Goal: Task Accomplishment & Management: Use online tool/utility

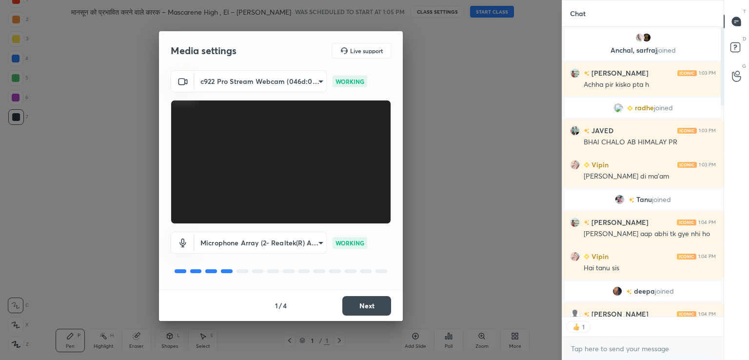
scroll to position [287, 158]
click at [367, 309] on button "Next" at bounding box center [366, 305] width 49 height 19
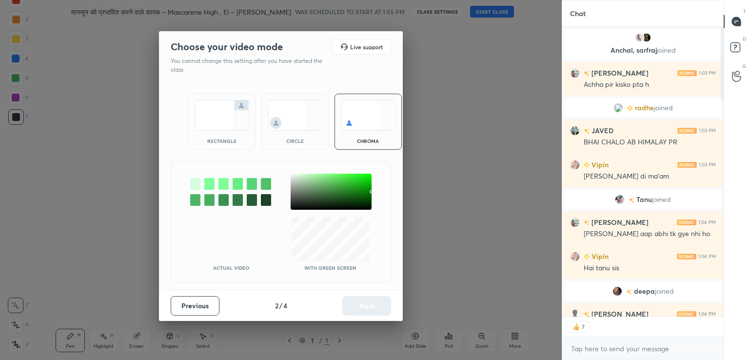
click at [292, 177] on div at bounding box center [330, 192] width 81 height 36
click at [363, 305] on button "Next" at bounding box center [366, 305] width 49 height 19
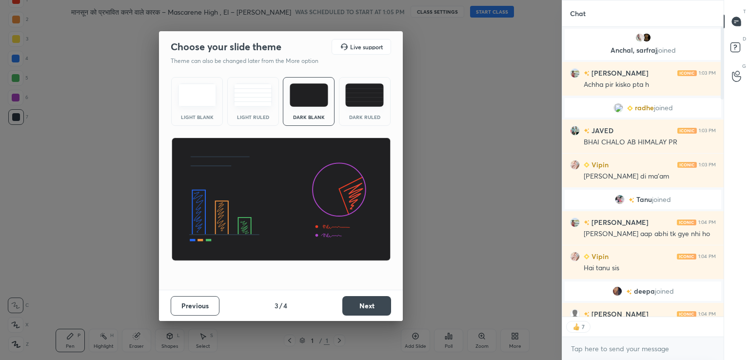
click at [195, 99] on img at bounding box center [197, 94] width 39 height 23
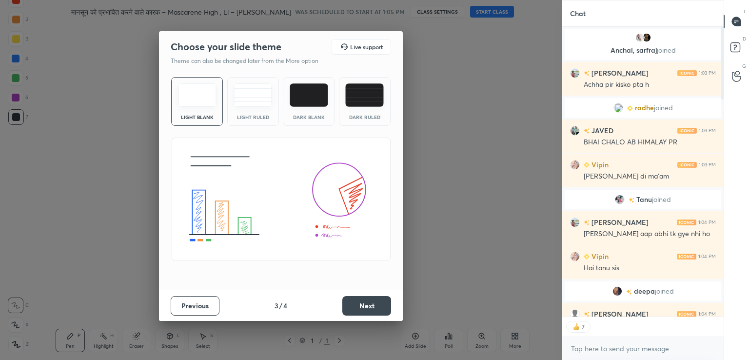
click at [374, 305] on button "Next" at bounding box center [366, 305] width 49 height 19
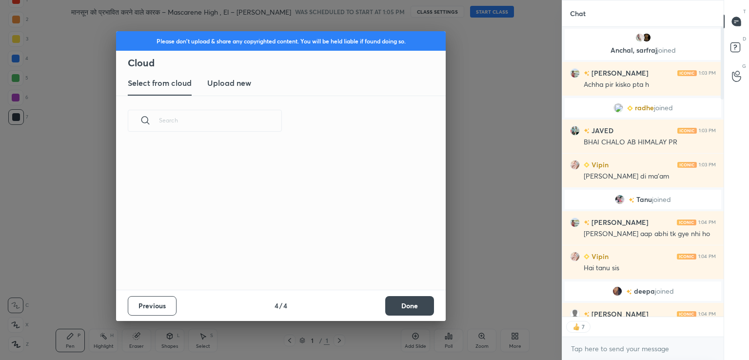
scroll to position [144, 313]
click at [230, 80] on h3 "Upload new" at bounding box center [229, 83] width 44 height 12
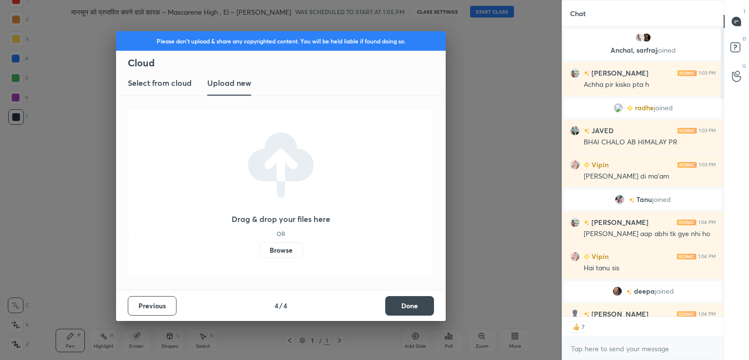
click at [280, 250] on label "Browse" at bounding box center [280, 250] width 43 height 16
click at [259, 250] on input "Browse" at bounding box center [259, 250] width 0 height 16
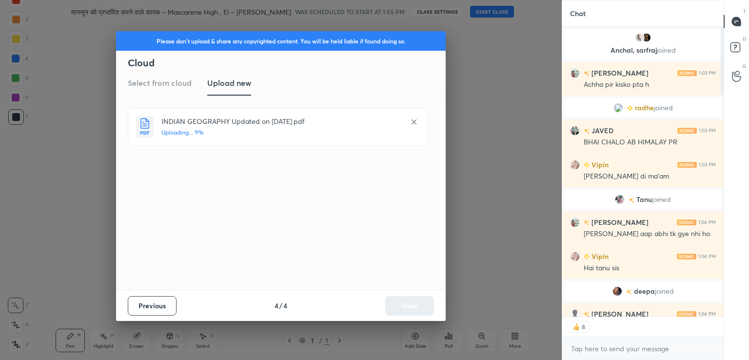
type textarea "x"
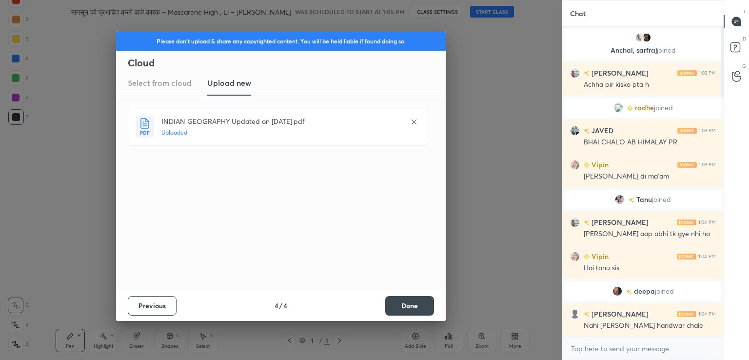
click at [400, 297] on button "Done" at bounding box center [409, 305] width 49 height 19
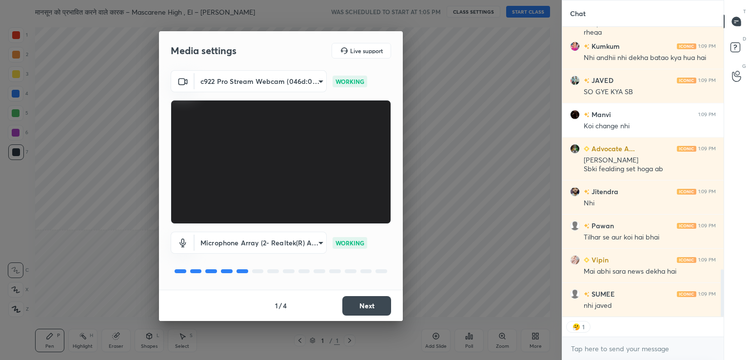
scroll to position [1557, 0]
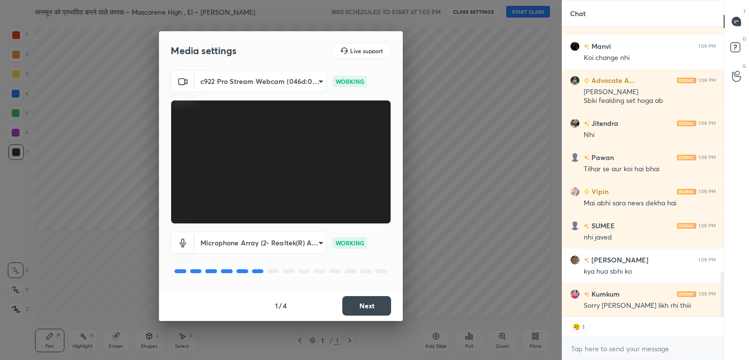
type textarea "x"
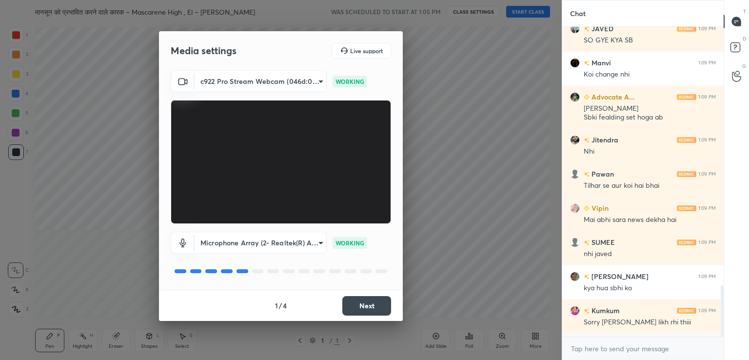
scroll to position [0, 0]
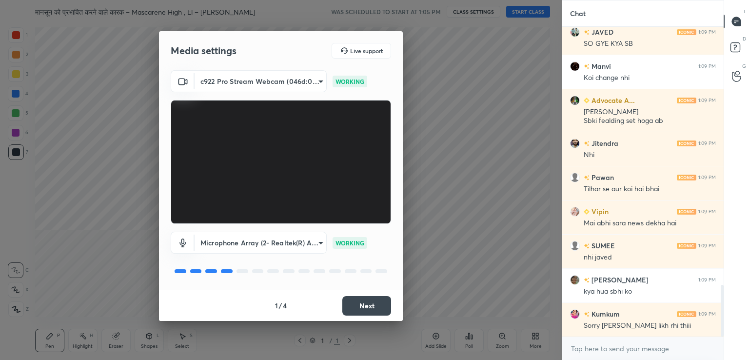
click at [359, 298] on button "Next" at bounding box center [366, 305] width 49 height 19
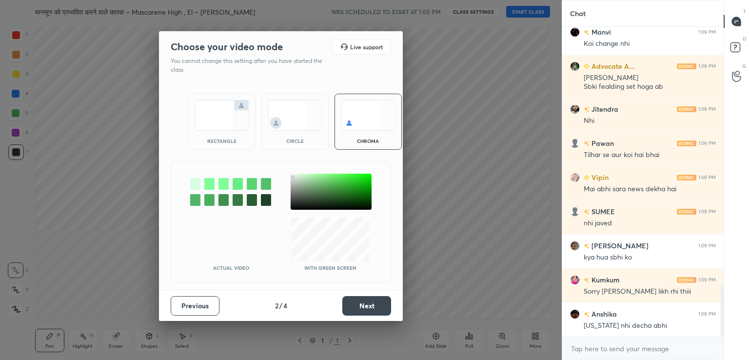
click at [363, 306] on button "Next" at bounding box center [366, 305] width 49 height 19
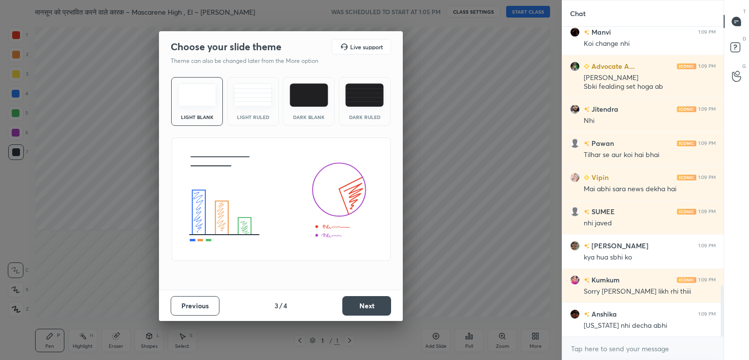
click at [365, 309] on button "Next" at bounding box center [366, 305] width 49 height 19
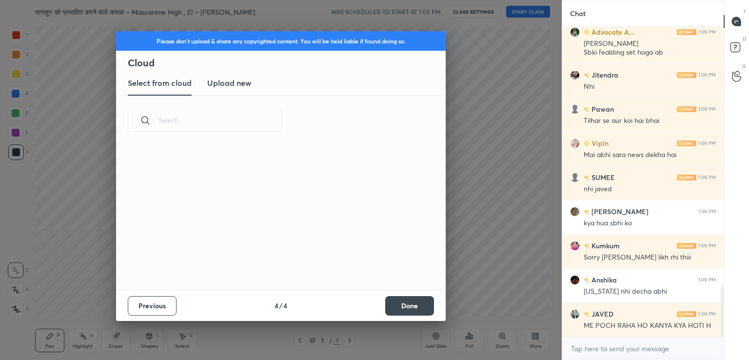
click at [228, 85] on h3 "Upload new" at bounding box center [229, 83] width 44 height 12
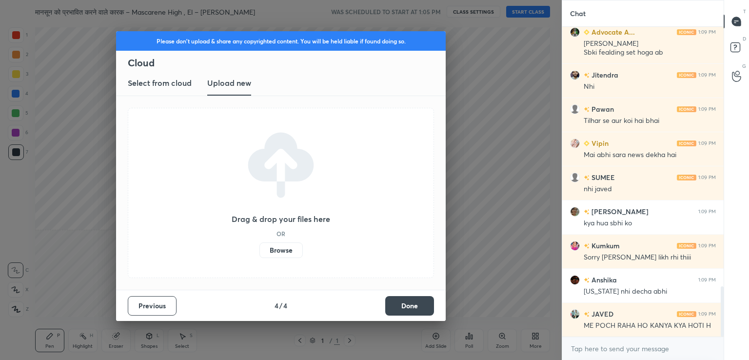
click at [276, 249] on label "Browse" at bounding box center [280, 250] width 43 height 16
click at [259, 249] on input "Browse" at bounding box center [259, 250] width 0 height 16
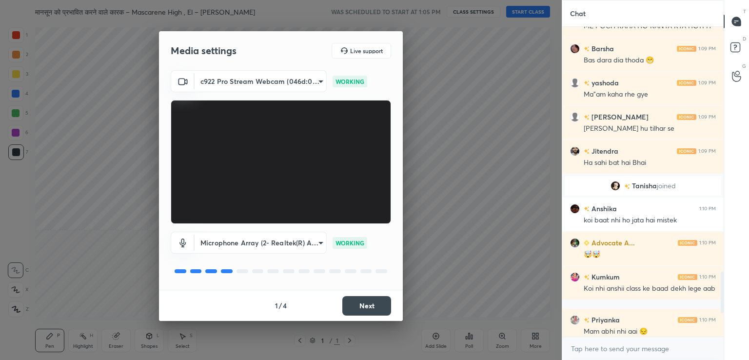
scroll to position [1473, 0]
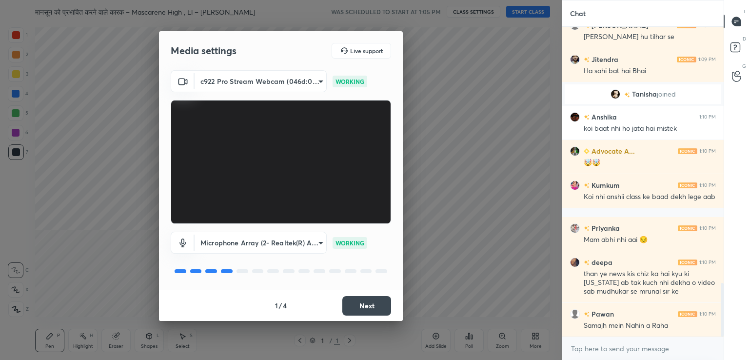
click at [370, 304] on button "Next" at bounding box center [366, 305] width 49 height 19
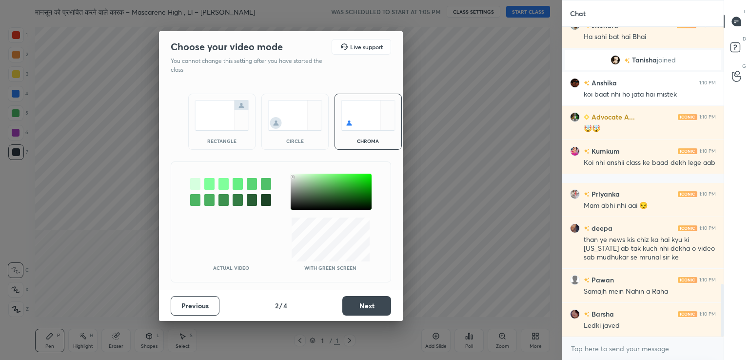
scroll to position [1541, 0]
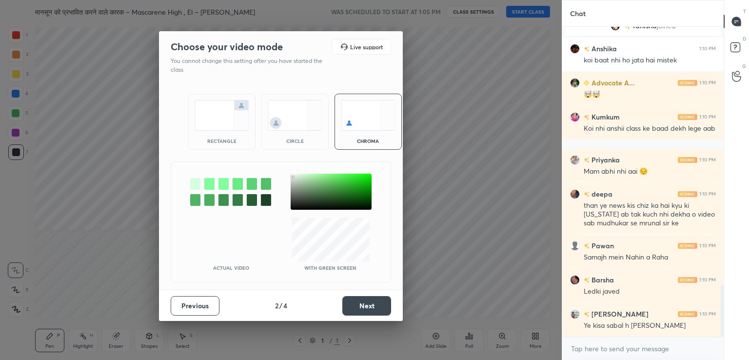
click at [370, 308] on button "Next" at bounding box center [366, 305] width 49 height 19
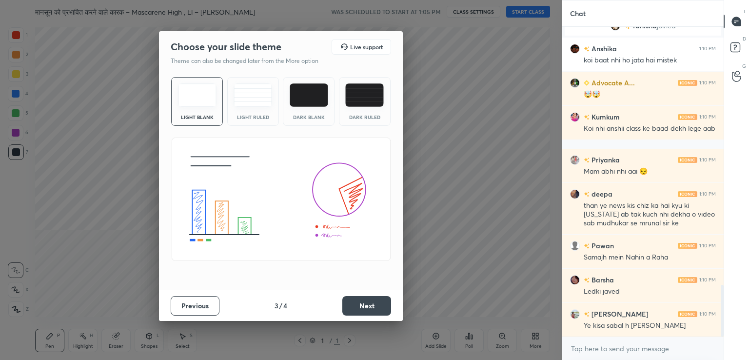
scroll to position [1575, 0]
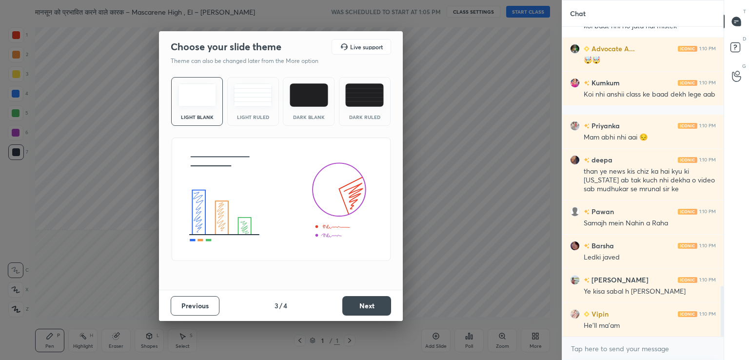
click at [368, 303] on button "Next" at bounding box center [366, 305] width 49 height 19
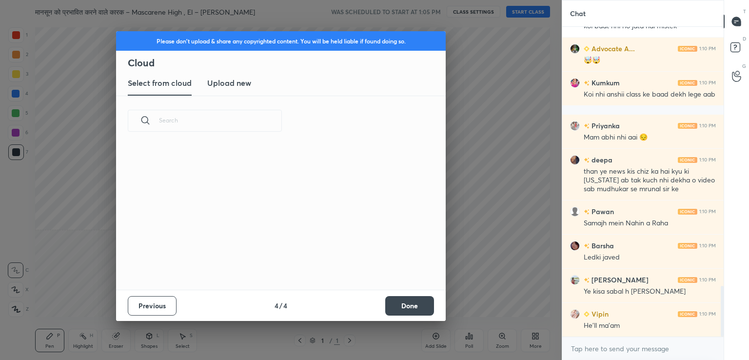
scroll to position [1618, 0]
click at [230, 85] on h3 "Upload new" at bounding box center [229, 83] width 44 height 12
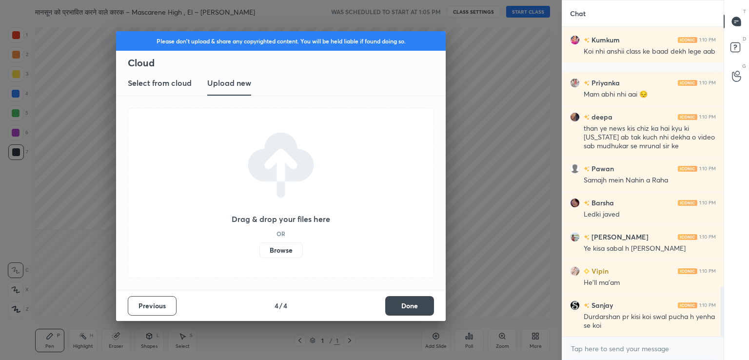
click at [280, 251] on label "Browse" at bounding box center [280, 250] width 43 height 16
click at [259, 251] on input "Browse" at bounding box center [259, 250] width 0 height 16
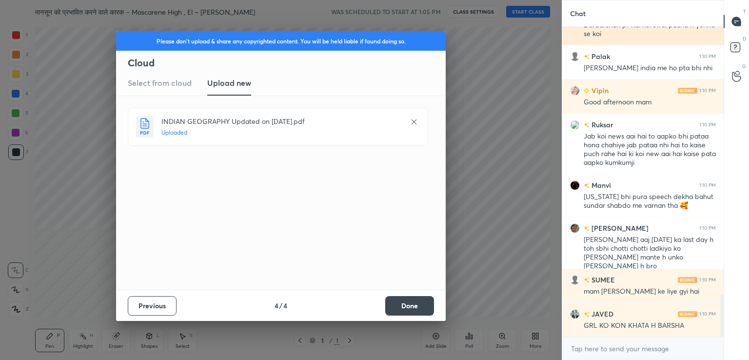
scroll to position [1944, 0]
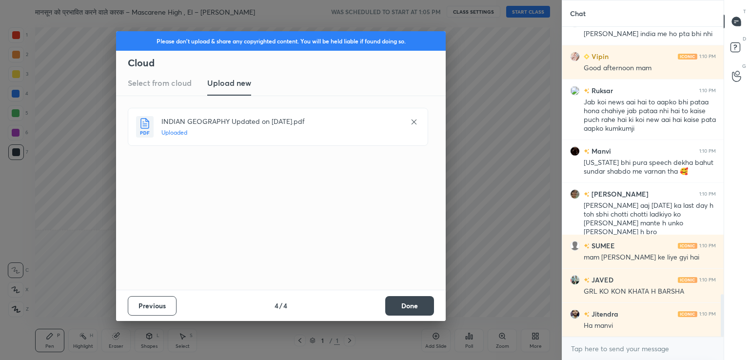
click at [411, 303] on button "Done" at bounding box center [409, 305] width 49 height 19
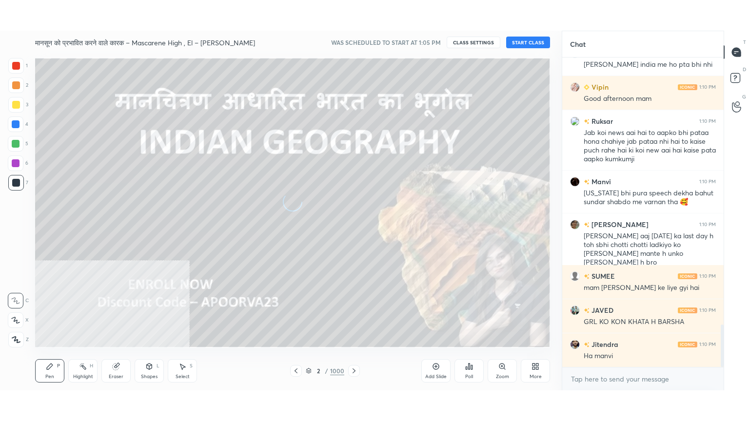
scroll to position [1987, 0]
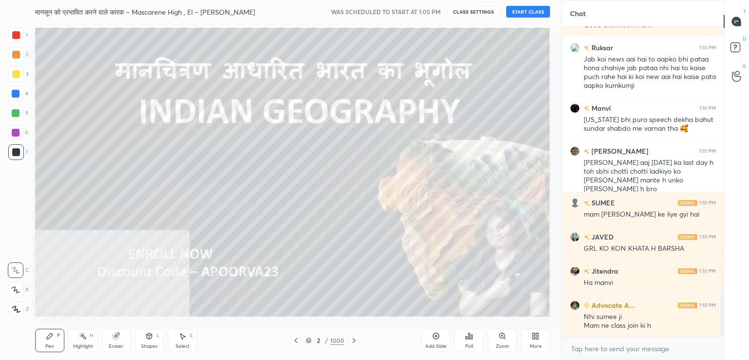
click at [535, 339] on div "More" at bounding box center [535, 340] width 29 height 23
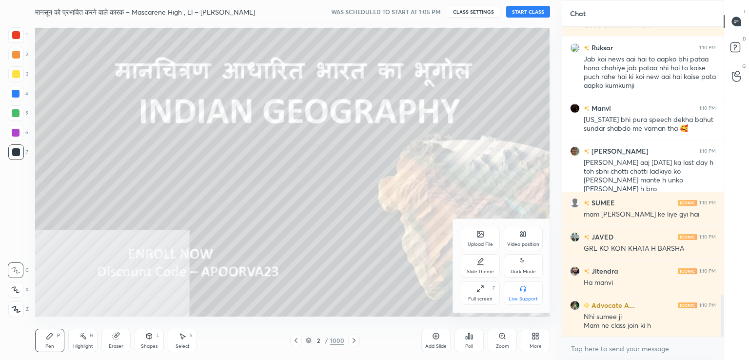
click at [527, 238] on div "Video position" at bounding box center [522, 238] width 39 height 23
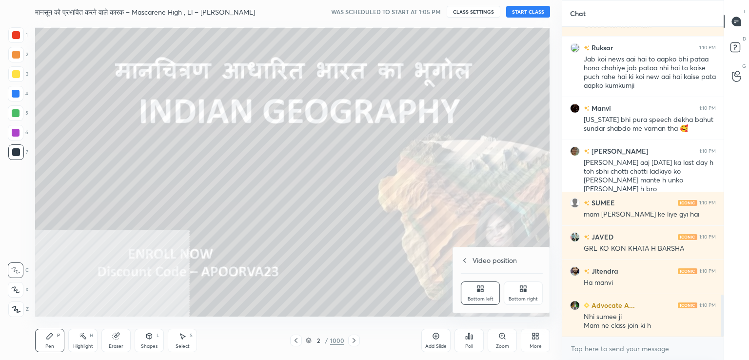
click at [529, 299] on div "Bottom right" at bounding box center [522, 298] width 29 height 5
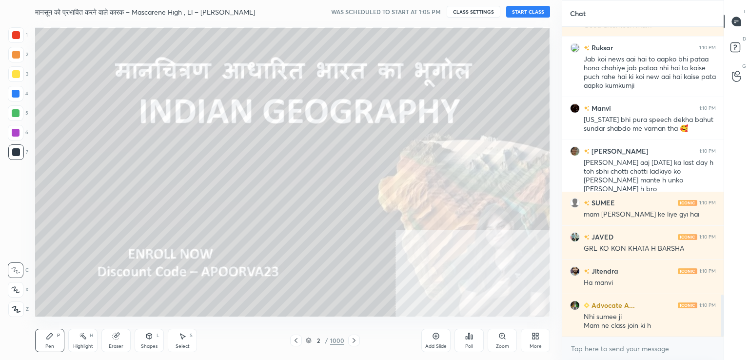
click at [533, 338] on div "More" at bounding box center [535, 340] width 29 height 23
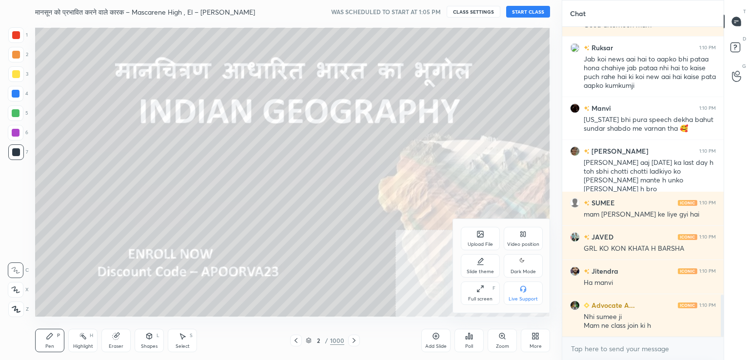
click at [459, 293] on div "Upload File Video position Slide theme Dark Mode Full screen F Live Support" at bounding box center [501, 266] width 97 height 94
click at [469, 296] on div "Full screen" at bounding box center [480, 298] width 24 height 5
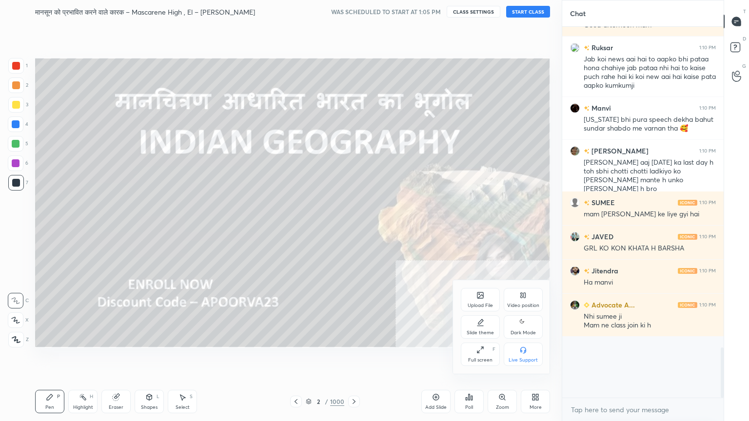
scroll to position [1926, 0]
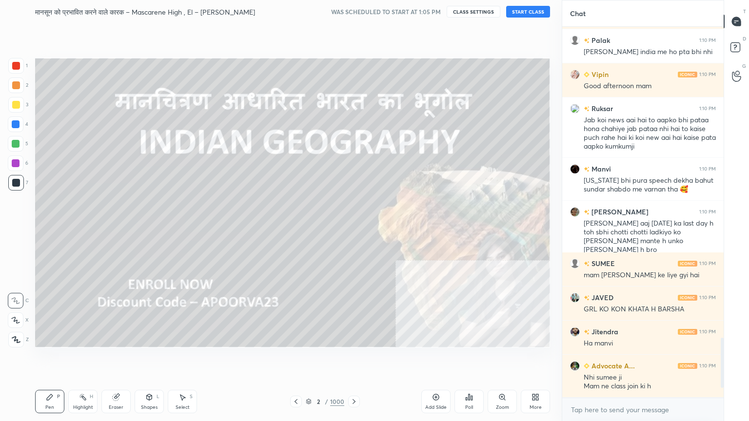
drag, startPoint x: 19, startPoint y: 342, endPoint x: 19, endPoint y: 334, distance: 7.8
click at [19, 342] on icon at bounding box center [16, 340] width 8 height 6
click at [19, 338] on icon at bounding box center [16, 339] width 9 height 7
click at [19, 121] on div at bounding box center [16, 124] width 16 height 16
click at [20, 121] on div at bounding box center [16, 124] width 16 height 16
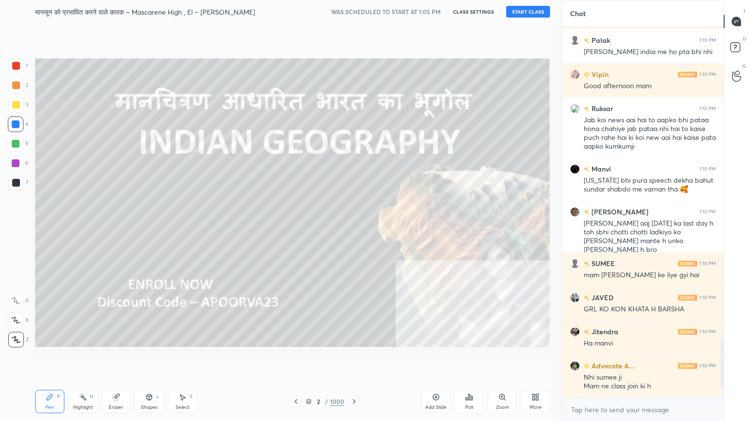
click at [355, 359] on icon at bounding box center [354, 402] width 8 height 8
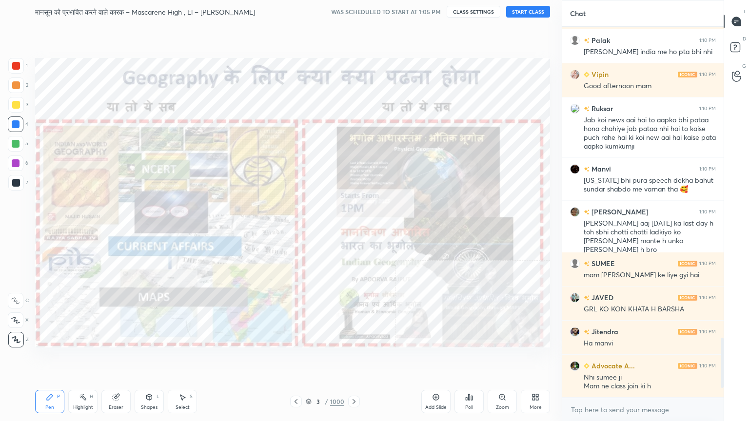
scroll to position [1959, 0]
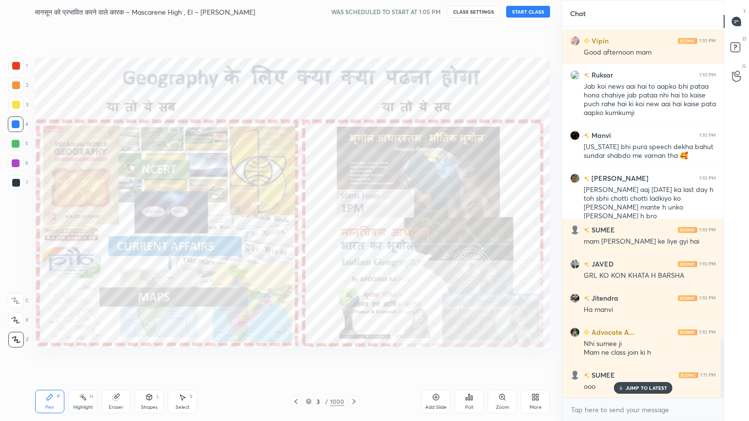
click at [529, 12] on button "START CLASS" at bounding box center [528, 12] width 44 height 12
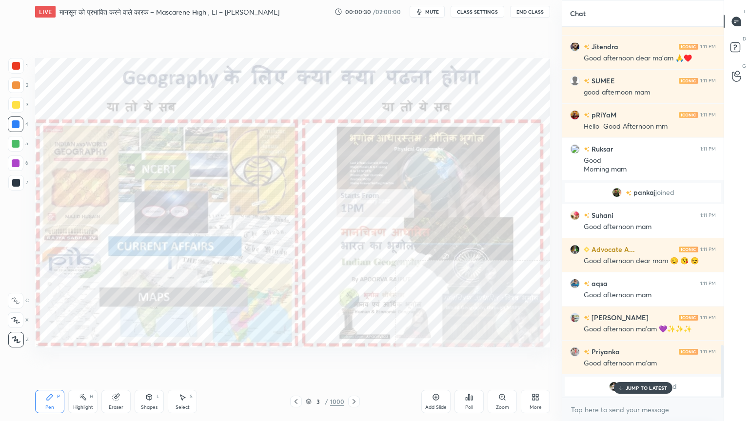
scroll to position [2288, 0]
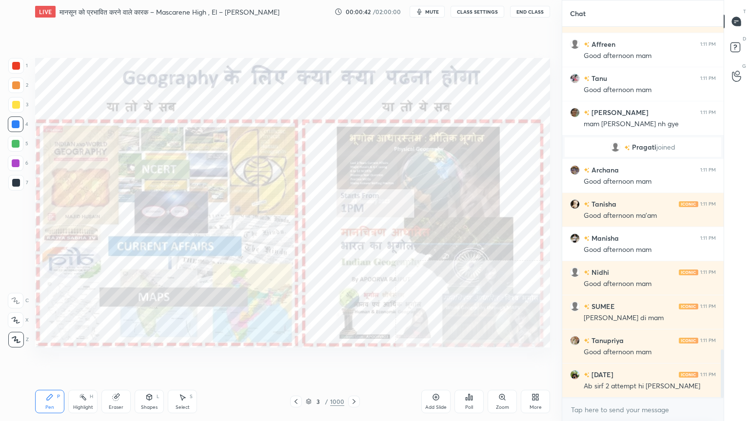
click at [16, 123] on div at bounding box center [16, 124] width 8 height 8
click at [16, 124] on div at bounding box center [16, 124] width 8 height 8
click at [15, 123] on div at bounding box center [16, 124] width 8 height 8
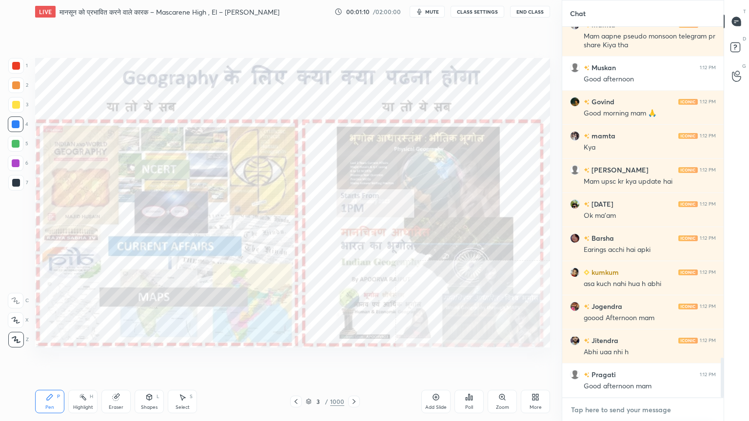
click at [610, 359] on textarea at bounding box center [643, 410] width 146 height 16
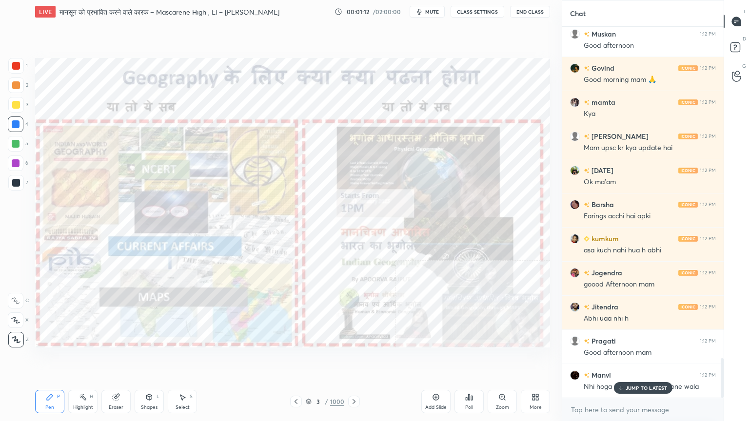
click at [635, 359] on p "JUMP TO LATEST" at bounding box center [646, 388] width 42 height 6
click at [634, 359] on textarea at bounding box center [643, 410] width 146 height 16
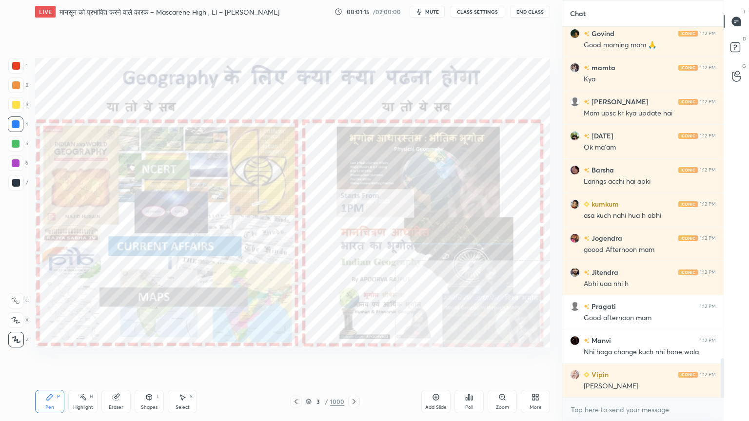
click at [16, 129] on div at bounding box center [16, 124] width 16 height 16
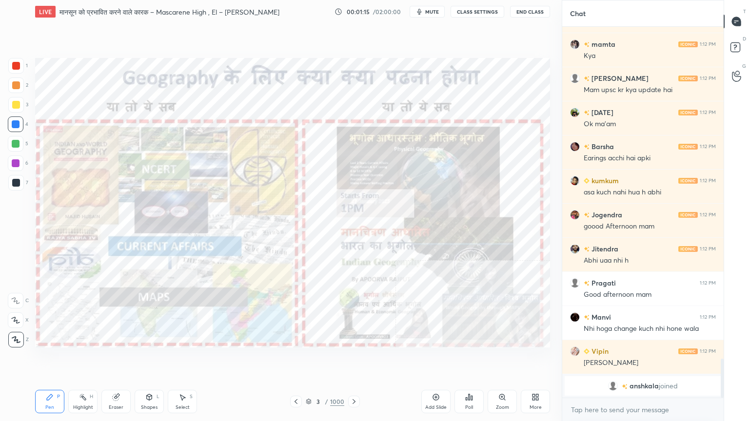
click at [16, 126] on div at bounding box center [16, 124] width 8 height 8
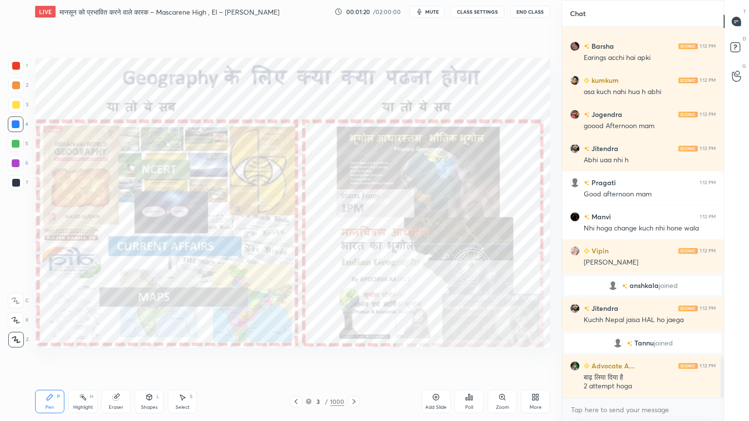
drag, startPoint x: 367, startPoint y: 379, endPoint x: 357, endPoint y: 397, distance: 20.1
click at [368, 359] on div "Setting up your live class Poll for secs No correct answer Start poll" at bounding box center [292, 202] width 522 height 359
click at [352, 359] on icon at bounding box center [354, 402] width 8 height 8
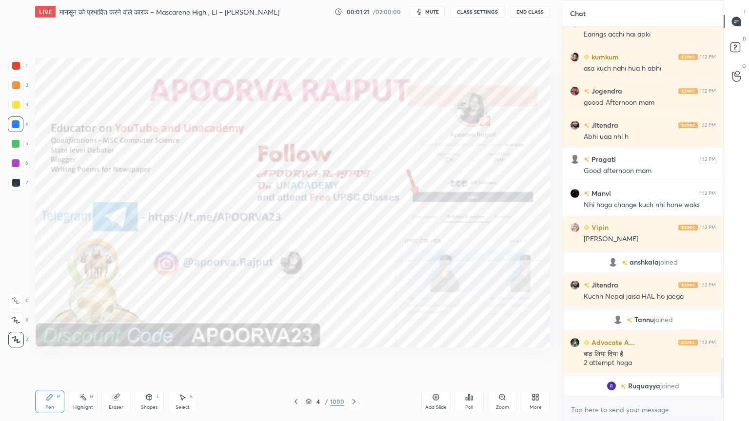
click at [352, 359] on icon at bounding box center [354, 402] width 8 height 8
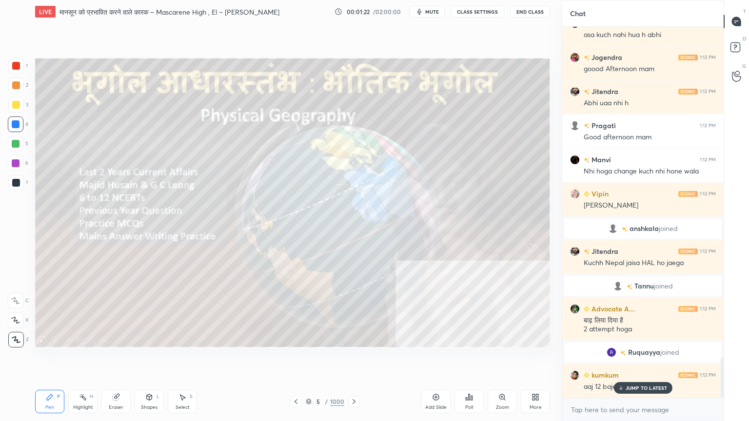
click at [354, 359] on icon at bounding box center [354, 402] width 8 height 8
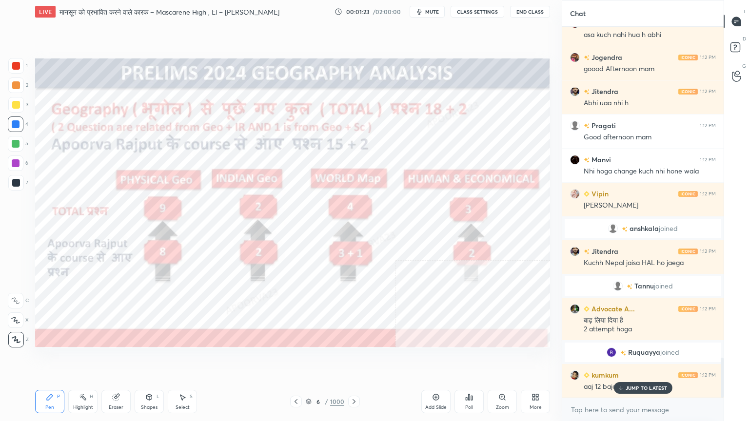
click at [357, 359] on icon at bounding box center [354, 402] width 8 height 8
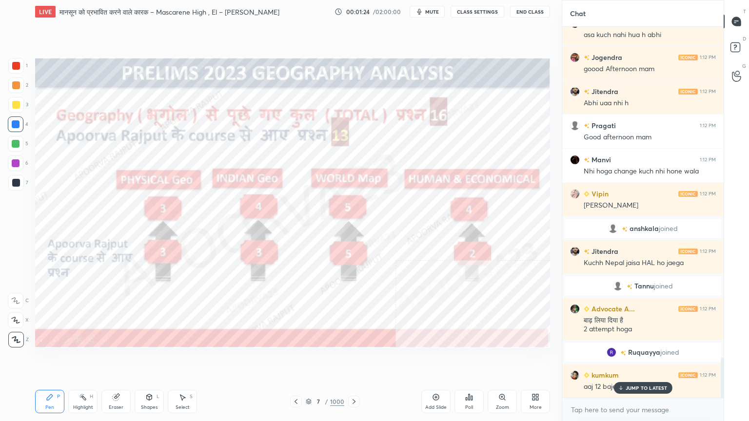
click at [312, 359] on div "7 / 1000" at bounding box center [325, 401] width 39 height 9
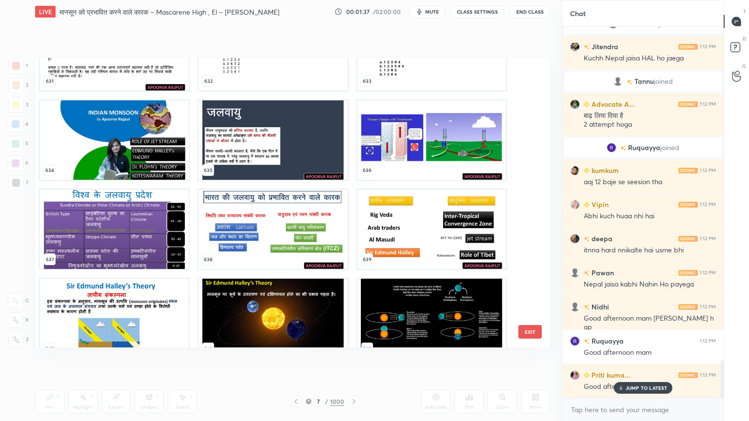
click at [132, 164] on img "grid" at bounding box center [114, 139] width 149 height 79
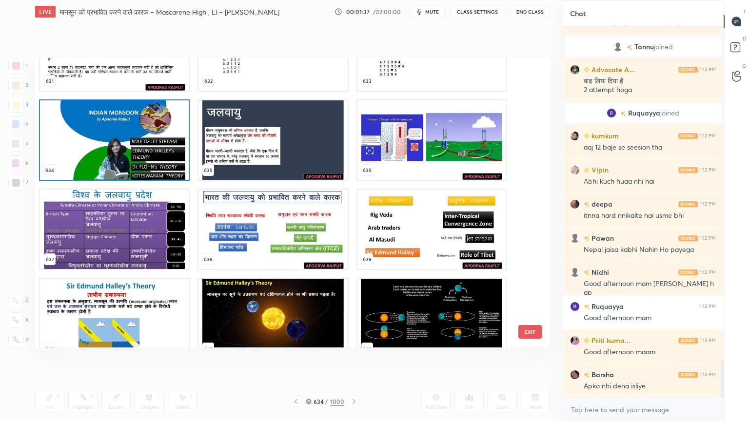
click at [130, 164] on img "grid" at bounding box center [114, 139] width 149 height 79
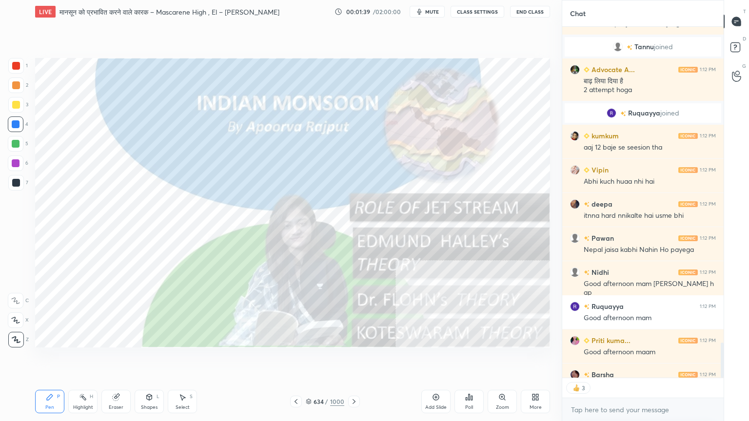
click at [13, 123] on div at bounding box center [16, 124] width 8 height 8
click at [14, 121] on div at bounding box center [16, 124] width 8 height 8
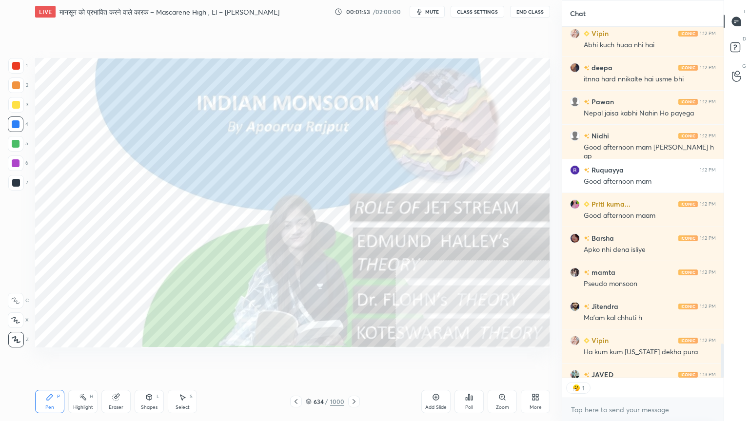
click at [469, 11] on button "CLASS SETTINGS" at bounding box center [477, 12] width 54 height 12
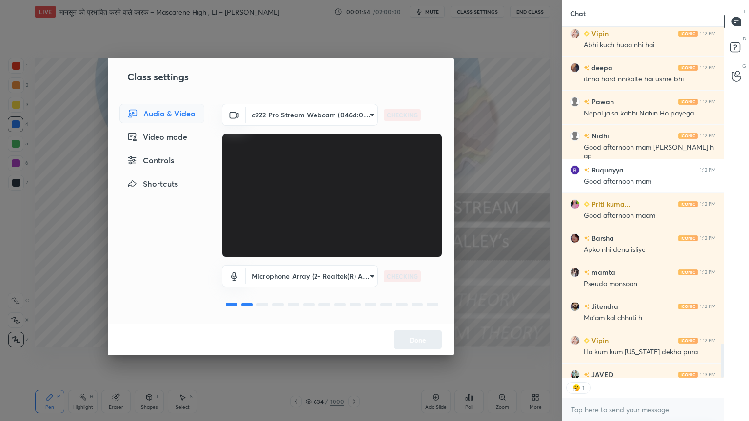
click at [168, 158] on div "Controls" at bounding box center [161, 160] width 85 height 19
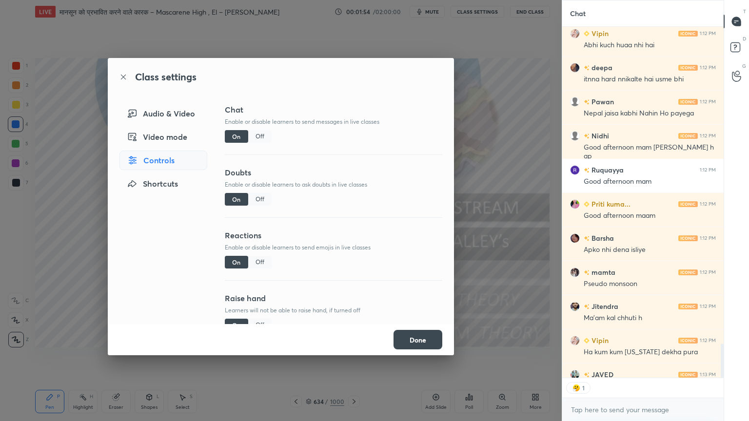
click at [259, 262] on div "Off" at bounding box center [259, 262] width 23 height 13
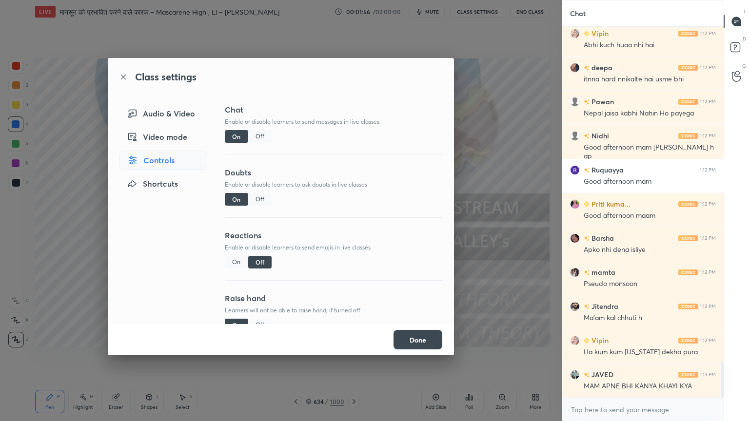
click at [413, 337] on button "Done" at bounding box center [417, 339] width 49 height 19
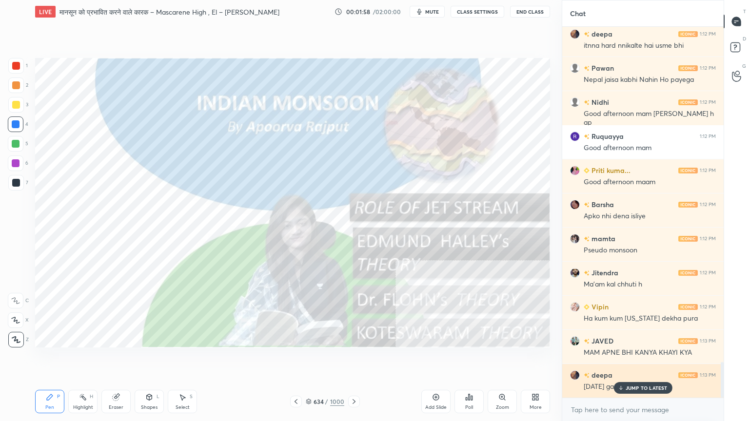
click at [641, 359] on p "JUMP TO LATEST" at bounding box center [646, 388] width 42 height 6
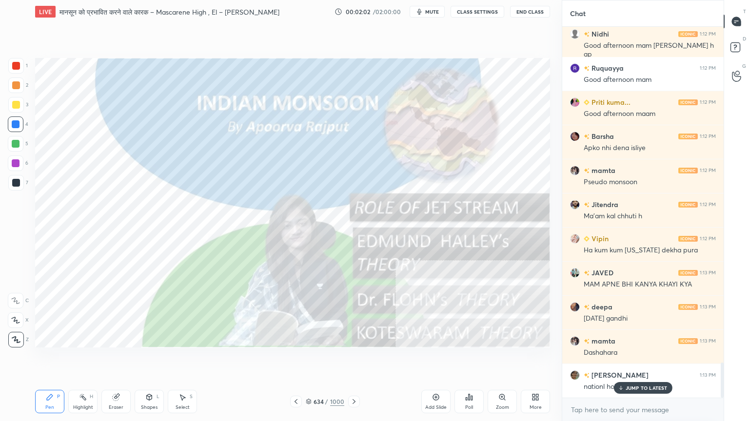
click at [633, 359] on p "JUMP TO LATEST" at bounding box center [646, 388] width 42 height 6
click at [630, 359] on textarea at bounding box center [643, 410] width 146 height 16
type textarea "x"
click at [17, 125] on div at bounding box center [16, 124] width 8 height 8
click at [19, 126] on div at bounding box center [16, 124] width 8 height 8
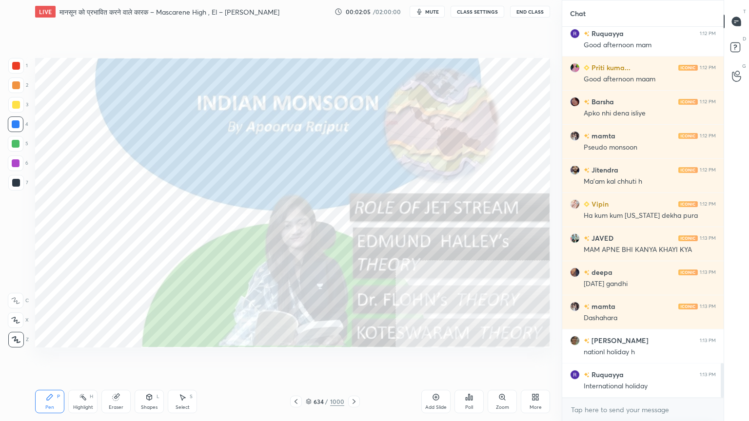
click at [433, 12] on span "mute" at bounding box center [432, 11] width 14 height 7
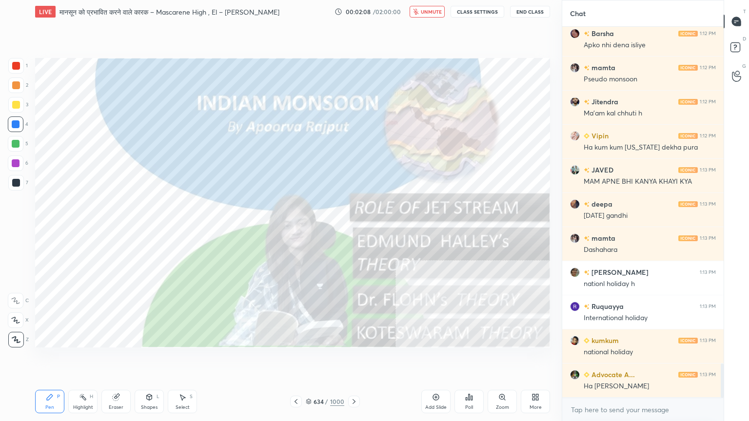
click at [428, 12] on span "unmute" at bounding box center [431, 11] width 21 height 7
click at [480, 14] on button "CLASS SETTINGS" at bounding box center [477, 12] width 54 height 12
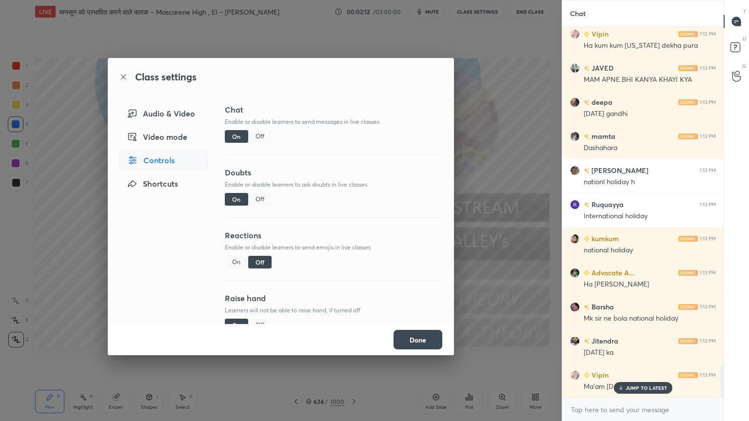
click at [634, 359] on p "JUMP TO LATEST" at bounding box center [646, 388] width 42 height 6
click at [420, 340] on button "Done" at bounding box center [417, 339] width 49 height 19
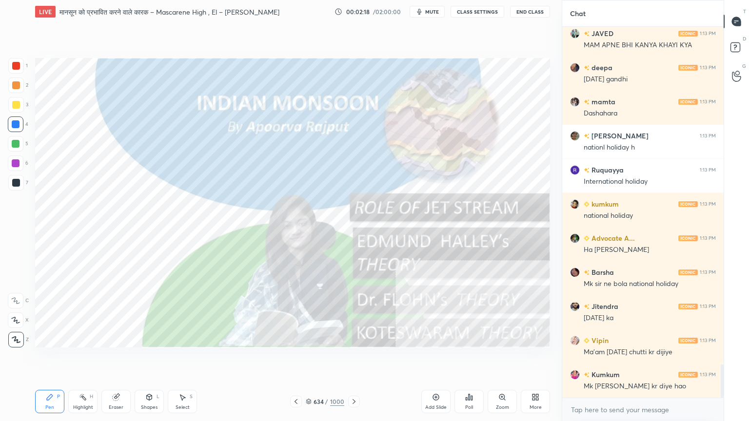
click at [472, 16] on button "CLASS SETTINGS" at bounding box center [477, 12] width 54 height 12
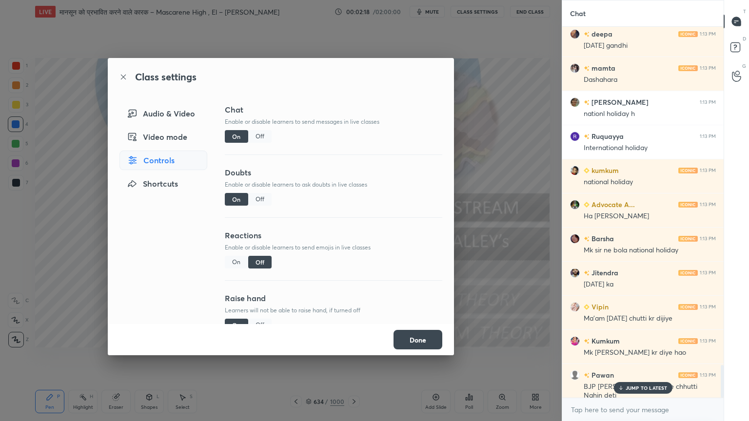
click at [255, 138] on div "Off" at bounding box center [259, 136] width 23 height 13
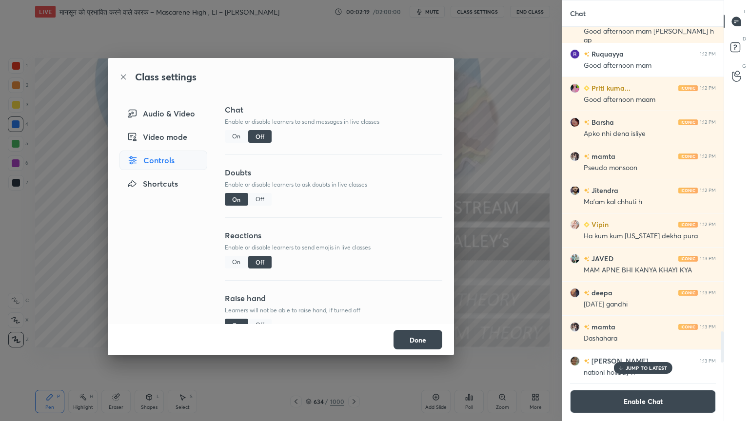
click at [629, 359] on div "JUMP TO LATEST" at bounding box center [642, 368] width 58 height 12
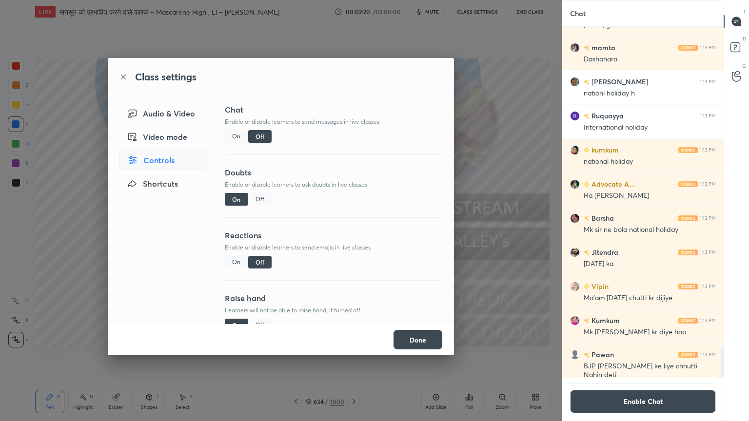
click at [431, 349] on button "Done" at bounding box center [417, 339] width 49 height 19
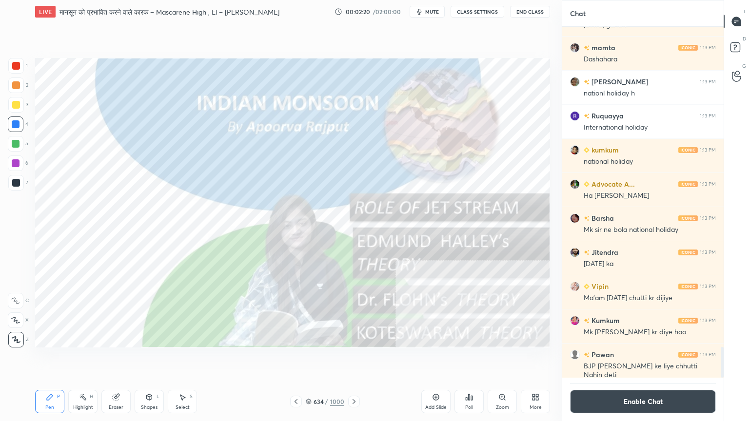
click at [615, 359] on button "Enable Chat" at bounding box center [643, 401] width 146 height 23
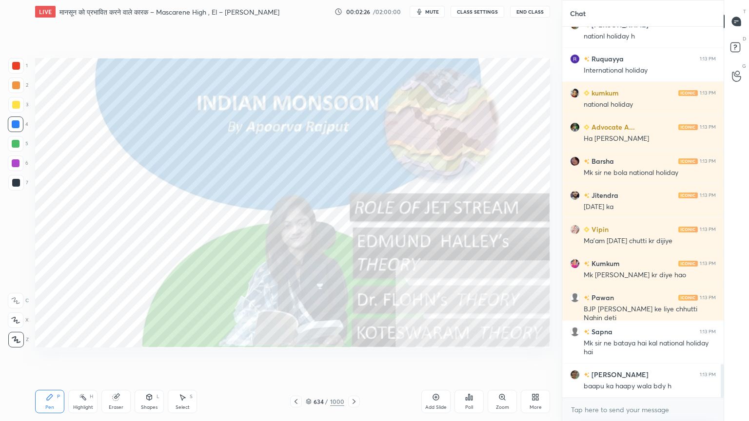
click at [485, 14] on button "CLASS SETTINGS" at bounding box center [477, 12] width 54 height 12
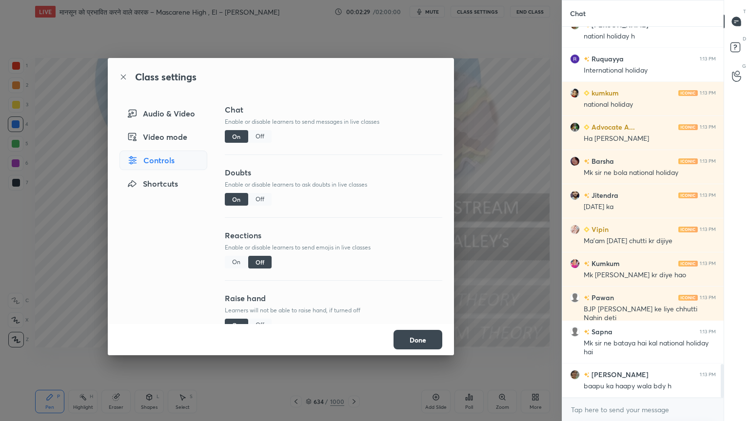
click at [262, 135] on div "Off" at bounding box center [259, 136] width 23 height 13
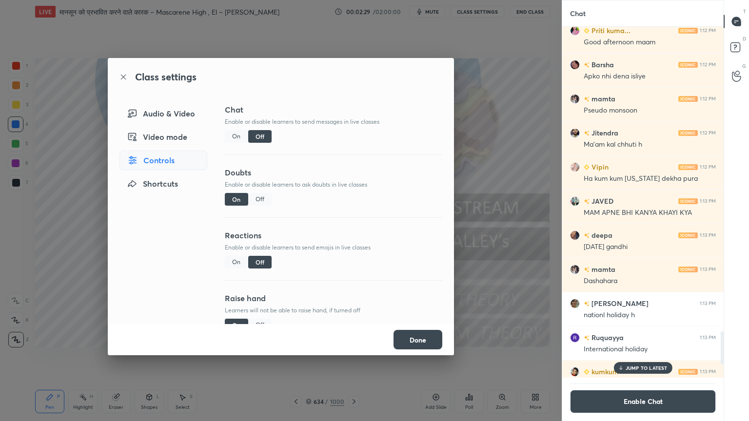
drag, startPoint x: 418, startPoint y: 341, endPoint x: 507, endPoint y: 339, distance: 89.2
click at [421, 339] on button "Done" at bounding box center [417, 339] width 49 height 19
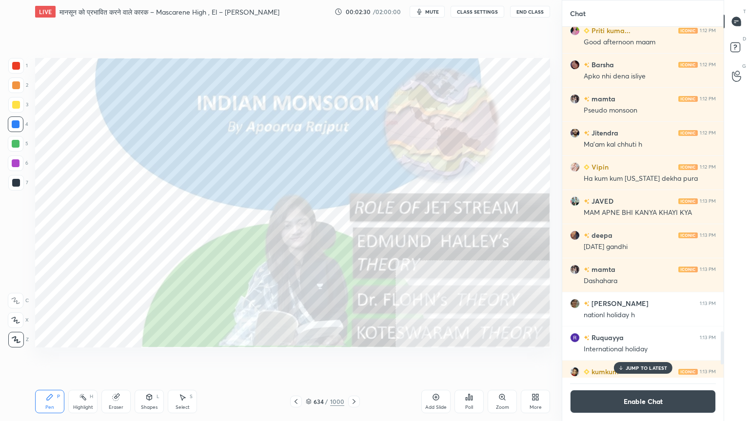
click at [646, 359] on p "JUMP TO LATEST" at bounding box center [646, 368] width 42 height 6
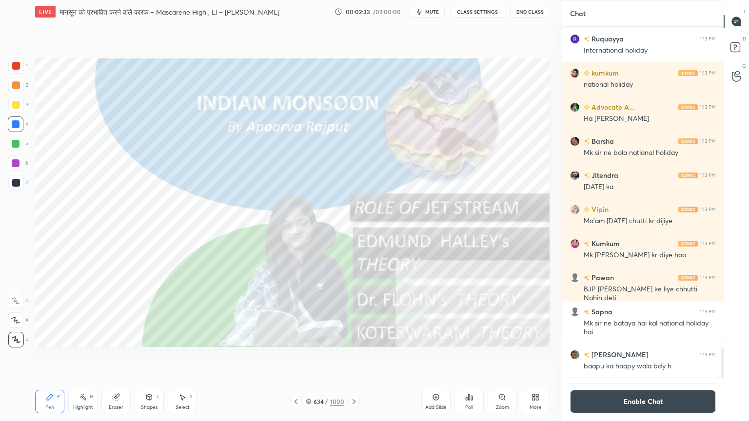
click at [355, 359] on icon at bounding box center [354, 402] width 8 height 8
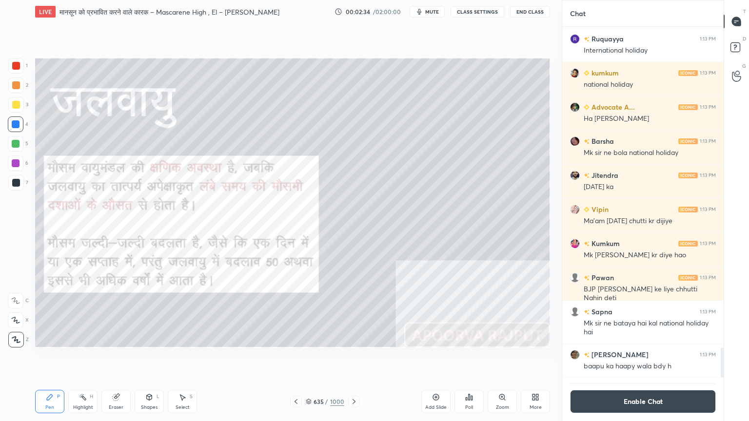
click at [353, 359] on icon at bounding box center [354, 402] width 8 height 8
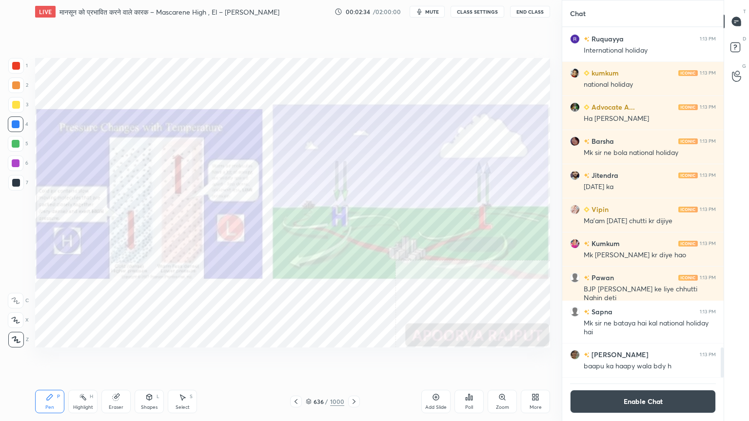
click at [352, 359] on icon at bounding box center [354, 402] width 8 height 8
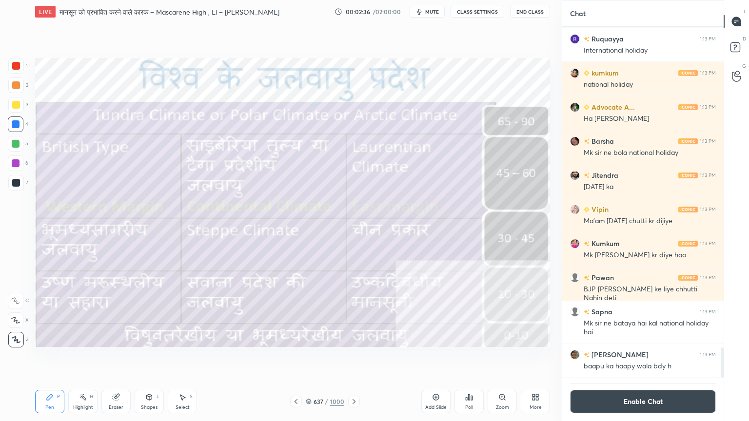
click at [352, 359] on icon at bounding box center [353, 401] width 3 height 5
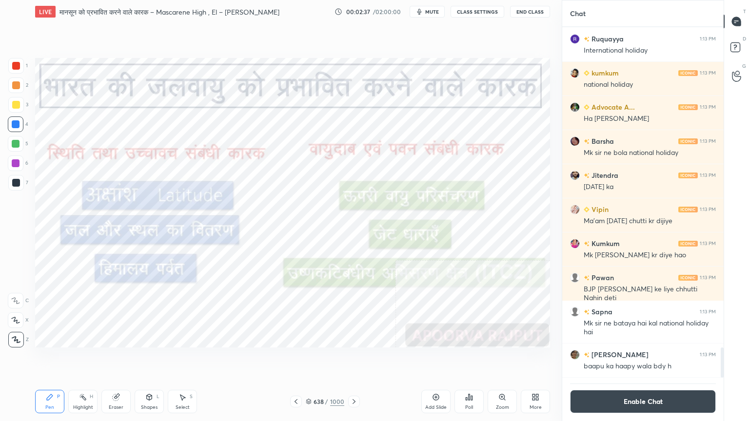
click at [355, 359] on icon at bounding box center [354, 402] width 8 height 8
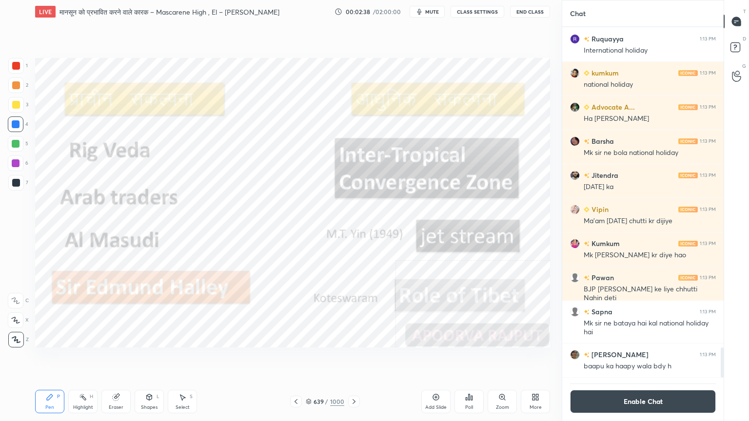
click at [353, 359] on icon at bounding box center [354, 402] width 8 height 8
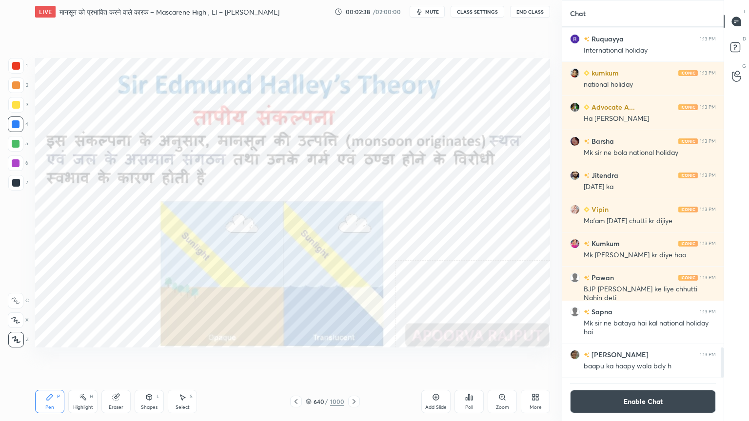
click at [354, 359] on icon at bounding box center [354, 402] width 8 height 8
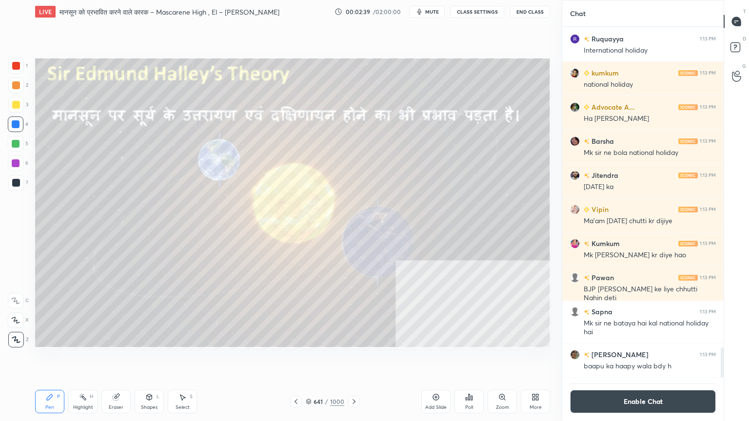
click at [353, 359] on icon at bounding box center [354, 402] width 8 height 8
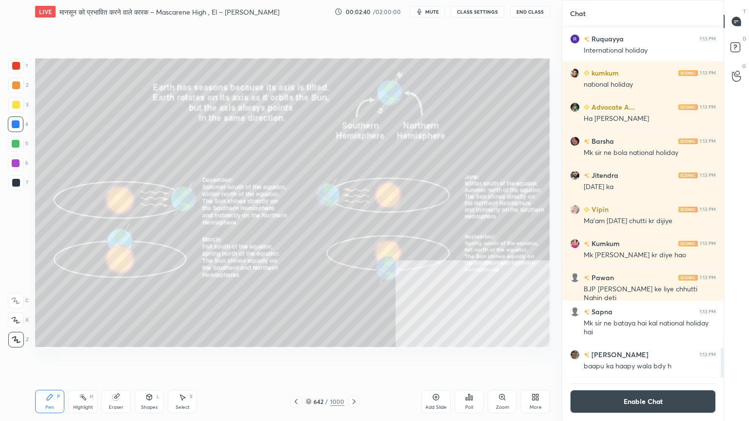
click at [312, 359] on div "642 / 1000" at bounding box center [325, 401] width 39 height 9
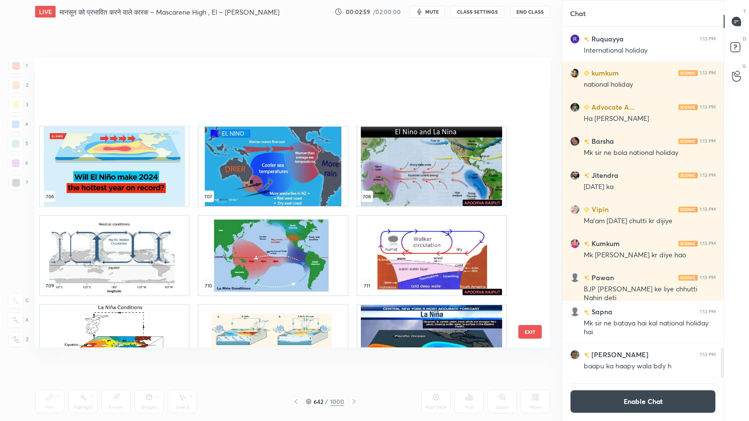
scroll to position [20995, 0]
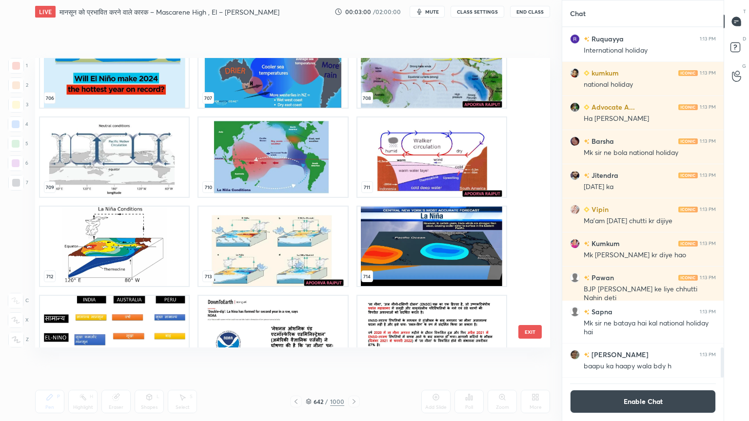
click at [102, 94] on img "grid" at bounding box center [114, 67] width 149 height 79
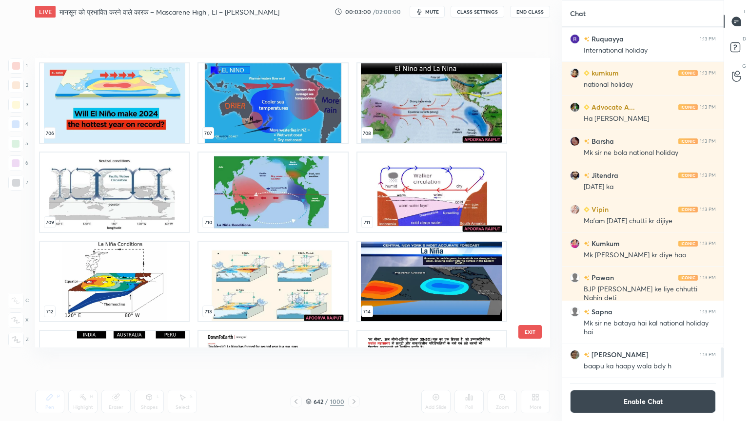
click at [101, 94] on div "706 707 708 709 710 711 712 713 714 715 716 717 718 719 720" at bounding box center [284, 203] width 498 height 290
click at [101, 94] on img "grid" at bounding box center [114, 102] width 149 height 79
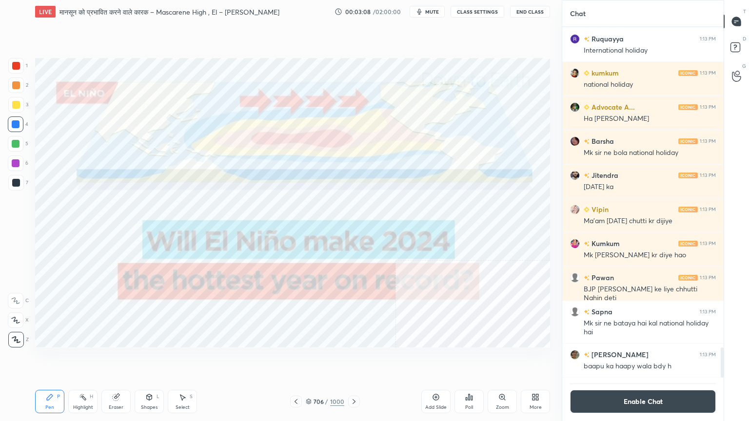
click at [354, 359] on icon at bounding box center [354, 402] width 8 height 8
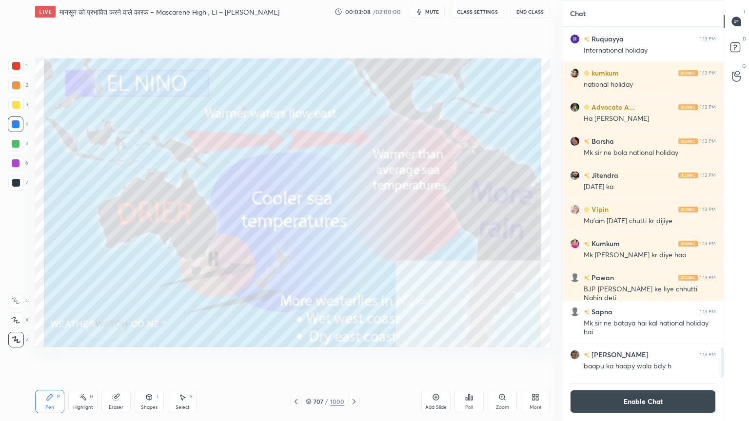
click at [354, 359] on icon at bounding box center [354, 402] width 8 height 8
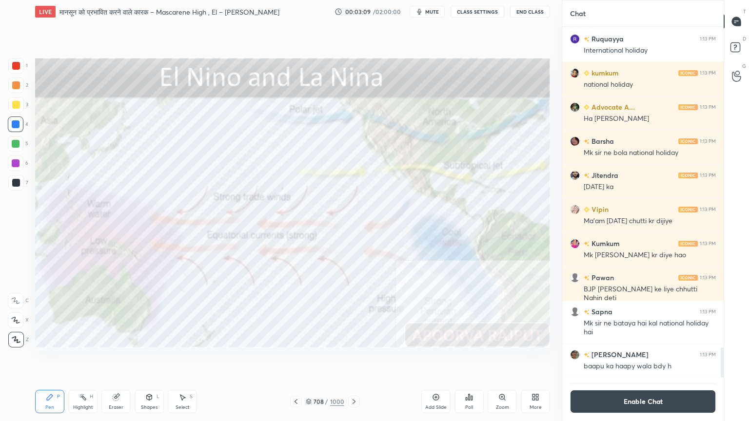
click at [353, 359] on icon at bounding box center [354, 402] width 8 height 8
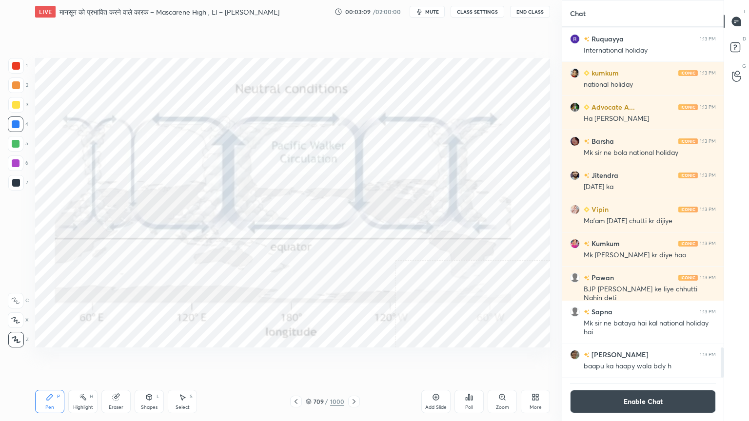
click at [354, 359] on icon at bounding box center [354, 402] width 8 height 8
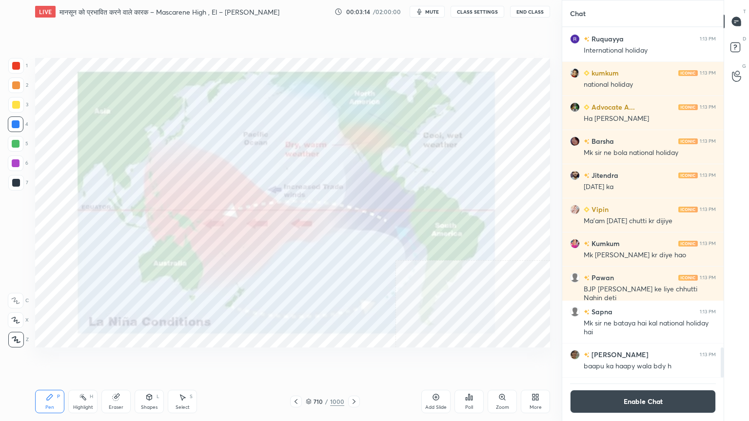
click at [355, 359] on icon at bounding box center [354, 402] width 8 height 8
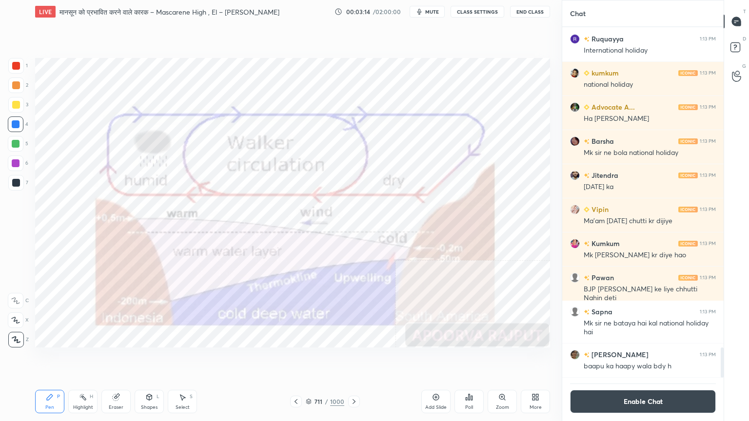
click at [350, 359] on icon at bounding box center [354, 402] width 8 height 8
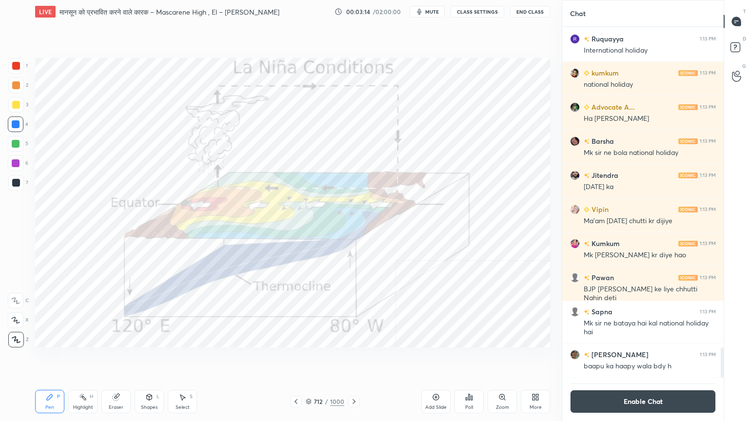
click at [353, 359] on div at bounding box center [354, 402] width 12 height 12
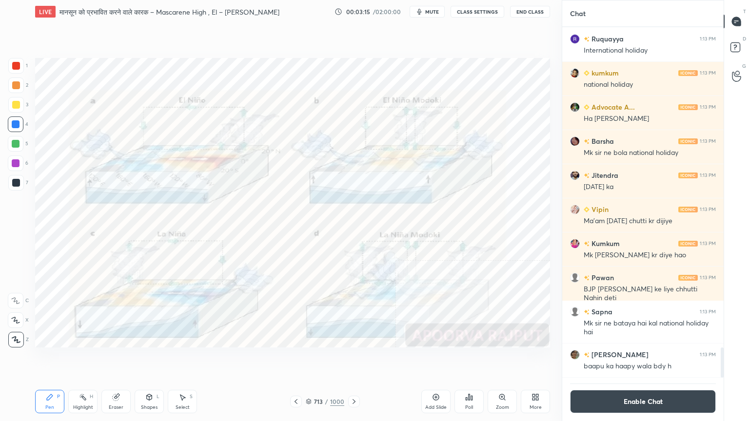
click at [351, 359] on icon at bounding box center [354, 402] width 8 height 8
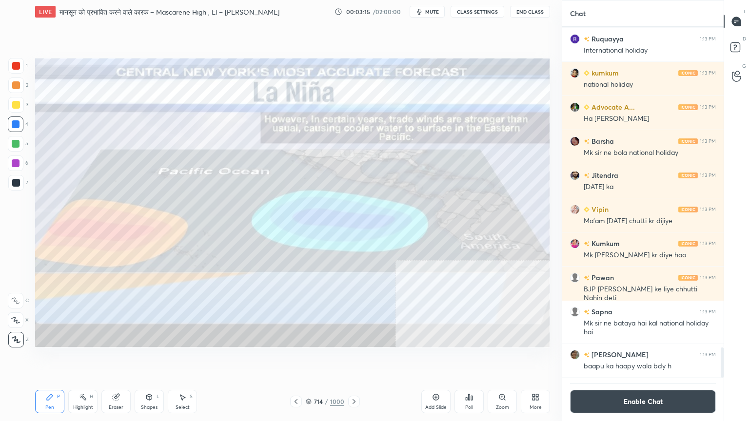
click at [355, 359] on div at bounding box center [354, 402] width 12 height 12
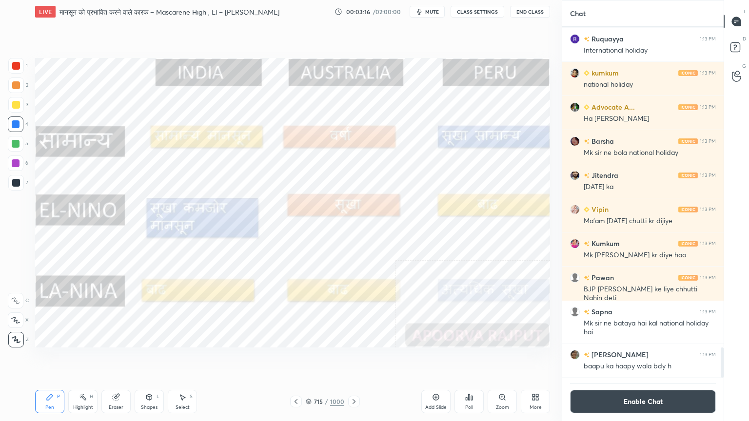
click at [352, 359] on icon at bounding box center [354, 402] width 8 height 8
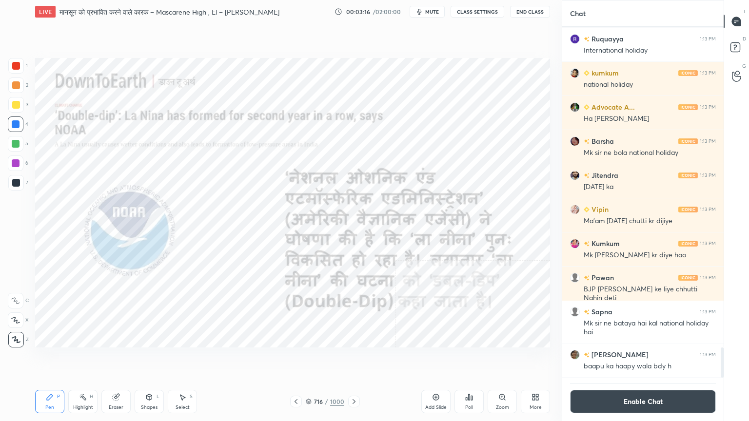
click at [350, 359] on icon at bounding box center [354, 402] width 8 height 8
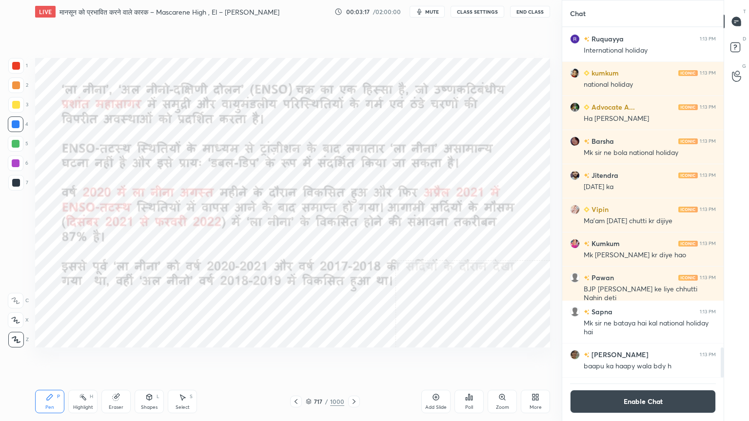
click at [350, 359] on icon at bounding box center [354, 402] width 8 height 8
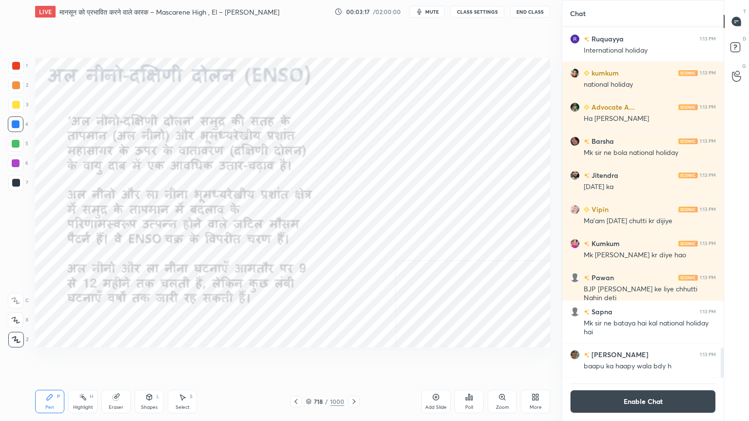
drag, startPoint x: 349, startPoint y: 403, endPoint x: 340, endPoint y: 402, distance: 9.3
click at [350, 359] on icon at bounding box center [354, 402] width 8 height 8
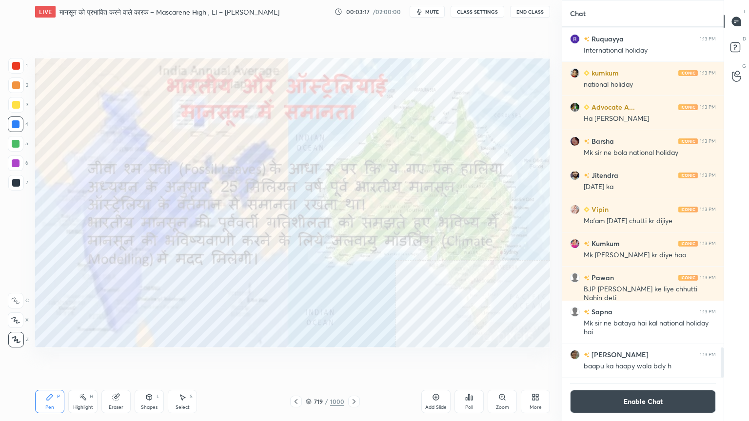
click at [315, 359] on div "719" at bounding box center [318, 402] width 10 height 6
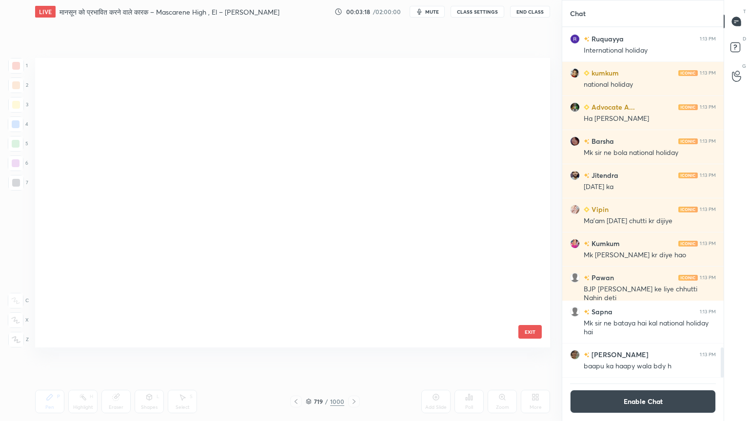
scroll to position [287, 510]
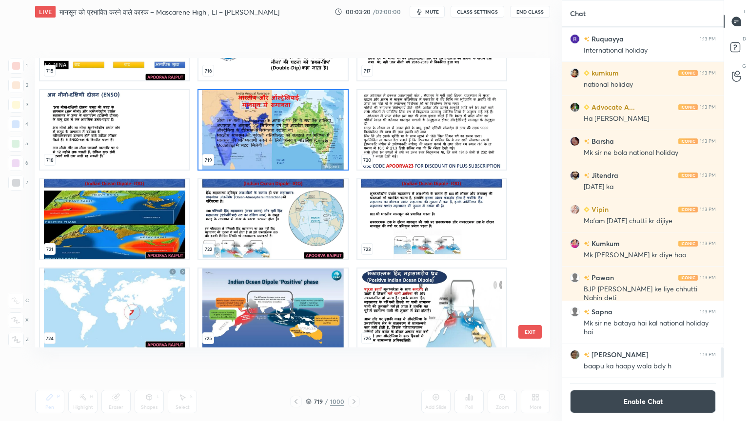
click at [426, 295] on img "grid" at bounding box center [431, 308] width 149 height 79
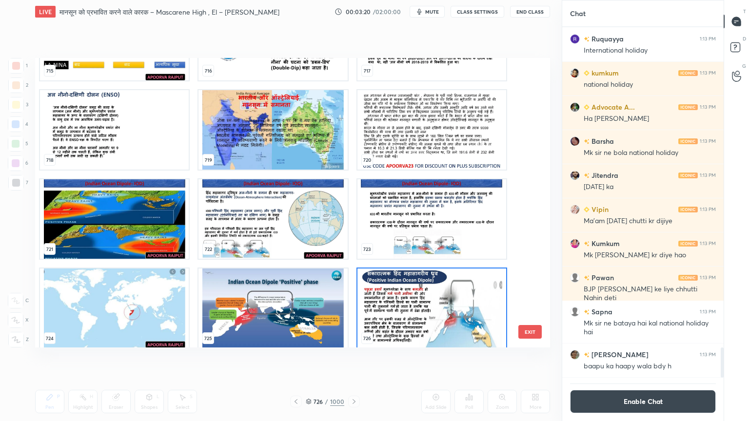
scroll to position [21295, 0]
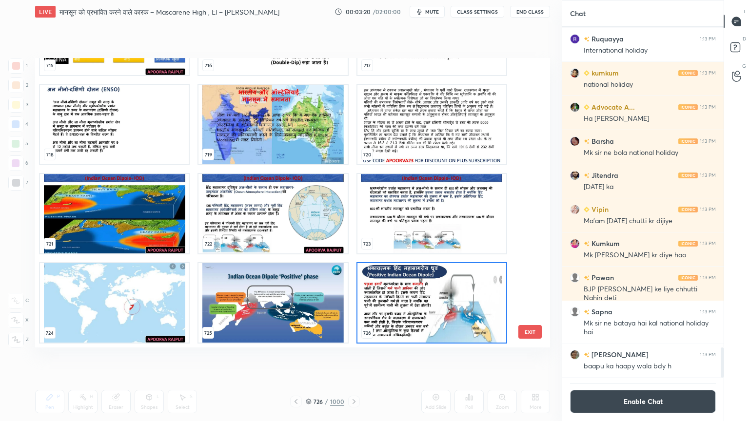
click at [426, 295] on img "grid" at bounding box center [431, 302] width 149 height 79
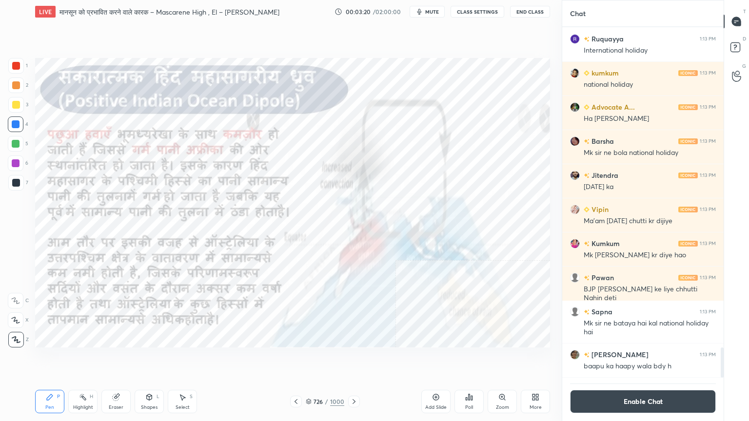
click at [425, 295] on img "grid" at bounding box center [431, 302] width 149 height 79
drag, startPoint x: 309, startPoint y: 402, endPoint x: 331, endPoint y: 387, distance: 26.4
click at [312, 359] on div "726 / 1000" at bounding box center [325, 401] width 39 height 9
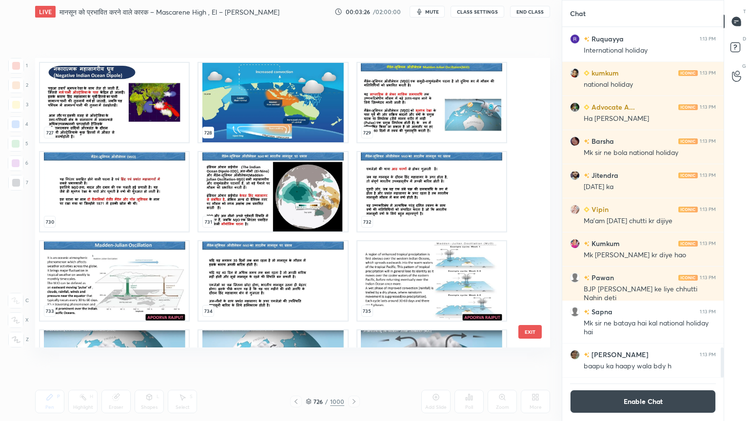
scroll to position [21536, 0]
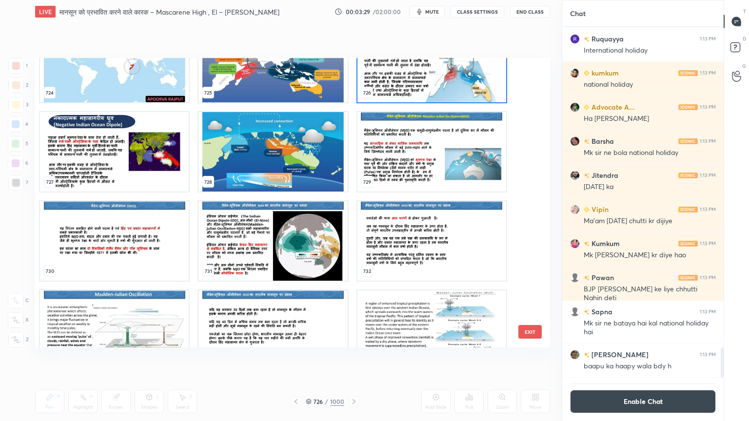
click at [135, 263] on img "grid" at bounding box center [114, 240] width 149 height 79
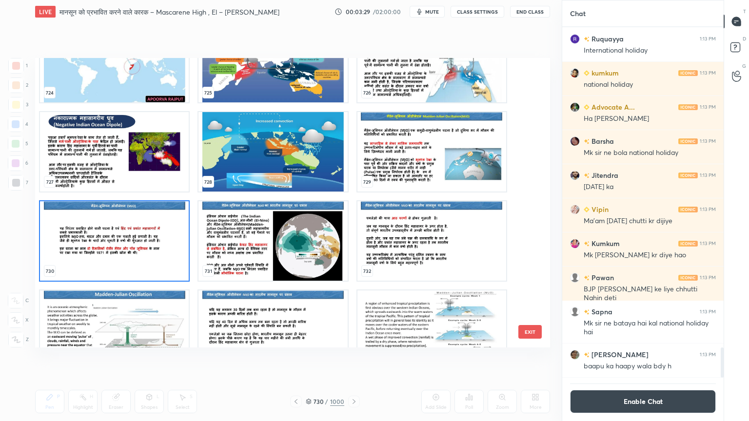
click at [131, 265] on img "grid" at bounding box center [114, 240] width 149 height 79
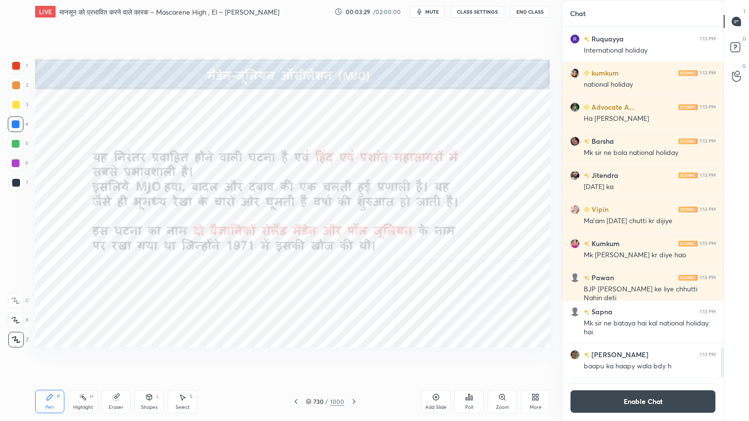
click at [131, 265] on img "grid" at bounding box center [114, 240] width 149 height 79
click at [311, 359] on icon at bounding box center [309, 402] width 6 height 6
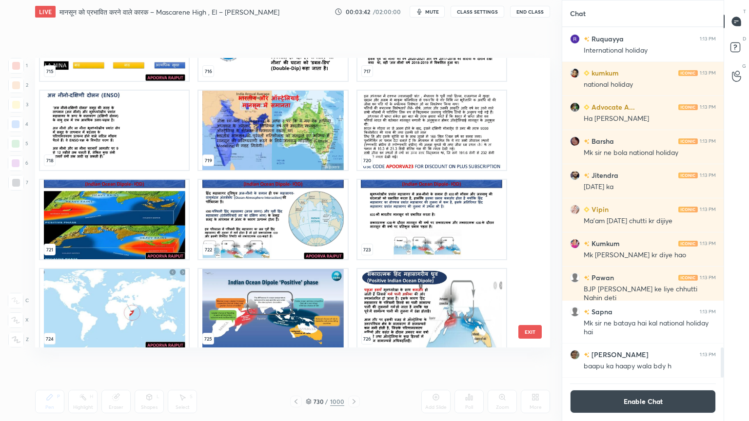
scroll to position [21388, 0]
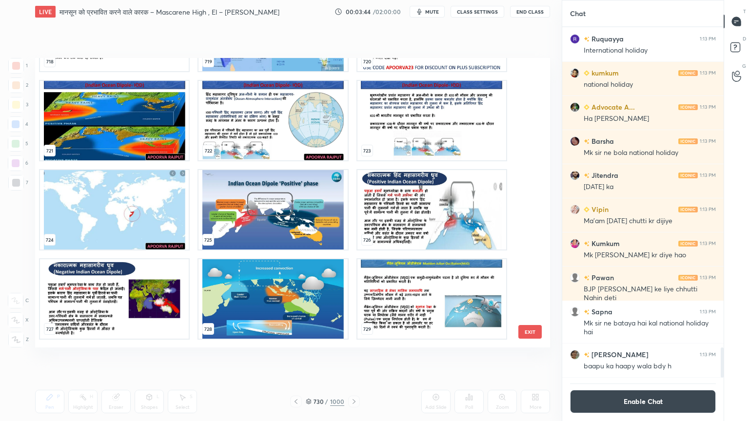
click at [539, 333] on button "EXIT" at bounding box center [529, 332] width 23 height 14
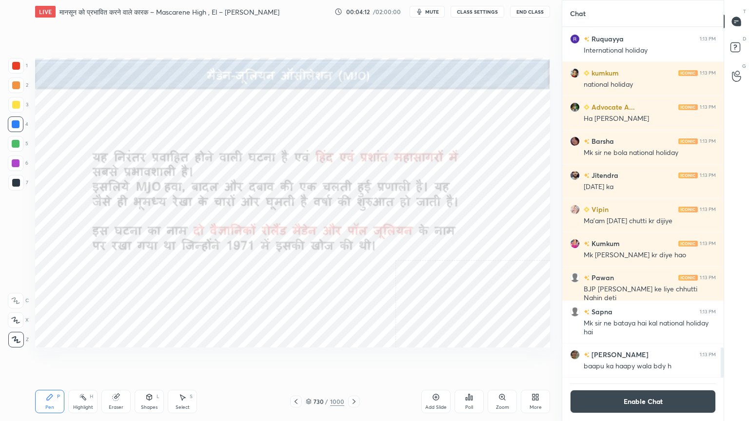
click at [16, 125] on div at bounding box center [16, 124] width 8 height 8
click at [296, 359] on icon at bounding box center [296, 402] width 8 height 8
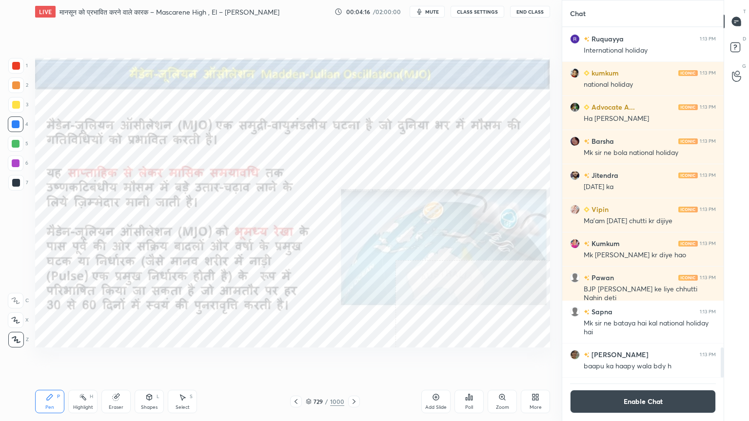
click at [296, 359] on icon at bounding box center [296, 402] width 8 height 8
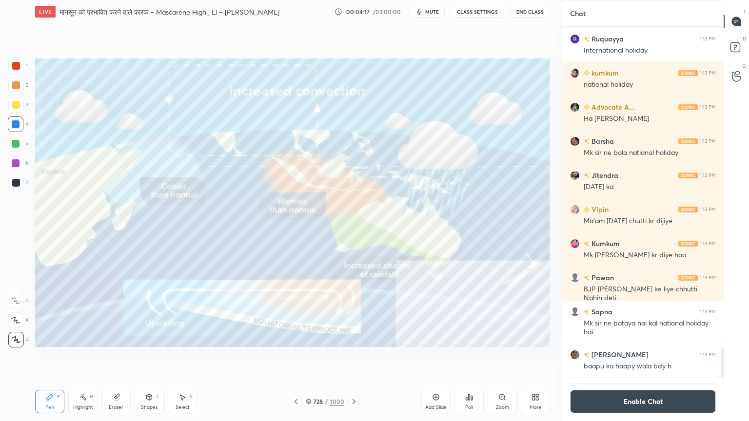
click at [354, 359] on icon at bounding box center [354, 402] width 8 height 8
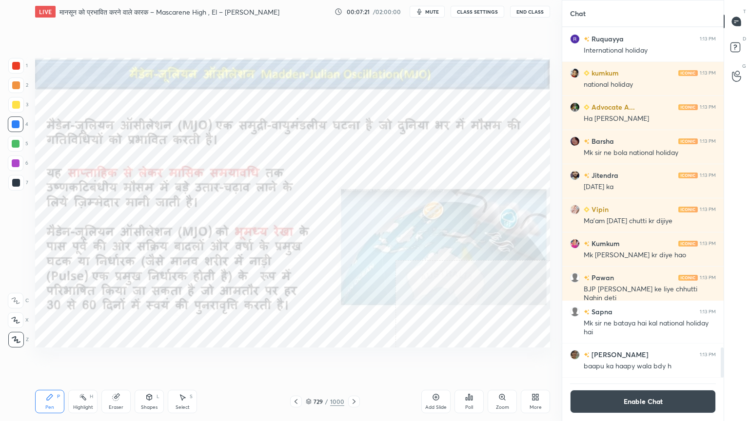
click at [628, 359] on button "Enable Chat" at bounding box center [643, 401] width 146 height 23
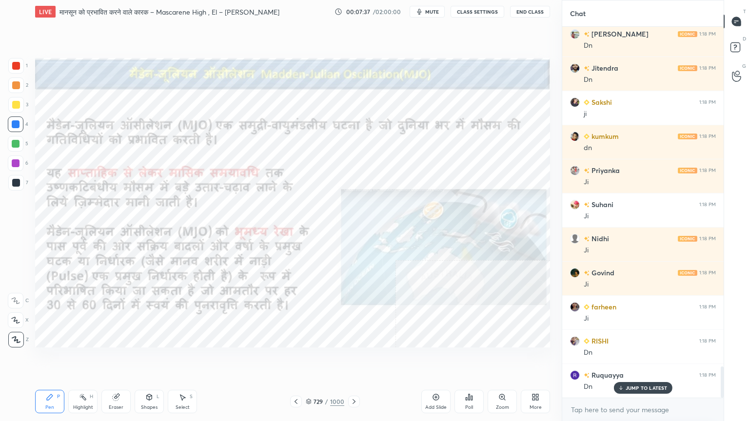
scroll to position [4125, 0]
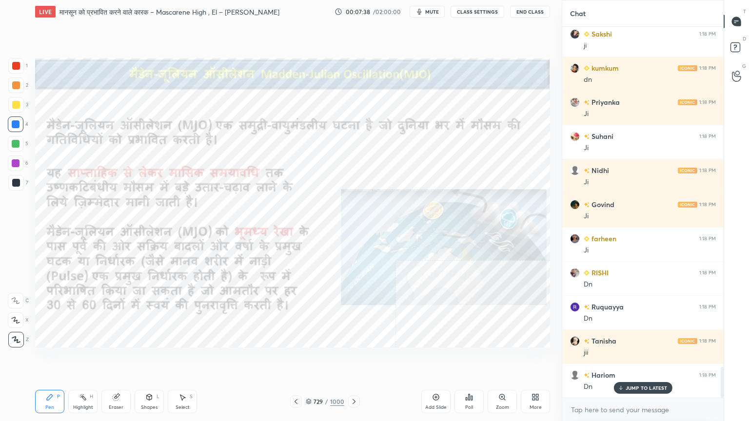
click at [634, 359] on p "JUMP TO LATEST" at bounding box center [646, 388] width 42 height 6
click at [626, 359] on textarea at bounding box center [643, 410] width 146 height 16
click at [315, 359] on div "Pen P Highlight H Eraser Shapes L Select S 729 / 1000 Add Slide Poll Zoom More" at bounding box center [292, 401] width 515 height 39
click at [310, 359] on icon at bounding box center [309, 402] width 6 height 6
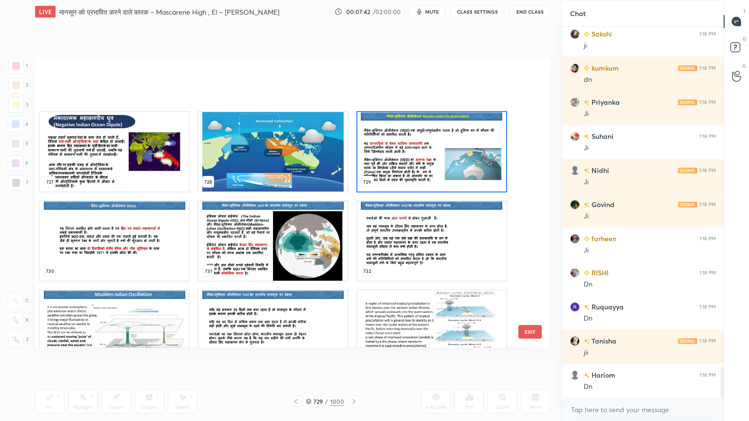
scroll to position [21585, 0]
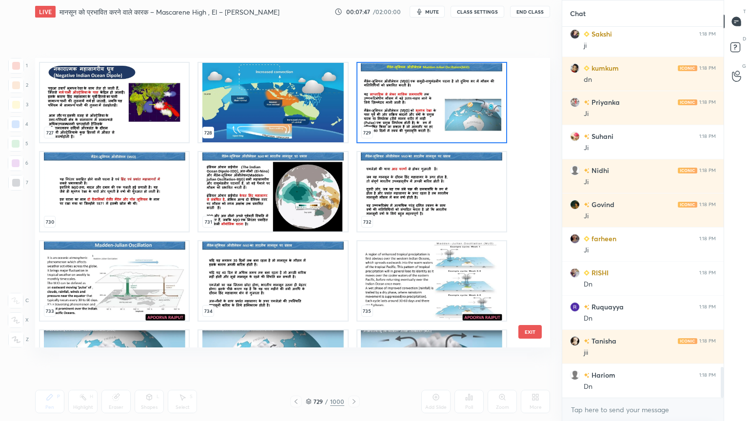
click at [104, 340] on img "grid" at bounding box center [114, 369] width 149 height 79
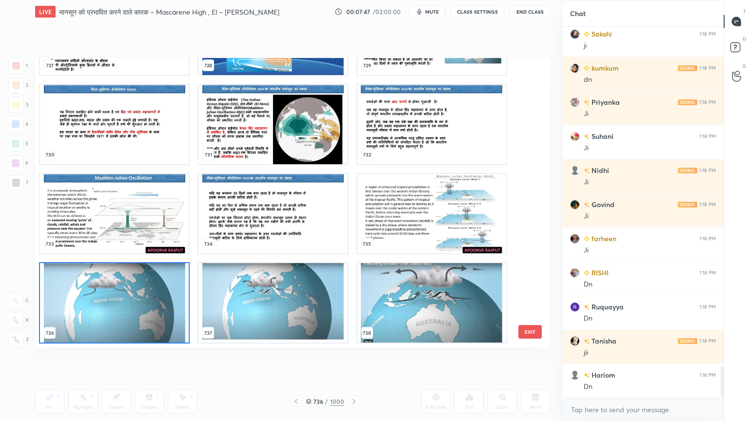
scroll to position [4160, 0]
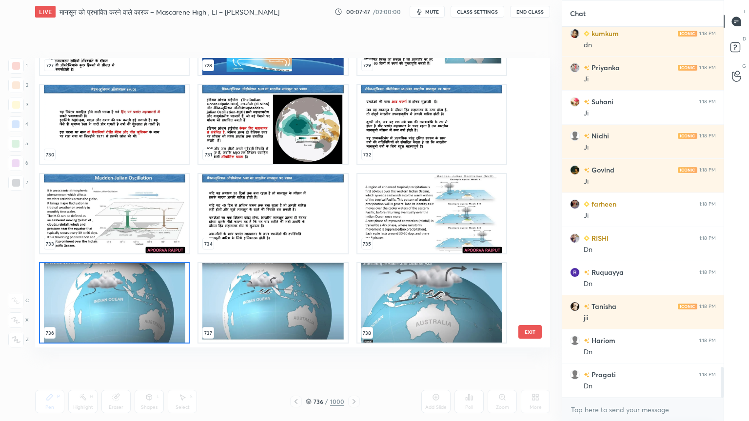
click at [115, 331] on img "grid" at bounding box center [114, 302] width 149 height 79
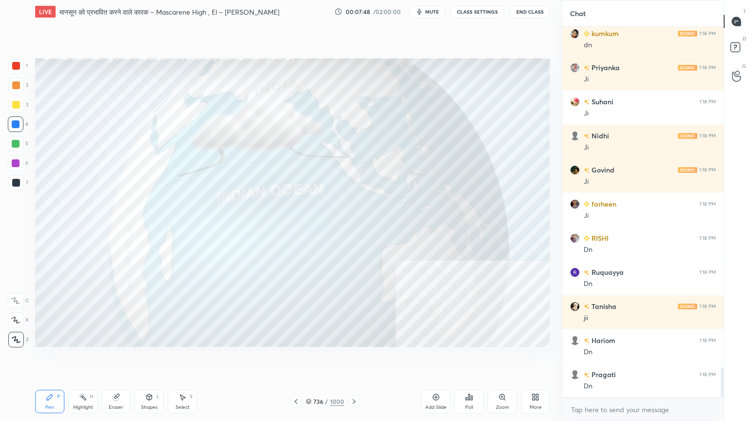
click at [115, 331] on img "grid" at bounding box center [114, 302] width 149 height 79
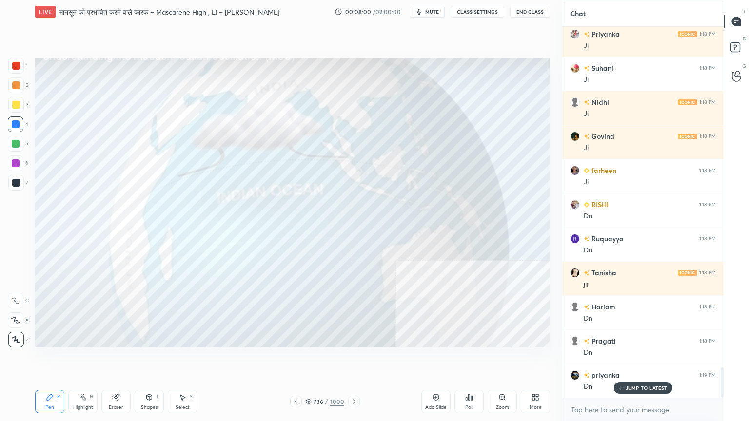
scroll to position [4217, 0]
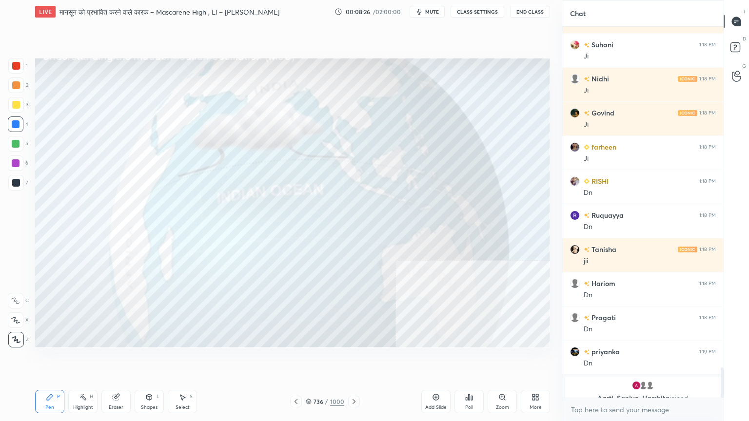
click at [537, 359] on div "More" at bounding box center [535, 401] width 29 height 23
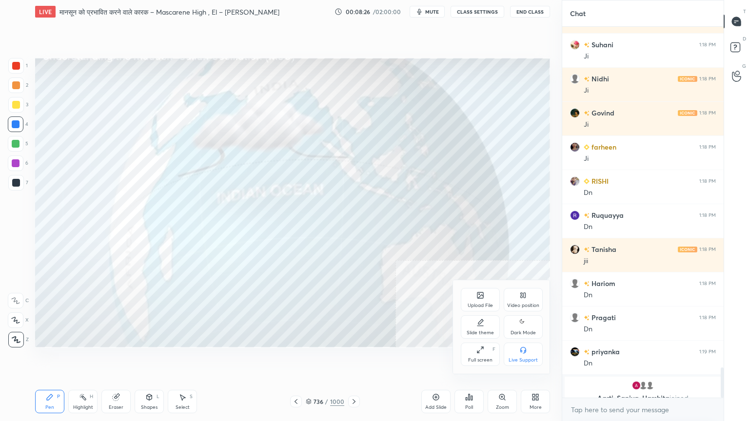
click at [481, 332] on div "Slide theme" at bounding box center [479, 332] width 27 height 5
click at [487, 359] on div "Dark Blank" at bounding box center [480, 360] width 24 height 5
click at [397, 359] on div at bounding box center [374, 210] width 749 height 421
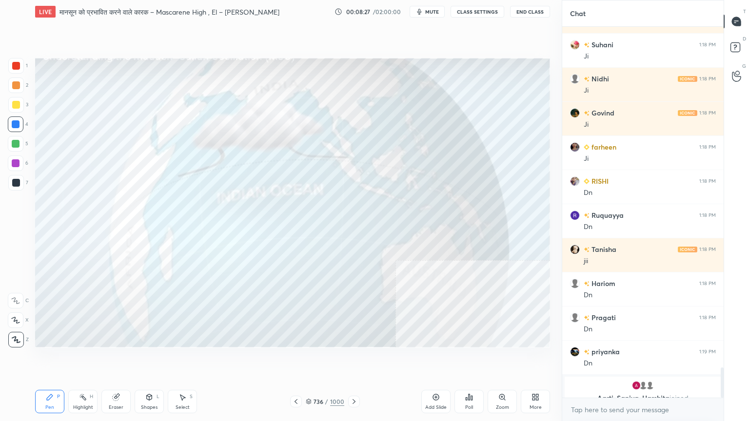
click at [437, 359] on div "Add Slide" at bounding box center [435, 401] width 29 height 23
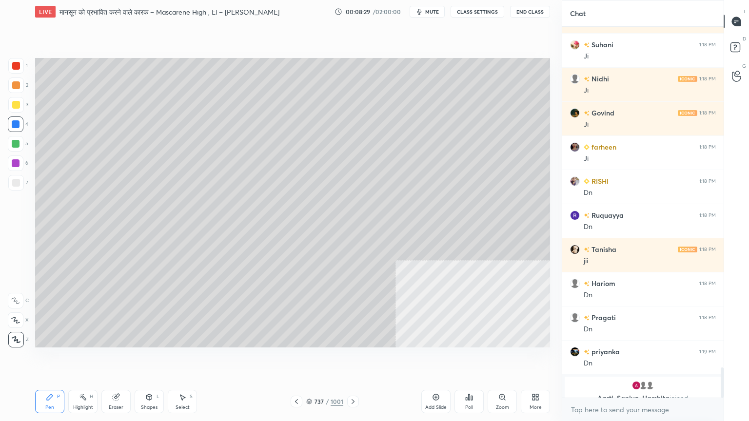
click at [154, 359] on div "Shapes L" at bounding box center [149, 401] width 29 height 23
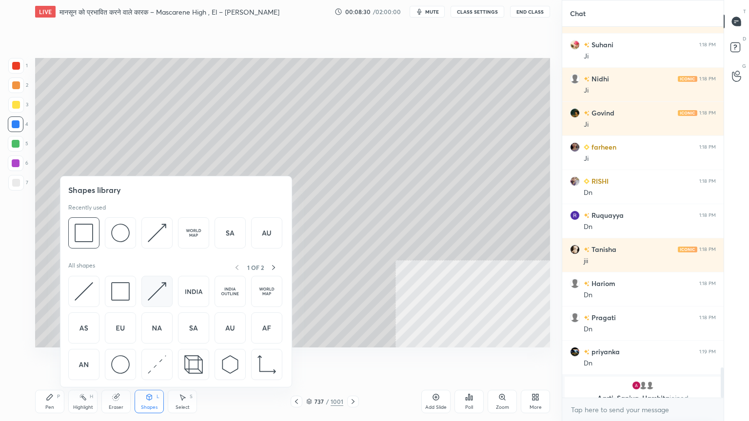
click at [164, 287] on img at bounding box center [157, 291] width 19 height 19
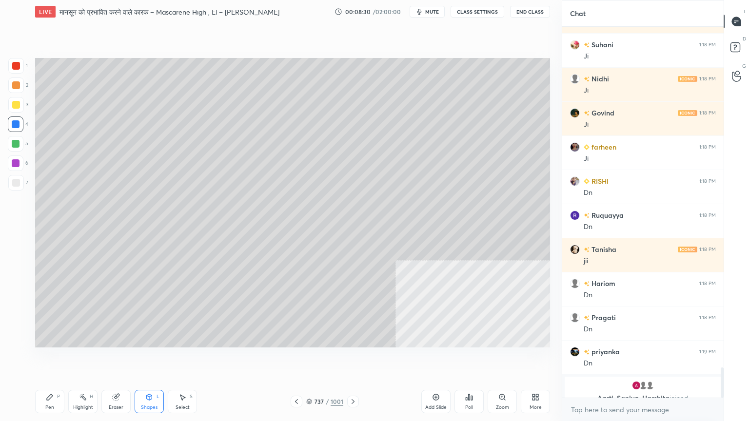
click at [14, 187] on div at bounding box center [16, 183] width 16 height 16
click at [19, 185] on div at bounding box center [16, 183] width 8 height 8
click at [20, 110] on div at bounding box center [16, 105] width 16 height 16
click at [19, 110] on div at bounding box center [16, 105] width 16 height 16
click at [53, 359] on div "Pen P" at bounding box center [49, 401] width 29 height 23
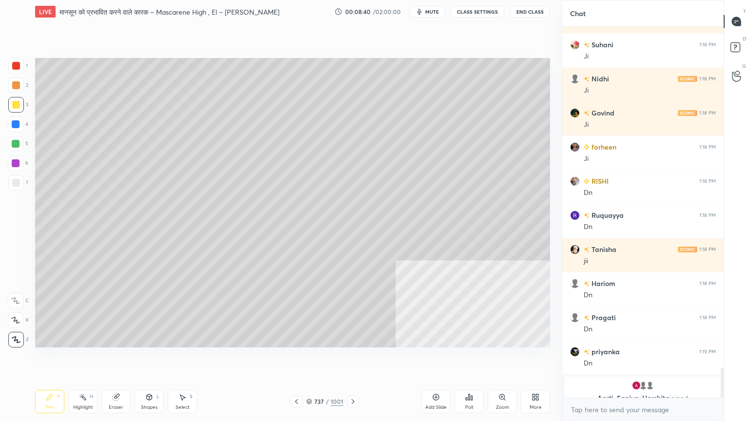
click at [18, 132] on div "4" at bounding box center [18, 125] width 20 height 19
click at [18, 131] on div at bounding box center [16, 124] width 16 height 16
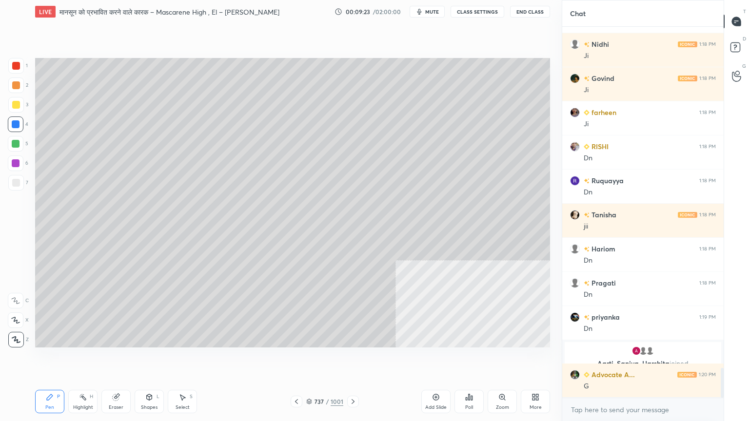
click at [19, 177] on div at bounding box center [16, 183] width 16 height 16
click at [19, 181] on div at bounding box center [16, 183] width 8 height 8
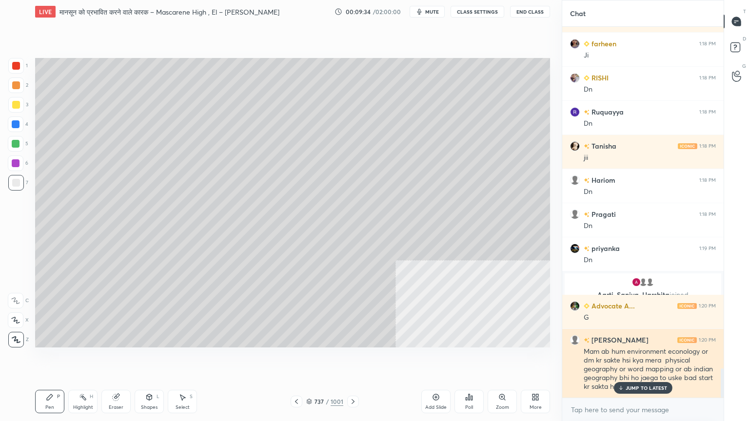
click at [657, 359] on p "JUMP TO LATEST" at bounding box center [646, 388] width 42 height 6
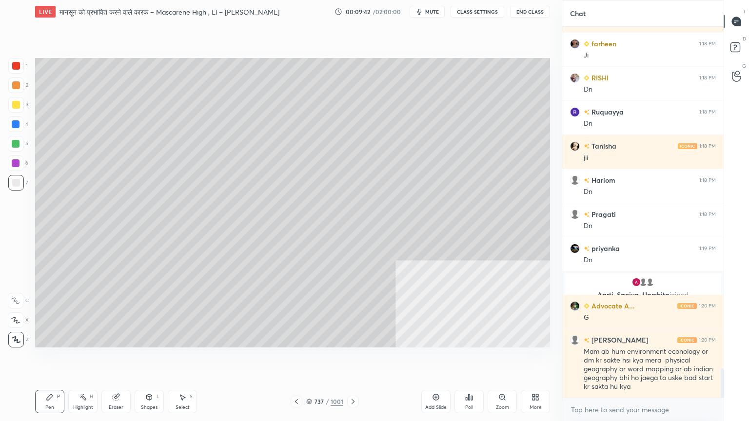
click at [14, 123] on div at bounding box center [16, 124] width 8 height 8
click at [15, 126] on div at bounding box center [16, 124] width 8 height 8
drag, startPoint x: 301, startPoint y: 374, endPoint x: 300, endPoint y: 385, distance: 10.8
click at [305, 359] on div "Setting up your live class Poll for secs No correct answer Start poll" at bounding box center [292, 202] width 522 height 359
click at [292, 359] on icon at bounding box center [296, 402] width 8 height 8
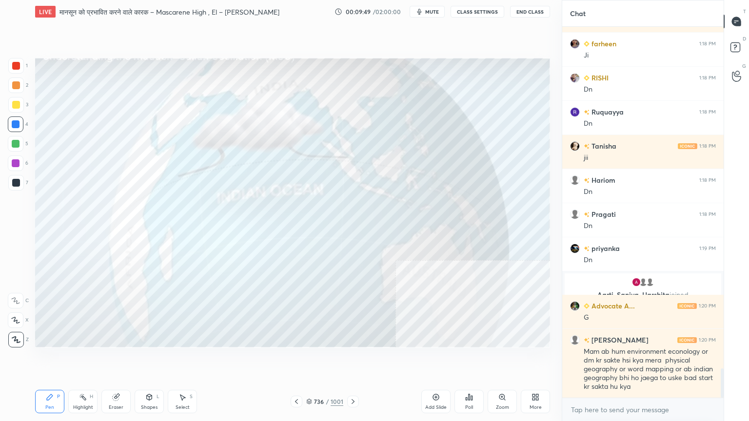
click at [16, 126] on div at bounding box center [16, 124] width 8 height 8
click at [18, 104] on div at bounding box center [16, 105] width 8 height 8
drag, startPoint x: 18, startPoint y: 106, endPoint x: 33, endPoint y: 105, distance: 15.6
click at [18, 106] on div at bounding box center [16, 105] width 8 height 8
click at [147, 359] on div "Shapes" at bounding box center [149, 407] width 17 height 5
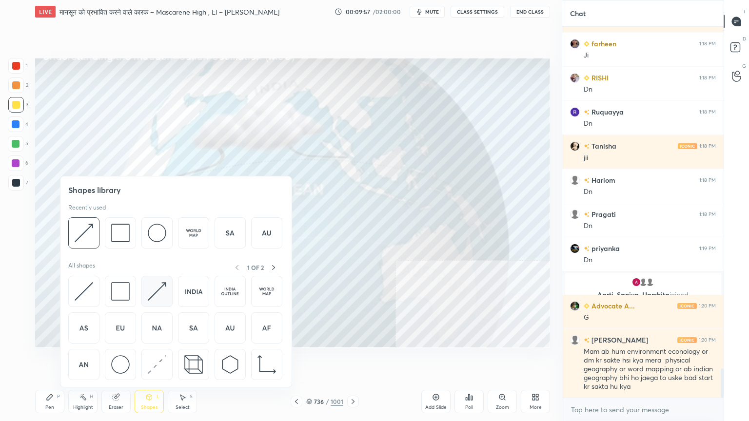
click at [160, 293] on img at bounding box center [157, 291] width 19 height 19
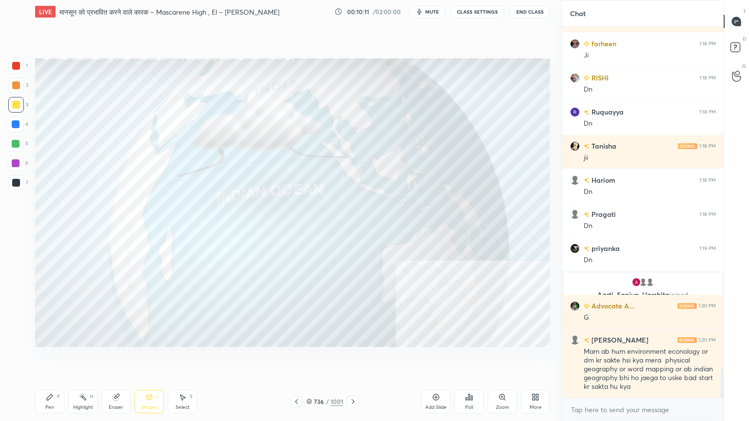
scroll to position [4355, 0]
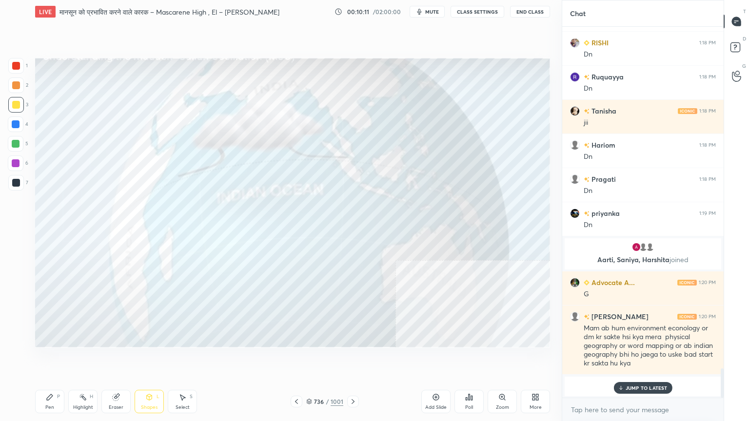
click at [19, 127] on div at bounding box center [16, 124] width 16 height 16
click at [17, 127] on div at bounding box center [16, 124] width 8 height 8
drag, startPoint x: 33, startPoint y: 404, endPoint x: 46, endPoint y: 404, distance: 12.7
click at [38, 359] on div "LIVE मानसून को प्रभावित करने वाले कारक – Mascarene High , El – [PERSON_NAME] Ni…" at bounding box center [292, 210] width 522 height 421
click at [48, 359] on div "Pen P" at bounding box center [49, 401] width 29 height 23
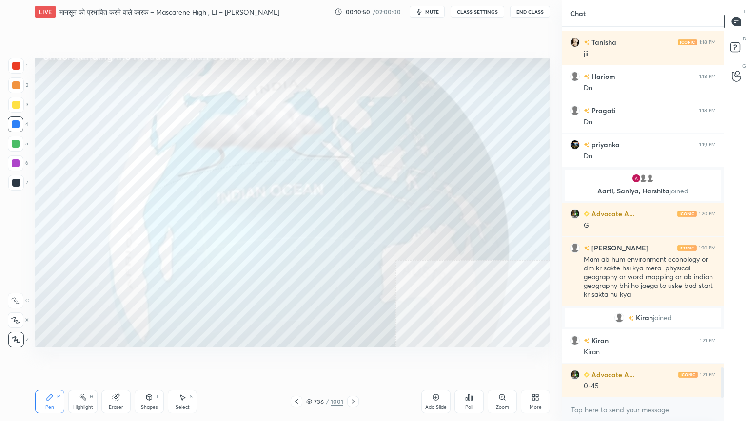
scroll to position [4234, 0]
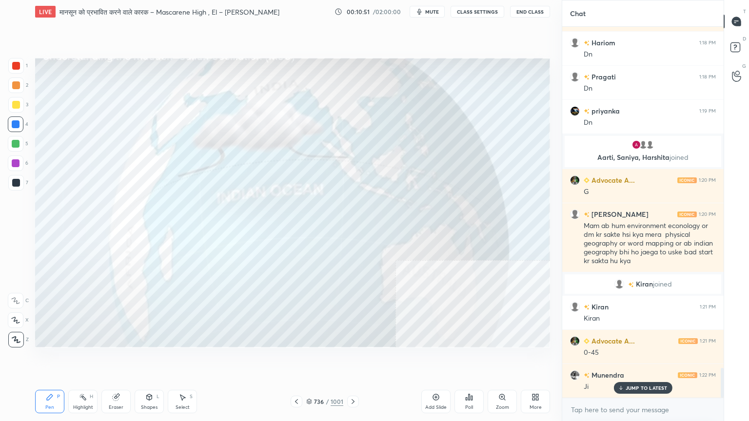
click at [17, 105] on div at bounding box center [16, 105] width 8 height 8
click at [20, 104] on div at bounding box center [16, 105] width 16 height 16
click at [21, 104] on div at bounding box center [16, 105] width 16 height 16
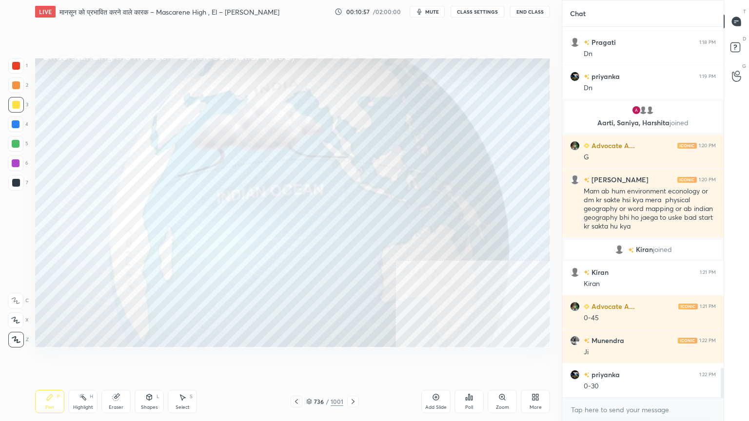
click at [119, 359] on div "Eraser" at bounding box center [115, 401] width 29 height 23
click at [125, 359] on div "Eraser" at bounding box center [115, 401] width 29 height 23
click at [16, 314] on div at bounding box center [16, 320] width 16 height 16
click at [49, 359] on icon at bounding box center [50, 397] width 6 height 6
click at [55, 359] on div "Pen P" at bounding box center [49, 401] width 29 height 23
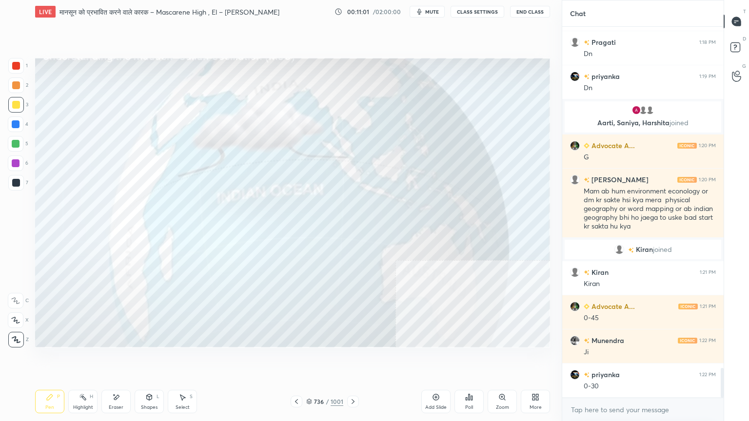
click at [18, 106] on div at bounding box center [16, 105] width 8 height 8
click at [19, 126] on div at bounding box center [16, 124] width 8 height 8
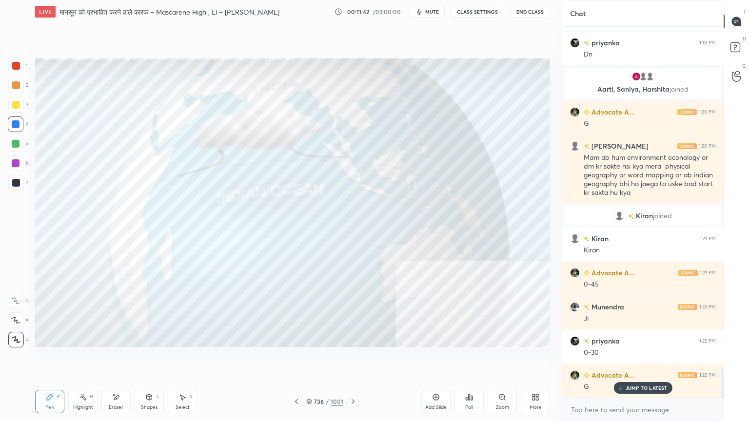
click at [18, 123] on div at bounding box center [16, 124] width 8 height 8
click at [19, 123] on div at bounding box center [16, 124] width 16 height 16
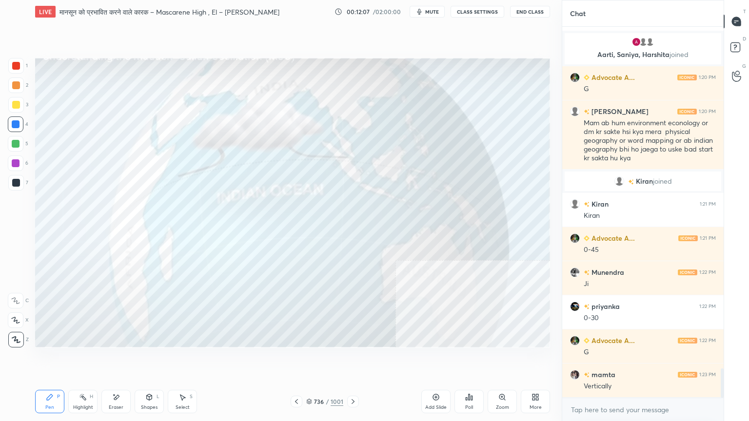
scroll to position [4361, 0]
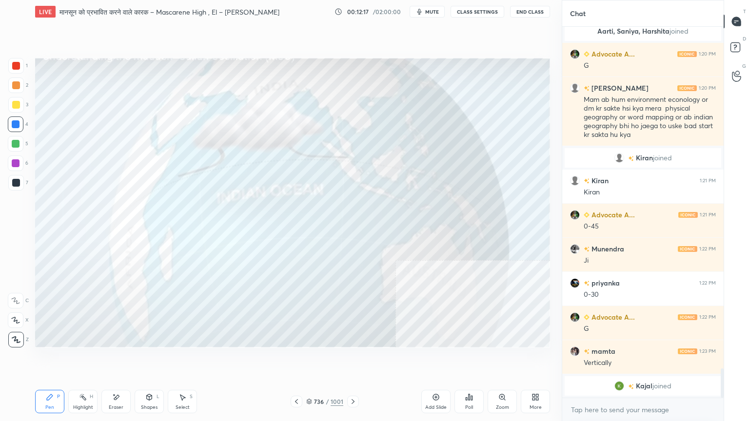
drag, startPoint x: 313, startPoint y: 402, endPoint x: 335, endPoint y: 393, distance: 23.9
click at [314, 359] on div "736 / 1001" at bounding box center [324, 401] width 37 height 9
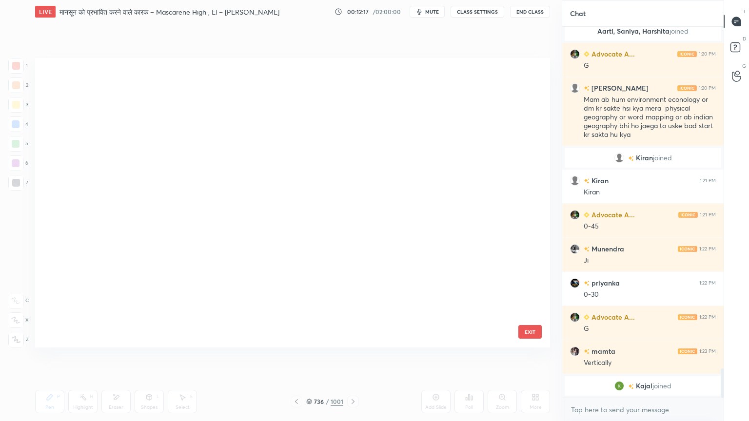
scroll to position [287, 510]
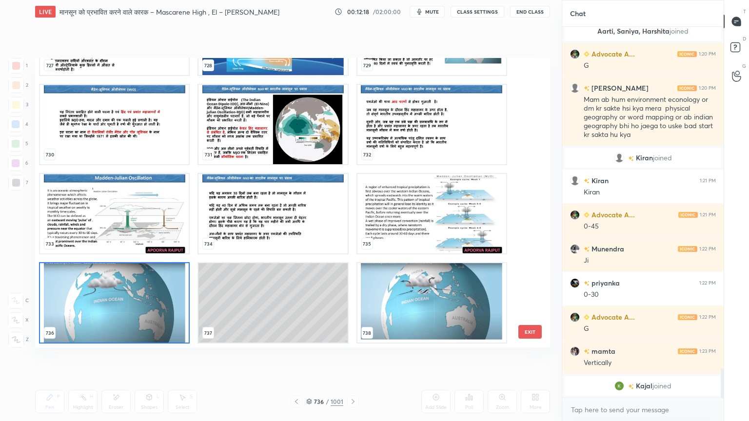
click at [461, 296] on img "grid" at bounding box center [431, 302] width 149 height 79
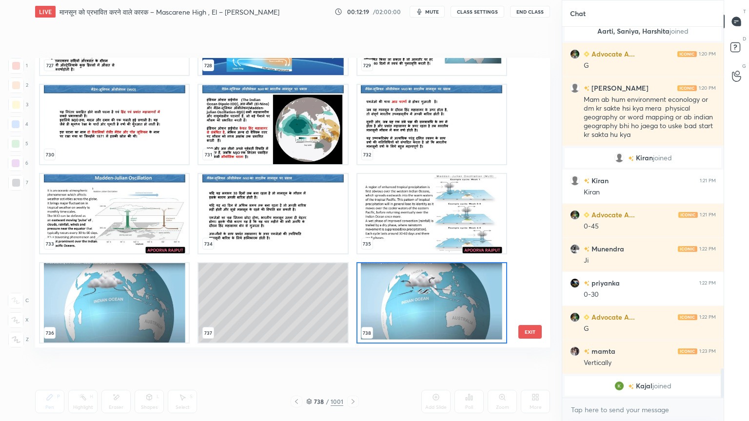
click at [462, 296] on img "grid" at bounding box center [431, 302] width 149 height 79
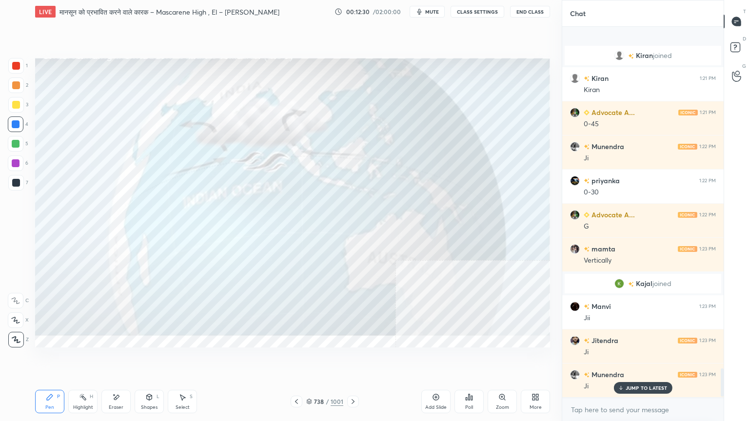
scroll to position [4464, 0]
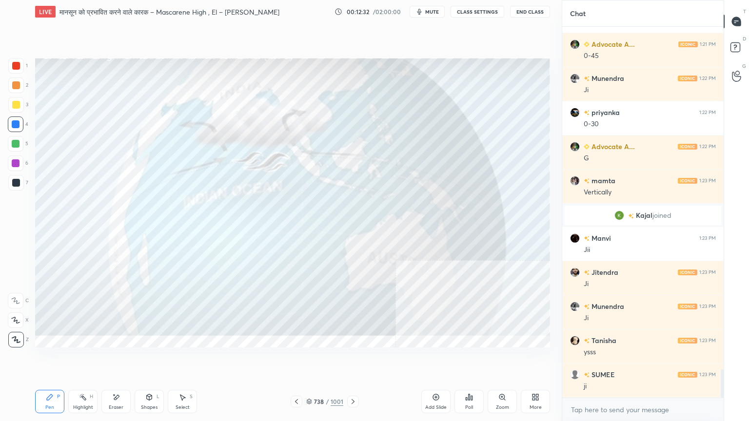
drag, startPoint x: 121, startPoint y: 413, endPoint x: 116, endPoint y: 403, distance: 10.7
click at [119, 359] on div "Eraser" at bounding box center [115, 401] width 29 height 23
click at [120, 359] on div "Eraser" at bounding box center [115, 401] width 29 height 23
click at [12, 335] on div "Erase all" at bounding box center [16, 340] width 16 height 16
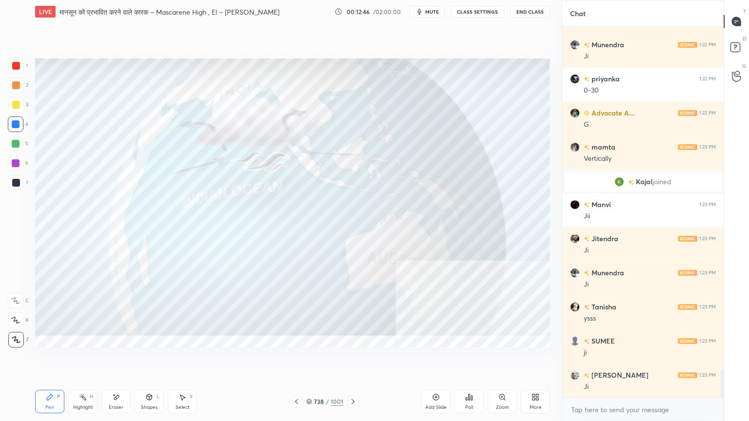
scroll to position [4532, 0]
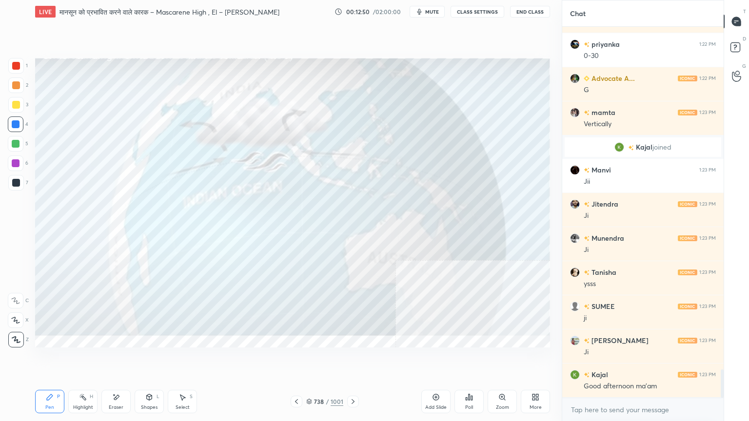
click at [24, 123] on div "4" at bounding box center [18, 124] width 20 height 16
click at [19, 123] on div at bounding box center [16, 124] width 16 height 16
drag, startPoint x: 119, startPoint y: 404, endPoint x: 115, endPoint y: 401, distance: 5.0
click at [117, 359] on div "Eraser" at bounding box center [115, 401] width 29 height 23
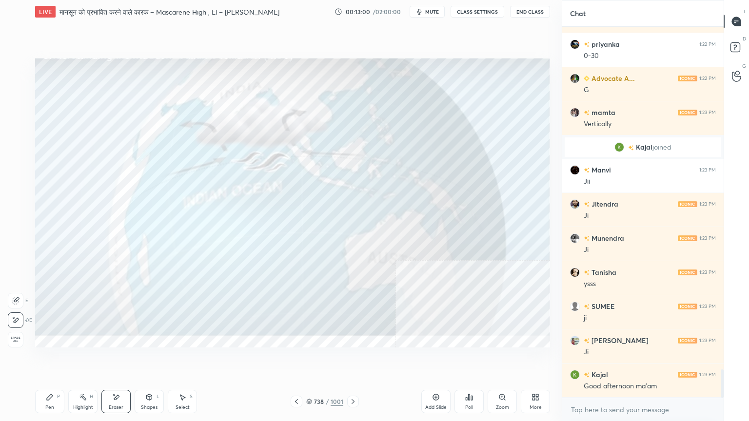
click at [22, 341] on span "Erase all" at bounding box center [15, 339] width 15 height 7
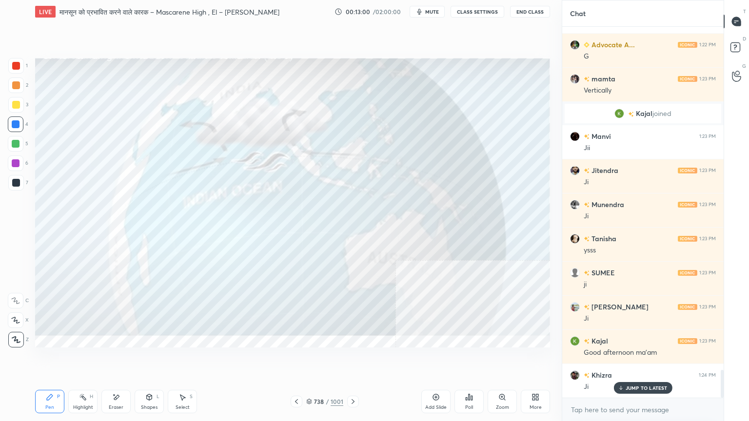
click at [18, 336] on div "1 2 3 4 5 6 7 C X Z E E Erase all H H" at bounding box center [15, 203] width 31 height 290
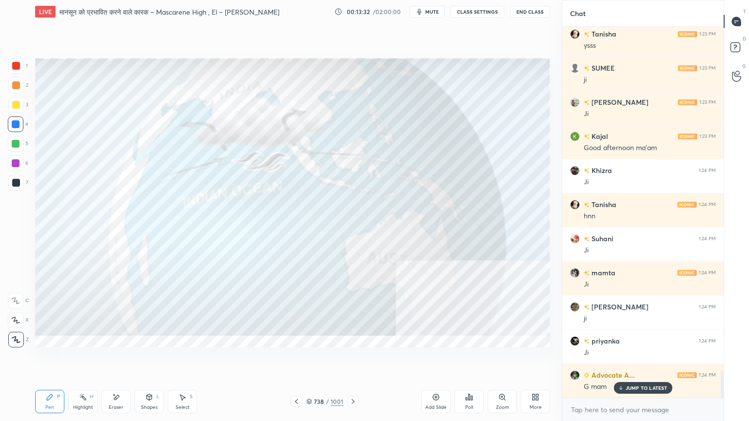
scroll to position [4814, 0]
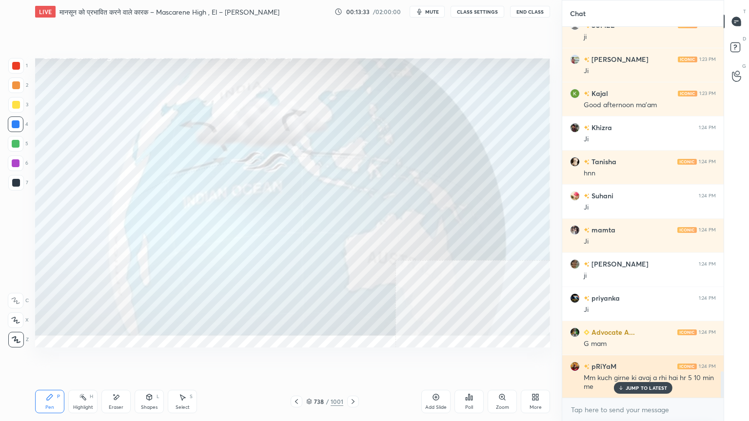
click at [657, 359] on p "JUMP TO LATEST" at bounding box center [646, 388] width 42 height 6
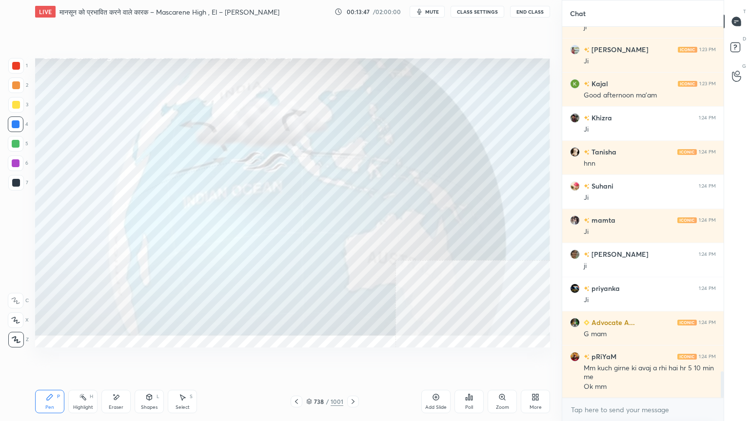
scroll to position [4866, 0]
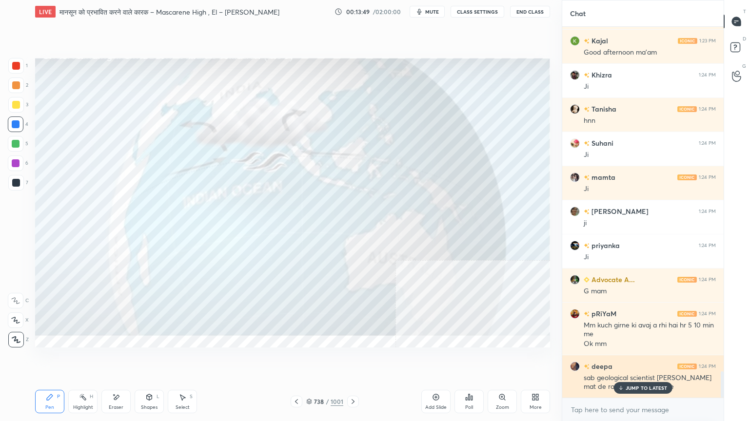
click at [644, 359] on p "JUMP TO LATEST" at bounding box center [646, 388] width 42 height 6
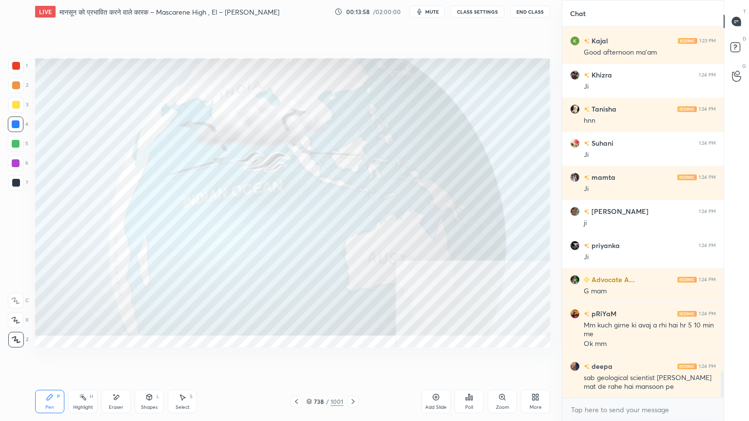
click at [18, 181] on div at bounding box center [16, 183] width 16 height 16
click at [18, 182] on div at bounding box center [16, 183] width 8 height 8
click at [6, 122] on div "1 2 3 4 5 6 7 C X Z E E Erase all H H" at bounding box center [15, 203] width 31 height 290
click at [20, 125] on div at bounding box center [16, 124] width 16 height 16
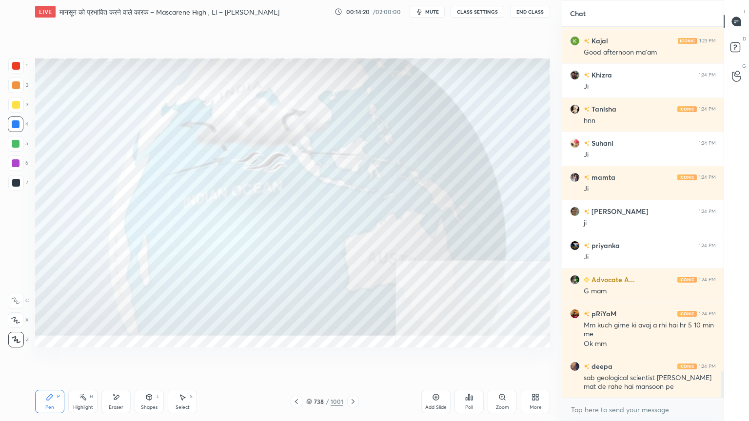
click at [19, 124] on div at bounding box center [16, 124] width 8 height 8
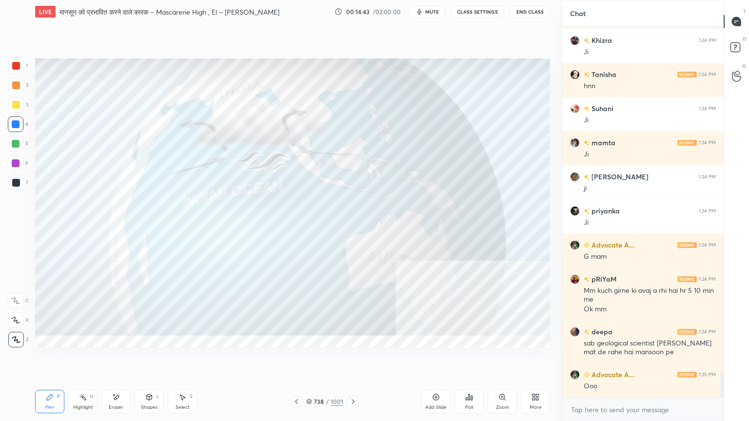
click at [10, 182] on div at bounding box center [16, 183] width 16 height 16
click at [16, 181] on div at bounding box center [16, 183] width 8 height 8
click at [150, 359] on div "Shapes" at bounding box center [149, 407] width 17 height 5
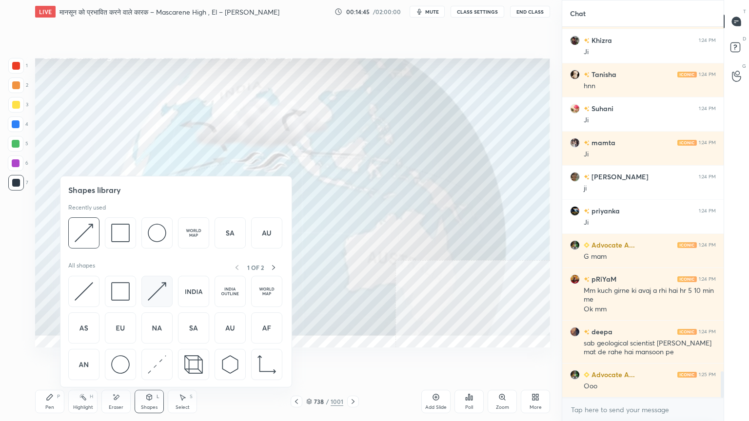
click at [157, 291] on img at bounding box center [157, 291] width 19 height 19
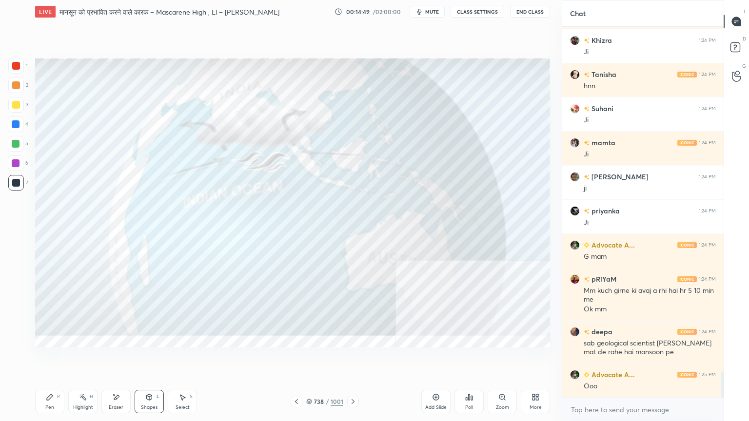
scroll to position [4944, 0]
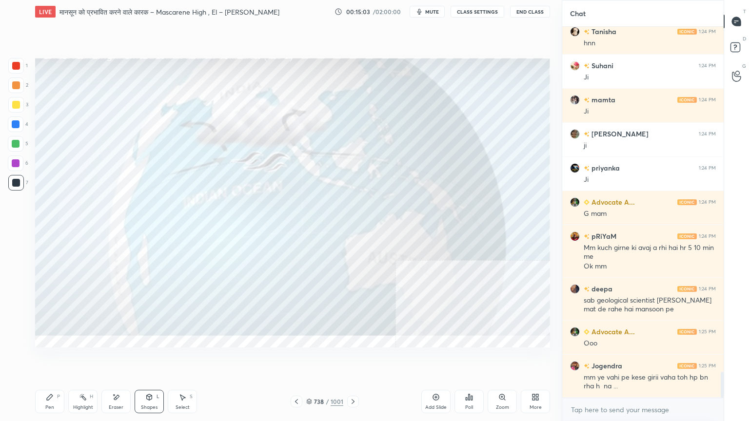
drag, startPoint x: 119, startPoint y: 390, endPoint x: 114, endPoint y: 388, distance: 5.6
click at [117, 359] on div "Pen P Highlight H Eraser Shapes L Select S 738 / 1001 Add Slide Poll Zoom More" at bounding box center [292, 401] width 515 height 39
click at [116, 359] on icon at bounding box center [116, 397] width 5 height 5
click at [14, 336] on span "Erase all" at bounding box center [15, 339] width 15 height 7
click at [16, 333] on div "1 2 3 4 5 6 7 C X Z E E Erase all H H" at bounding box center [15, 203] width 31 height 290
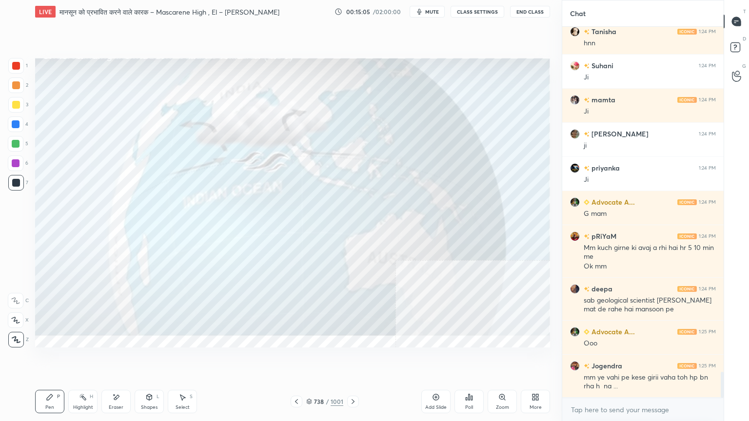
click at [19, 125] on div at bounding box center [16, 124] width 16 height 16
click at [19, 125] on div at bounding box center [16, 124] width 8 height 8
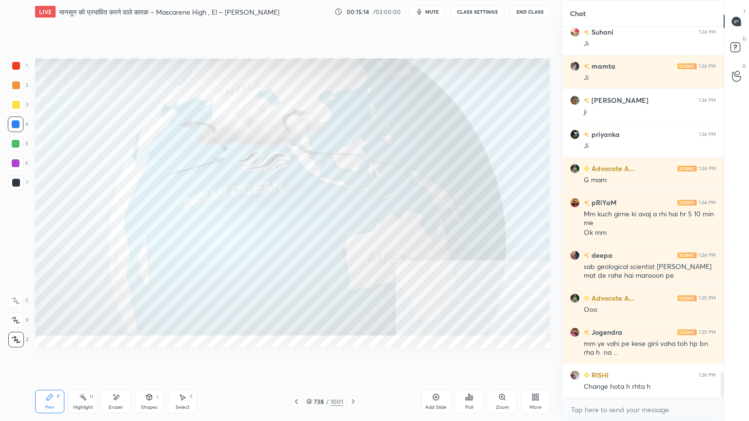
click at [14, 101] on div at bounding box center [16, 105] width 8 height 8
click at [12, 100] on div at bounding box center [16, 105] width 16 height 16
click at [18, 97] on div at bounding box center [16, 105] width 16 height 16
drag, startPoint x: 108, startPoint y: 410, endPoint x: 110, endPoint y: 401, distance: 9.9
click at [109, 359] on div "Eraser" at bounding box center [115, 401] width 29 height 23
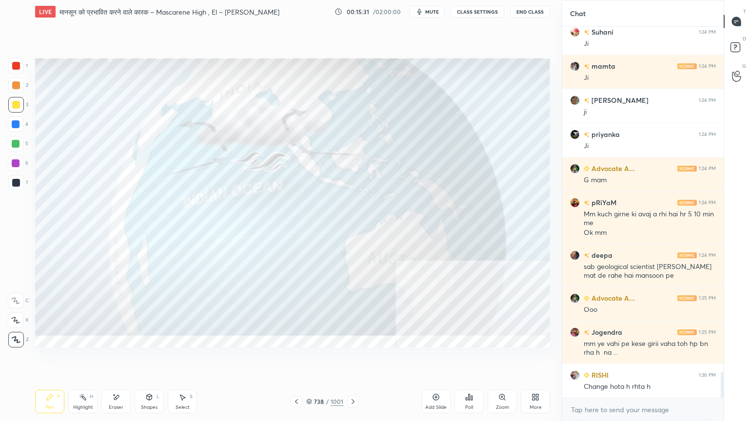
click at [111, 359] on div "Eraser" at bounding box center [115, 401] width 29 height 23
click at [18, 332] on div "Erase all" at bounding box center [16, 340] width 16 height 16
click at [17, 335] on div "1 2 3 4 5 6 7 C X Z E E Erase all H H" at bounding box center [15, 203] width 31 height 290
click at [18, 127] on div at bounding box center [16, 124] width 16 height 16
drag, startPoint x: 18, startPoint y: 127, endPoint x: 33, endPoint y: 127, distance: 15.6
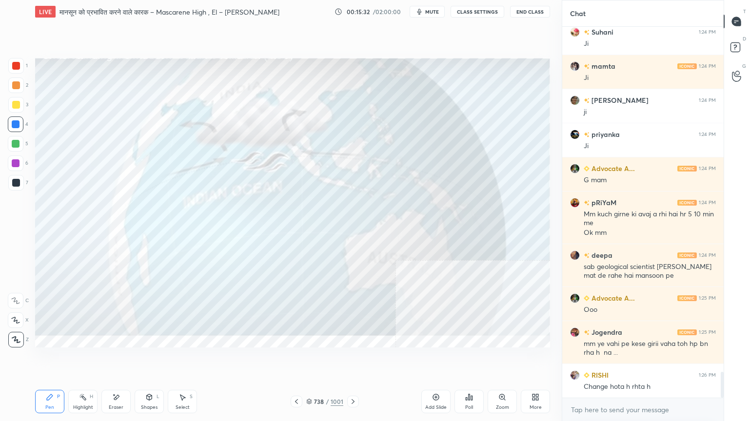
click at [20, 127] on div at bounding box center [16, 124] width 16 height 16
click at [352, 359] on icon at bounding box center [352, 401] width 3 height 5
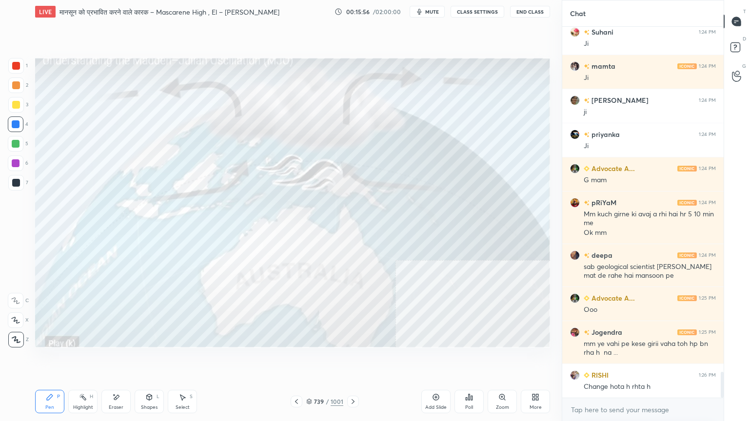
click at [353, 359] on div "Pen P Highlight H Eraser Shapes L Select S 739 / 1001 Add Slide Poll Zoom More" at bounding box center [292, 401] width 515 height 39
click at [352, 359] on icon at bounding box center [353, 402] width 8 height 8
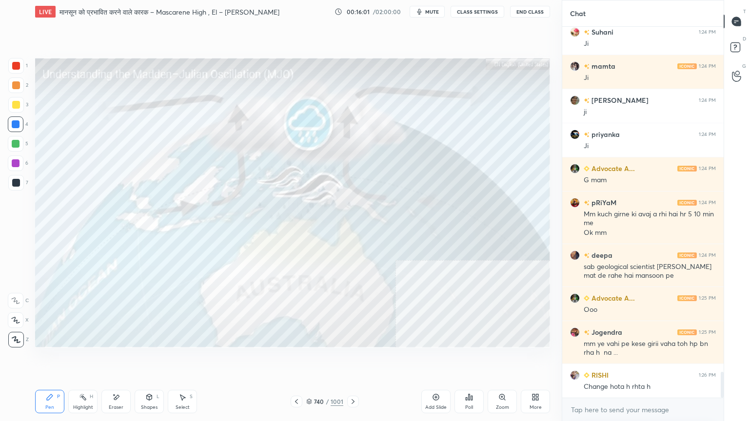
drag, startPoint x: 354, startPoint y: 400, endPoint x: 358, endPoint y: 398, distance: 5.0
click at [354, 359] on icon at bounding box center [353, 402] width 8 height 8
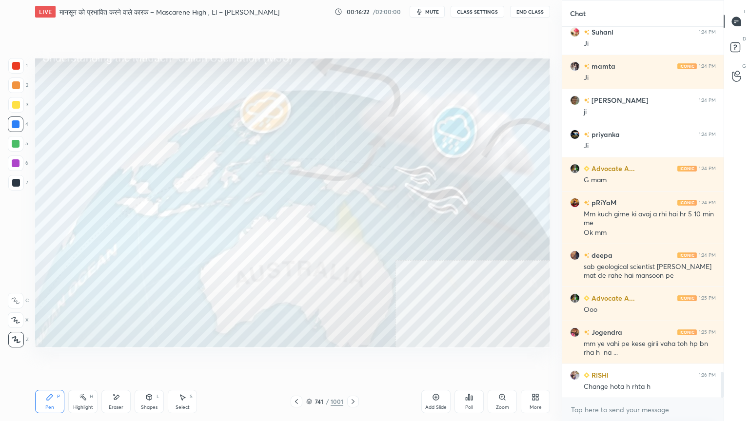
click at [312, 359] on div "741 / 1001" at bounding box center [324, 401] width 37 height 9
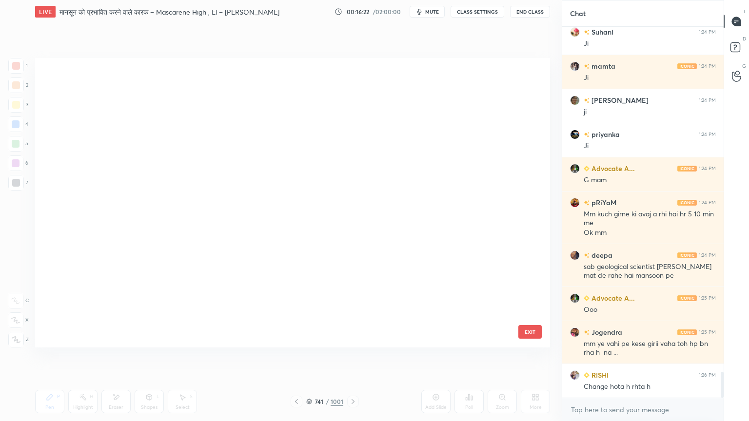
scroll to position [287, 510]
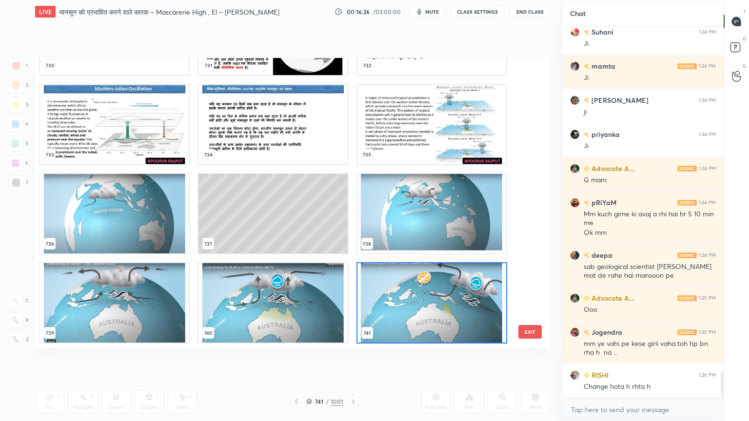
click at [384, 230] on img "grid" at bounding box center [431, 213] width 149 height 79
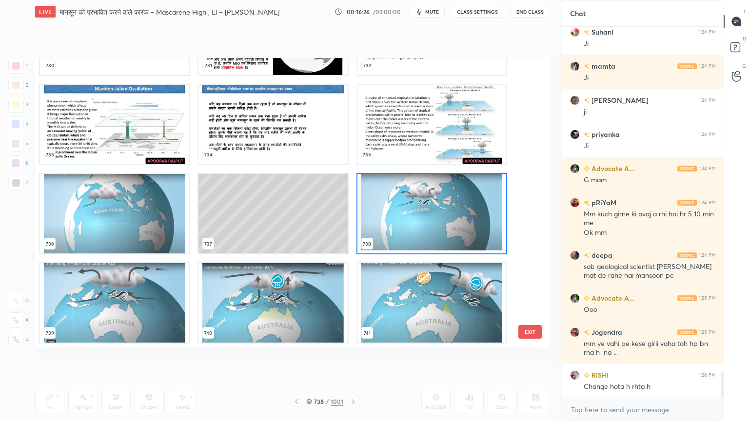
click at [384, 229] on img "grid" at bounding box center [431, 213] width 149 height 79
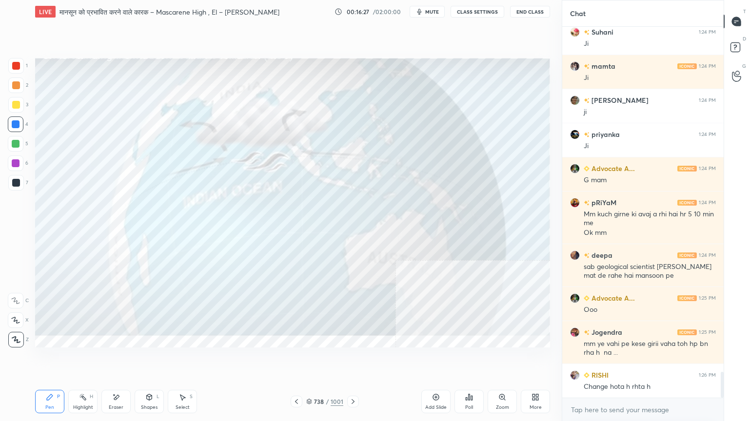
click at [18, 105] on div at bounding box center [16, 105] width 8 height 8
click at [18, 104] on div at bounding box center [16, 105] width 8 height 8
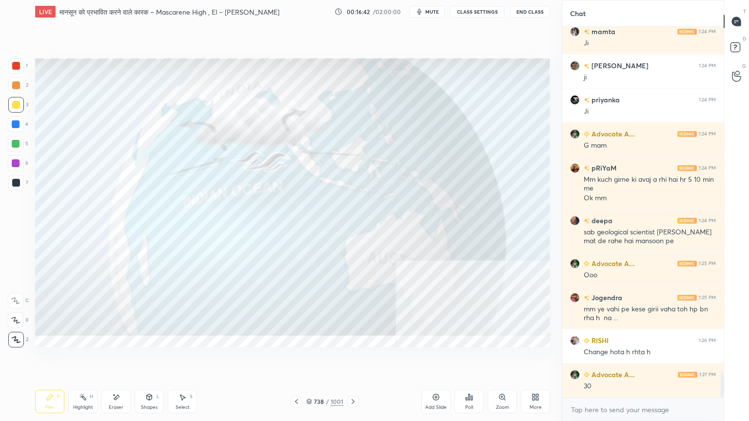
scroll to position [5046, 0]
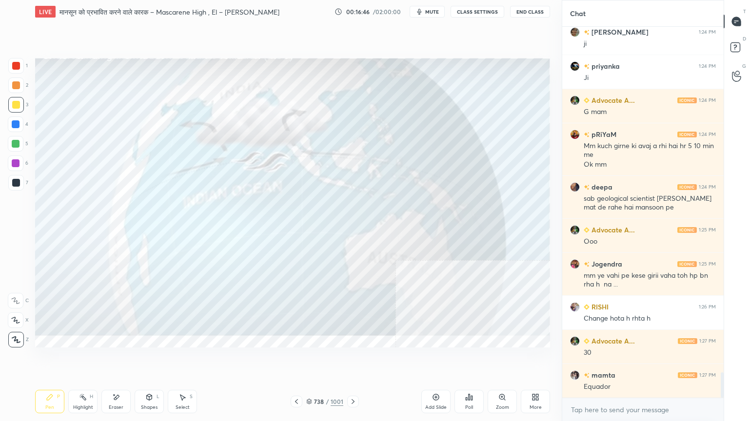
click at [125, 359] on div "Eraser" at bounding box center [115, 401] width 29 height 23
click at [16, 332] on div "Erase all" at bounding box center [16, 340] width 16 height 16
click at [16, 330] on div "1 2 3 4 5 6 7 C X Z E E Erase all H H" at bounding box center [15, 203] width 31 height 290
click at [23, 122] on div at bounding box center [16, 124] width 16 height 16
click at [19, 123] on div at bounding box center [16, 124] width 8 height 8
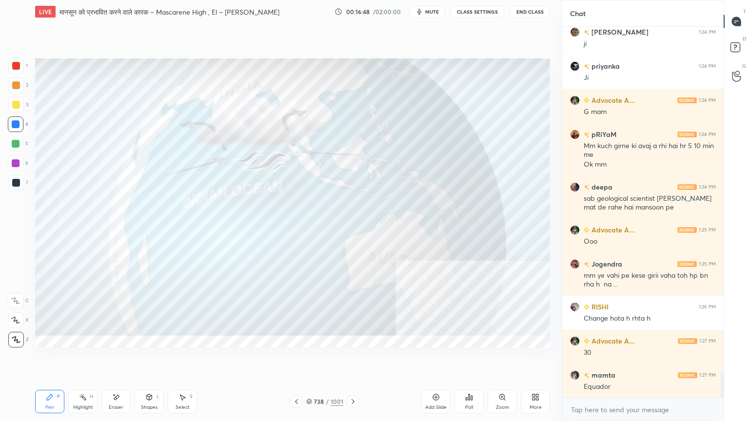
click at [310, 359] on icon at bounding box center [309, 402] width 6 height 6
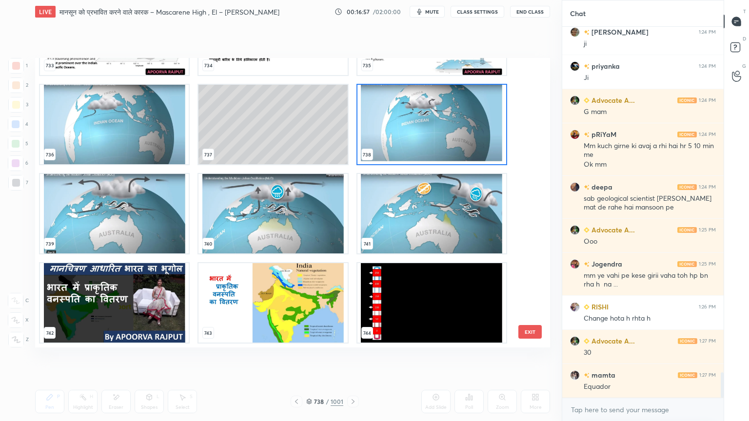
scroll to position [5080, 0]
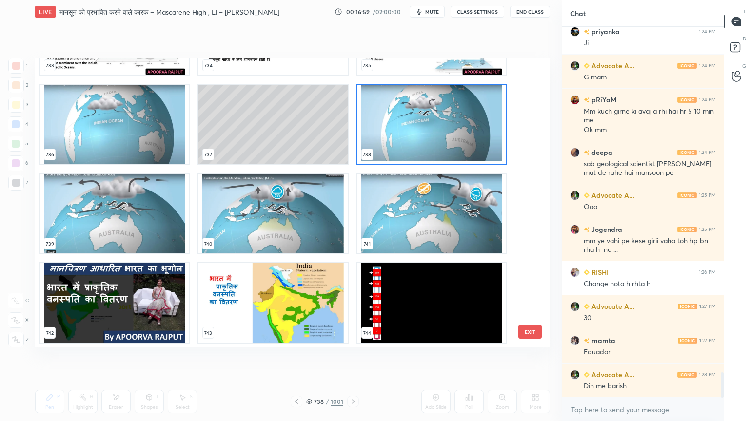
click at [450, 239] on img "grid" at bounding box center [431, 213] width 149 height 79
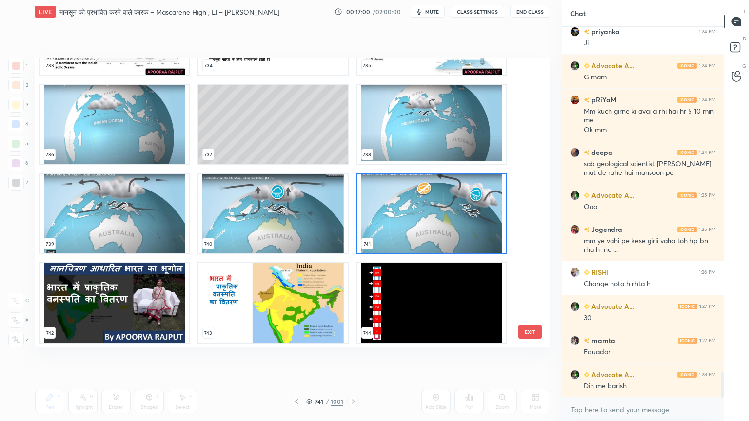
click at [450, 239] on img "grid" at bounding box center [431, 213] width 149 height 79
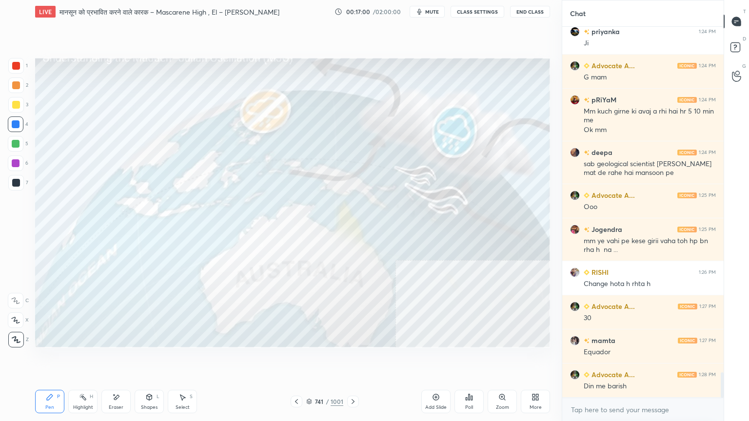
click at [450, 239] on img "grid" at bounding box center [431, 213] width 149 height 79
click at [452, 238] on img "grid" at bounding box center [431, 213] width 149 height 79
click at [123, 359] on div "Eraser" at bounding box center [115, 401] width 29 height 23
click at [14, 343] on span "Erase all" at bounding box center [15, 339] width 15 height 7
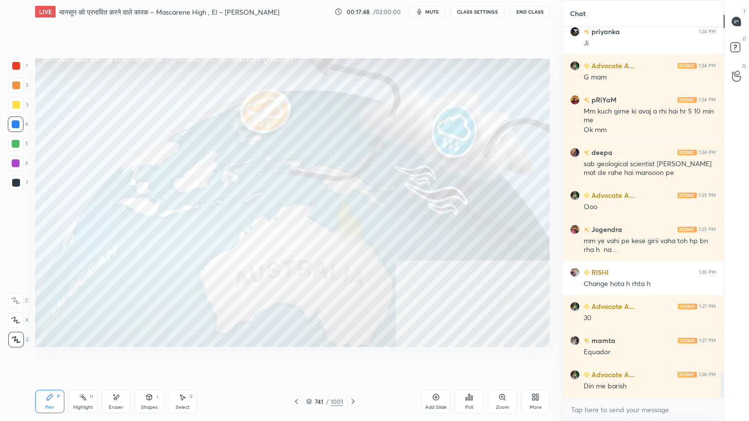
click at [18, 125] on div at bounding box center [16, 124] width 8 height 8
click at [18, 123] on div at bounding box center [16, 124] width 8 height 8
click at [17, 123] on div at bounding box center [16, 124] width 8 height 8
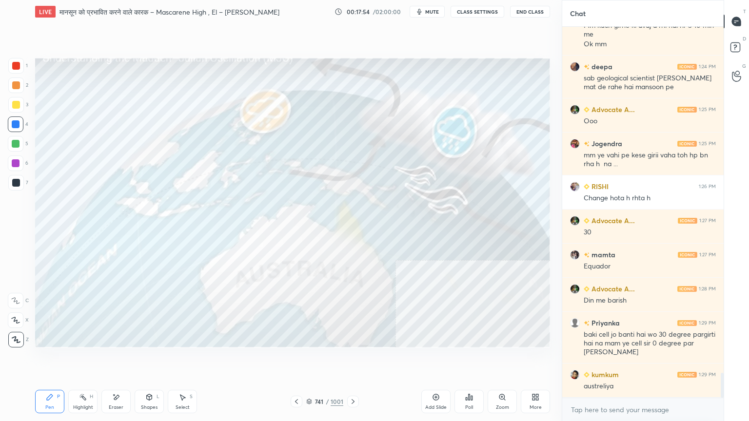
scroll to position [5200, 0]
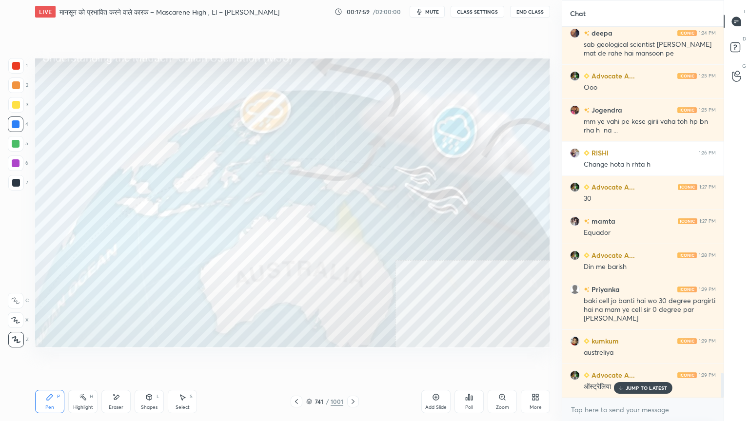
click at [639, 359] on p "JUMP TO LATEST" at bounding box center [646, 388] width 42 height 6
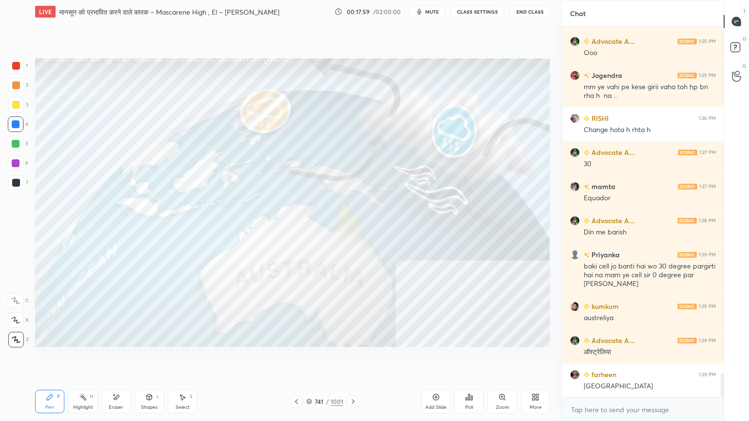
click at [113, 359] on div "Eraser" at bounding box center [115, 401] width 29 height 23
click at [23, 339] on div "E E Erase all" at bounding box center [20, 318] width 24 height 58
click at [21, 335] on div "Erase all" at bounding box center [16, 340] width 16 height 16
click at [18, 341] on icon at bounding box center [16, 339] width 9 height 7
click at [18, 339] on icon at bounding box center [16, 339] width 9 height 7
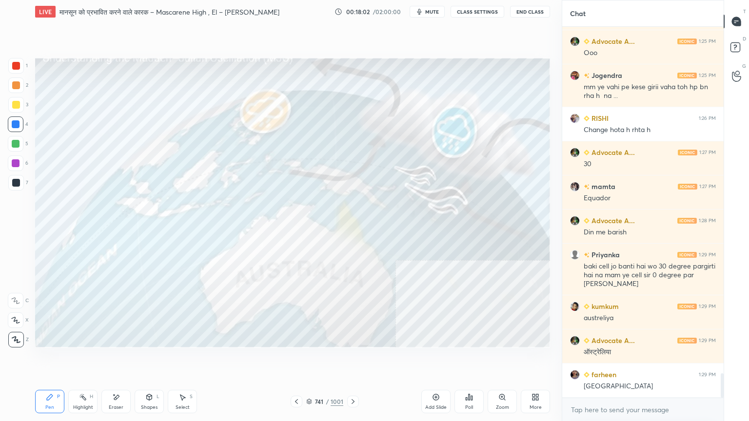
click at [356, 359] on icon at bounding box center [353, 402] width 8 height 8
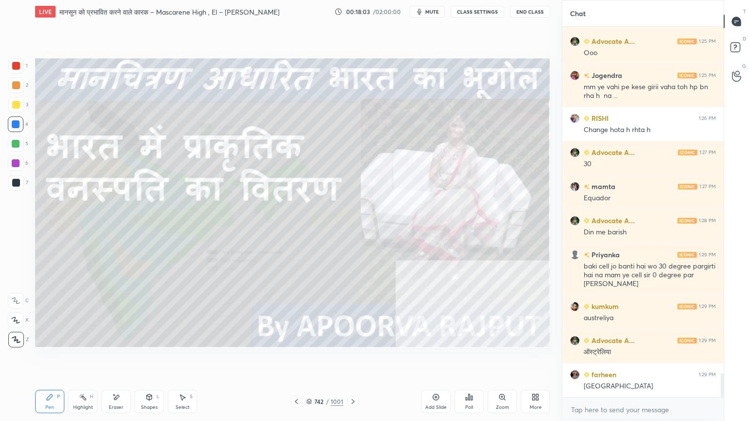
click at [293, 359] on icon at bounding box center [296, 402] width 8 height 8
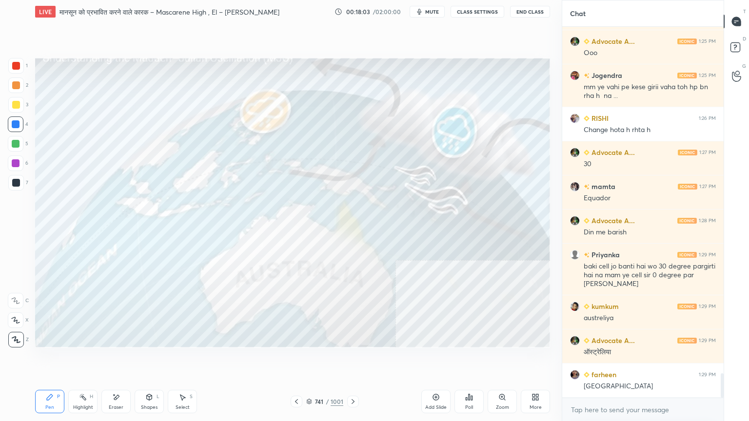
click at [316, 359] on div "741" at bounding box center [319, 402] width 10 height 6
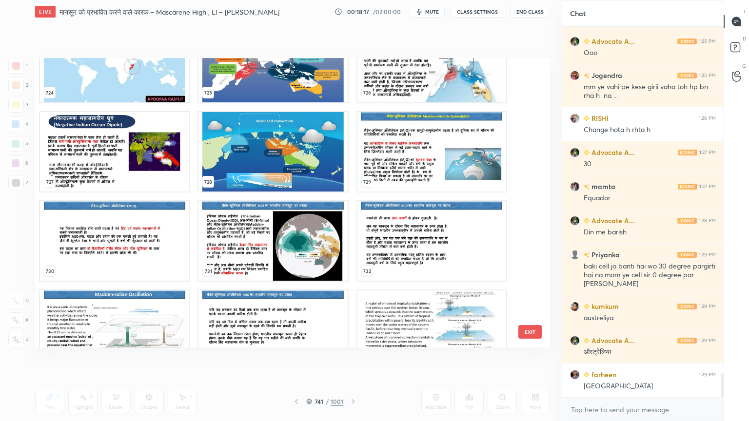
scroll to position [5268, 0]
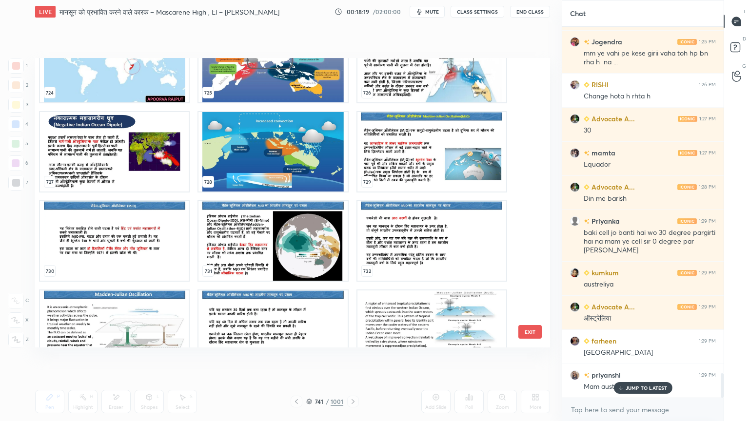
click at [632, 359] on div "JUMP TO LATEST" at bounding box center [642, 388] width 58 height 12
click at [429, 171] on img "grid" at bounding box center [431, 151] width 149 height 79
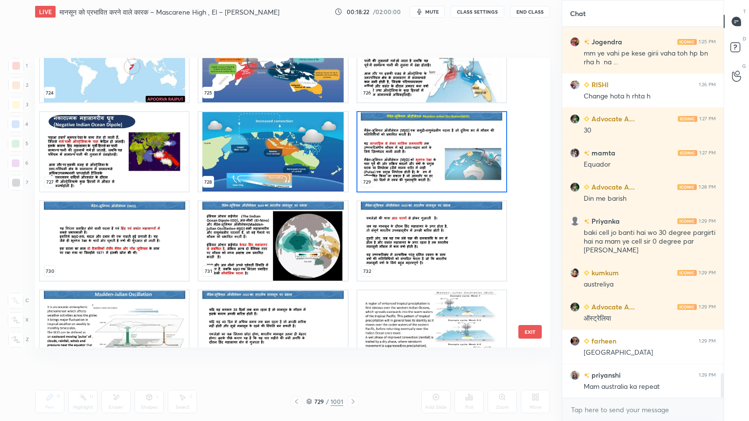
click at [429, 170] on img "grid" at bounding box center [431, 151] width 149 height 79
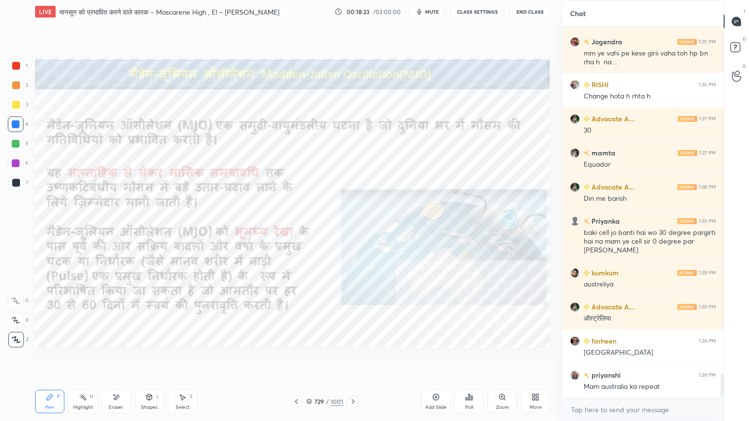
click at [22, 125] on div at bounding box center [16, 124] width 16 height 16
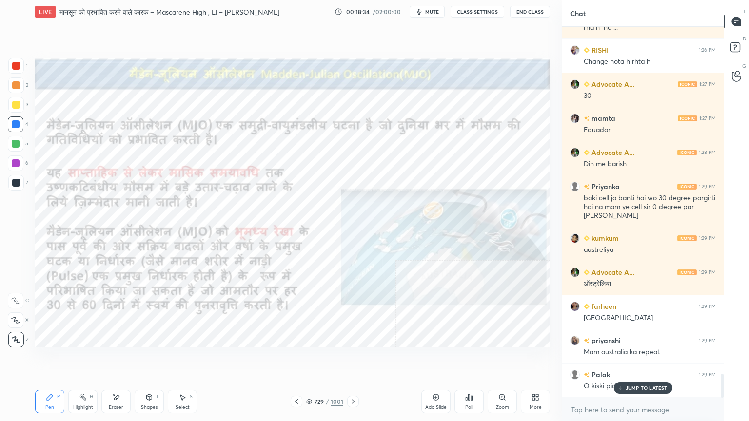
scroll to position [5336, 0]
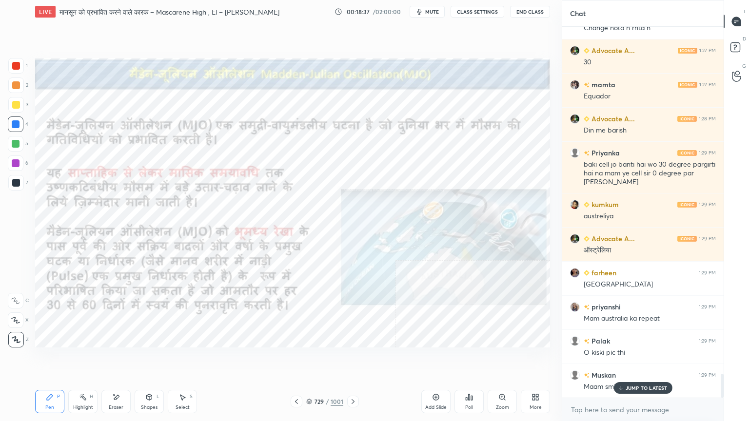
click at [663, 359] on p "JUMP TO LATEST" at bounding box center [646, 388] width 42 height 6
click at [637, 359] on textarea at bounding box center [643, 410] width 146 height 16
click at [125, 359] on div "Eraser" at bounding box center [115, 401] width 29 height 23
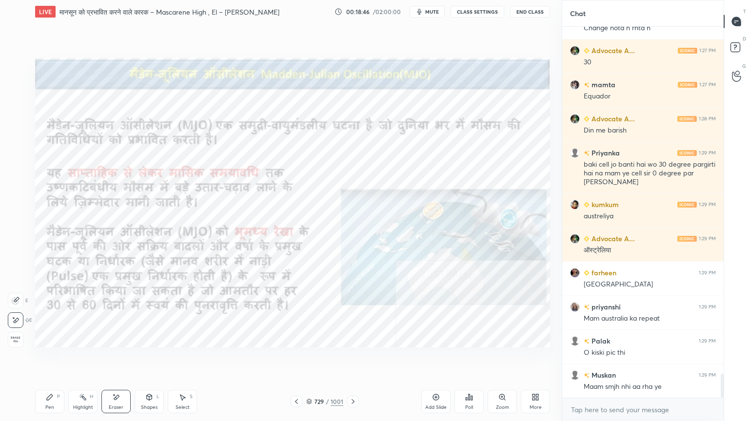
click at [12, 334] on div "Erase all" at bounding box center [16, 340] width 16 height 16
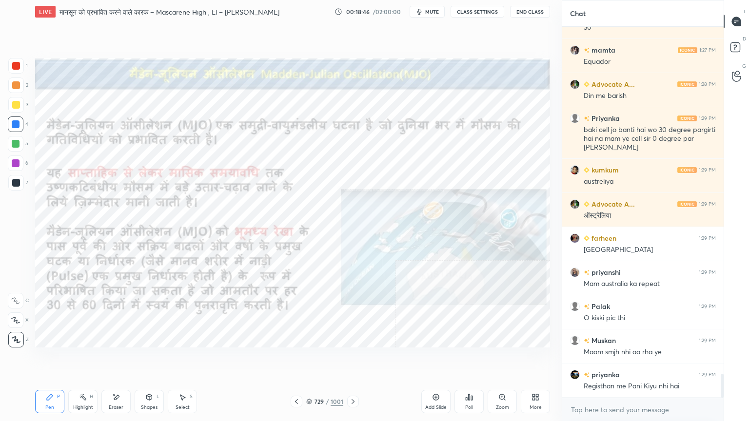
click at [347, 359] on div at bounding box center [353, 402] width 12 height 12
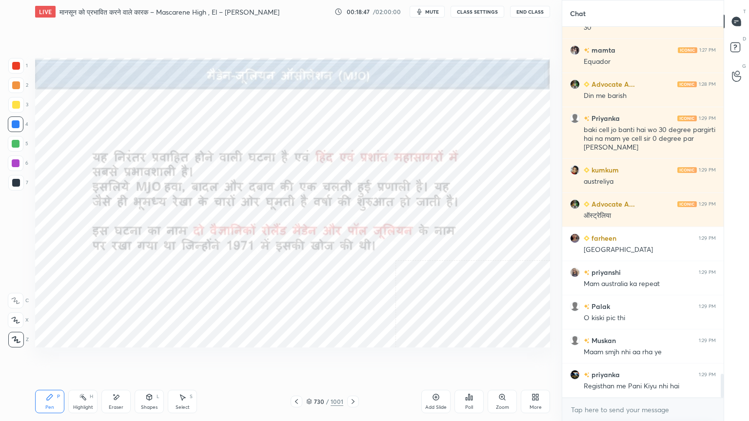
click at [351, 359] on icon at bounding box center [352, 401] width 3 height 5
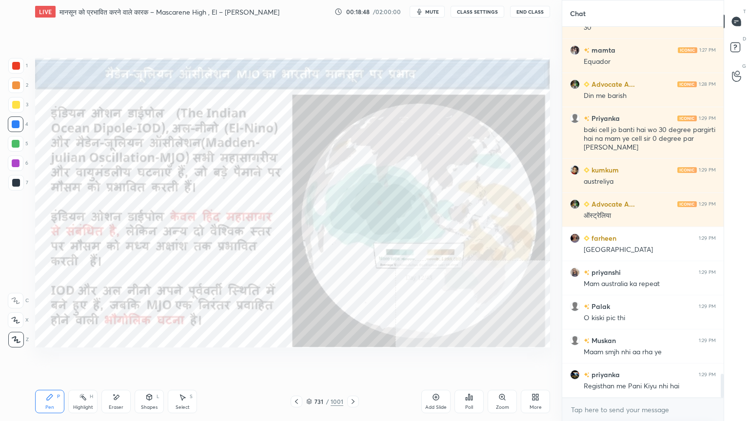
click at [312, 359] on div "731 / 1001" at bounding box center [324, 401] width 37 height 9
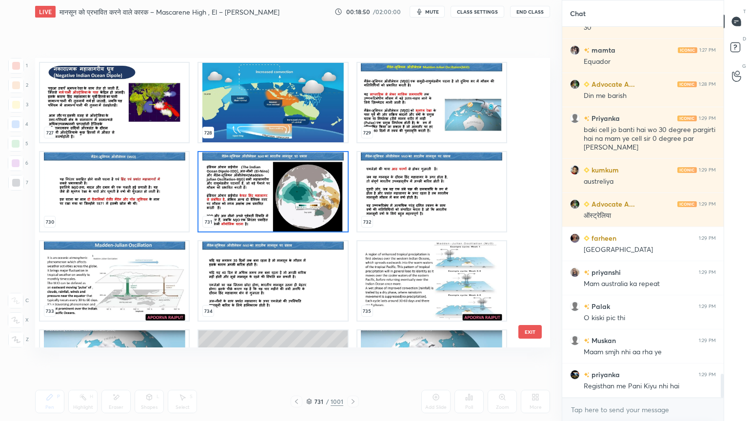
scroll to position [21634, 0]
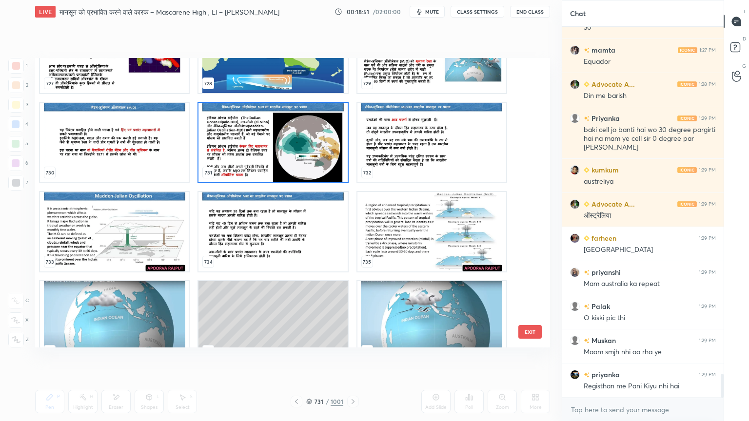
click at [143, 232] on img "grid" at bounding box center [114, 231] width 149 height 79
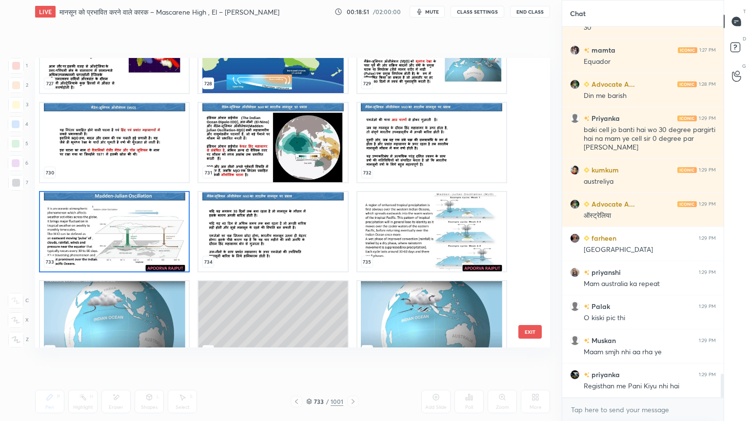
click at [145, 232] on img "grid" at bounding box center [114, 231] width 149 height 79
click at [144, 232] on img "grid" at bounding box center [114, 231] width 149 height 79
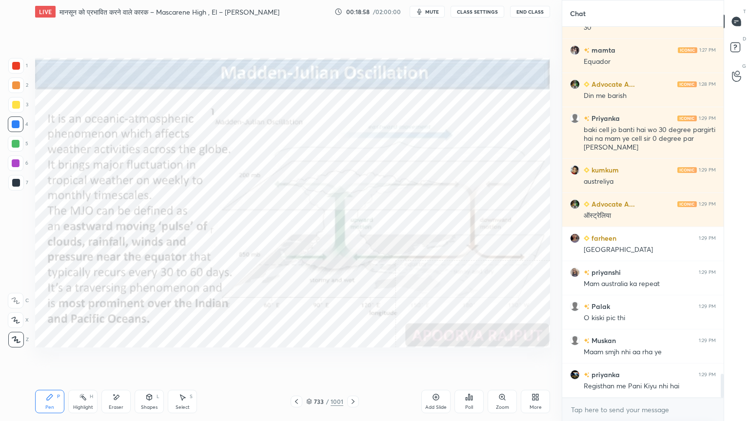
scroll to position [5404, 0]
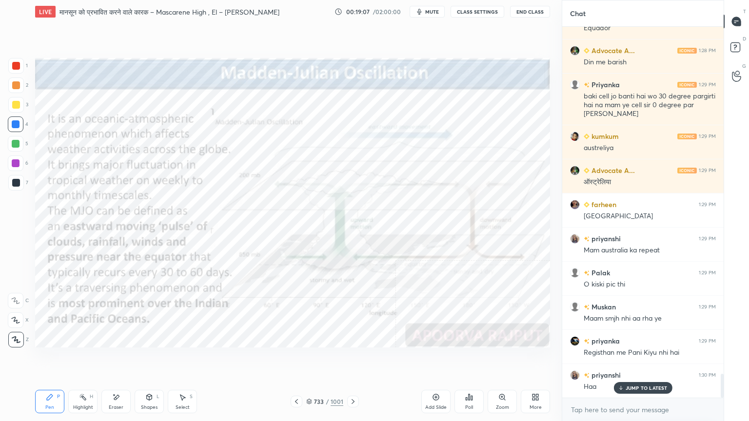
drag, startPoint x: 118, startPoint y: 396, endPoint x: 72, endPoint y: 367, distance: 54.4
click at [116, 359] on icon at bounding box center [116, 397] width 5 height 5
click at [8, 339] on span "Erase all" at bounding box center [15, 339] width 15 height 7
drag, startPoint x: 118, startPoint y: 400, endPoint x: 114, endPoint y: 391, distance: 9.4
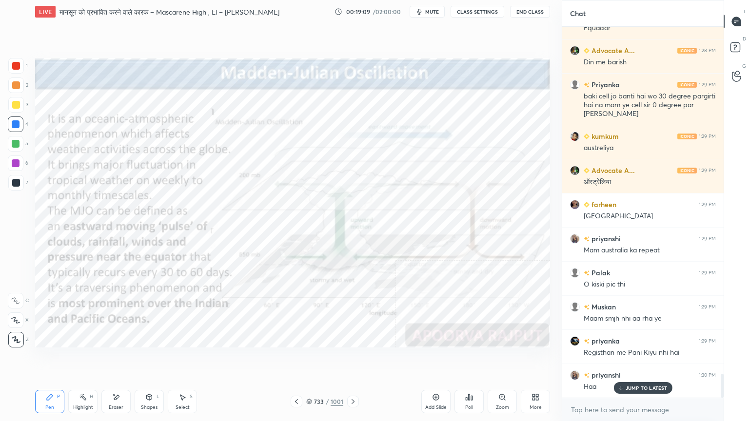
click at [117, 359] on icon at bounding box center [116, 397] width 8 height 8
click at [19, 333] on div "Erase all" at bounding box center [16, 340] width 16 height 16
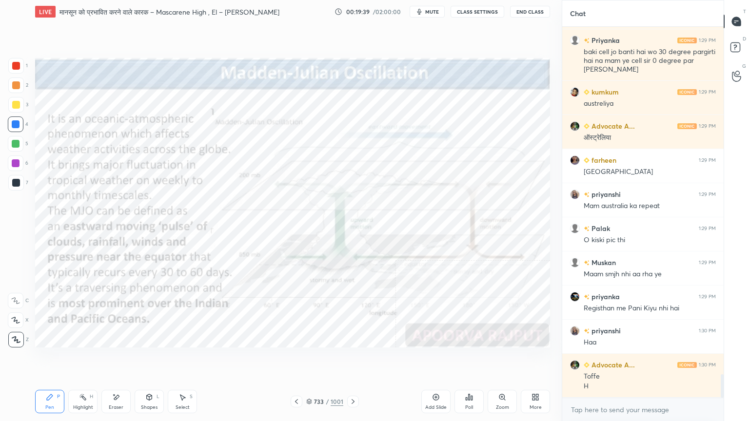
scroll to position [5482, 0]
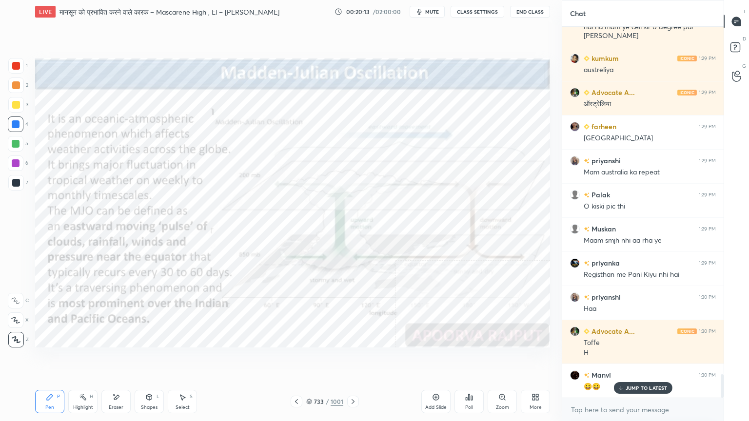
click at [119, 359] on div "Eraser" at bounding box center [115, 401] width 29 height 23
click at [8, 339] on span "Erase all" at bounding box center [15, 339] width 15 height 7
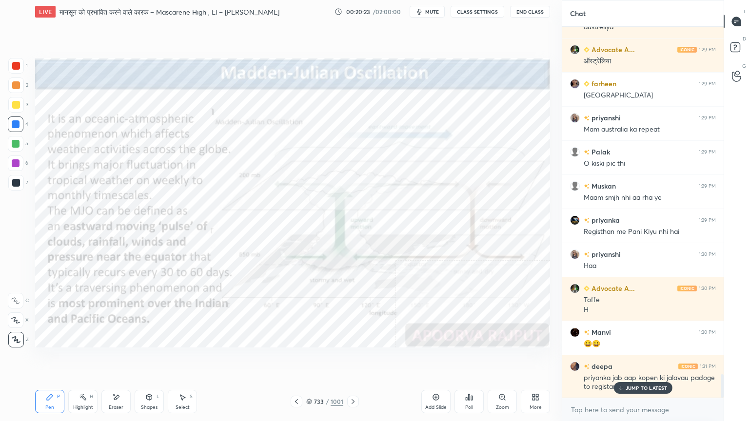
click at [645, 359] on div "JUMP TO LATEST" at bounding box center [642, 388] width 58 height 12
click at [641, 359] on textarea at bounding box center [643, 410] width 146 height 16
click at [128, 359] on div "Eraser" at bounding box center [115, 401] width 29 height 23
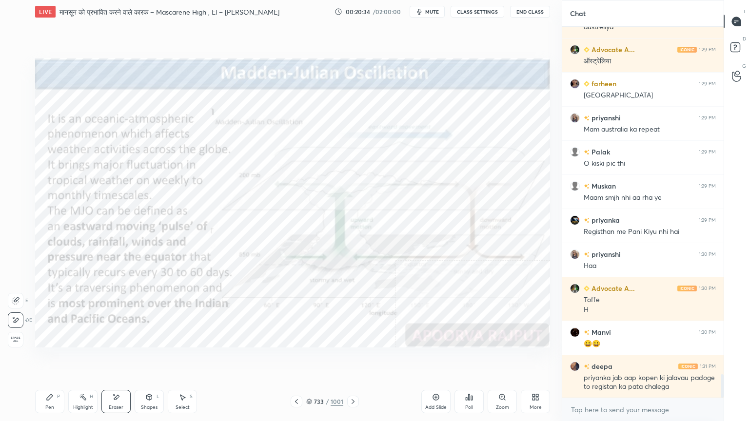
click at [13, 344] on div "Erase all" at bounding box center [16, 340] width 16 height 16
click at [14, 339] on div "1 2 3 4 5 6 7 C X Z E E Erase all H H" at bounding box center [15, 203] width 31 height 290
click at [309, 359] on icon at bounding box center [309, 400] width 5 height 2
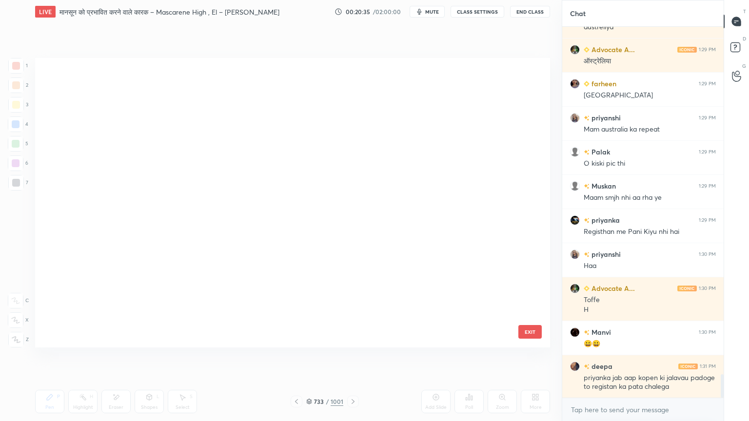
scroll to position [287, 510]
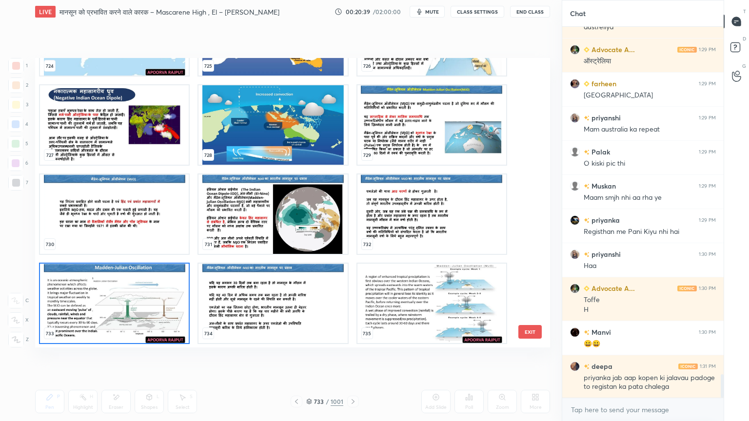
click at [465, 280] on img "grid" at bounding box center [431, 303] width 149 height 79
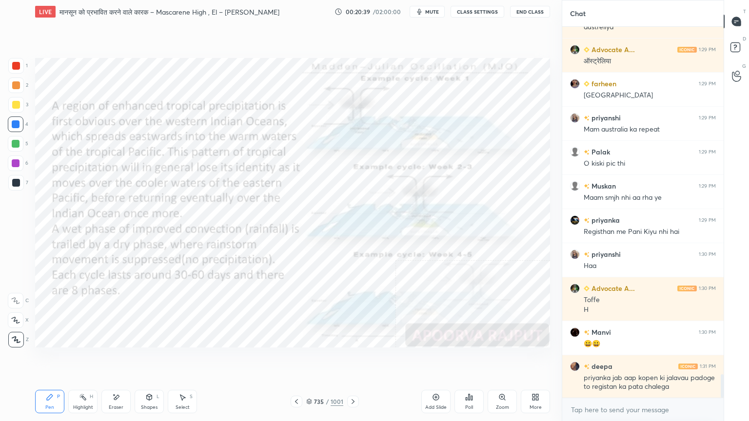
click at [465, 280] on img "grid" at bounding box center [431, 303] width 149 height 79
click at [15, 178] on div at bounding box center [16, 183] width 16 height 16
click at [16, 179] on div at bounding box center [16, 183] width 8 height 8
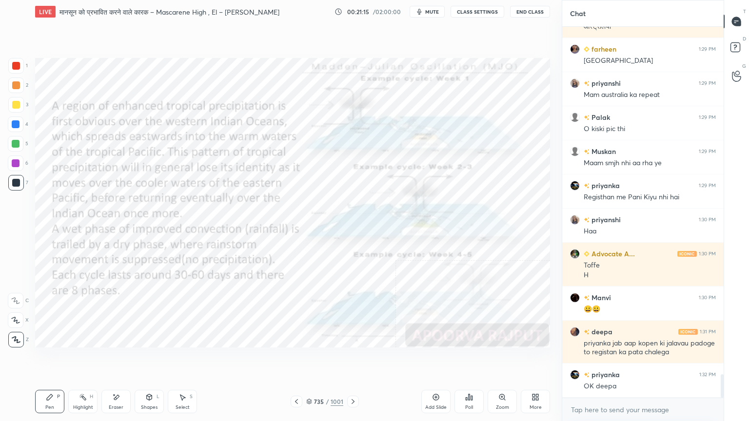
drag, startPoint x: 11, startPoint y: 185, endPoint x: 21, endPoint y: 182, distance: 11.3
click at [12, 183] on div at bounding box center [16, 183] width 16 height 16
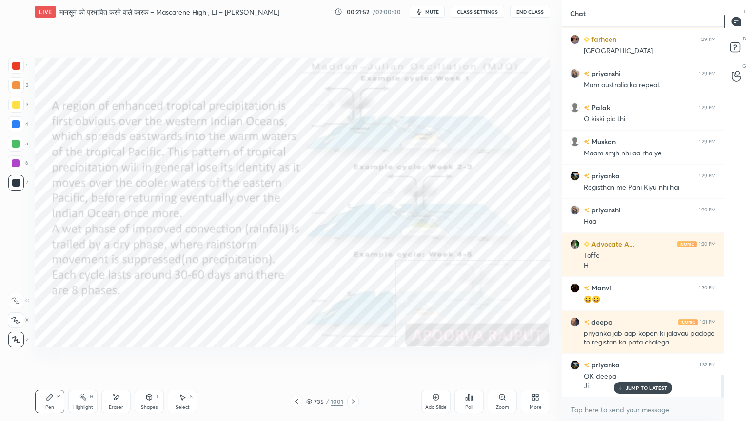
scroll to position [5603, 0]
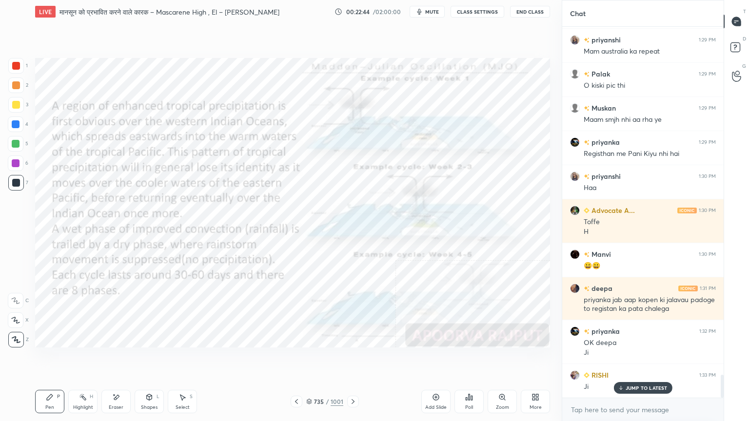
click at [119, 359] on div "Eraser" at bounding box center [115, 401] width 29 height 23
click at [18, 337] on span "Erase all" at bounding box center [15, 339] width 15 height 7
click at [309, 359] on div "735 / 1001" at bounding box center [324, 401] width 37 height 9
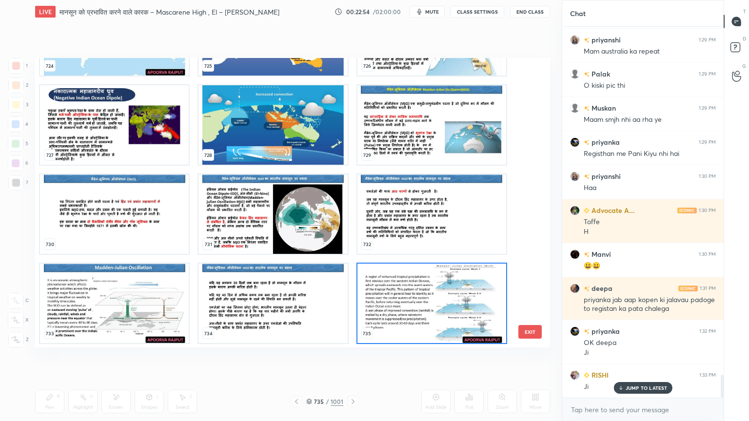
scroll to position [5626, 0]
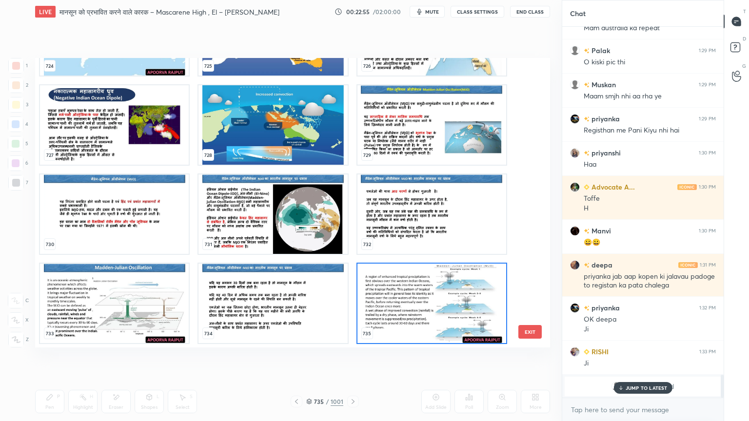
click at [640, 359] on p "JUMP TO LATEST" at bounding box center [646, 388] width 42 height 6
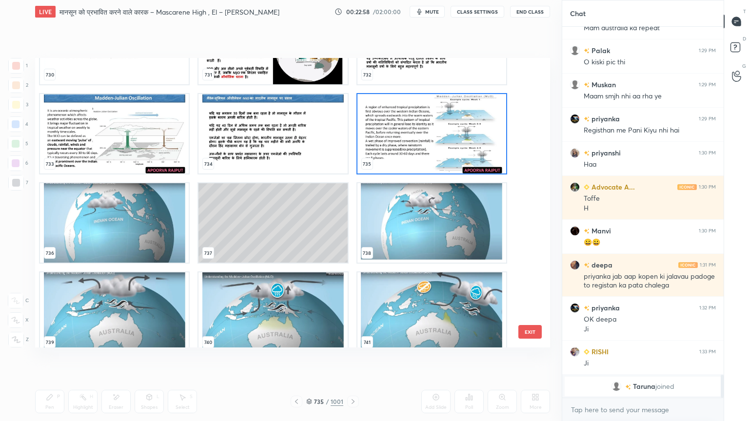
scroll to position [21830, 0]
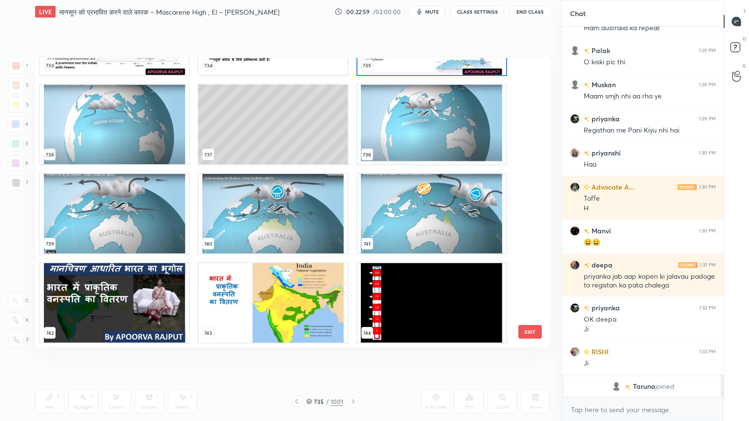
click at [111, 141] on img "grid" at bounding box center [114, 124] width 149 height 79
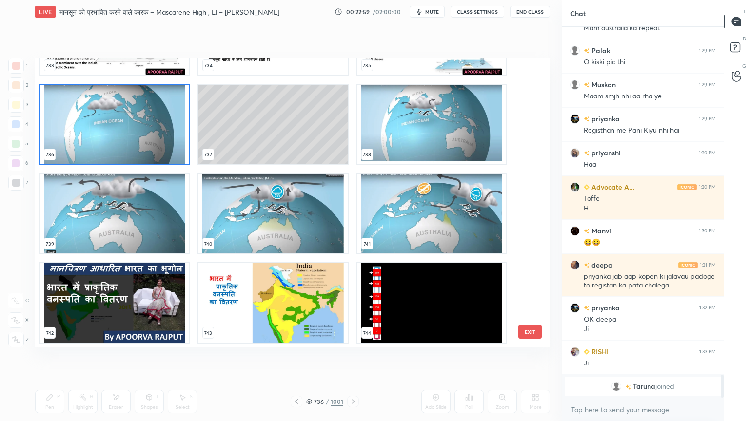
click at [112, 140] on img "grid" at bounding box center [114, 124] width 149 height 79
click at [111, 141] on img "grid" at bounding box center [114, 124] width 149 height 79
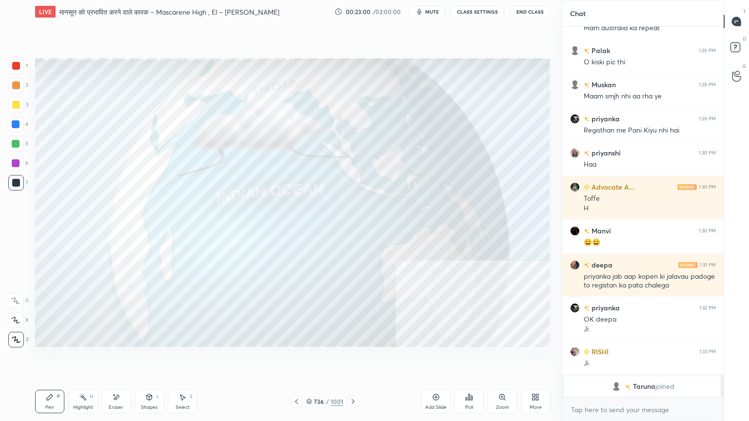
click at [19, 127] on div at bounding box center [16, 124] width 8 height 8
click at [116, 359] on icon at bounding box center [116, 397] width 5 height 5
drag, startPoint x: 20, startPoint y: 348, endPoint x: 17, endPoint y: 335, distance: 13.6
click at [19, 341] on div "1 2 3 4 5 6 7 C X Z E E Erase all H H LIVE मानसून को प्रभावित करने वाले कारक – …" at bounding box center [277, 210] width 554 height 421
click at [17, 334] on div "Erase all" at bounding box center [16, 340] width 16 height 16
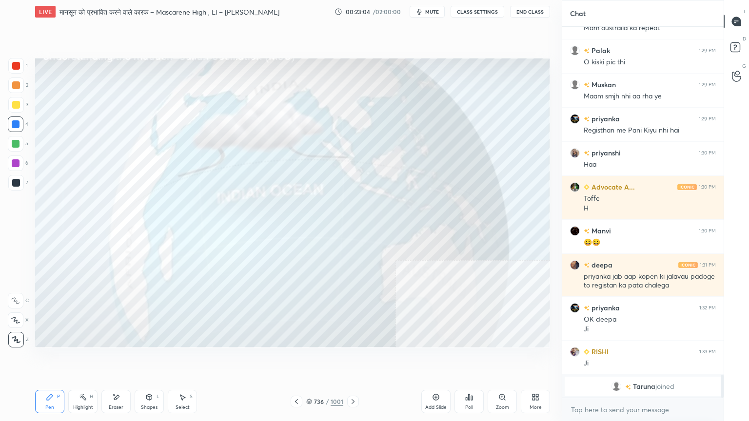
scroll to position [5661, 0]
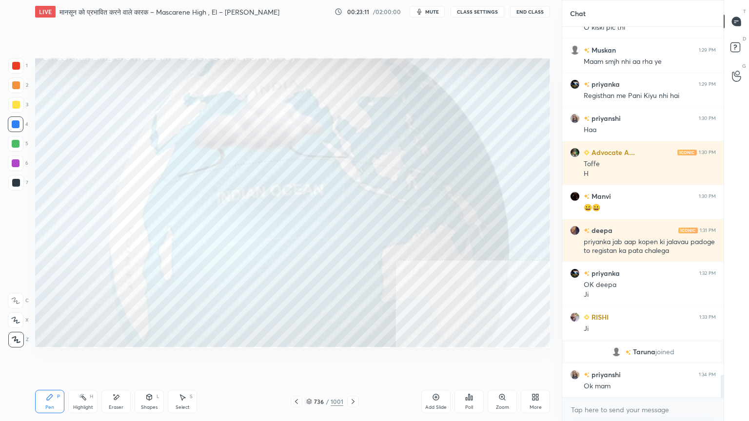
click at [351, 359] on icon at bounding box center [353, 402] width 8 height 8
click at [353, 359] on icon at bounding box center [353, 402] width 8 height 8
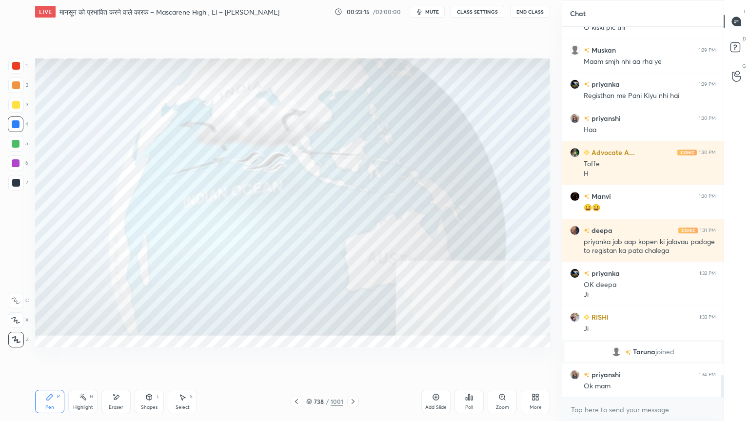
click at [353, 359] on icon at bounding box center [353, 402] width 8 height 8
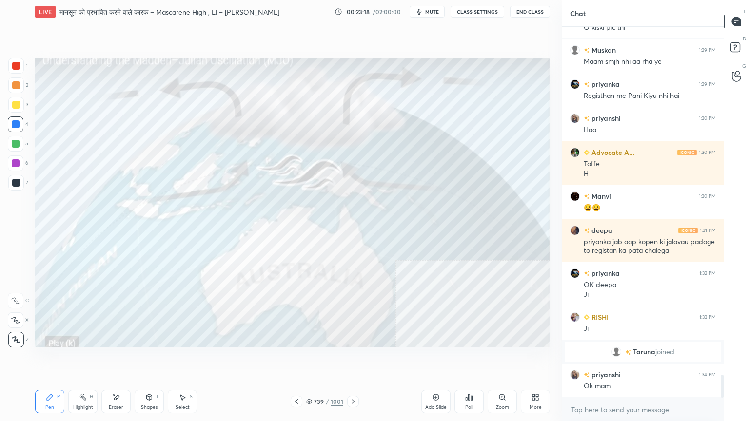
click at [113, 359] on div "Eraser" at bounding box center [116, 407] width 15 height 5
click at [13, 338] on span "Erase all" at bounding box center [15, 339] width 15 height 7
click at [357, 359] on div at bounding box center [353, 402] width 12 height 12
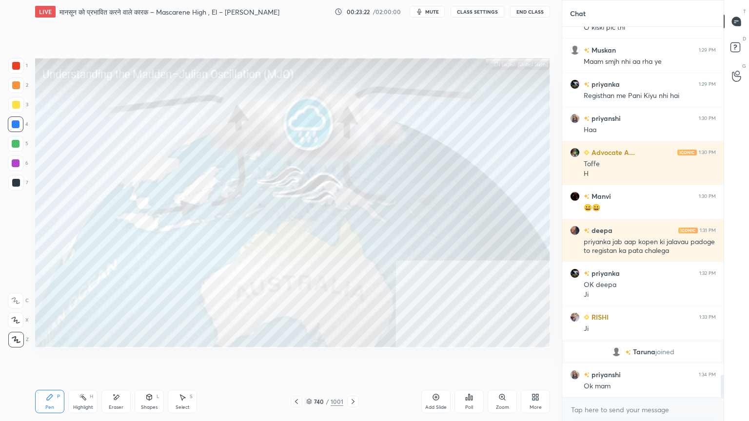
click at [356, 359] on icon at bounding box center [353, 402] width 8 height 8
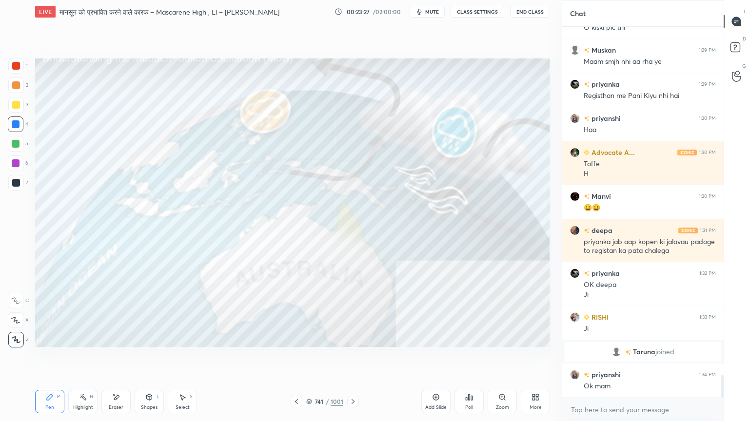
drag, startPoint x: 310, startPoint y: 402, endPoint x: 323, endPoint y: 397, distance: 14.2
click at [310, 359] on icon at bounding box center [309, 402] width 6 height 6
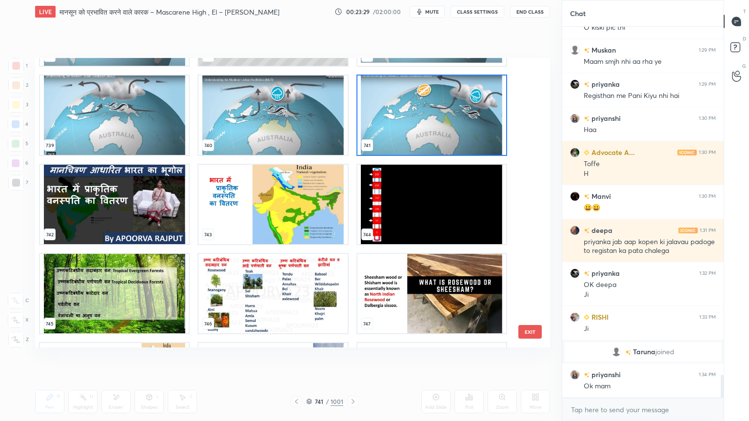
scroll to position [21781, 0]
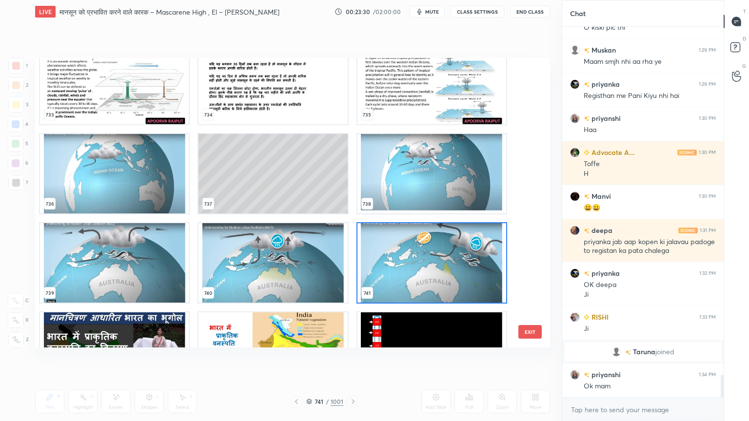
click at [480, 285] on img "grid" at bounding box center [431, 262] width 149 height 79
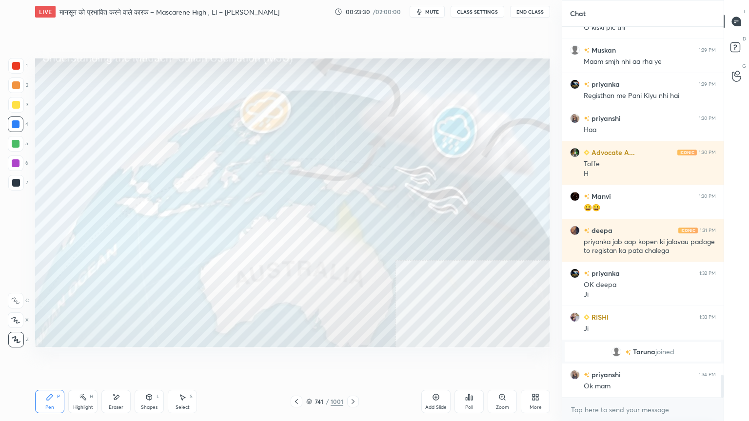
click at [480, 285] on img "grid" at bounding box center [431, 262] width 149 height 79
click at [16, 130] on div at bounding box center [16, 124] width 16 height 16
drag, startPoint x: 16, startPoint y: 125, endPoint x: 33, endPoint y: 126, distance: 17.1
click at [19, 125] on div at bounding box center [16, 124] width 8 height 8
click at [313, 359] on div "741 / 1001" at bounding box center [324, 401] width 37 height 9
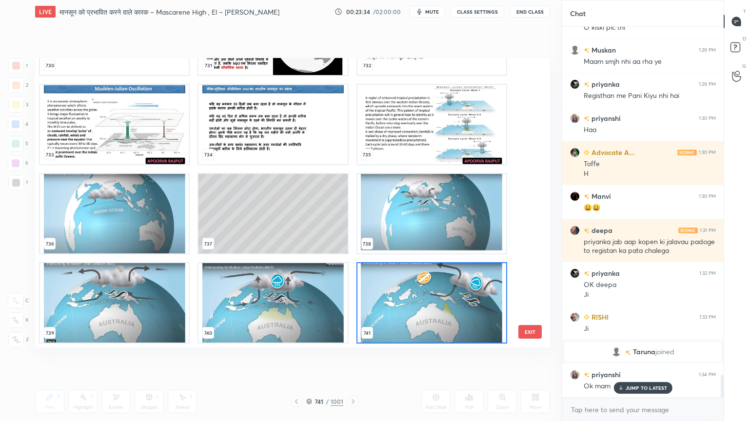
scroll to position [5695, 0]
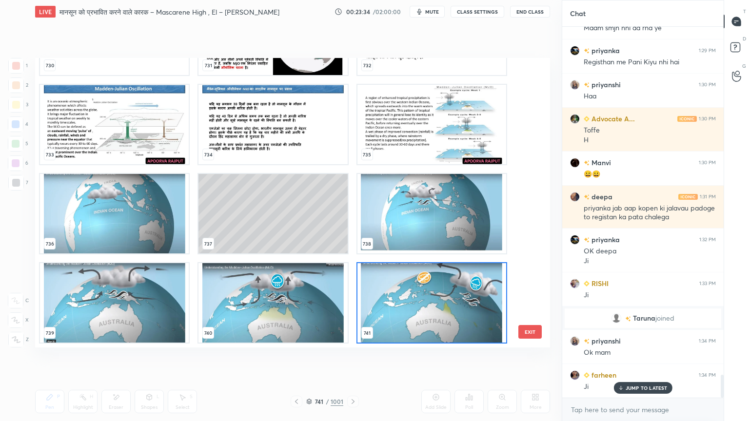
click at [527, 238] on div "730 731 732 733 734 735 736 737 738 739 740 741 742 743 744 745 746 747" at bounding box center [284, 203] width 498 height 290
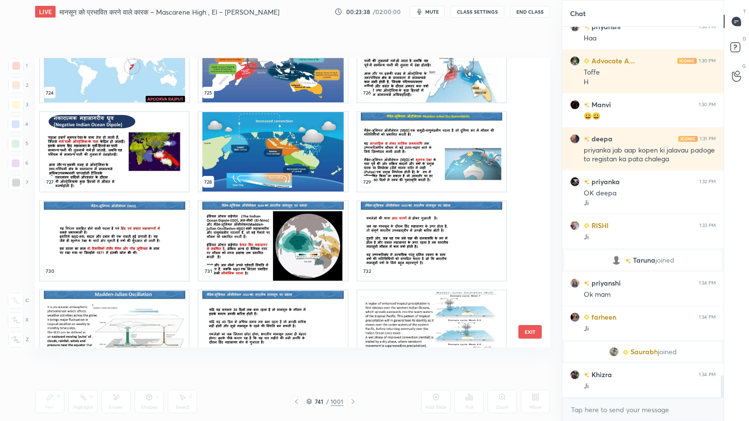
scroll to position [5821, 0]
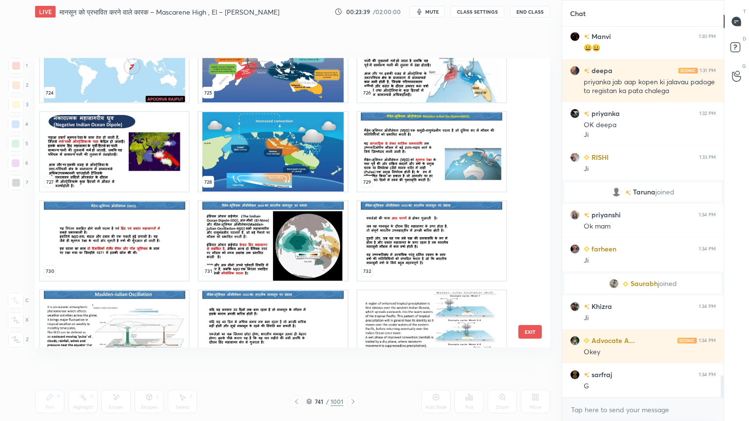
click at [404, 178] on img "grid" at bounding box center [431, 151] width 149 height 79
click at [403, 179] on img "grid" at bounding box center [431, 151] width 149 height 79
click at [404, 178] on img "grid" at bounding box center [431, 151] width 149 height 79
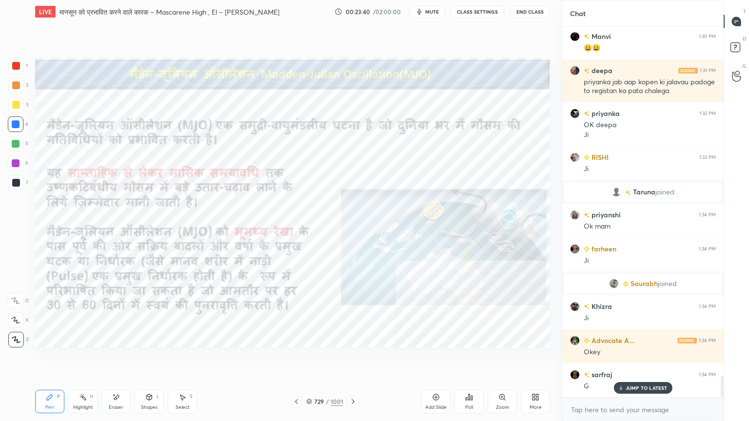
scroll to position [5855, 0]
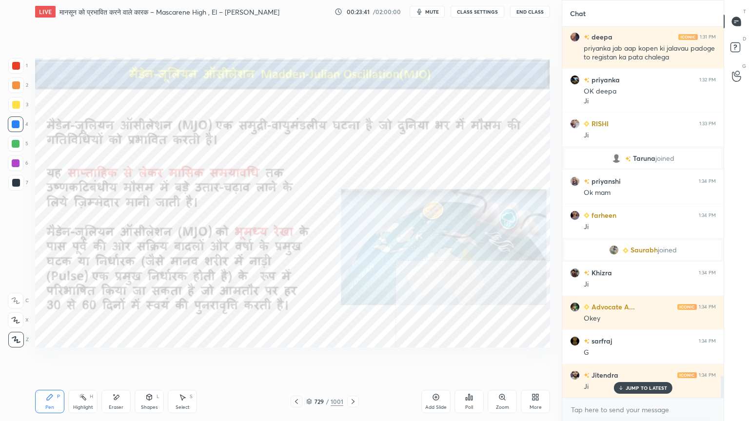
click at [637, 359] on p "JUMP TO LATEST" at bounding box center [646, 388] width 42 height 6
click at [642, 359] on textarea at bounding box center [643, 410] width 146 height 16
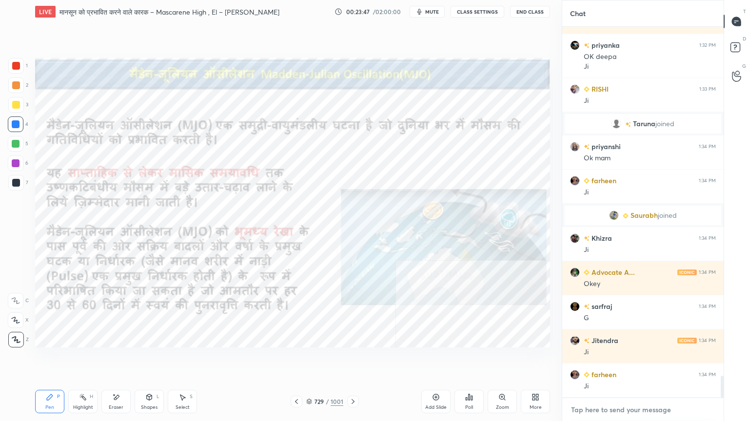
click at [614, 359] on textarea at bounding box center [643, 410] width 146 height 16
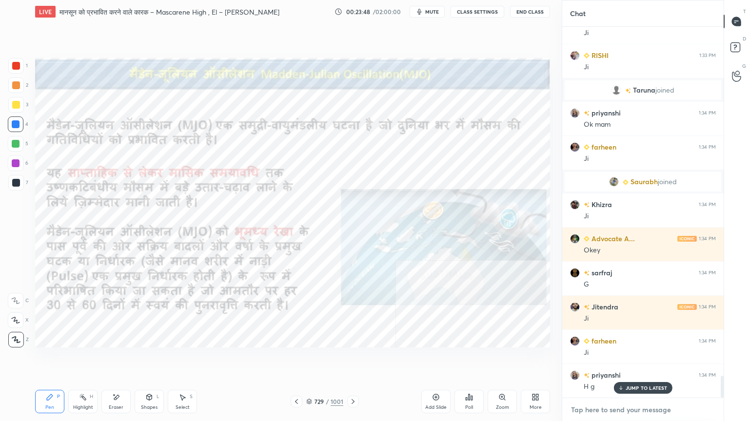
click at [615, 359] on textarea at bounding box center [643, 410] width 146 height 16
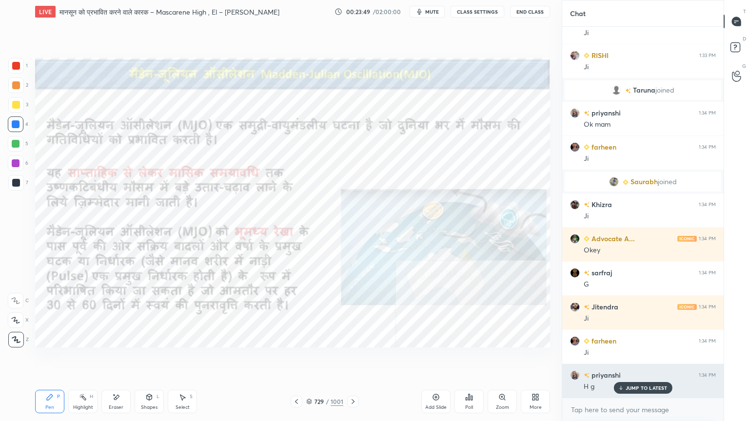
click at [633, 359] on p "JUMP TO LATEST" at bounding box center [646, 388] width 42 height 6
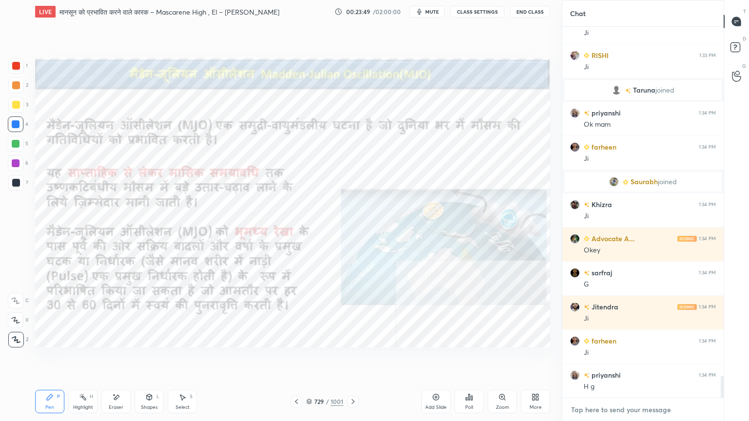
click at [634, 359] on textarea at bounding box center [643, 410] width 146 height 16
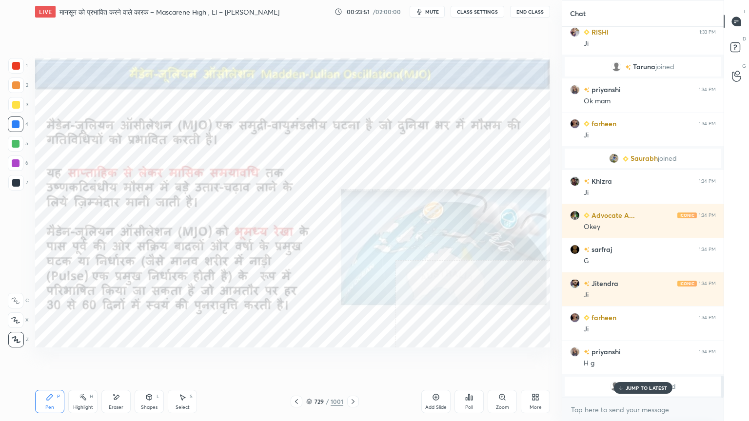
click at [14, 124] on div at bounding box center [16, 124] width 8 height 8
click at [12, 124] on div at bounding box center [16, 124] width 8 height 8
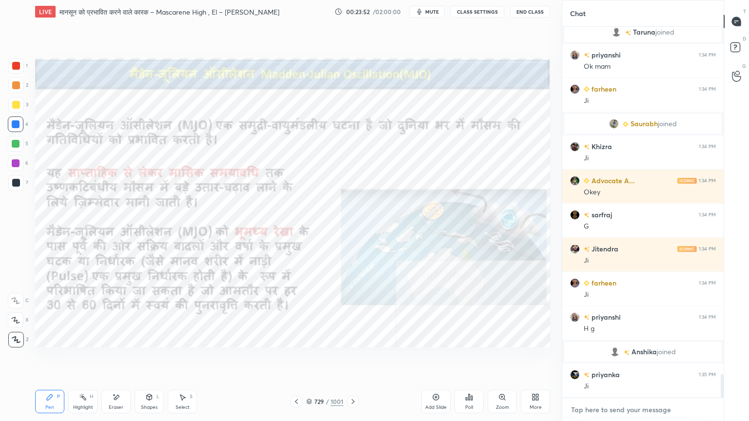
click at [624, 359] on textarea at bounding box center [643, 410] width 146 height 16
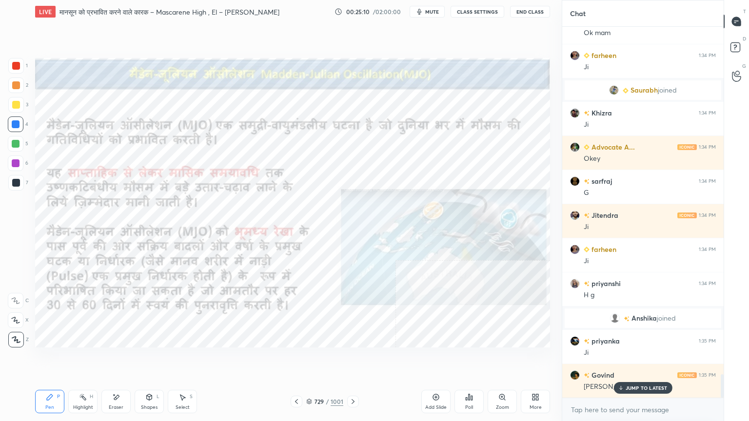
click at [632, 359] on p "JUMP TO LATEST" at bounding box center [646, 388] width 42 height 6
click at [635, 359] on textarea at bounding box center [643, 410] width 146 height 16
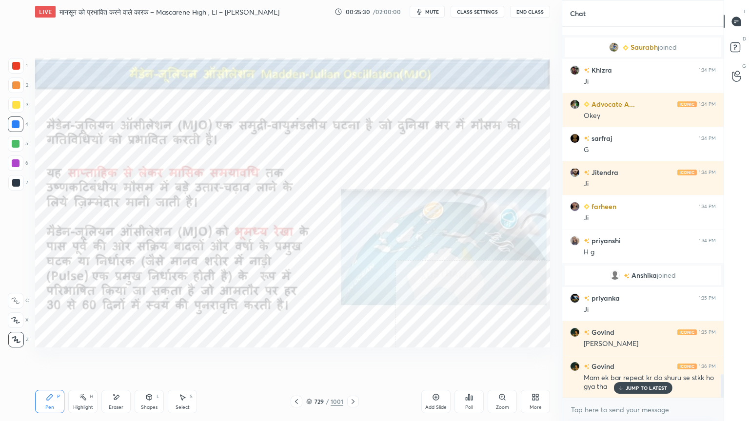
scroll to position [5566, 0]
click at [633, 359] on div "Muskan 1:29 PM Maam smjh nhi aa rha ye priyanka 1:29 PM Registhan me Pani Kiyu …" at bounding box center [642, 212] width 161 height 371
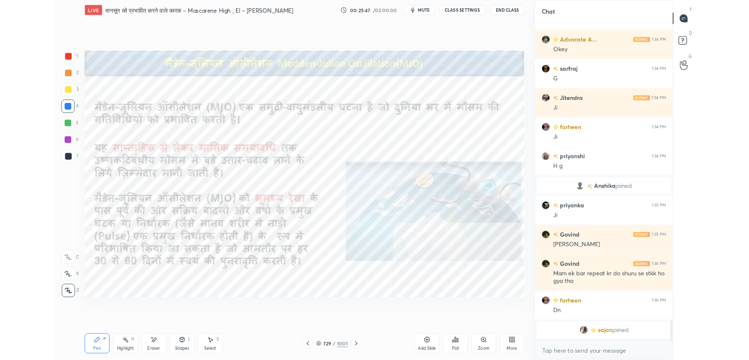
scroll to position [5603, 0]
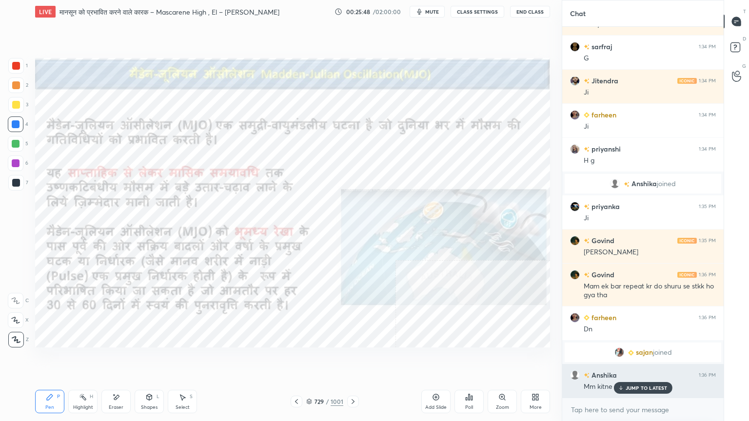
click at [635, 359] on div "JUMP TO LATEST" at bounding box center [642, 388] width 58 height 12
drag, startPoint x: 630, startPoint y: 413, endPoint x: 590, endPoint y: 382, distance: 50.8
click at [630, 359] on textarea at bounding box center [643, 410] width 146 height 16
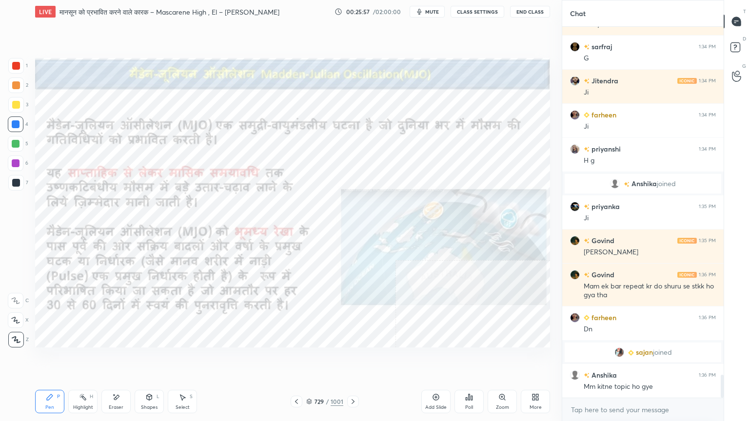
click at [538, 359] on icon at bounding box center [537, 399] width 2 height 2
click at [463, 294] on icon at bounding box center [465, 294] width 8 height 8
click at [481, 354] on div "Full screen F" at bounding box center [480, 354] width 39 height 23
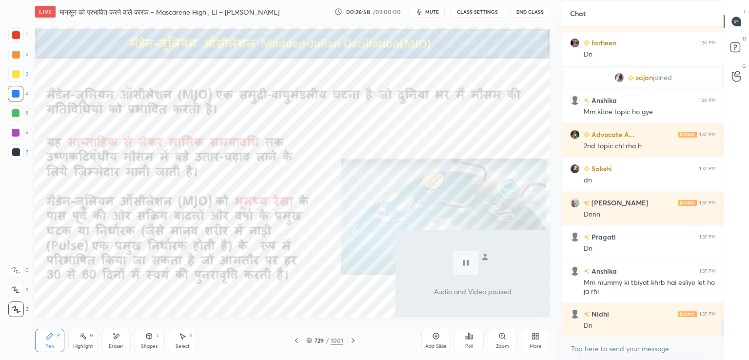
scroll to position [6322, 0]
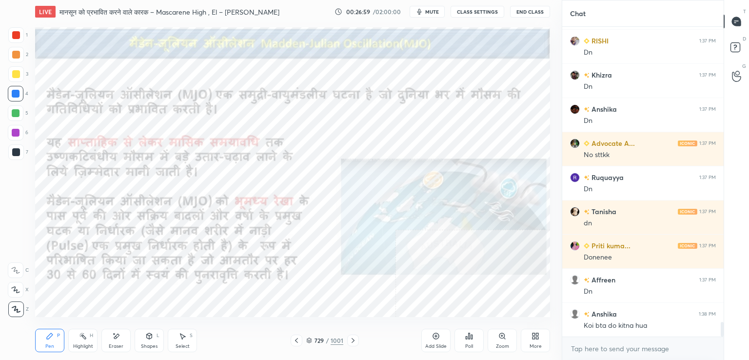
click at [435, 7] on button "mute" at bounding box center [426, 12] width 35 height 12
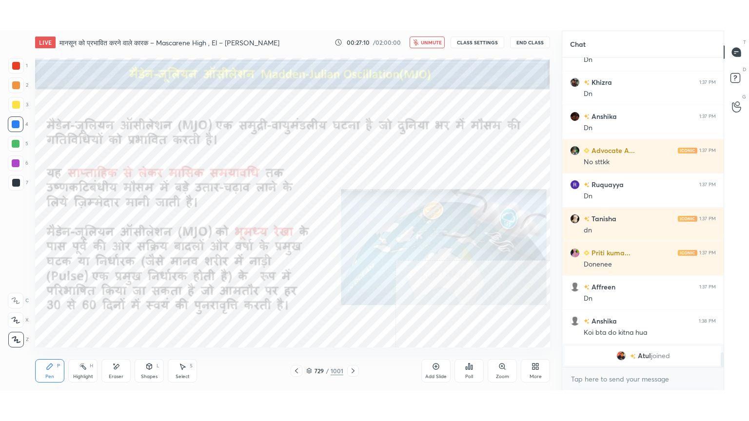
scroll to position [6140, 0]
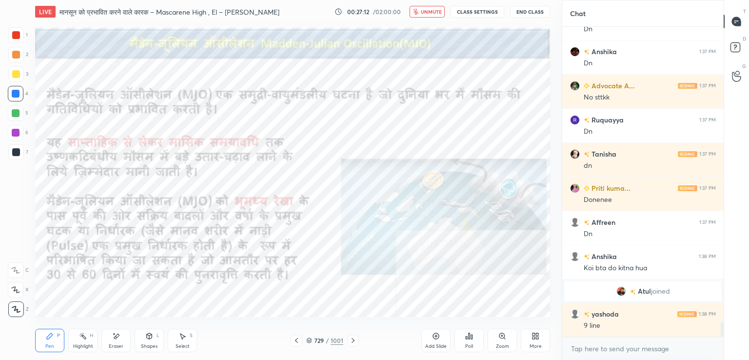
click at [533, 336] on icon at bounding box center [535, 336] width 8 height 8
click at [484, 296] on div "Full screen" at bounding box center [480, 298] width 24 height 5
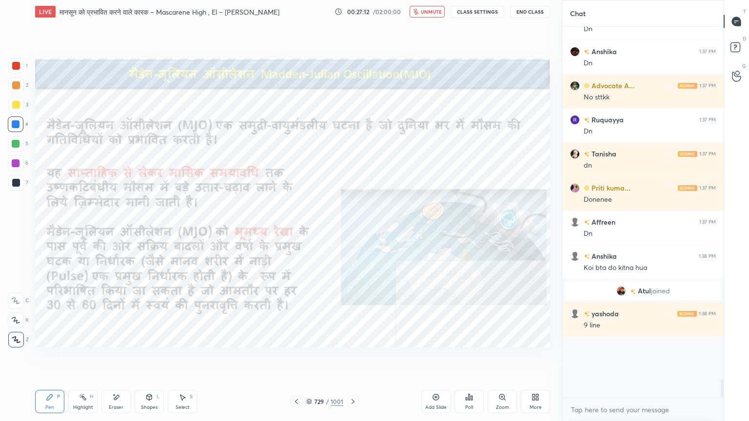
scroll to position [6079, 0]
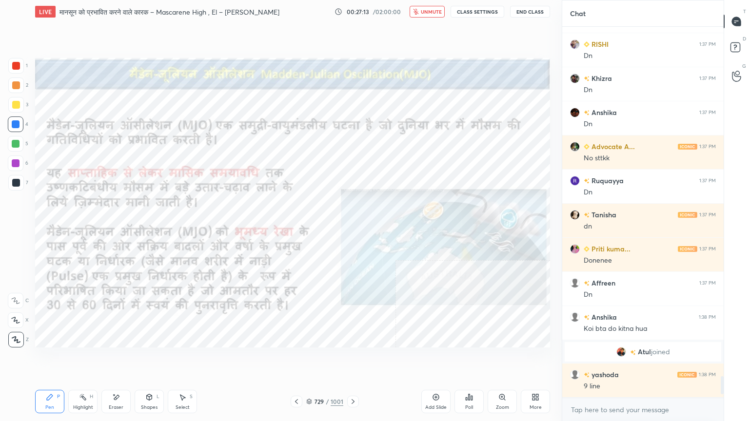
click at [17, 125] on div at bounding box center [16, 124] width 8 height 8
click at [14, 126] on div at bounding box center [16, 124] width 8 height 8
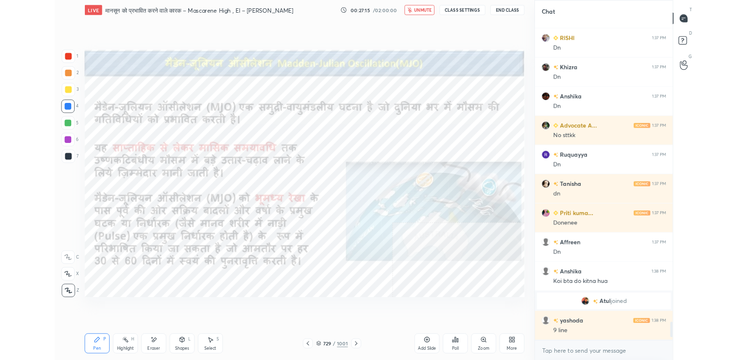
scroll to position [6113, 0]
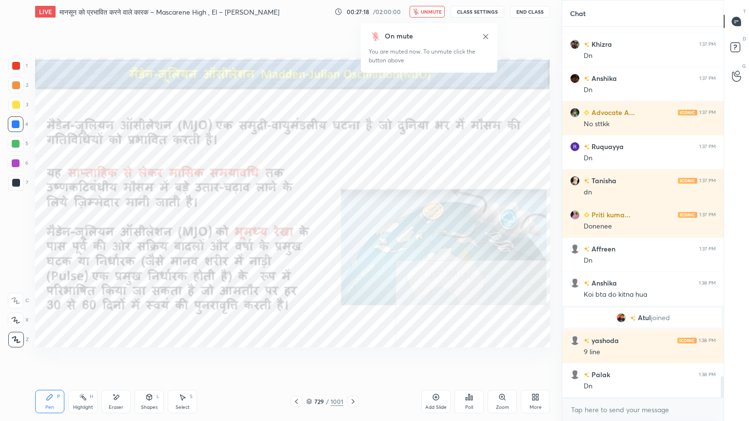
click at [428, 9] on span "unmute" at bounding box center [431, 11] width 21 height 7
click at [530, 359] on div "More" at bounding box center [535, 407] width 12 height 5
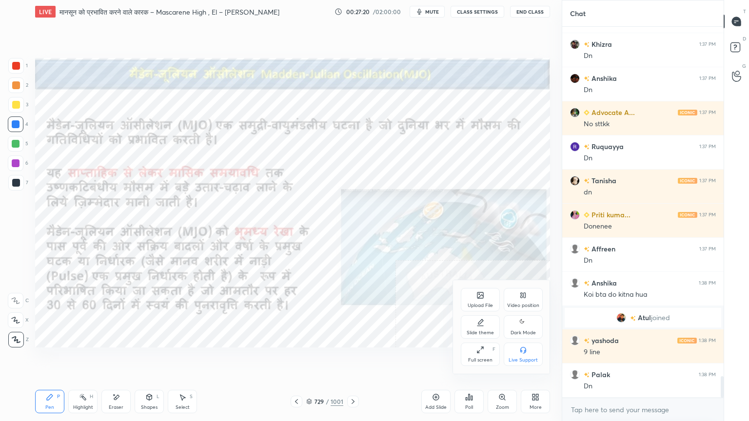
click at [483, 359] on div "Full screen" at bounding box center [480, 360] width 24 height 5
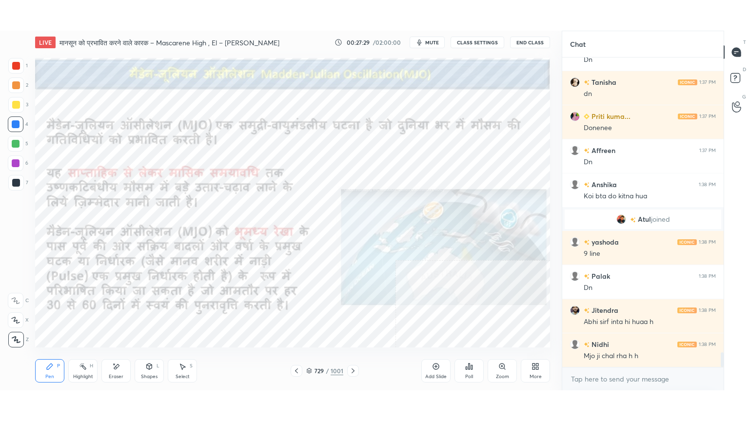
scroll to position [6284, 0]
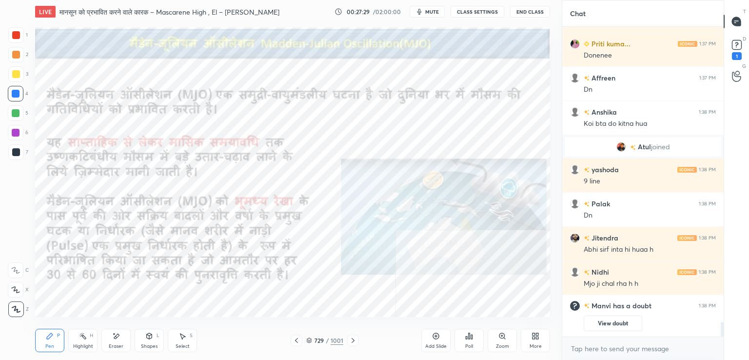
click at [542, 340] on div "More" at bounding box center [535, 340] width 29 height 23
click at [482, 291] on icon at bounding box center [480, 289] width 8 height 8
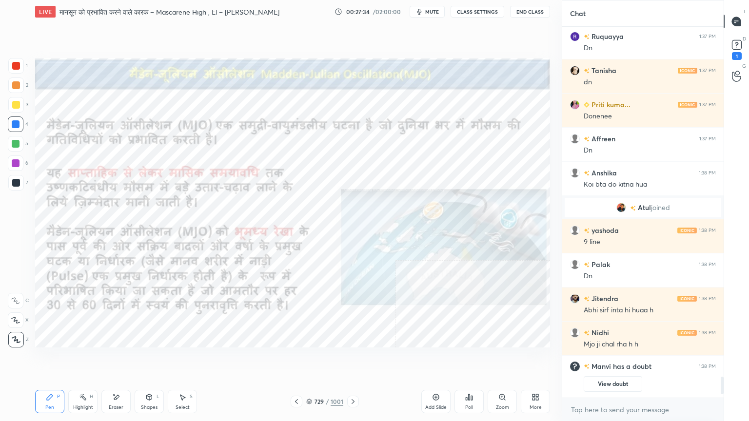
scroll to position [6199, 0]
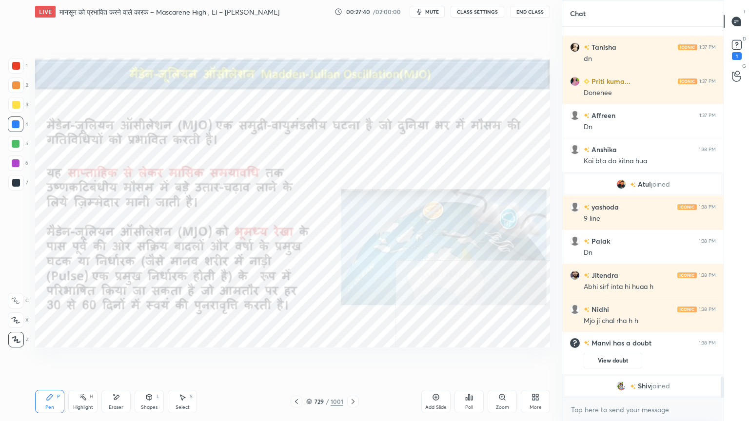
drag, startPoint x: 350, startPoint y: 403, endPoint x: 354, endPoint y: 378, distance: 24.8
click at [357, 359] on div "LIVE मानसून को प्रभावित करने वाले कारक – Mascarene High , El – [PERSON_NAME] Ni…" at bounding box center [292, 210] width 522 height 421
click at [532, 359] on icon at bounding box center [535, 397] width 8 height 8
click at [478, 358] on div "Full screen" at bounding box center [480, 360] width 24 height 5
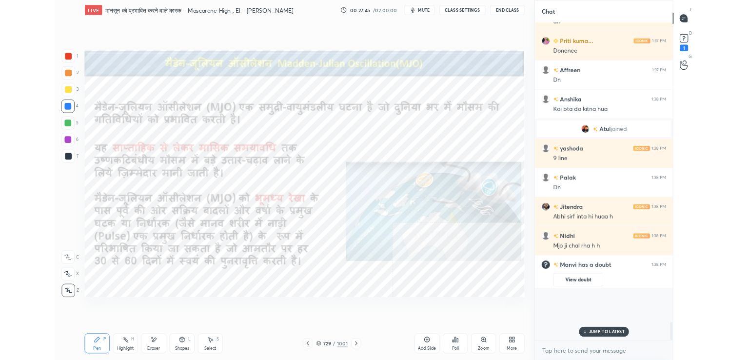
scroll to position [330, 158]
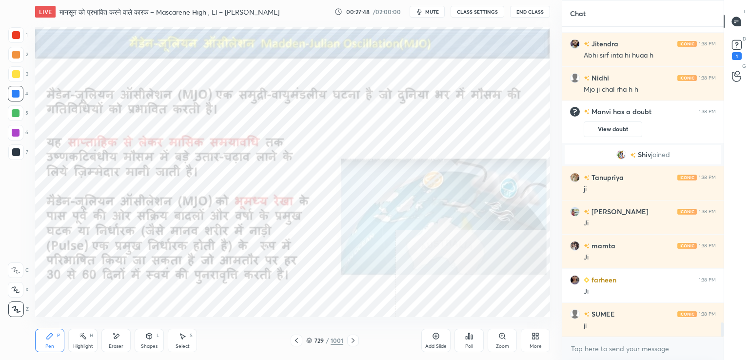
click at [533, 338] on icon at bounding box center [533, 337] width 2 height 2
drag, startPoint x: 483, startPoint y: 292, endPoint x: 490, endPoint y: 334, distance: 43.0
click at [483, 292] on icon at bounding box center [480, 289] width 8 height 8
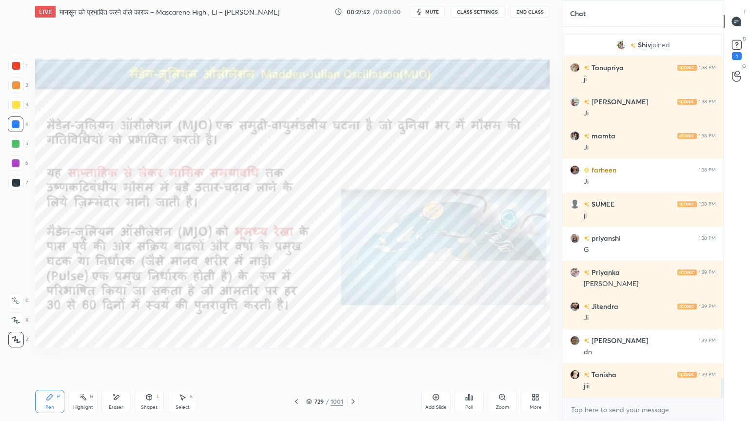
drag, startPoint x: 312, startPoint y: 401, endPoint x: 324, endPoint y: 394, distance: 13.5
click at [312, 359] on div "729 / 1001" at bounding box center [324, 401] width 37 height 9
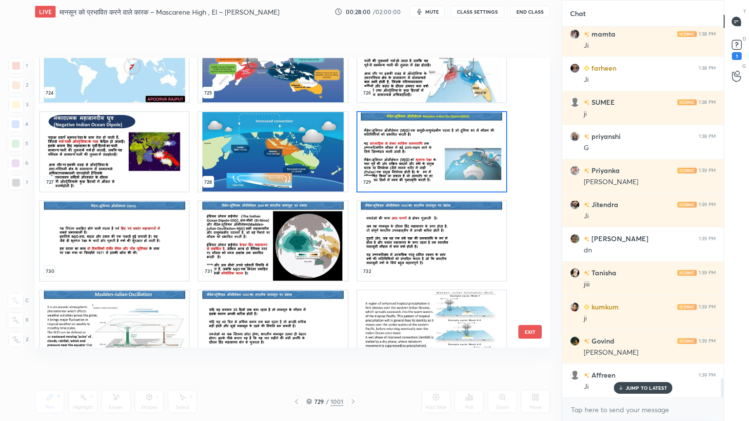
click at [231, 325] on img "grid" at bounding box center [272, 329] width 149 height 79
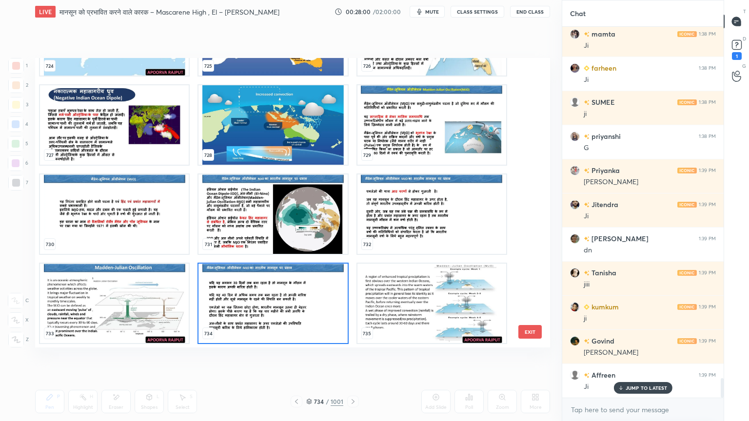
click at [231, 325] on div "721 722 723 724 725 726 727 728 729 730 731 732 733 734 735" at bounding box center [284, 203] width 498 height 290
click at [230, 324] on img "grid" at bounding box center [272, 303] width 149 height 79
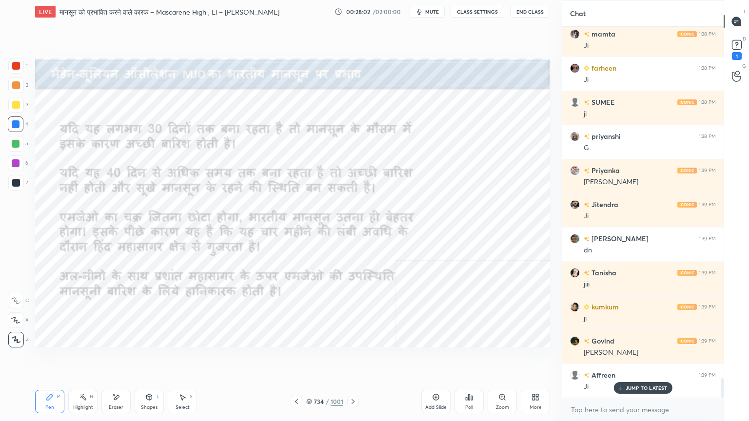
click at [353, 359] on icon at bounding box center [353, 402] width 8 height 8
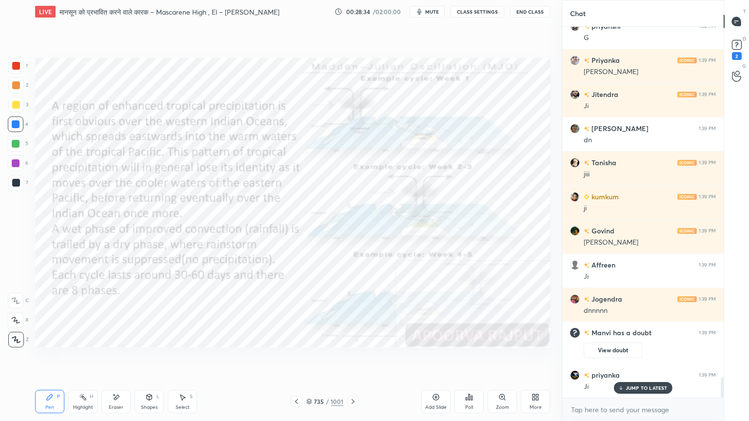
scroll to position [6621, 0]
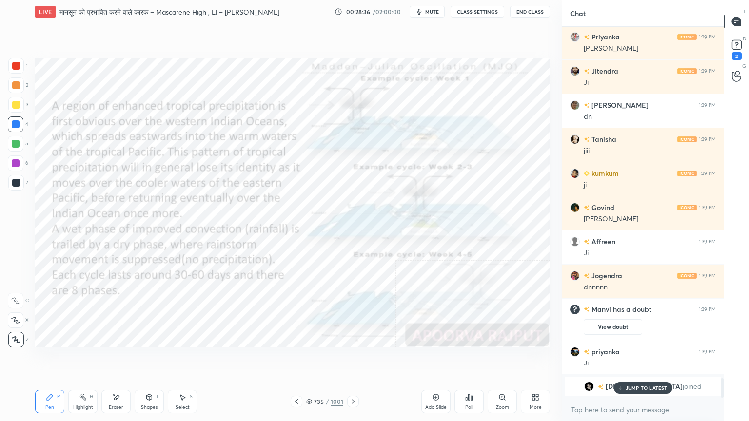
click at [635, 359] on div "JUMP TO LATEST" at bounding box center [642, 388] width 58 height 12
click at [120, 359] on div "Eraser" at bounding box center [115, 401] width 29 height 23
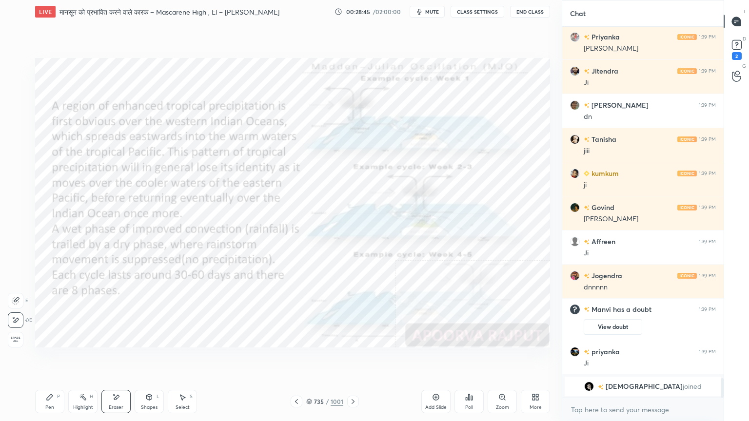
click at [14, 337] on span "Erase all" at bounding box center [15, 339] width 15 height 7
click at [313, 359] on div "735 / 1001" at bounding box center [324, 401] width 37 height 9
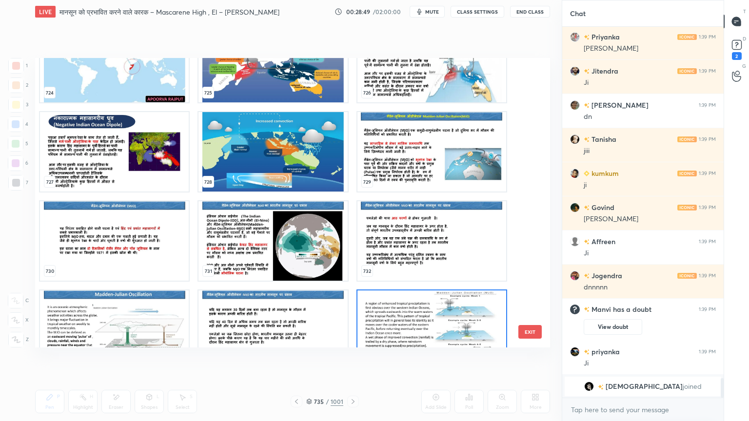
scroll to position [21486, 0]
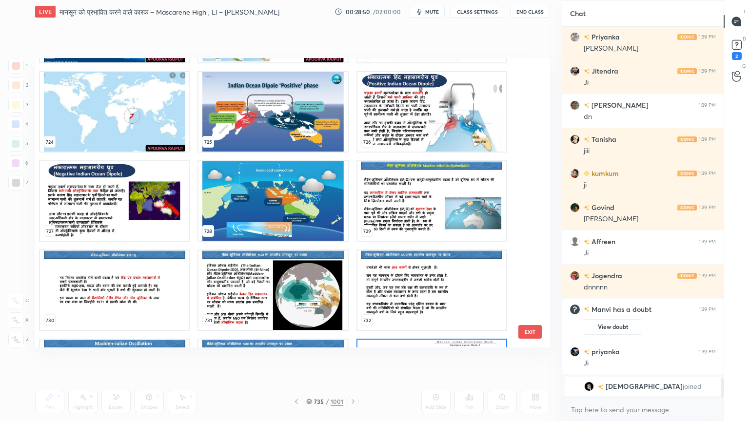
click at [392, 217] on img "grid" at bounding box center [431, 200] width 149 height 79
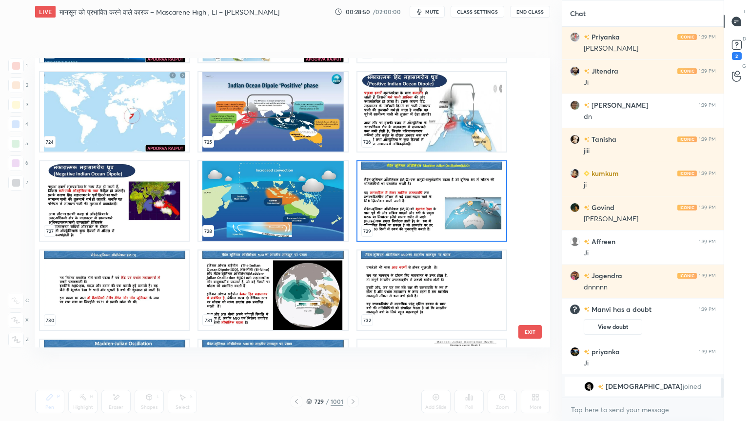
click at [394, 216] on img "grid" at bounding box center [431, 200] width 149 height 79
click at [392, 216] on img "grid" at bounding box center [431, 200] width 149 height 79
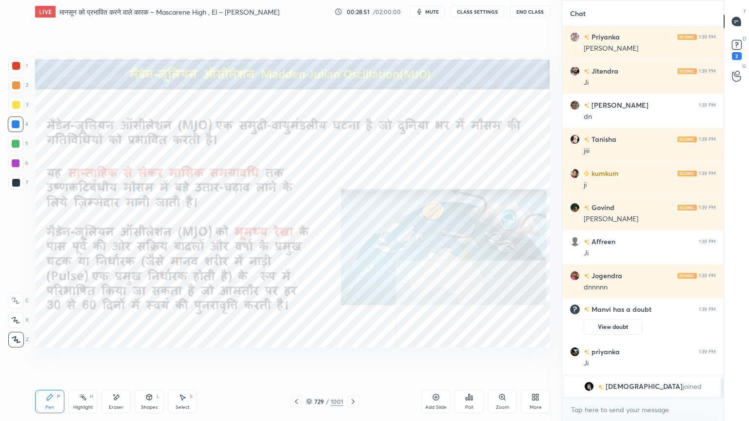
click at [18, 127] on div at bounding box center [16, 124] width 8 height 8
click at [13, 126] on div at bounding box center [16, 124] width 8 height 8
click at [353, 359] on icon at bounding box center [353, 402] width 8 height 8
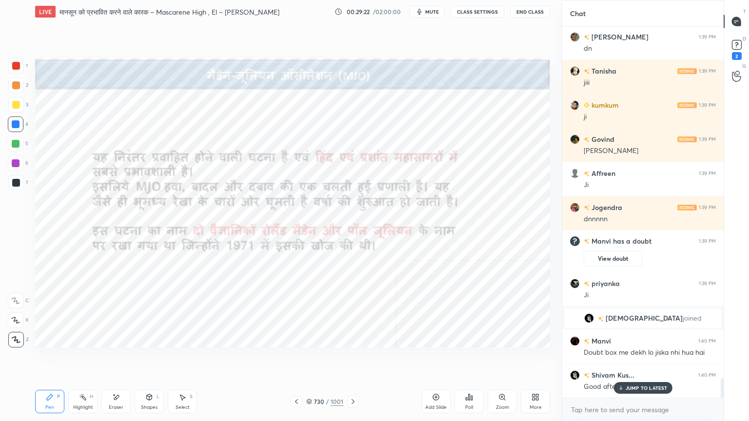
scroll to position [6741, 0]
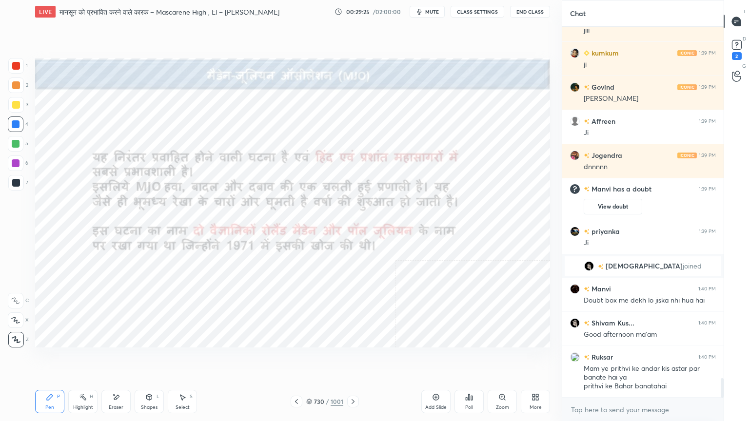
click at [614, 359] on div "x" at bounding box center [642, 409] width 161 height 23
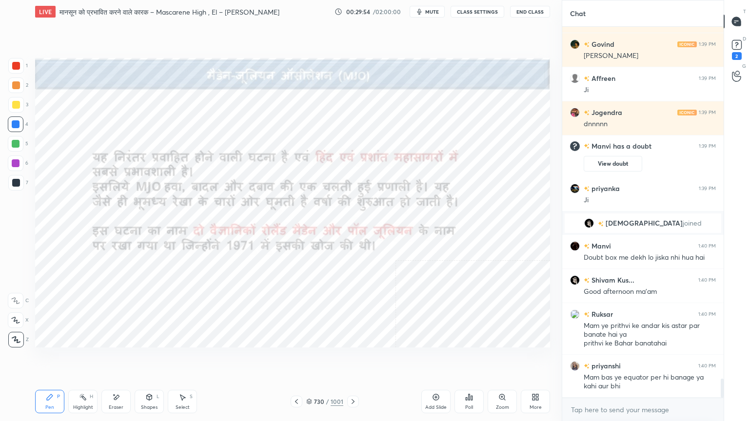
scroll to position [6818, 0]
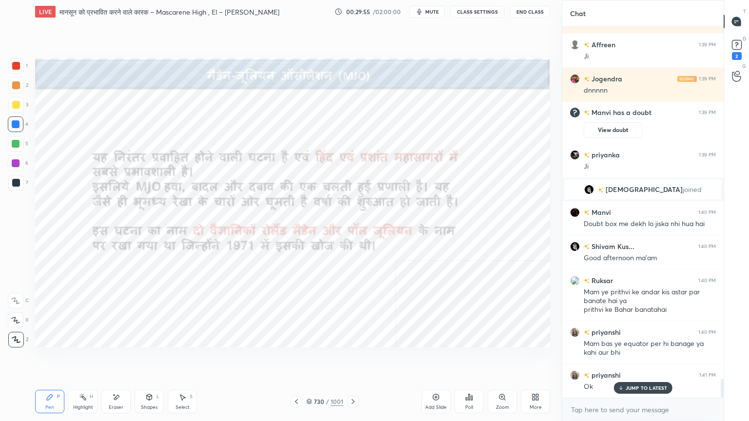
click at [638, 359] on p "JUMP TO LATEST" at bounding box center [646, 388] width 42 height 6
click at [113, 359] on div "Eraser" at bounding box center [115, 401] width 29 height 23
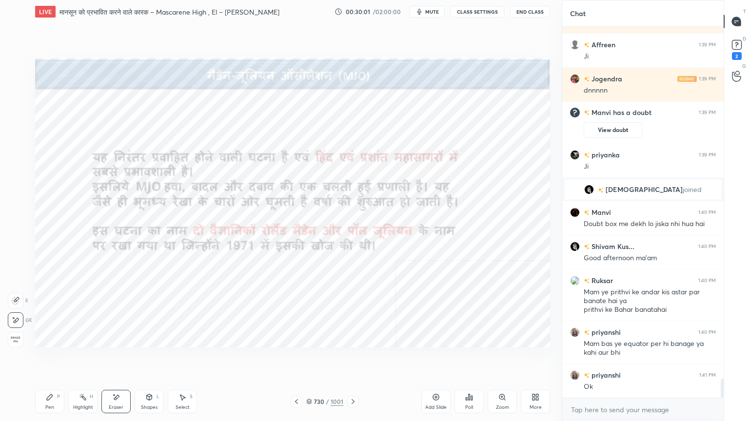
click at [10, 335] on div "Erase all" at bounding box center [16, 340] width 16 height 16
drag, startPoint x: 16, startPoint y: 337, endPoint x: 33, endPoint y: 334, distance: 17.4
click at [18, 336] on div "1 2 3 4 5 6 7 C X Z E E Erase all H H" at bounding box center [15, 203] width 31 height 290
click at [350, 359] on div at bounding box center [353, 402] width 12 height 12
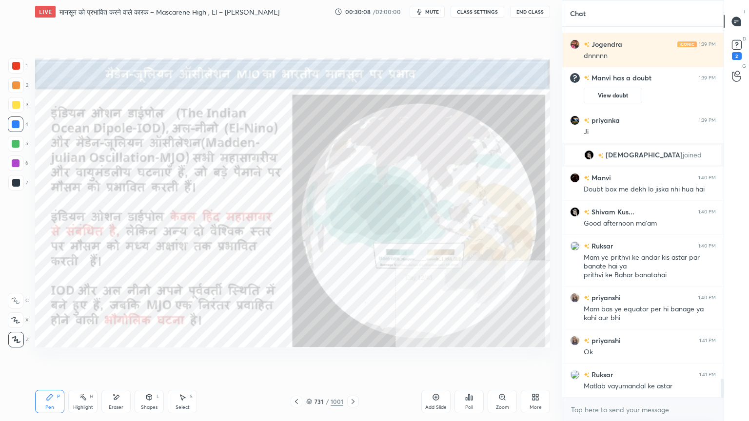
scroll to position [6895, 0]
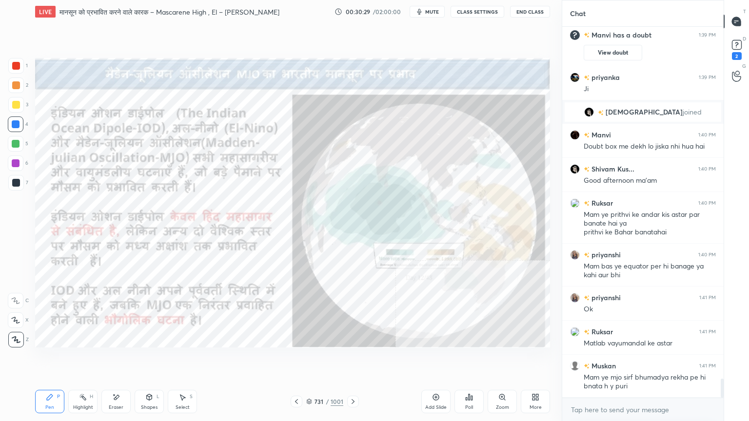
drag, startPoint x: 118, startPoint y: 407, endPoint x: 114, endPoint y: 401, distance: 7.7
click at [117, 359] on div "Eraser" at bounding box center [116, 407] width 15 height 5
click at [11, 334] on div "Erase all" at bounding box center [16, 340] width 16 height 16
click at [11, 332] on div "1 2 3 4 5 6 7 C X Z E E Erase all H H" at bounding box center [15, 203] width 31 height 290
click at [9, 332] on div "Z" at bounding box center [18, 340] width 20 height 16
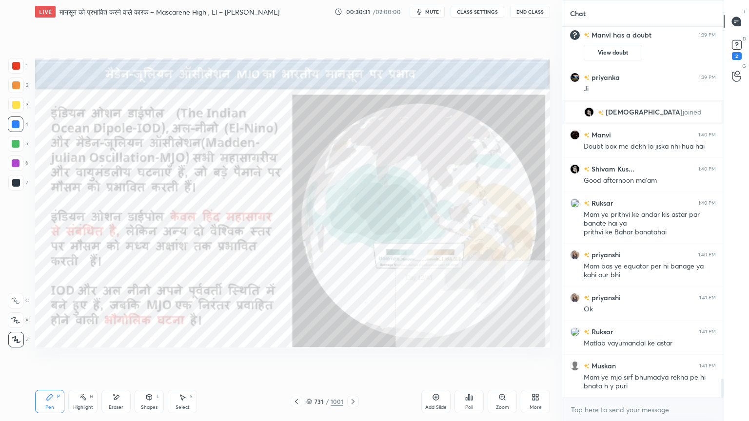
click at [9, 331] on div "Z" at bounding box center [18, 337] width 20 height 19
click at [122, 359] on div "Eraser" at bounding box center [115, 401] width 29 height 23
click at [16, 338] on span "Erase all" at bounding box center [15, 339] width 15 height 7
click at [15, 338] on div "1 2 3 4 5 6 7 C X Z E E Erase all H H" at bounding box center [15, 203] width 31 height 290
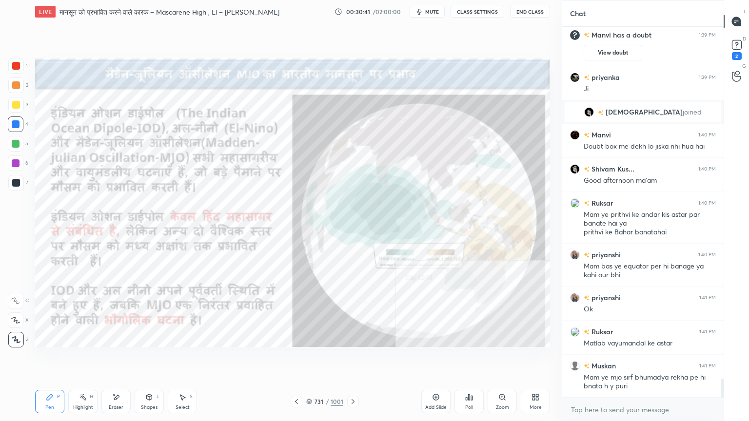
click at [118, 359] on icon at bounding box center [116, 397] width 8 height 8
click at [16, 338] on span "Erase all" at bounding box center [15, 339] width 15 height 7
click at [12, 335] on div "1 2 3 4 5 6 7 C X Z E E Erase all H H" at bounding box center [15, 203] width 31 height 290
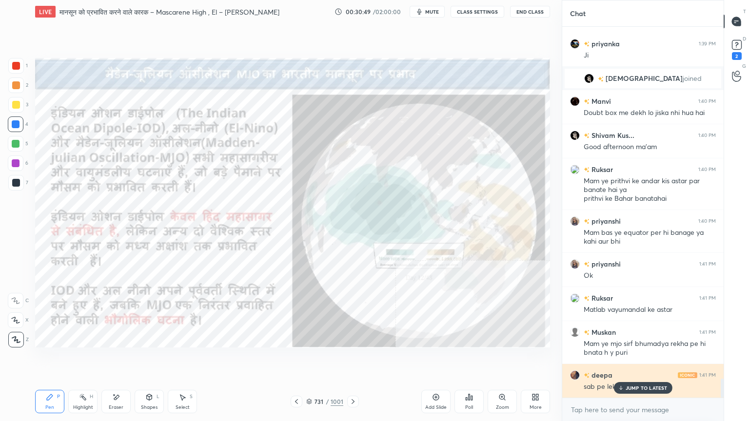
click at [636, 359] on p "JUMP TO LATEST" at bounding box center [646, 388] width 42 height 6
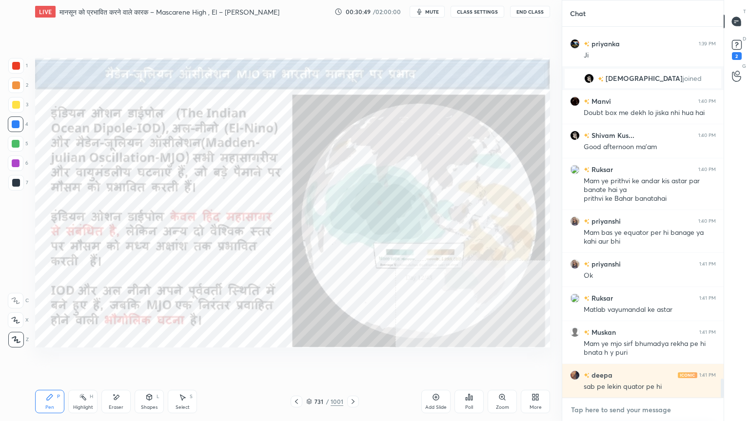
click at [634, 359] on textarea at bounding box center [643, 410] width 146 height 16
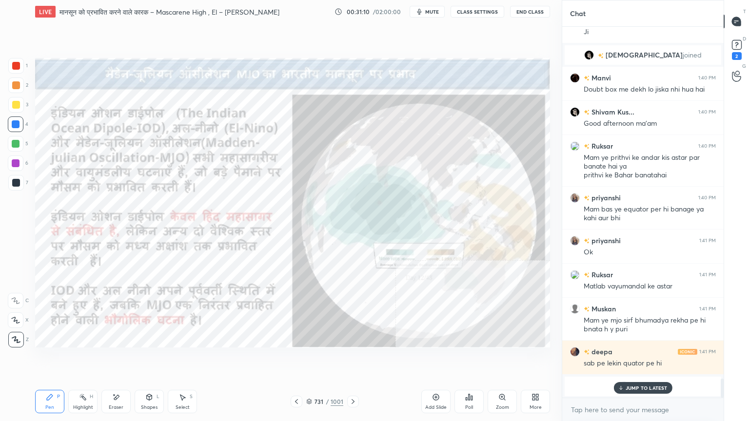
click at [353, 359] on icon at bounding box center [353, 402] width 8 height 8
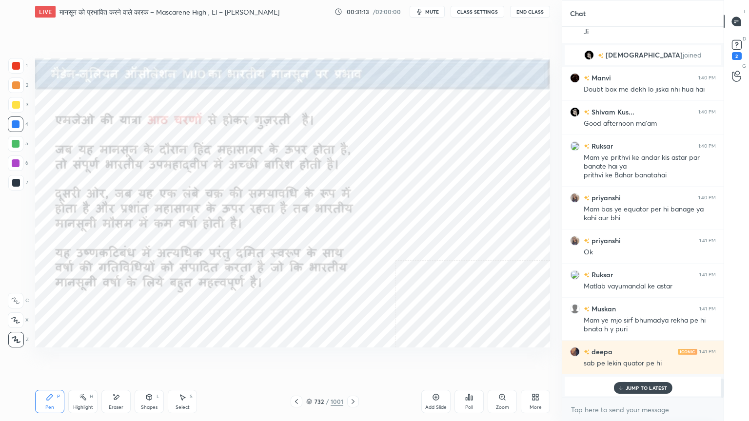
click at [348, 359] on div at bounding box center [353, 402] width 12 height 12
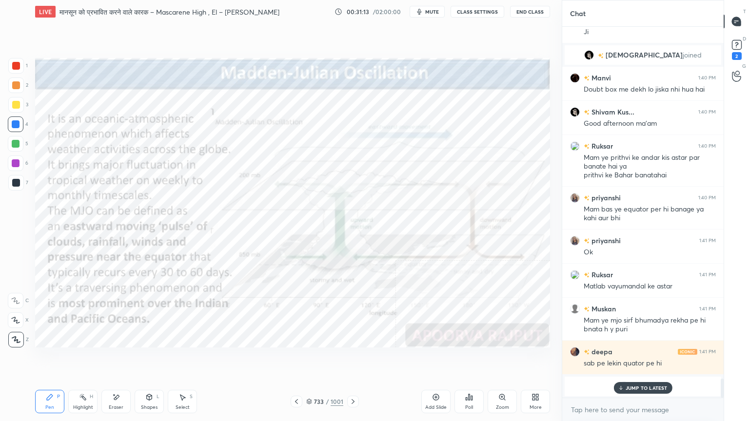
click at [349, 359] on icon at bounding box center [353, 402] width 8 height 8
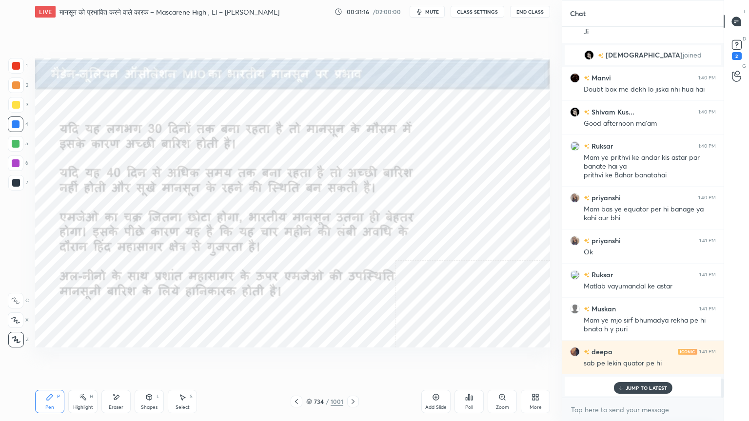
drag, startPoint x: 347, startPoint y: 399, endPoint x: 346, endPoint y: 382, distance: 17.1
click at [339, 359] on div "LIVE मानसून को प्रभावित करने वाले कारक – Mascarene High , El – [PERSON_NAME] Ni…" at bounding box center [292, 210] width 522 height 421
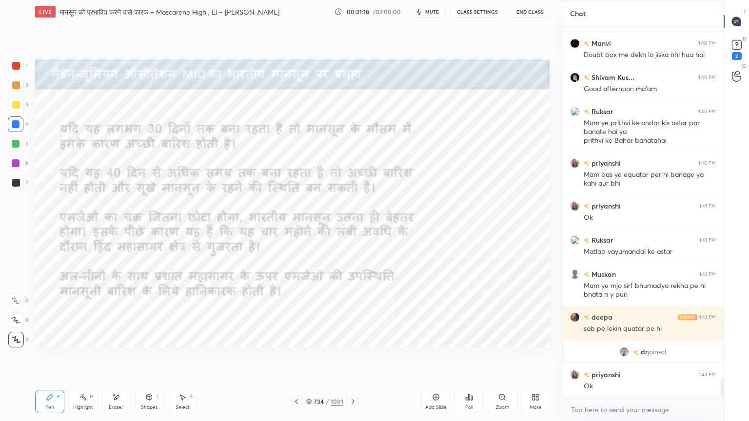
click at [355, 359] on icon at bounding box center [353, 402] width 8 height 8
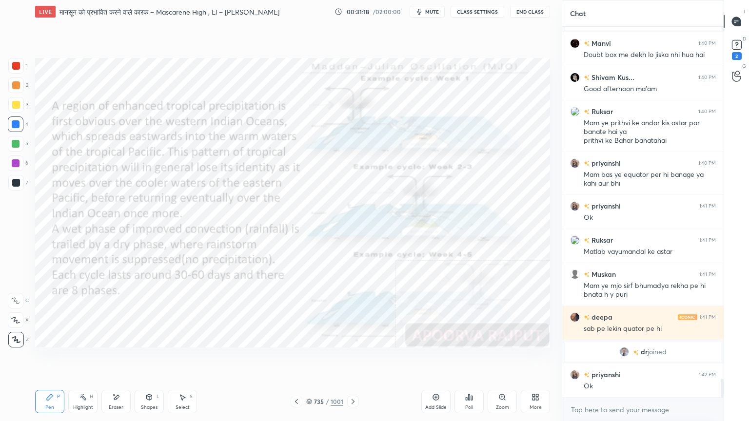
click at [353, 359] on icon at bounding box center [353, 402] width 8 height 8
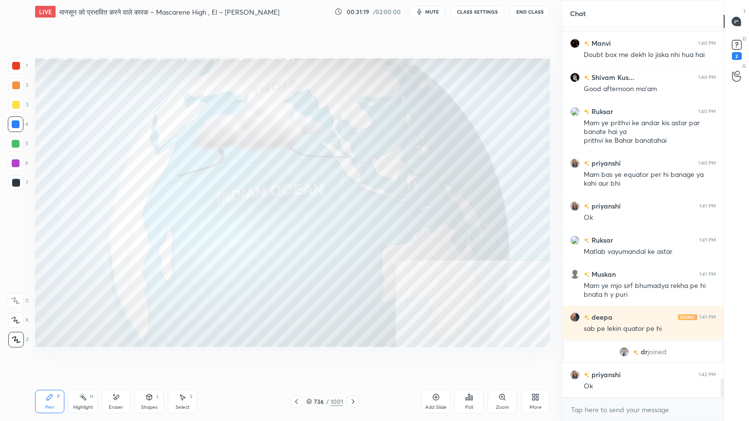
click at [351, 359] on icon at bounding box center [353, 402] width 8 height 8
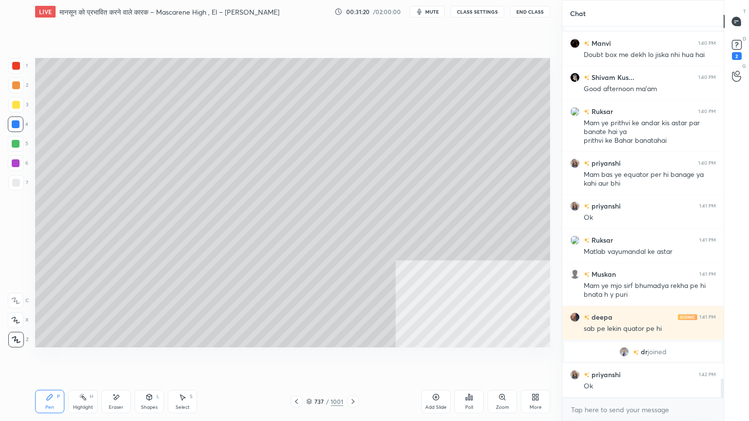
click at [296, 359] on icon at bounding box center [296, 401] width 3 height 5
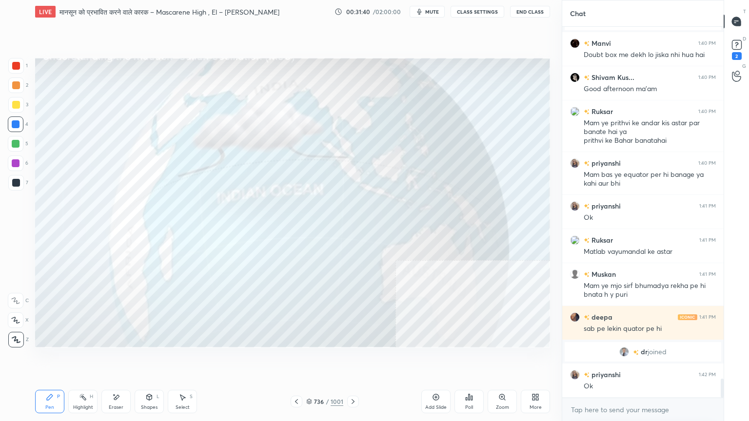
scroll to position [6917, 0]
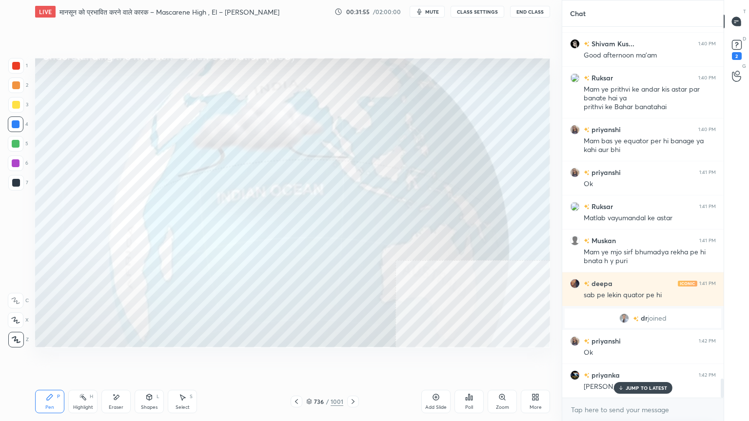
click at [11, 183] on div at bounding box center [16, 183] width 16 height 16
click at [14, 182] on div at bounding box center [16, 183] width 8 height 8
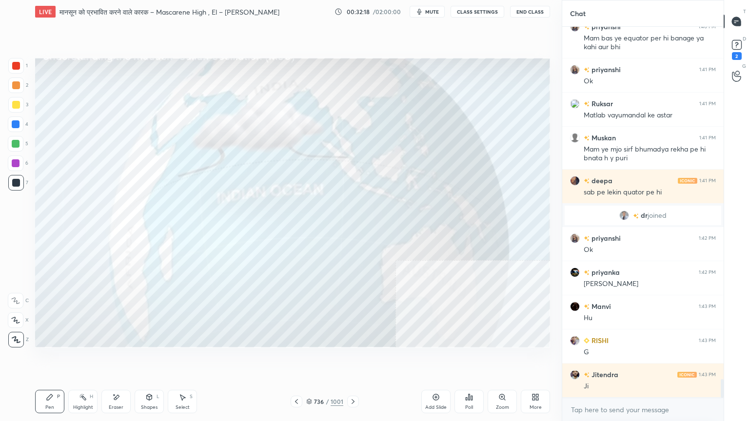
scroll to position [7054, 0]
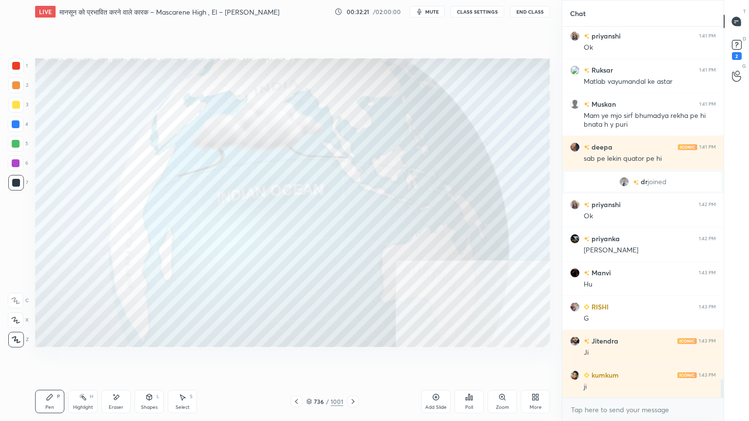
click at [16, 124] on div at bounding box center [16, 124] width 8 height 8
click at [14, 123] on div at bounding box center [16, 124] width 8 height 8
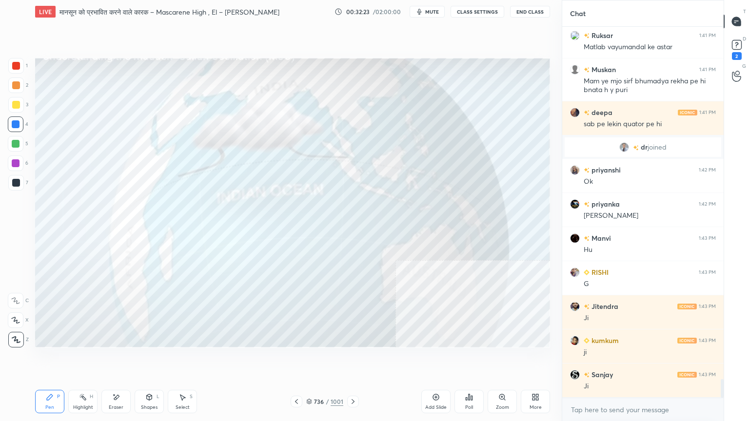
scroll to position [7122, 0]
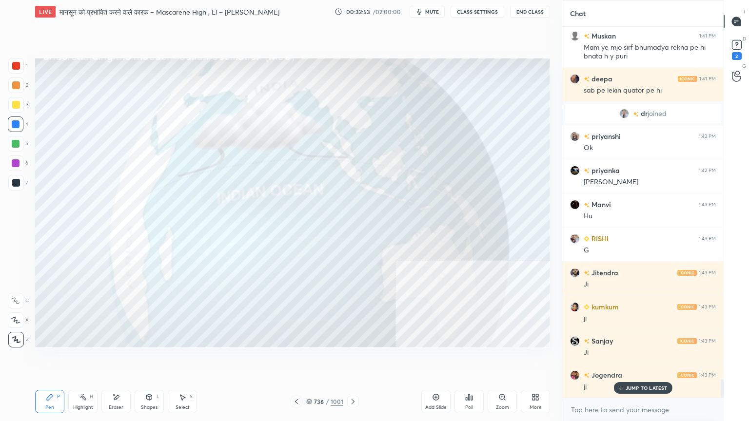
click at [17, 66] on div at bounding box center [16, 66] width 8 height 8
click at [15, 67] on div at bounding box center [16, 66] width 8 height 8
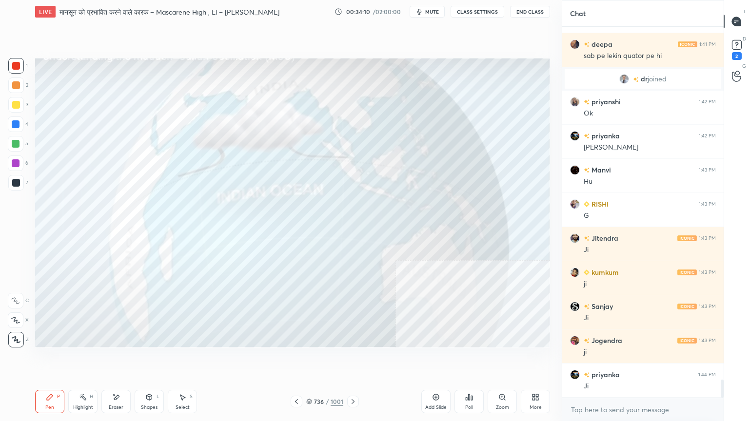
click at [16, 121] on div at bounding box center [16, 124] width 8 height 8
click at [17, 121] on div at bounding box center [16, 124] width 8 height 8
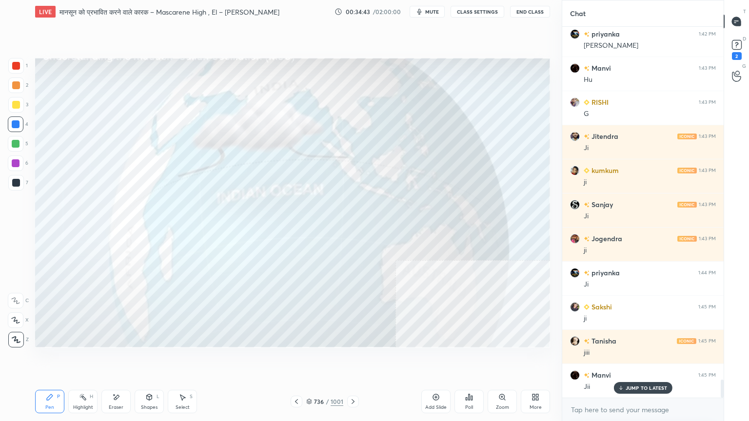
scroll to position [7293, 0]
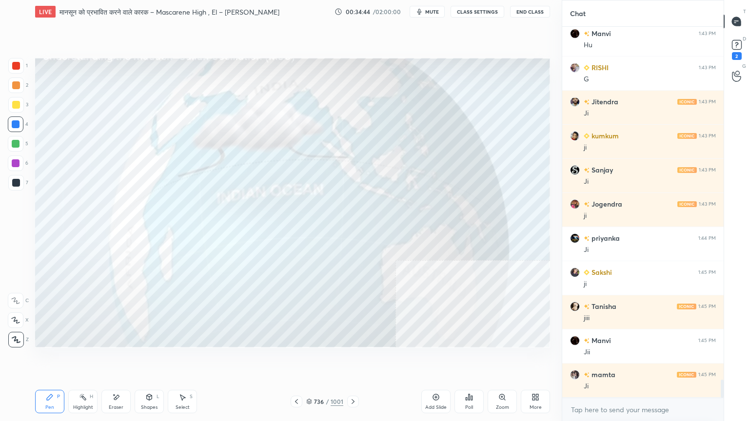
click at [16, 185] on div at bounding box center [16, 183] width 8 height 8
click at [17, 183] on div at bounding box center [16, 183] width 8 height 8
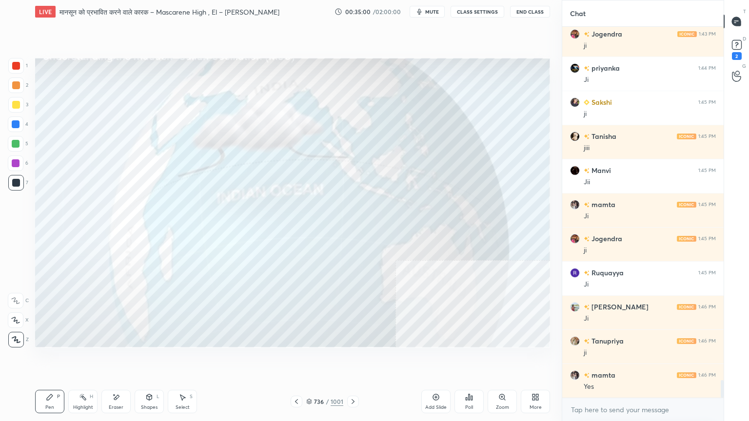
scroll to position [7498, 0]
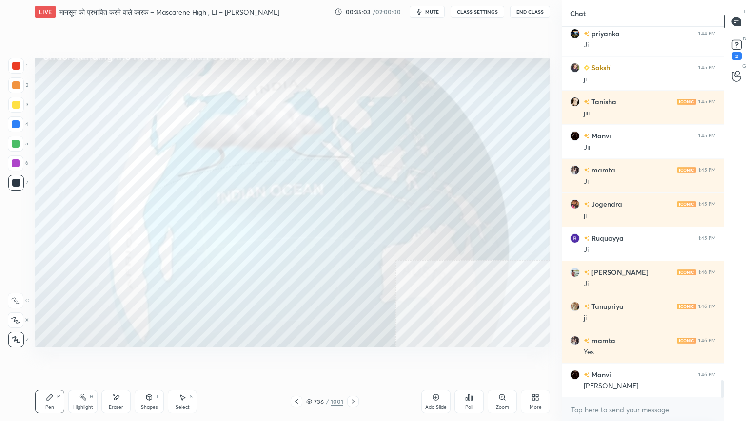
click at [19, 126] on div at bounding box center [16, 124] width 16 height 16
click at [18, 125] on div at bounding box center [16, 124] width 16 height 16
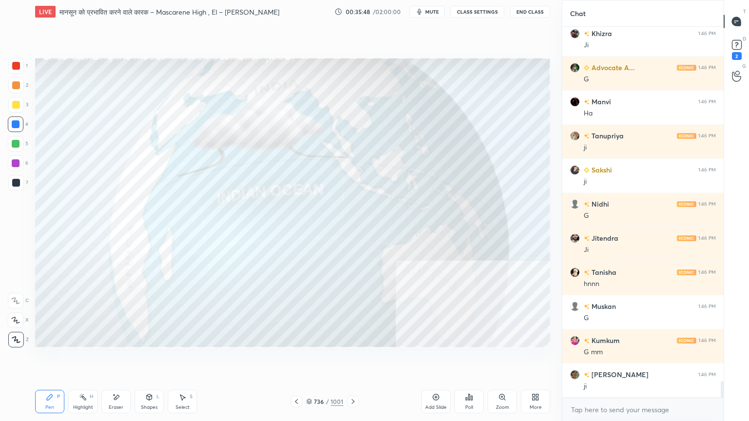
scroll to position [8009, 0]
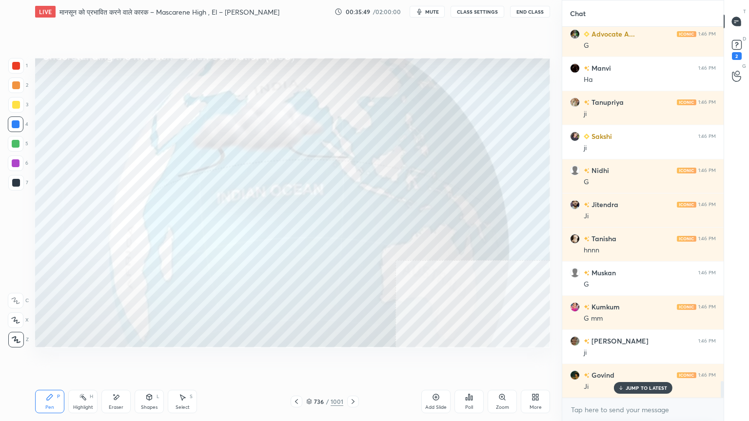
click at [123, 359] on div "Eraser" at bounding box center [115, 401] width 29 height 23
drag, startPoint x: 18, startPoint y: 337, endPoint x: 26, endPoint y: 322, distance: 17.9
click at [18, 336] on span "Erase all" at bounding box center [15, 339] width 15 height 7
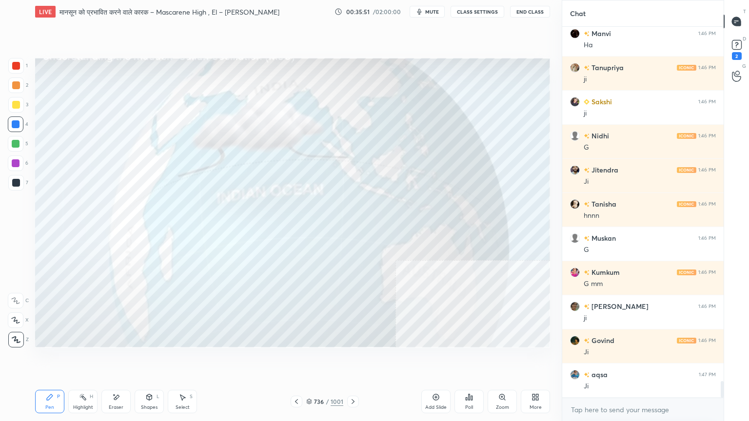
click at [12, 121] on div at bounding box center [16, 124] width 8 height 8
click at [16, 120] on div at bounding box center [16, 124] width 8 height 8
click at [313, 359] on div "736 / 1001" at bounding box center [324, 401] width 37 height 9
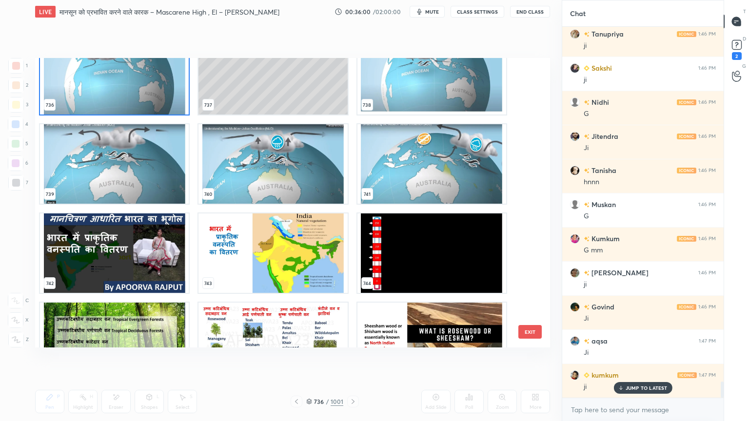
scroll to position [21929, 0]
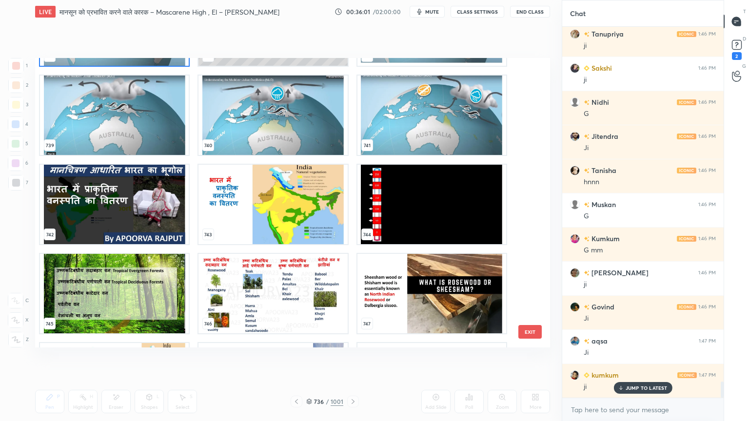
click at [392, 118] on img "grid" at bounding box center [431, 115] width 149 height 79
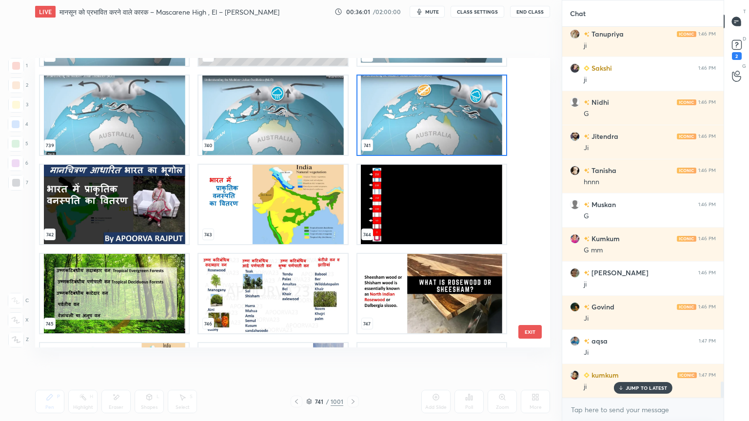
click at [392, 117] on img "grid" at bounding box center [431, 115] width 149 height 79
click at [392, 116] on img "grid" at bounding box center [431, 115] width 149 height 79
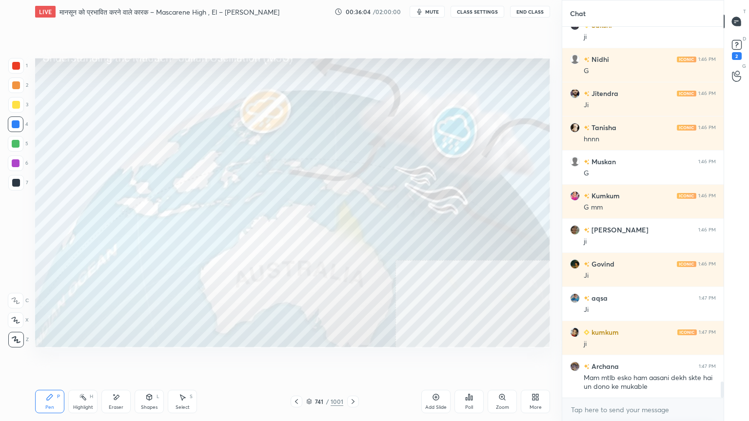
scroll to position [8155, 0]
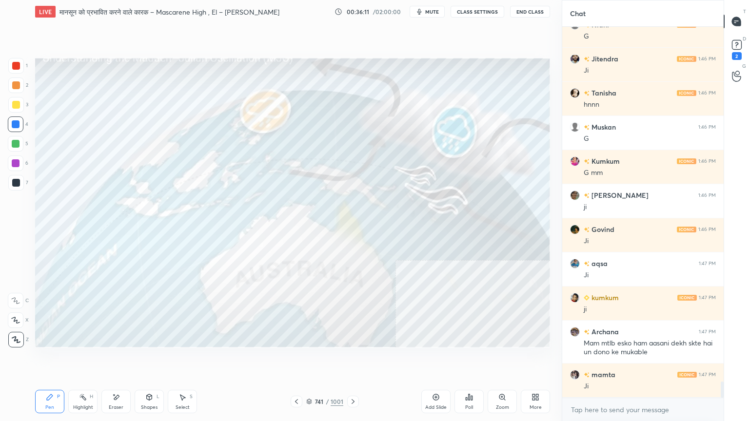
click at [310, 359] on icon at bounding box center [309, 400] width 5 height 2
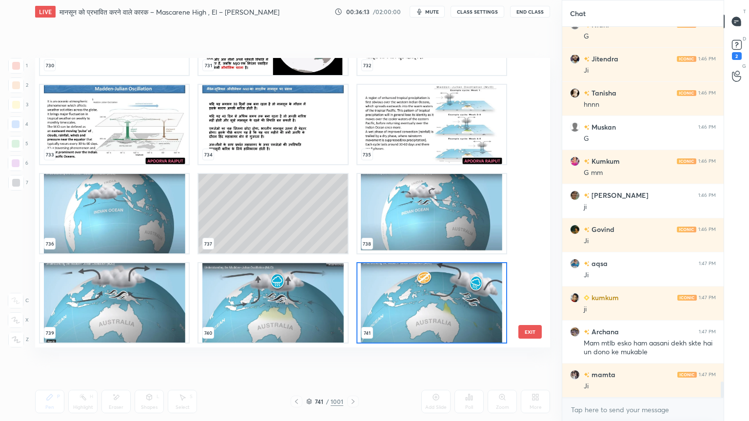
scroll to position [8197, 0]
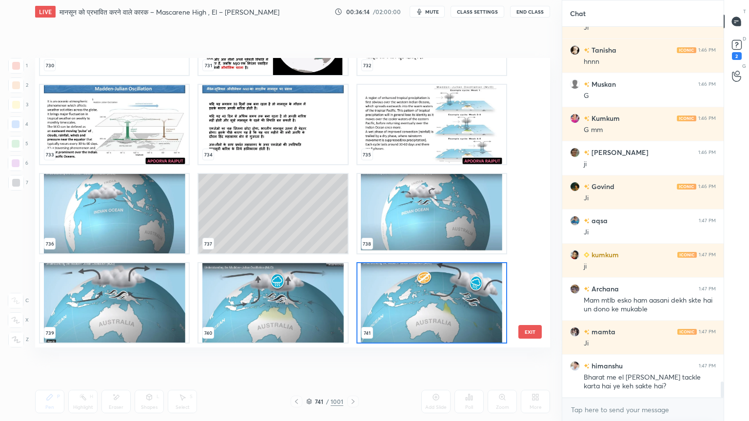
click at [468, 297] on img "grid" at bounding box center [431, 302] width 149 height 79
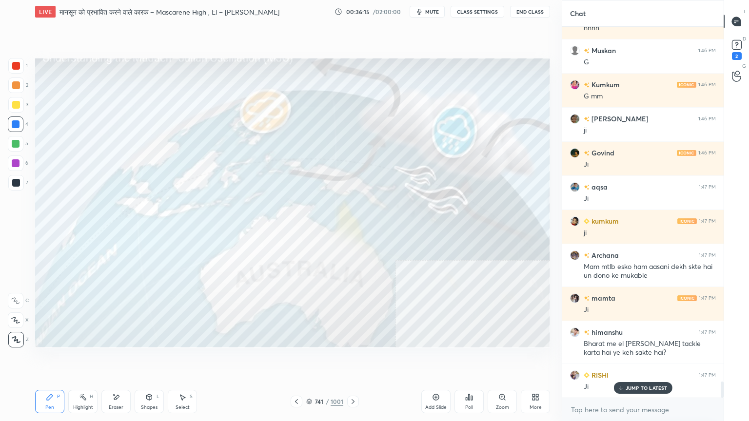
scroll to position [8266, 0]
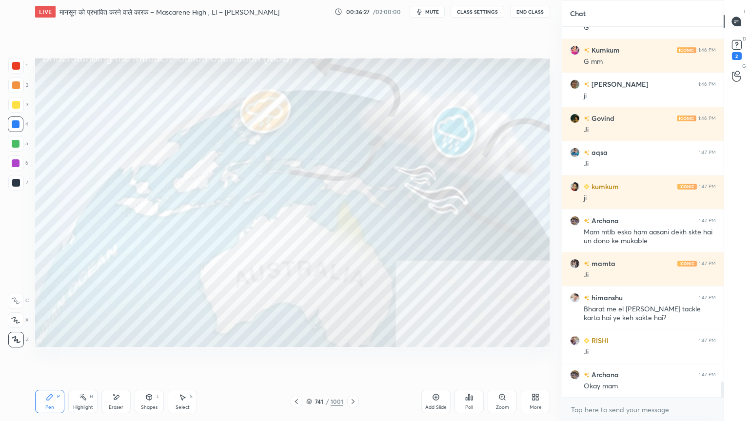
click at [18, 104] on div at bounding box center [16, 105] width 8 height 8
click at [16, 106] on div at bounding box center [16, 105] width 8 height 8
click at [118, 359] on div "Eraser" at bounding box center [116, 407] width 15 height 5
click at [117, 359] on div "Eraser" at bounding box center [115, 401] width 29 height 23
click at [10, 332] on div "Erase all" at bounding box center [16, 340] width 16 height 16
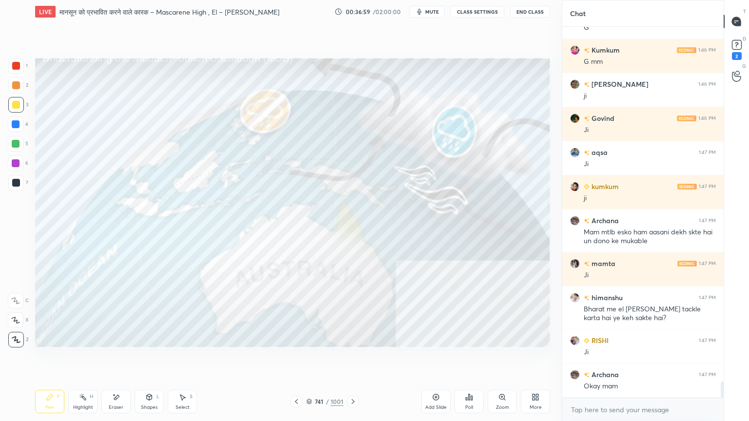
click at [18, 179] on div at bounding box center [16, 183] width 8 height 8
drag, startPoint x: 12, startPoint y: 59, endPoint x: 19, endPoint y: 61, distance: 7.6
click at [12, 58] on div at bounding box center [16, 66] width 16 height 16
click at [20, 126] on div at bounding box center [16, 124] width 16 height 16
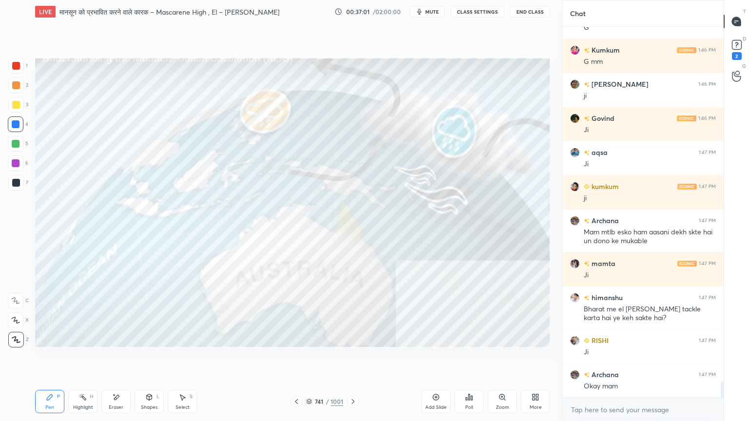
click at [18, 125] on div at bounding box center [16, 124] width 8 height 8
click at [113, 359] on icon at bounding box center [116, 397] width 8 height 8
click at [26, 332] on div "E E Erase all" at bounding box center [20, 318] width 24 height 58
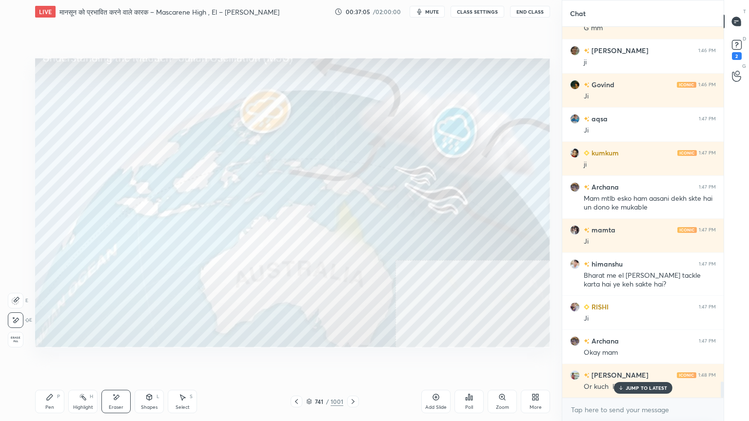
click at [19, 332] on div "Erase all" at bounding box center [16, 340] width 16 height 16
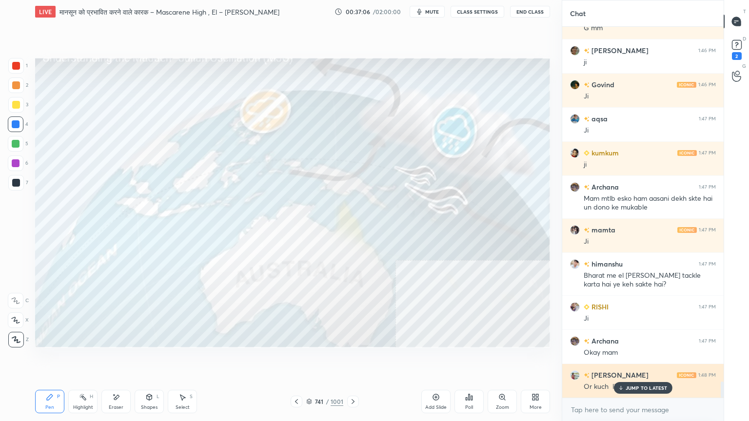
click at [638, 359] on p "JUMP TO LATEST" at bounding box center [646, 388] width 42 height 6
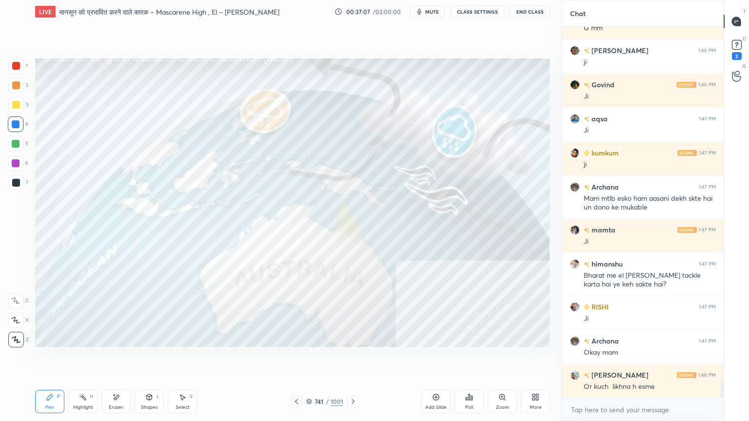
scroll to position [8342, 0]
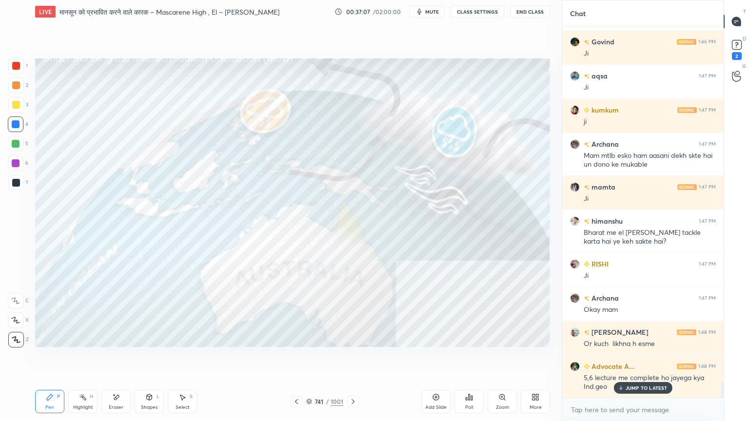
click at [311, 359] on icon at bounding box center [309, 402] width 6 height 6
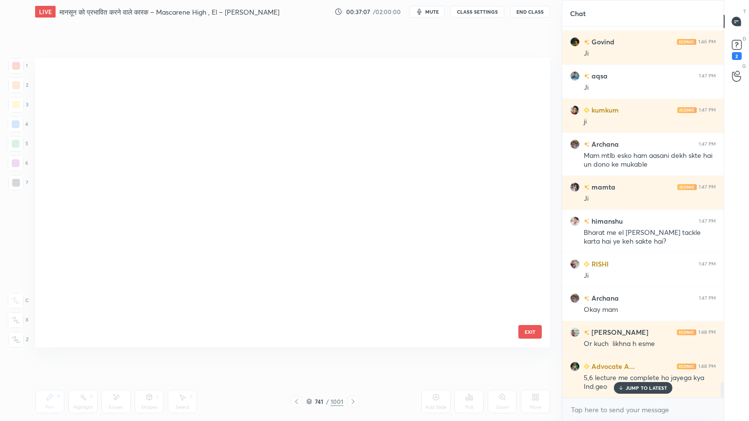
scroll to position [287, 510]
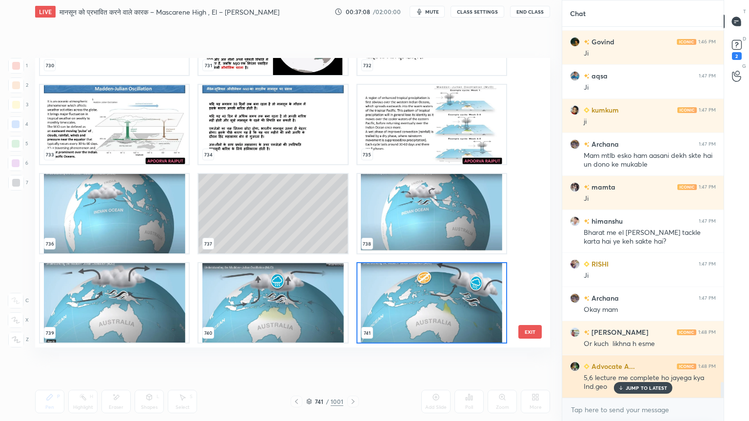
click at [626, 359] on p "JUMP TO LATEST" at bounding box center [646, 388] width 42 height 6
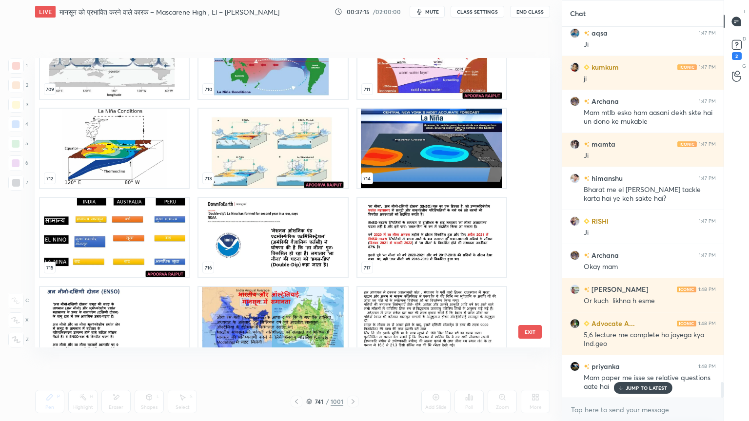
scroll to position [21241, 0]
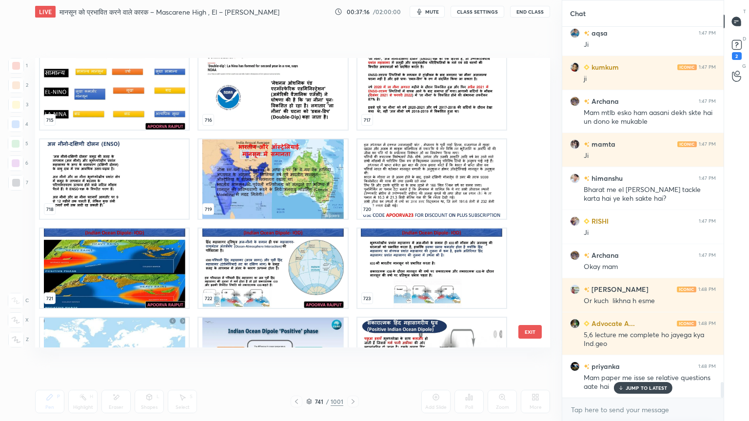
click at [530, 328] on button "EXIT" at bounding box center [529, 332] width 23 height 14
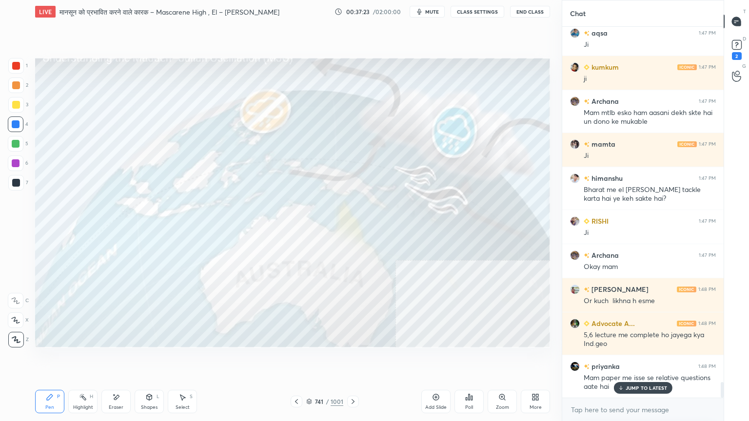
click at [310, 359] on icon at bounding box center [309, 400] width 5 height 2
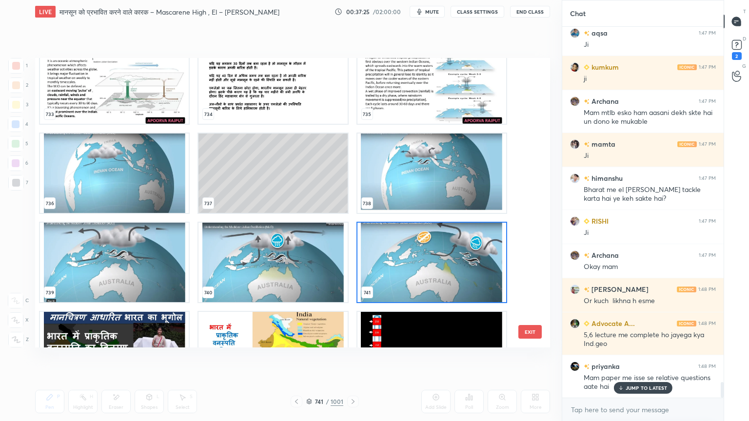
scroll to position [21830, 0]
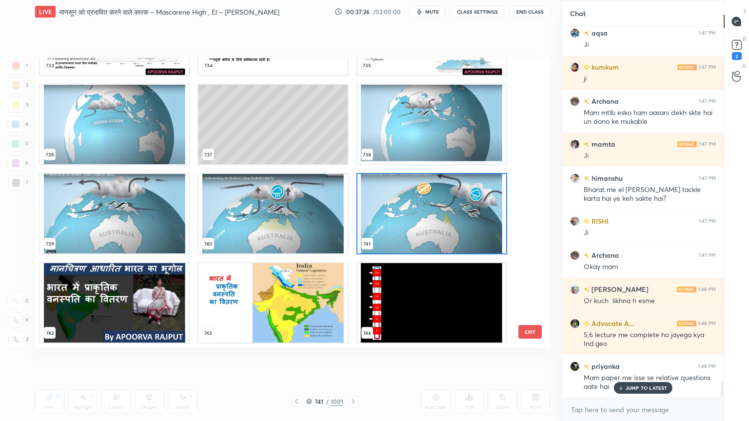
click at [413, 231] on img "grid" at bounding box center [431, 213] width 149 height 79
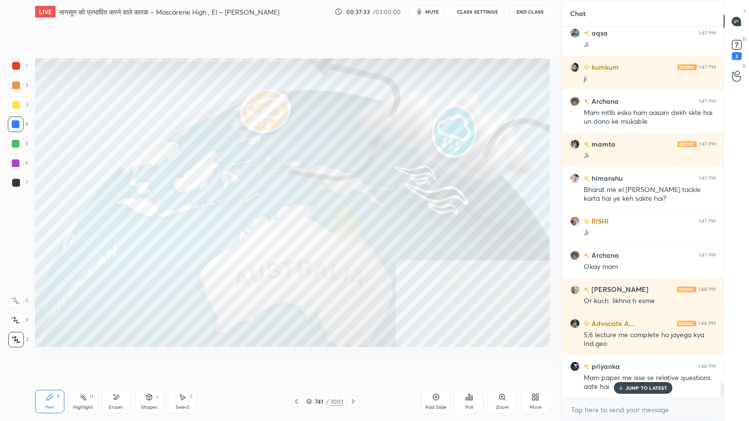
drag, startPoint x: 433, startPoint y: 396, endPoint x: 331, endPoint y: 393, distance: 101.9
click at [433, 359] on icon at bounding box center [436, 397] width 8 height 8
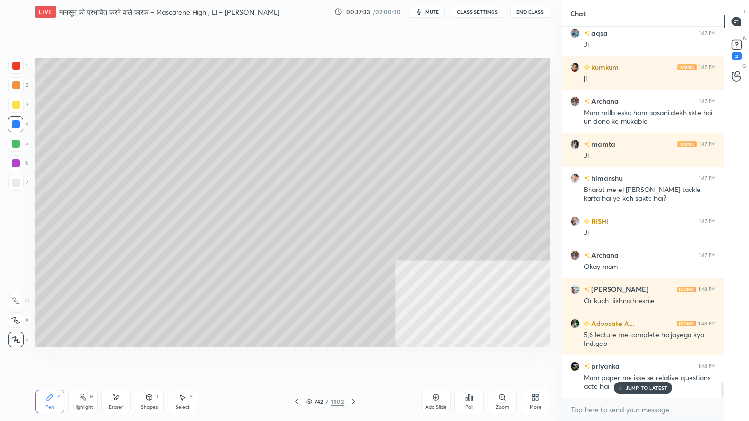
click at [151, 359] on div "Shapes L" at bounding box center [149, 401] width 29 height 23
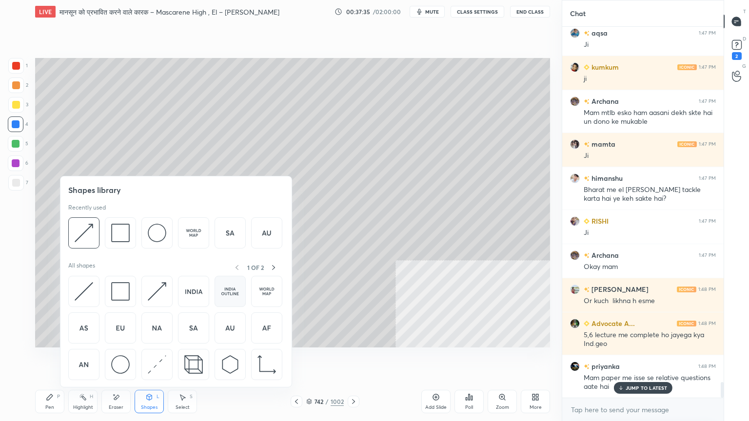
click at [228, 293] on img at bounding box center [230, 291] width 19 height 19
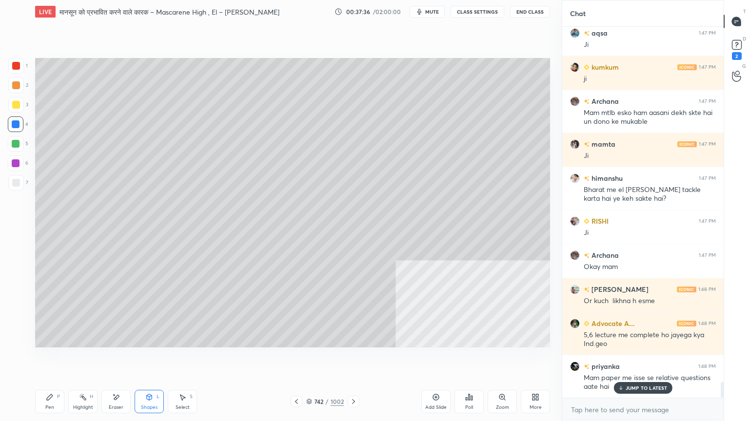
click at [14, 188] on div at bounding box center [16, 183] width 16 height 16
click at [16, 186] on div at bounding box center [16, 183] width 8 height 8
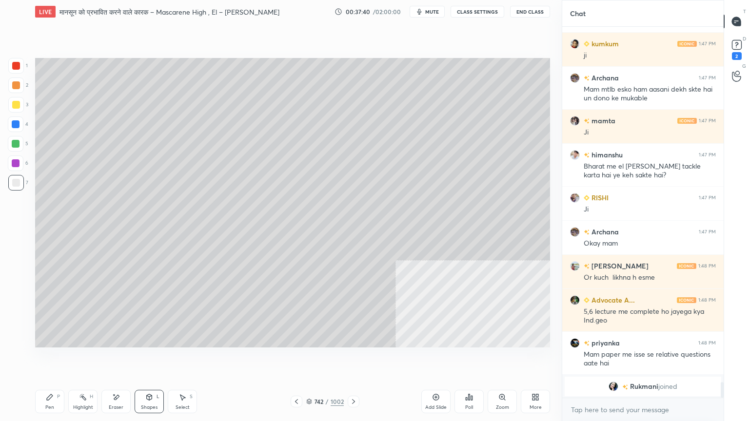
click at [54, 359] on div "Pen P" at bounding box center [49, 401] width 29 height 23
click at [56, 359] on div "Pen P" at bounding box center [49, 401] width 29 height 23
click at [18, 185] on div at bounding box center [16, 183] width 8 height 8
click at [18, 184] on div at bounding box center [16, 183] width 8 height 8
click at [19, 179] on div at bounding box center [16, 183] width 16 height 16
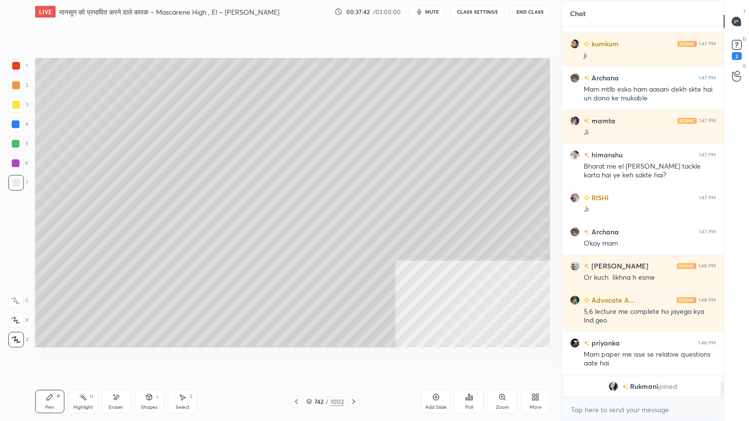
click at [22, 176] on div at bounding box center [16, 183] width 16 height 16
click at [19, 125] on div at bounding box center [16, 124] width 16 height 16
click at [16, 123] on div at bounding box center [16, 124] width 8 height 8
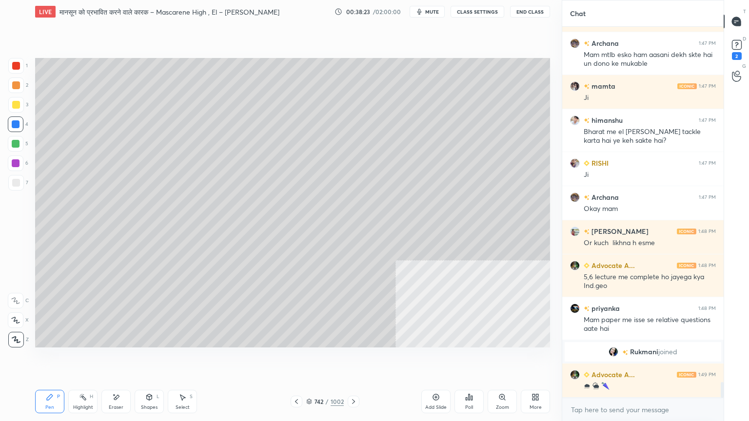
click at [18, 181] on div at bounding box center [16, 183] width 8 height 8
click at [17, 182] on div at bounding box center [16, 183] width 8 height 8
drag, startPoint x: 9, startPoint y: 120, endPoint x: 12, endPoint y: 124, distance: 5.3
click at [12, 123] on div at bounding box center [16, 124] width 16 height 16
click at [14, 124] on div at bounding box center [16, 124] width 8 height 8
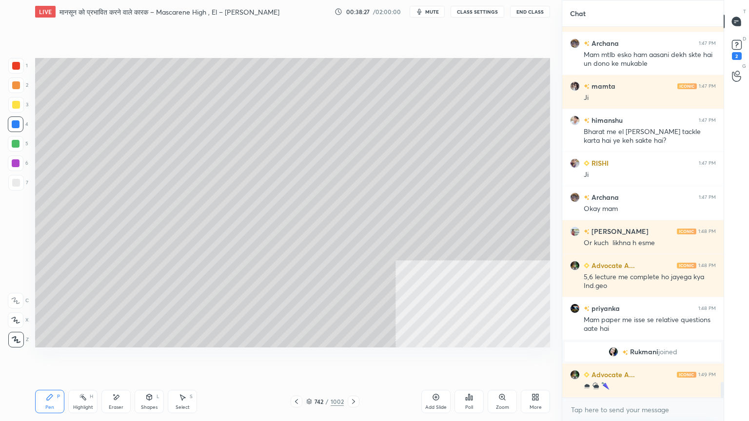
click at [16, 124] on div at bounding box center [16, 124] width 8 height 8
click at [18, 179] on div at bounding box center [16, 183] width 8 height 8
click at [20, 179] on div at bounding box center [16, 183] width 16 height 16
click at [14, 129] on div at bounding box center [16, 124] width 16 height 16
click at [13, 129] on div at bounding box center [16, 124] width 16 height 16
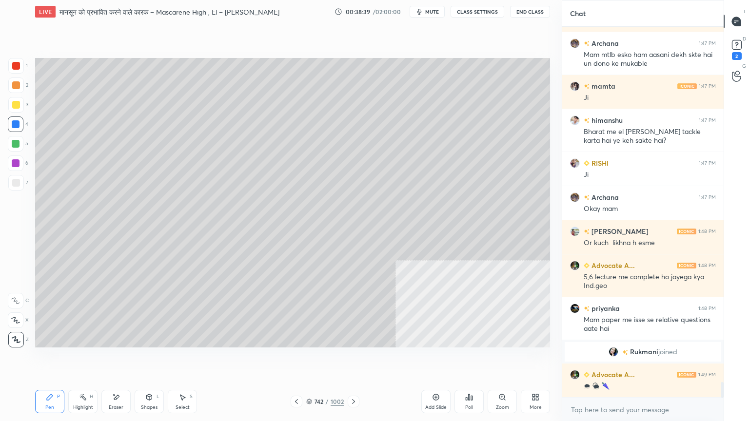
click at [17, 129] on div at bounding box center [16, 124] width 16 height 16
click at [18, 126] on div at bounding box center [16, 124] width 8 height 8
click at [20, 125] on div at bounding box center [16, 124] width 16 height 16
click at [126, 359] on div "LIVE मानसून को प्रभावित करने वाले कारक – Mascarene High , El – [PERSON_NAME] Ni…" at bounding box center [292, 210] width 522 height 421
click at [127, 359] on div "Eraser" at bounding box center [115, 401] width 29 height 23
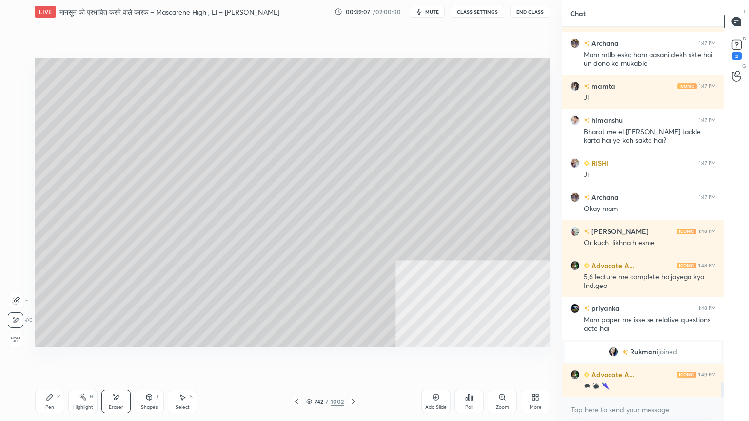
click at [120, 359] on div "Eraser" at bounding box center [115, 401] width 29 height 23
click at [14, 335] on div "Erase all" at bounding box center [16, 340] width 16 height 16
click at [299, 359] on icon at bounding box center [296, 402] width 8 height 8
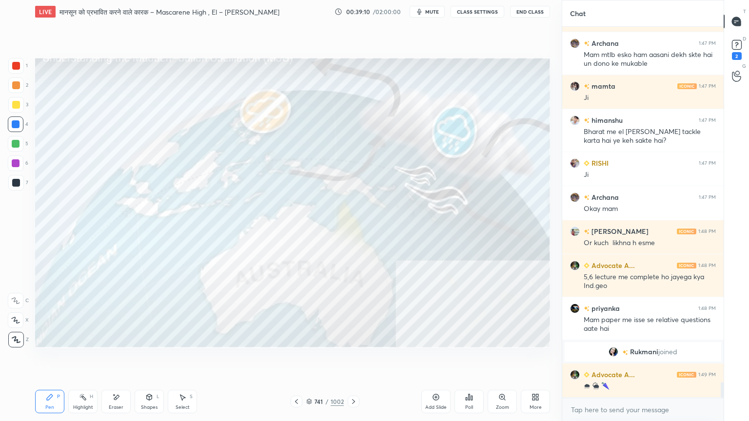
click at [310, 359] on div "741 / 1002" at bounding box center [325, 401] width 38 height 9
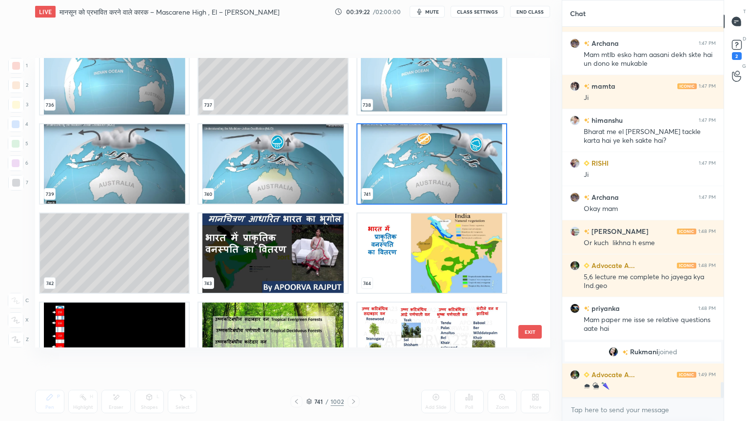
scroll to position [21929, 0]
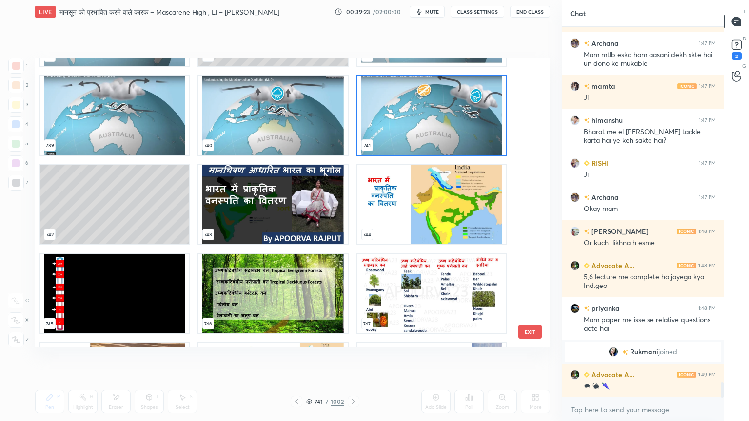
click at [392, 127] on img "grid" at bounding box center [431, 115] width 149 height 79
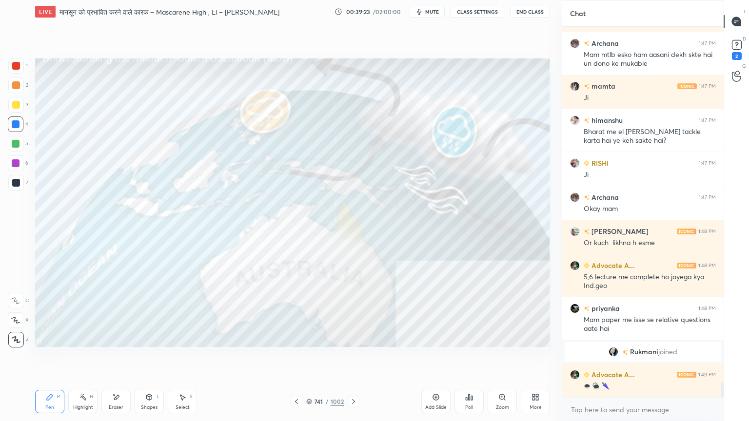
click at [392, 125] on img "grid" at bounding box center [431, 115] width 149 height 79
click at [358, 359] on div at bounding box center [354, 402] width 12 height 12
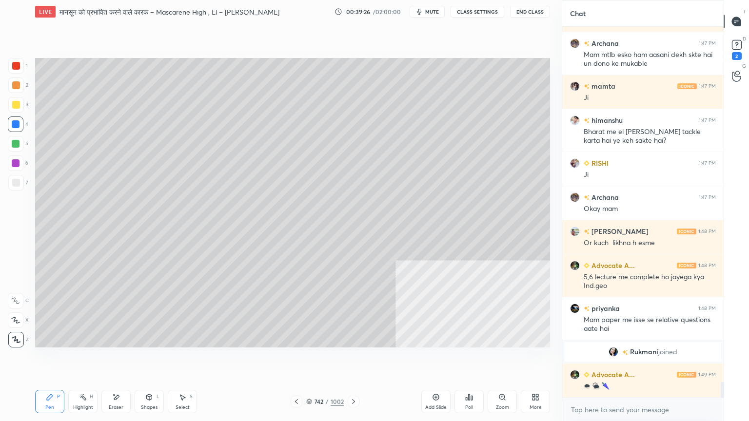
click at [354, 359] on icon at bounding box center [353, 402] width 8 height 8
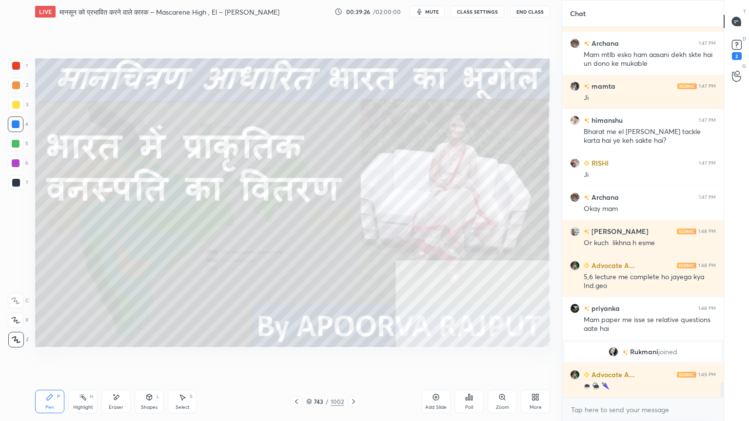
scroll to position [8486, 0]
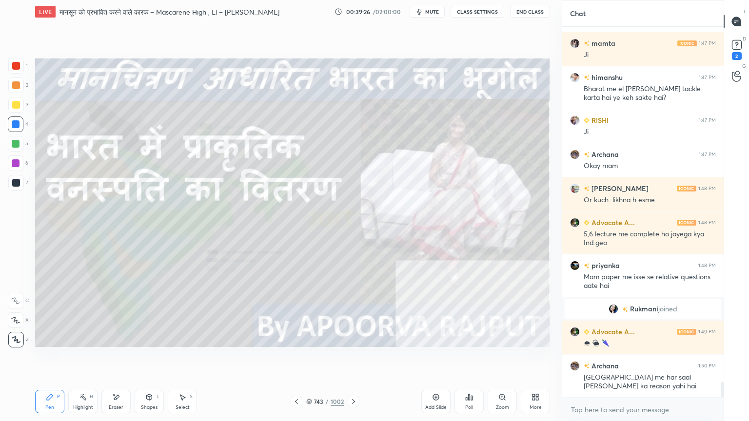
click at [438, 359] on icon at bounding box center [436, 397] width 8 height 8
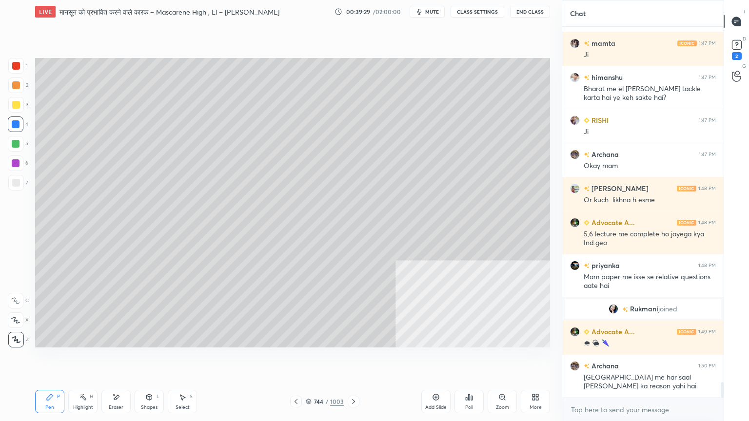
drag, startPoint x: 145, startPoint y: 399, endPoint x: 145, endPoint y: 390, distance: 9.3
click at [144, 359] on div "Shapes L" at bounding box center [149, 401] width 29 height 23
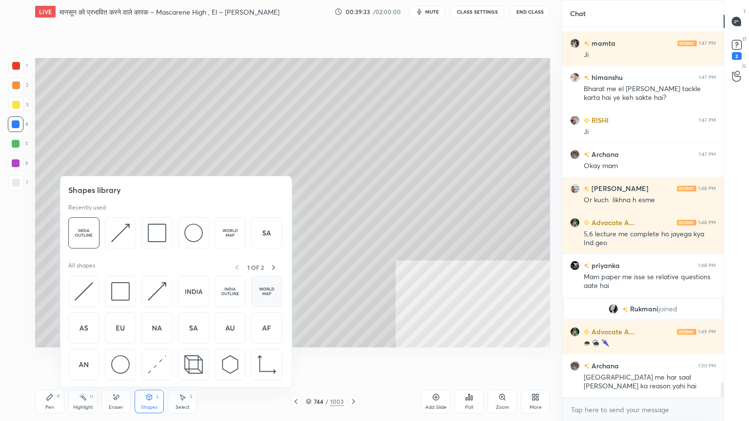
click at [267, 290] on img at bounding box center [266, 291] width 19 height 19
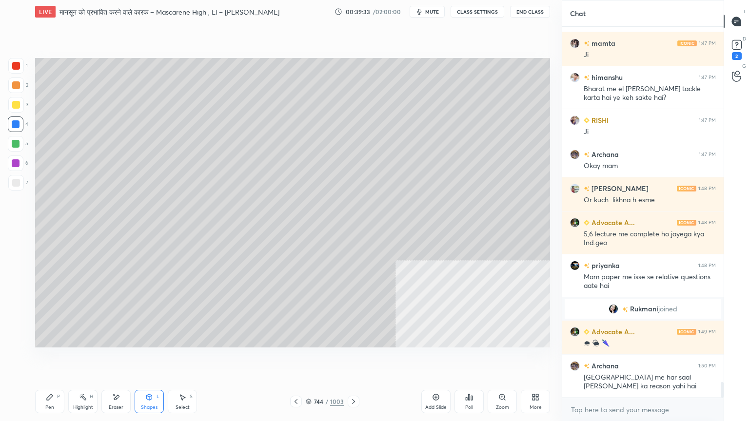
click at [9, 181] on div at bounding box center [16, 183] width 16 height 16
click at [170, 359] on div "Select S" at bounding box center [182, 401] width 29 height 23
click at [181, 359] on div "Select" at bounding box center [182, 407] width 14 height 5
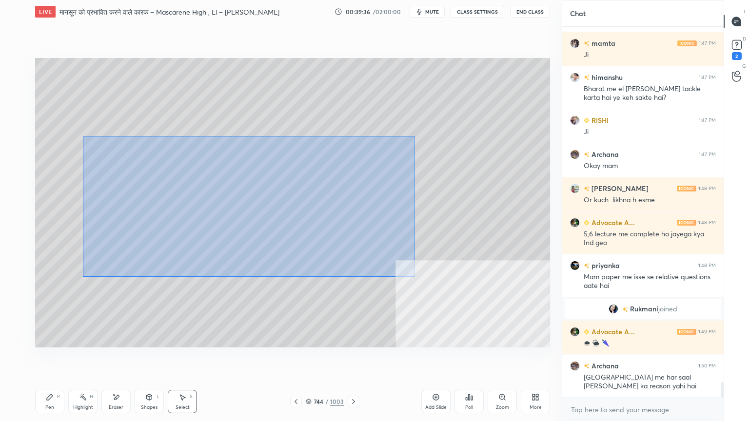
drag, startPoint x: 133, startPoint y: 152, endPoint x: 493, endPoint y: 304, distance: 391.0
click at [501, 310] on div "0 ° Undo Copy Duplicate Duplicate to new slide Delete" at bounding box center [292, 203] width 515 height 290
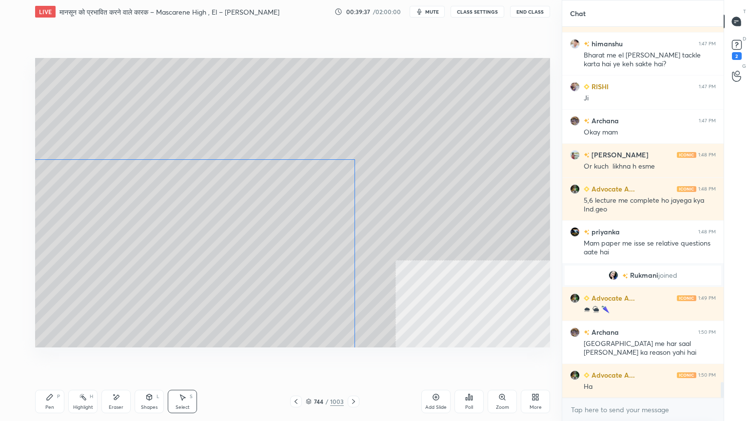
drag, startPoint x: 335, startPoint y: 150, endPoint x: 218, endPoint y: 278, distance: 173.9
click at [215, 281] on div "0 ° Undo Copy Duplicate Duplicate to new slide Delete" at bounding box center [292, 203] width 515 height 290
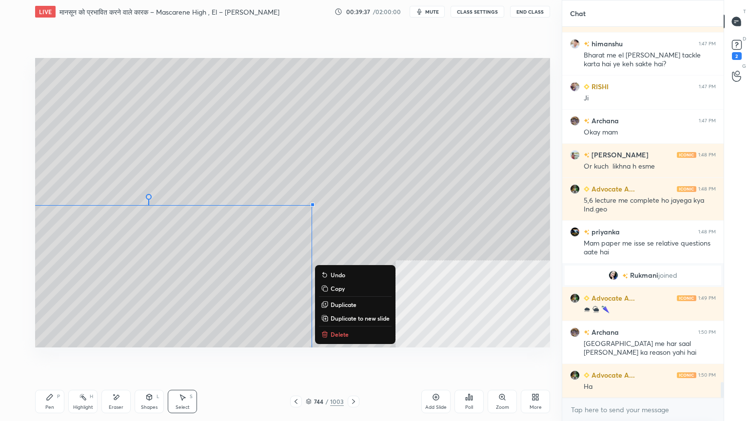
click at [288, 205] on div "0 ° Undo Copy Duplicate Duplicate to new slide Delete" at bounding box center [292, 203] width 515 height 290
click at [287, 205] on div "0 ° Undo Copy Duplicate Duplicate to new slide Delete" at bounding box center [292, 203] width 515 height 290
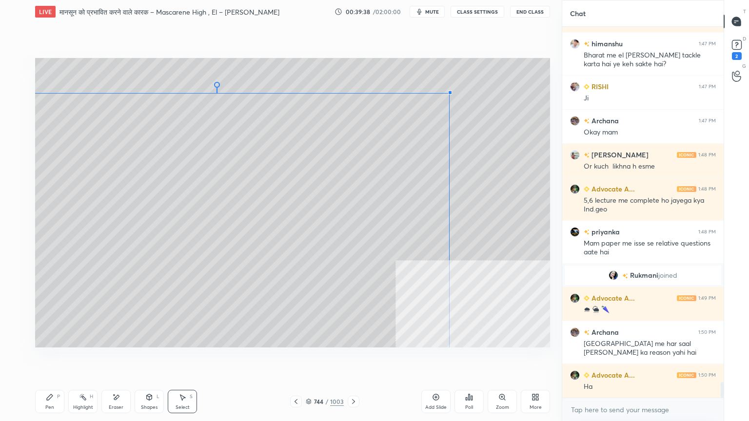
drag, startPoint x: 310, startPoint y: 205, endPoint x: 456, endPoint y: 84, distance: 189.0
click at [452, 91] on div at bounding box center [450, 93] width 4 height 4
drag, startPoint x: 377, startPoint y: 154, endPoint x: 299, endPoint y: 218, distance: 101.1
click at [293, 223] on div "0 ° Undo Copy Duplicate Duplicate to new slide Delete" at bounding box center [292, 203] width 515 height 290
drag, startPoint x: 346, startPoint y: 175, endPoint x: 425, endPoint y: 101, distance: 108.6
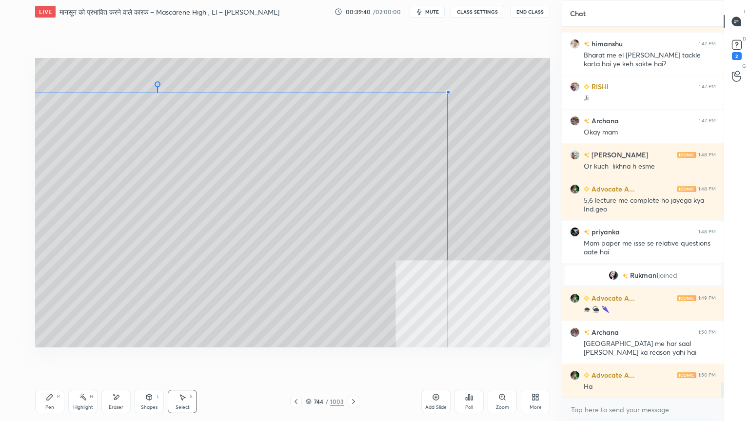
click at [446, 94] on div at bounding box center [448, 92] width 4 height 4
drag, startPoint x: 382, startPoint y: 141, endPoint x: 345, endPoint y: 177, distance: 52.0
click at [345, 176] on div "0 ° Undo Copy Duplicate Duplicate to new slide Delete" at bounding box center [292, 203] width 515 height 290
drag, startPoint x: 393, startPoint y: 136, endPoint x: 452, endPoint y: 85, distance: 78.5
click at [451, 87] on div at bounding box center [449, 89] width 4 height 4
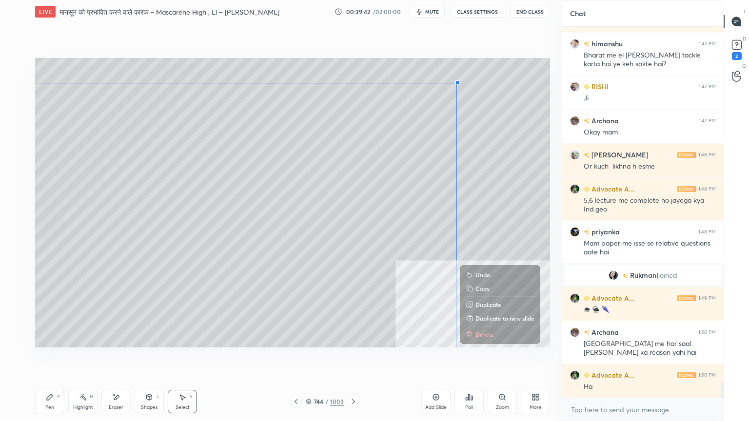
drag, startPoint x: 410, startPoint y: 116, endPoint x: 371, endPoint y: 147, distance: 49.9
click at [370, 148] on div "0 ° Undo Copy Duplicate Duplicate to new slide Delete" at bounding box center [292, 203] width 515 height 290
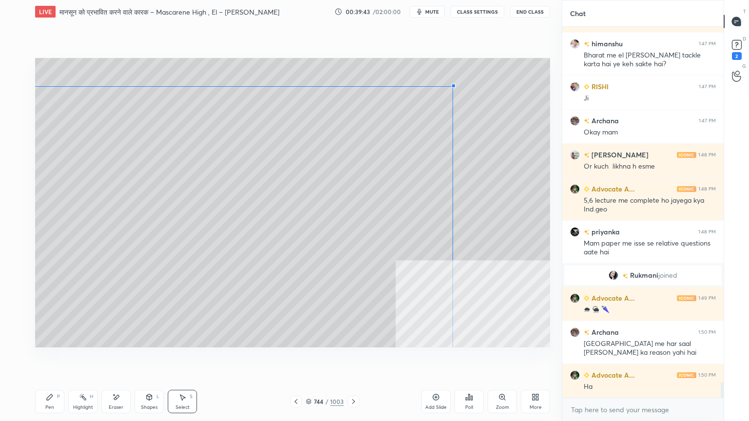
drag, startPoint x: 442, startPoint y: 93, endPoint x: 444, endPoint y: 87, distance: 6.3
click at [455, 84] on div at bounding box center [453, 86] width 4 height 4
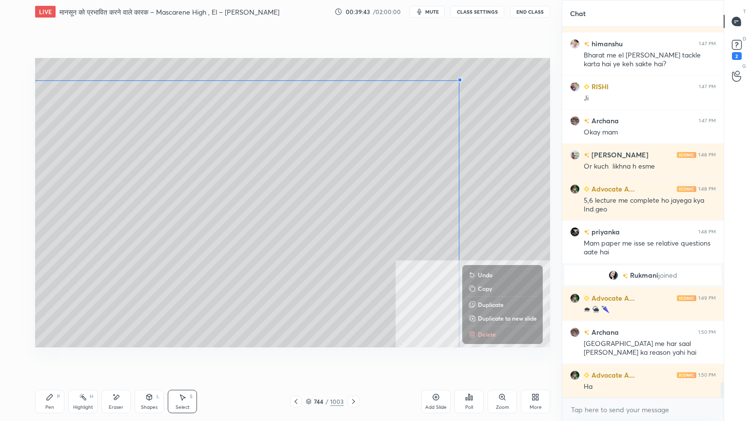
click at [392, 133] on div "0 ° Undo Copy Duplicate Duplicate to new slide Delete" at bounding box center [292, 203] width 515 height 290
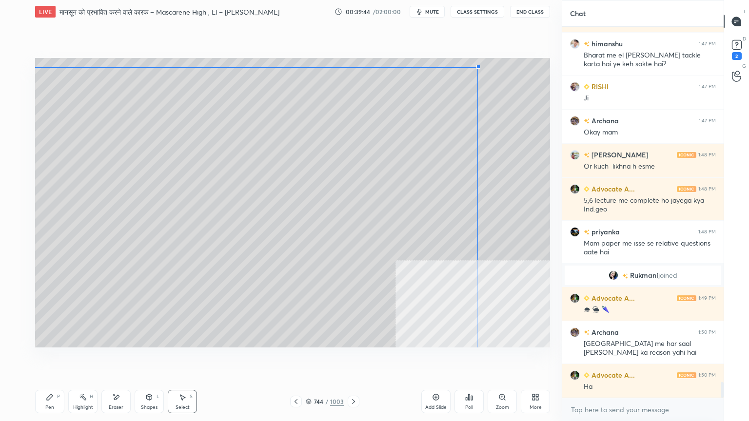
drag, startPoint x: 445, startPoint y: 90, endPoint x: 398, endPoint y: 142, distance: 70.4
click at [476, 69] on div at bounding box center [478, 67] width 4 height 4
drag, startPoint x: 373, startPoint y: 182, endPoint x: 486, endPoint y: 107, distance: 135.7
click at [486, 107] on div "0 ° Undo Copy Duplicate Duplicate to new slide Delete" at bounding box center [292, 203] width 515 height 290
drag, startPoint x: 468, startPoint y: 183, endPoint x: 471, endPoint y: 179, distance: 5.6
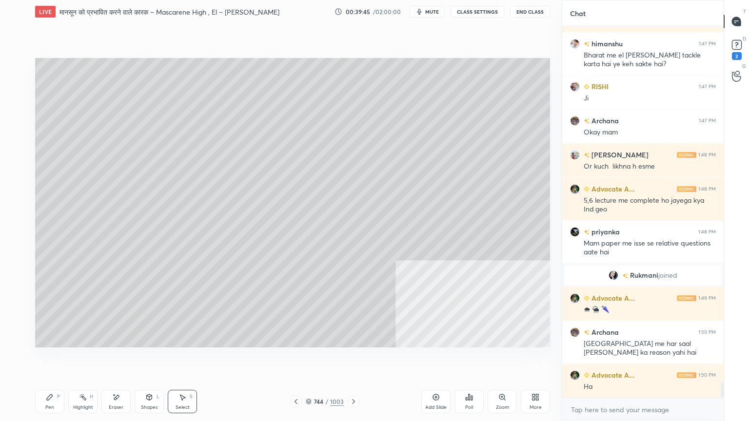
click at [465, 178] on div "0 ° Undo Copy Duplicate Duplicate to new slide Delete" at bounding box center [292, 203] width 515 height 290
drag, startPoint x: 497, startPoint y: 162, endPoint x: 420, endPoint y: 194, distance: 83.9
click at [481, 168] on div "0 ° Undo Copy Duplicate Duplicate to new slide Delete" at bounding box center [292, 203] width 515 height 290
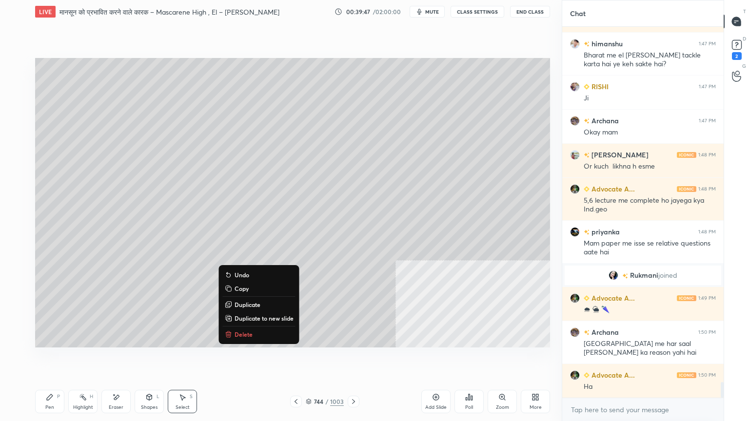
click at [47, 359] on div "Pen" at bounding box center [49, 407] width 9 height 5
click at [47, 359] on icon at bounding box center [50, 397] width 8 height 8
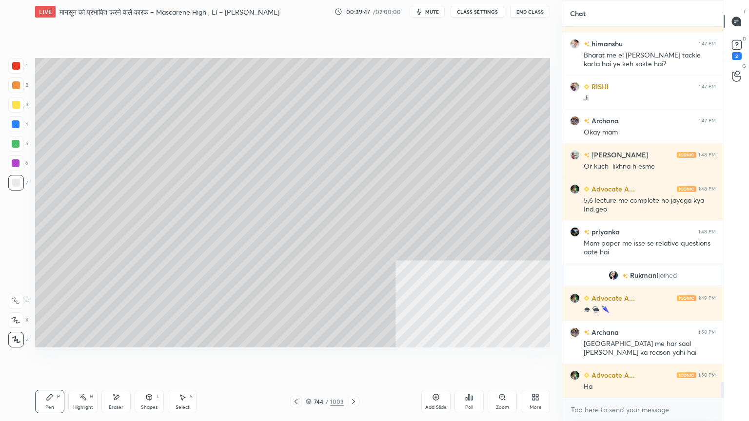
click at [18, 177] on div at bounding box center [16, 183] width 16 height 16
drag, startPoint x: 153, startPoint y: 403, endPoint x: 153, endPoint y: 388, distance: 14.6
click at [152, 359] on div "Shapes L" at bounding box center [149, 401] width 29 height 23
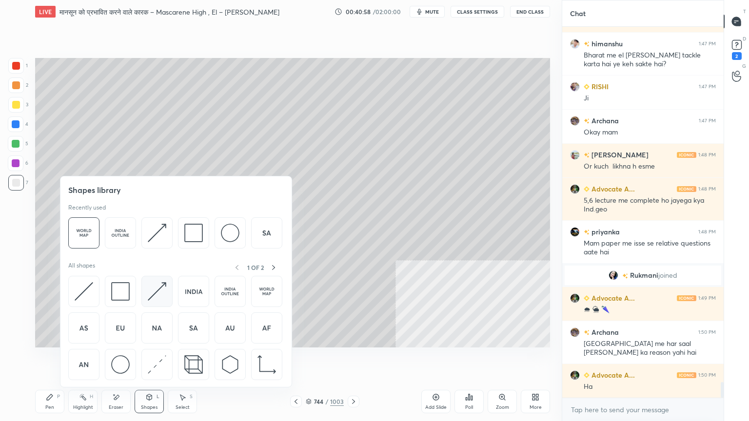
click at [164, 286] on img at bounding box center [157, 291] width 19 height 19
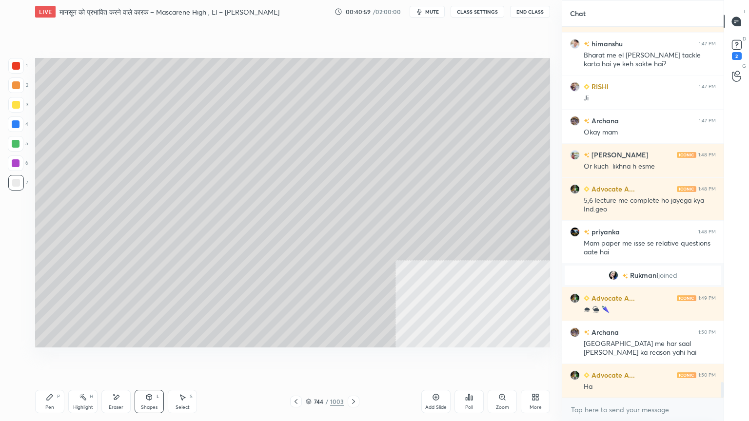
click at [6, 105] on div "1 2 3 4 5 6 7 C X Z E E Erase all H H" at bounding box center [15, 203] width 31 height 290
click at [11, 106] on div at bounding box center [16, 105] width 16 height 16
click at [19, 105] on div at bounding box center [16, 105] width 8 height 8
drag, startPoint x: 183, startPoint y: 399, endPoint x: 184, endPoint y: 394, distance: 5.0
click at [184, 359] on icon at bounding box center [182, 397] width 8 height 8
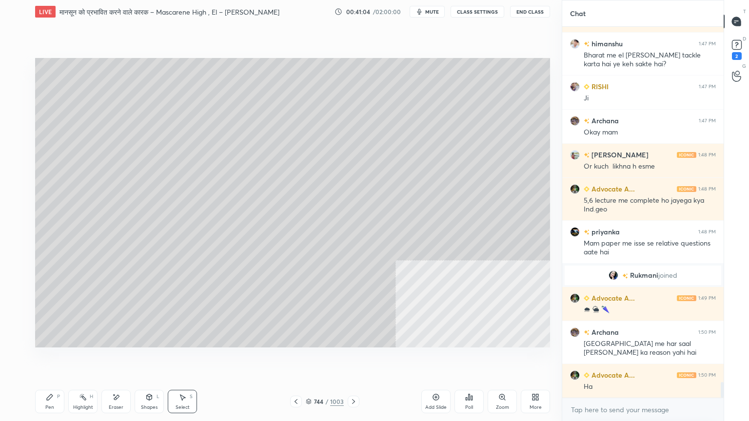
drag, startPoint x: 169, startPoint y: 218, endPoint x: 175, endPoint y: 223, distance: 7.3
click at [175, 223] on div "0 ° Undo Copy Duplicate Duplicate to new slide Delete" at bounding box center [292, 203] width 515 height 290
drag, startPoint x: 164, startPoint y: 210, endPoint x: 163, endPoint y: 205, distance: 5.4
click at [164, 205] on div "0 ° Undo Copy Duplicate Duplicate to new slide Delete" at bounding box center [292, 203] width 515 height 290
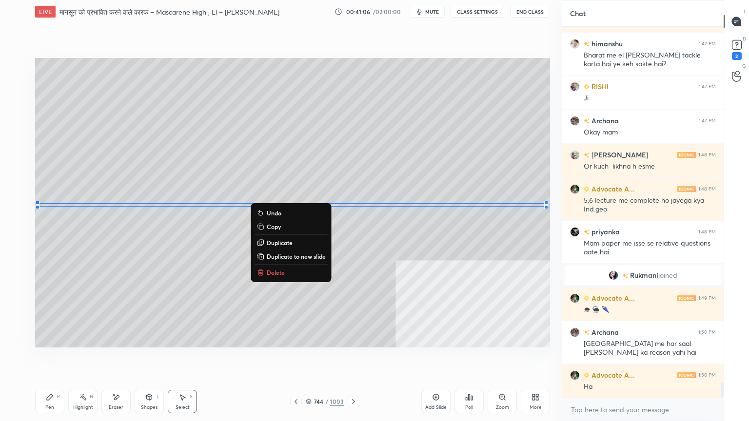
click at [57, 359] on div "Pen P" at bounding box center [49, 401] width 29 height 23
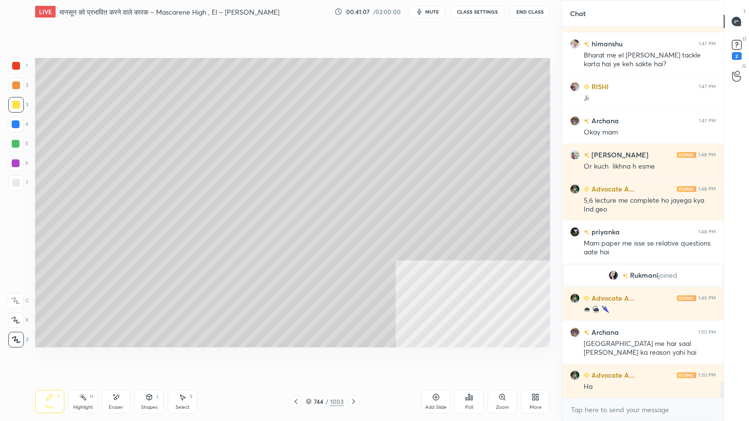
click at [148, 359] on div "Shapes L" at bounding box center [149, 401] width 29 height 23
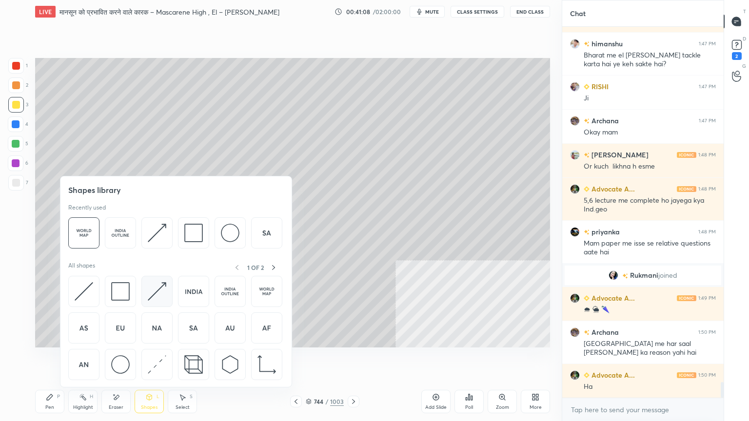
click at [161, 291] on img at bounding box center [157, 291] width 19 height 19
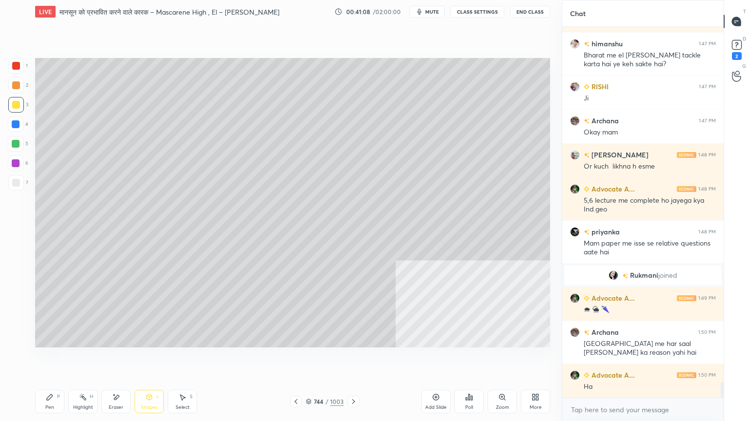
click at [24, 185] on div "7" at bounding box center [18, 183] width 20 height 16
click at [20, 186] on div at bounding box center [16, 183] width 16 height 16
click at [174, 359] on div "Select S" at bounding box center [182, 401] width 29 height 23
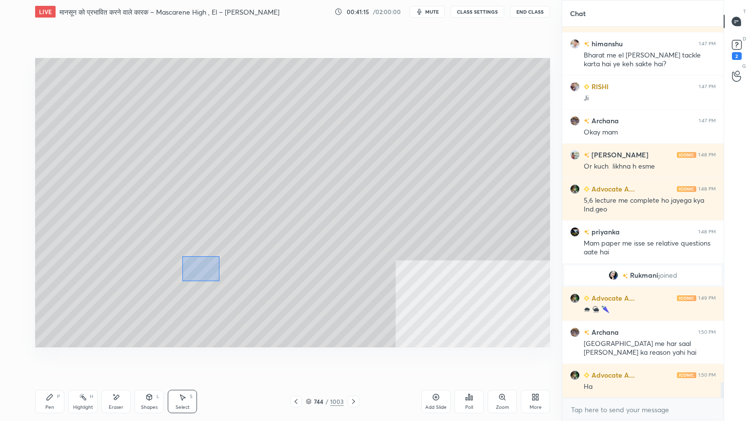
drag, startPoint x: 196, startPoint y: 264, endPoint x: 216, endPoint y: 273, distance: 22.0
click at [219, 283] on div "0 ° Undo Copy Duplicate Duplicate to new slide Delete" at bounding box center [292, 203] width 515 height 290
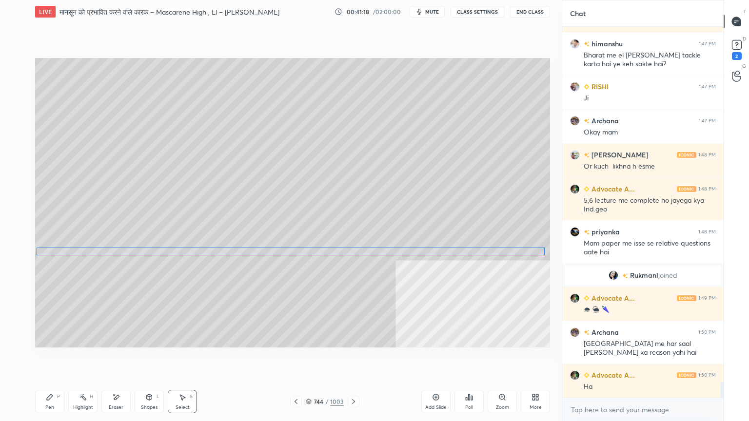
drag, startPoint x: 207, startPoint y: 266, endPoint x: 187, endPoint y: 273, distance: 21.1
click at [207, 250] on div "0 ° Undo Copy Duplicate Duplicate to new slide Delete" at bounding box center [292, 203] width 515 height 290
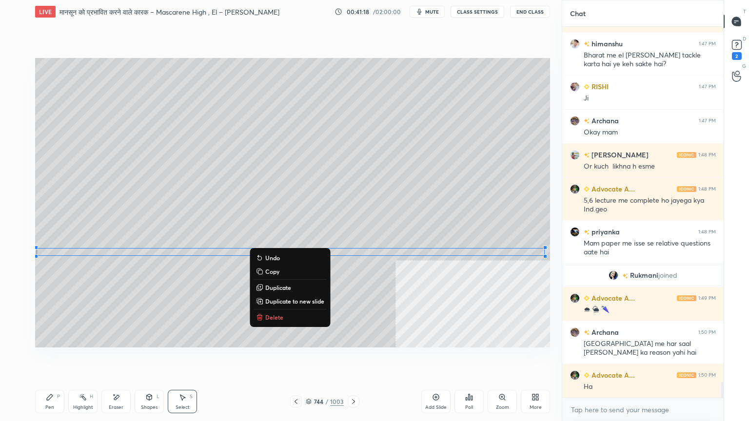
click at [46, 359] on icon at bounding box center [50, 397] width 8 height 8
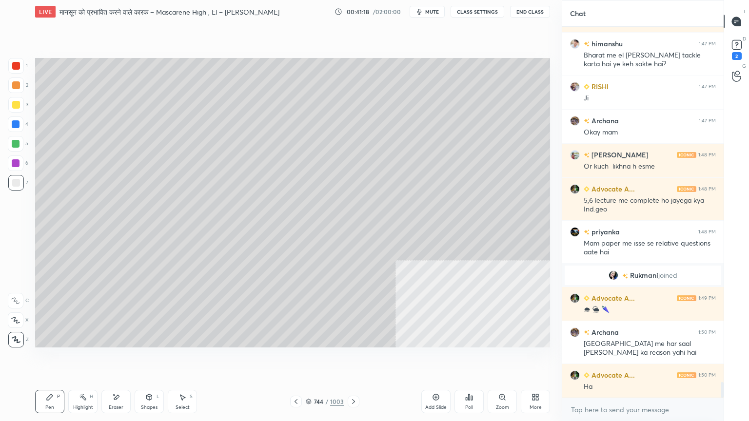
click at [51, 359] on icon at bounding box center [50, 397] width 8 height 8
click at [15, 64] on div at bounding box center [16, 66] width 8 height 8
drag, startPoint x: 14, startPoint y: 66, endPoint x: 22, endPoint y: 77, distance: 13.3
click at [14, 66] on div at bounding box center [16, 66] width 8 height 8
click at [18, 173] on div "6" at bounding box center [18, 164] width 20 height 19
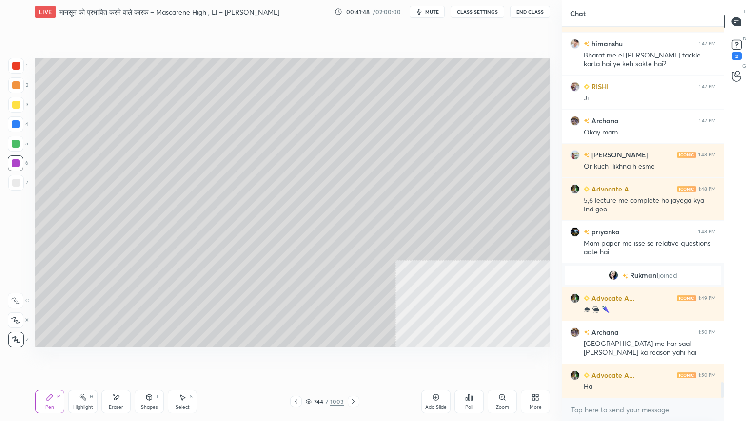
click at [17, 175] on div at bounding box center [16, 183] width 16 height 16
click at [17, 180] on div at bounding box center [16, 183] width 8 height 8
click at [16, 127] on div at bounding box center [16, 124] width 8 height 8
click at [15, 126] on div at bounding box center [16, 124] width 8 height 8
click at [12, 62] on div at bounding box center [16, 66] width 16 height 16
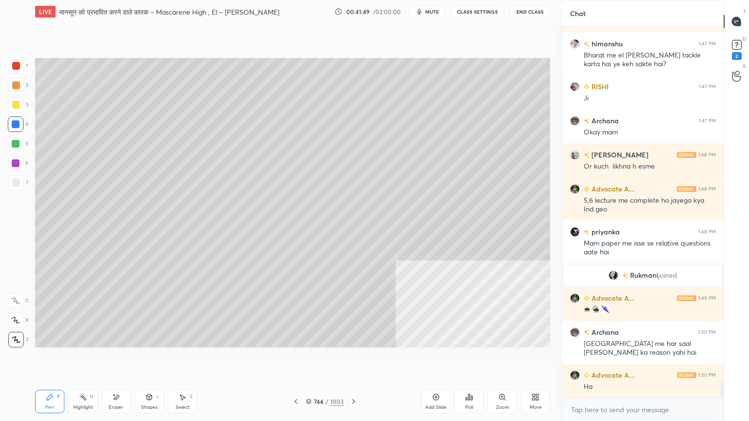
click at [16, 60] on div at bounding box center [16, 66] width 16 height 16
click at [11, 131] on div at bounding box center [16, 124] width 16 height 16
click at [18, 129] on div at bounding box center [16, 124] width 16 height 16
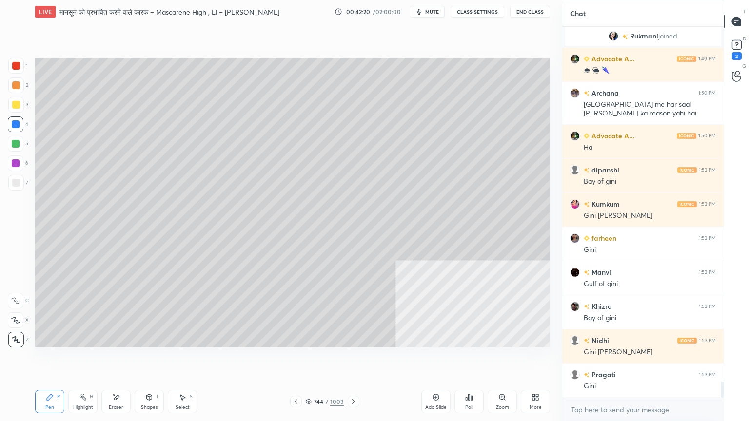
scroll to position [8313, 0]
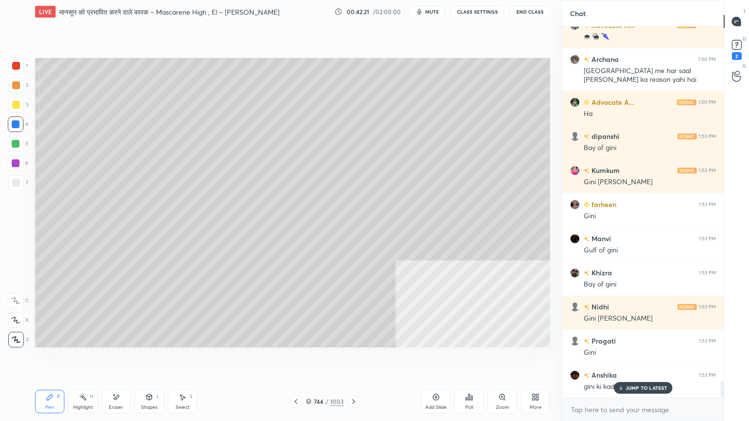
click at [21, 70] on div at bounding box center [16, 66] width 16 height 16
click at [19, 70] on div at bounding box center [16, 66] width 16 height 16
click at [183, 359] on div "Select" at bounding box center [182, 407] width 14 height 5
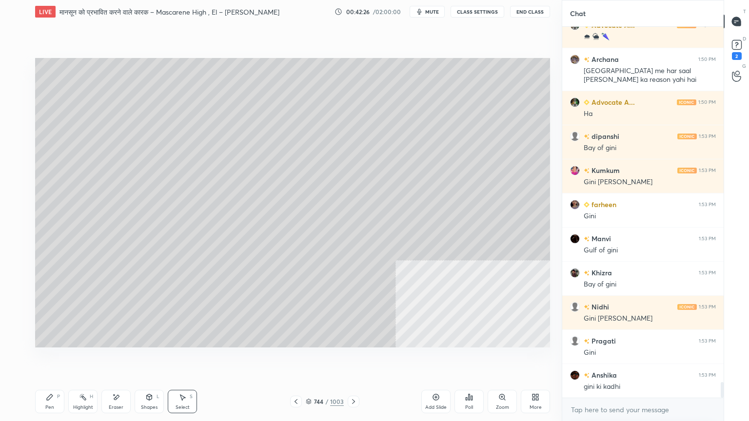
scroll to position [8348, 0]
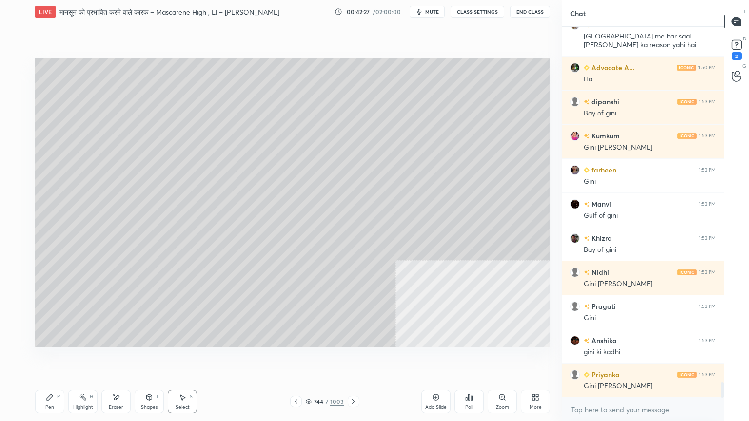
click at [183, 259] on div "0 ° Undo Copy Duplicate Duplicate to new slide Delete" at bounding box center [292, 203] width 515 height 290
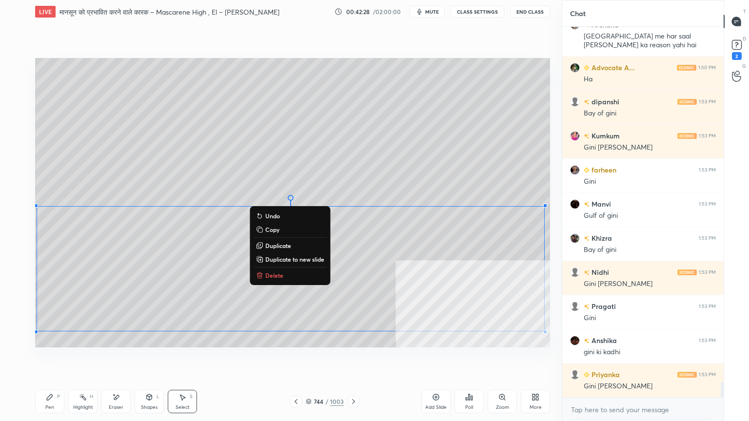
click at [48, 359] on div "Pen P" at bounding box center [49, 401] width 29 height 23
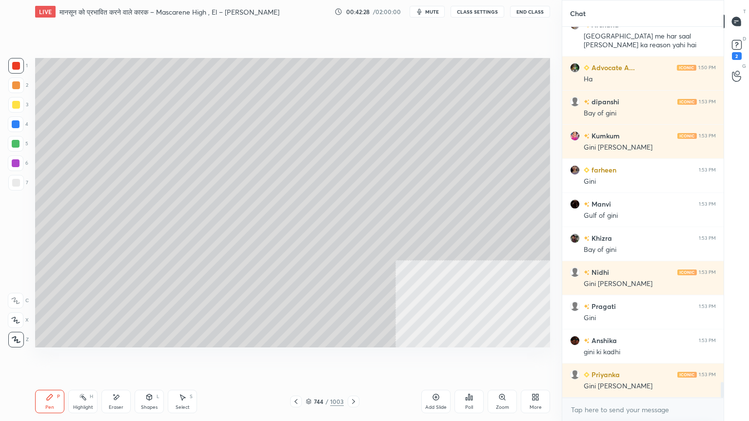
click at [178, 359] on div "Select S" at bounding box center [182, 401] width 29 height 23
drag, startPoint x: 419, startPoint y: 242, endPoint x: 429, endPoint y: 264, distance: 23.8
click at [427, 264] on div "0 ° Undo Copy Duplicate Duplicate to new slide Delete" at bounding box center [292, 203] width 515 height 290
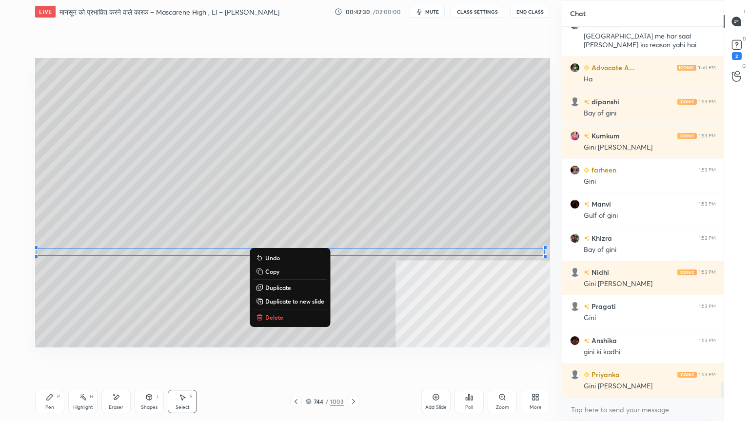
click at [271, 318] on p "Delete" at bounding box center [274, 317] width 18 height 8
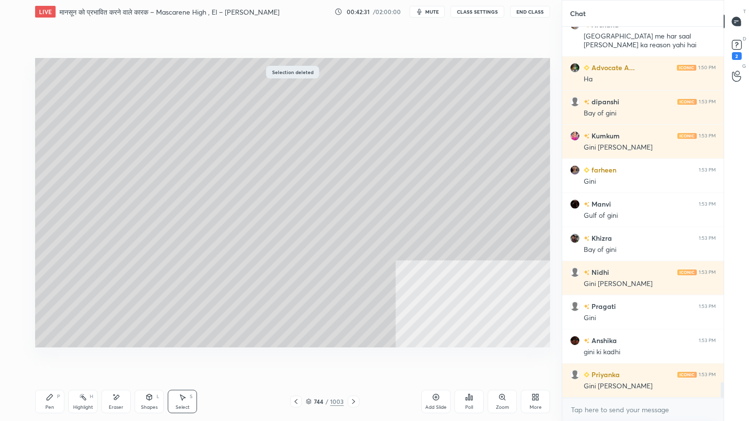
click at [41, 359] on div "Pen P" at bounding box center [49, 401] width 29 height 23
click at [47, 359] on div "Pen P" at bounding box center [49, 401] width 29 height 23
click at [14, 74] on div "1" at bounding box center [17, 67] width 19 height 19
click at [18, 68] on div at bounding box center [16, 66] width 8 height 8
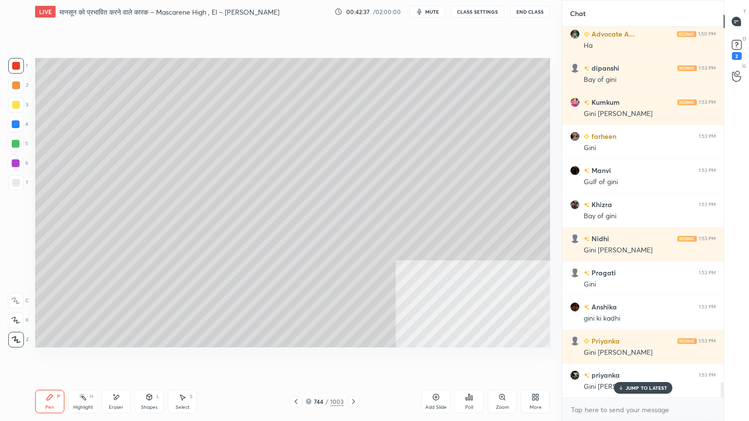
click at [6, 180] on div "1 2 3 4 5 6 7 C X Z E E Erase all H H" at bounding box center [15, 203] width 31 height 290
drag, startPoint x: 11, startPoint y: 178, endPoint x: 19, endPoint y: 134, distance: 45.0
click at [11, 176] on div at bounding box center [16, 183] width 16 height 16
click at [19, 106] on div at bounding box center [16, 105] width 8 height 8
click at [18, 108] on div at bounding box center [16, 105] width 8 height 8
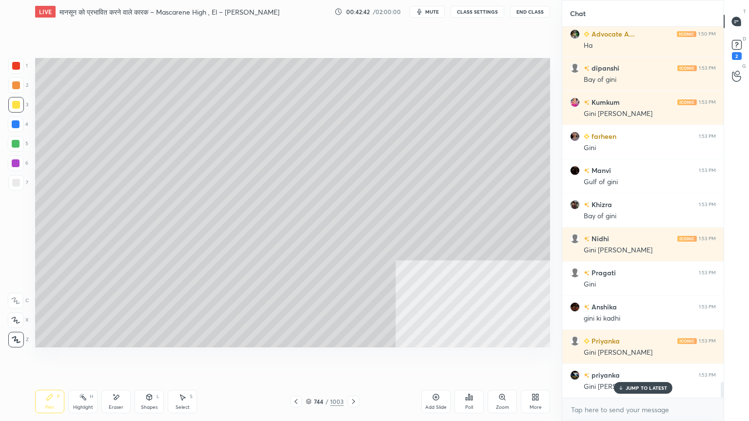
click at [19, 70] on div at bounding box center [16, 66] width 16 height 16
drag, startPoint x: 16, startPoint y: 68, endPoint x: 28, endPoint y: 77, distance: 16.0
click at [18, 67] on div at bounding box center [16, 66] width 8 height 8
click at [17, 126] on div at bounding box center [16, 124] width 8 height 8
click at [19, 125] on div at bounding box center [16, 124] width 8 height 8
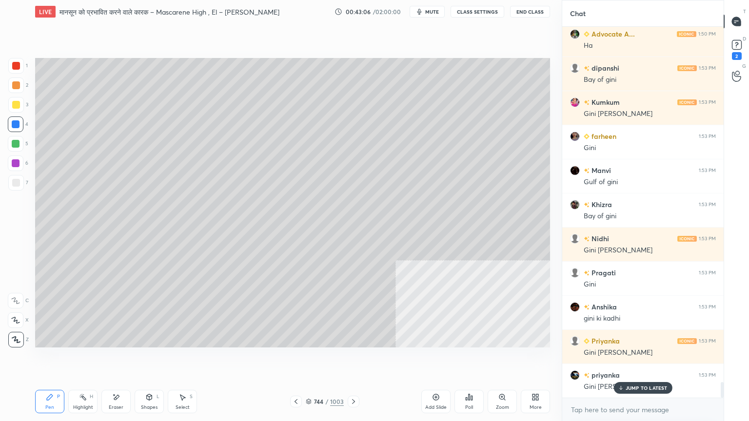
drag, startPoint x: 13, startPoint y: 120, endPoint x: 18, endPoint y: 125, distance: 6.6
click at [14, 120] on div at bounding box center [16, 124] width 8 height 8
click at [12, 110] on div at bounding box center [16, 105] width 16 height 16
drag, startPoint x: 16, startPoint y: 107, endPoint x: 31, endPoint y: 107, distance: 15.1
click at [18, 107] on div at bounding box center [16, 105] width 8 height 8
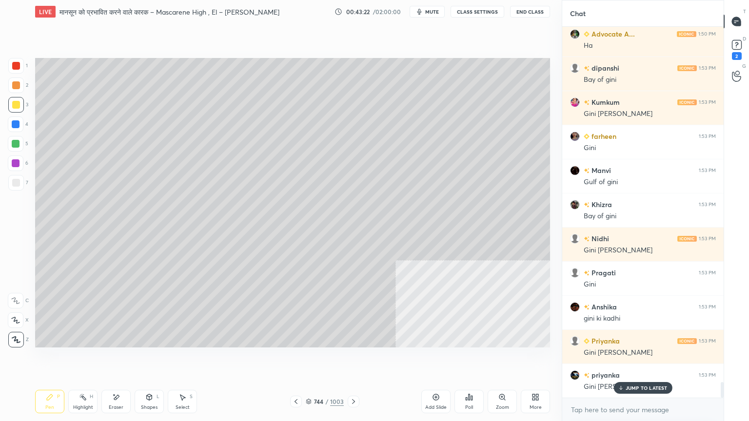
click at [3, 70] on div "1 2 3 4 5 6 7 C X Z E E Erase all H H" at bounding box center [15, 203] width 31 height 290
click at [14, 70] on div at bounding box center [16, 66] width 16 height 16
click at [18, 68] on div at bounding box center [16, 66] width 8 height 8
click at [182, 359] on div "Select S" at bounding box center [182, 401] width 29 height 23
drag, startPoint x: 156, startPoint y: 160, endPoint x: 170, endPoint y: 177, distance: 22.5
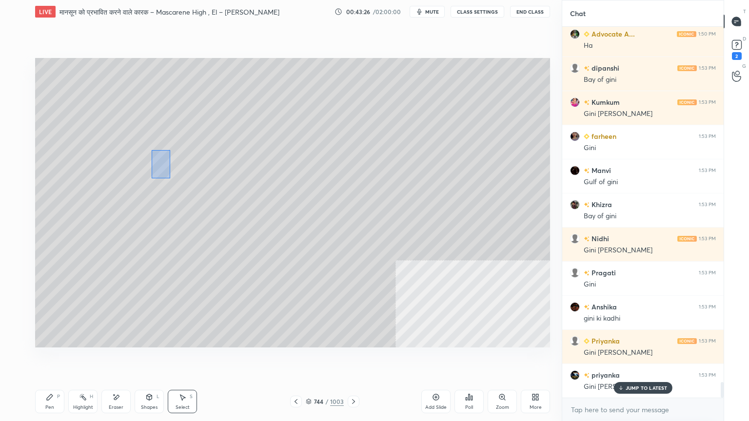
click at [170, 177] on div "0 ° Undo Copy Duplicate Duplicate to new slide Delete" at bounding box center [292, 203] width 515 height 290
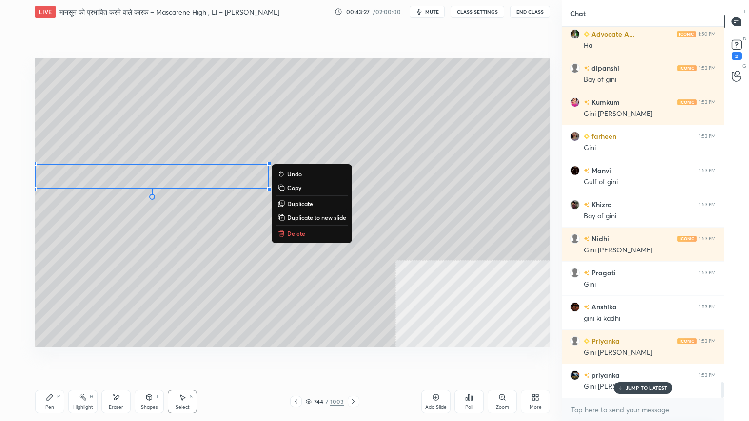
click at [290, 236] on p "Delete" at bounding box center [296, 234] width 18 height 8
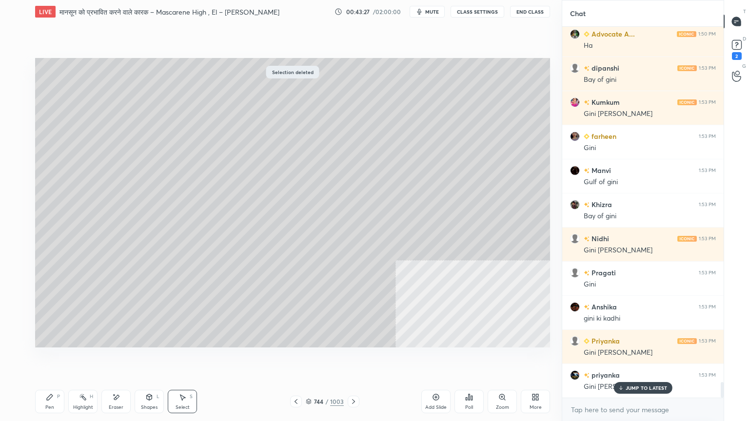
click at [52, 359] on div "Pen" at bounding box center [49, 407] width 9 height 5
click at [53, 359] on icon at bounding box center [50, 397] width 8 height 8
click at [18, 190] on div at bounding box center [16, 183] width 16 height 16
click at [17, 187] on div at bounding box center [16, 183] width 16 height 16
click at [20, 71] on div at bounding box center [16, 66] width 16 height 16
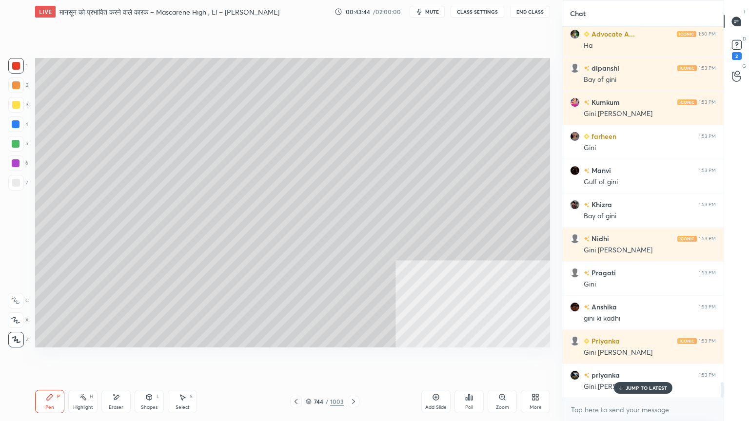
click at [18, 69] on div at bounding box center [16, 66] width 8 height 8
click at [19, 105] on div at bounding box center [16, 105] width 16 height 16
click at [24, 129] on div "4" at bounding box center [18, 124] width 20 height 16
click at [18, 127] on div at bounding box center [16, 124] width 8 height 8
click at [18, 125] on div at bounding box center [16, 124] width 8 height 8
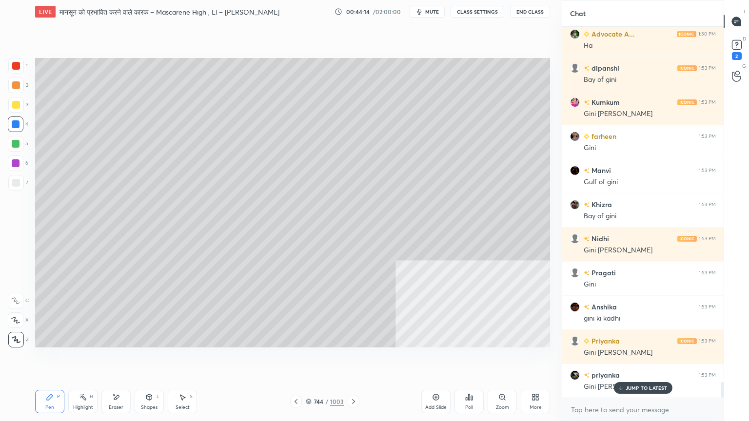
click at [16, 126] on div at bounding box center [16, 124] width 16 height 16
click at [19, 122] on div at bounding box center [16, 124] width 8 height 8
click at [19, 182] on div at bounding box center [16, 183] width 8 height 8
click at [18, 180] on div at bounding box center [16, 183] width 8 height 8
click at [17, 70] on div at bounding box center [16, 66] width 16 height 16
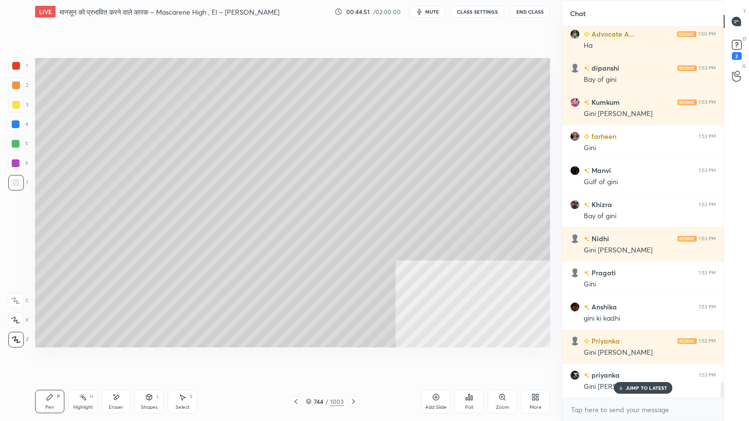
click at [19, 68] on div at bounding box center [16, 66] width 8 height 8
click at [19, 125] on div at bounding box center [16, 124] width 8 height 8
click at [16, 126] on div at bounding box center [16, 124] width 8 height 8
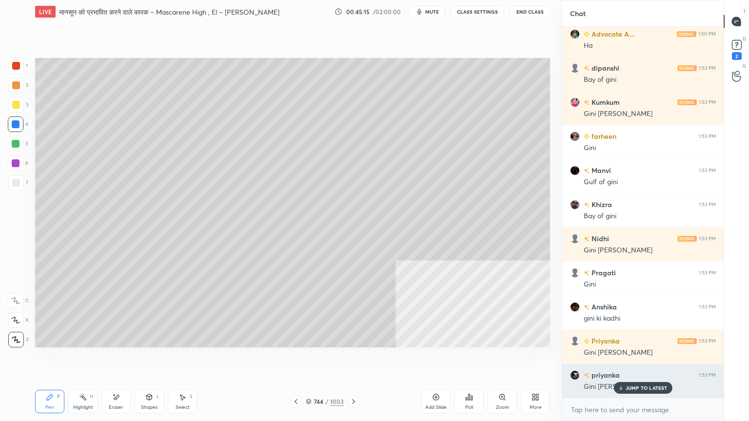
drag, startPoint x: 625, startPoint y: 388, endPoint x: 585, endPoint y: 371, distance: 43.7
click at [624, 359] on div "JUMP TO LATEST" at bounding box center [642, 388] width 58 height 12
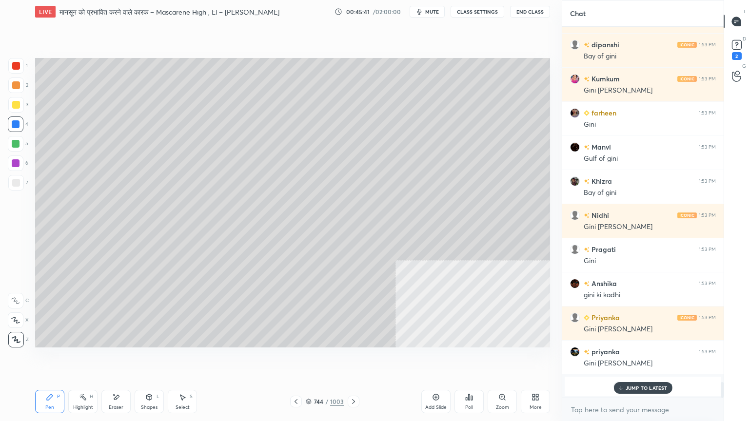
click at [628, 359] on div "JUMP TO LATEST" at bounding box center [642, 388] width 58 height 12
click at [623, 359] on textarea at bounding box center [643, 410] width 146 height 16
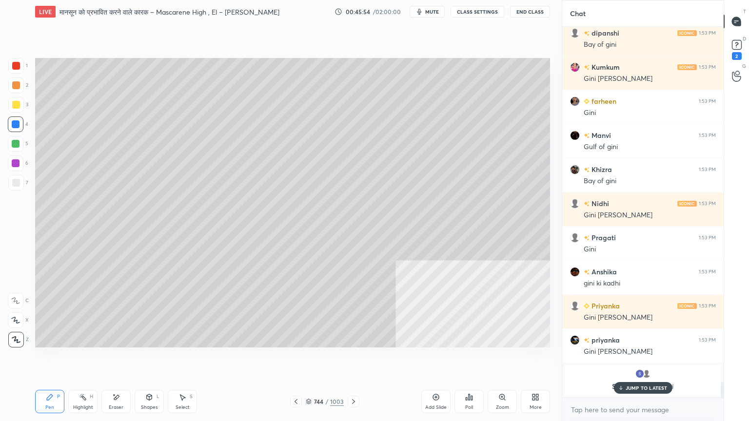
drag, startPoint x: 628, startPoint y: 392, endPoint x: 626, endPoint y: 397, distance: 5.2
click at [629, 359] on div "JUMP TO LATEST" at bounding box center [642, 388] width 58 height 12
drag, startPoint x: 624, startPoint y: 412, endPoint x: 608, endPoint y: 396, distance: 22.8
click at [624, 359] on textarea at bounding box center [643, 410] width 146 height 16
click at [14, 125] on div at bounding box center [16, 124] width 8 height 8
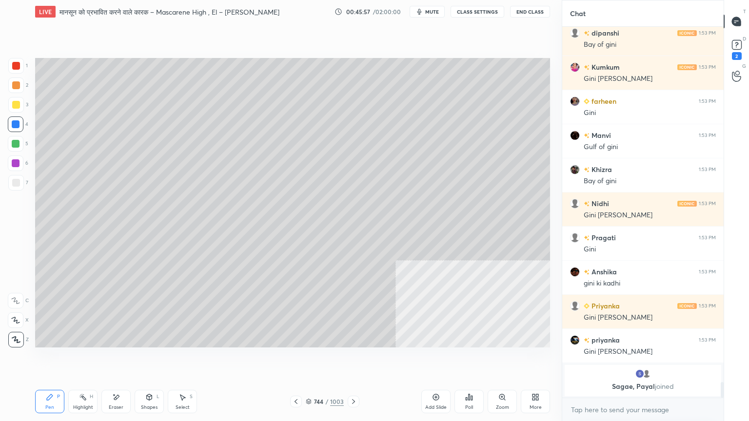
click at [15, 124] on div at bounding box center [16, 124] width 8 height 8
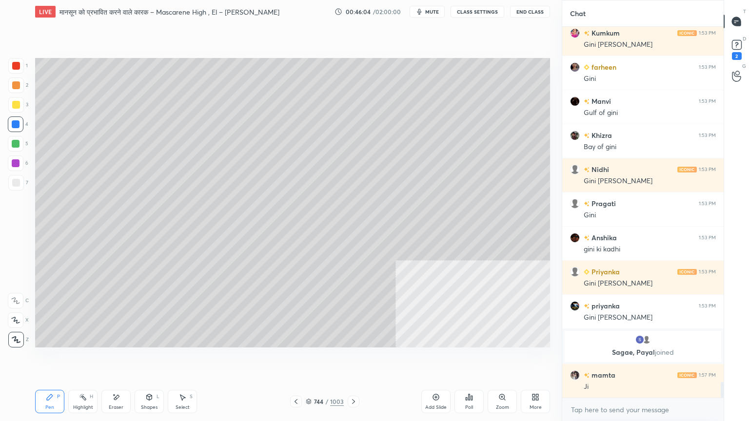
scroll to position [8359, 0]
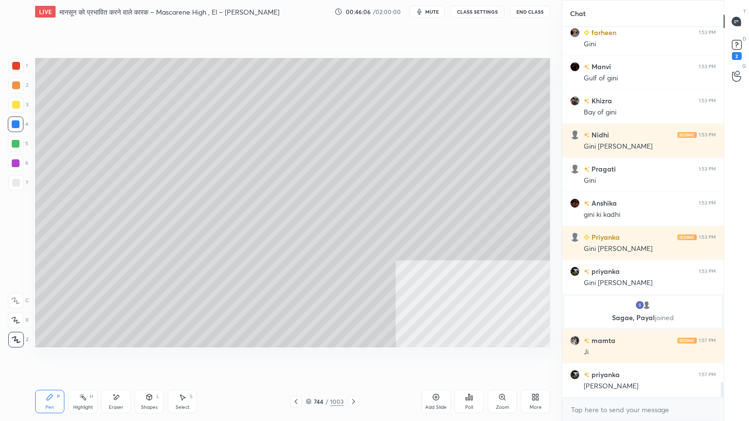
click at [309, 359] on icon at bounding box center [308, 402] width 5 height 1
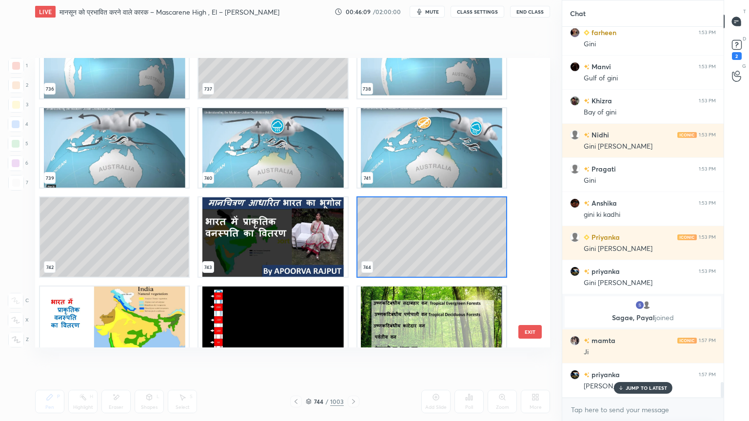
scroll to position [8393, 0]
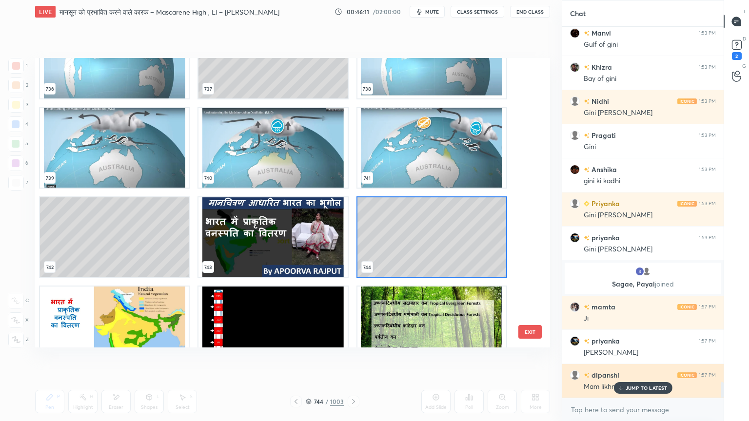
click at [632, 359] on div "JUMP TO LATEST" at bounding box center [642, 388] width 58 height 12
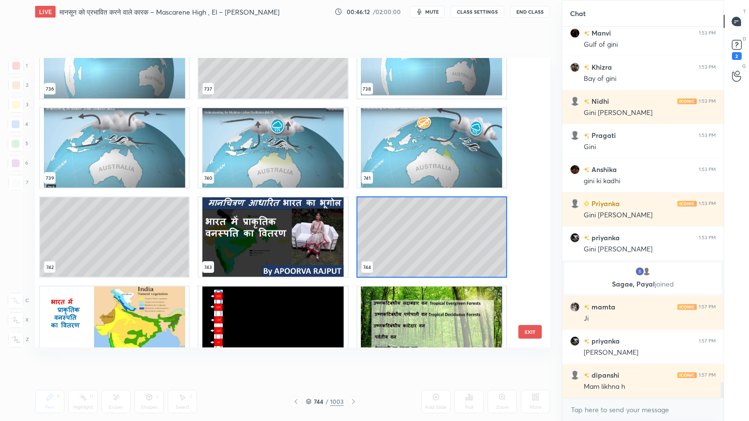
click at [324, 257] on img "grid" at bounding box center [272, 236] width 149 height 79
click at [324, 256] on img "grid" at bounding box center [272, 236] width 149 height 79
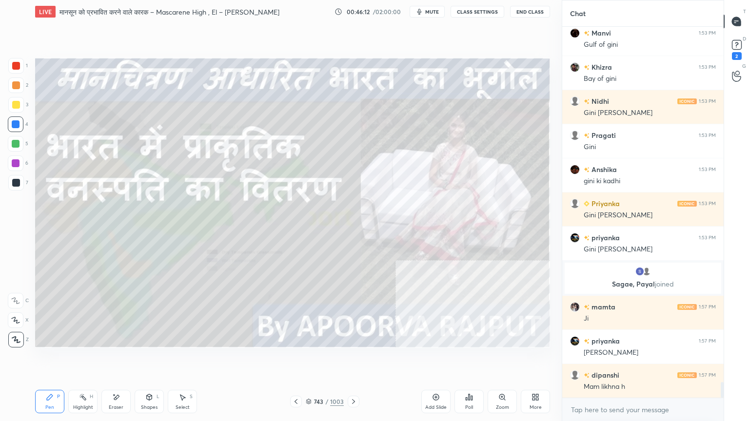
click at [323, 256] on img "grid" at bounding box center [272, 236] width 149 height 79
click at [298, 359] on icon at bounding box center [296, 402] width 8 height 8
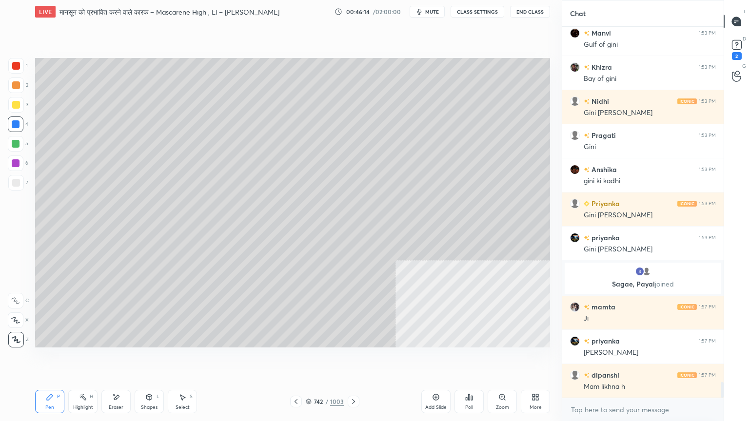
click at [296, 359] on icon at bounding box center [295, 401] width 3 height 5
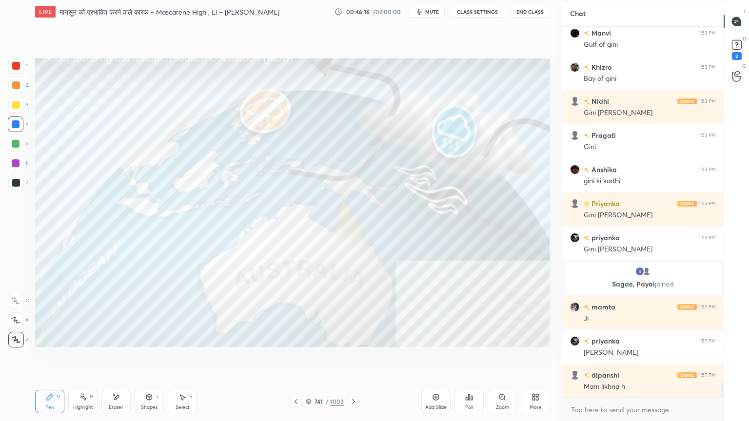
click at [311, 359] on div "741 / 1003" at bounding box center [325, 401] width 38 height 9
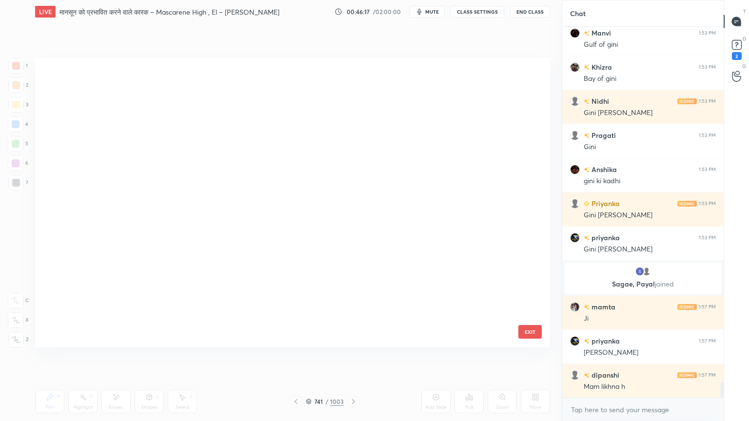
scroll to position [287, 510]
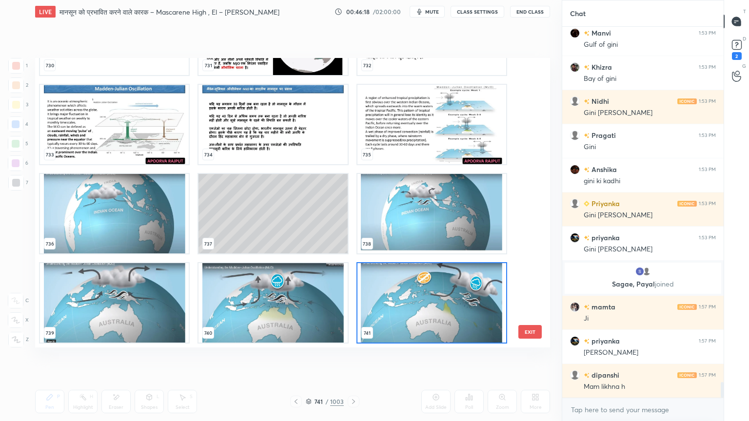
click at [526, 241] on div "730 731 732 733 734 735 736 737 738 739 740 741 742 743 744 745 746 747" at bounding box center [284, 203] width 498 height 290
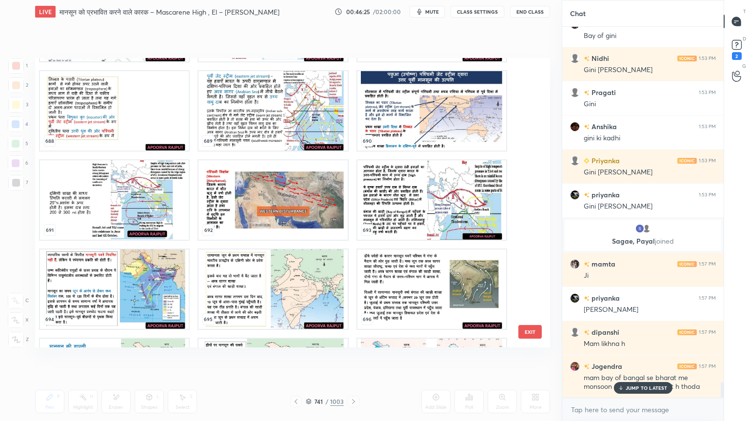
scroll to position [20367, 0]
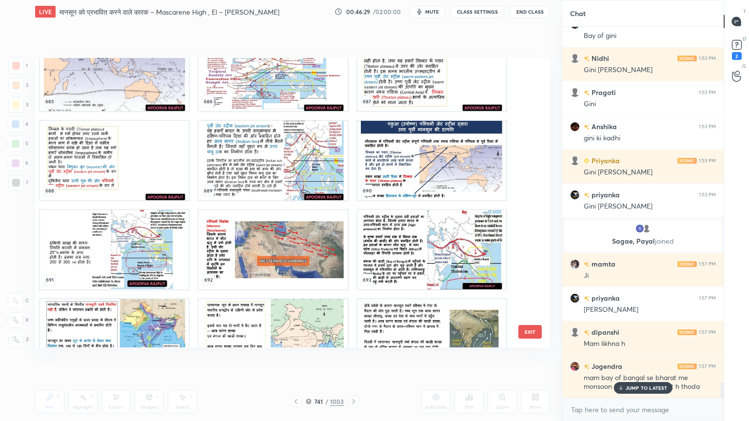
click at [233, 326] on img "grid" at bounding box center [272, 338] width 149 height 79
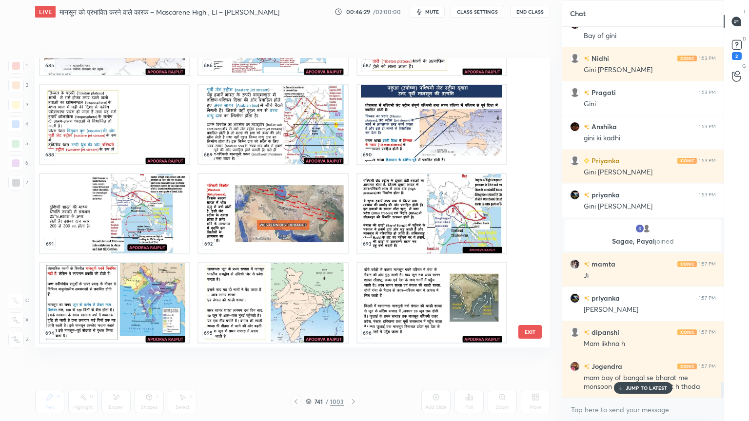
click at [234, 325] on div "682 683 684 685 686 687 688 689 690 691 692 693 694 695 696" at bounding box center [284, 203] width 498 height 290
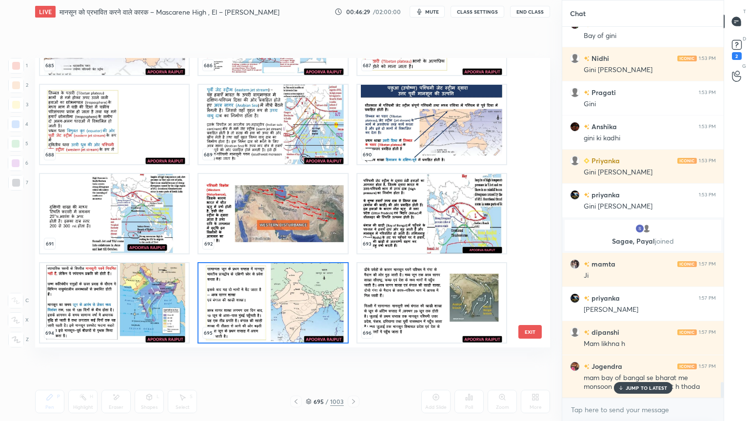
click at [234, 325] on img "grid" at bounding box center [272, 302] width 149 height 79
click at [235, 324] on img "grid" at bounding box center [272, 302] width 149 height 79
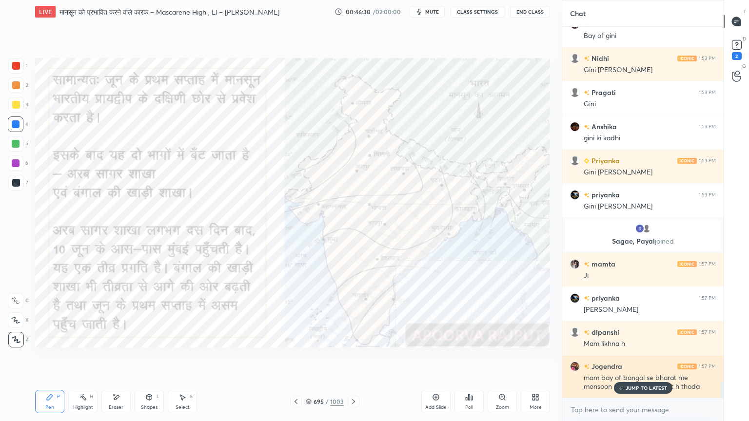
click at [639, 359] on p "JUMP TO LATEST" at bounding box center [646, 388] width 42 height 6
drag, startPoint x: 635, startPoint y: 409, endPoint x: 610, endPoint y: 396, distance: 27.7
click at [632, 359] on textarea at bounding box center [643, 410] width 146 height 16
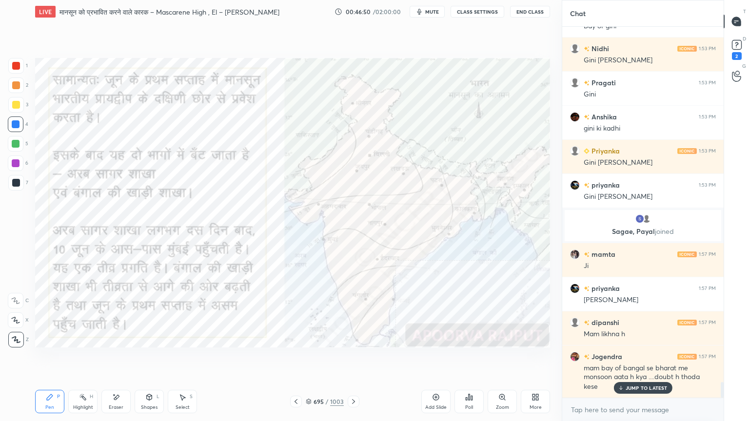
drag, startPoint x: 294, startPoint y: 397, endPoint x: 305, endPoint y: 399, distance: 10.3
click at [295, 359] on div at bounding box center [296, 402] width 12 height 12
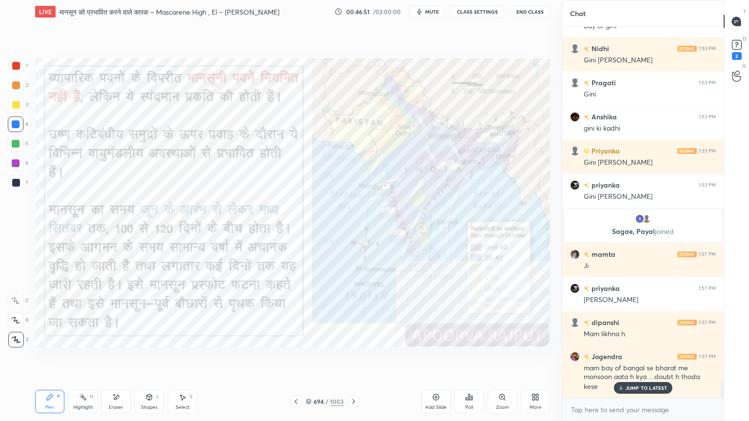
click at [300, 359] on div at bounding box center [296, 402] width 12 height 12
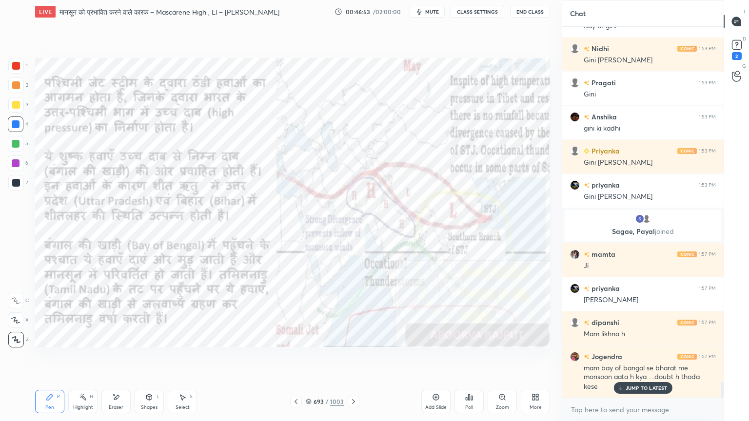
click at [633, 359] on p "JUMP TO LATEST" at bounding box center [646, 388] width 42 height 6
click at [16, 125] on div at bounding box center [16, 124] width 8 height 8
click at [19, 124] on div at bounding box center [16, 124] width 8 height 8
click at [354, 359] on icon at bounding box center [353, 402] width 8 height 8
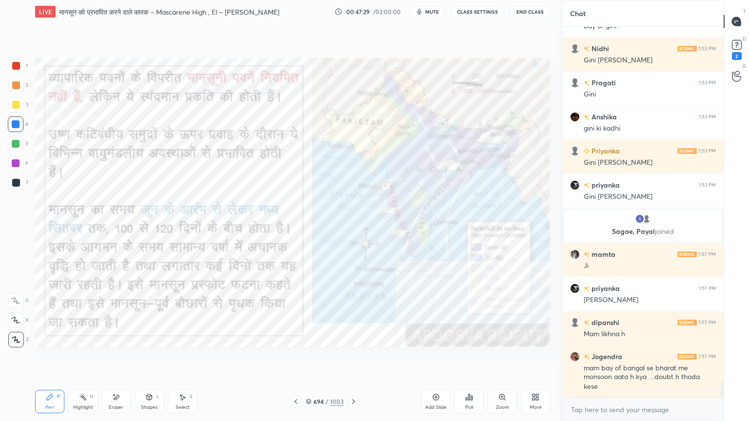
click at [18, 113] on div "3" at bounding box center [18, 106] width 20 height 19
click at [18, 114] on div "3" at bounding box center [18, 106] width 20 height 19
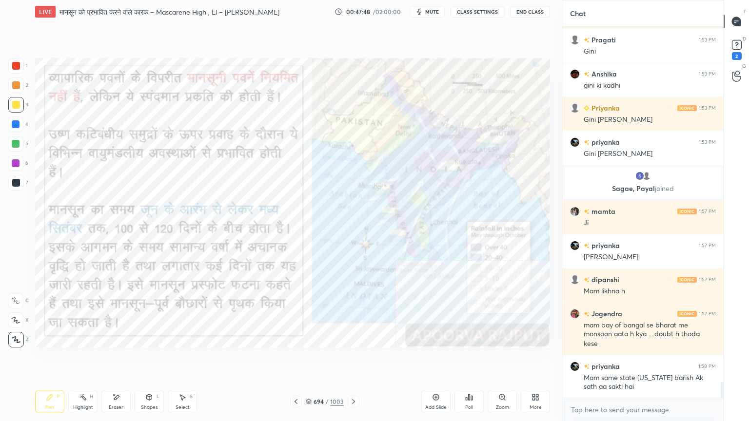
drag, startPoint x: 123, startPoint y: 402, endPoint x: 114, endPoint y: 399, distance: 9.7
click at [116, 359] on div "Eraser" at bounding box center [115, 401] width 29 height 23
click at [115, 359] on icon at bounding box center [116, 397] width 5 height 5
click at [16, 339] on span "Erase all" at bounding box center [15, 339] width 15 height 7
click at [14, 336] on div "1 2 3 4 5 6 7 C X Z E E Erase all H H" at bounding box center [15, 203] width 31 height 290
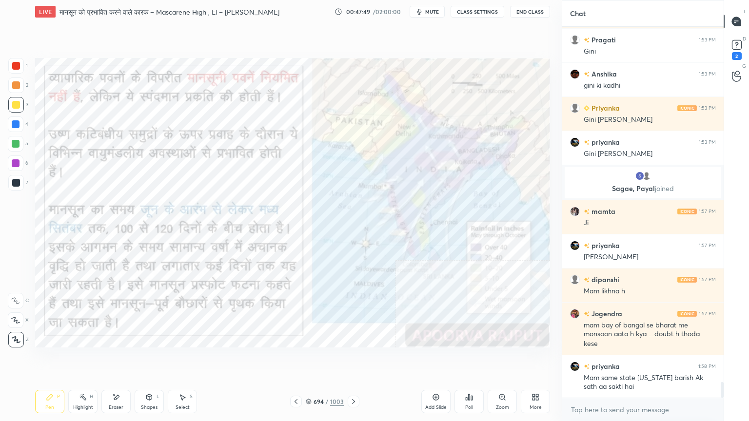
click at [19, 130] on div at bounding box center [16, 124] width 16 height 16
click at [16, 127] on div at bounding box center [16, 124] width 8 height 8
click at [128, 359] on div "Eraser" at bounding box center [115, 401] width 29 height 23
click at [119, 359] on div "Eraser" at bounding box center [115, 401] width 29 height 23
click at [54, 359] on div "Pen P" at bounding box center [49, 401] width 29 height 23
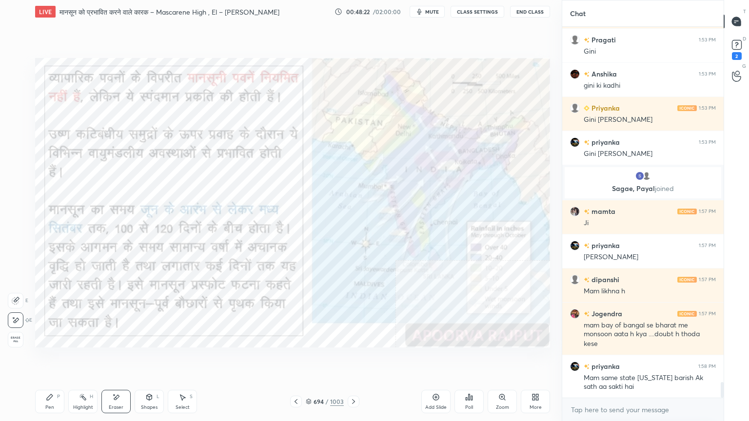
click at [57, 359] on div "Pen P" at bounding box center [49, 401] width 29 height 23
click at [181, 359] on icon at bounding box center [182, 397] width 8 height 8
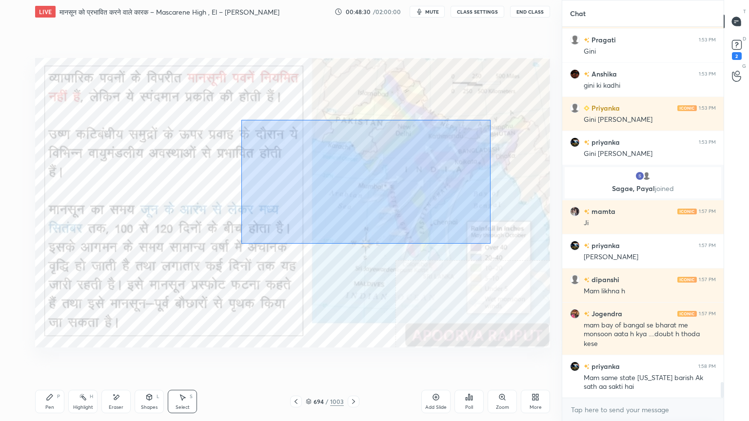
drag, startPoint x: 243, startPoint y: 119, endPoint x: 491, endPoint y: 253, distance: 282.0
click at [527, 266] on div "0 ° Undo Copy Duplicate Duplicate to new slide Delete" at bounding box center [292, 203] width 515 height 290
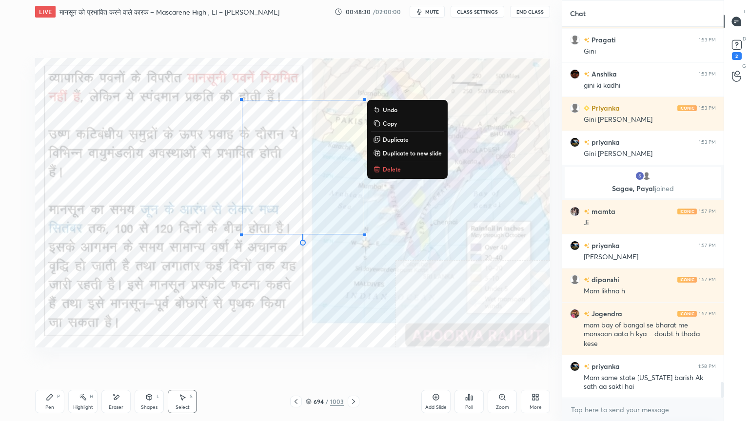
click at [393, 174] on button "Delete" at bounding box center [407, 169] width 73 height 12
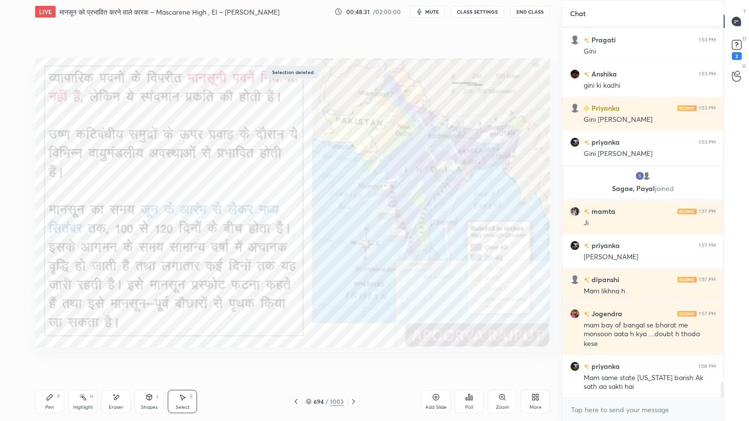
click at [56, 359] on div "Pen P" at bounding box center [49, 401] width 29 height 23
click at [53, 359] on div "Pen P" at bounding box center [49, 401] width 29 height 23
click at [16, 118] on div at bounding box center [16, 124] width 16 height 16
click at [116, 359] on div "Eraser" at bounding box center [115, 401] width 29 height 23
click at [119, 359] on div "Eraser" at bounding box center [116, 407] width 15 height 5
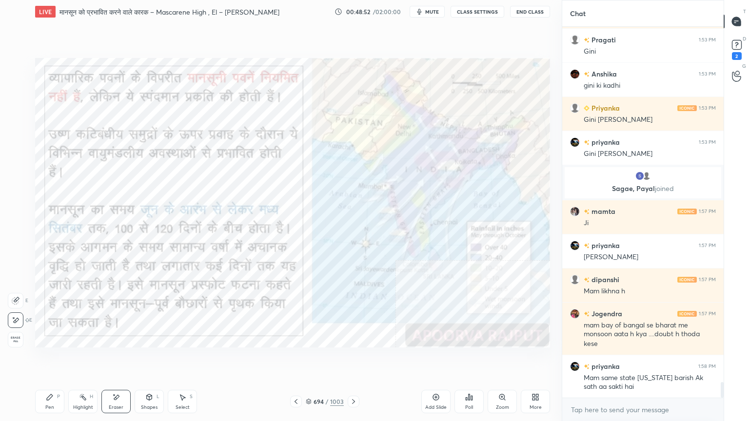
click at [48, 359] on div "Pen" at bounding box center [49, 407] width 9 height 5
click at [49, 359] on div "Pen P" at bounding box center [49, 401] width 29 height 23
click at [129, 359] on div "Pen P Highlight H Eraser Shapes L Select S" at bounding box center [131, 401] width 193 height 23
click at [124, 359] on div "Eraser" at bounding box center [115, 401] width 29 height 23
drag, startPoint x: 44, startPoint y: 399, endPoint x: 40, endPoint y: 404, distance: 5.9
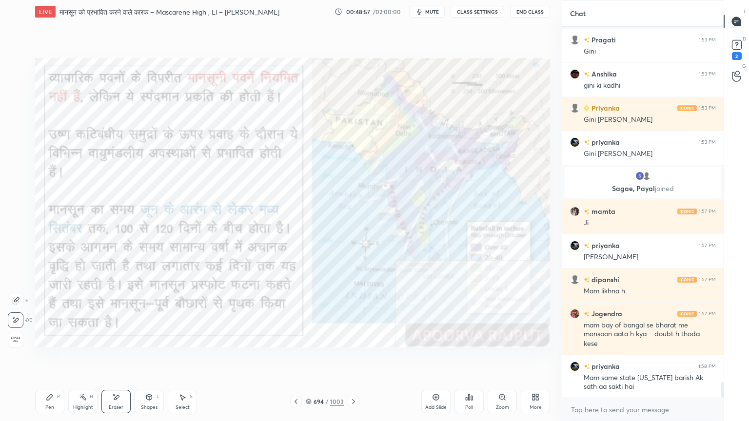
click at [39, 359] on div "Pen P" at bounding box center [49, 401] width 29 height 23
click at [53, 359] on div "Pen P" at bounding box center [49, 401] width 29 height 23
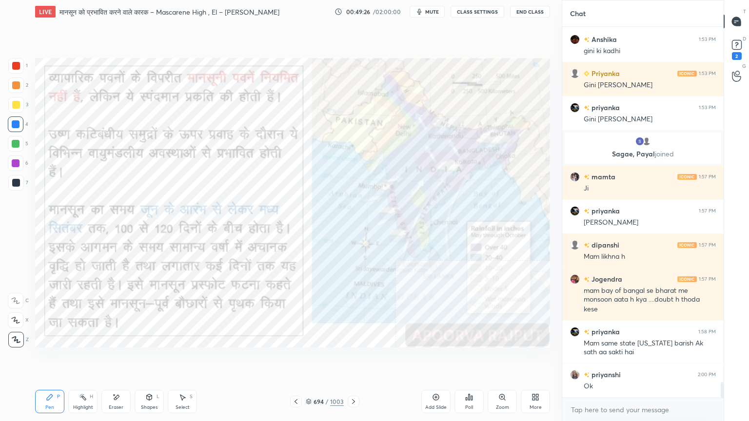
click at [6, 111] on div "1 2 3 4 5 6 7 C X Z E E Erase all H H" at bounding box center [15, 203] width 31 height 290
click at [18, 112] on div at bounding box center [16, 105] width 16 height 16
click at [20, 108] on div at bounding box center [16, 105] width 16 height 16
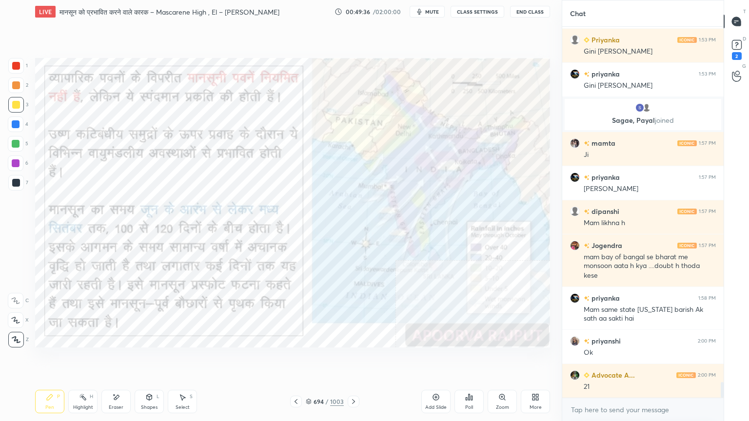
scroll to position [8591, 0]
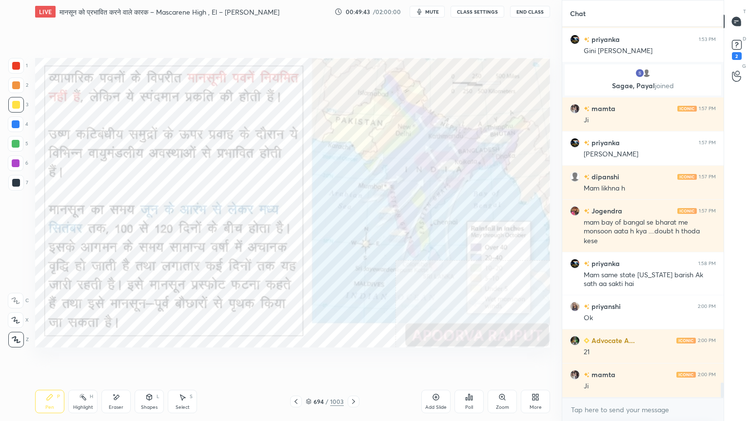
click at [125, 359] on div "Eraser" at bounding box center [115, 401] width 29 height 23
click at [12, 341] on span "Erase all" at bounding box center [15, 339] width 15 height 7
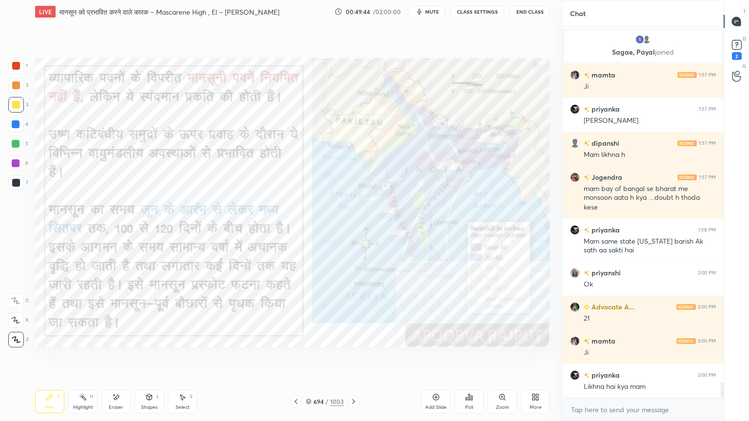
click at [14, 123] on div at bounding box center [16, 124] width 8 height 8
click at [15, 123] on div at bounding box center [16, 124] width 8 height 8
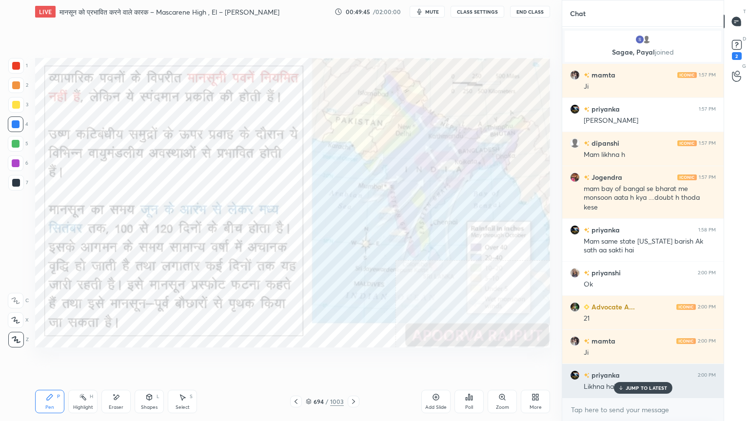
click at [660, 359] on p "JUMP TO LATEST" at bounding box center [646, 388] width 42 height 6
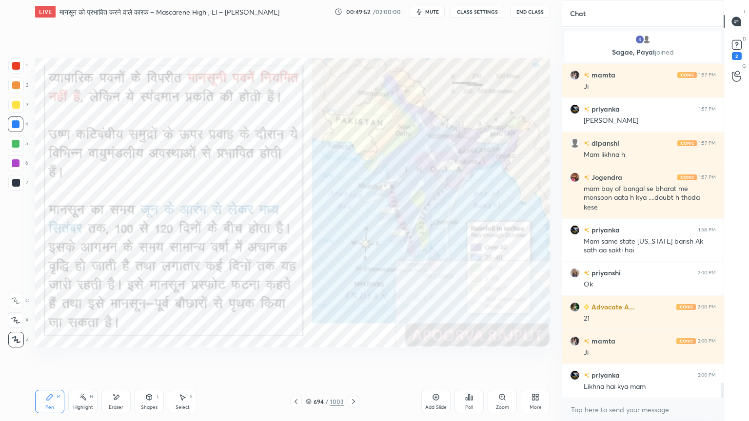
click at [119, 359] on div "Eraser" at bounding box center [115, 401] width 29 height 23
click at [18, 334] on div "Erase all" at bounding box center [16, 340] width 16 height 16
click at [19, 333] on div "1 2 3 4 5 6 7 C X Z E E Erase all H H" at bounding box center [15, 203] width 31 height 290
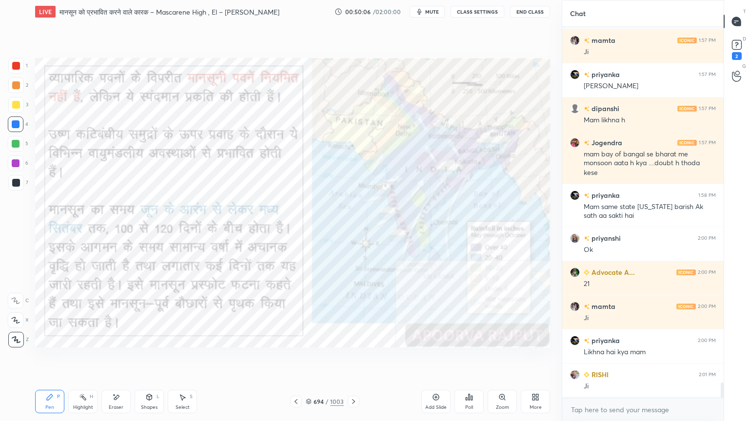
click at [114, 359] on div "Eraser" at bounding box center [115, 401] width 29 height 23
click at [11, 339] on span "Erase all" at bounding box center [15, 339] width 15 height 7
click at [11, 339] on div "1 2 3 4 5 6 7 C X Z E E Erase all H H" at bounding box center [15, 203] width 31 height 290
click at [357, 359] on div at bounding box center [354, 402] width 12 height 12
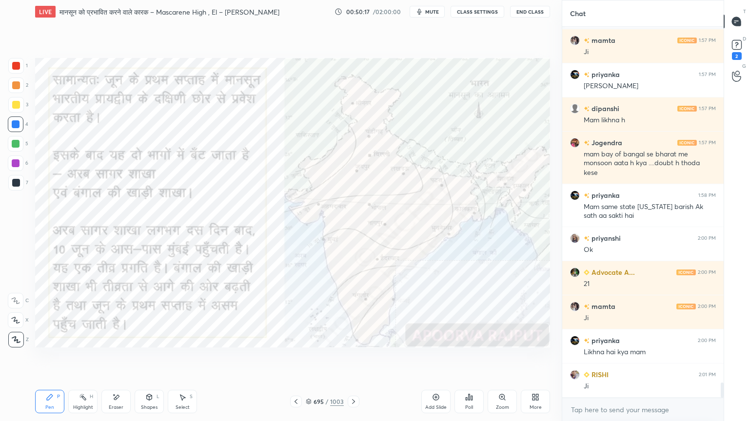
click at [312, 359] on div "695 / 1003" at bounding box center [325, 401] width 38 height 9
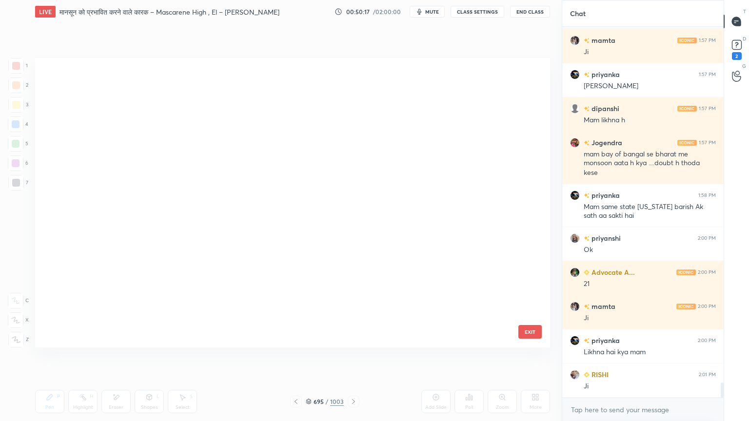
scroll to position [287, 510]
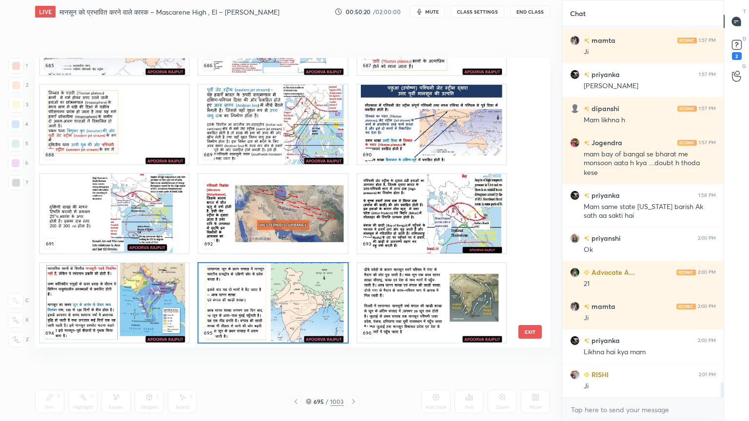
click at [241, 308] on img "grid" at bounding box center [272, 302] width 149 height 79
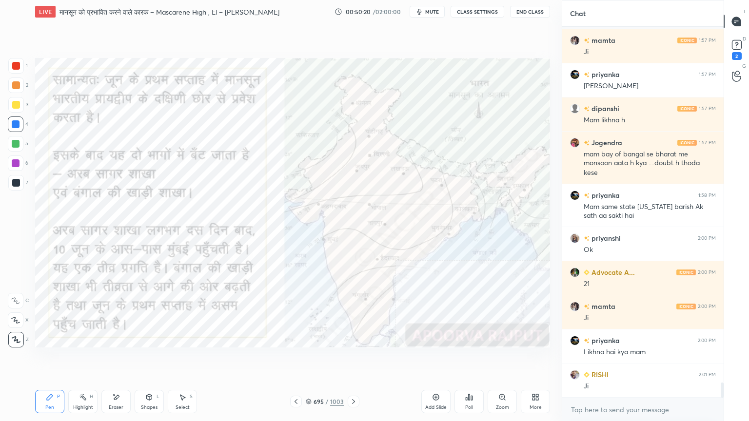
click at [241, 308] on img "grid" at bounding box center [272, 302] width 149 height 79
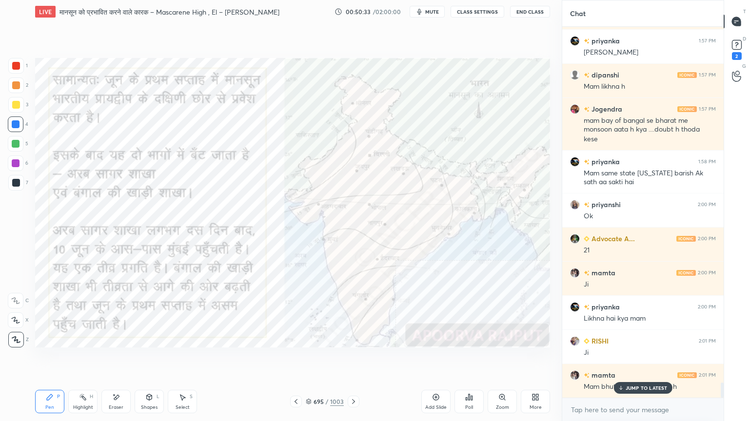
click at [433, 359] on icon at bounding box center [436, 397] width 8 height 8
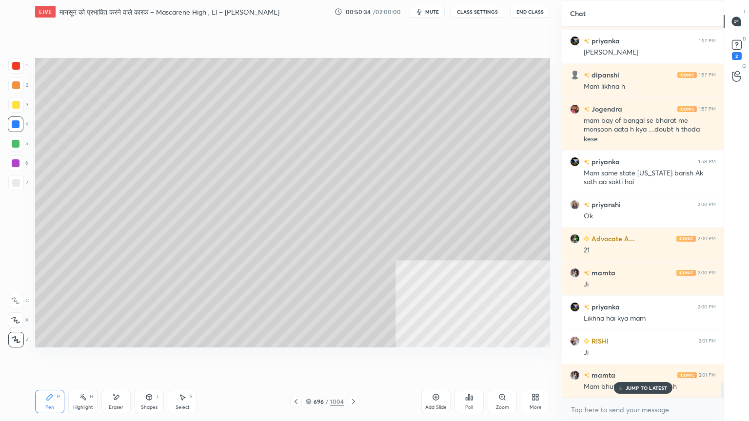
click at [638, 359] on p "JUMP TO LATEST" at bounding box center [646, 388] width 42 height 6
click at [143, 359] on div "Shapes" at bounding box center [149, 407] width 17 height 5
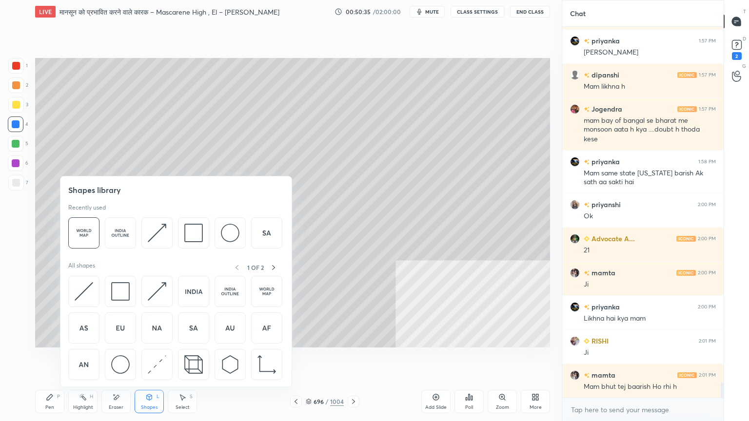
click at [125, 359] on img at bounding box center [120, 364] width 19 height 19
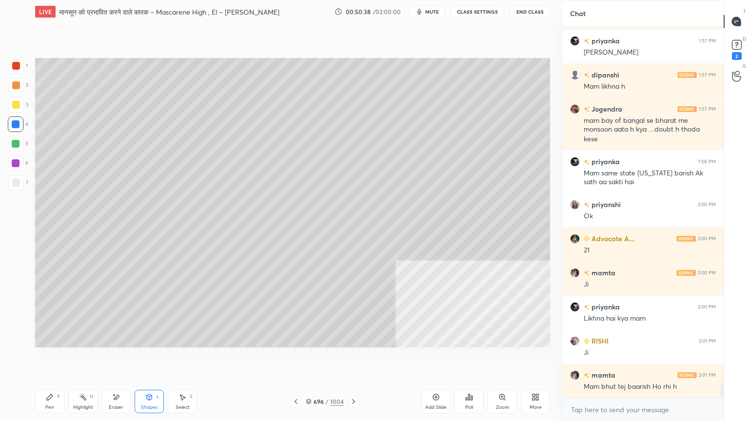
click at [156, 359] on div "Shapes L" at bounding box center [149, 401] width 29 height 23
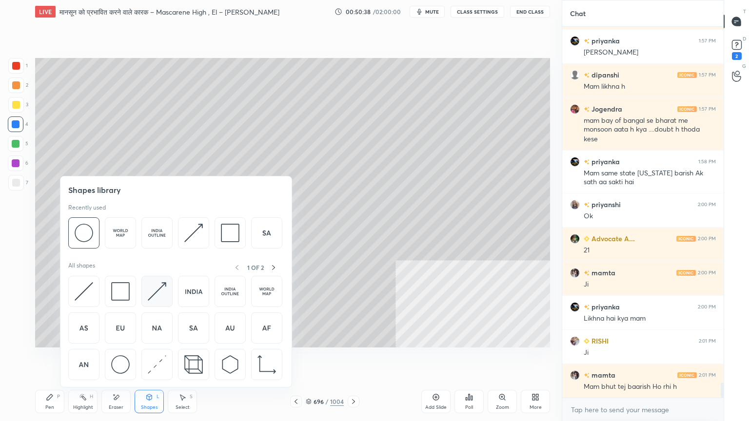
click at [162, 293] on img at bounding box center [157, 291] width 19 height 19
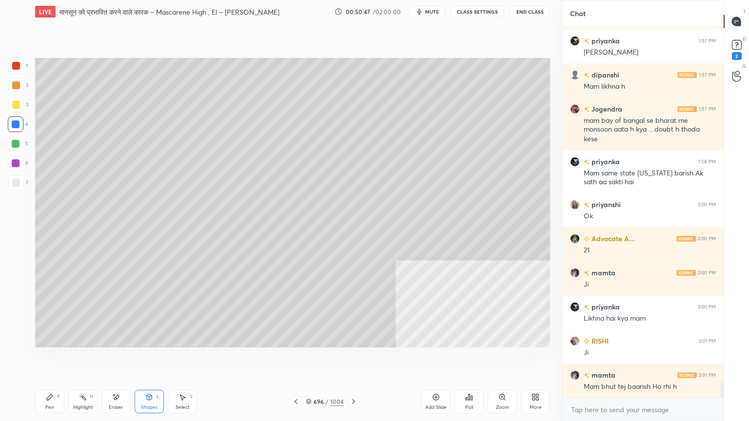
click at [54, 359] on div "Pen P" at bounding box center [49, 401] width 29 height 23
click at [19, 184] on div at bounding box center [16, 183] width 8 height 8
click at [19, 185] on div at bounding box center [16, 183] width 8 height 8
click at [16, 104] on div at bounding box center [16, 105] width 8 height 8
click at [18, 104] on div at bounding box center [16, 105] width 8 height 8
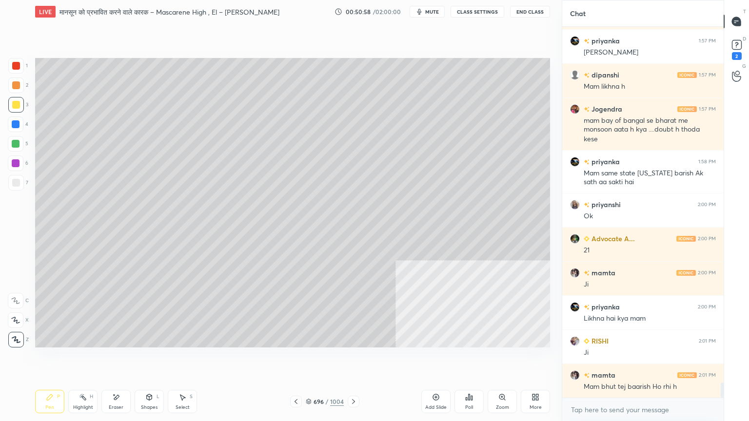
click at [115, 359] on div "Eraser" at bounding box center [116, 407] width 15 height 5
click at [52, 359] on icon at bounding box center [50, 397] width 8 height 8
click at [16, 182] on div at bounding box center [16, 183] width 8 height 8
click at [16, 183] on div at bounding box center [16, 183] width 8 height 8
click at [17, 128] on div at bounding box center [16, 124] width 8 height 8
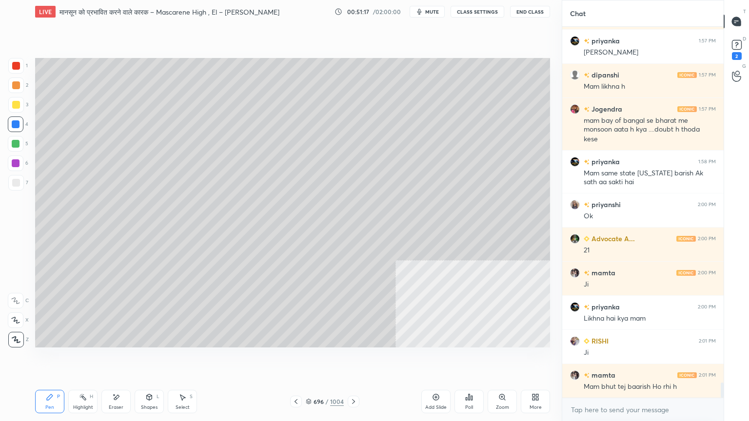
click at [14, 192] on div "7" at bounding box center [18, 184] width 20 height 19
click at [16, 190] on div at bounding box center [16, 183] width 16 height 16
click at [184, 359] on div "Select" at bounding box center [182, 407] width 14 height 5
click at [154, 359] on div "Shapes L" at bounding box center [149, 401] width 29 height 23
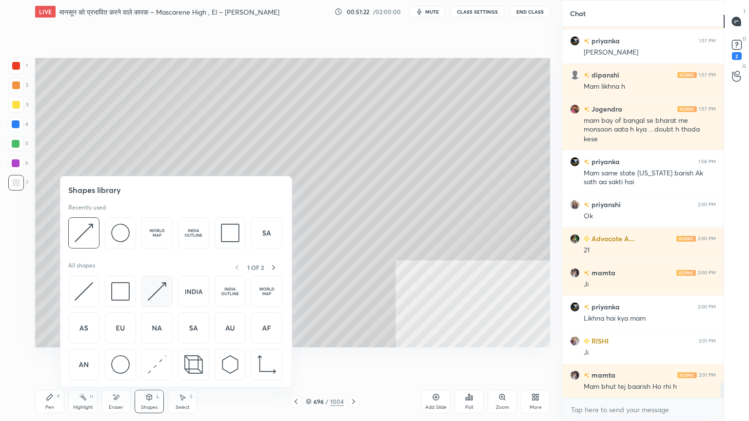
click at [161, 285] on img at bounding box center [157, 291] width 19 height 19
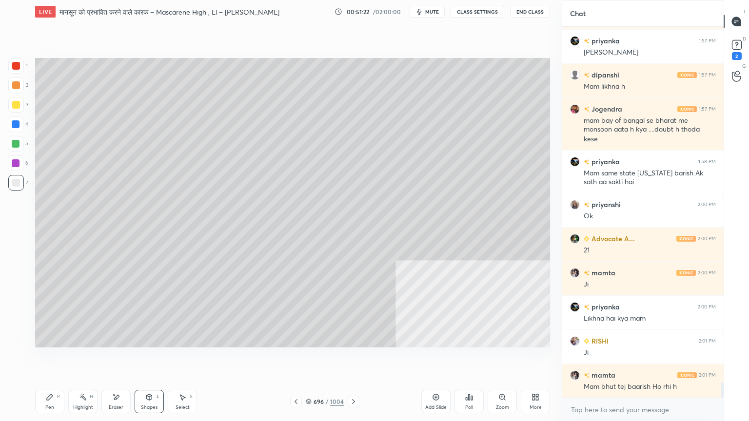
click at [14, 104] on div at bounding box center [16, 105] width 8 height 8
click at [16, 102] on div at bounding box center [16, 105] width 8 height 8
click at [184, 359] on div "Select S" at bounding box center [182, 401] width 29 height 23
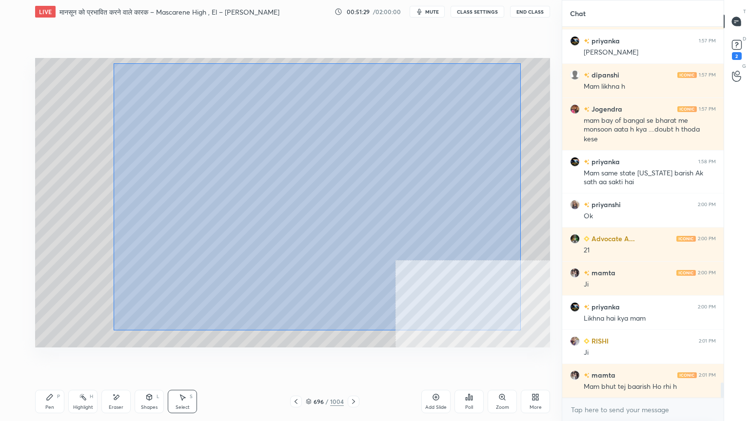
drag, startPoint x: 113, startPoint y: 63, endPoint x: 480, endPoint y: 306, distance: 439.3
click at [515, 331] on div "0 ° Undo Copy Duplicate Duplicate to new slide Delete" at bounding box center [292, 203] width 515 height 290
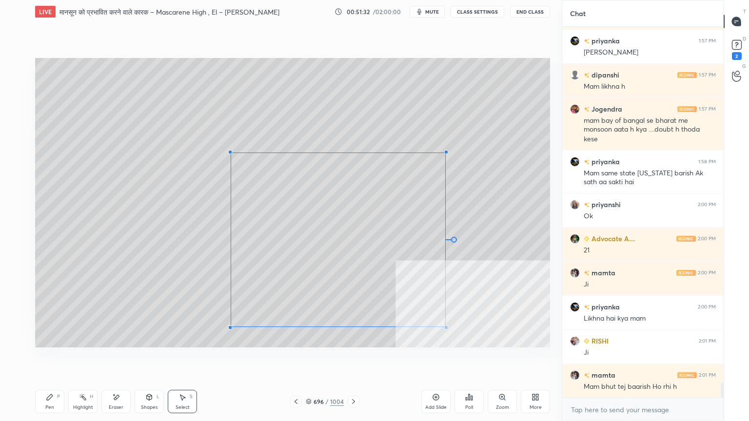
drag, startPoint x: 142, startPoint y: 82, endPoint x: 233, endPoint y: 154, distance: 115.9
click at [232, 154] on div at bounding box center [230, 152] width 4 height 4
drag, startPoint x: 393, startPoint y: 183, endPoint x: 452, endPoint y: 161, distance: 63.1
click at [475, 153] on div "0 ° Undo Copy Duplicate Duplicate to new slide Delete" at bounding box center [292, 203] width 515 height 290
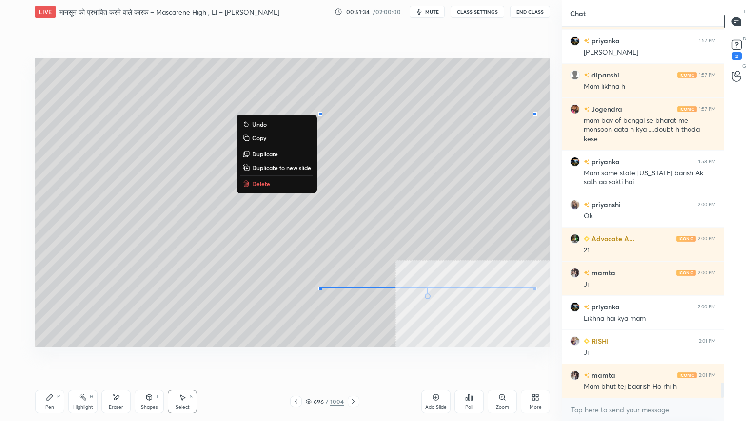
click at [169, 326] on div "0 ° Undo Copy Duplicate Duplicate to new slide Delete" at bounding box center [292, 203] width 515 height 290
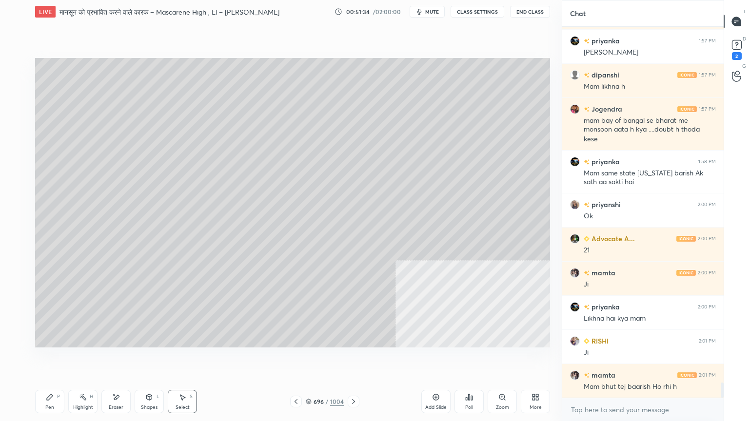
click at [153, 359] on div "Shapes" at bounding box center [149, 407] width 17 height 5
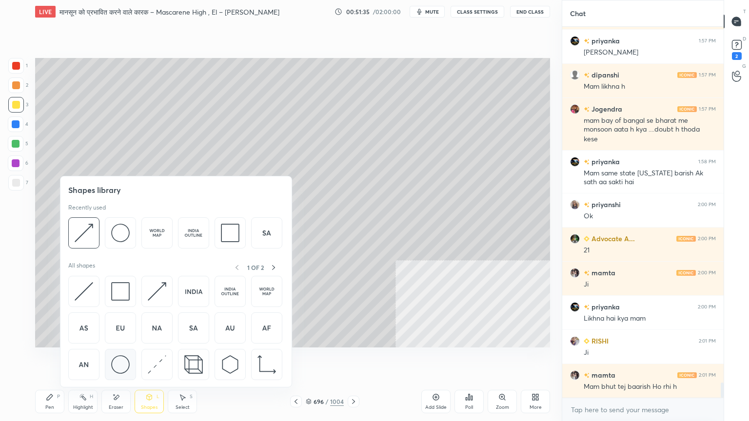
click at [127, 359] on img at bounding box center [120, 364] width 19 height 19
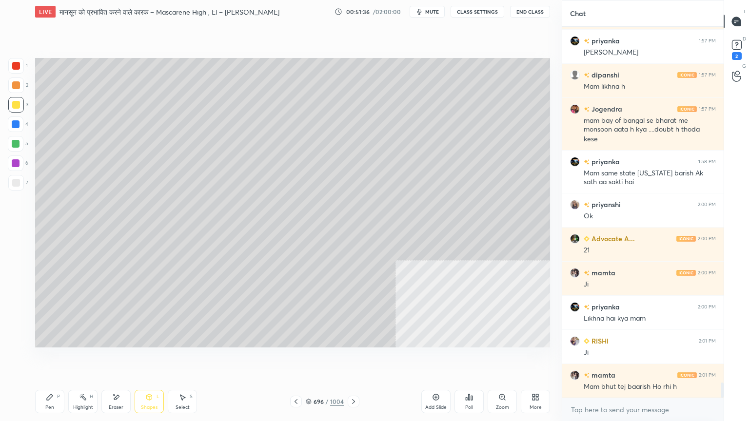
click at [18, 128] on div at bounding box center [16, 124] width 8 height 8
click at [155, 359] on div "Shapes" at bounding box center [149, 407] width 17 height 5
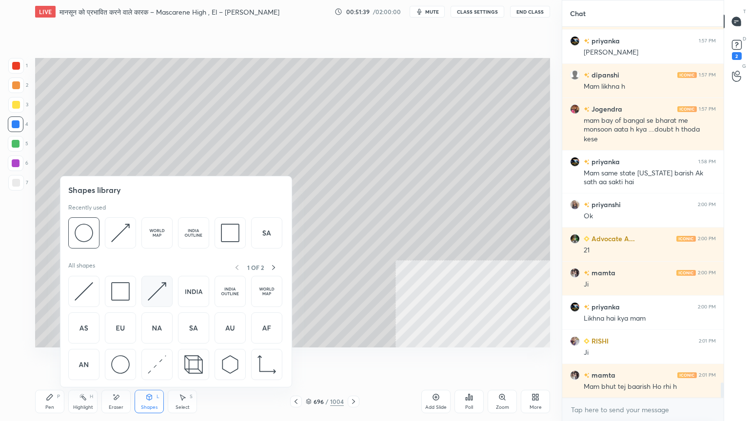
click at [163, 285] on img at bounding box center [157, 291] width 19 height 19
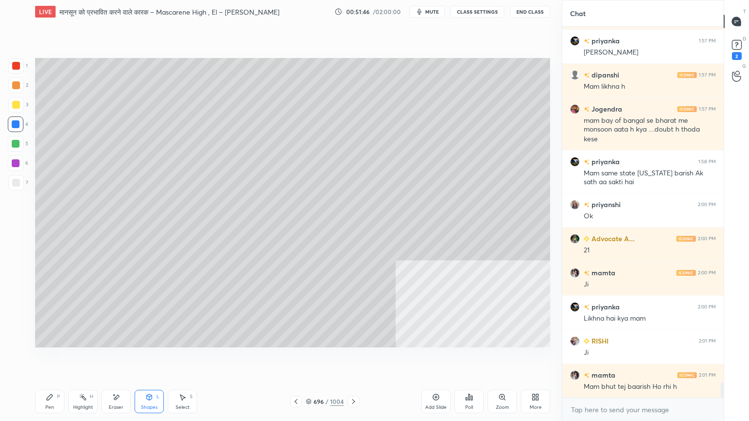
click at [16, 187] on div at bounding box center [16, 183] width 16 height 16
click at [15, 183] on div at bounding box center [16, 183] width 8 height 8
click at [15, 105] on div at bounding box center [16, 105] width 8 height 8
click at [58, 359] on div "Pen P" at bounding box center [49, 401] width 29 height 23
click at [153, 359] on div "Shapes L" at bounding box center [149, 401] width 29 height 23
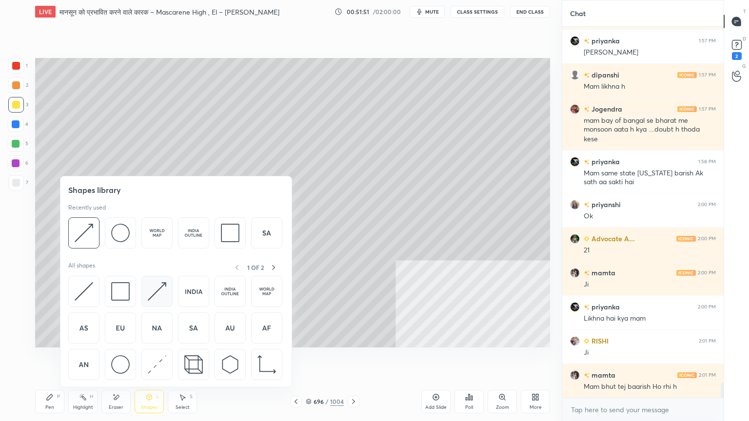
click at [158, 289] on img at bounding box center [157, 291] width 19 height 19
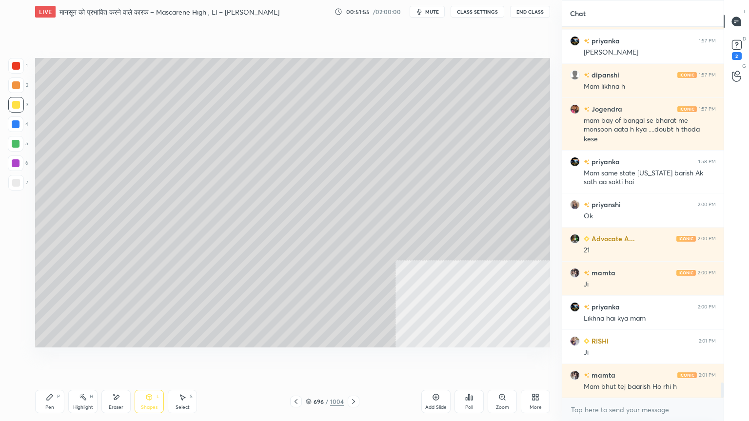
click at [60, 359] on div "Pen P" at bounding box center [49, 401] width 29 height 23
click at [18, 182] on div at bounding box center [16, 183] width 8 height 8
click at [19, 181] on div at bounding box center [16, 183] width 8 height 8
click at [16, 125] on div at bounding box center [16, 124] width 8 height 8
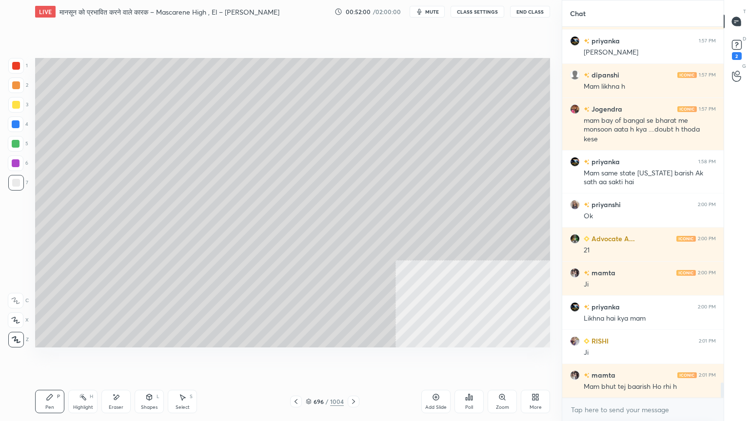
click at [16, 126] on div at bounding box center [16, 124] width 8 height 8
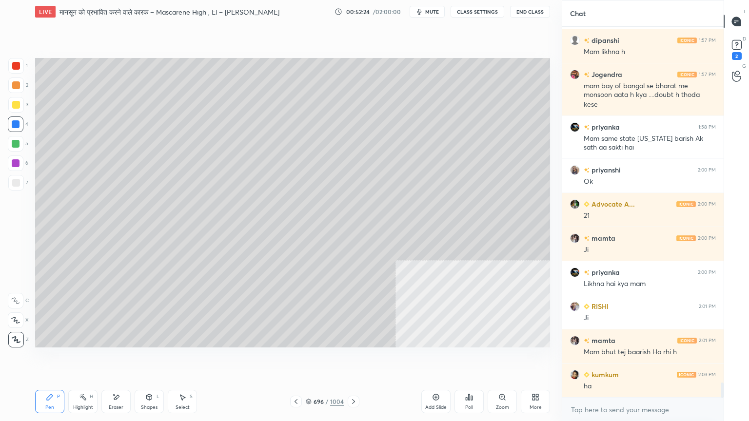
click at [19, 116] on div "1 2 3 4 5 6 7" at bounding box center [18, 126] width 20 height 136
drag, startPoint x: 17, startPoint y: 112, endPoint x: 16, endPoint y: 106, distance: 6.4
click at [17, 109] on div at bounding box center [16, 105] width 16 height 16
click at [16, 105] on div at bounding box center [16, 105] width 8 height 8
drag, startPoint x: 15, startPoint y: 107, endPoint x: 35, endPoint y: 108, distance: 20.0
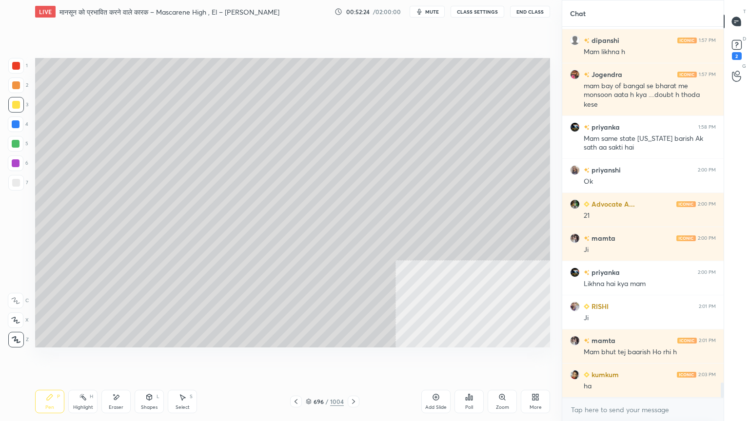
click at [16, 107] on div at bounding box center [16, 105] width 8 height 8
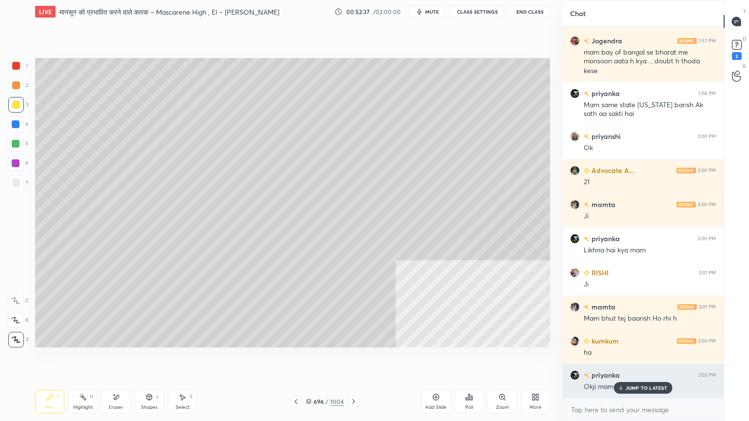
click at [637, 359] on p "JUMP TO LATEST" at bounding box center [646, 388] width 42 height 6
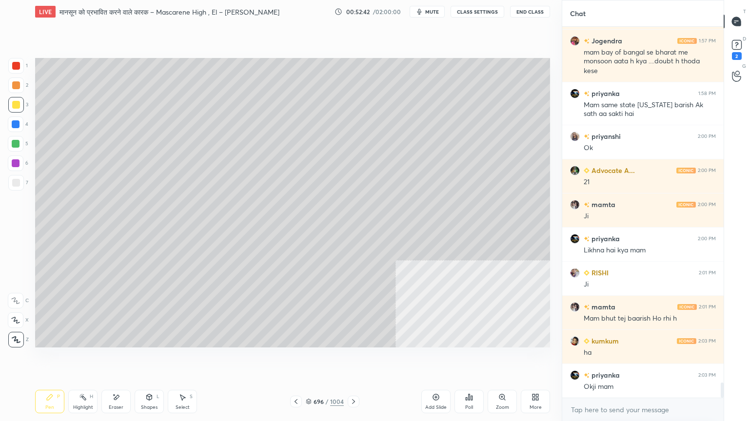
scroll to position [8796, 0]
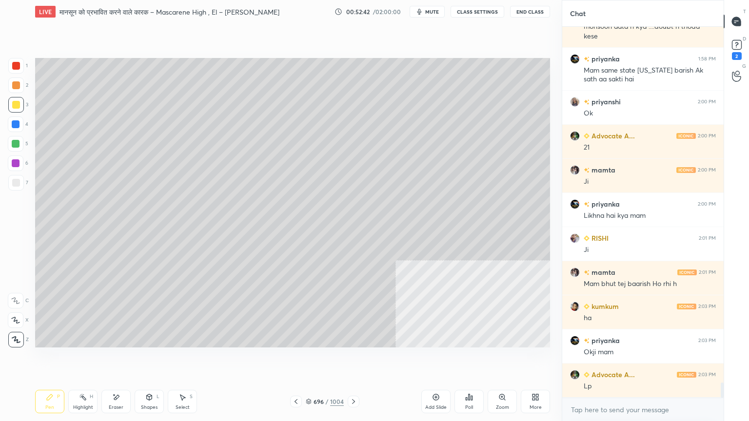
click at [6, 185] on div "1 2 3 4 5 6 7 C X Z E E Erase all H H" at bounding box center [15, 203] width 31 height 290
click at [13, 184] on div at bounding box center [16, 183] width 8 height 8
click at [19, 182] on div at bounding box center [16, 183] width 8 height 8
click at [20, 122] on div at bounding box center [16, 124] width 16 height 16
click at [19, 119] on div at bounding box center [16, 124] width 16 height 16
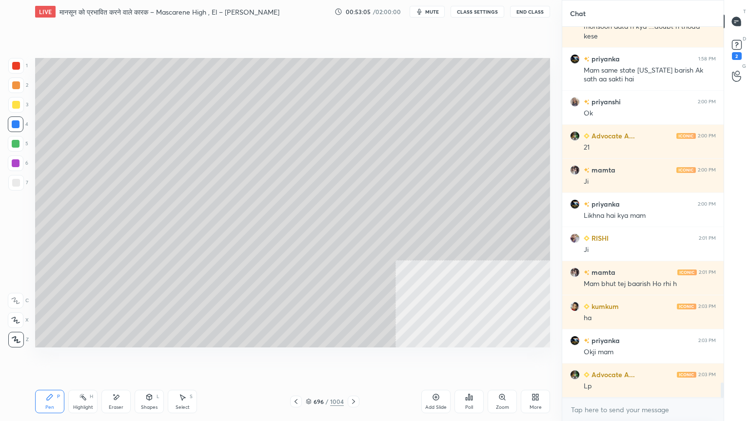
click at [14, 67] on div at bounding box center [16, 66] width 8 height 8
click at [16, 68] on div at bounding box center [16, 66] width 8 height 8
click at [9, 124] on div at bounding box center [16, 124] width 16 height 16
click at [18, 125] on div at bounding box center [16, 124] width 8 height 8
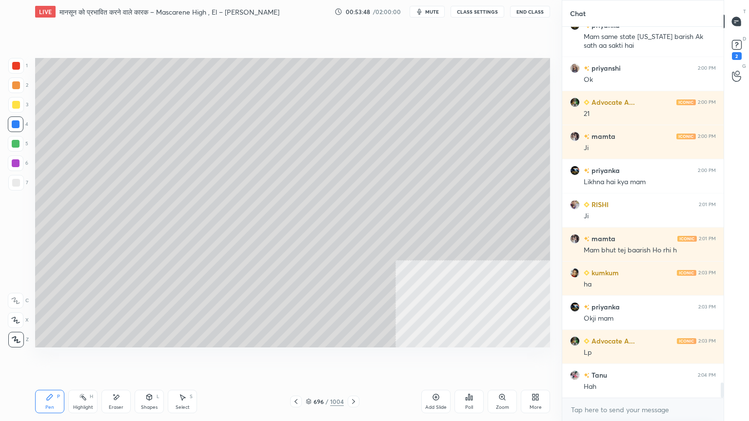
click at [7, 186] on div "1 2 3 4 5 6 7 C X Z E E Erase all H H" at bounding box center [15, 203] width 31 height 290
click at [14, 185] on div at bounding box center [16, 183] width 16 height 16
click at [12, 176] on div "1 2 3 4 5 6 7" at bounding box center [18, 126] width 20 height 136
click at [19, 179] on div at bounding box center [16, 183] width 8 height 8
click at [181, 359] on div "Select S" at bounding box center [182, 401] width 29 height 23
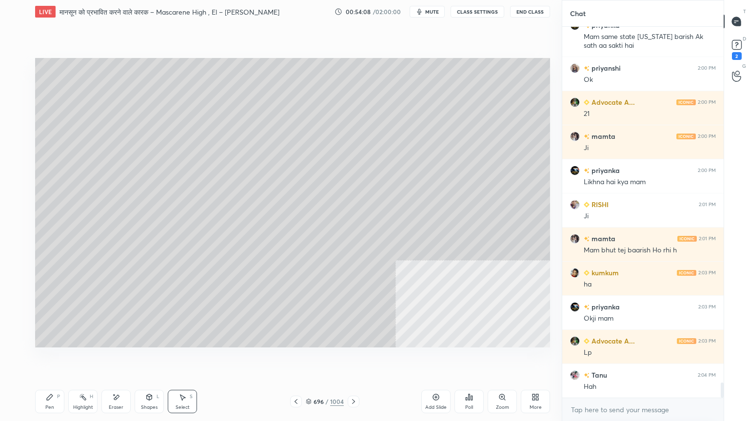
click at [52, 359] on div "Pen P" at bounding box center [49, 401] width 29 height 23
click at [57, 359] on div "Pen P" at bounding box center [49, 401] width 29 height 23
click at [301, 359] on div at bounding box center [296, 402] width 12 height 12
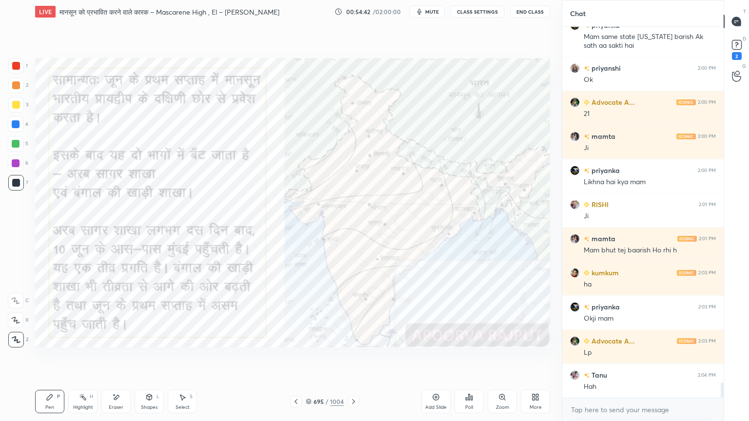
click at [19, 119] on div at bounding box center [16, 124] width 16 height 16
click at [19, 124] on div at bounding box center [16, 124] width 8 height 8
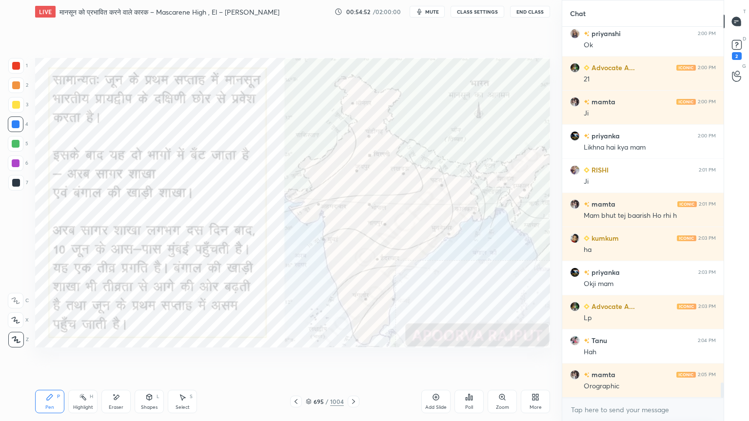
scroll to position [8888, 0]
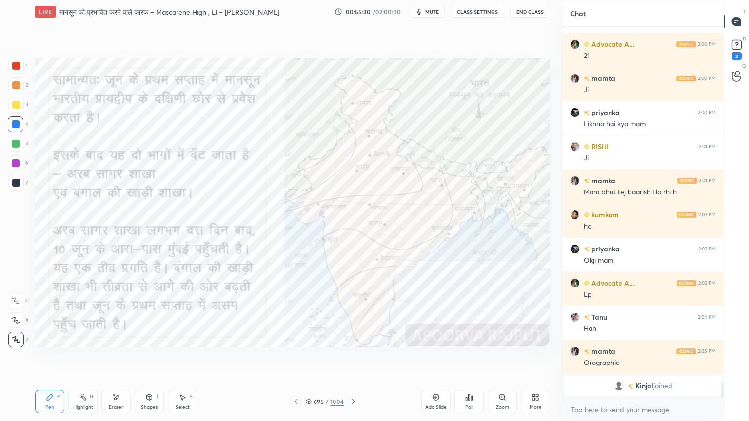
click at [15, 65] on div at bounding box center [16, 66] width 8 height 8
click at [17, 62] on div at bounding box center [16, 66] width 8 height 8
click at [123, 359] on div "Eraser" at bounding box center [115, 401] width 29 height 23
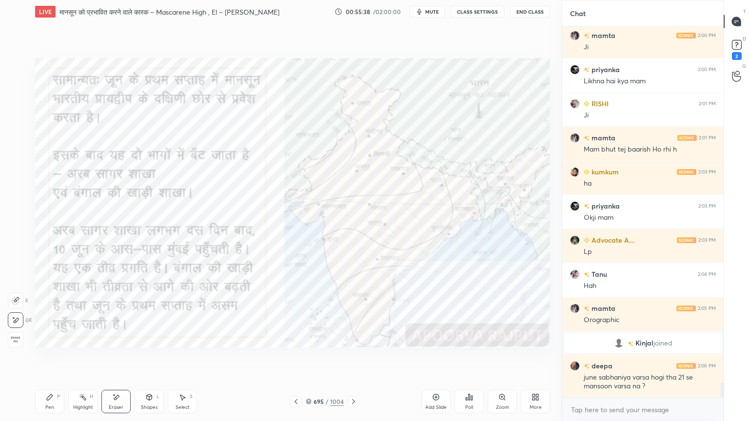
scroll to position [8769, 0]
drag, startPoint x: 55, startPoint y: 406, endPoint x: 55, endPoint y: 396, distance: 10.7
click at [51, 359] on div "Pen P" at bounding box center [49, 401] width 29 height 23
click at [55, 359] on div "Pen P" at bounding box center [49, 401] width 29 height 23
click at [18, 119] on div at bounding box center [16, 124] width 16 height 16
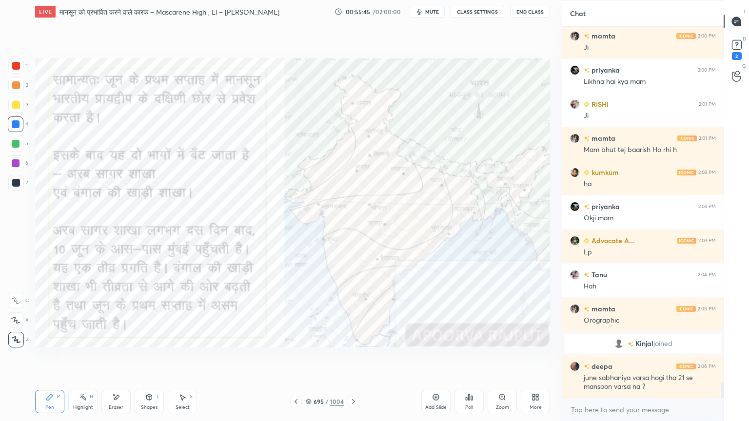
click at [17, 120] on div at bounding box center [16, 124] width 8 height 8
click at [119, 359] on icon at bounding box center [116, 397] width 8 height 8
click at [10, 328] on div "Erase all" at bounding box center [17, 337] width 18 height 19
click at [15, 330] on div "1 2 3 4 5 6 7 C X Z E E Erase all H H" at bounding box center [15, 203] width 31 height 290
click at [117, 359] on icon at bounding box center [116, 397] width 8 height 8
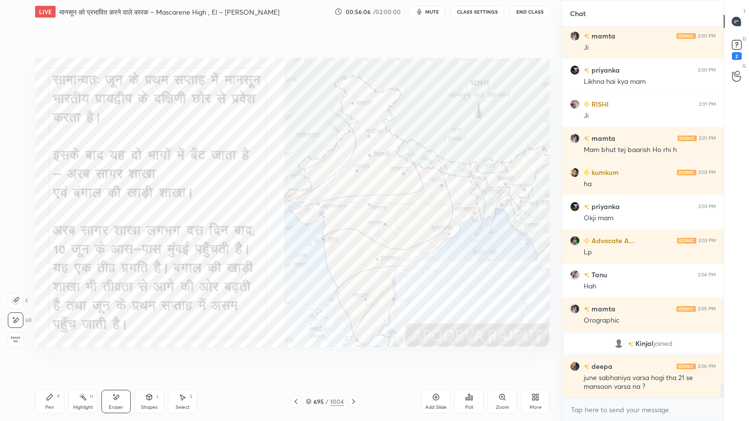
drag, startPoint x: 116, startPoint y: 400, endPoint x: 94, endPoint y: 386, distance: 25.7
click at [114, 359] on icon at bounding box center [116, 397] width 5 height 5
click at [17, 336] on span "Erase all" at bounding box center [15, 339] width 15 height 7
click at [15, 334] on div "1 2 3 4 5 6 7 C X Z E E Erase all H H" at bounding box center [15, 203] width 31 height 290
click at [16, 332] on div at bounding box center [16, 340] width 16 height 16
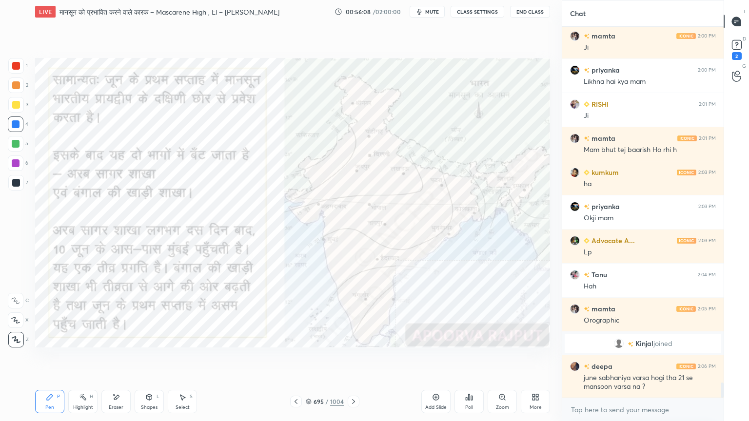
click at [16, 124] on div at bounding box center [16, 124] width 8 height 8
click at [14, 126] on div at bounding box center [16, 124] width 8 height 8
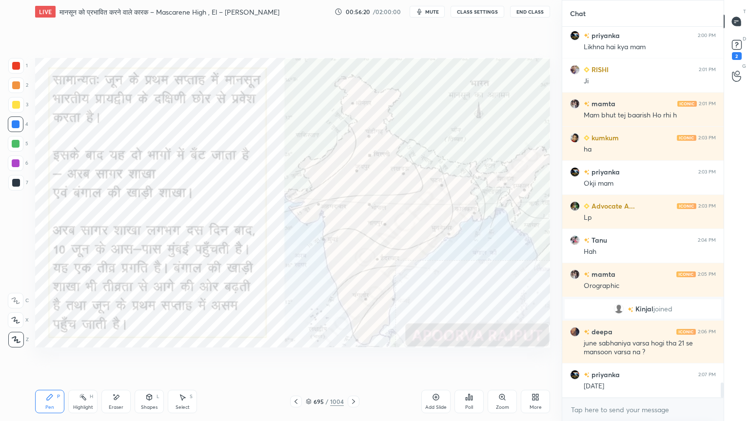
click at [121, 359] on div "Eraser" at bounding box center [115, 401] width 29 height 23
click at [12, 338] on span "Erase all" at bounding box center [15, 339] width 15 height 7
click at [14, 335] on div "1 2 3 4 5 6 7 C X Z E E Erase all H H" at bounding box center [15, 203] width 31 height 290
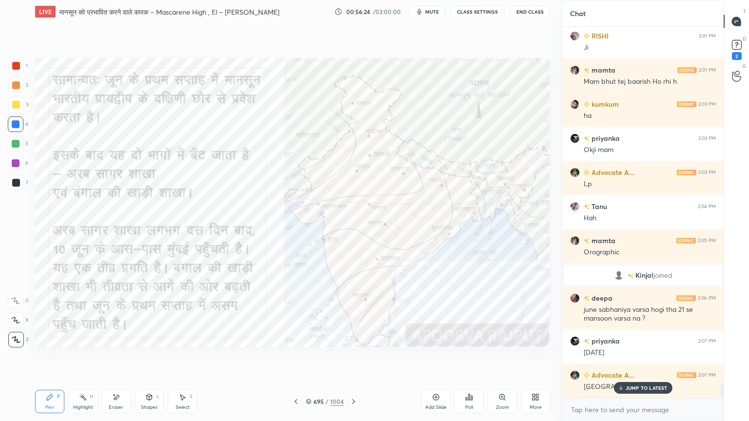
click at [120, 359] on div "Eraser" at bounding box center [115, 401] width 29 height 23
click at [12, 335] on div "Erase all" at bounding box center [16, 340] width 16 height 16
click at [11, 333] on div "1 2 3 4 5 6 7 C X Z E E Erase all H H" at bounding box center [15, 203] width 31 height 290
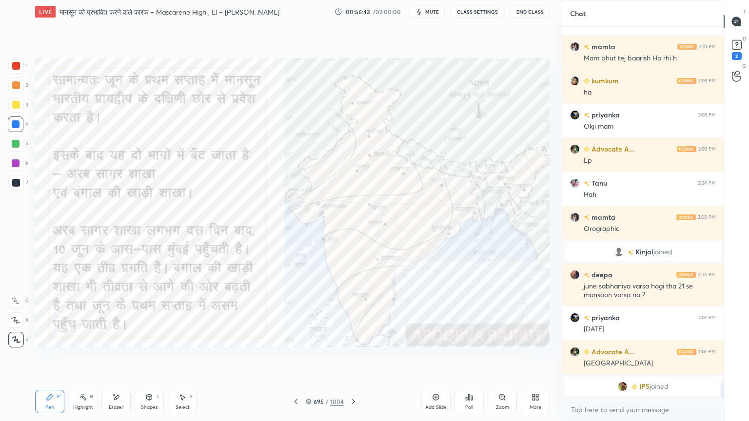
click at [112, 359] on icon at bounding box center [116, 397] width 8 height 8
click at [118, 359] on div "Eraser" at bounding box center [115, 401] width 29 height 23
click at [16, 336] on span "Erase all" at bounding box center [15, 339] width 15 height 7
click at [16, 333] on div "1 2 3 4 5 6 7 C X Z E E Erase all H H" at bounding box center [15, 203] width 31 height 290
click at [16, 333] on div at bounding box center [16, 340] width 16 height 16
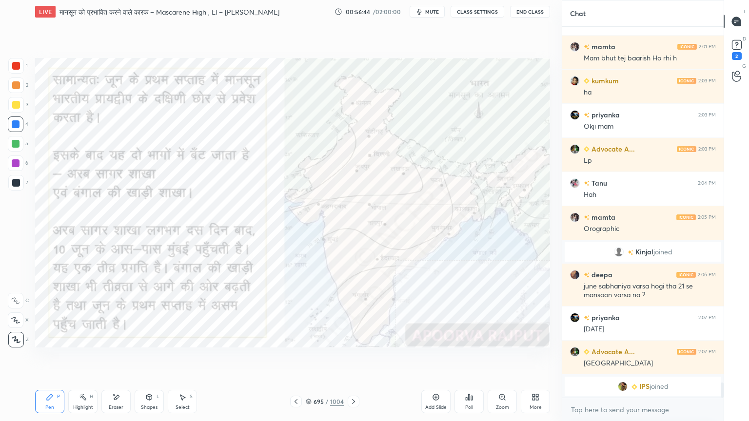
drag, startPoint x: 16, startPoint y: 333, endPoint x: 33, endPoint y: 328, distance: 17.9
click at [16, 332] on div at bounding box center [16, 340] width 16 height 16
click at [354, 359] on icon at bounding box center [353, 402] width 8 height 8
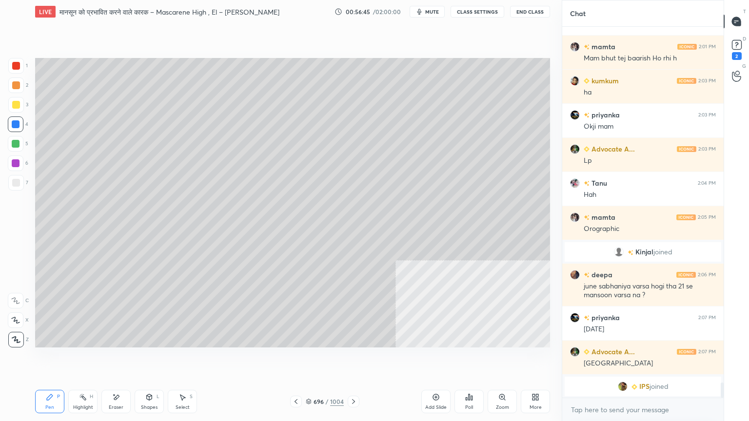
click at [353, 359] on icon at bounding box center [353, 402] width 8 height 8
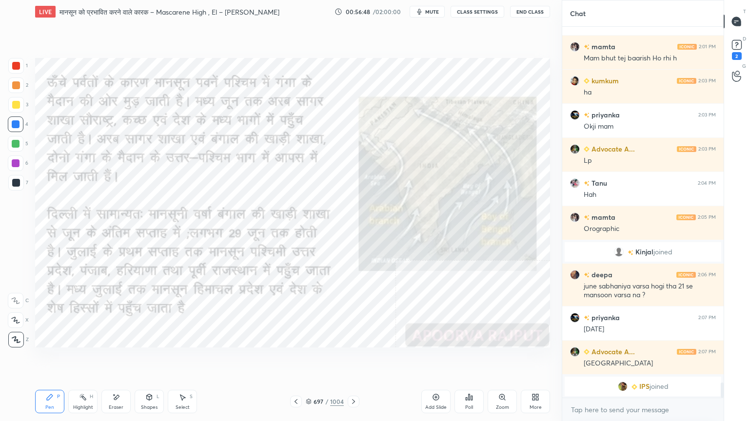
scroll to position [8904, 0]
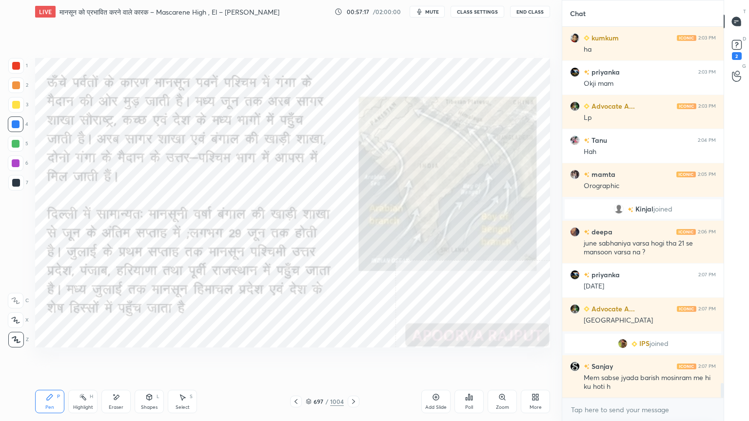
drag, startPoint x: 117, startPoint y: 405, endPoint x: 96, endPoint y: 379, distance: 33.9
click at [116, 359] on div "Eraser" at bounding box center [116, 407] width 15 height 5
click at [18, 334] on div "Erase all" at bounding box center [16, 340] width 16 height 16
click at [121, 359] on div "Eraser" at bounding box center [115, 401] width 29 height 23
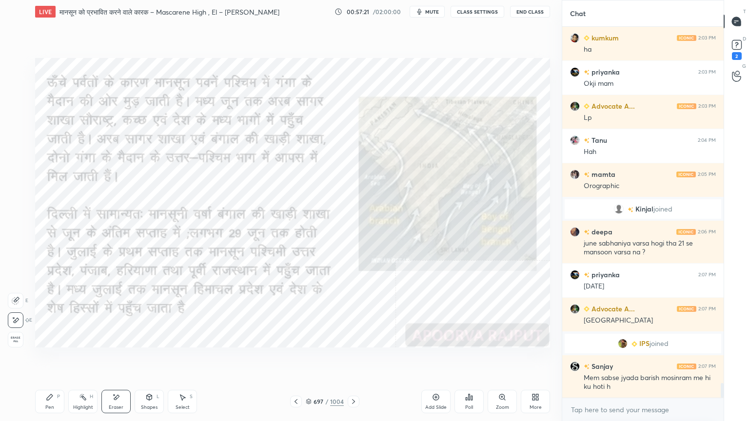
click at [16, 339] on span "Erase all" at bounding box center [15, 339] width 15 height 7
click at [15, 339] on div "1 2 3 4 5 6 7 C X Z E E Erase all H H" at bounding box center [15, 203] width 31 height 290
click at [18, 105] on div at bounding box center [16, 105] width 8 height 8
click at [18, 106] on div at bounding box center [16, 105] width 8 height 8
click at [120, 359] on div "Eraser" at bounding box center [115, 401] width 29 height 23
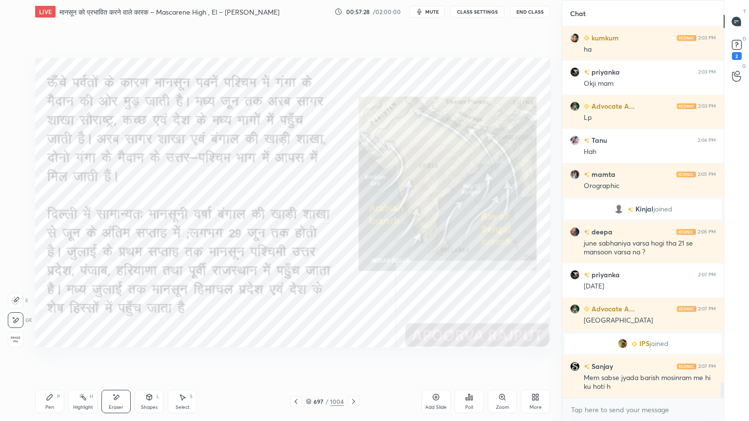
click at [18, 339] on span "Erase all" at bounding box center [15, 339] width 15 height 7
click at [17, 339] on div "1 2 3 4 5 6 7 C X Z E E Erase all H H" at bounding box center [15, 203] width 31 height 290
click at [19, 126] on div at bounding box center [16, 124] width 8 height 8
click at [123, 359] on div "Eraser" at bounding box center [115, 401] width 29 height 23
click at [16, 338] on span "Erase all" at bounding box center [15, 339] width 15 height 7
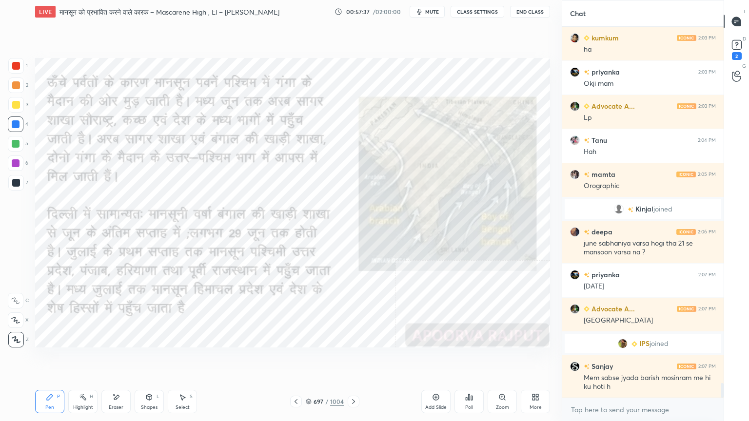
click at [351, 359] on icon at bounding box center [353, 402] width 8 height 8
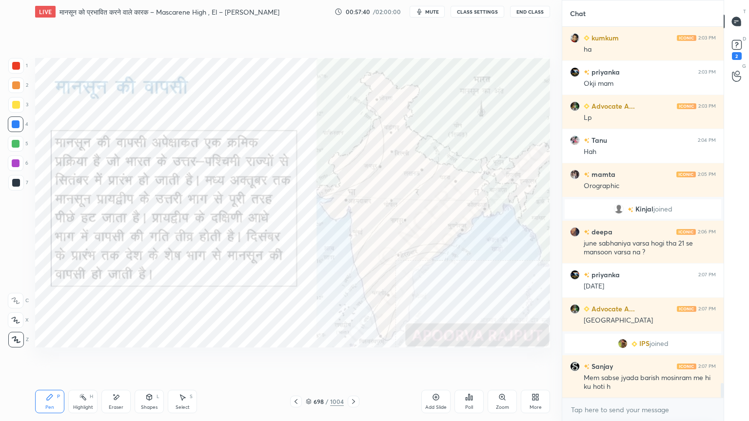
click at [310, 359] on icon at bounding box center [309, 402] width 6 height 6
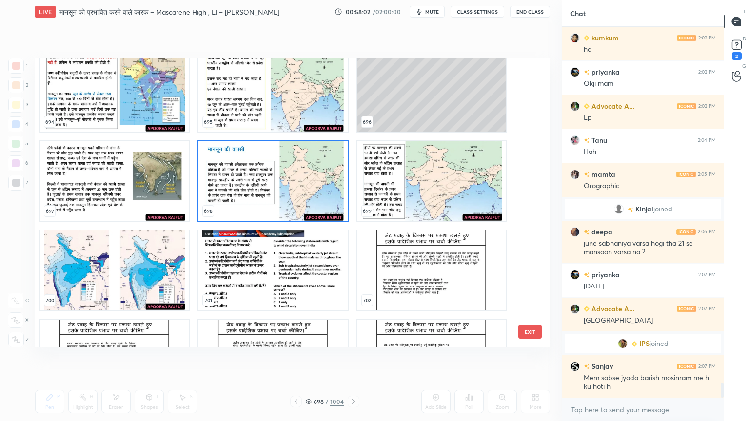
scroll to position [20664, 0]
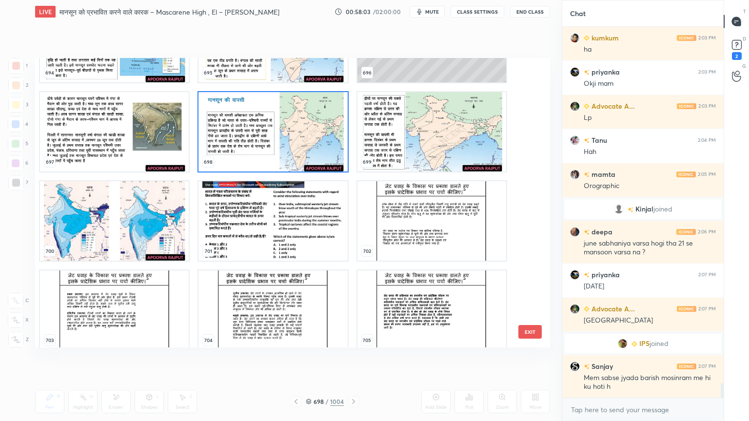
click at [86, 121] on img "grid" at bounding box center [114, 131] width 149 height 79
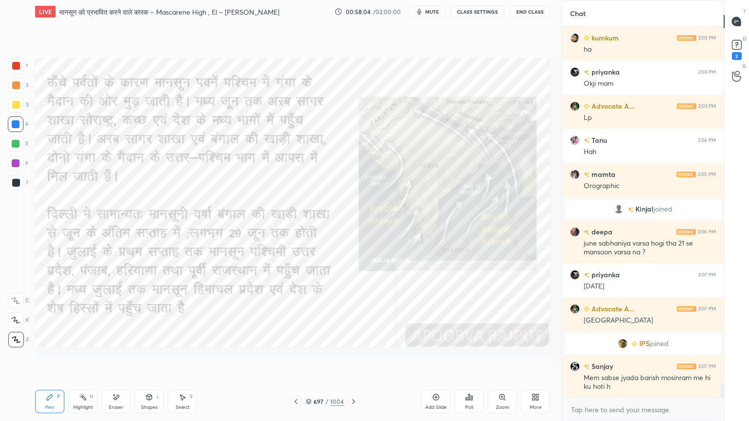
click at [85, 122] on img "grid" at bounding box center [114, 131] width 149 height 79
click at [434, 359] on icon at bounding box center [436, 397] width 8 height 8
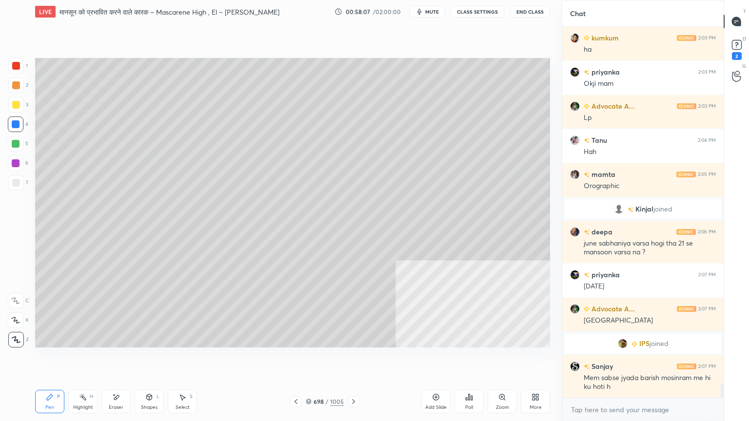
click at [148, 359] on div "Shapes L" at bounding box center [149, 401] width 29 height 23
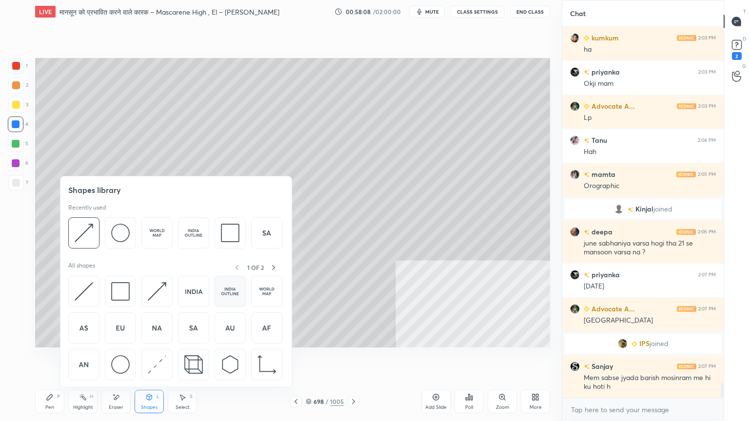
click at [228, 295] on img at bounding box center [230, 291] width 19 height 19
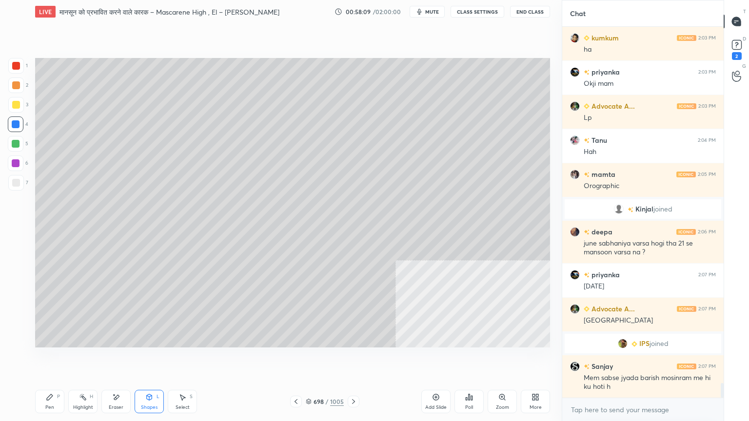
click at [16, 190] on div at bounding box center [16, 183] width 16 height 16
click at [55, 359] on div "Pen P" at bounding box center [49, 401] width 29 height 23
click at [53, 359] on div "Pen P" at bounding box center [49, 401] width 29 height 23
click at [21, 114] on div "3" at bounding box center [18, 106] width 20 height 19
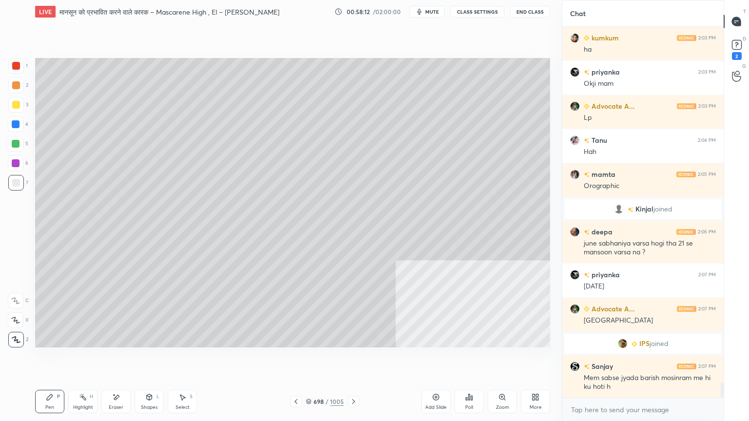
click at [21, 111] on div at bounding box center [16, 105] width 16 height 16
click at [151, 359] on div "Shapes L" at bounding box center [149, 401] width 29 height 23
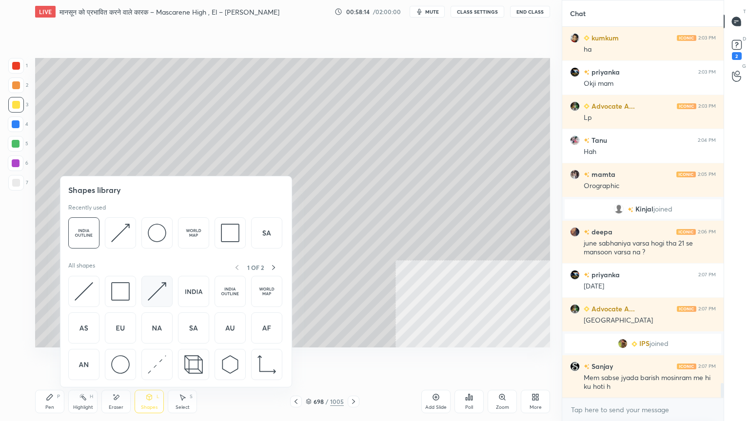
click at [157, 295] on img at bounding box center [157, 291] width 19 height 19
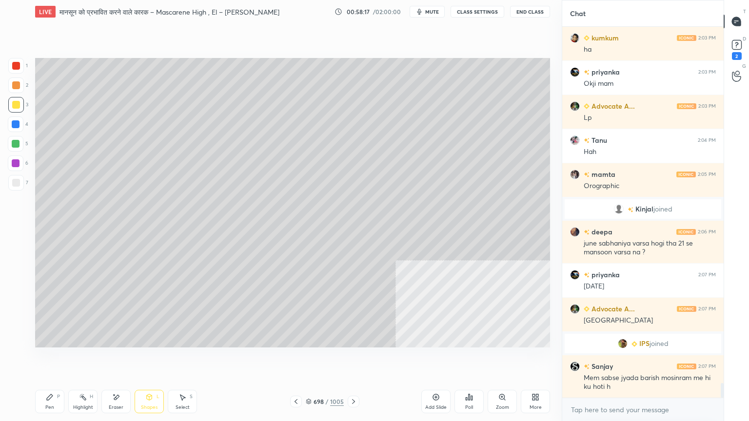
click at [43, 359] on div "Pen P" at bounding box center [49, 401] width 29 height 23
click at [54, 359] on div "Pen P" at bounding box center [49, 401] width 29 height 23
click at [18, 184] on div at bounding box center [16, 183] width 8 height 8
click at [18, 185] on div at bounding box center [16, 183] width 8 height 8
click at [23, 68] on div at bounding box center [16, 66] width 16 height 16
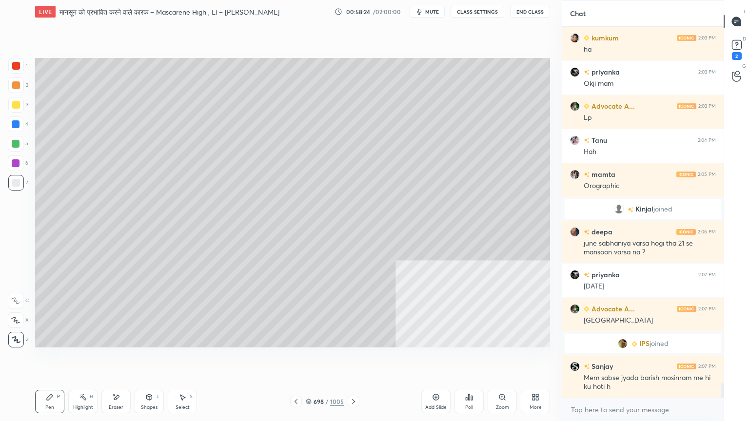
click at [24, 68] on div "1" at bounding box center [17, 66] width 19 height 16
click at [19, 139] on div at bounding box center [16, 144] width 16 height 16
click at [19, 132] on div "4" at bounding box center [18, 125] width 20 height 19
click at [19, 130] on div at bounding box center [16, 124] width 16 height 16
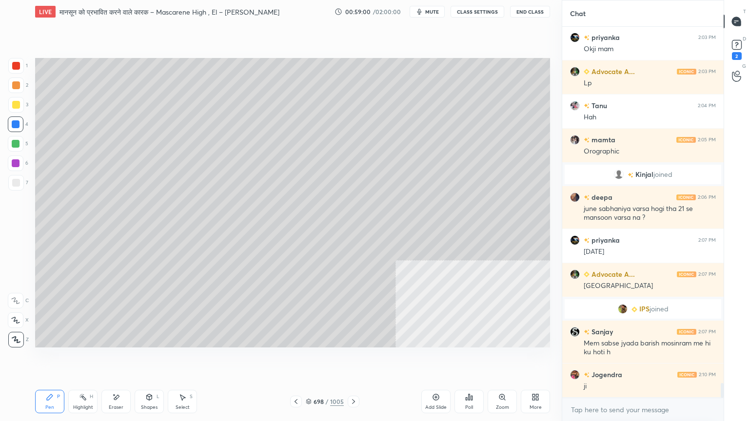
scroll to position [8899, 0]
click at [18, 125] on div at bounding box center [16, 124] width 8 height 8
click at [15, 121] on div at bounding box center [16, 124] width 8 height 8
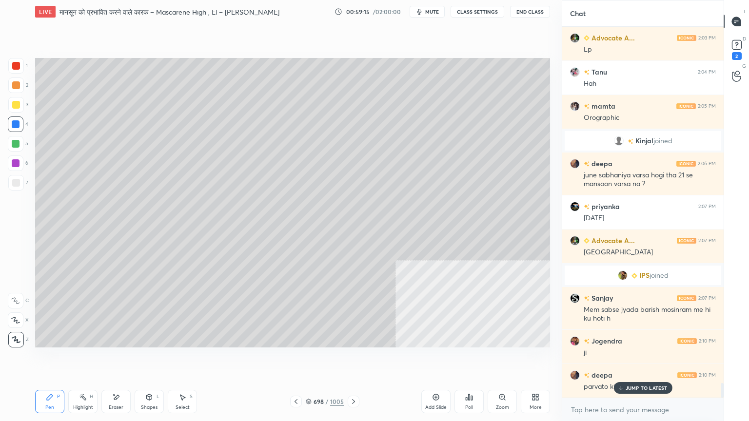
click at [639, 359] on p "JUMP TO LATEST" at bounding box center [646, 388] width 42 height 6
click at [20, 66] on div at bounding box center [16, 66] width 16 height 16
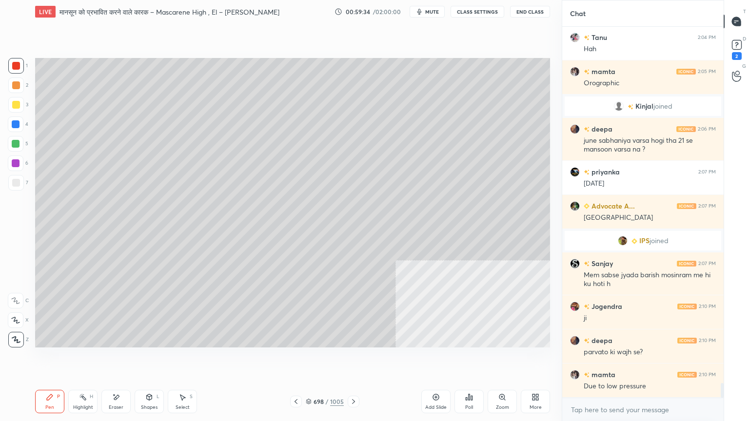
click at [19, 126] on div at bounding box center [16, 124] width 8 height 8
drag, startPoint x: 14, startPoint y: 128, endPoint x: 19, endPoint y: 126, distance: 5.1
click at [16, 127] on div at bounding box center [16, 124] width 8 height 8
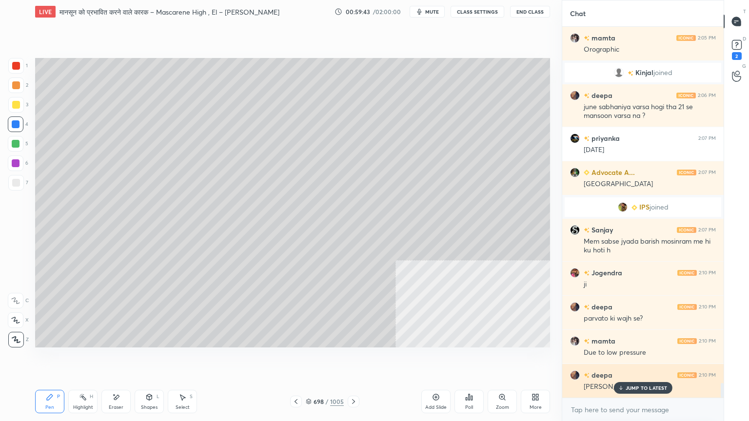
click at [627, 359] on p "JUMP TO LATEST" at bounding box center [646, 388] width 42 height 6
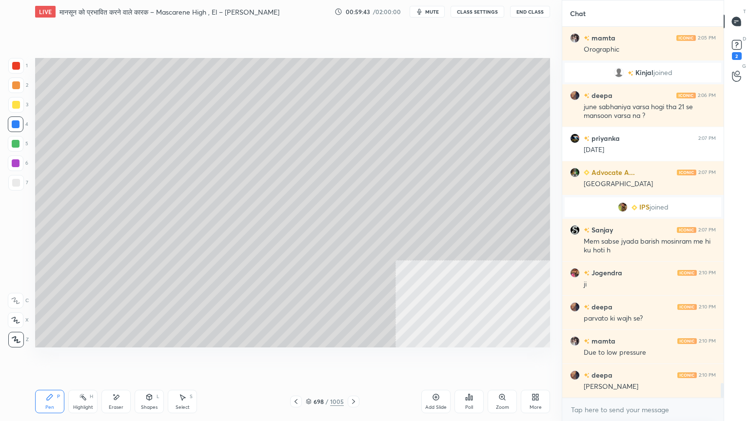
scroll to position [9036, 0]
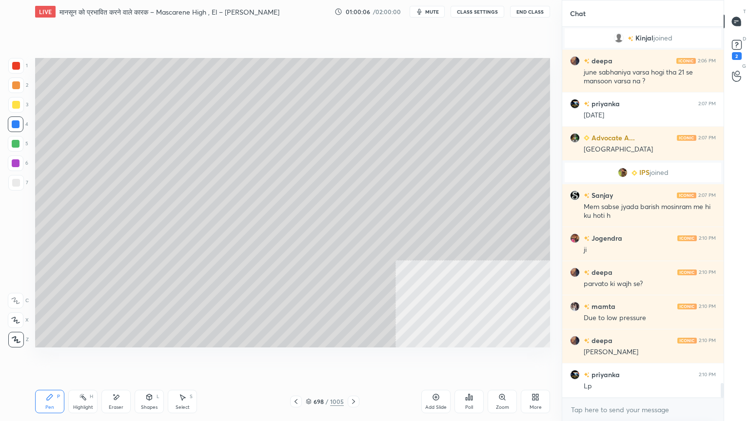
click at [11, 185] on div at bounding box center [16, 183] width 16 height 16
click at [12, 183] on div at bounding box center [16, 183] width 8 height 8
click at [14, 183] on div at bounding box center [16, 183] width 8 height 8
drag, startPoint x: 8, startPoint y: 120, endPoint x: 18, endPoint y: 127, distance: 11.8
click at [12, 121] on div at bounding box center [16, 124] width 16 height 16
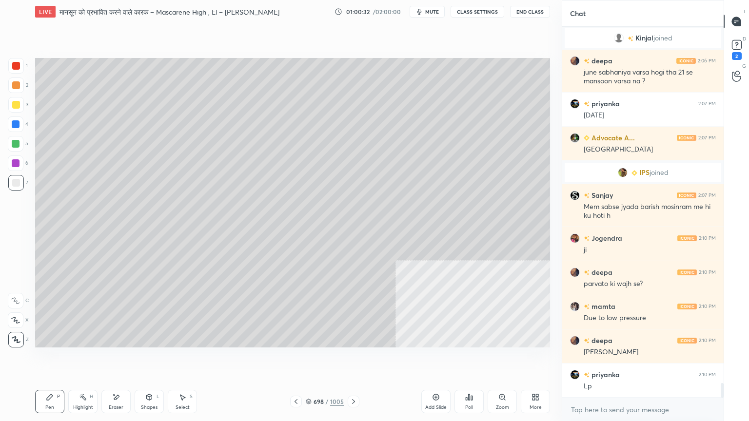
click at [19, 126] on div at bounding box center [16, 124] width 8 height 8
click at [310, 359] on div "698 / 1005" at bounding box center [325, 401] width 38 height 9
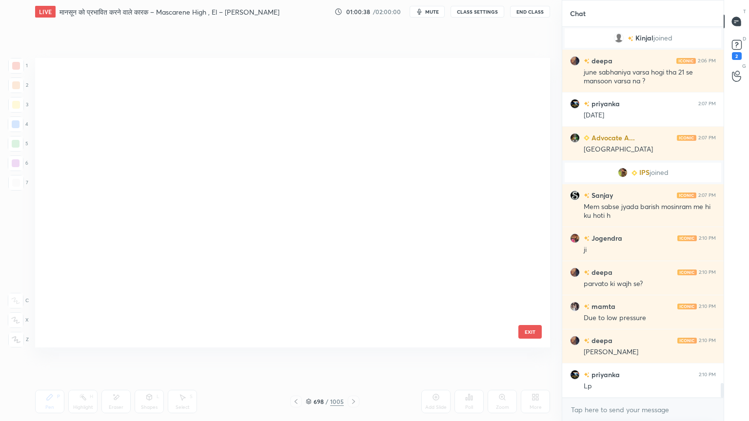
scroll to position [287, 510]
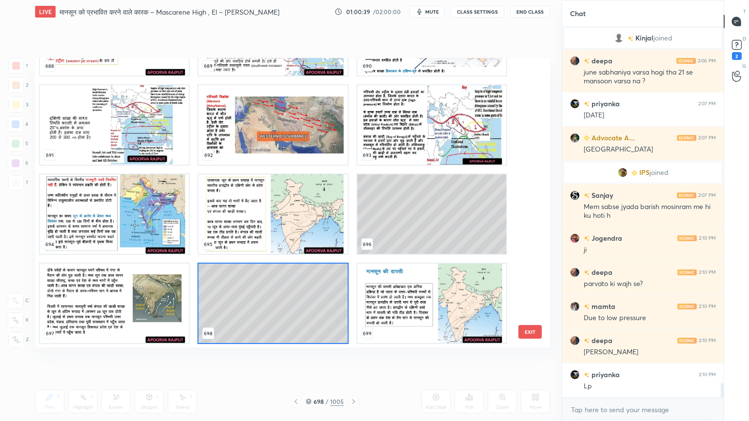
click at [431, 304] on img "grid" at bounding box center [431, 303] width 149 height 79
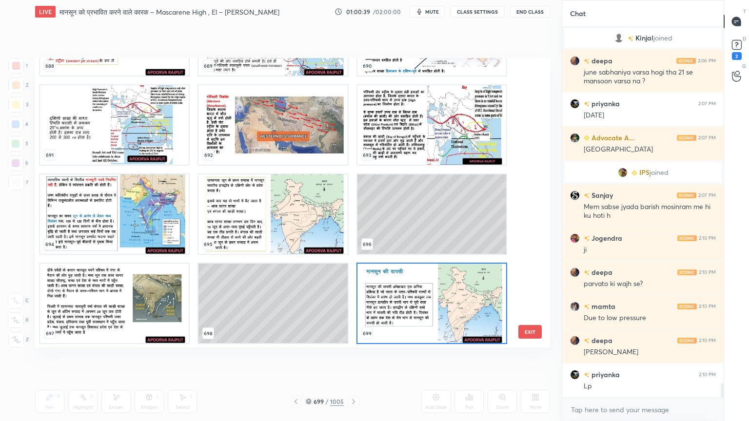
click at [433, 304] on img "grid" at bounding box center [431, 303] width 149 height 79
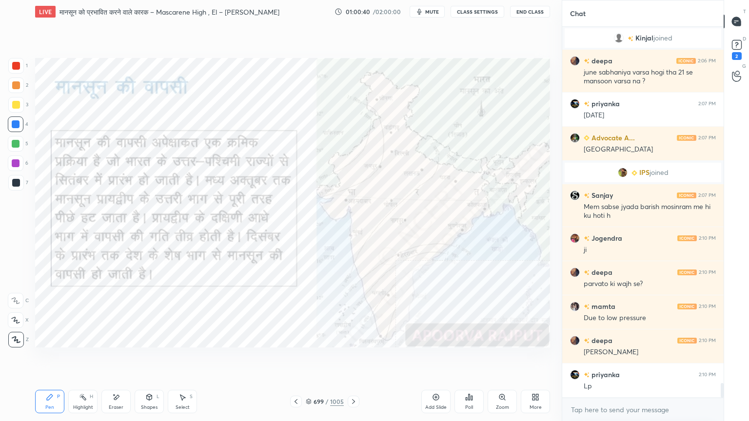
click at [433, 304] on img "grid" at bounding box center [431, 303] width 149 height 79
click at [351, 359] on icon at bounding box center [353, 402] width 8 height 8
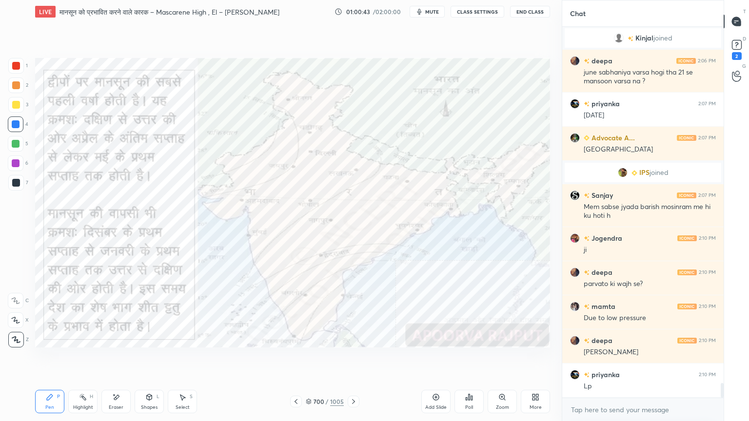
click at [355, 359] on icon at bounding box center [353, 402] width 8 height 8
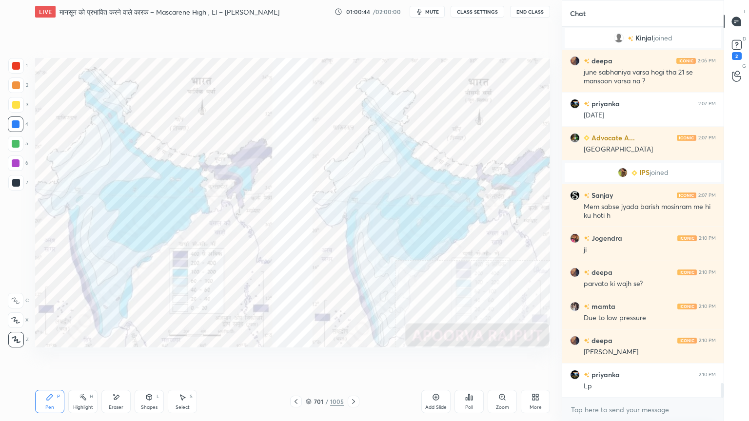
click at [312, 359] on div "701 / 1005" at bounding box center [325, 401] width 38 height 9
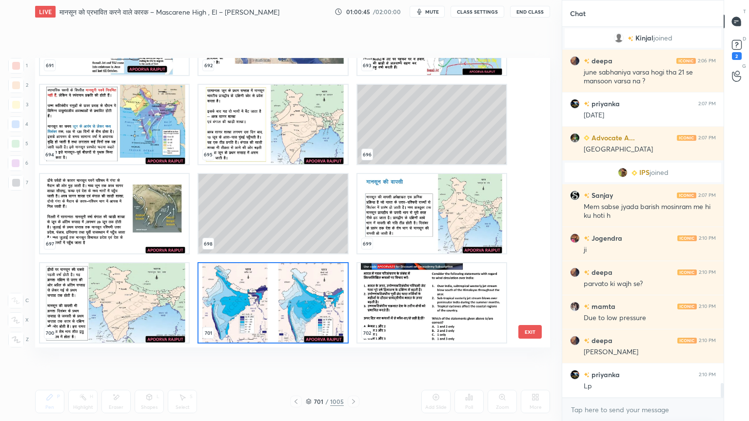
click at [521, 248] on div "691 692 693 694 695 696 697 698 699 700 701 702 703 704 705" at bounding box center [284, 203] width 498 height 290
click at [528, 243] on div "691 692 693 694 695 696 697 698 699 700 701 702 703 704 705" at bounding box center [284, 203] width 498 height 290
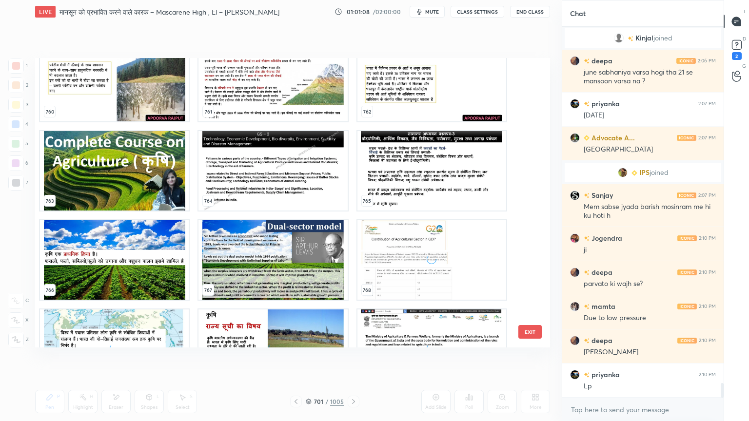
scroll to position [22685, 0]
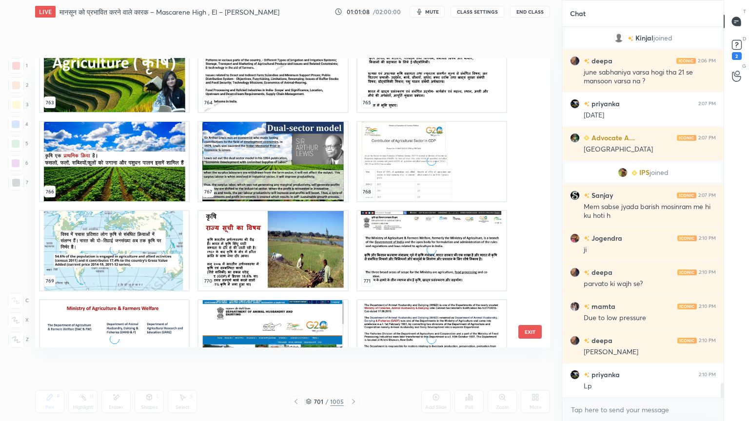
click at [529, 328] on button "EXIT" at bounding box center [529, 332] width 23 height 14
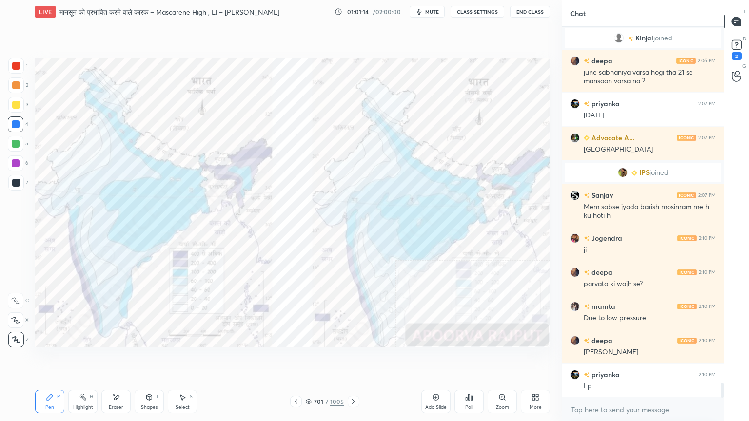
click at [116, 359] on div "Eraser" at bounding box center [115, 401] width 29 height 23
drag, startPoint x: 20, startPoint y: 341, endPoint x: 22, endPoint y: 335, distance: 5.9
click at [18, 339] on span "Erase all" at bounding box center [15, 339] width 15 height 7
click at [23, 337] on div "1 2 3 4 5 6 7 C X Z E E Erase all H H" at bounding box center [15, 203] width 31 height 290
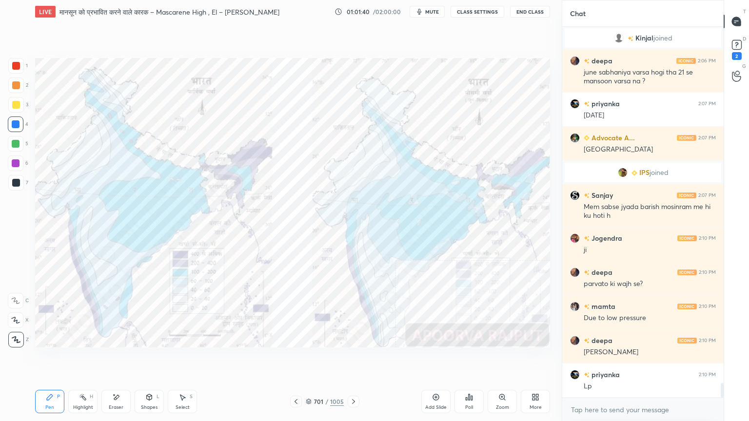
click at [307, 359] on icon at bounding box center [309, 402] width 6 height 6
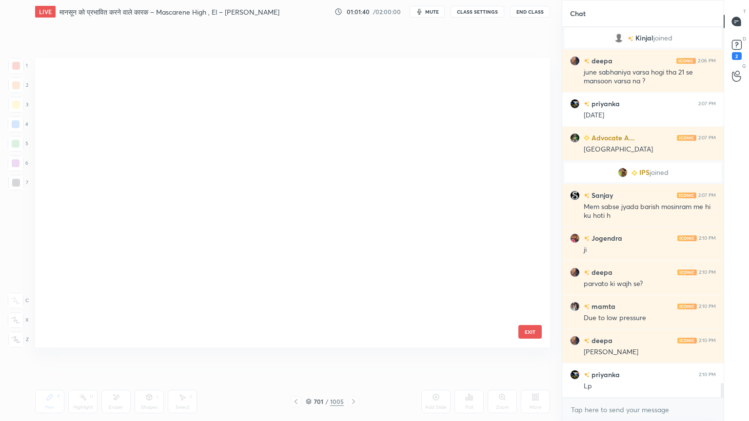
scroll to position [287, 510]
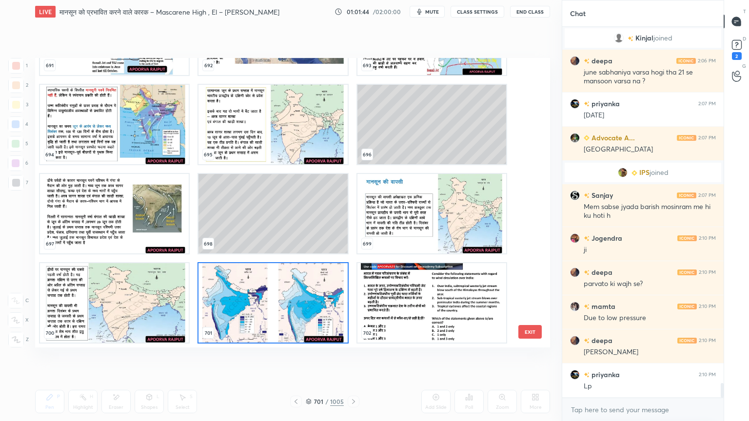
click at [435, 200] on img "grid" at bounding box center [431, 213] width 149 height 79
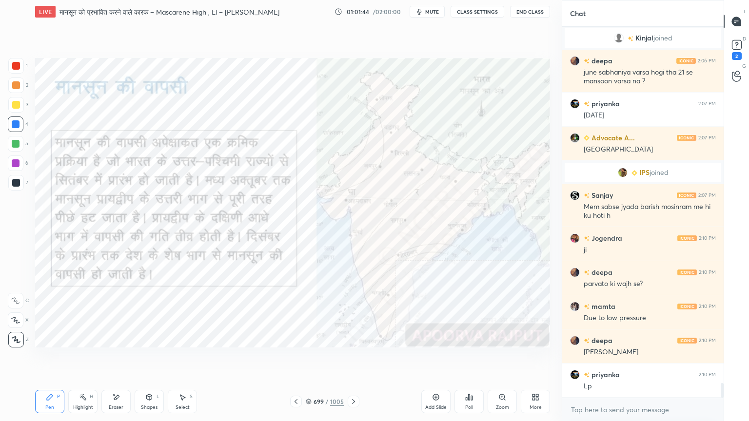
click at [435, 199] on img "grid" at bounding box center [431, 213] width 149 height 79
click at [24, 122] on div "4" at bounding box center [18, 124] width 20 height 16
click at [116, 359] on icon at bounding box center [116, 397] width 8 height 8
drag, startPoint x: 123, startPoint y: 392, endPoint x: 117, endPoint y: 395, distance: 6.1
click at [121, 359] on div "Eraser" at bounding box center [115, 401] width 29 height 23
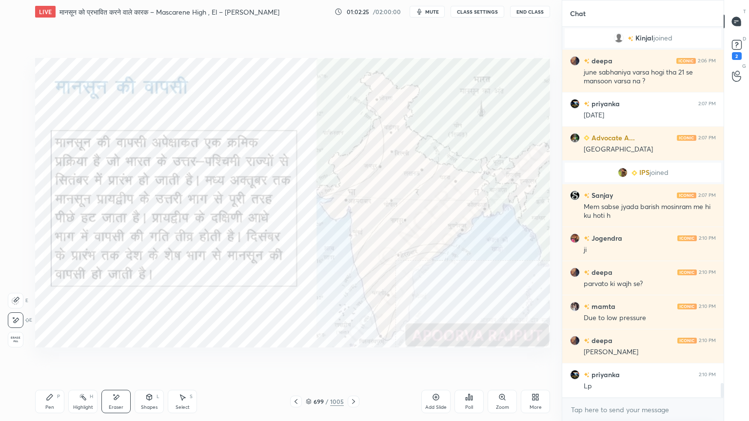
click at [11, 336] on span "Erase all" at bounding box center [15, 339] width 15 height 7
click at [10, 336] on div "E E Erase all" at bounding box center [20, 318] width 24 height 58
click at [122, 359] on div "Eraser" at bounding box center [115, 401] width 29 height 23
click at [117, 359] on icon at bounding box center [116, 397] width 8 height 8
click at [118, 359] on div "Eraser" at bounding box center [115, 401] width 29 height 23
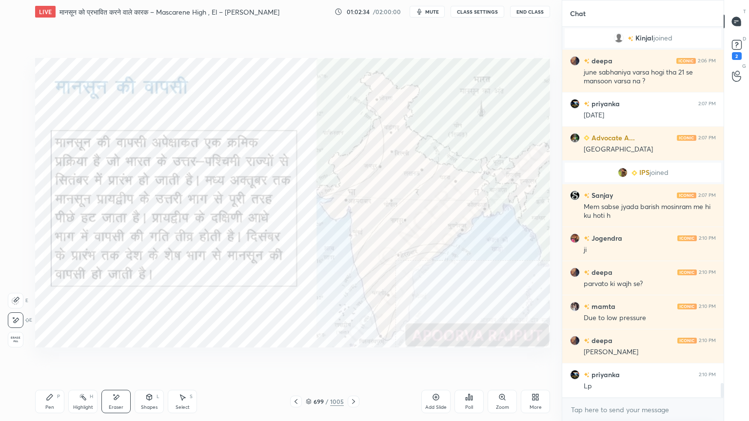
click at [9, 337] on span "Erase all" at bounding box center [15, 339] width 15 height 7
drag, startPoint x: 20, startPoint y: 337, endPoint x: 20, endPoint y: 331, distance: 5.4
click at [20, 337] on div "1 2 3 4 5 6 7 C X Z E E Erase all H H" at bounding box center [15, 203] width 31 height 290
click at [117, 359] on div "Eraser" at bounding box center [116, 407] width 15 height 5
click at [119, 359] on div "Eraser" at bounding box center [115, 401] width 29 height 23
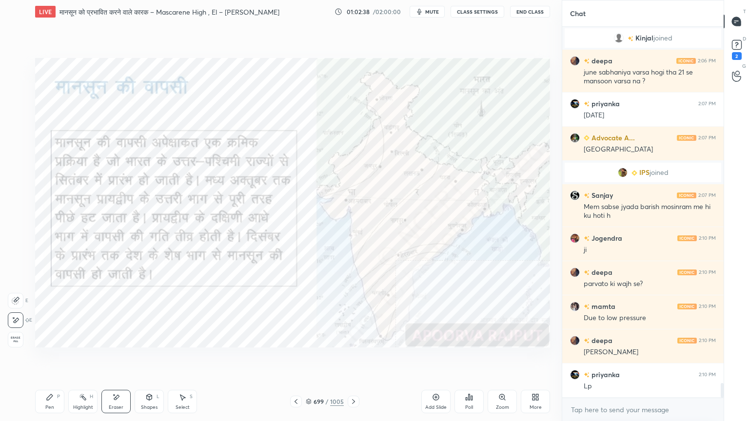
click at [16, 333] on div "Erase all" at bounding box center [16, 340] width 16 height 16
click at [18, 335] on div "1 2 3 4 5 6 7 C X Z E E Erase all H H" at bounding box center [15, 203] width 31 height 290
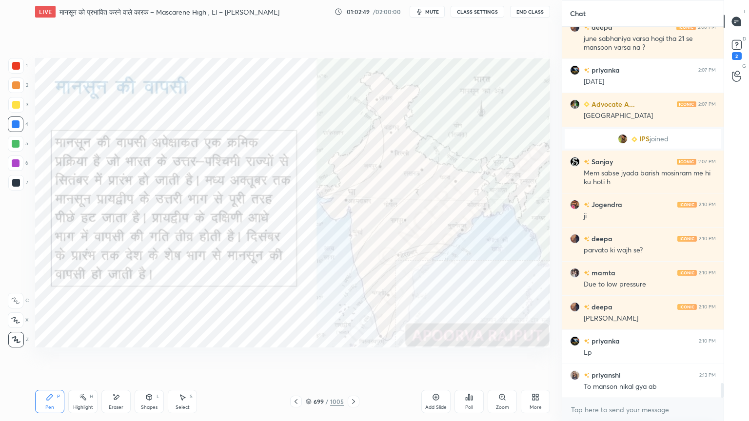
click at [124, 359] on div "Eraser" at bounding box center [115, 401] width 29 height 23
click at [121, 359] on div "Eraser" at bounding box center [115, 401] width 29 height 23
click at [15, 331] on div "Erase all" at bounding box center [17, 337] width 18 height 19
click at [17, 328] on div "1 2 3 4 5 6 7 C X Z E E Erase all H H" at bounding box center [15, 203] width 31 height 290
click at [118, 359] on div "Eraser" at bounding box center [116, 407] width 15 height 5
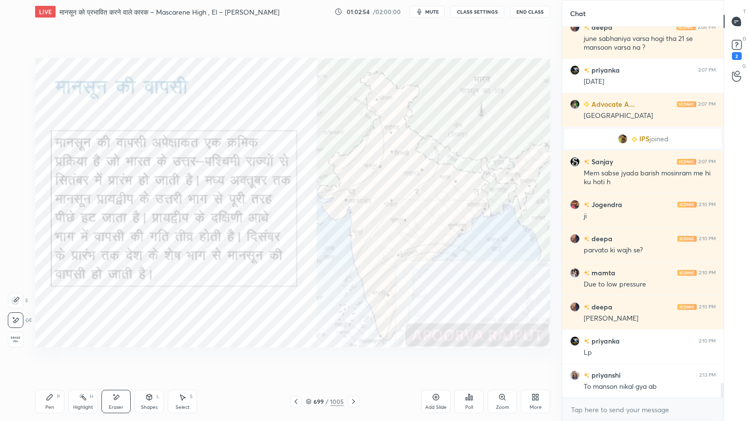
click at [14, 339] on span "Erase all" at bounding box center [15, 339] width 15 height 7
drag, startPoint x: 14, startPoint y: 335, endPoint x: 32, endPoint y: 321, distance: 22.5
click at [15, 333] on div "1 2 3 4 5 6 7 C X Z E E Erase all H H" at bounding box center [15, 203] width 31 height 290
click at [402, 264] on div "Setting up your live class Poll for secs No correct answer Start poll" at bounding box center [292, 202] width 522 height 359
click at [115, 359] on div "Pen P Highlight H Eraser Shapes L Select S 699 / 1005 Add Slide Poll Zoom More" at bounding box center [292, 401] width 515 height 39
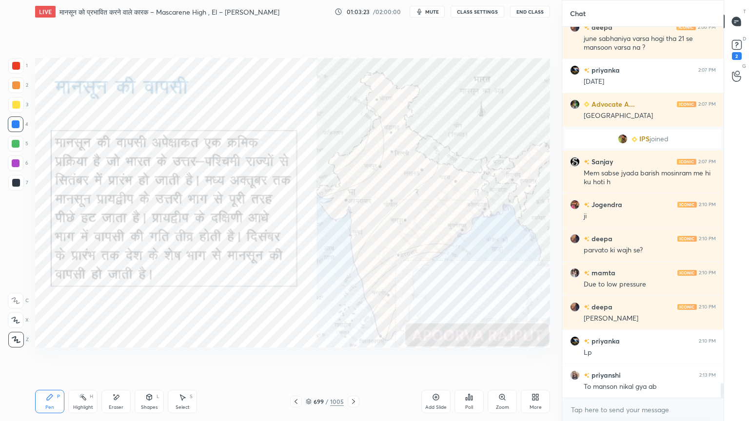
click at [120, 359] on div "Eraser" at bounding box center [115, 401] width 29 height 23
drag, startPoint x: 119, startPoint y: 399, endPoint x: 104, endPoint y: 392, distance: 16.8
click at [118, 359] on div "Eraser" at bounding box center [115, 401] width 29 height 23
click at [12, 332] on div "Erase all" at bounding box center [16, 340] width 16 height 16
click at [12, 329] on div "1 2 3 4 5 6 7 C X Z E E Erase all H H" at bounding box center [15, 203] width 31 height 290
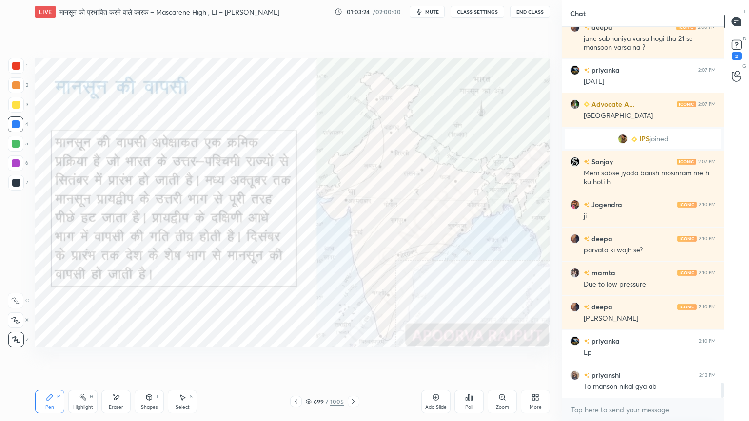
drag, startPoint x: 10, startPoint y: 327, endPoint x: 30, endPoint y: 331, distance: 20.6
click at [10, 328] on div "Z" at bounding box center [18, 337] width 20 height 19
click at [352, 359] on icon at bounding box center [353, 402] width 8 height 8
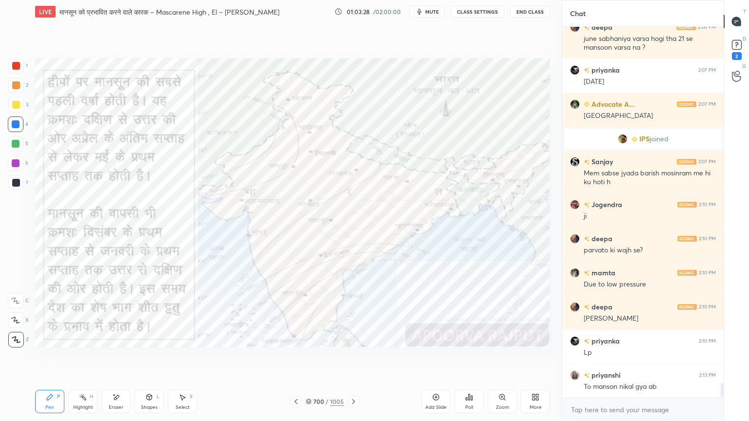
drag, startPoint x: 348, startPoint y: 404, endPoint x: 350, endPoint y: 391, distance: 12.9
click at [350, 359] on div "Pen P Highlight H Eraser Shapes L Select S 700 / 1005 Add Slide Poll Zoom More" at bounding box center [292, 401] width 515 height 39
click at [352, 359] on icon at bounding box center [353, 402] width 8 height 8
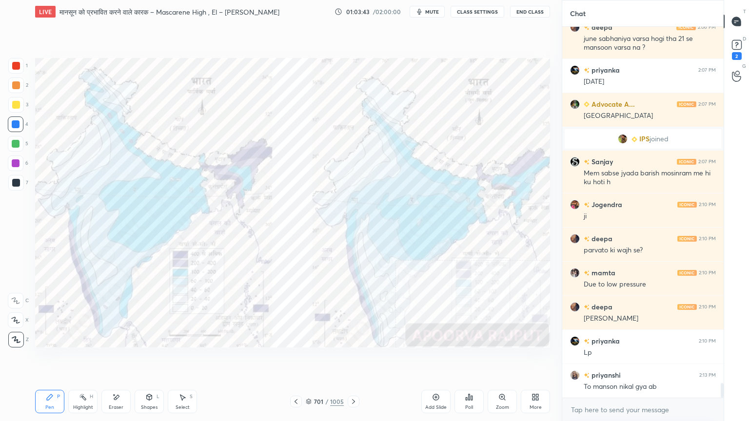
click at [352, 359] on icon at bounding box center [353, 402] width 8 height 8
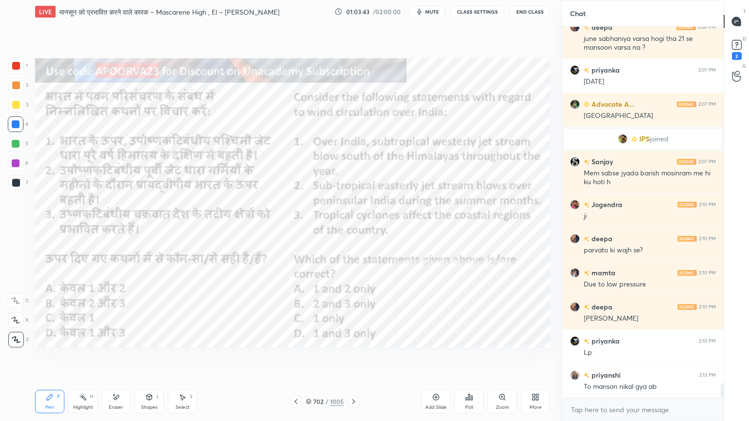
click at [349, 359] on icon at bounding box center [353, 402] width 8 height 8
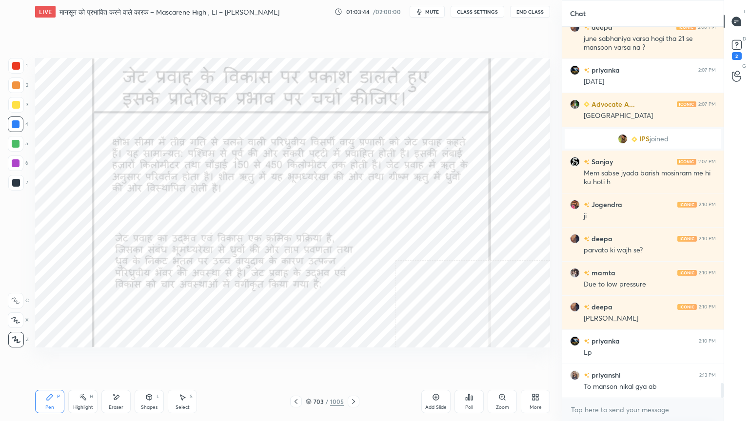
click at [348, 359] on div at bounding box center [354, 402] width 12 height 12
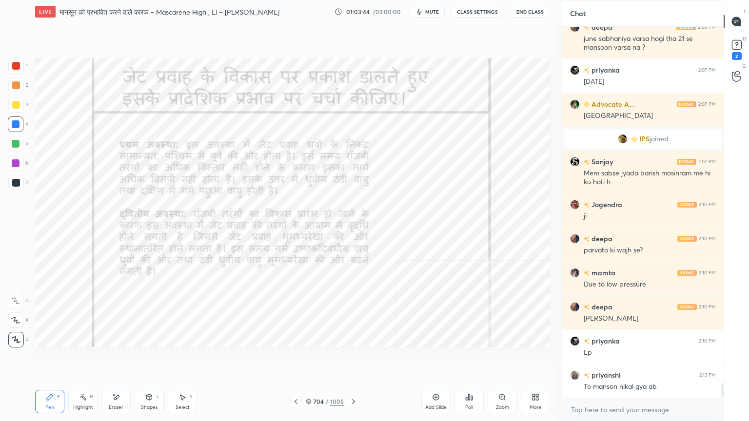
click at [349, 359] on div at bounding box center [354, 402] width 12 height 12
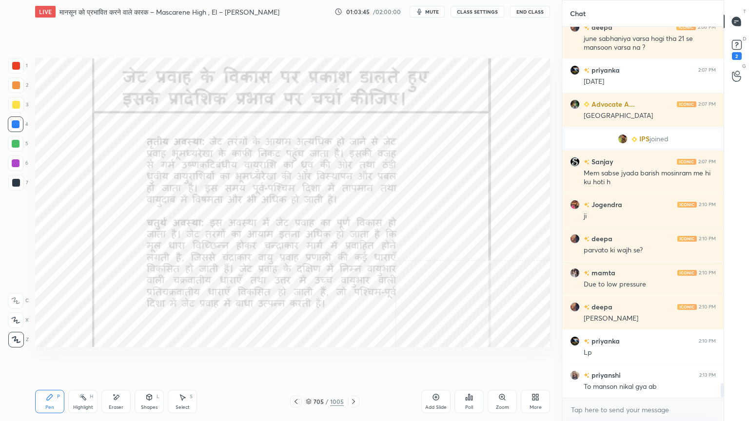
click at [351, 359] on icon at bounding box center [353, 402] width 8 height 8
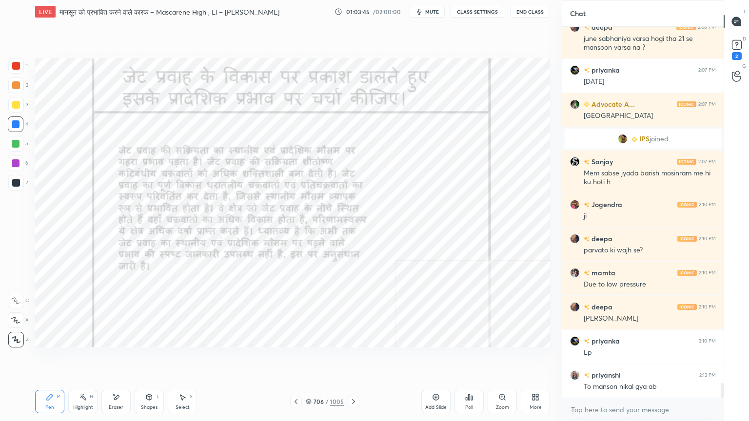
click at [352, 359] on icon at bounding box center [353, 402] width 8 height 8
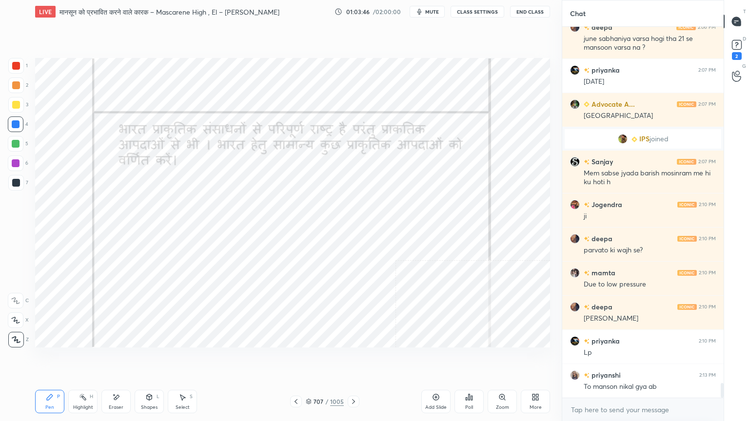
click at [354, 359] on icon at bounding box center [353, 402] width 8 height 8
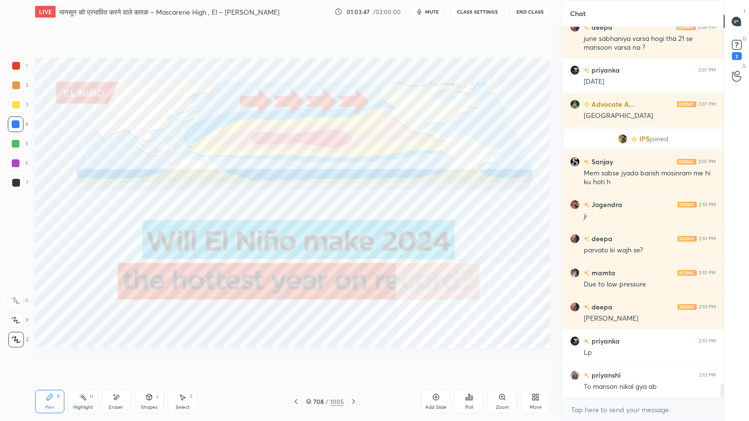
click at [353, 359] on icon at bounding box center [353, 402] width 8 height 8
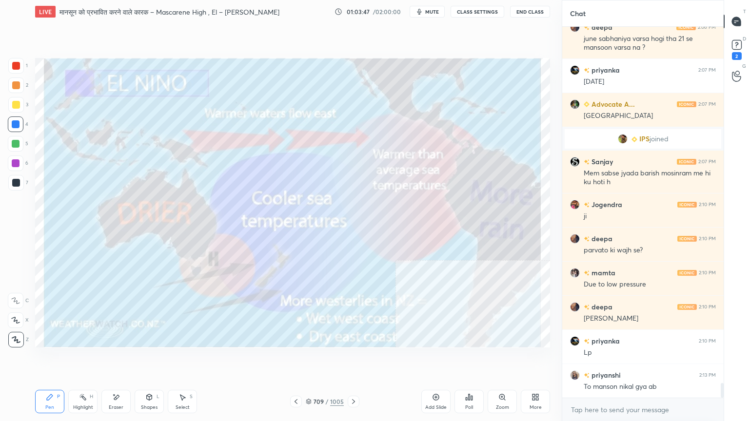
click at [311, 359] on icon at bounding box center [309, 402] width 6 height 6
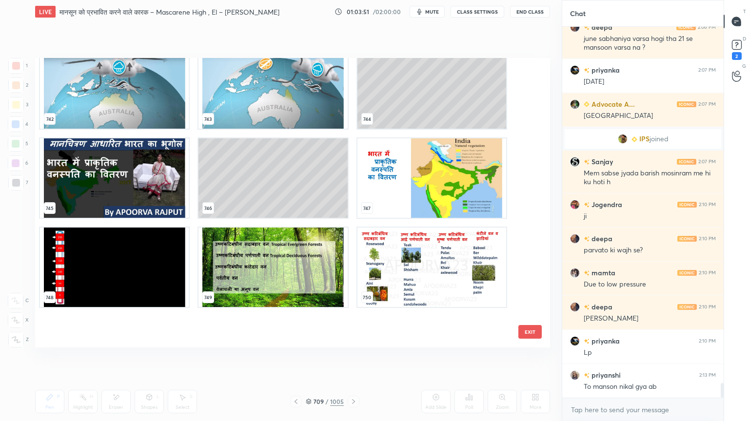
scroll to position [21995, 0]
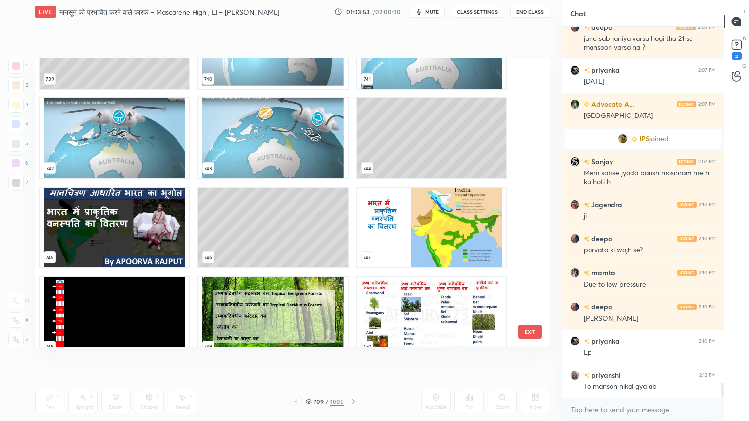
click at [126, 231] on img "grid" at bounding box center [114, 227] width 149 height 79
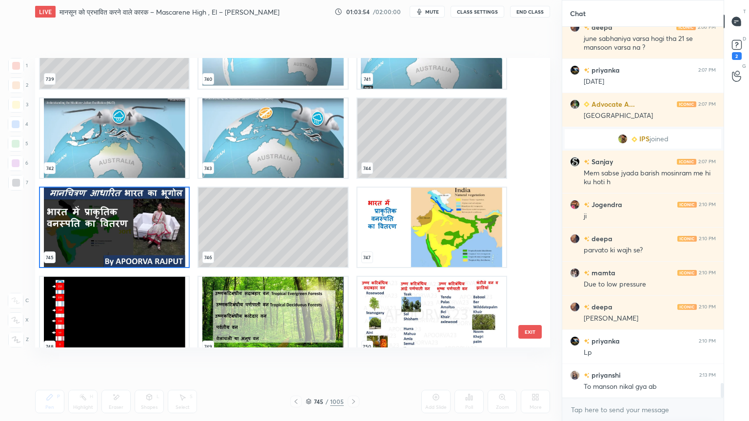
click at [139, 238] on img "grid" at bounding box center [114, 227] width 149 height 79
click at [140, 238] on img "grid" at bounding box center [114, 227] width 149 height 79
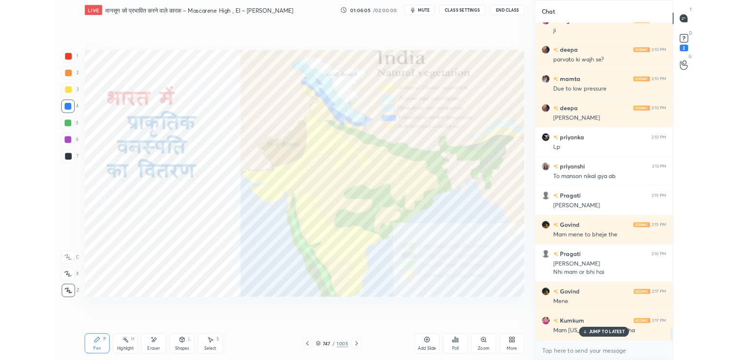
scroll to position [9284, 0]
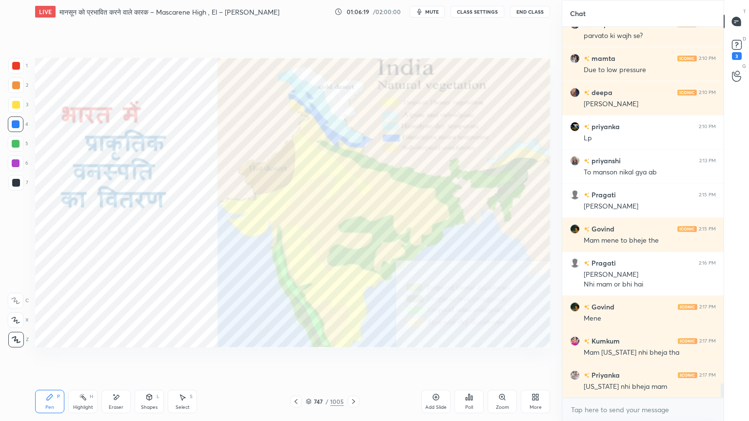
click at [537, 359] on icon at bounding box center [537, 399] width 2 height 2
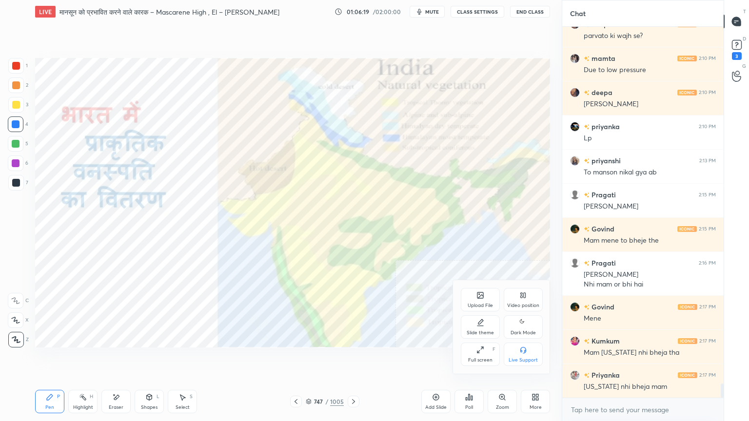
drag, startPoint x: 484, startPoint y: 357, endPoint x: 481, endPoint y: 314, distance: 42.6
click at [483, 357] on div "Full screen F" at bounding box center [480, 354] width 39 height 23
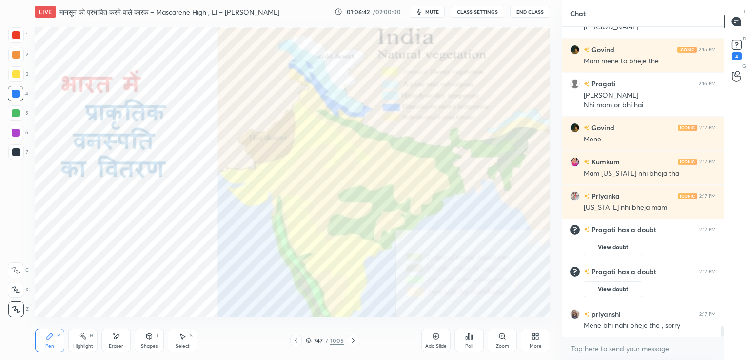
scroll to position [9285, 0]
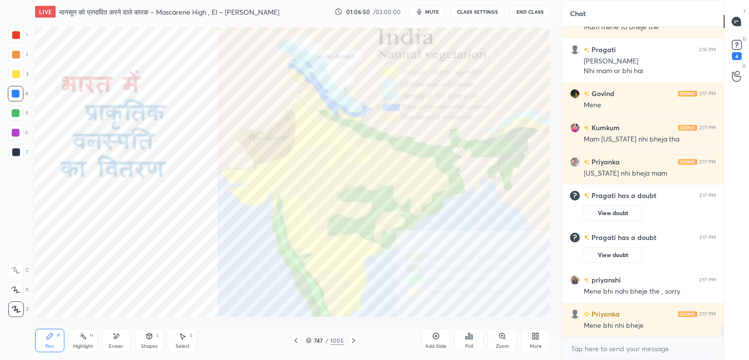
click at [533, 337] on icon at bounding box center [533, 337] width 2 height 2
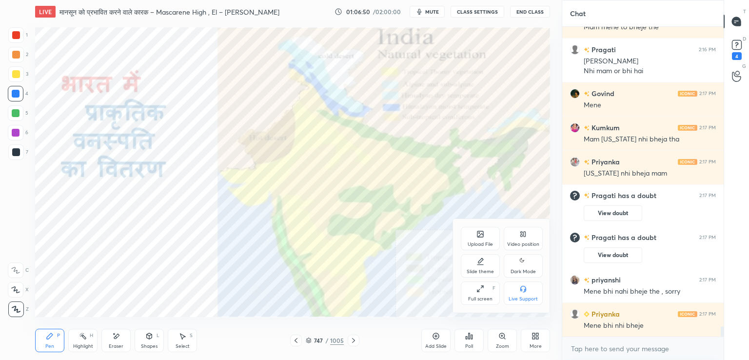
click at [477, 242] on div "Upload File" at bounding box center [479, 244] width 25 height 5
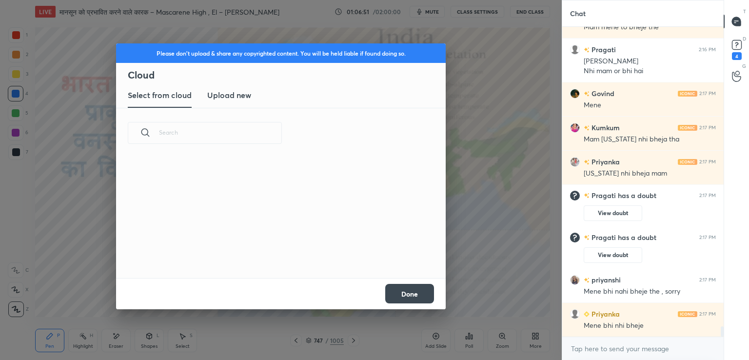
scroll to position [120, 313]
click at [229, 97] on h3 "Upload new" at bounding box center [229, 95] width 44 height 12
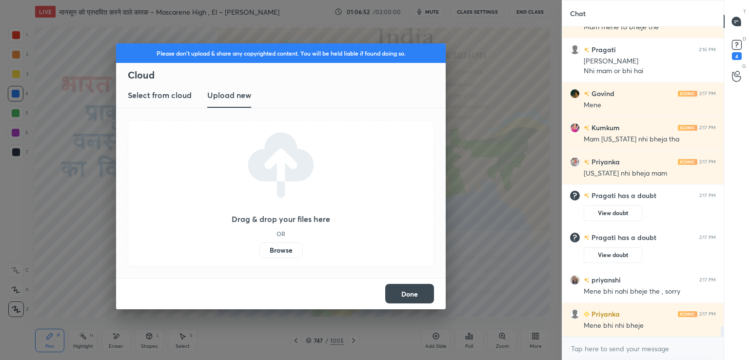
click at [272, 250] on label "Browse" at bounding box center [280, 250] width 43 height 16
click at [259, 250] on input "Browse" at bounding box center [259, 250] width 0 height 16
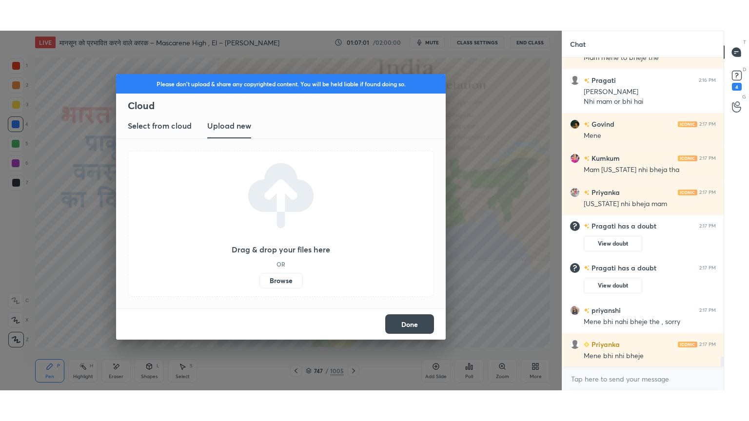
scroll to position [9327, 0]
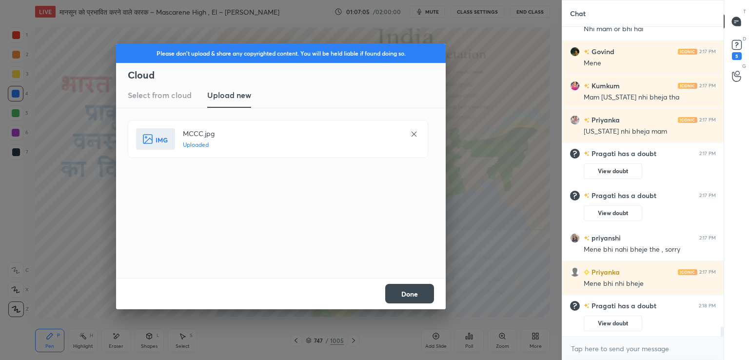
click at [407, 294] on button "Done" at bounding box center [409, 293] width 49 height 19
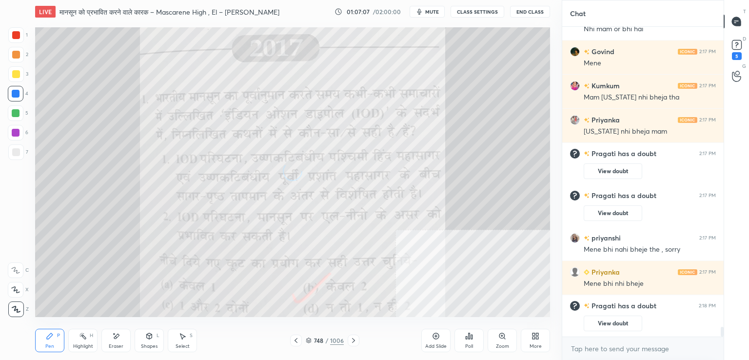
click at [530, 336] on div "More" at bounding box center [535, 340] width 29 height 23
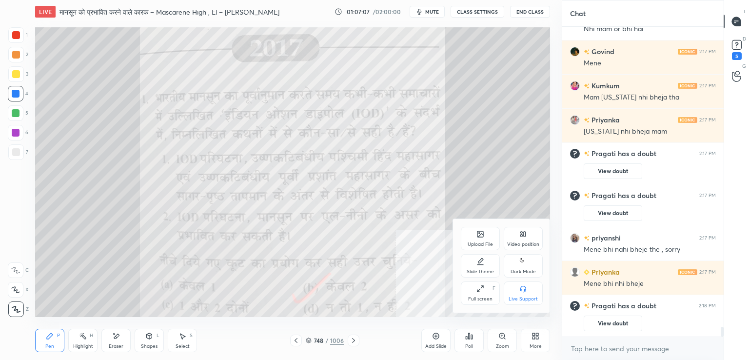
click at [478, 294] on div "Full screen F" at bounding box center [480, 292] width 39 height 23
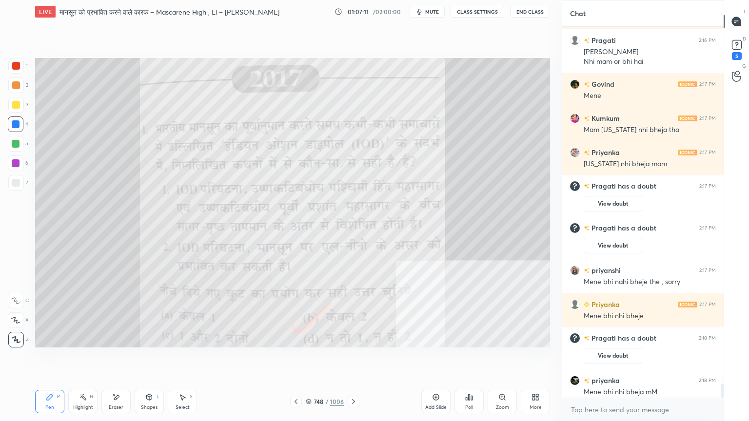
scroll to position [9272, 0]
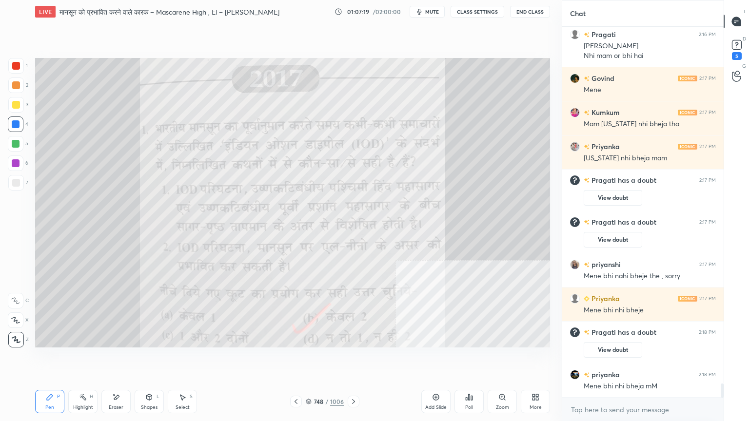
click at [115, 359] on div "Pen P Highlight H Eraser Shapes L Select S 748 / 1006 Add Slide Poll Zoom More" at bounding box center [292, 401] width 515 height 39
click at [121, 359] on div "Eraser" at bounding box center [115, 401] width 29 height 23
click at [16, 334] on div "Erase all" at bounding box center [16, 340] width 16 height 16
click at [19, 333] on div "1 2 3 4 5 6 7 C X Z E E Erase all H H" at bounding box center [15, 203] width 31 height 290
click at [119, 359] on div "Eraser" at bounding box center [116, 407] width 15 height 5
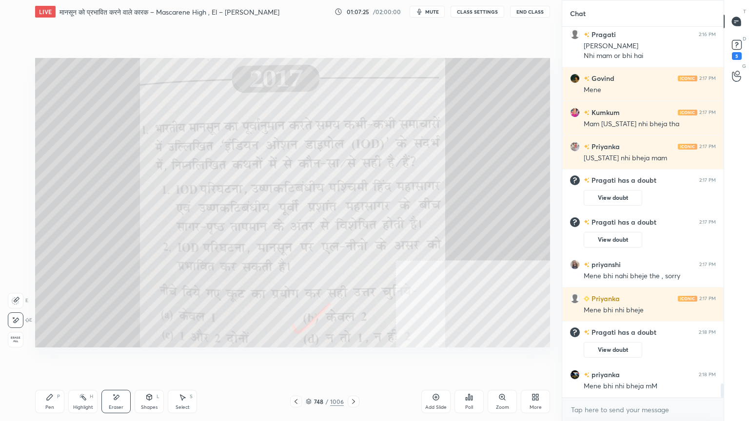
drag, startPoint x: 5, startPoint y: 325, endPoint x: 15, endPoint y: 338, distance: 16.7
click at [5, 327] on div "1 2 3 4 5 6 7 C X Z E E Erase all H H" at bounding box center [15, 203] width 31 height 290
click at [15, 339] on span "Erase all" at bounding box center [15, 339] width 15 height 7
click at [16, 340] on div "1 2 3 4 5 6 7 C X Z E E Erase all H H" at bounding box center [15, 203] width 31 height 290
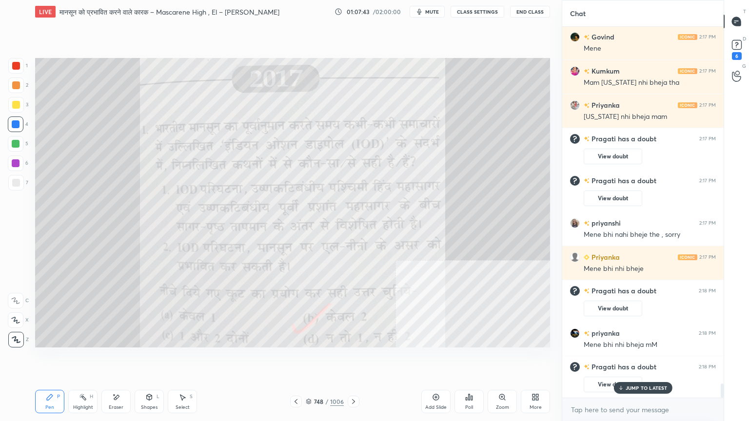
click at [666, 359] on div "JUMP TO LATEST" at bounding box center [642, 388] width 58 height 12
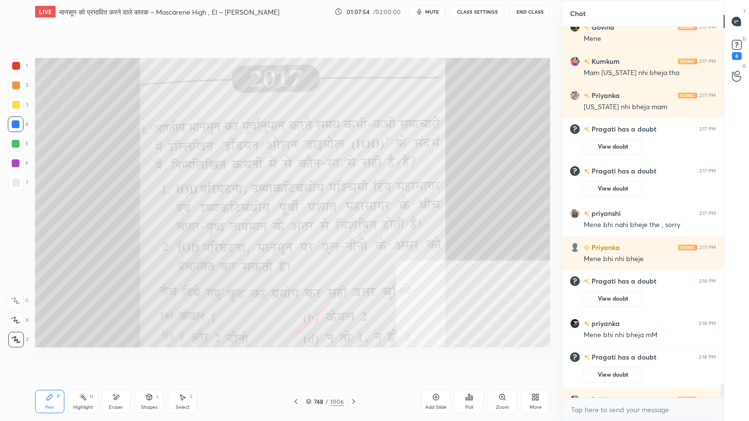
scroll to position [9338, 0]
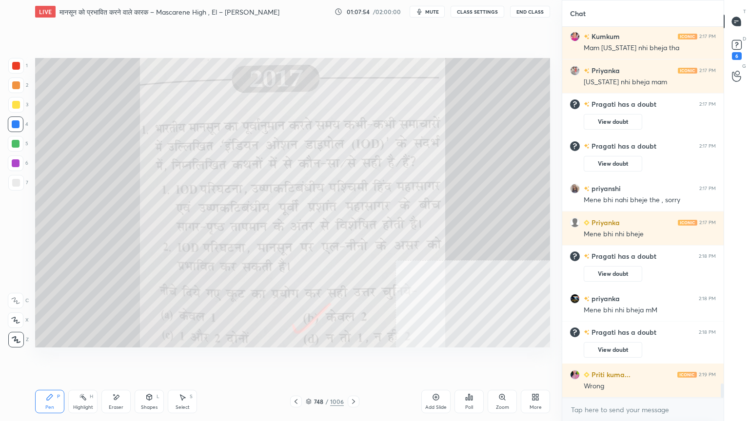
click at [120, 359] on div "Eraser" at bounding box center [115, 401] width 29 height 23
click at [16, 339] on span "Erase all" at bounding box center [15, 339] width 15 height 7
click at [470, 359] on div "Poll" at bounding box center [468, 401] width 29 height 23
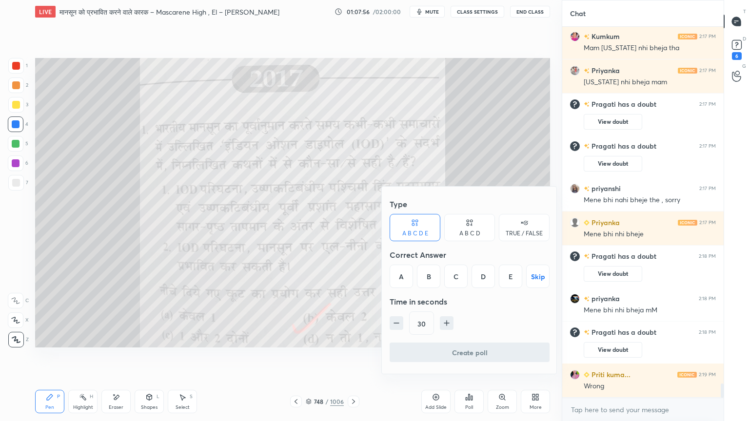
scroll to position [9372, 0]
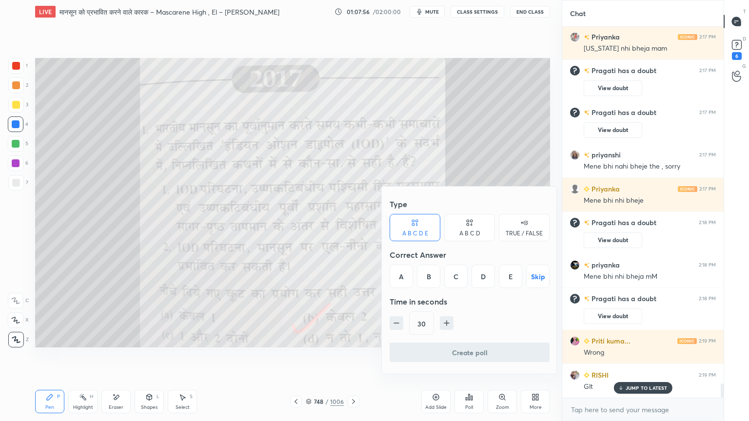
click at [519, 229] on div "TRUE / FALSE" at bounding box center [524, 227] width 51 height 27
click at [477, 273] on div "False" at bounding box center [469, 276] width 51 height 23
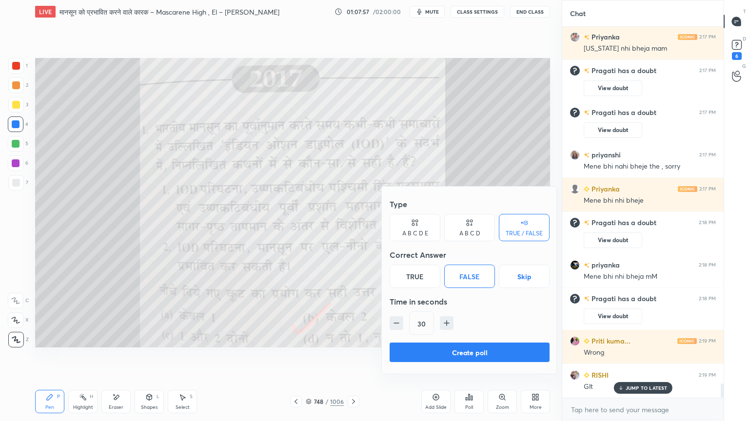
scroll to position [9440, 0]
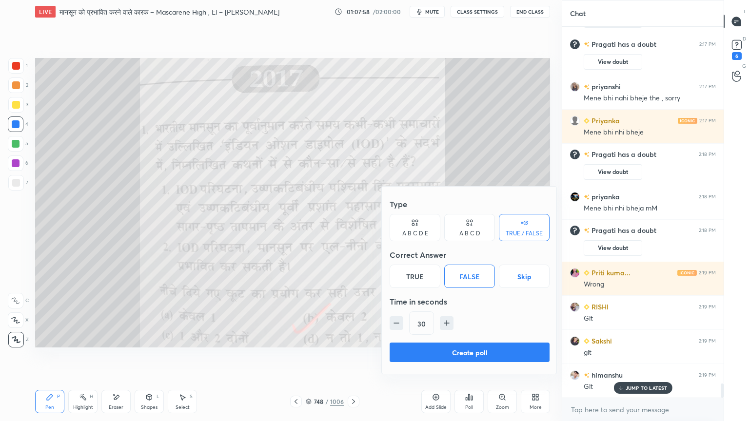
click at [482, 352] on button "Create poll" at bounding box center [469, 352] width 160 height 19
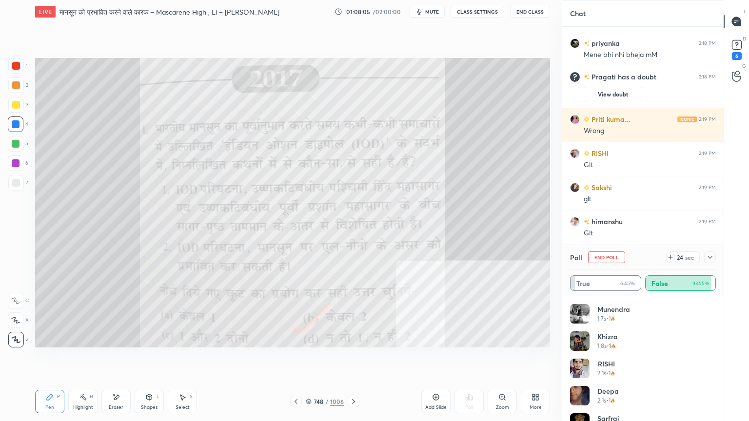
scroll to position [9627, 0]
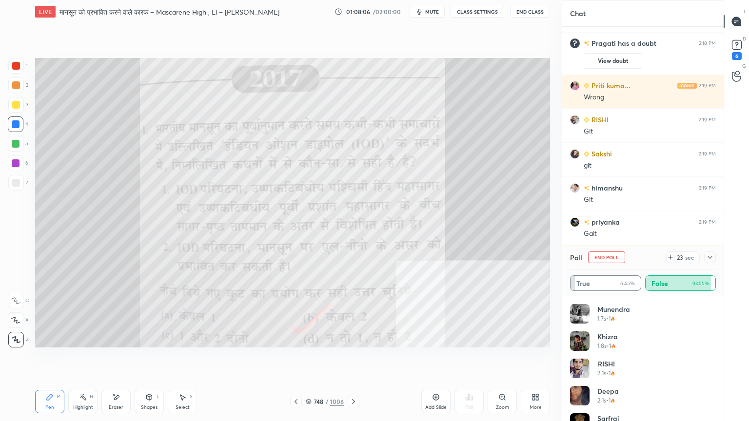
click at [708, 261] on div at bounding box center [710, 257] width 12 height 12
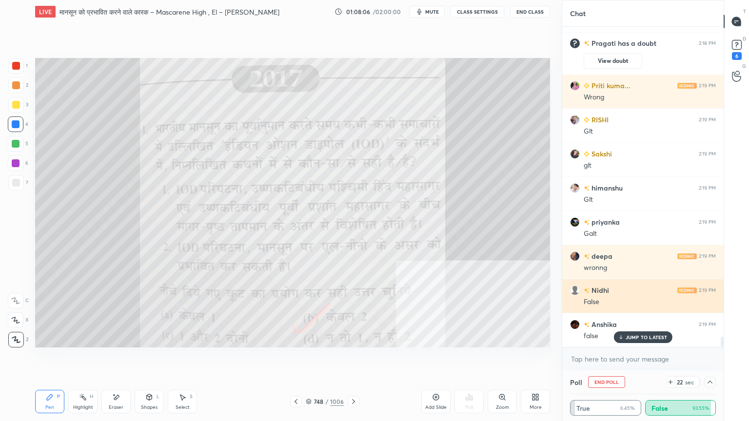
scroll to position [3, 3]
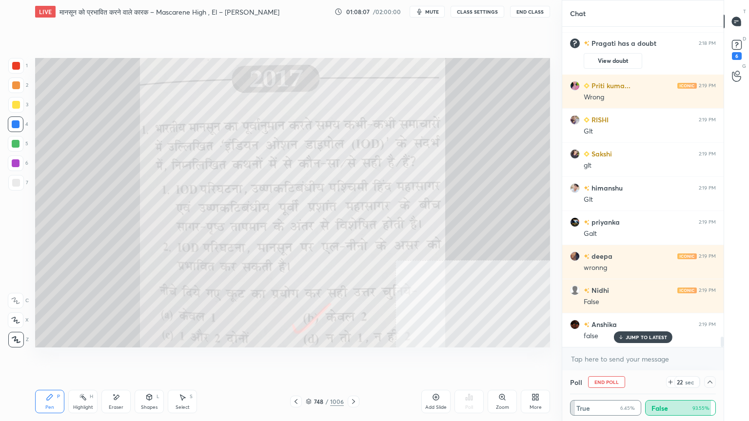
click at [644, 335] on p "JUMP TO LATEST" at bounding box center [646, 337] width 42 height 6
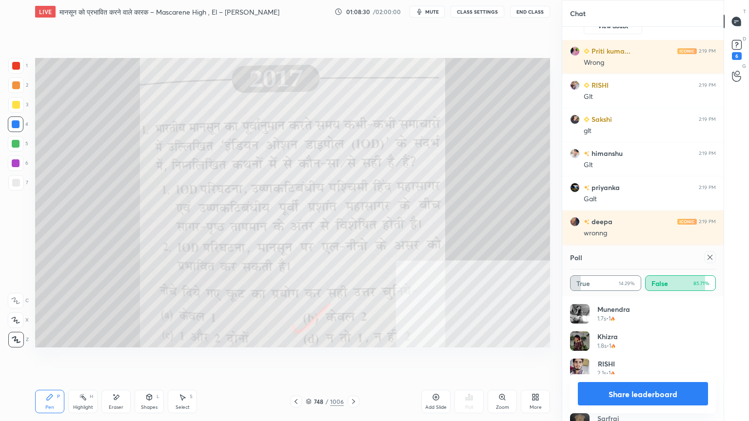
scroll to position [9695, 0]
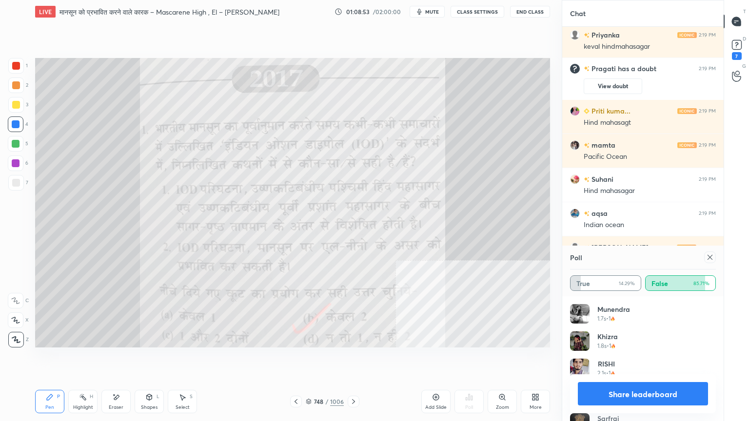
click at [627, 359] on button "Share leaderboard" at bounding box center [643, 393] width 130 height 23
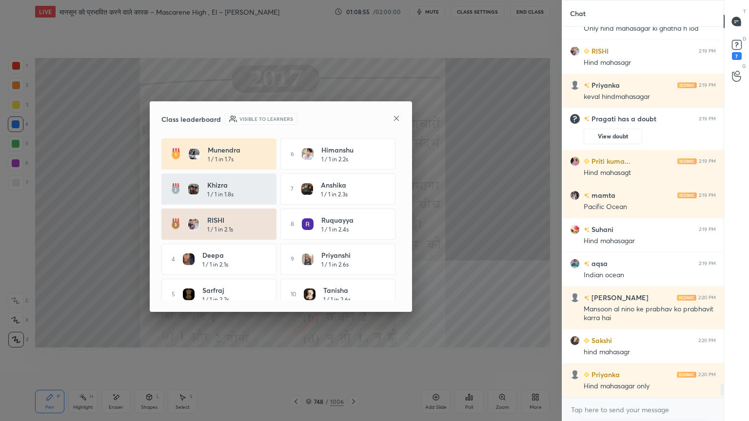
click at [395, 117] on icon at bounding box center [396, 119] width 8 height 8
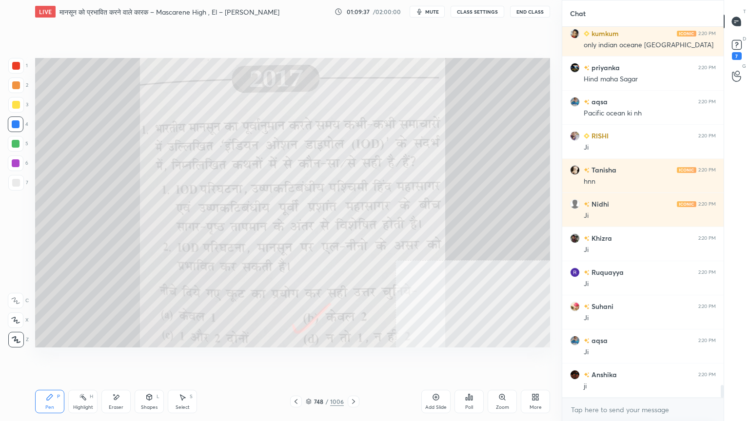
click at [112, 359] on icon at bounding box center [116, 397] width 8 height 8
click at [17, 337] on span "Erase all" at bounding box center [15, 339] width 15 height 7
click at [17, 334] on div "1 2 3 4 5 6 7 C X Z E E Erase all H H" at bounding box center [15, 203] width 31 height 290
click at [16, 333] on div at bounding box center [16, 340] width 16 height 16
click at [124, 359] on div "Eraser" at bounding box center [115, 401] width 29 height 23
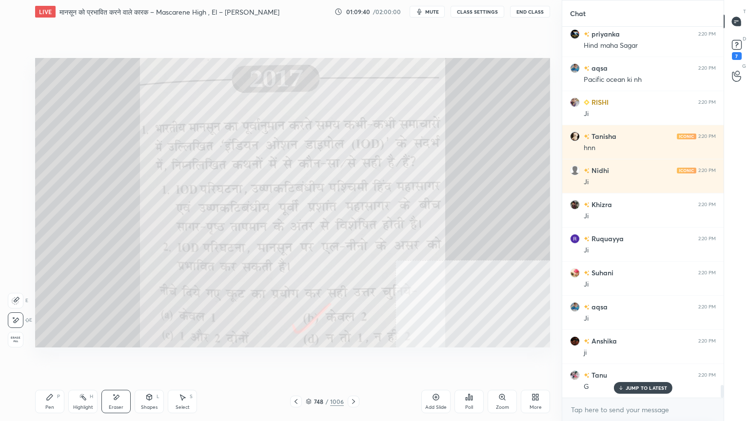
drag, startPoint x: 16, startPoint y: 337, endPoint x: 25, endPoint y: 331, distance: 11.0
click at [16, 338] on span "Erase all" at bounding box center [15, 339] width 15 height 7
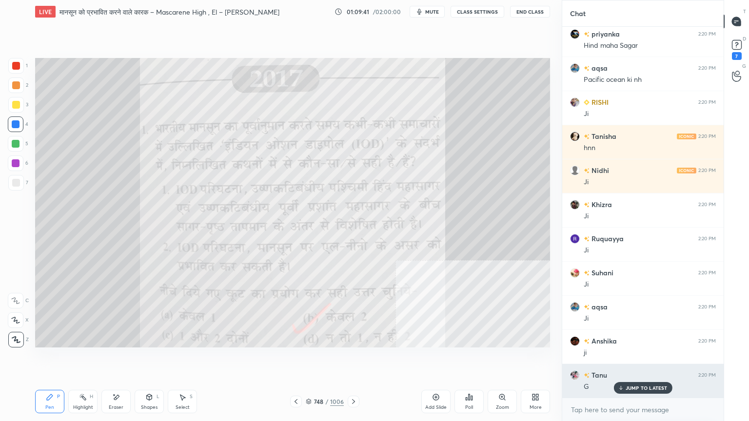
click at [651, 359] on p "JUMP TO LATEST" at bounding box center [646, 388] width 42 height 6
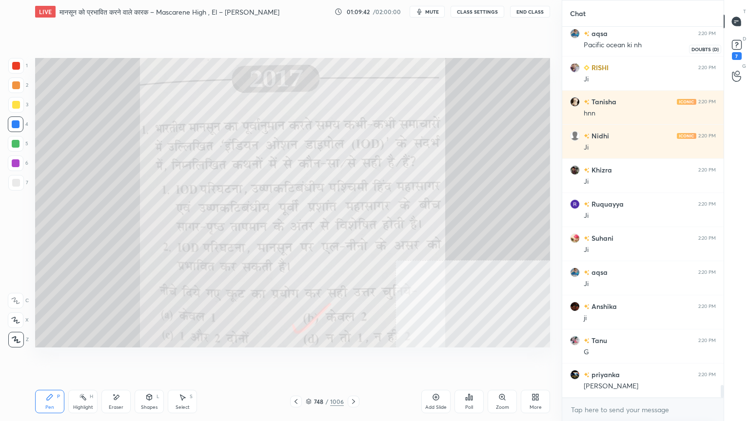
click at [736, 45] on rect at bounding box center [736, 44] width 9 height 9
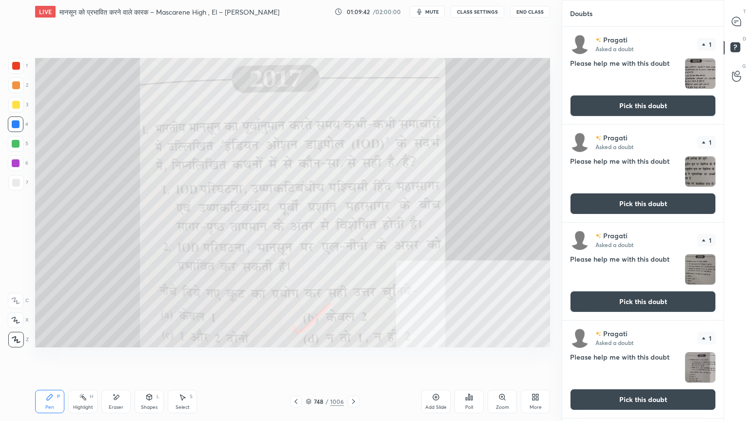
click at [669, 101] on button "Pick this doubt" at bounding box center [643, 105] width 146 height 21
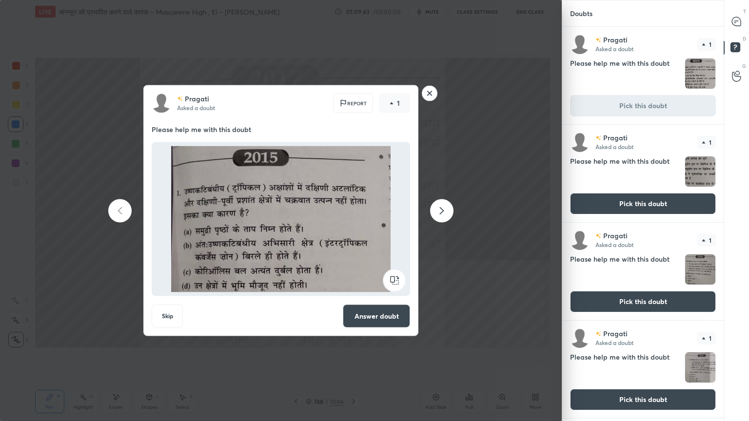
click at [739, 40] on icon at bounding box center [737, 49] width 18 height 18
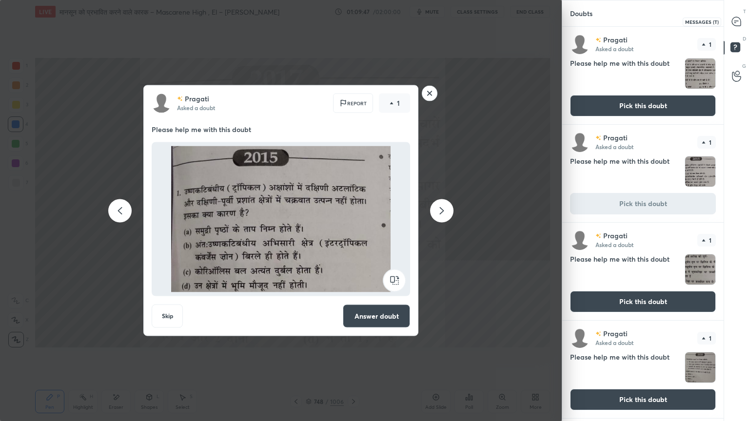
click at [735, 25] on icon at bounding box center [736, 21] width 9 height 9
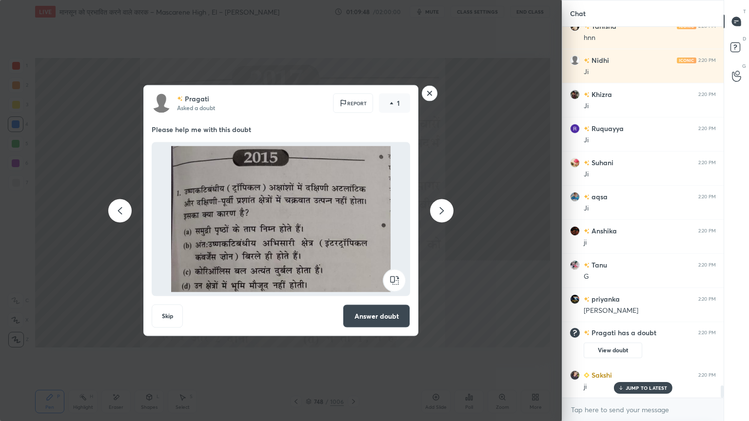
click at [639, 359] on p "JUMP TO LATEST" at bounding box center [646, 388] width 42 height 6
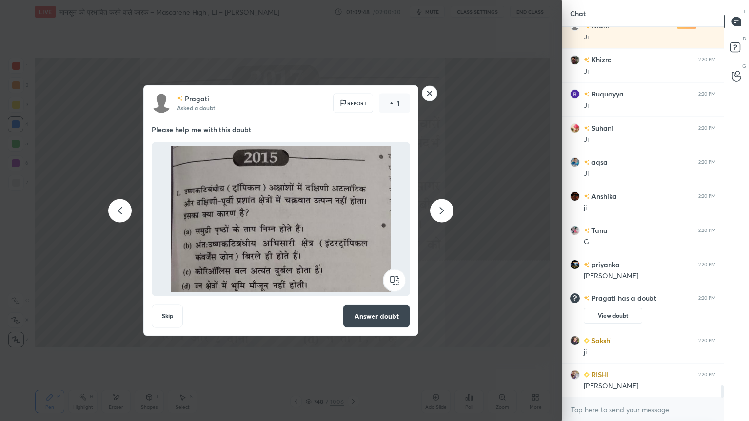
click at [440, 211] on icon at bounding box center [442, 211] width 12 height 12
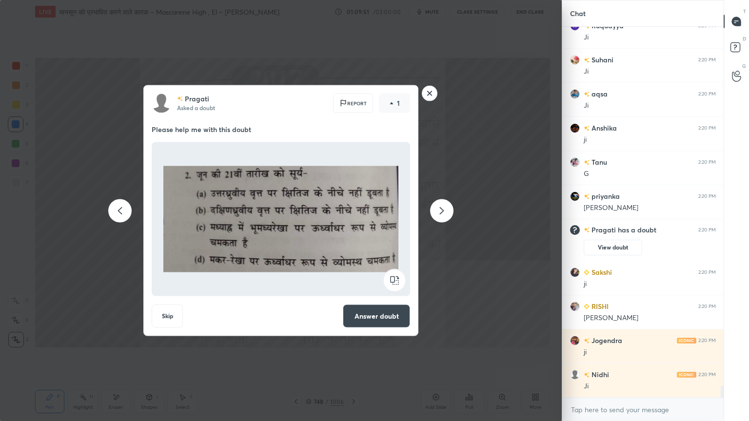
click at [440, 211] on icon at bounding box center [442, 211] width 12 height 12
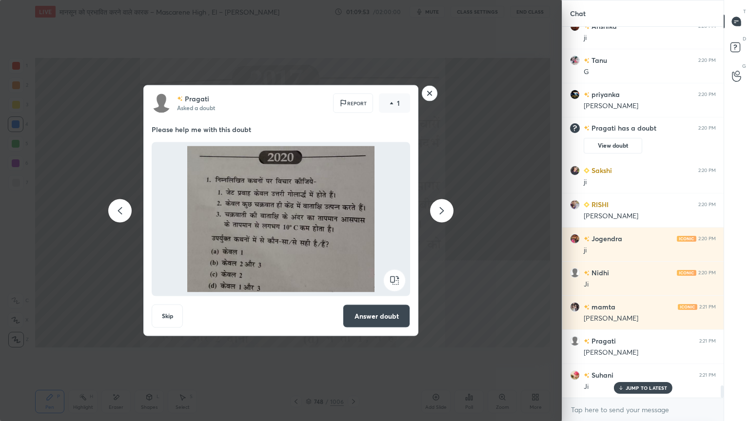
click at [439, 211] on icon at bounding box center [442, 211] width 12 height 12
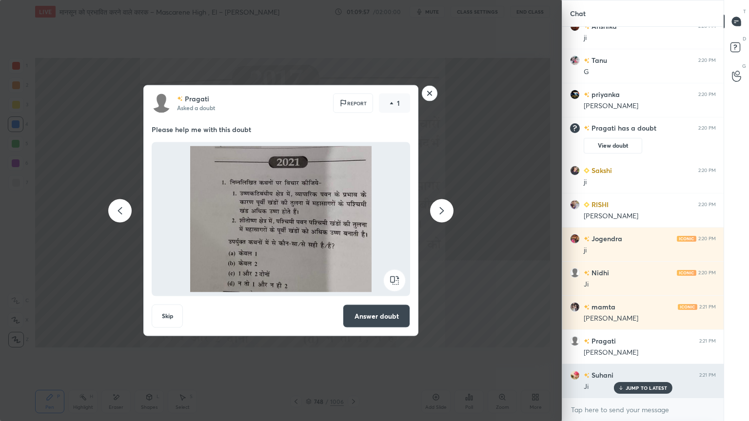
click at [630, 359] on p "JUMP TO LATEST" at bounding box center [646, 388] width 42 height 6
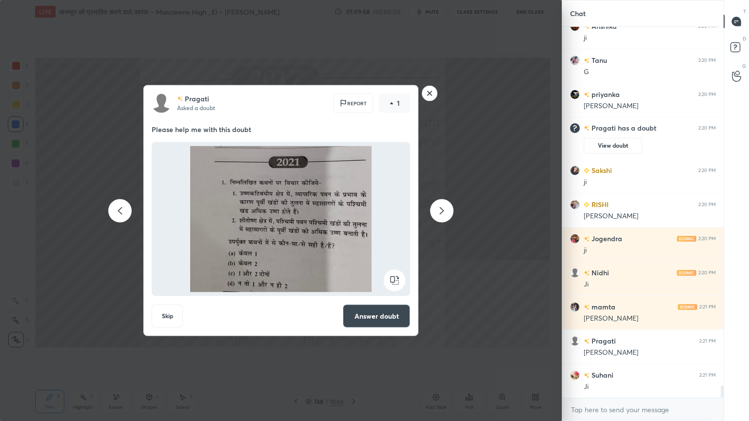
click at [445, 214] on icon at bounding box center [442, 211] width 12 height 12
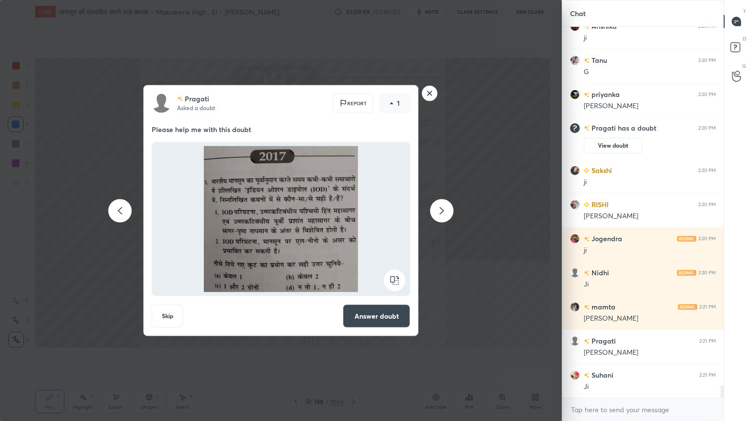
click at [440, 215] on icon at bounding box center [442, 211] width 12 height 12
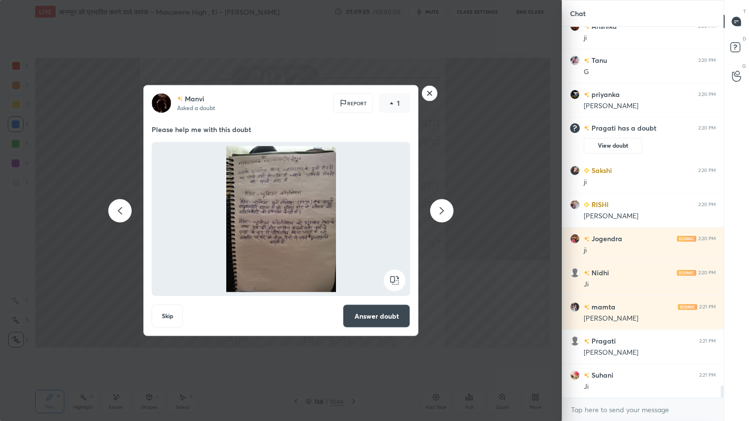
scroll to position [11116, 0]
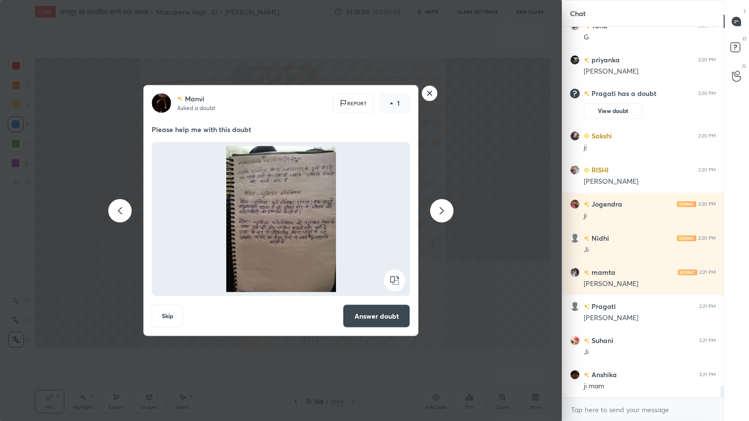
click at [439, 215] on icon at bounding box center [442, 211] width 12 height 12
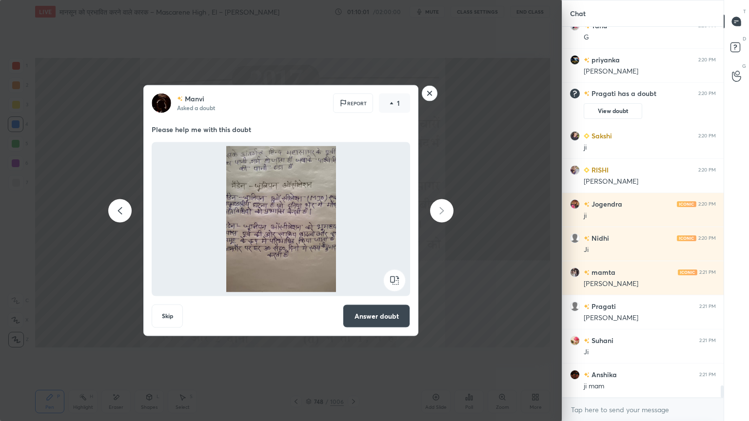
click at [439, 215] on icon at bounding box center [442, 211] width 12 height 12
click at [440, 216] on icon at bounding box center [442, 211] width 12 height 12
click at [442, 215] on icon at bounding box center [442, 211] width 12 height 12
click at [431, 94] on rect at bounding box center [429, 93] width 15 height 15
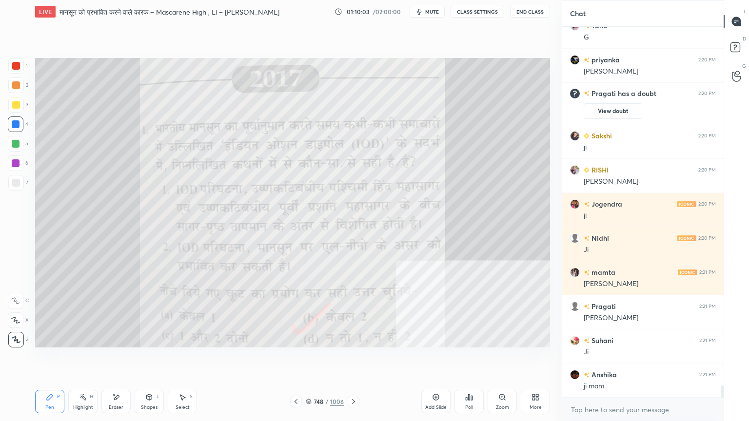
scroll to position [0, 0]
click at [14, 121] on div at bounding box center [16, 124] width 8 height 8
drag, startPoint x: 13, startPoint y: 122, endPoint x: 18, endPoint y: 121, distance: 5.6
click at [13, 121] on div at bounding box center [16, 124] width 8 height 8
click at [588, 359] on textarea at bounding box center [643, 410] width 146 height 16
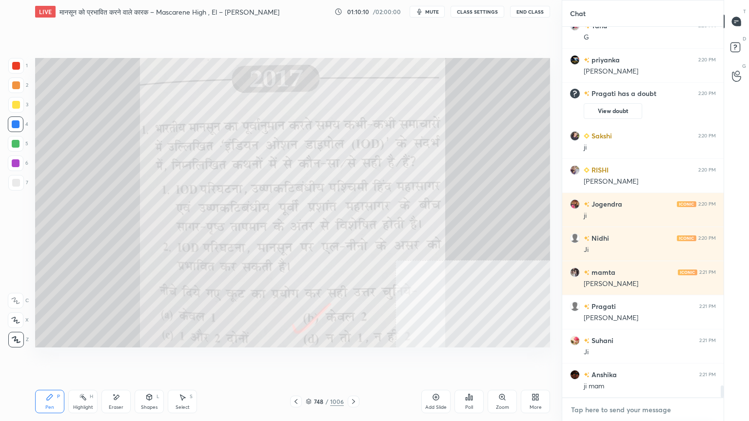
drag, startPoint x: 645, startPoint y: 407, endPoint x: 649, endPoint y: 404, distance: 5.5
click at [646, 359] on textarea at bounding box center [643, 410] width 146 height 16
click at [211, 353] on div "Setting up your live class Poll for secs No correct answer Start poll" at bounding box center [292, 202] width 522 height 359
click at [120, 359] on div "Eraser" at bounding box center [115, 401] width 29 height 23
drag, startPoint x: 14, startPoint y: 336, endPoint x: 34, endPoint y: 333, distance: 20.6
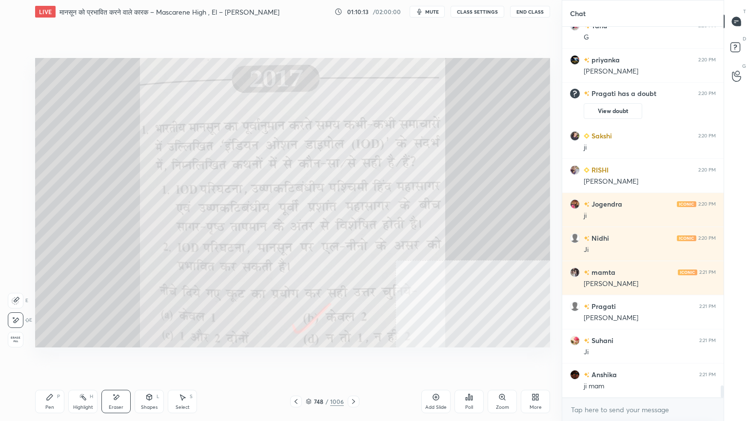
click at [16, 333] on div "Erase all" at bounding box center [16, 340] width 16 height 16
click at [313, 359] on div "748 / 1006" at bounding box center [325, 401] width 38 height 9
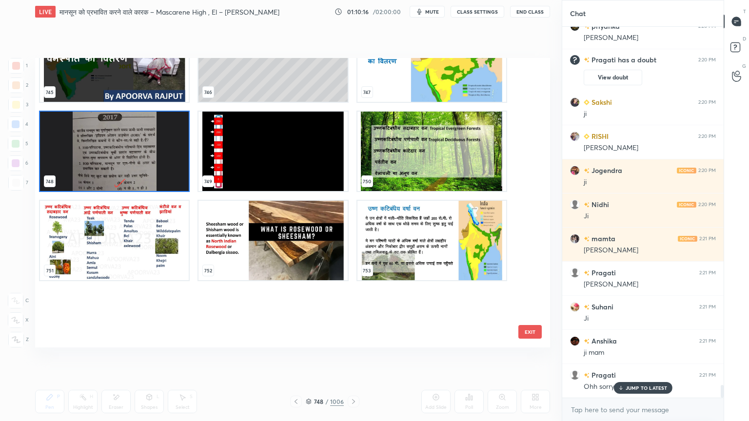
scroll to position [22061, 0]
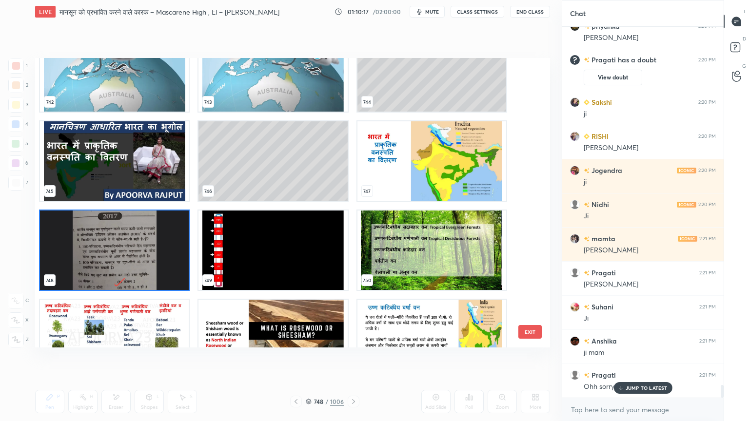
click at [640, 359] on div "JUMP TO LATEST" at bounding box center [642, 388] width 58 height 12
click at [530, 330] on button "EXIT" at bounding box center [529, 332] width 23 height 14
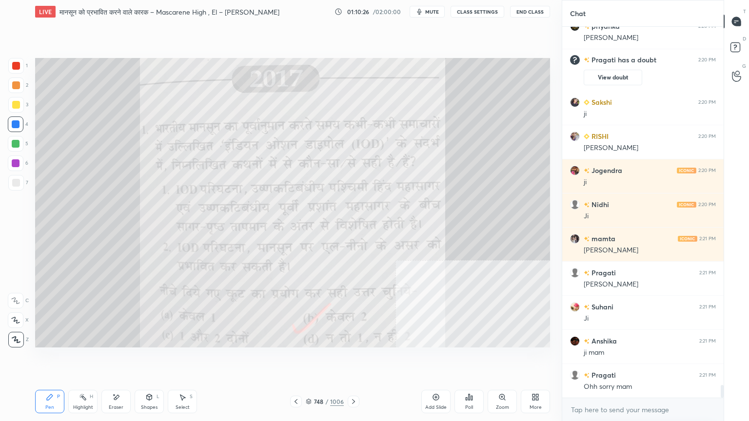
click at [309, 359] on div "748 / 1006" at bounding box center [325, 401] width 38 height 9
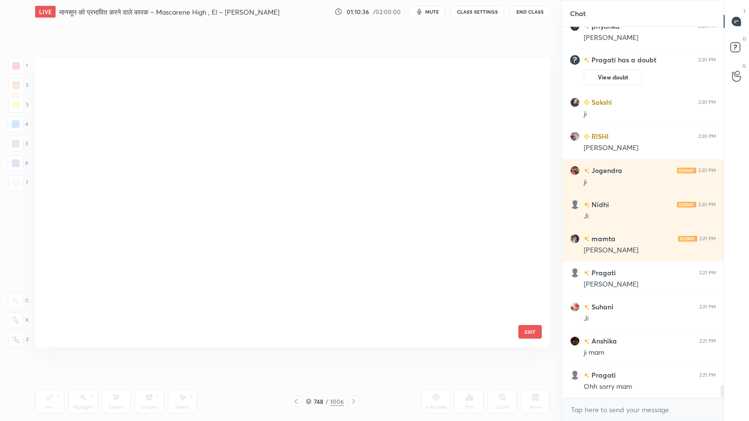
scroll to position [20231, 0]
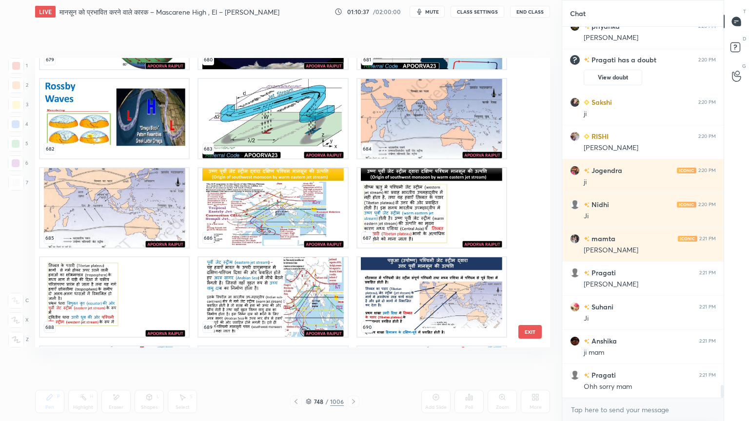
click at [531, 330] on button "EXIT" at bounding box center [529, 332] width 23 height 14
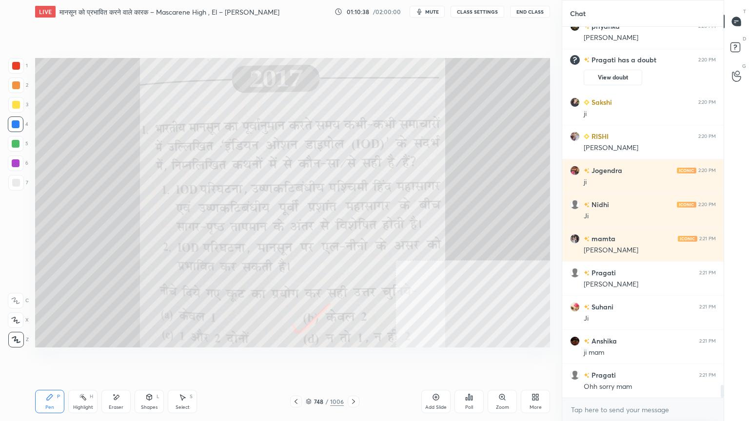
click at [353, 359] on icon at bounding box center [353, 402] width 8 height 8
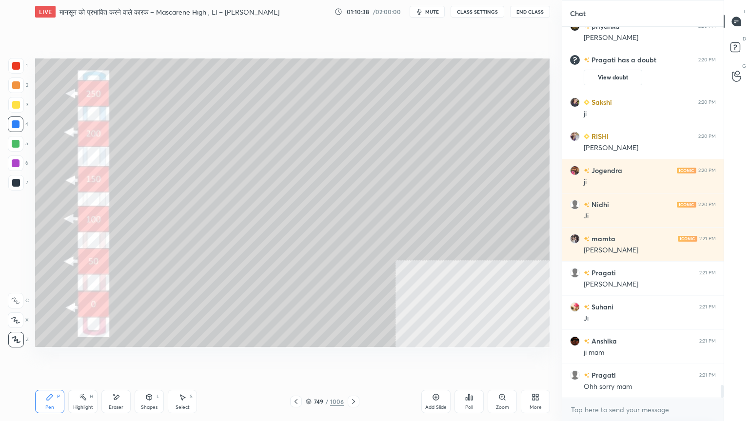
click at [355, 359] on icon at bounding box center [353, 402] width 8 height 8
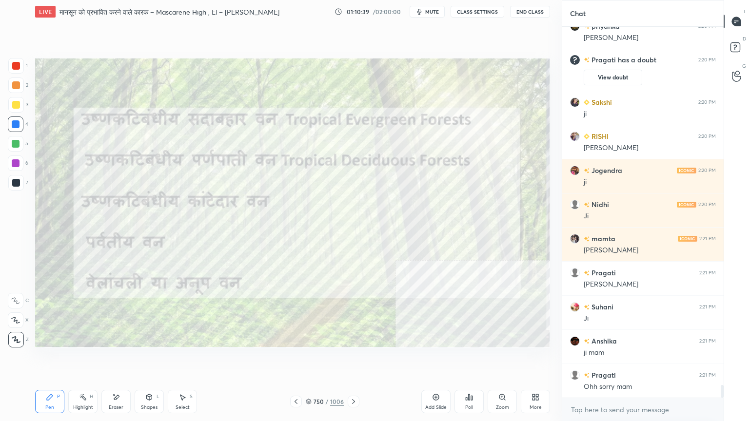
click at [352, 359] on icon at bounding box center [353, 402] width 8 height 8
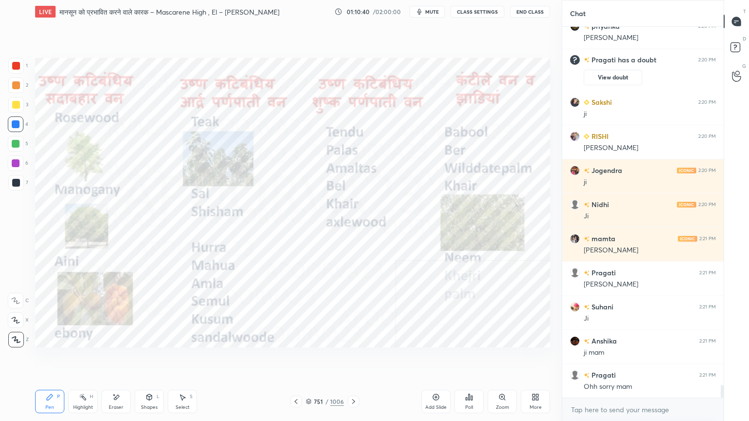
click at [296, 359] on icon at bounding box center [296, 402] width 8 height 8
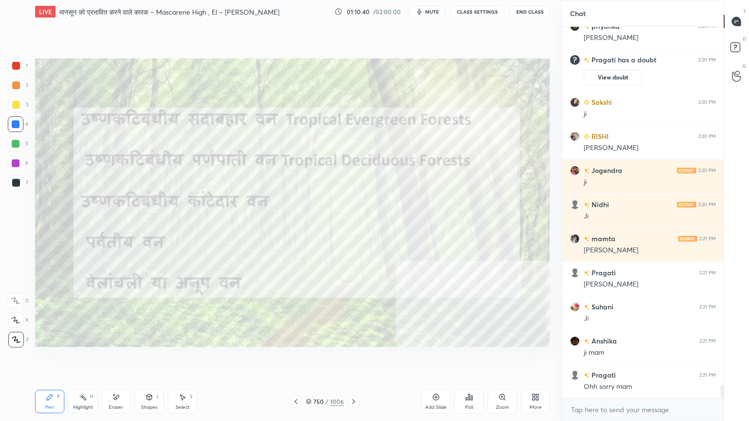
click at [296, 359] on icon at bounding box center [296, 402] width 8 height 8
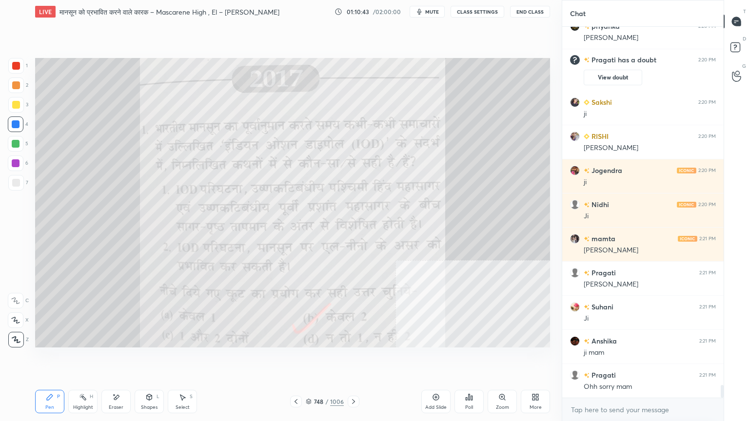
click at [297, 359] on icon at bounding box center [296, 402] width 8 height 8
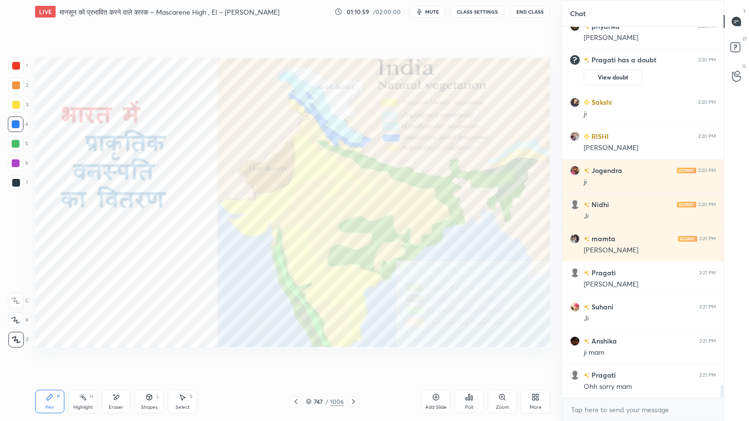
scroll to position [10514, 0]
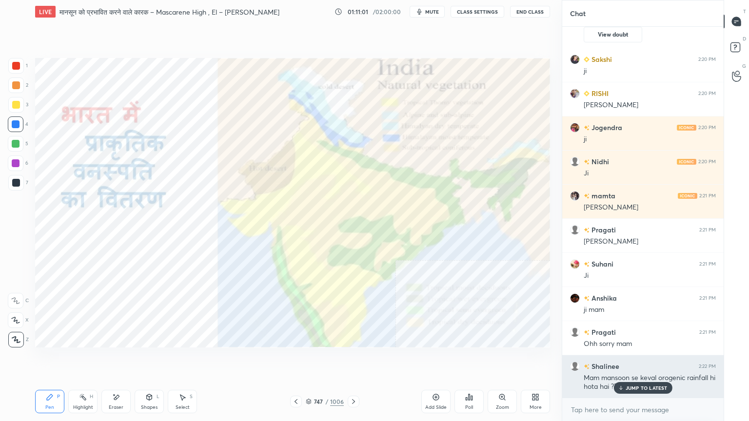
click at [661, 359] on p "JUMP TO LATEST" at bounding box center [646, 388] width 42 height 6
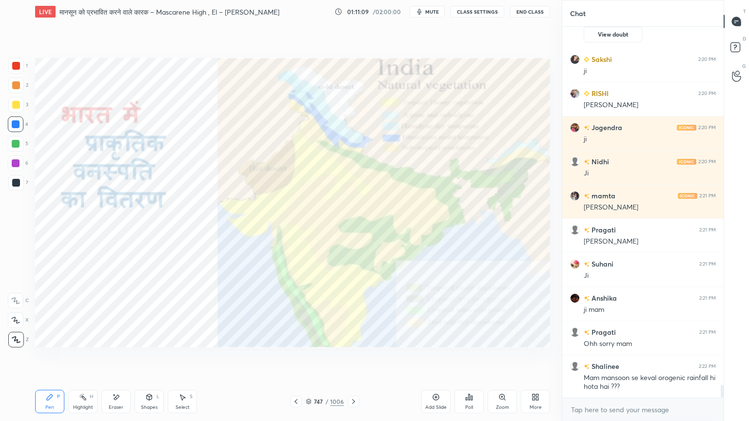
scroll to position [10537, 0]
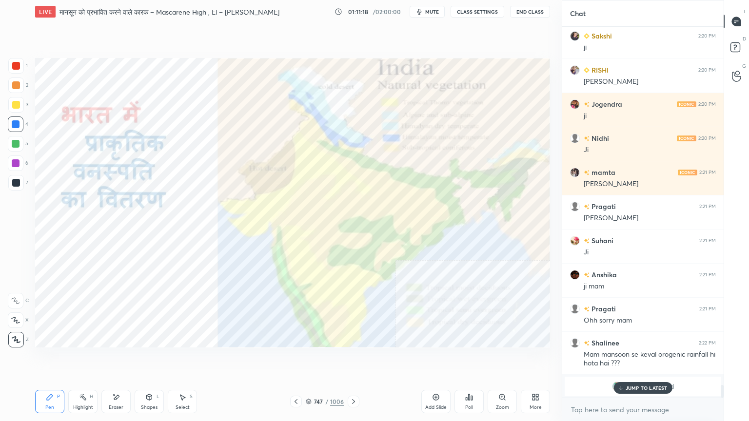
click at [643, 359] on p "JUMP TO LATEST" at bounding box center [646, 388] width 42 height 6
click at [646, 359] on textarea at bounding box center [643, 410] width 146 height 16
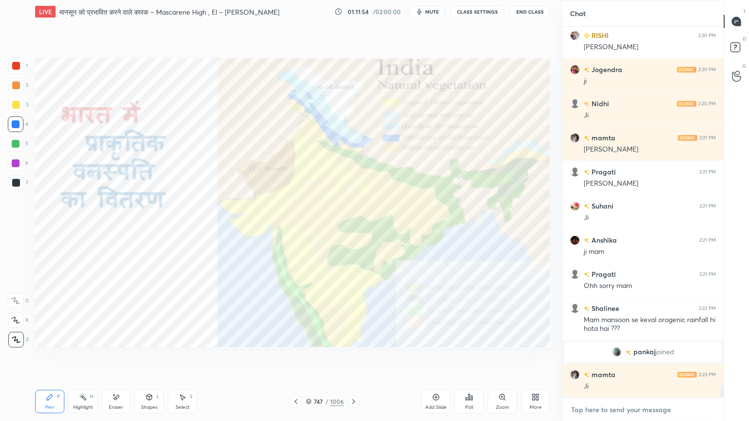
scroll to position [10523, 0]
drag, startPoint x: 310, startPoint y: 402, endPoint x: 315, endPoint y: 397, distance: 6.9
click at [310, 359] on icon at bounding box center [309, 402] width 6 height 6
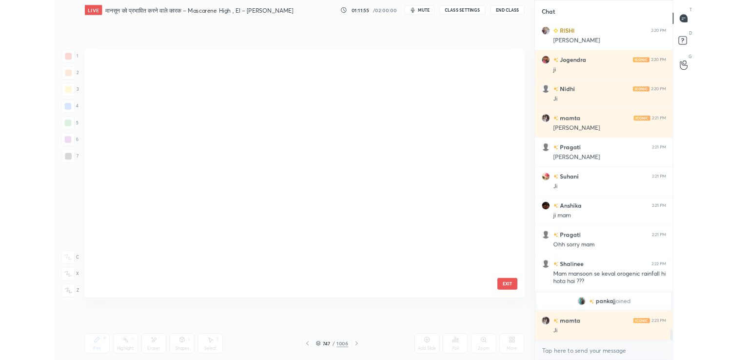
scroll to position [287, 510]
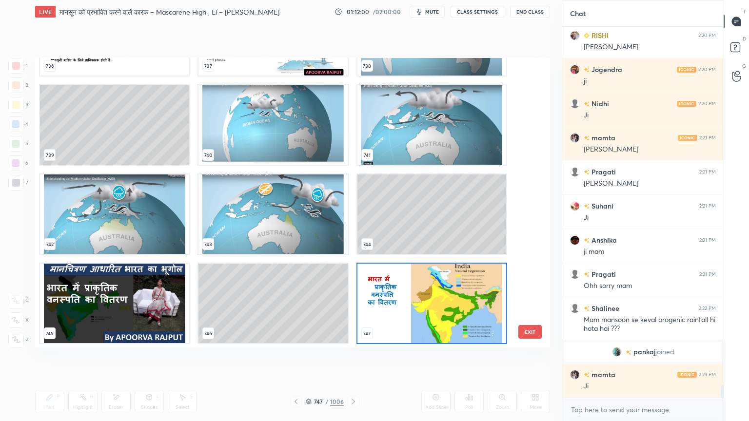
click at [432, 305] on img "grid" at bounding box center [431, 303] width 149 height 79
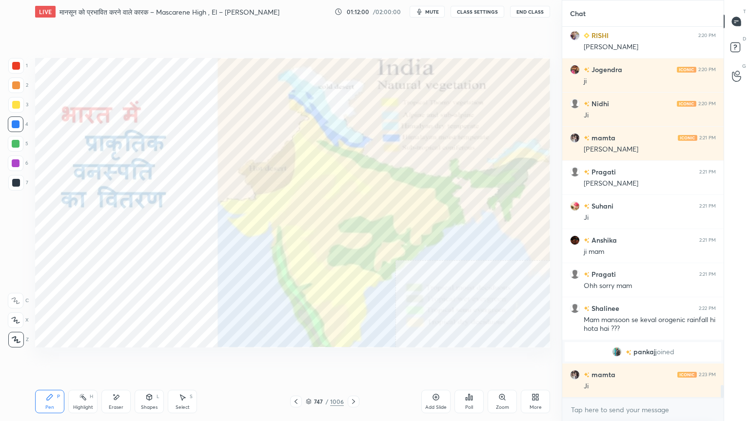
click at [436, 305] on img "grid" at bounding box center [431, 303] width 149 height 79
click at [536, 359] on div "More" at bounding box center [535, 401] width 29 height 23
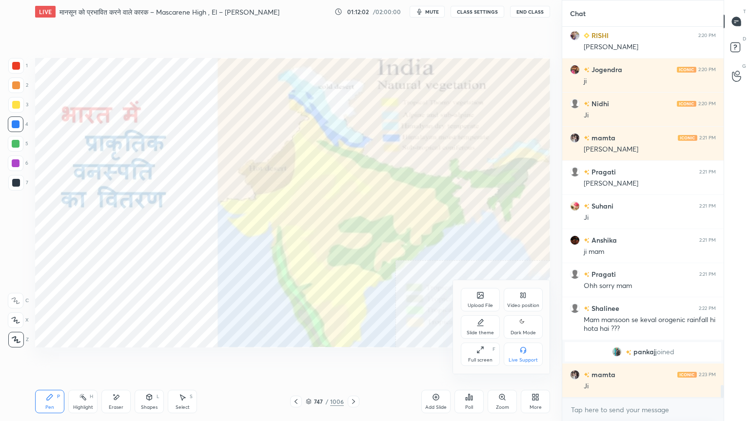
drag, startPoint x: 485, startPoint y: 353, endPoint x: 493, endPoint y: 310, distance: 43.1
click at [486, 353] on div "Full screen F" at bounding box center [480, 354] width 39 height 23
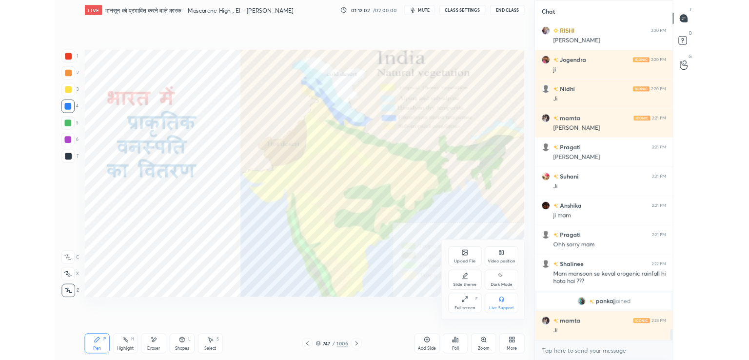
scroll to position [48442, 48217]
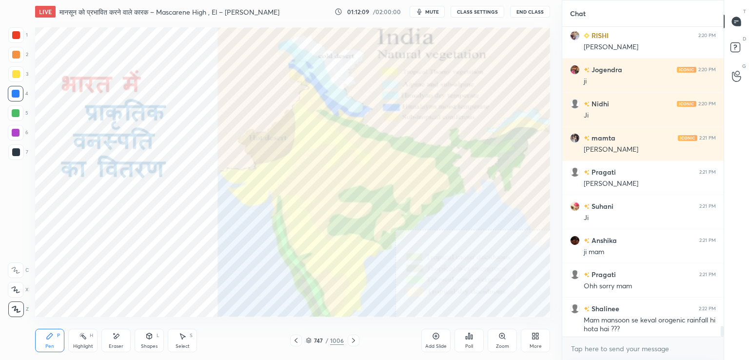
click at [425, 8] on button "mute" at bounding box center [426, 12] width 35 height 12
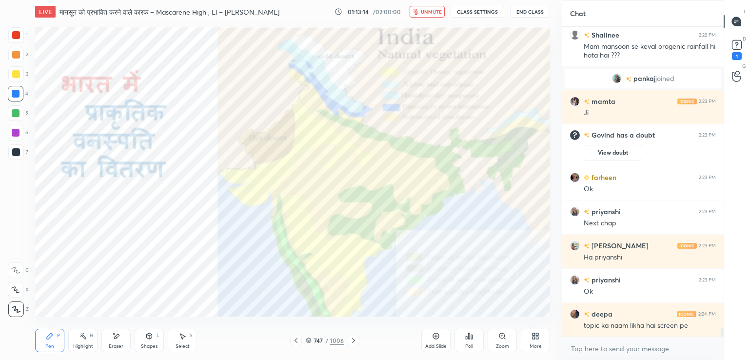
scroll to position [10810, 0]
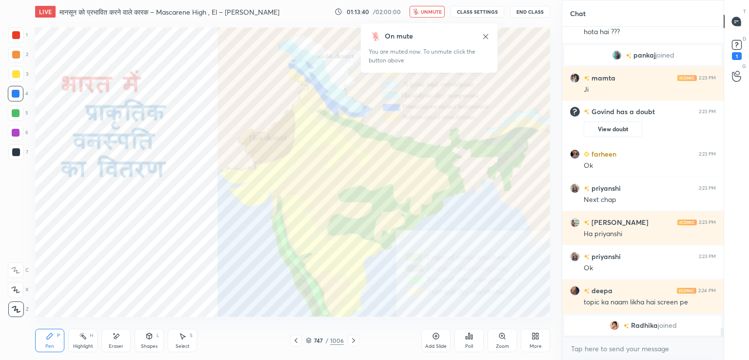
click at [429, 12] on span "unmute" at bounding box center [431, 11] width 21 height 7
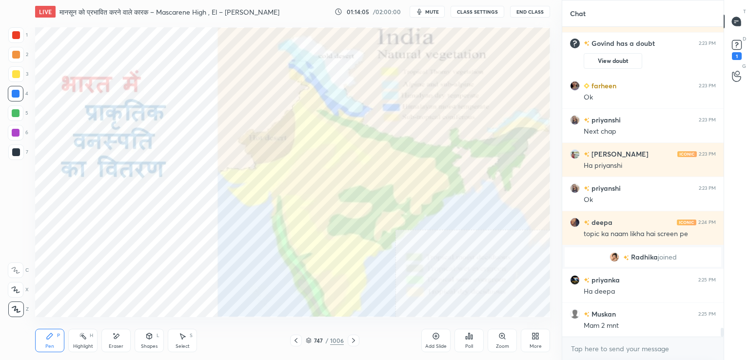
click at [541, 341] on div "More" at bounding box center [535, 340] width 29 height 23
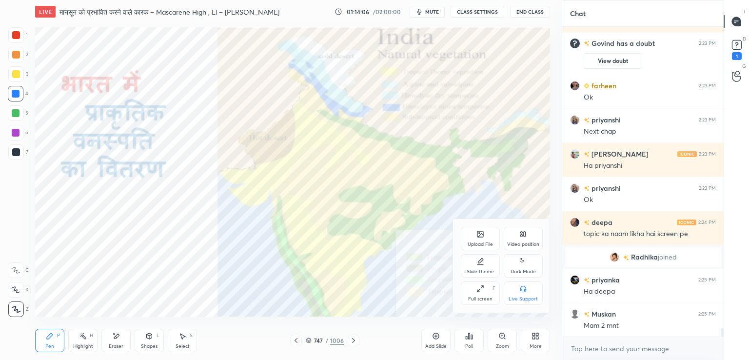
click at [490, 301] on div "Full screen" at bounding box center [480, 298] width 24 height 5
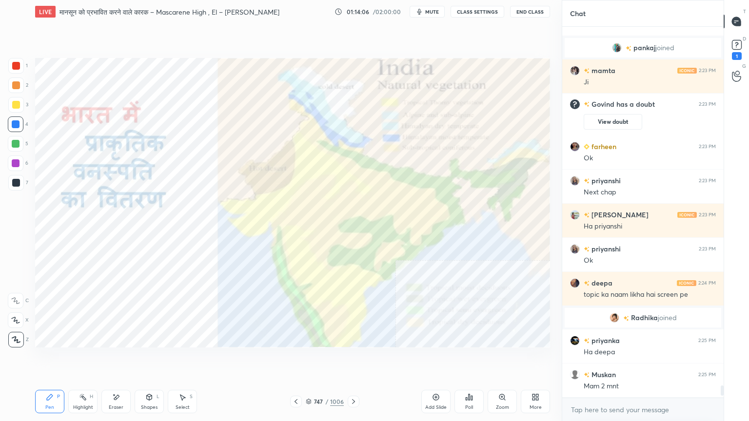
scroll to position [10749, 0]
click at [112, 359] on icon at bounding box center [116, 397] width 8 height 8
click at [14, 340] on span "Erase all" at bounding box center [15, 339] width 15 height 7
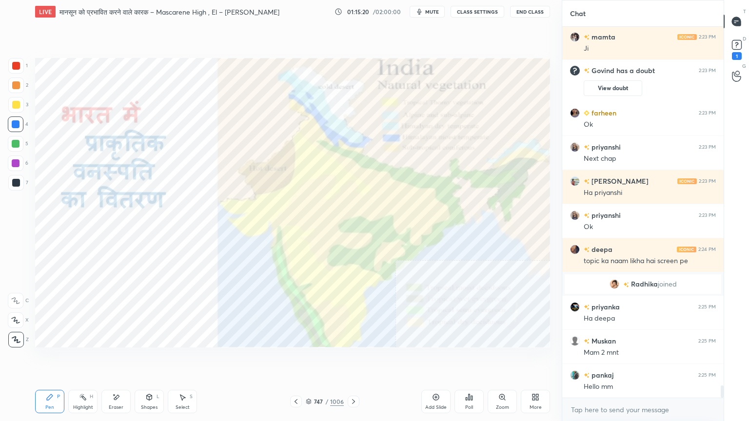
scroll to position [10818, 0]
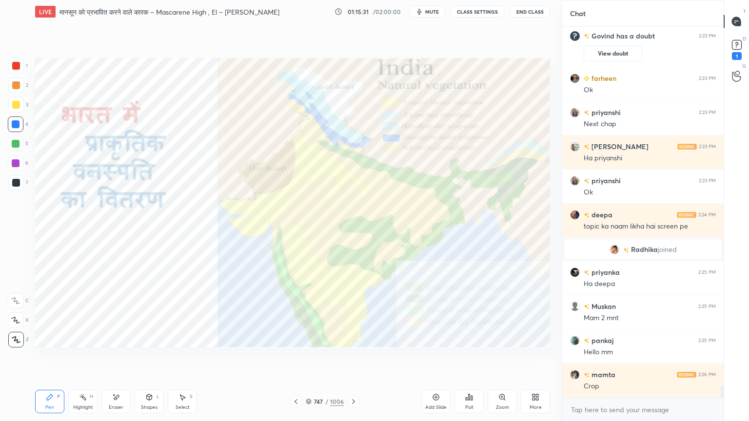
click at [15, 125] on div at bounding box center [16, 124] width 8 height 8
drag, startPoint x: 15, startPoint y: 125, endPoint x: 33, endPoint y: 146, distance: 27.0
click at [15, 126] on div at bounding box center [16, 124] width 8 height 8
click at [358, 359] on div "Setting up your live class Poll for secs No correct answer Start poll" at bounding box center [292, 202] width 522 height 359
drag, startPoint x: 356, startPoint y: 380, endPoint x: 360, endPoint y: 389, distance: 9.9
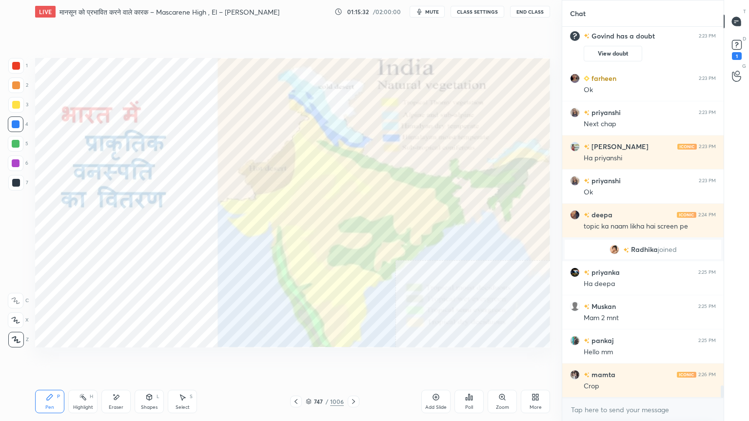
click at [361, 359] on div "Setting up your live class Poll for secs No correct answer Start poll" at bounding box center [292, 202] width 522 height 359
click at [353, 359] on icon at bounding box center [353, 402] width 8 height 8
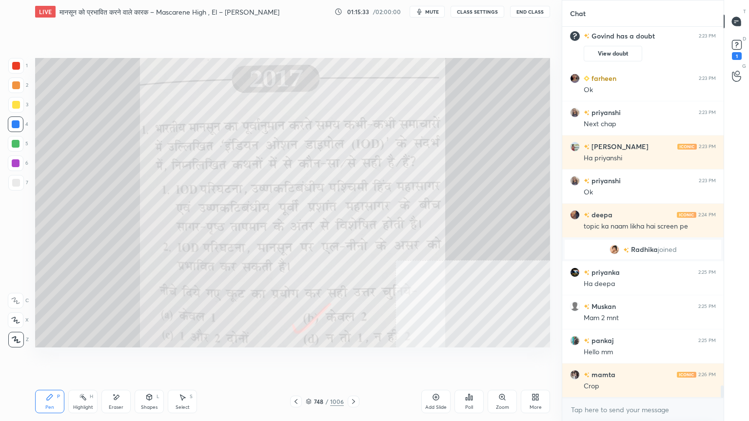
click at [352, 359] on icon at bounding box center [353, 402] width 8 height 8
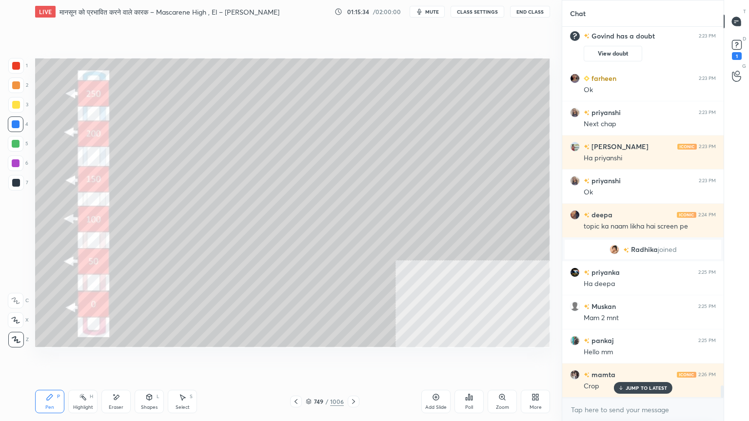
scroll to position [10851, 0]
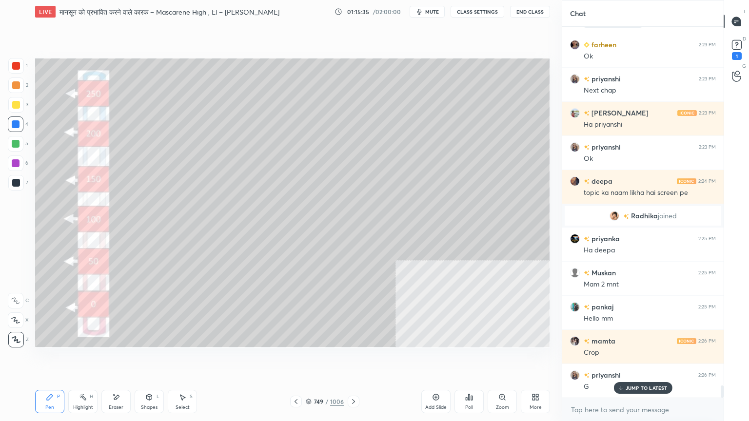
click at [355, 359] on icon at bounding box center [353, 402] width 8 height 8
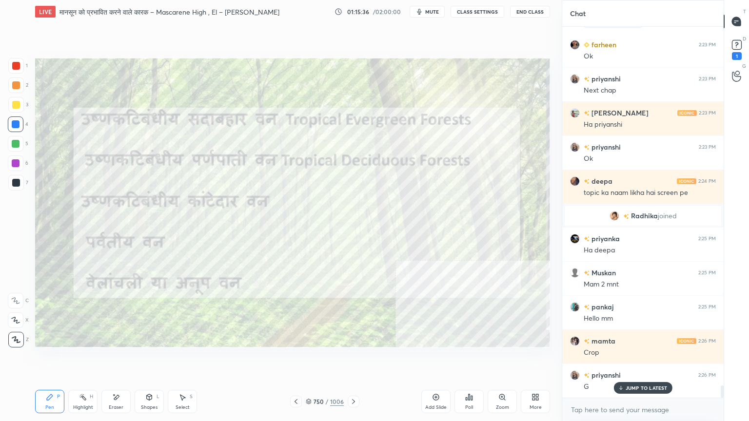
click at [298, 359] on icon at bounding box center [296, 402] width 8 height 8
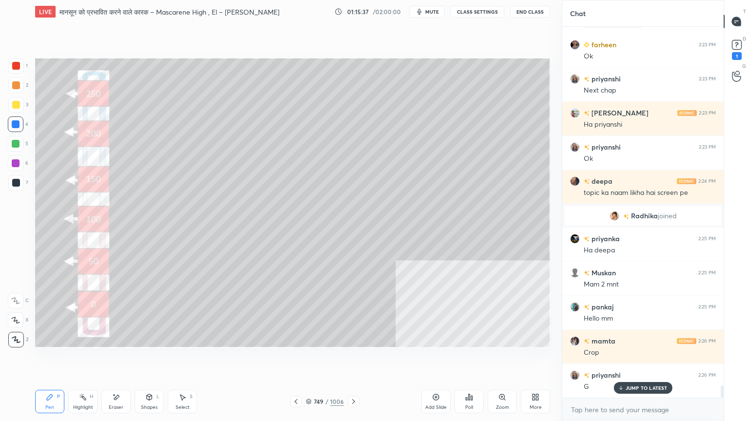
click at [147, 359] on div "Shapes L" at bounding box center [149, 401] width 29 height 23
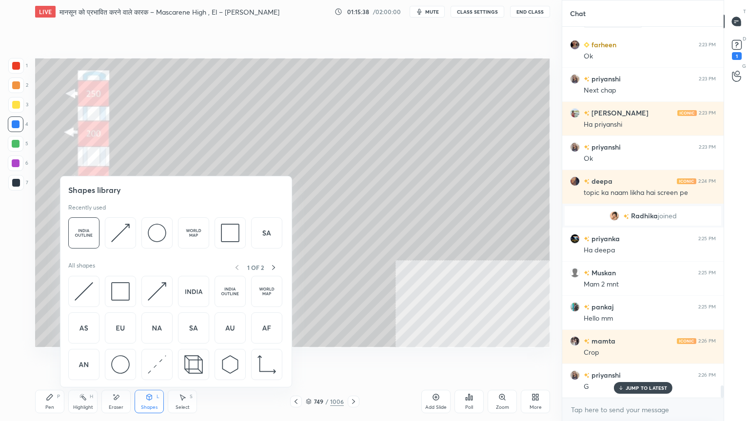
click at [127, 359] on img at bounding box center [120, 364] width 19 height 19
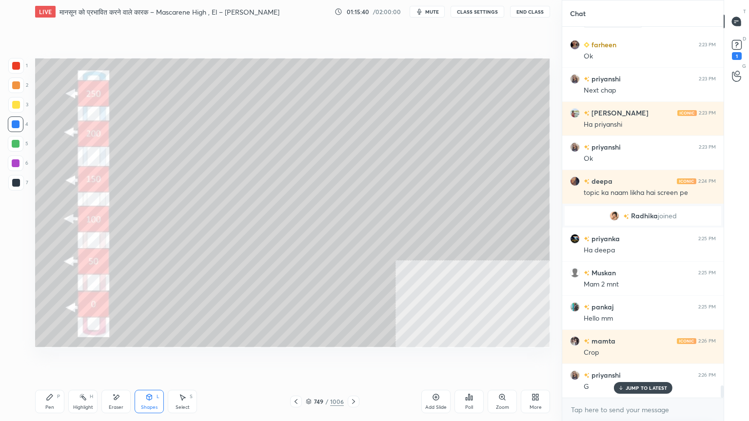
click at [158, 359] on div "Shapes L" at bounding box center [149, 401] width 29 height 23
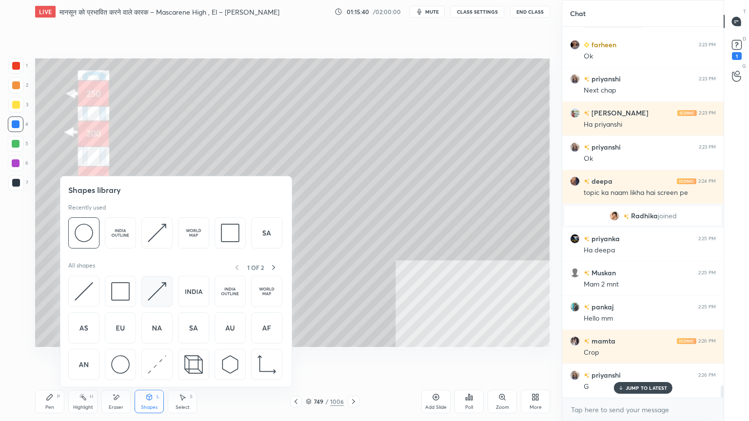
click at [158, 290] on img at bounding box center [157, 291] width 19 height 19
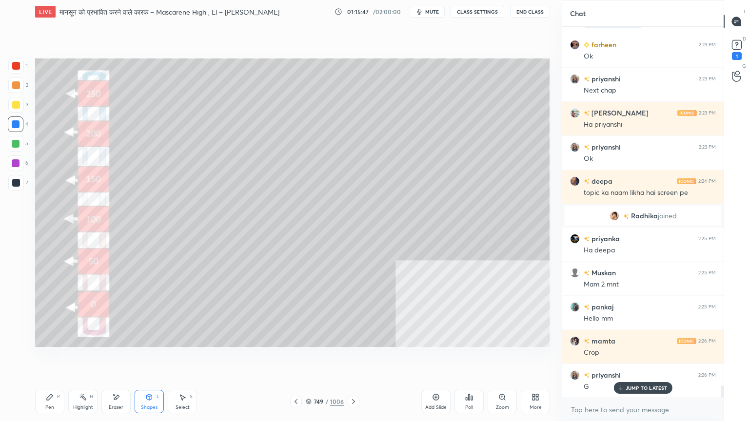
click at [54, 359] on div "Pen P" at bounding box center [49, 401] width 29 height 23
click at [18, 107] on div at bounding box center [16, 105] width 8 height 8
click at [17, 105] on div at bounding box center [16, 105] width 8 height 8
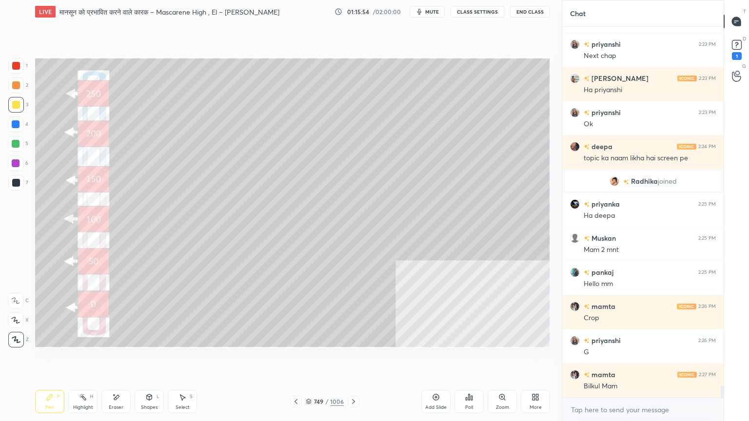
click at [149, 359] on div "Shapes" at bounding box center [149, 407] width 17 height 5
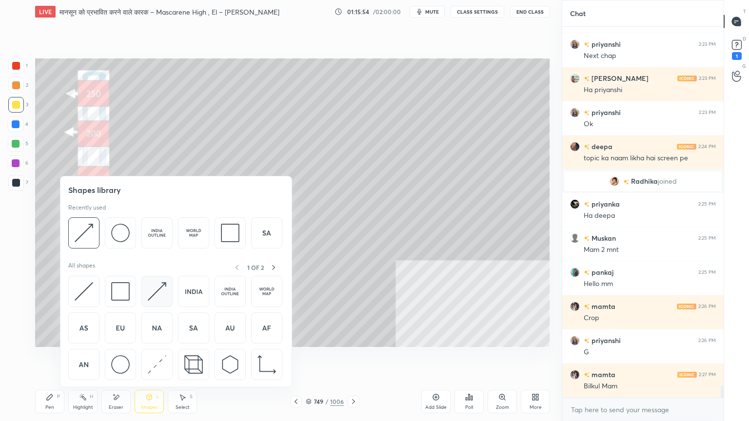
click at [157, 284] on img at bounding box center [157, 291] width 19 height 19
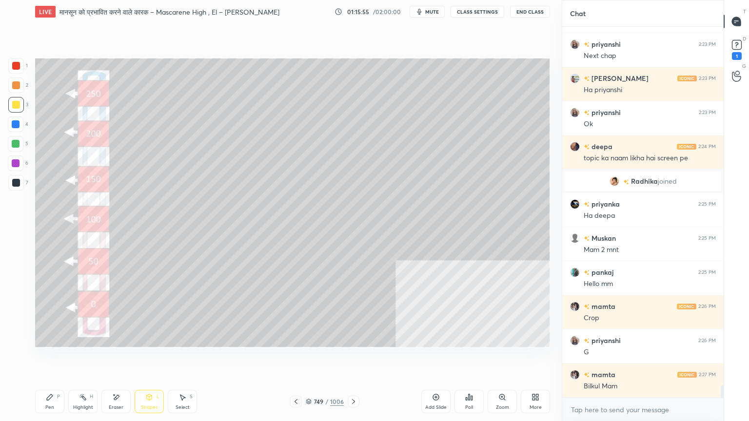
click at [19, 142] on div at bounding box center [16, 144] width 8 height 8
click at [149, 359] on div "Shapes" at bounding box center [149, 407] width 17 height 5
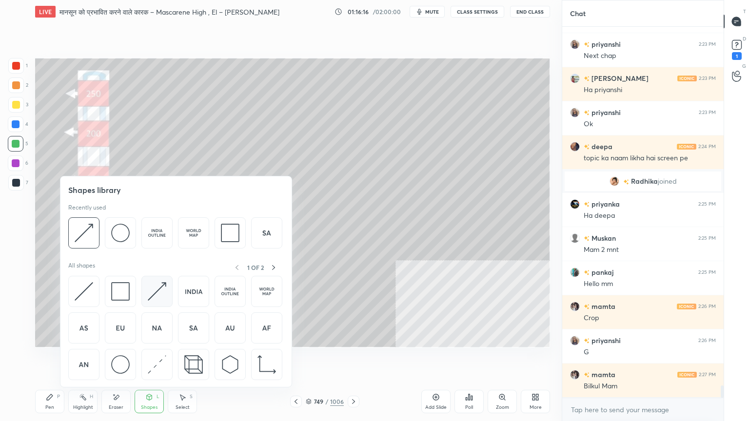
click at [156, 286] on img at bounding box center [157, 291] width 19 height 19
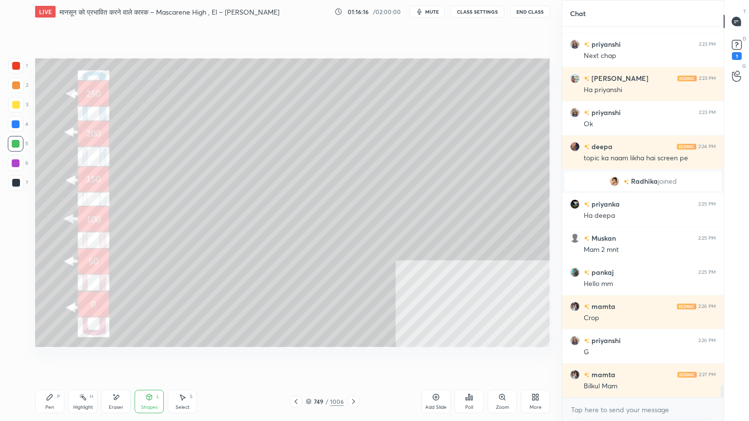
scroll to position [10920, 0]
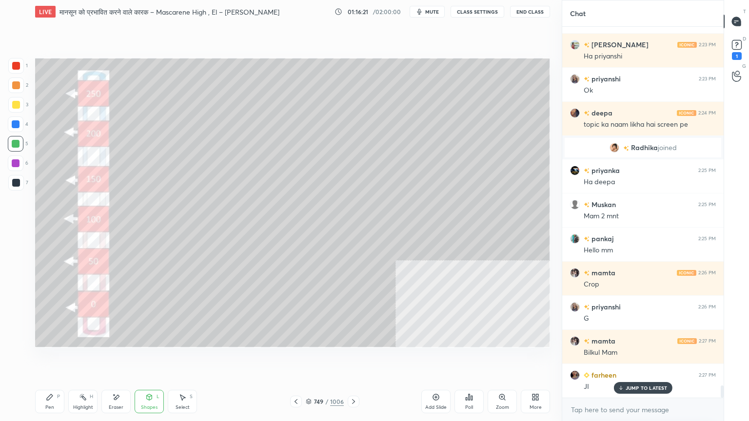
drag, startPoint x: 61, startPoint y: 406, endPoint x: 52, endPoint y: 405, distance: 9.9
click at [58, 359] on div "Pen P" at bounding box center [49, 401] width 29 height 23
click at [53, 359] on div "Pen P" at bounding box center [49, 401] width 29 height 23
click at [19, 123] on div at bounding box center [16, 124] width 8 height 8
drag, startPoint x: 355, startPoint y: 403, endPoint x: 381, endPoint y: 374, distance: 38.7
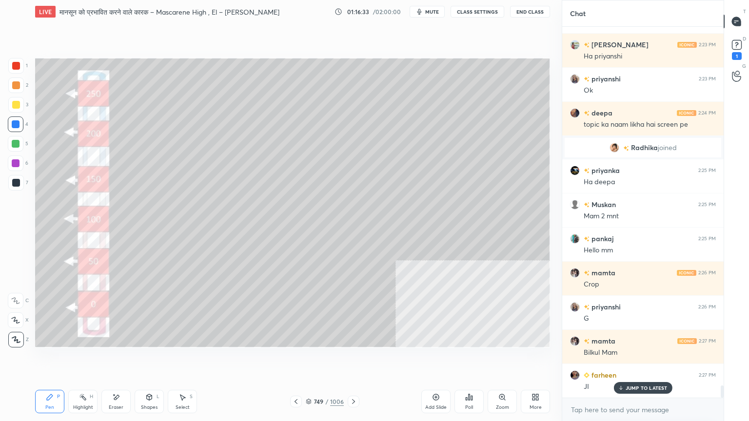
click at [355, 359] on icon at bounding box center [353, 402] width 8 height 8
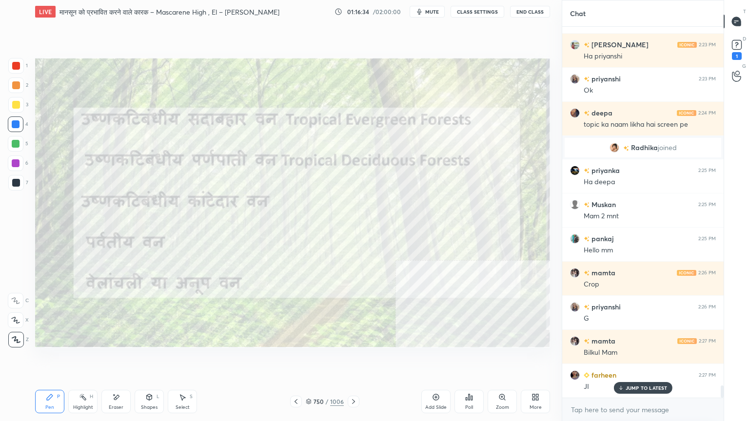
click at [4, 125] on div "1 2 3 4 5 6 7 C X Z E E Erase all H H" at bounding box center [15, 203] width 31 height 290
click at [10, 121] on div at bounding box center [16, 124] width 16 height 16
click at [435, 359] on icon at bounding box center [436, 397] width 6 height 6
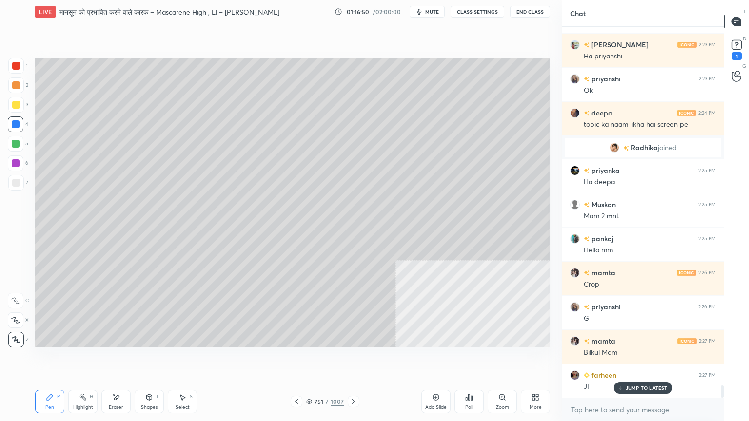
click at [17, 67] on div at bounding box center [16, 66] width 8 height 8
click at [15, 70] on div at bounding box center [16, 66] width 16 height 16
click at [14, 143] on div at bounding box center [16, 144] width 8 height 8
click at [16, 144] on div at bounding box center [16, 144] width 8 height 8
click at [13, 188] on div at bounding box center [16, 183] width 16 height 16
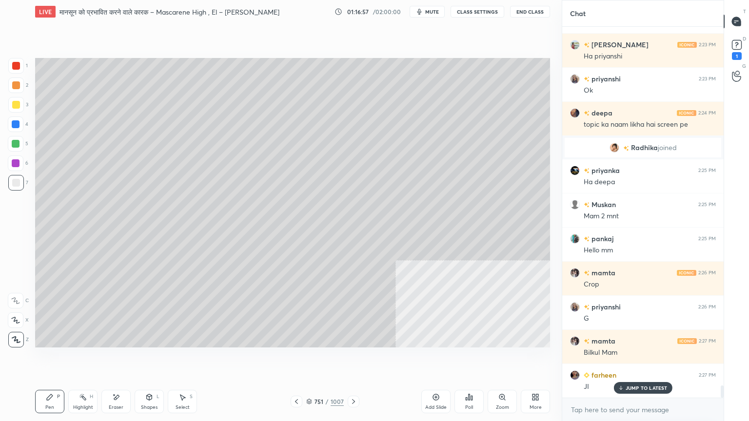
click at [19, 185] on div at bounding box center [16, 183] width 8 height 8
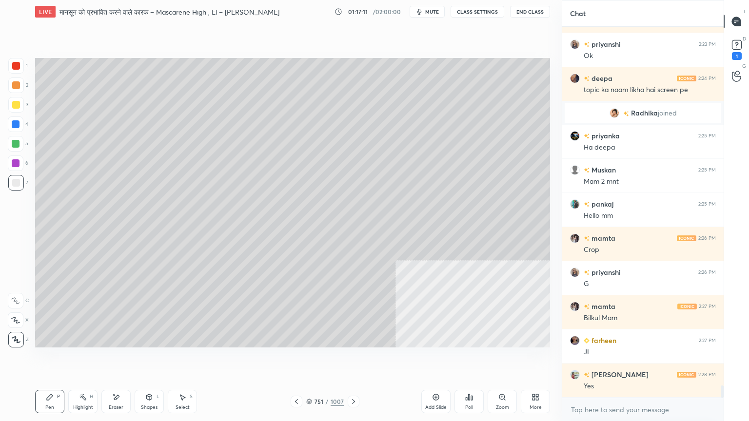
click at [16, 125] on div at bounding box center [16, 124] width 8 height 8
click at [21, 123] on div at bounding box center [16, 124] width 16 height 16
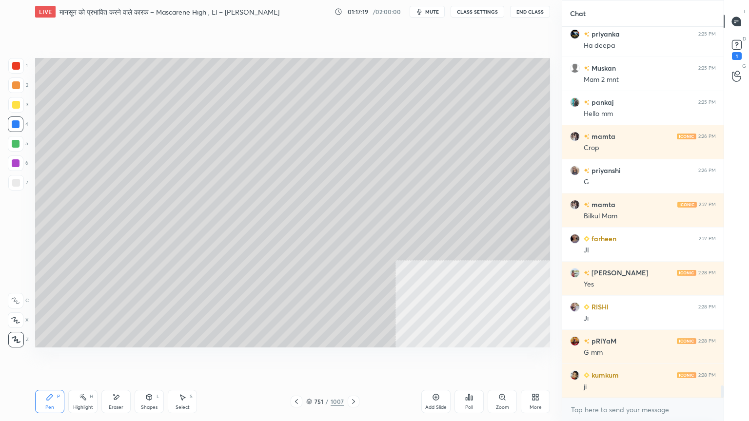
scroll to position [11091, 0]
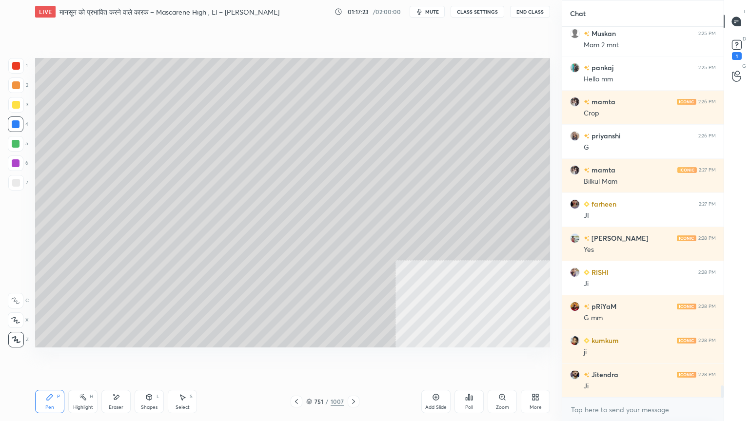
click at [14, 129] on div at bounding box center [16, 124] width 16 height 16
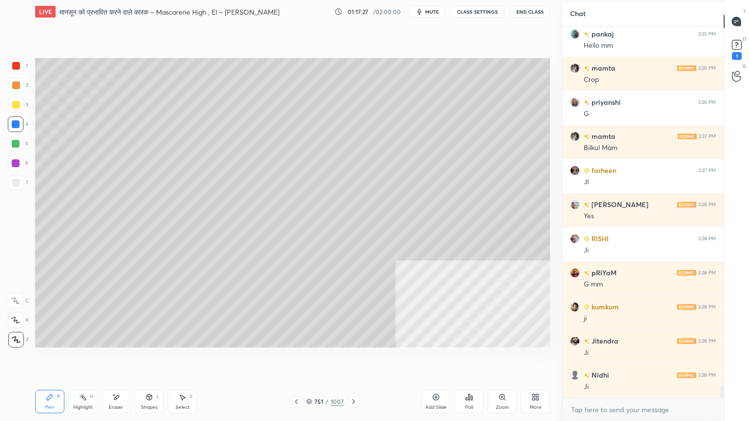
click at [16, 70] on div at bounding box center [16, 66] width 16 height 16
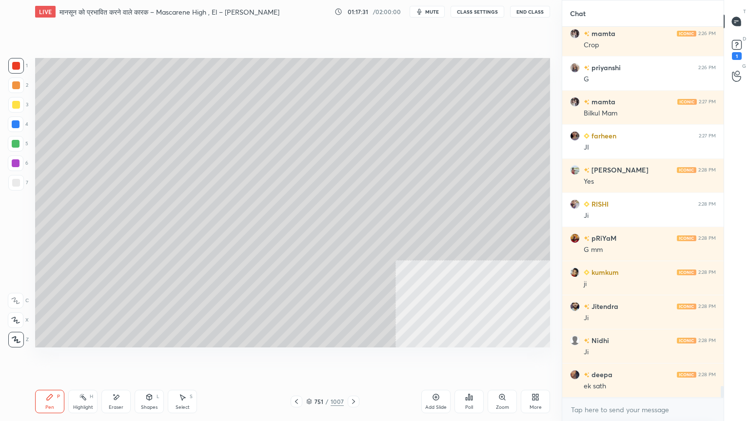
click at [21, 177] on div at bounding box center [16, 183] width 16 height 16
drag, startPoint x: 21, startPoint y: 179, endPoint x: 24, endPoint y: 172, distance: 7.9
click at [20, 178] on div at bounding box center [16, 183] width 16 height 16
click at [16, 142] on div at bounding box center [16, 144] width 8 height 8
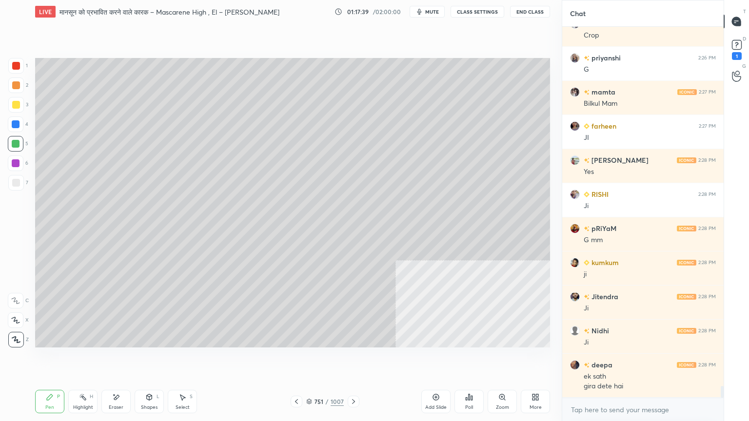
click at [21, 184] on div "7" at bounding box center [18, 183] width 20 height 16
click at [20, 185] on div at bounding box center [16, 183] width 16 height 16
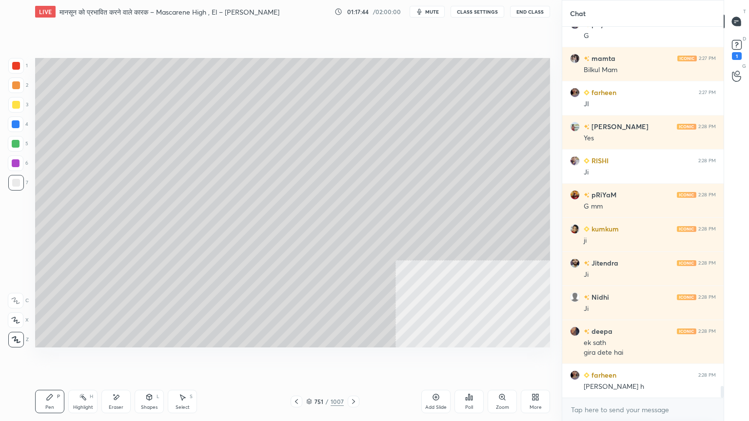
scroll to position [11237, 0]
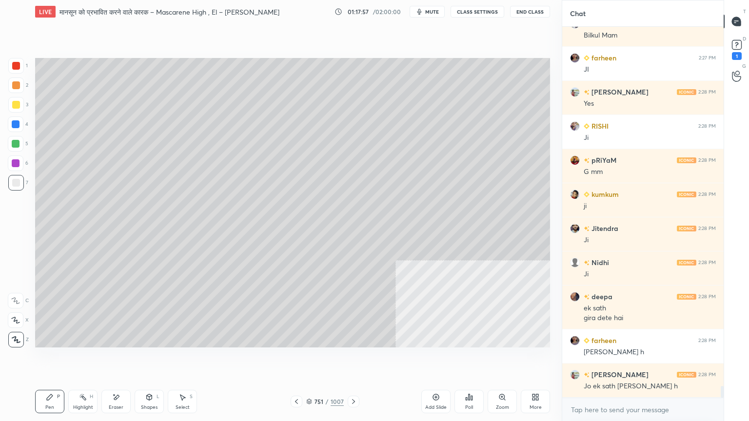
click at [19, 121] on div at bounding box center [16, 124] width 8 height 8
click at [17, 125] on div at bounding box center [16, 124] width 8 height 8
click at [17, 181] on div at bounding box center [16, 183] width 8 height 8
drag, startPoint x: 17, startPoint y: 183, endPoint x: 30, endPoint y: 180, distance: 12.9
click at [17, 181] on div at bounding box center [16, 183] width 8 height 8
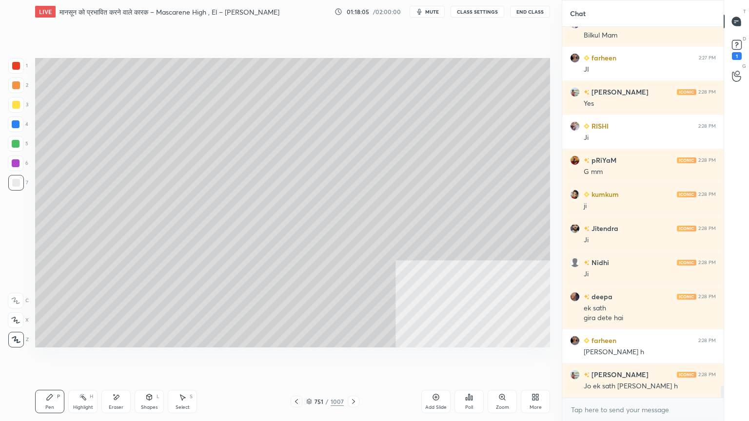
click at [16, 123] on div at bounding box center [16, 124] width 8 height 8
click at [17, 124] on div at bounding box center [16, 124] width 8 height 8
click at [21, 123] on div at bounding box center [16, 124] width 16 height 16
click at [20, 121] on div at bounding box center [16, 124] width 16 height 16
click at [181, 359] on icon at bounding box center [182, 397] width 8 height 8
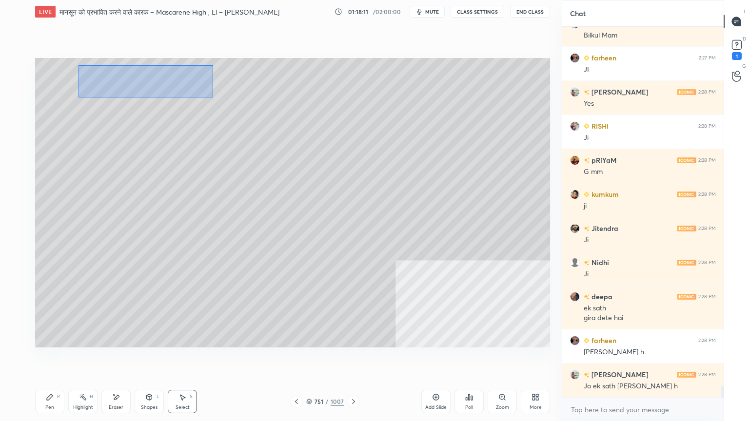
drag, startPoint x: 86, startPoint y: 68, endPoint x: 177, endPoint y: 84, distance: 93.0
click at [211, 95] on div "0 ° Undo Copy Duplicate Duplicate to new slide Delete" at bounding box center [292, 203] width 515 height 290
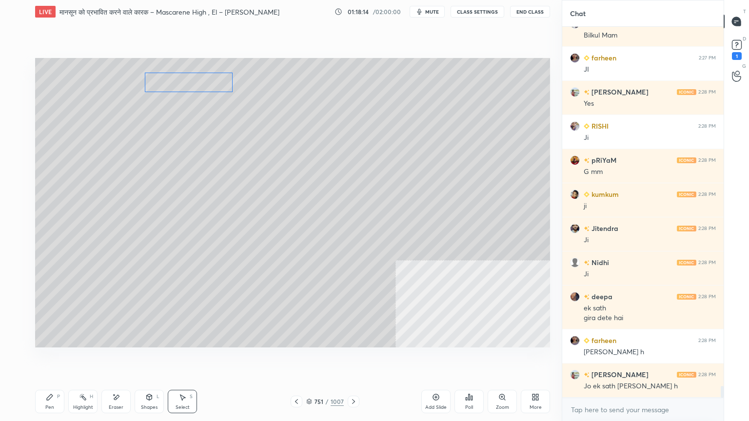
drag, startPoint x: 146, startPoint y: 85, endPoint x: 195, endPoint y: 86, distance: 49.2
click at [199, 85] on div "0 ° Undo Copy Duplicate Duplicate to new slide Delete" at bounding box center [292, 203] width 515 height 290
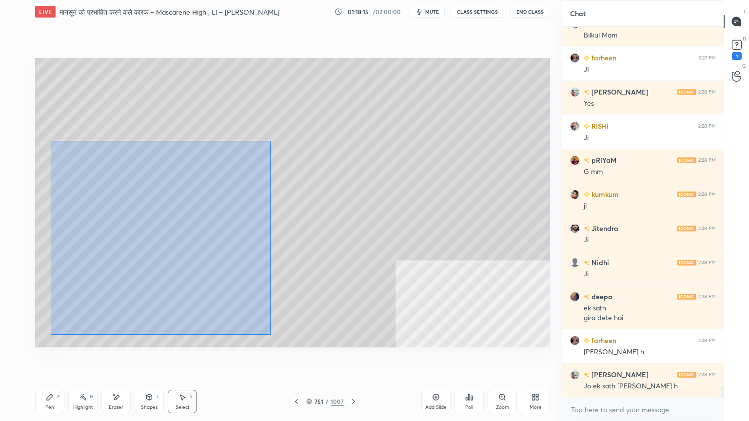
drag, startPoint x: 55, startPoint y: 143, endPoint x: 232, endPoint y: 306, distance: 240.8
click at [264, 330] on div "0 ° Undo Copy Duplicate Duplicate to new slide Delete" at bounding box center [292, 203] width 515 height 290
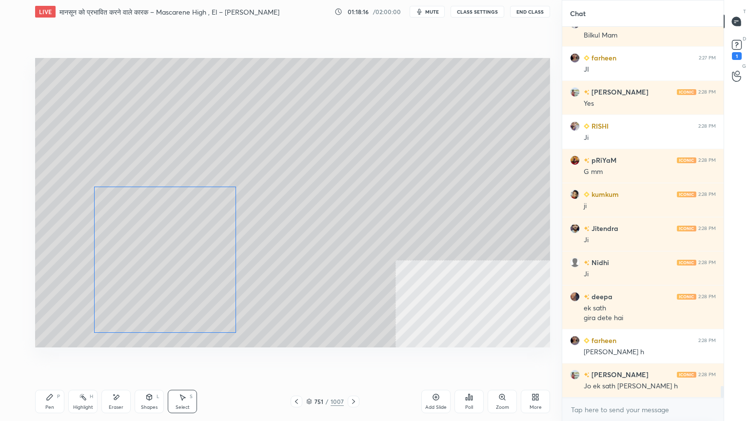
drag, startPoint x: 157, startPoint y: 269, endPoint x: 136, endPoint y: 320, distance: 54.9
click at [175, 277] on div "0 ° Undo Copy Duplicate Duplicate to new slide Delete" at bounding box center [292, 203] width 515 height 290
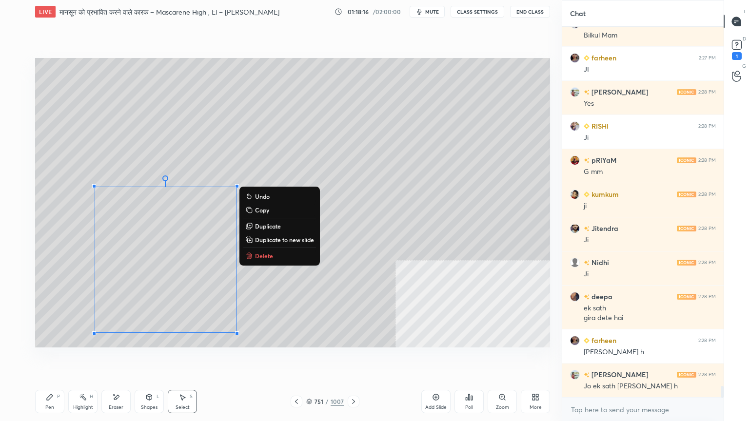
drag, startPoint x: 32, startPoint y: 410, endPoint x: 48, endPoint y: 404, distance: 17.3
click at [35, 359] on div "LIVE मानसून को प्रभावित करने वाले कारक – Mascarene High , El – [PERSON_NAME] Ni…" at bounding box center [292, 210] width 522 height 421
click at [50, 359] on div "Pen P" at bounding box center [49, 401] width 29 height 23
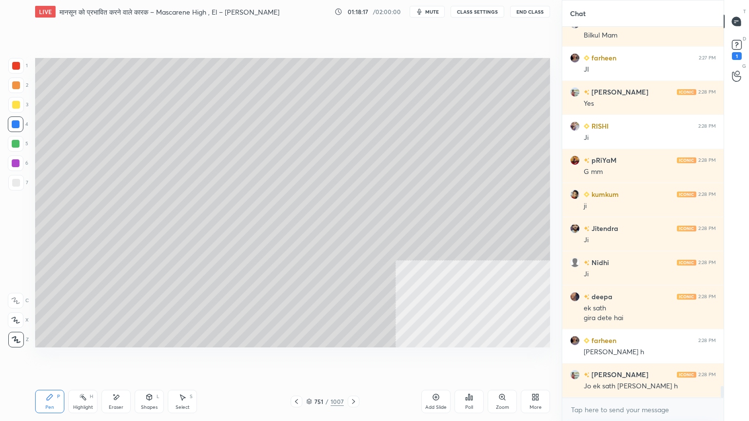
click at [19, 68] on div at bounding box center [16, 66] width 8 height 8
drag, startPoint x: 18, startPoint y: 68, endPoint x: 31, endPoint y: 70, distance: 13.8
click at [20, 68] on div at bounding box center [16, 66] width 16 height 16
drag, startPoint x: 177, startPoint y: 413, endPoint x: 189, endPoint y: 404, distance: 15.2
click at [180, 359] on div "Pen P Highlight H Eraser Shapes L Select S 751 / 1007 Add Slide Poll Zoom More" at bounding box center [292, 401] width 515 height 39
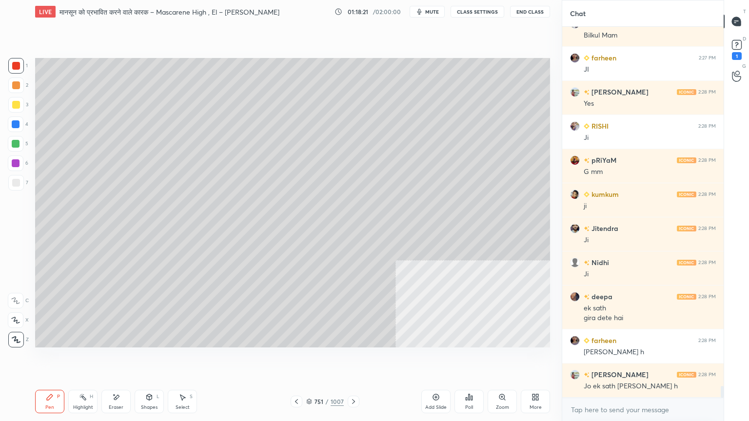
drag, startPoint x: 189, startPoint y: 404, endPoint x: 191, endPoint y: 396, distance: 8.0
click at [190, 359] on div "Select S" at bounding box center [182, 401] width 29 height 23
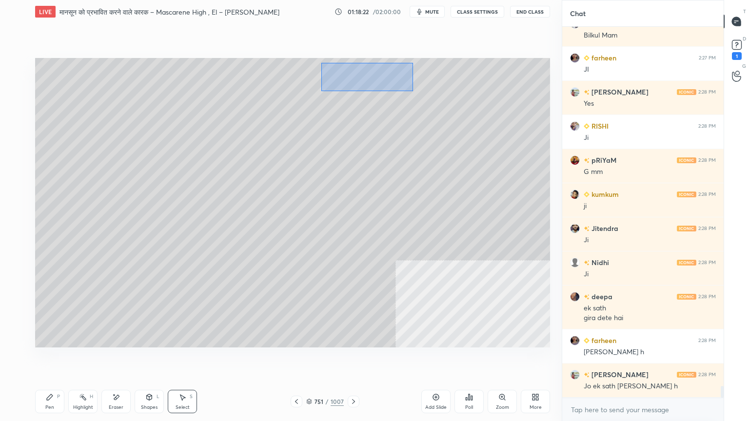
drag, startPoint x: 330, startPoint y: 65, endPoint x: 444, endPoint y: 98, distance: 118.3
click at [449, 101] on div "0 ° Undo Copy Duplicate Duplicate to new slide Delete" at bounding box center [292, 203] width 515 height 290
drag, startPoint x: 393, startPoint y: 82, endPoint x: 430, endPoint y: 80, distance: 36.6
click at [430, 80] on div "0 ° Undo Copy Duplicate Duplicate to new slide Delete" at bounding box center [292, 203] width 515 height 290
drag, startPoint x: 423, startPoint y: 99, endPoint x: 427, endPoint y: 87, distance: 12.8
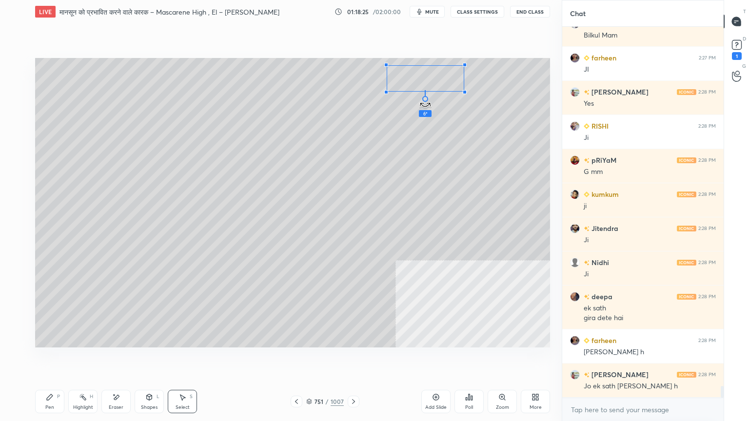
click at [419, 99] on div "6 ° Undo Copy Duplicate Duplicate to new slide Delete" at bounding box center [292, 203] width 515 height 290
click at [427, 76] on div "0 ° Undo Copy Duplicate Duplicate to new slide Delete" at bounding box center [292, 203] width 515 height 290
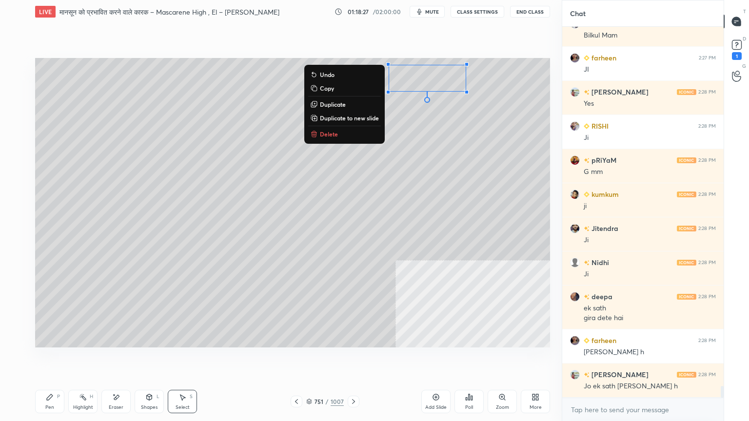
click at [43, 359] on div "Pen P" at bounding box center [49, 401] width 29 height 23
click at [51, 359] on icon at bounding box center [50, 397] width 6 height 6
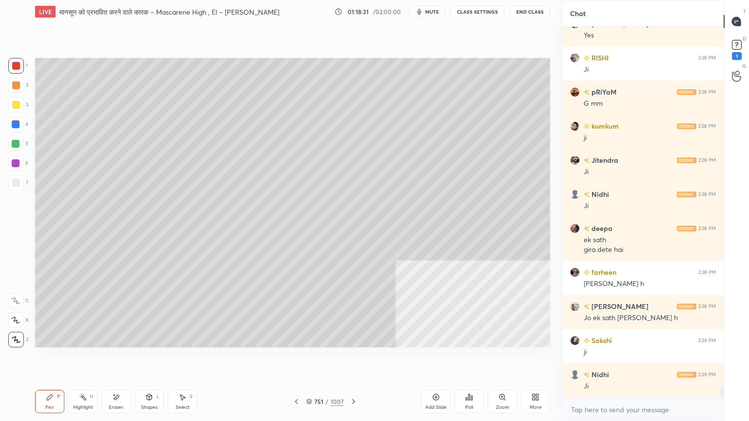
scroll to position [11339, 0]
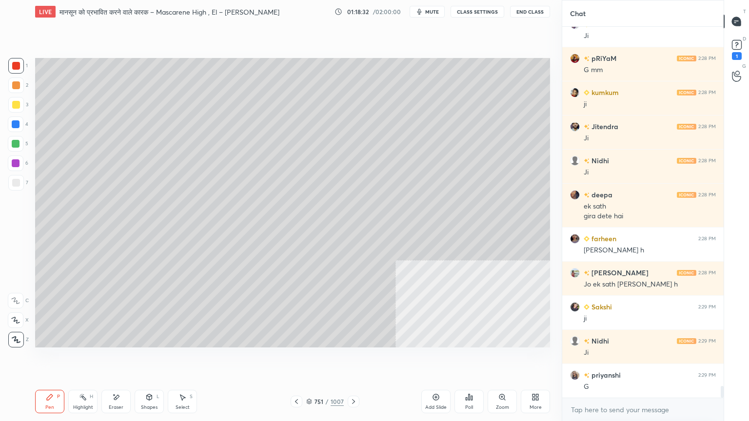
drag, startPoint x: 189, startPoint y: 405, endPoint x: 187, endPoint y: 400, distance: 5.6
click at [187, 359] on div "Select S" at bounding box center [182, 401] width 29 height 23
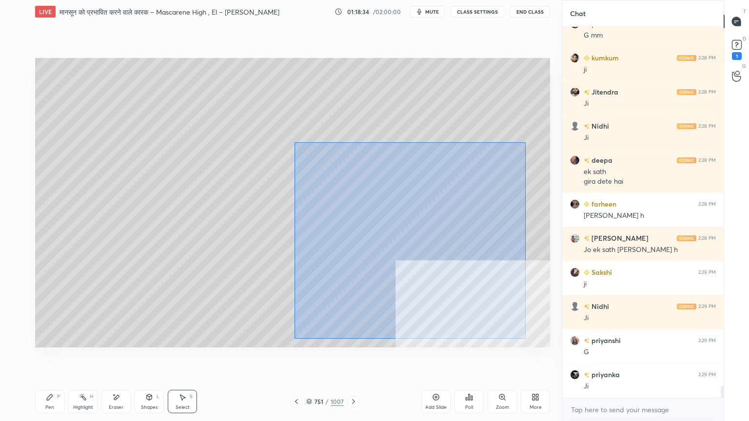
drag, startPoint x: 294, startPoint y: 142, endPoint x: 523, endPoint y: 338, distance: 301.4
click at [523, 338] on div "0 ° Undo Copy Duplicate Duplicate to new slide Delete" at bounding box center [292, 203] width 515 height 290
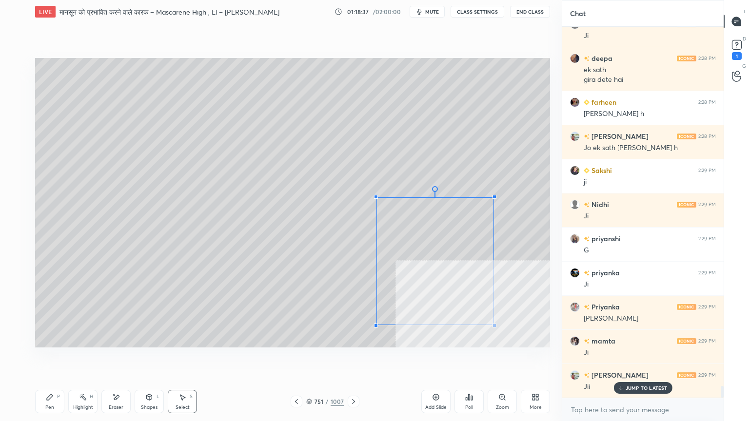
scroll to position [11510, 0]
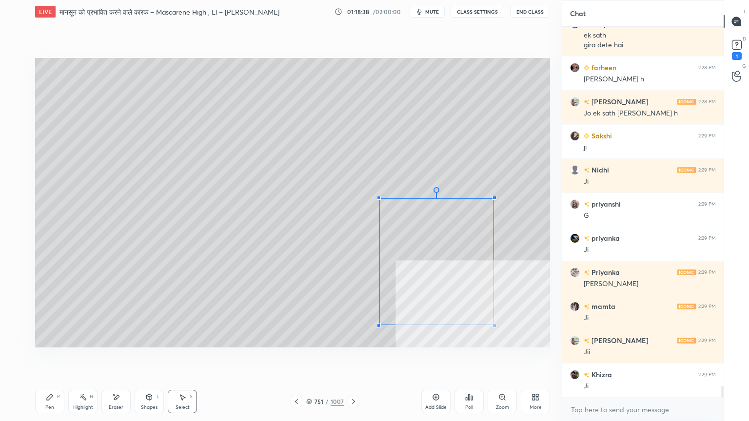
drag, startPoint x: 306, startPoint y: 143, endPoint x: 426, endPoint y: 222, distance: 143.6
click at [379, 199] on div at bounding box center [379, 198] width 4 height 4
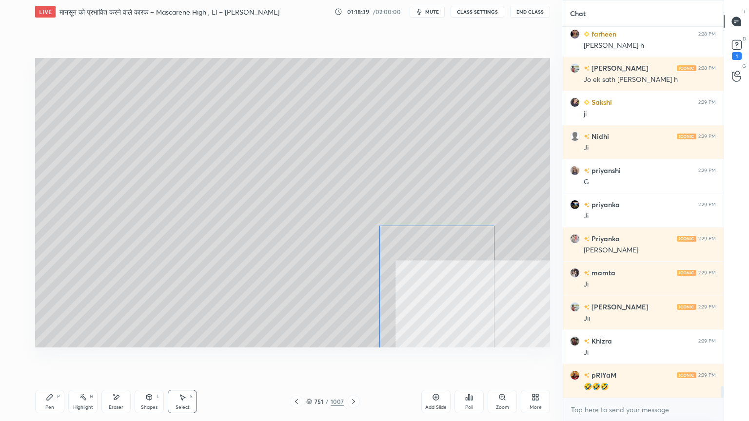
drag, startPoint x: 450, startPoint y: 244, endPoint x: 450, endPoint y: 269, distance: 24.9
click at [451, 271] on div "0 ° Undo Copy Duplicate Duplicate to new slide Delete" at bounding box center [292, 203] width 515 height 290
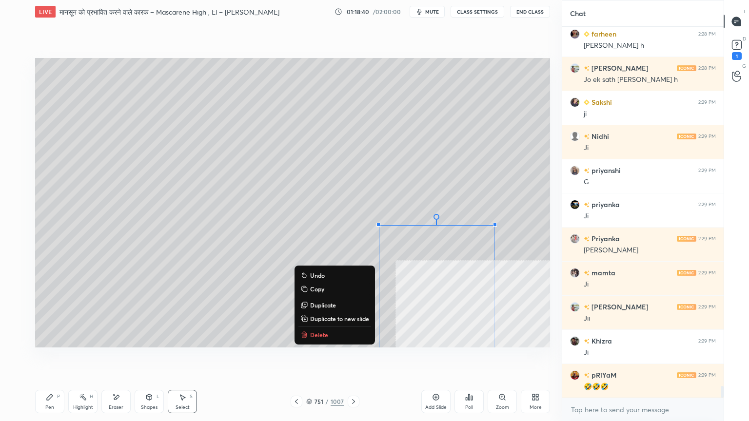
click at [92, 185] on div "0 ° Undo Copy Duplicate Duplicate to new slide Delete" at bounding box center [292, 203] width 515 height 290
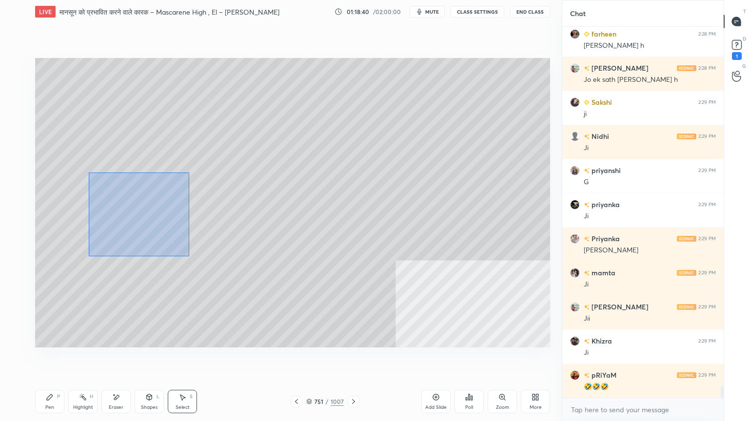
drag, startPoint x: 107, startPoint y: 195, endPoint x: 301, endPoint y: 355, distance: 251.0
click at [301, 355] on div "0 ° Undo Copy Duplicate Duplicate to new slide Delete Setting up your live clas…" at bounding box center [292, 202] width 522 height 359
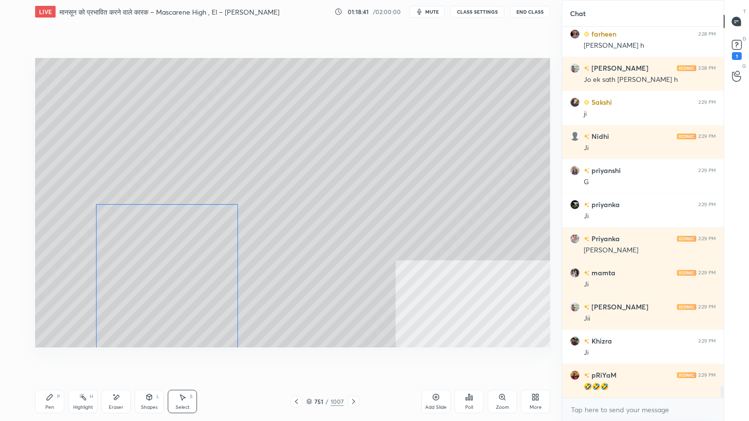
scroll to position [11578, 0]
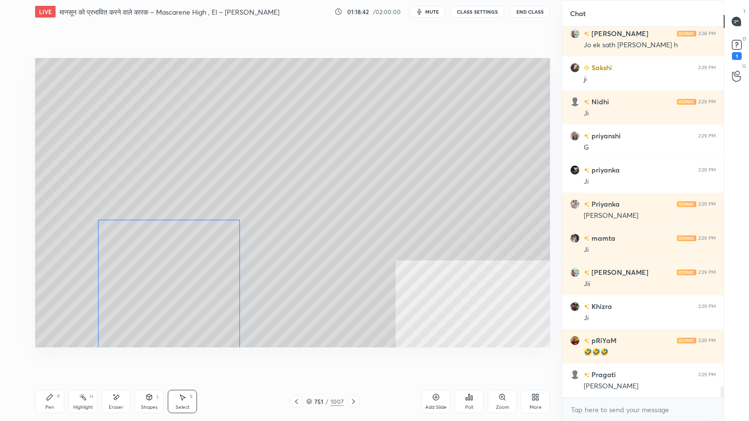
drag, startPoint x: 193, startPoint y: 223, endPoint x: 199, endPoint y: 223, distance: 5.8
click at [197, 255] on div "0 ° Undo Copy Duplicate Duplicate to new slide Delete" at bounding box center [292, 203] width 515 height 290
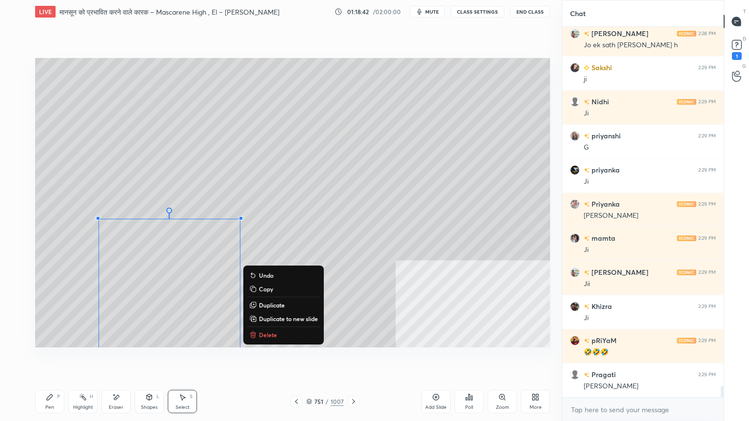
click at [186, 169] on div "0 ° Undo Copy Duplicate Duplicate to new slide Delete" at bounding box center [292, 203] width 515 height 290
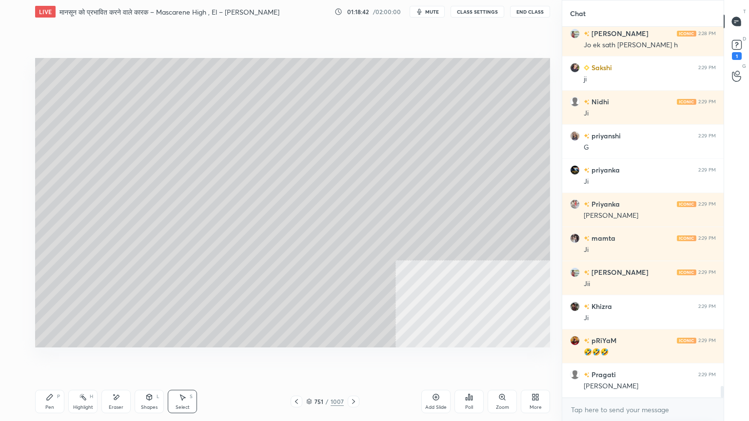
drag, startPoint x: 62, startPoint y: 404, endPoint x: 52, endPoint y: 401, distance: 10.5
click at [56, 359] on div "Pen P" at bounding box center [49, 401] width 29 height 23
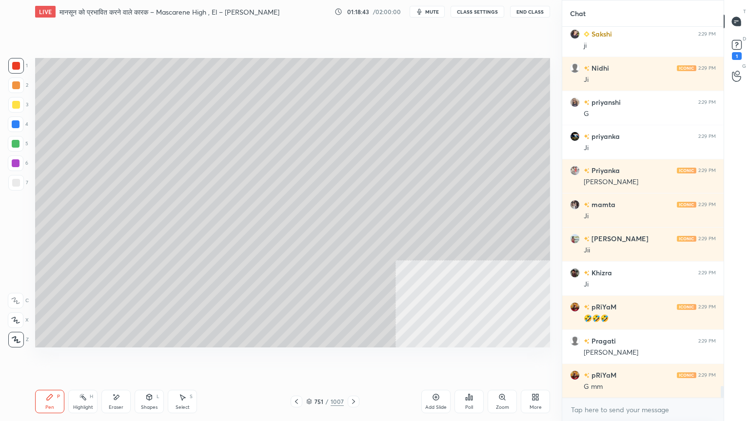
click at [57, 359] on div "Pen P" at bounding box center [49, 401] width 29 height 23
click at [17, 179] on div at bounding box center [16, 183] width 8 height 8
click at [15, 182] on div at bounding box center [16, 183] width 8 height 8
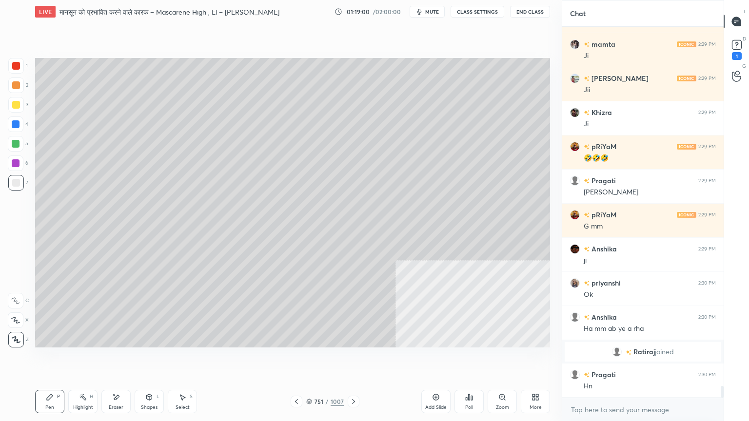
scroll to position [11477, 0]
click at [14, 123] on div at bounding box center [16, 124] width 8 height 8
click at [16, 124] on div at bounding box center [16, 124] width 8 height 8
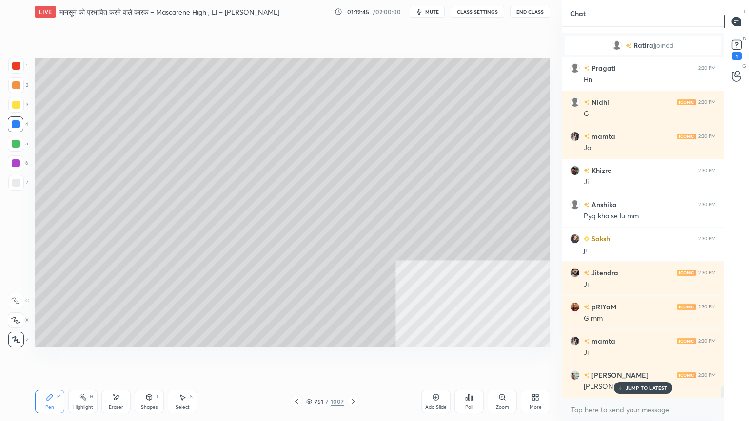
scroll to position [11818, 0]
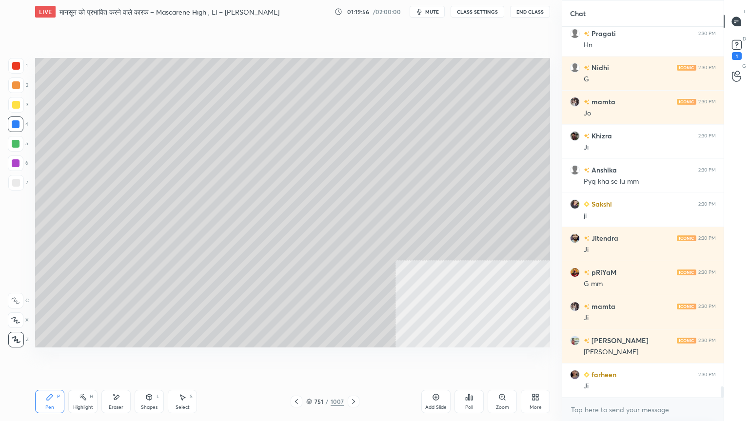
click at [13, 122] on div at bounding box center [16, 124] width 8 height 8
click at [14, 123] on div at bounding box center [16, 124] width 8 height 8
click at [179, 359] on div "Setting up your live class Poll for secs No correct answer Start poll" at bounding box center [292, 202] width 522 height 359
click at [185, 359] on div "Setting up your live class Poll for secs No correct answer Start poll" at bounding box center [292, 202] width 522 height 359
click at [49, 359] on icon at bounding box center [50, 397] width 6 height 6
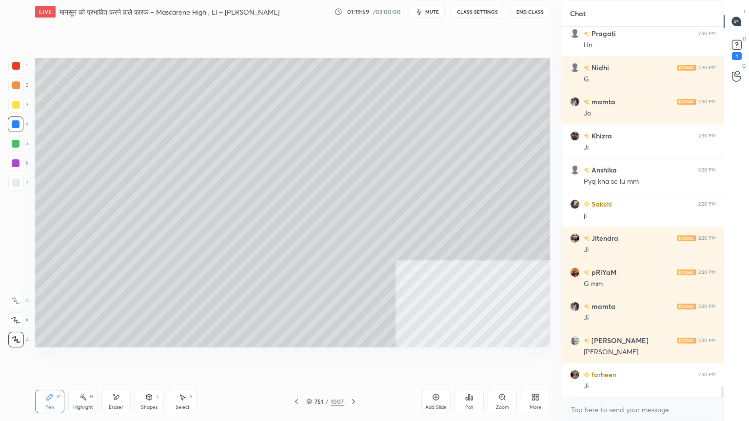
drag, startPoint x: 53, startPoint y: 399, endPoint x: 48, endPoint y: 378, distance: 21.6
click at [51, 359] on icon at bounding box center [50, 397] width 8 height 8
drag, startPoint x: 21, startPoint y: 123, endPoint x: 35, endPoint y: 121, distance: 13.8
click at [23, 121] on div at bounding box center [16, 124] width 16 height 16
click at [19, 123] on div at bounding box center [16, 124] width 8 height 8
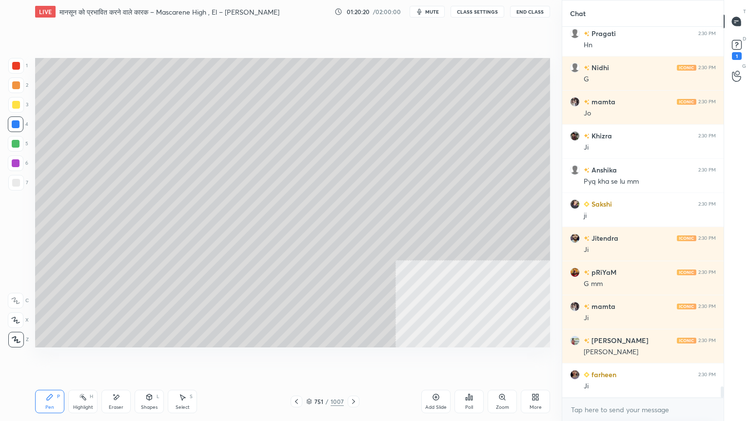
click at [15, 125] on div at bounding box center [16, 124] width 8 height 8
click at [124, 359] on div "Eraser" at bounding box center [115, 401] width 29 height 23
drag, startPoint x: 16, startPoint y: 339, endPoint x: 32, endPoint y: 335, distance: 16.4
click at [18, 337] on span "Erase all" at bounding box center [15, 339] width 15 height 7
click at [296, 359] on icon at bounding box center [296, 402] width 8 height 8
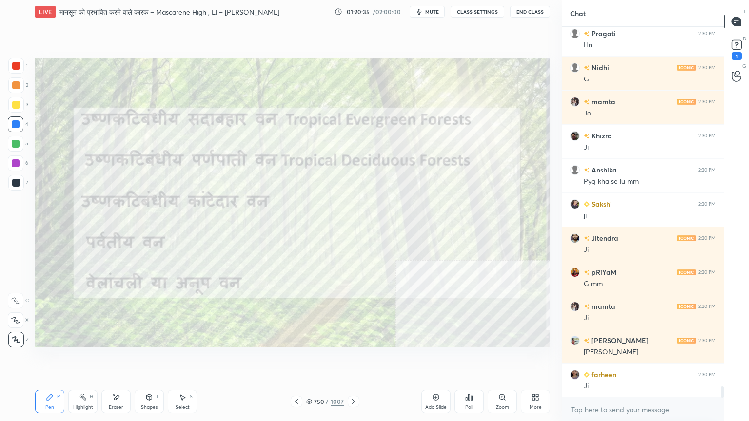
click at [116, 359] on icon at bounding box center [116, 397] width 8 height 8
click at [120, 359] on div "Eraser" at bounding box center [115, 401] width 29 height 23
click at [14, 340] on span "Erase all" at bounding box center [15, 339] width 15 height 7
click at [13, 340] on div "1 2 3 4 5 6 7 C X Z E E Erase all H H" at bounding box center [15, 203] width 31 height 290
click at [20, 341] on div at bounding box center [16, 340] width 16 height 16
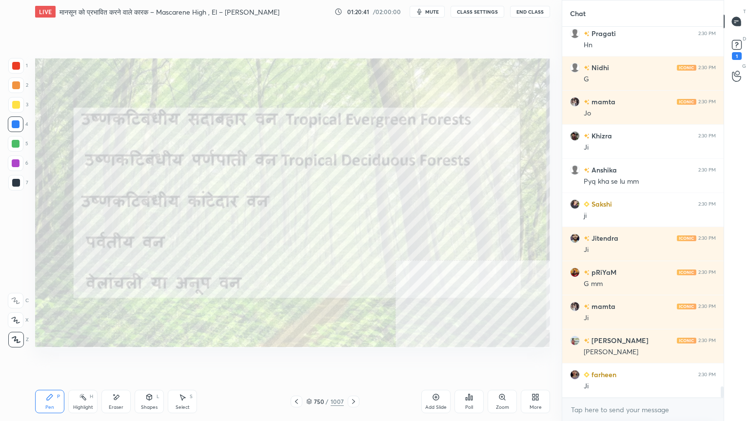
click at [295, 359] on icon at bounding box center [296, 402] width 8 height 8
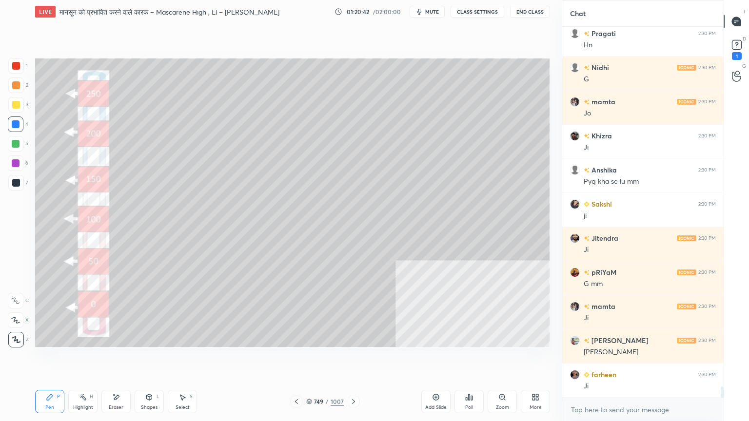
click at [355, 359] on icon at bounding box center [353, 402] width 8 height 8
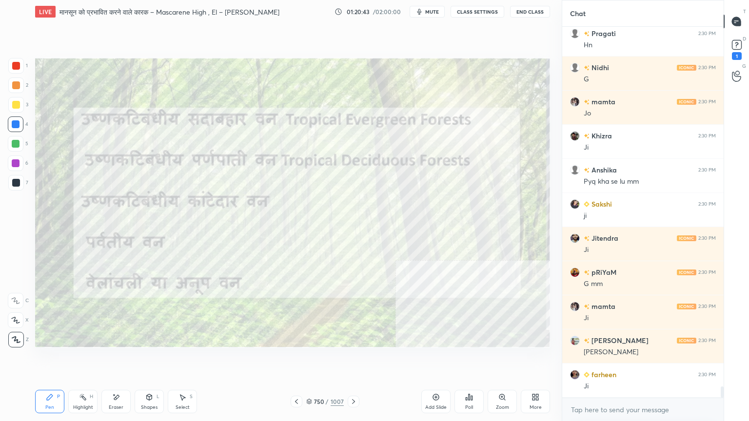
click at [296, 359] on icon at bounding box center [296, 402] width 8 height 8
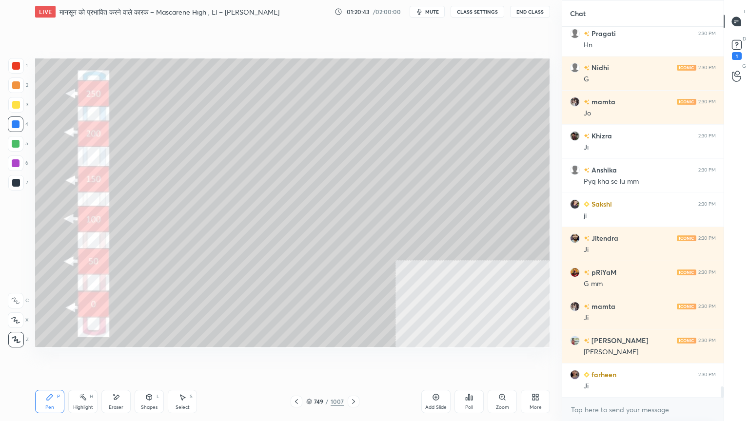
click at [119, 359] on icon at bounding box center [116, 397] width 8 height 8
click at [8, 339] on span "Erase all" at bounding box center [15, 339] width 15 height 7
click at [357, 359] on div at bounding box center [354, 402] width 12 height 12
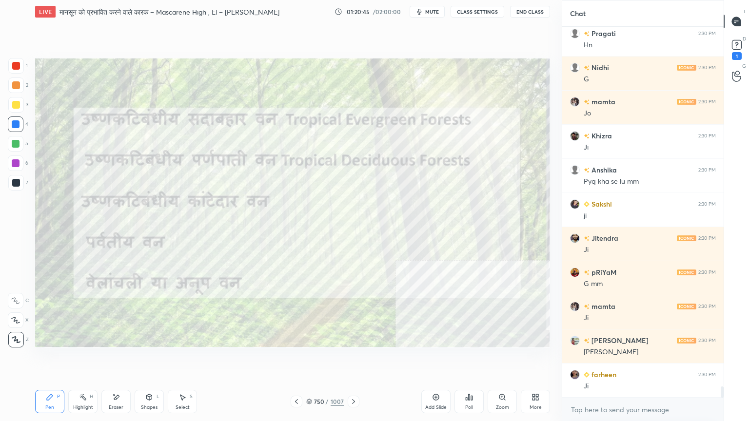
drag, startPoint x: 19, startPoint y: 125, endPoint x: 30, endPoint y: 142, distance: 20.6
click at [19, 126] on div at bounding box center [16, 124] width 8 height 8
drag, startPoint x: 345, startPoint y: 375, endPoint x: 353, endPoint y: 375, distance: 7.8
click at [353, 359] on div "Setting up your live class Poll for secs No correct answer Start poll" at bounding box center [292, 202] width 522 height 359
click at [364, 359] on div "Setting up your live class Poll for secs No correct answer Start poll" at bounding box center [292, 202] width 522 height 359
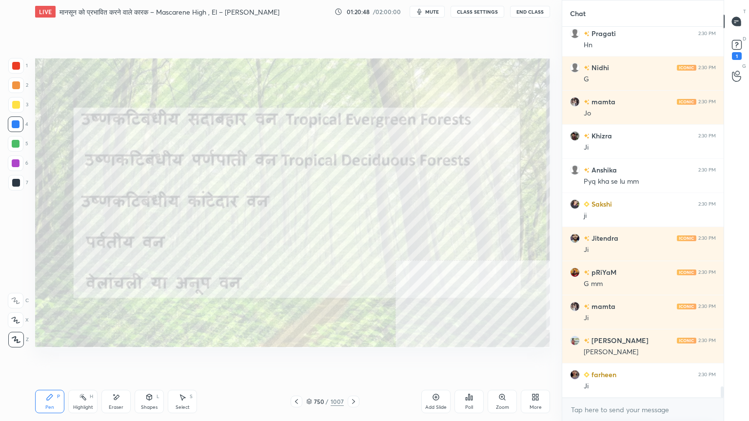
drag, startPoint x: 312, startPoint y: 400, endPoint x: 329, endPoint y: 394, distance: 18.2
click at [312, 359] on div "750 / 1007" at bounding box center [325, 401] width 38 height 9
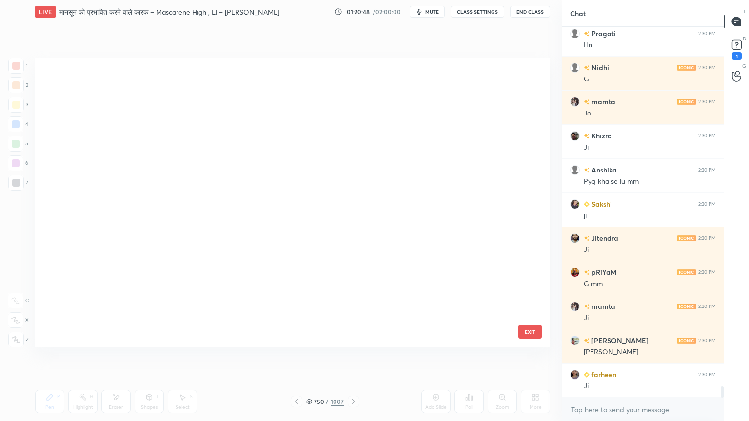
scroll to position [287, 510]
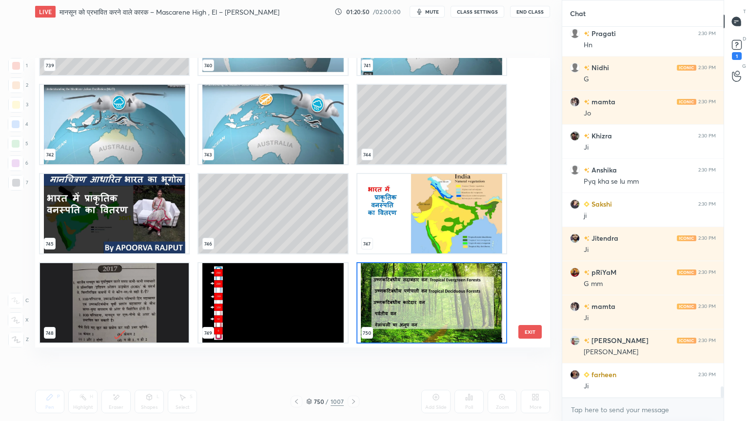
click at [472, 278] on img "grid" at bounding box center [431, 302] width 149 height 79
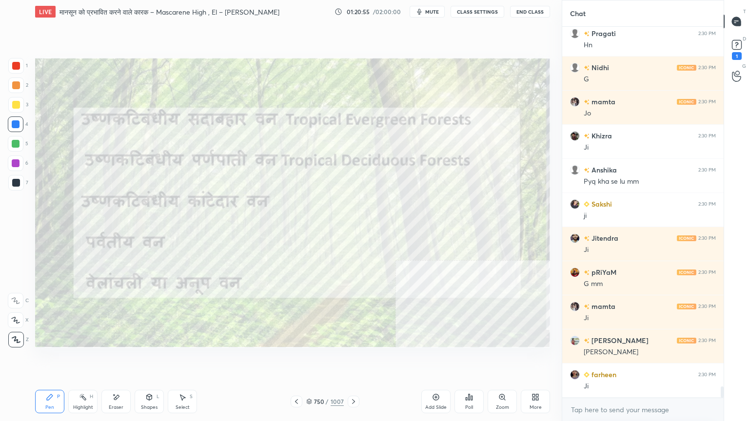
scroll to position [11869, 0]
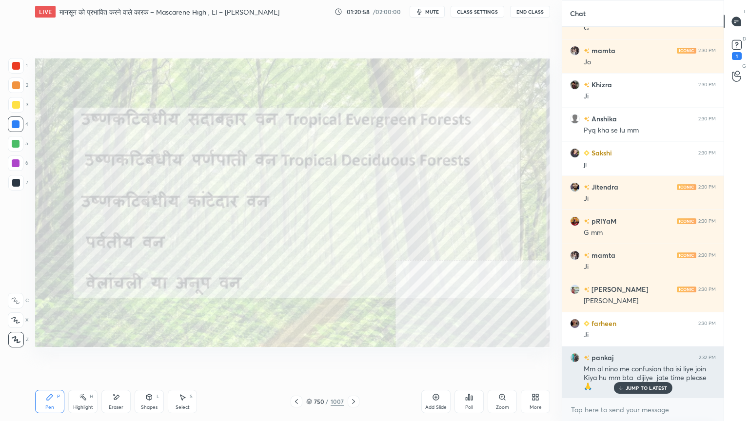
click at [636, 359] on p "JUMP TO LATEST" at bounding box center [646, 388] width 42 height 6
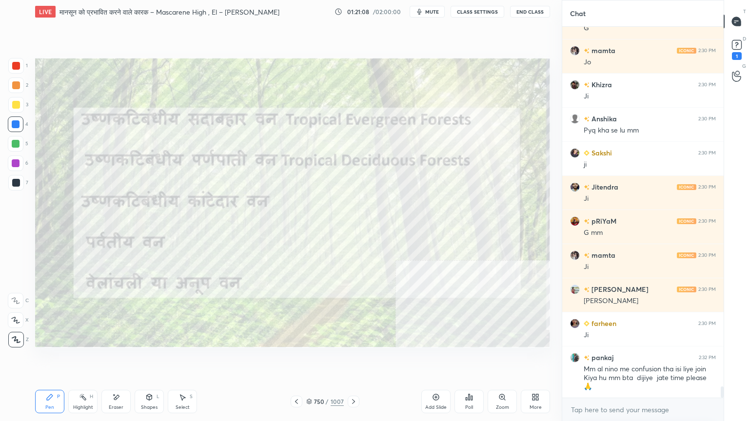
scroll to position [11904, 0]
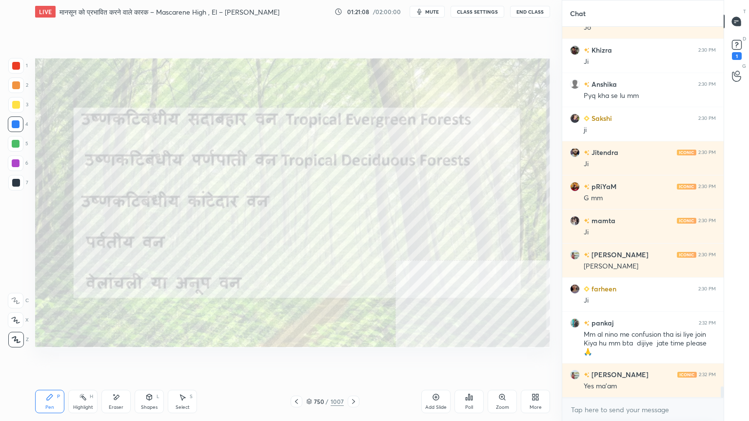
click at [357, 359] on div "Setting up your live class Poll for secs No correct answer Start poll" at bounding box center [292, 202] width 522 height 359
drag, startPoint x: 353, startPoint y: 382, endPoint x: 358, endPoint y: 384, distance: 5.7
click at [359, 359] on div "LIVE मानसून को प्रभावित करने वाले कारक – Mascarene High , El – [PERSON_NAME] 01…" at bounding box center [292, 210] width 522 height 421
drag, startPoint x: 359, startPoint y: 381, endPoint x: 354, endPoint y: 390, distance: 9.8
click at [360, 359] on div "LIVE मानसून को प्रभावित करने वाले कारक – Mascarene High , El – [PERSON_NAME] Ni…" at bounding box center [292, 210] width 522 height 421
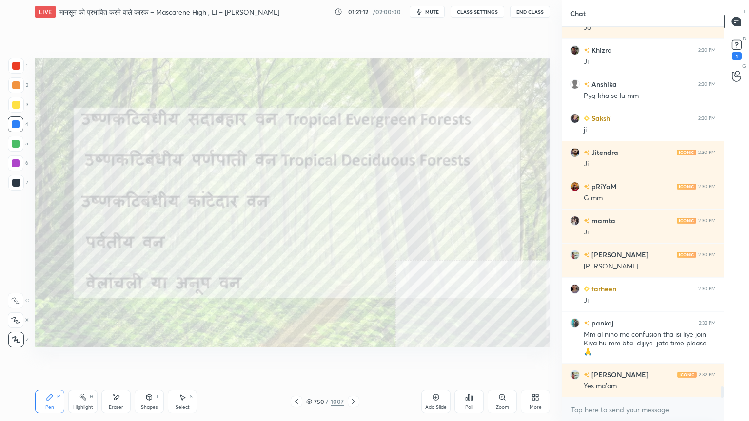
click at [351, 359] on icon at bounding box center [353, 402] width 8 height 8
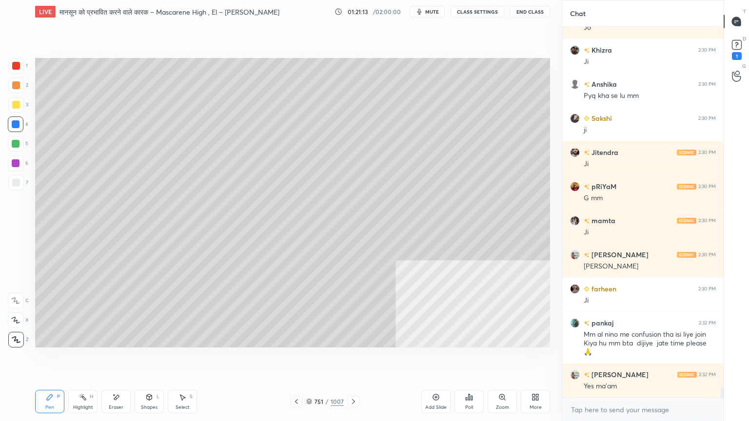
click at [353, 359] on icon at bounding box center [353, 402] width 8 height 8
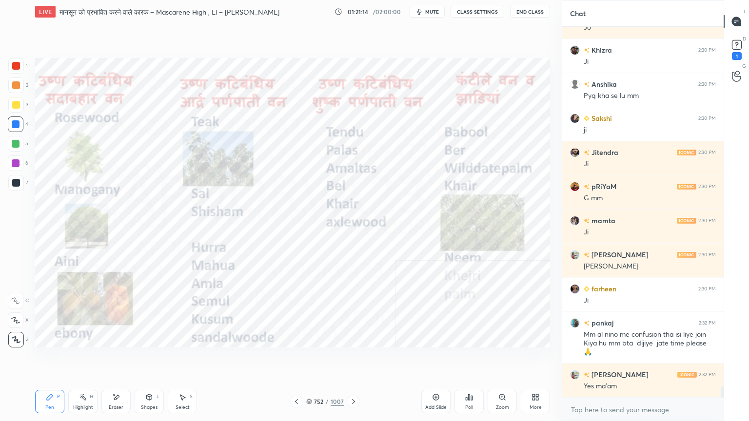
click at [311, 359] on icon at bounding box center [309, 402] width 5 height 1
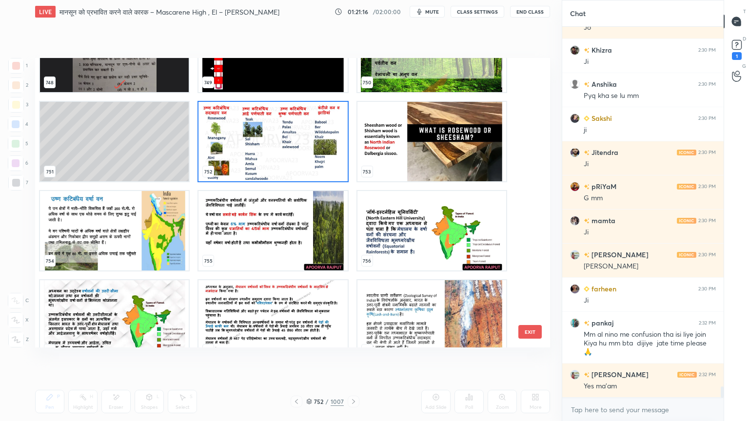
scroll to position [22210, 0]
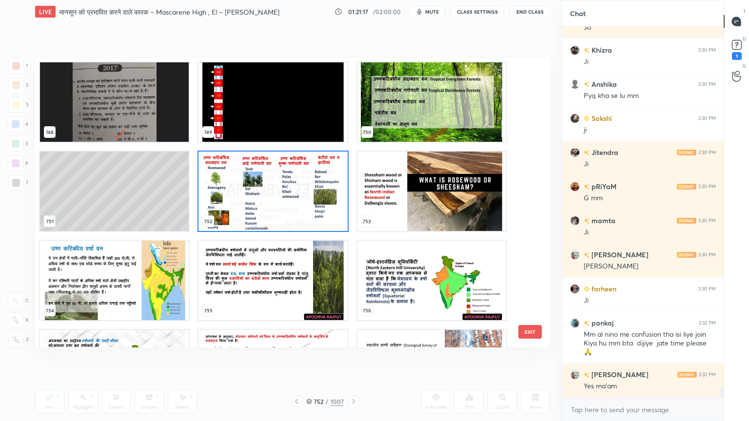
click at [295, 200] on img "grid" at bounding box center [272, 191] width 149 height 79
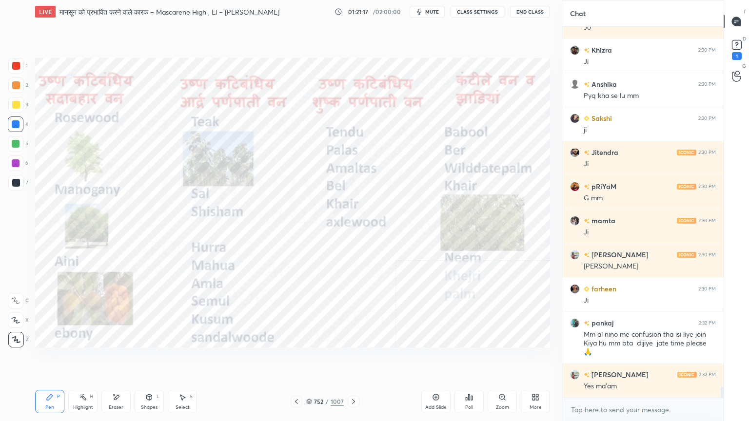
scroll to position [11937, 0]
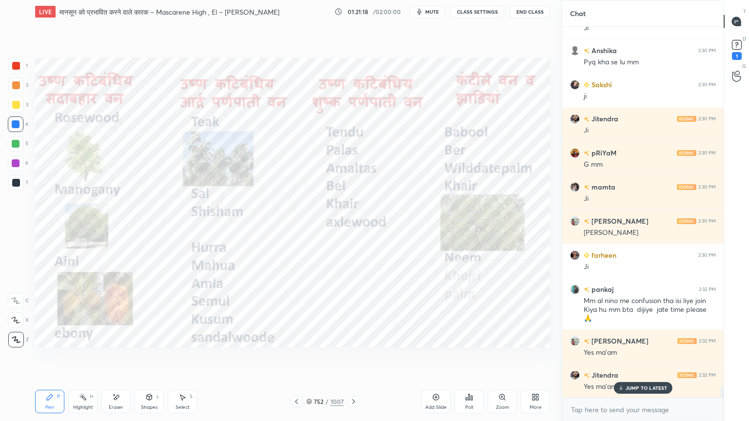
click at [352, 359] on icon at bounding box center [353, 402] width 8 height 8
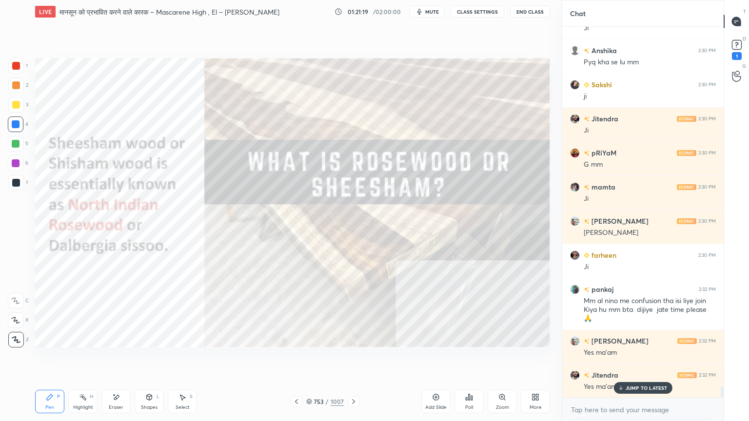
click at [352, 359] on icon at bounding box center [353, 402] width 8 height 8
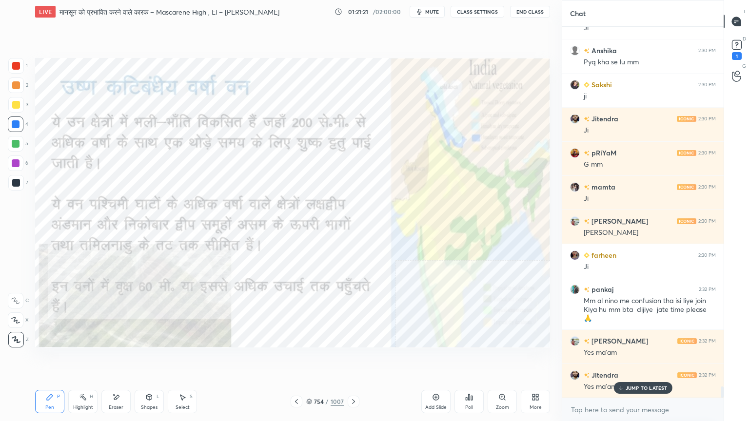
click at [666, 359] on p "JUMP TO LATEST" at bounding box center [646, 388] width 42 height 6
click at [111, 359] on div "Eraser" at bounding box center [115, 401] width 29 height 23
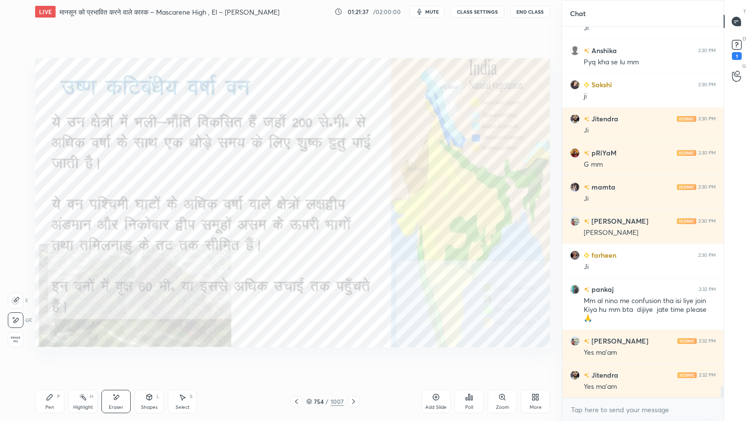
click at [114, 359] on icon at bounding box center [116, 397] width 8 height 8
click at [12, 337] on span "Erase all" at bounding box center [15, 339] width 15 height 7
click at [16, 333] on div "1 2 3 4 5 6 7 C X Z E E Erase all H H" at bounding box center [15, 203] width 31 height 290
click at [314, 359] on div "754 / 1007" at bounding box center [325, 401] width 38 height 9
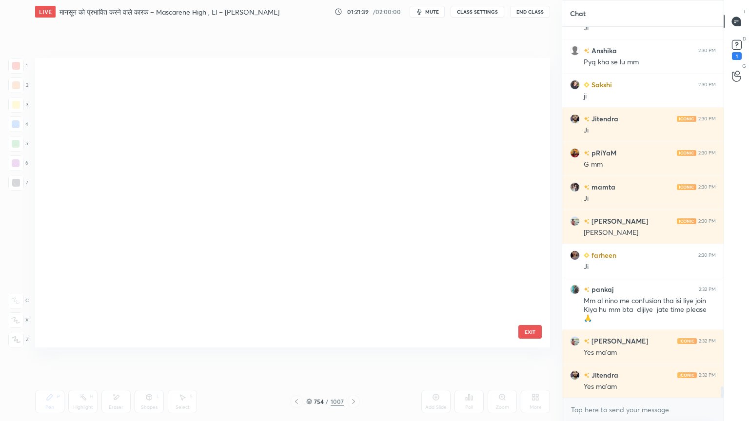
scroll to position [287, 510]
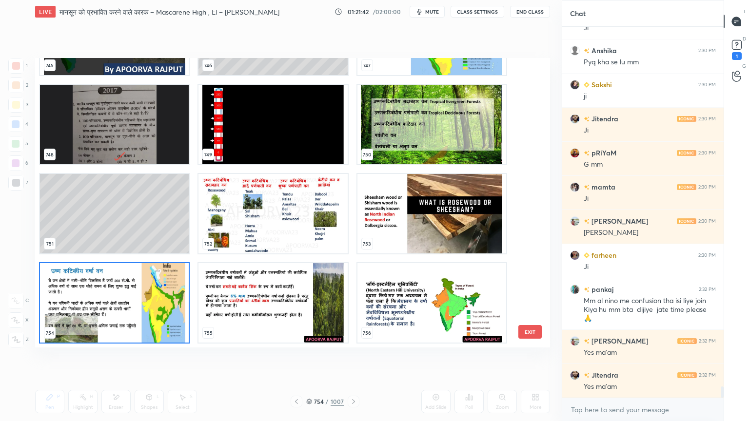
click at [149, 298] on img "grid" at bounding box center [114, 302] width 149 height 79
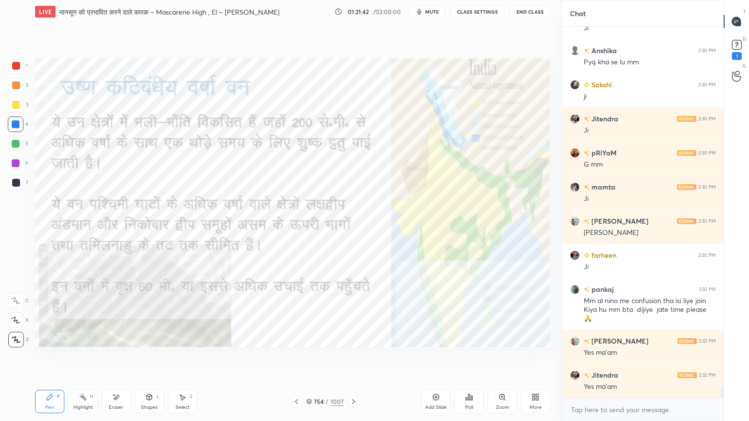
click at [149, 299] on img "grid" at bounding box center [114, 302] width 149 height 79
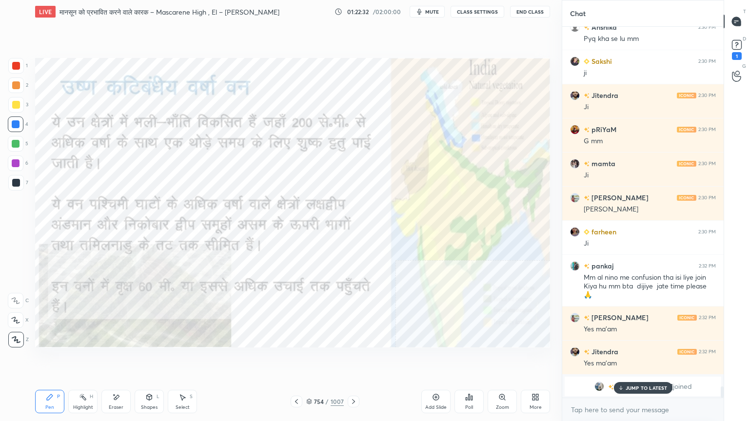
click at [634, 359] on p "JUMP TO LATEST" at bounding box center [646, 388] width 42 height 6
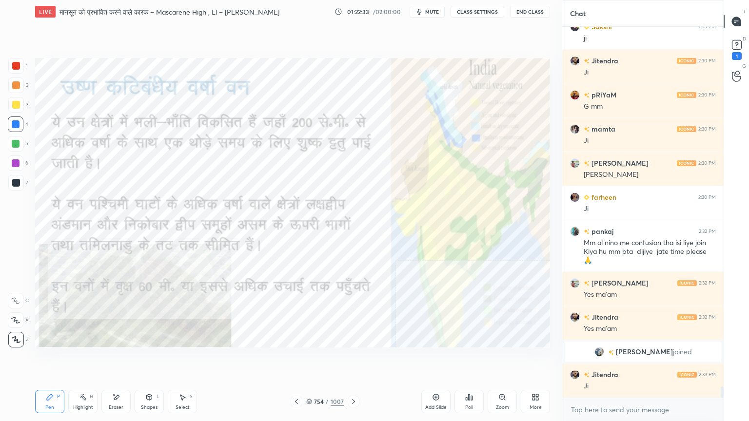
click at [435, 359] on icon at bounding box center [436, 397] width 8 height 8
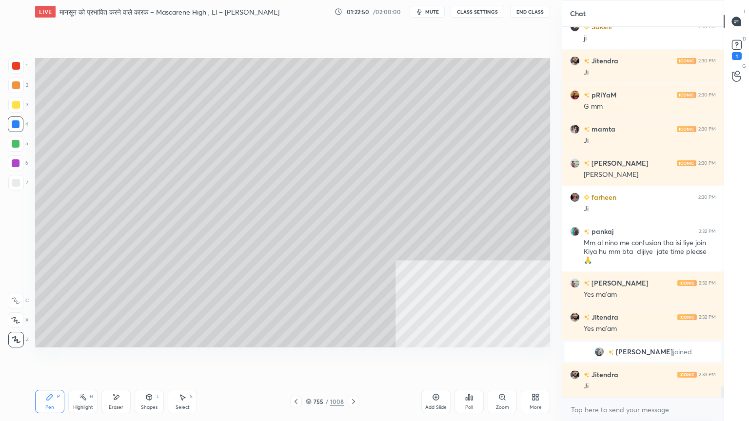
click at [11, 182] on div at bounding box center [16, 183] width 16 height 16
click at [15, 181] on div at bounding box center [16, 183] width 8 height 8
click at [311, 359] on div "Setting up your live class Poll for secs No correct answer Start poll" at bounding box center [292, 202] width 522 height 359
click at [294, 359] on icon at bounding box center [296, 402] width 8 height 8
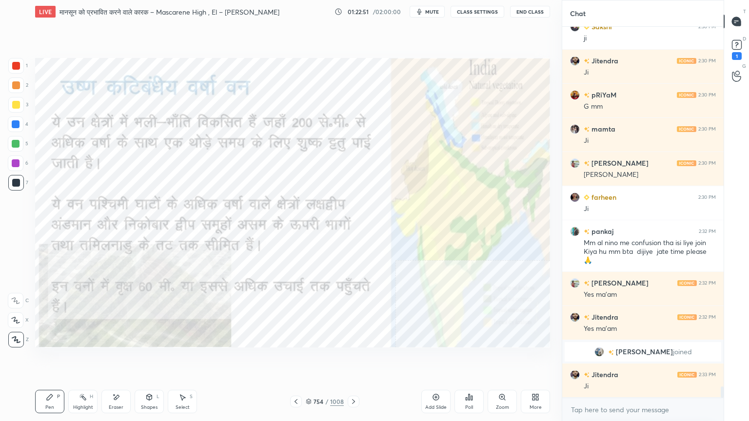
scroll to position [11863, 0]
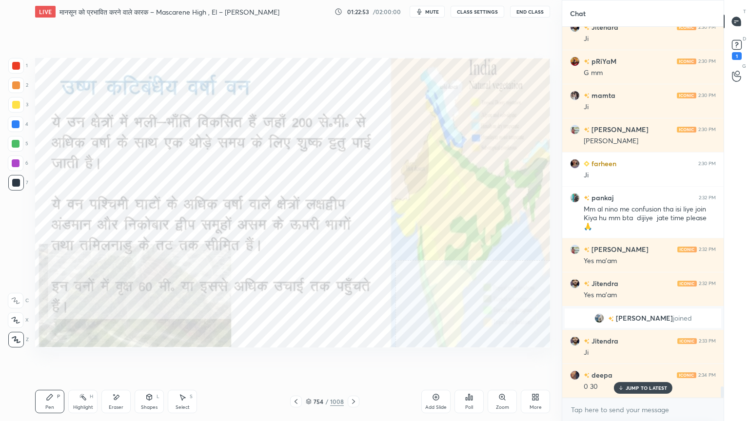
click at [314, 359] on div "754" at bounding box center [318, 402] width 10 height 6
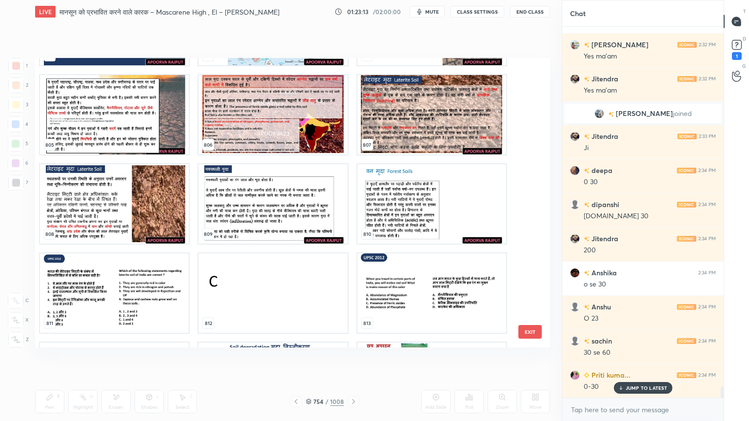
scroll to position [24040, 0]
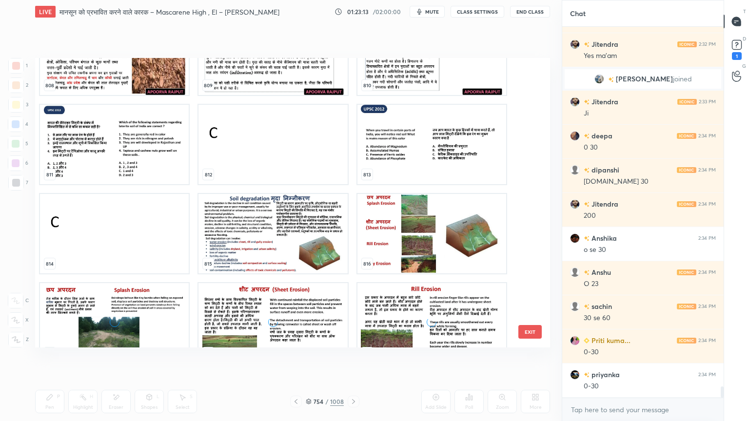
click at [35, 58] on div "808 809 810 811 812 813 814 815 816 817 818 819 820 821 822 EXIT" at bounding box center [35, 58] width 0 height 0
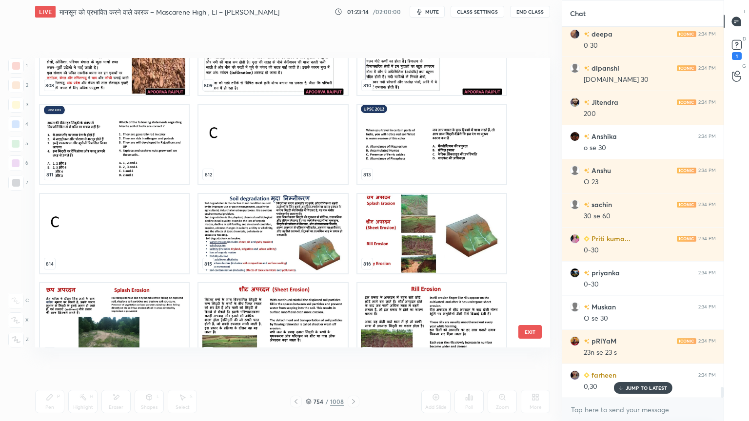
scroll to position [12239, 0]
click at [529, 329] on button "EXIT" at bounding box center [529, 332] width 23 height 14
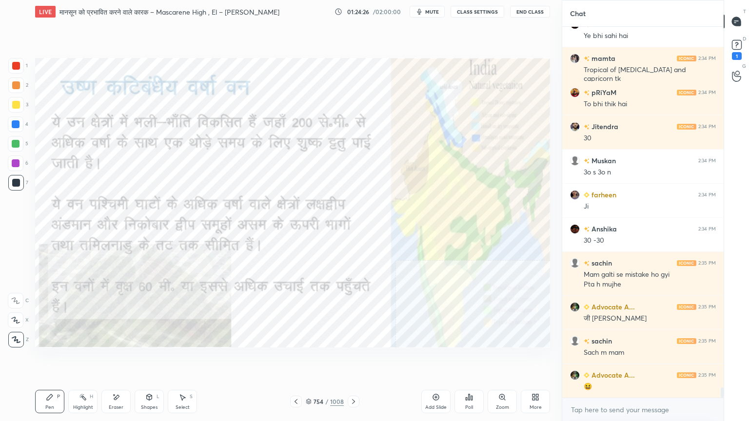
scroll to position [12795, 0]
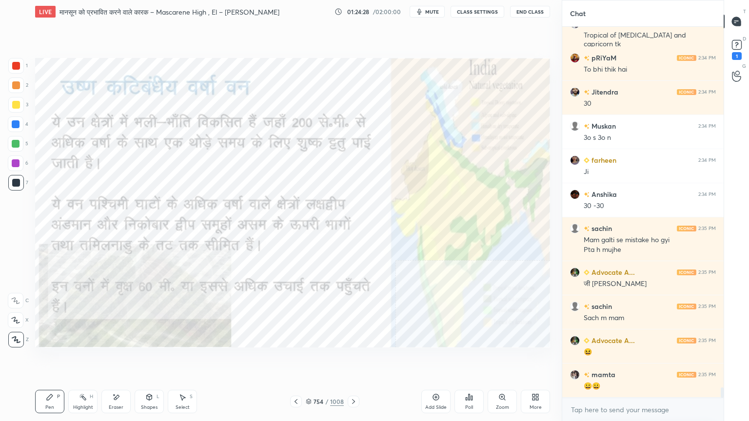
click at [16, 121] on div at bounding box center [16, 124] width 8 height 8
click at [16, 124] on div at bounding box center [16, 124] width 8 height 8
click at [16, 123] on div at bounding box center [16, 124] width 8 height 8
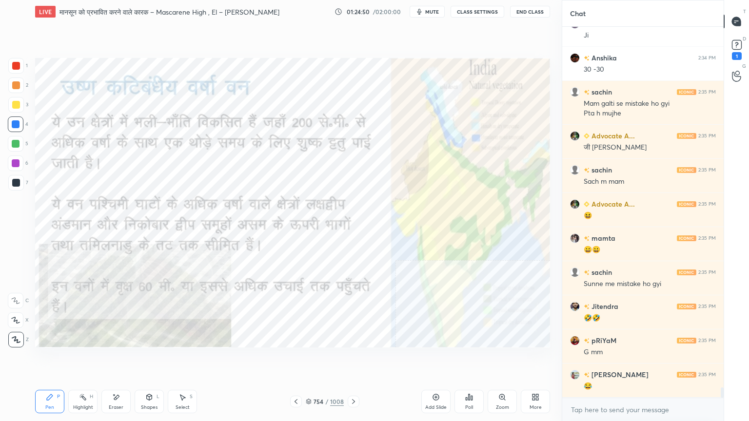
scroll to position [12965, 0]
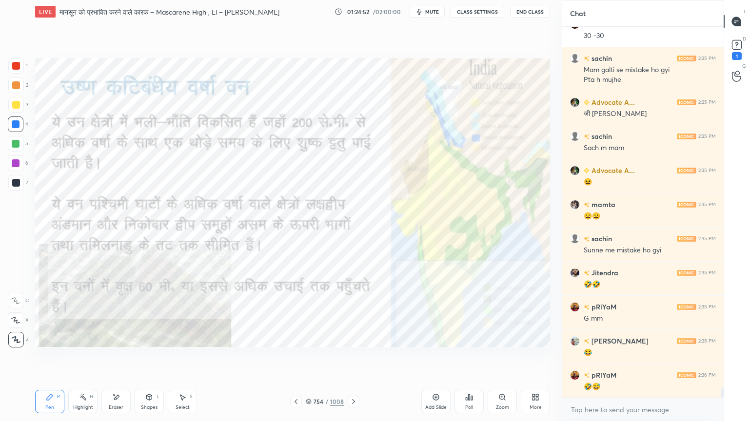
click at [121, 359] on div "Eraser" at bounding box center [116, 407] width 15 height 5
click at [10, 338] on span "Erase all" at bounding box center [15, 339] width 15 height 7
click at [353, 359] on icon at bounding box center [353, 401] width 3 height 5
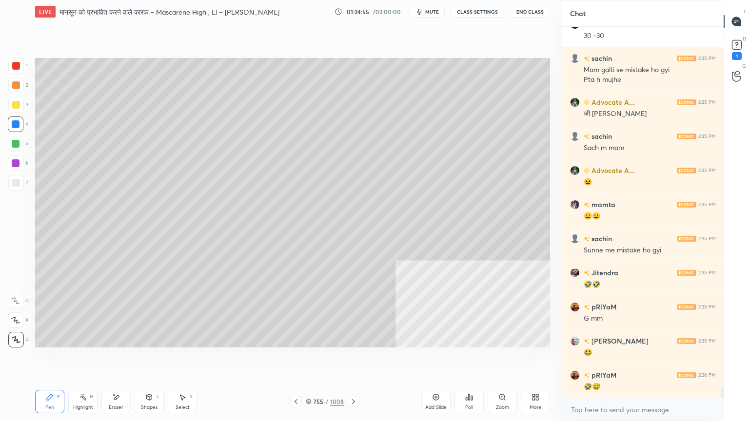
click at [19, 184] on div at bounding box center [16, 183] width 8 height 8
click at [18, 186] on div at bounding box center [16, 183] width 8 height 8
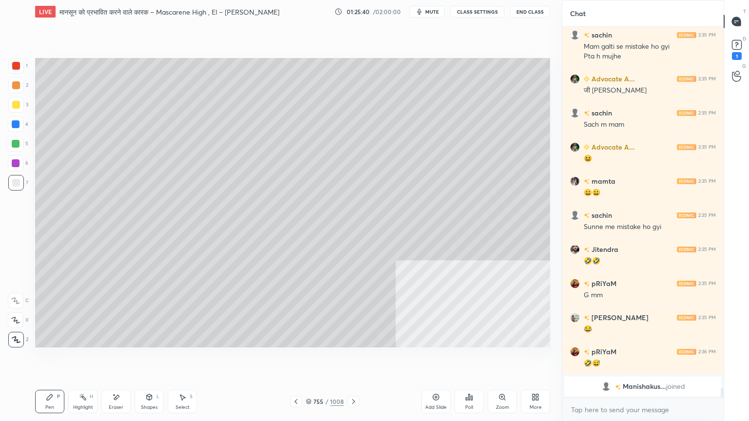
scroll to position [12685, 0]
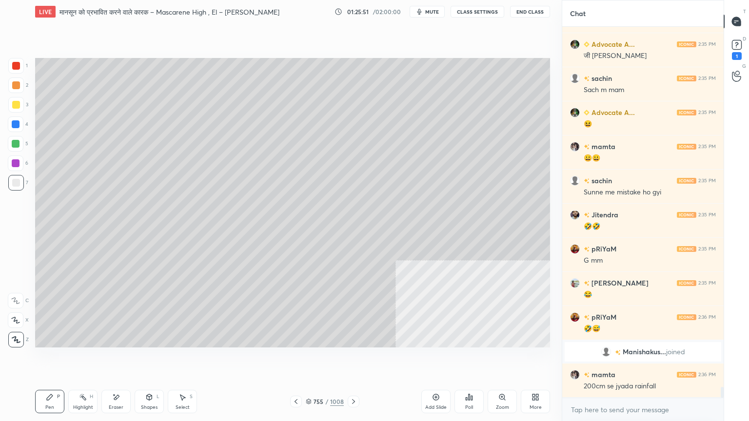
click at [319, 359] on div "Setting up your live class Poll for secs No correct answer Start poll" at bounding box center [292, 202] width 522 height 359
click at [331, 359] on div "Setting up your live class Poll for secs No correct answer Start poll" at bounding box center [292, 202] width 522 height 359
drag, startPoint x: 305, startPoint y: 372, endPoint x: 311, endPoint y: 378, distance: 8.6
click at [310, 359] on div "Setting up your live class Poll for secs No correct answer Start poll" at bounding box center [292, 202] width 522 height 359
drag, startPoint x: 311, startPoint y: 378, endPoint x: 319, endPoint y: 376, distance: 7.5
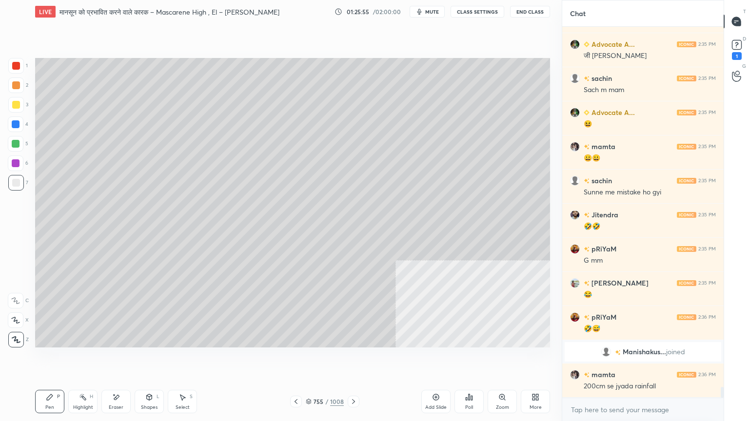
click at [319, 359] on div "Setting up your live class Poll for secs No correct answer Start poll" at bounding box center [292, 202] width 522 height 359
click at [318, 359] on div "Setting up your live class Poll for secs No correct answer Start poll" at bounding box center [292, 202] width 522 height 359
click at [319, 359] on div "Setting up your live class Poll for secs No correct answer Start poll" at bounding box center [292, 202] width 522 height 359
click at [322, 359] on div "Setting up your live class Poll for secs No correct answer Start poll" at bounding box center [292, 202] width 522 height 359
drag, startPoint x: 296, startPoint y: 401, endPoint x: 302, endPoint y: 396, distance: 6.9
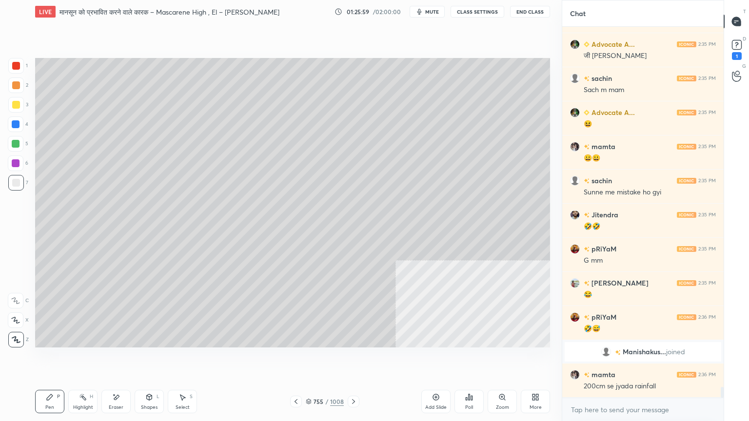
click at [296, 359] on icon at bounding box center [296, 402] width 8 height 8
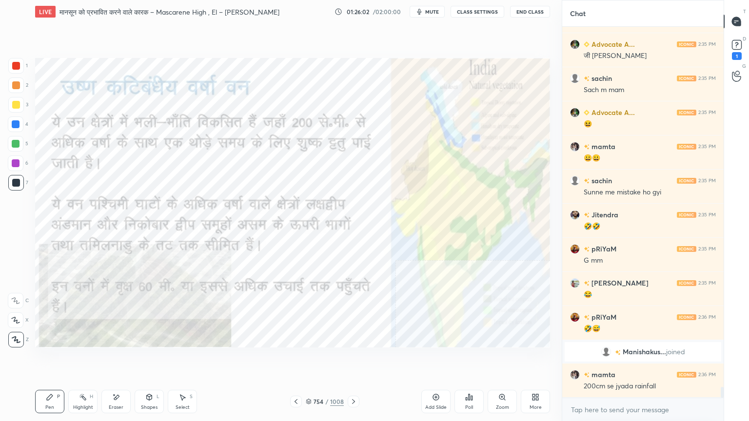
click at [16, 121] on div at bounding box center [16, 124] width 8 height 8
click at [356, 359] on icon at bounding box center [353, 402] width 8 height 8
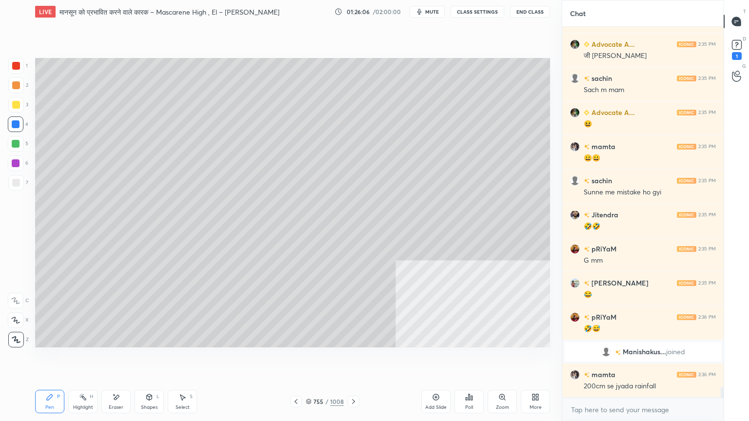
drag, startPoint x: 149, startPoint y: 398, endPoint x: 152, endPoint y: 388, distance: 9.7
click at [149, 359] on icon at bounding box center [149, 398] width 0 height 3
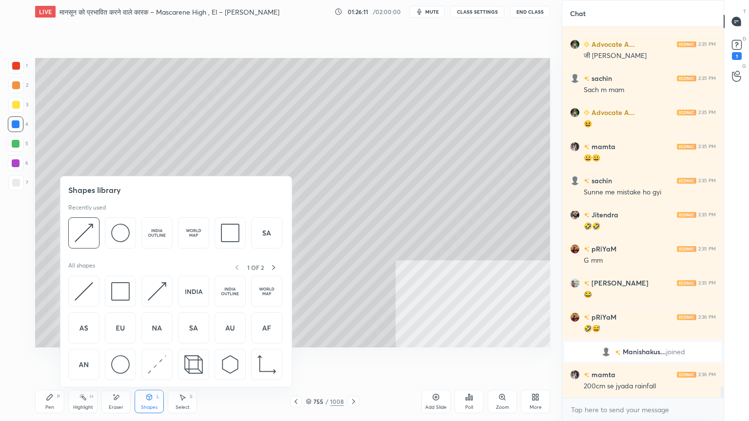
click at [35, 359] on div "Setting up your live class Poll for secs No correct answer Start poll" at bounding box center [292, 202] width 522 height 359
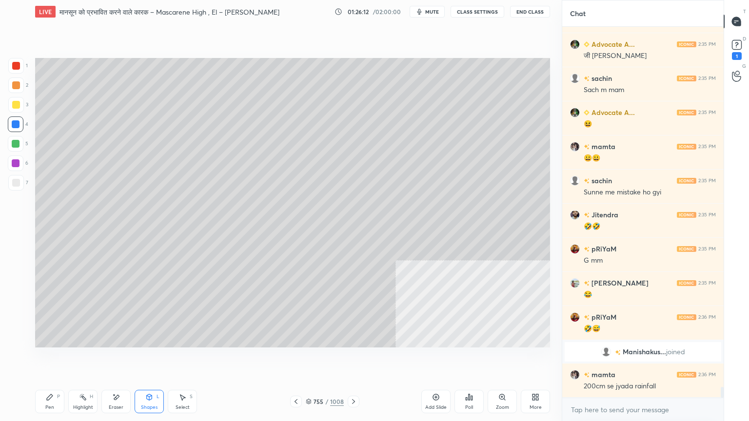
click at [20, 185] on div at bounding box center [16, 183] width 16 height 16
click at [21, 182] on div at bounding box center [16, 183] width 16 height 16
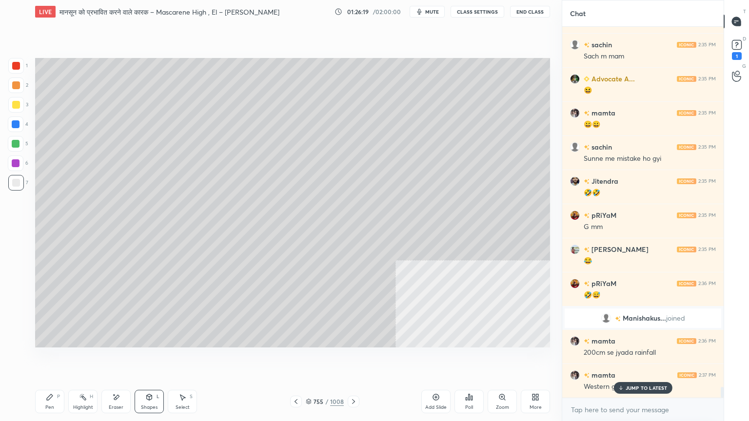
click at [45, 359] on div "Pen P" at bounding box center [49, 401] width 29 height 23
drag, startPoint x: 50, startPoint y: 398, endPoint x: 82, endPoint y: 366, distance: 45.1
click at [52, 359] on icon at bounding box center [50, 397] width 6 height 6
click at [181, 359] on icon at bounding box center [182, 398] width 5 height 6
click at [50, 359] on icon at bounding box center [50, 397] width 6 height 6
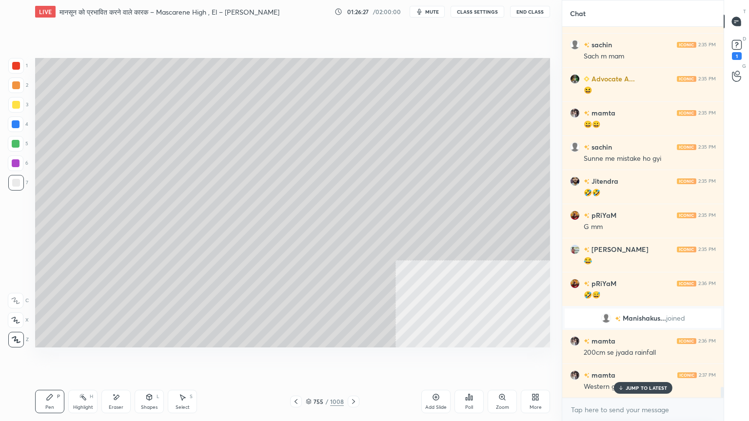
click at [53, 359] on icon at bounding box center [50, 397] width 8 height 8
click at [180, 359] on icon at bounding box center [182, 397] width 8 height 8
click at [184, 359] on div "Select S" at bounding box center [182, 401] width 29 height 23
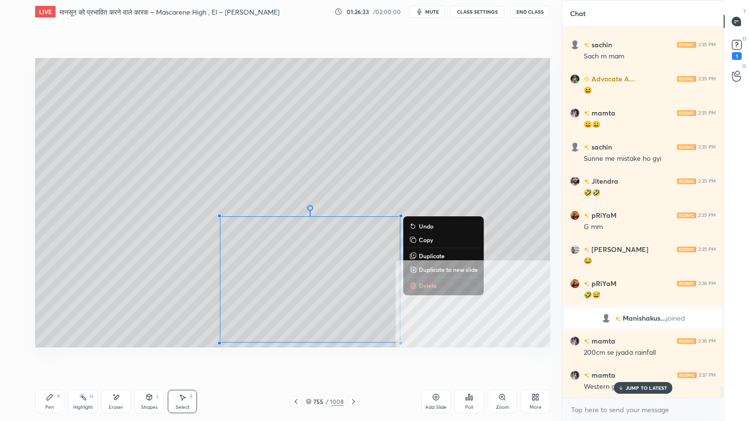
drag, startPoint x: 252, startPoint y: 241, endPoint x: 443, endPoint y: 339, distance: 214.1
click at [462, 359] on div "0 ° Undo Copy Duplicate Duplicate to new slide Delete Setting up your live clas…" at bounding box center [292, 202] width 522 height 359
click at [416, 279] on div "0 ° Undo Copy Duplicate Duplicate to new slide Delete" at bounding box center [292, 203] width 515 height 290
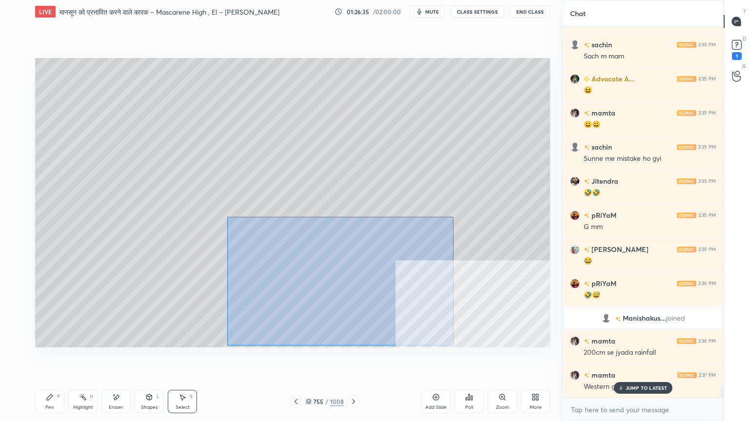
drag, startPoint x: 251, startPoint y: 227, endPoint x: 448, endPoint y: 345, distance: 229.5
click at [450, 345] on div "0 ° Undo Copy Duplicate Duplicate to new slide Delete" at bounding box center [292, 203] width 515 height 290
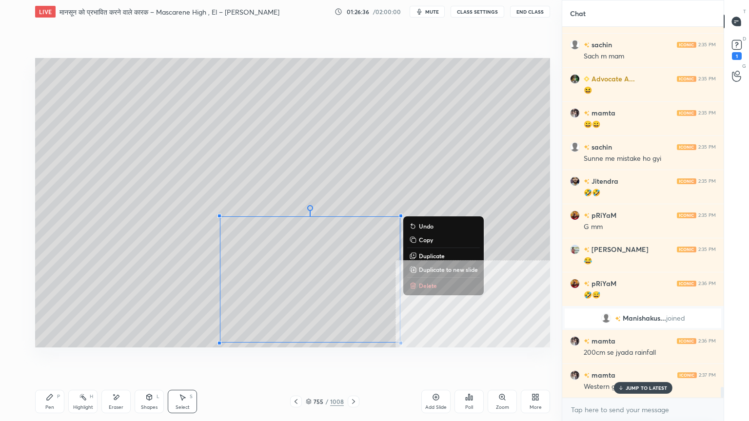
click at [426, 287] on p "Delete" at bounding box center [428, 286] width 18 height 8
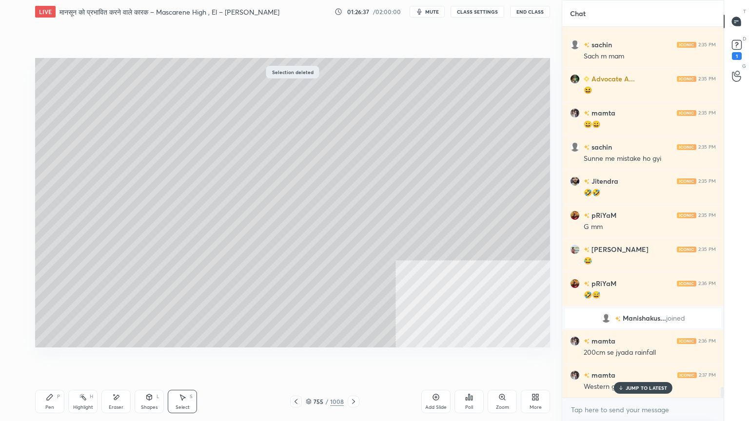
drag, startPoint x: 310, startPoint y: 400, endPoint x: 327, endPoint y: 397, distance: 16.7
click at [309, 359] on icon at bounding box center [309, 402] width 6 height 6
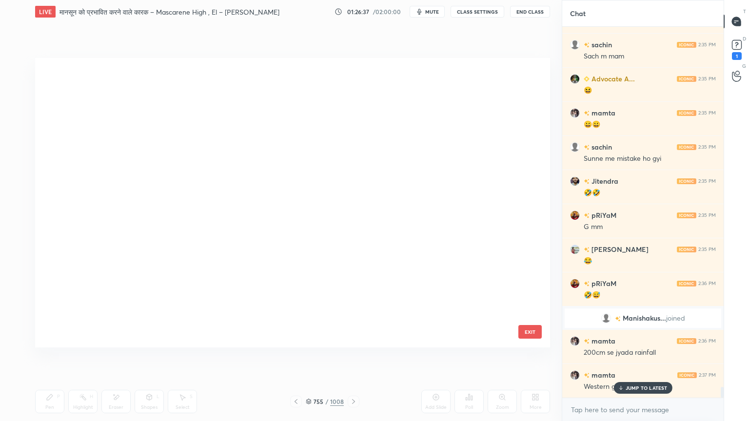
scroll to position [287, 510]
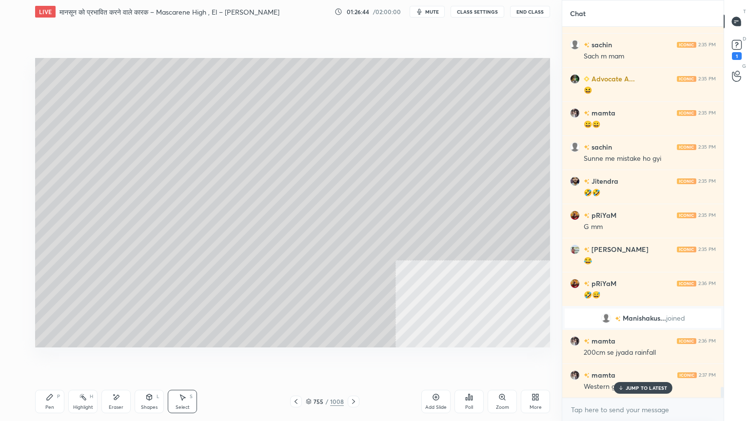
click at [46, 359] on icon at bounding box center [50, 397] width 8 height 8
click at [54, 359] on div "Pen P" at bounding box center [49, 401] width 29 height 23
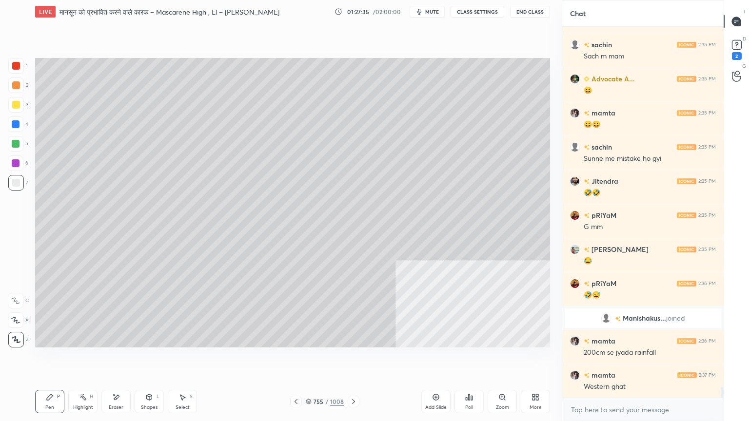
click at [16, 185] on div at bounding box center [16, 183] width 8 height 8
click at [15, 185] on div at bounding box center [16, 183] width 8 height 8
click at [310, 359] on icon at bounding box center [309, 402] width 6 height 6
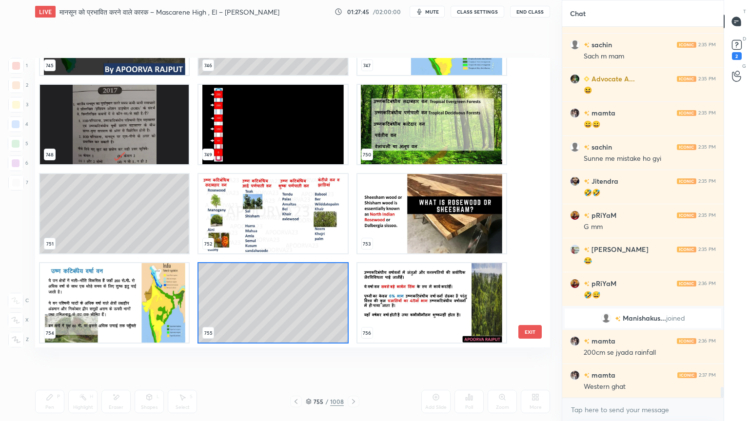
click at [354, 359] on div at bounding box center [354, 402] width 12 height 12
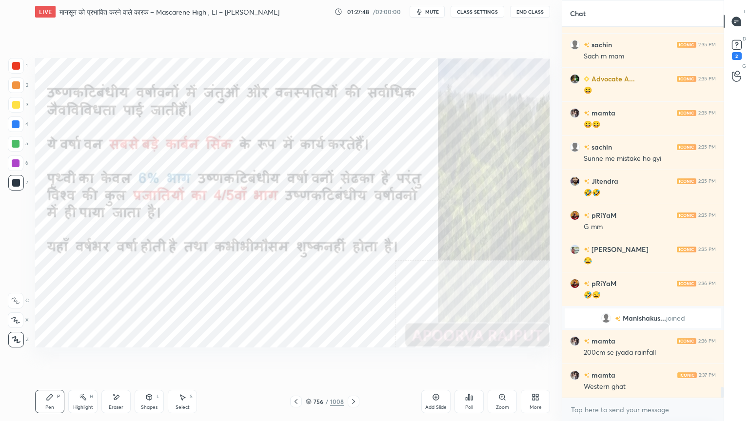
click at [294, 359] on icon at bounding box center [296, 402] width 8 height 8
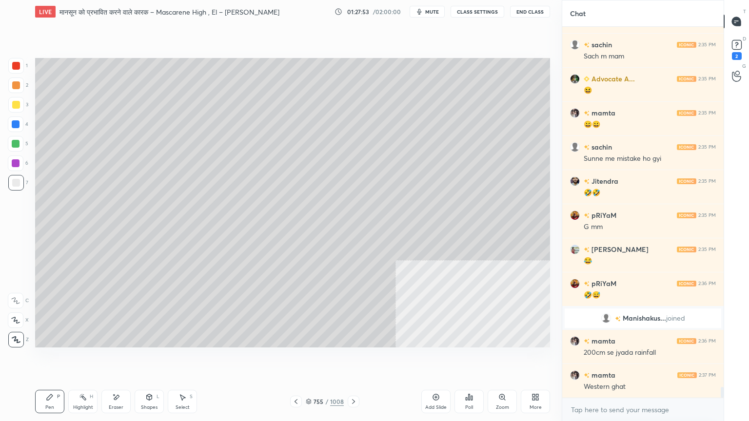
click at [115, 359] on icon at bounding box center [116, 397] width 8 height 8
drag, startPoint x: 116, startPoint y: 399, endPoint x: 176, endPoint y: 363, distance: 71.0
click at [118, 359] on icon at bounding box center [116, 397] width 8 height 8
click at [60, 359] on div "Pen P" at bounding box center [49, 401] width 29 height 23
click at [59, 359] on div "Pen P" at bounding box center [49, 401] width 29 height 23
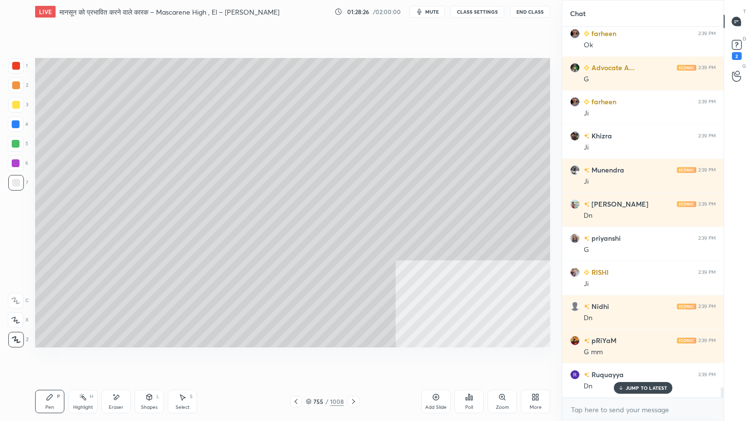
scroll to position [13128, 0]
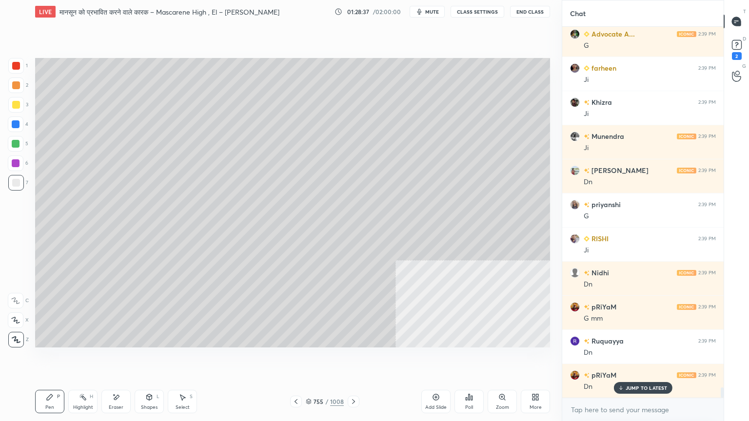
click at [12, 125] on div at bounding box center [16, 124] width 8 height 8
click at [13, 125] on div at bounding box center [16, 124] width 8 height 8
click at [15, 125] on div at bounding box center [16, 124] width 8 height 8
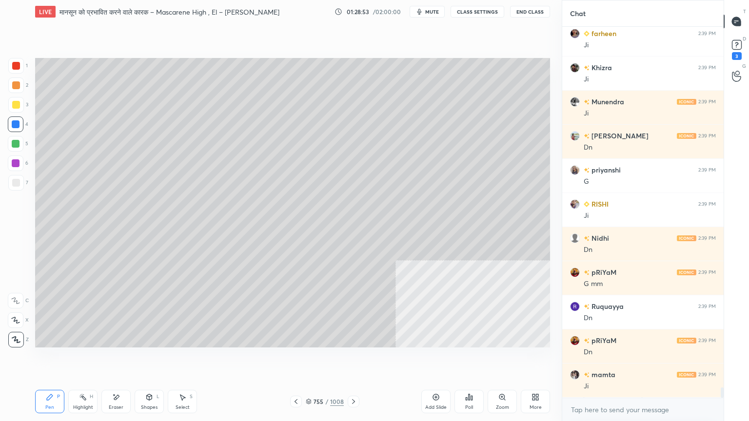
click at [19, 123] on div at bounding box center [16, 124] width 8 height 8
click at [360, 359] on div "Setting up your live class Poll for secs No correct answer Start poll" at bounding box center [292, 202] width 522 height 359
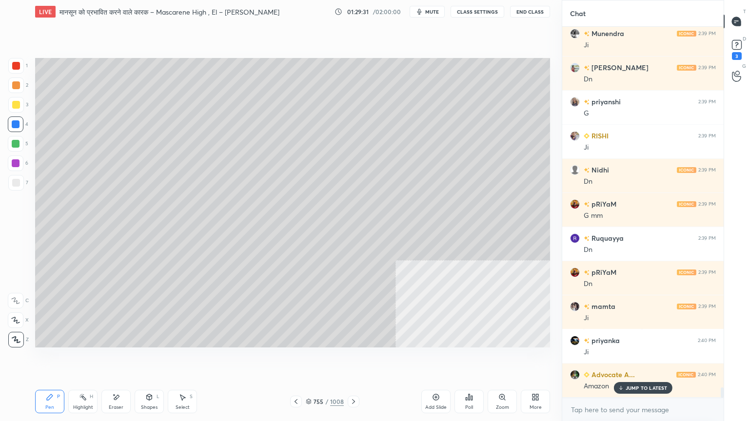
scroll to position [13265, 0]
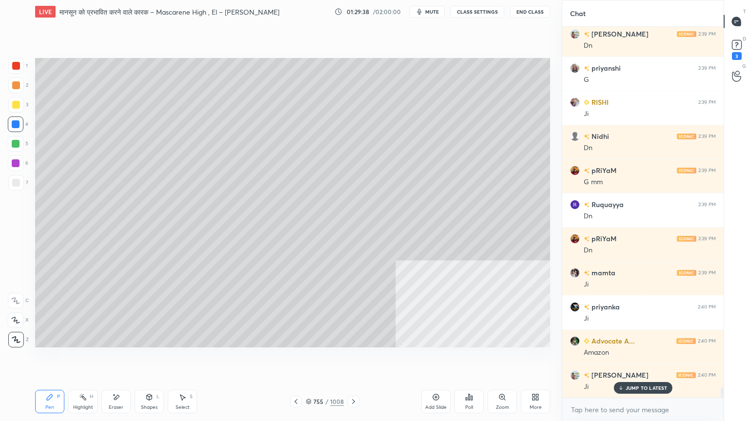
click at [326, 359] on div "Setting up your live class Poll for secs No correct answer Start poll" at bounding box center [292, 202] width 522 height 359
click at [351, 359] on icon at bounding box center [353, 402] width 8 height 8
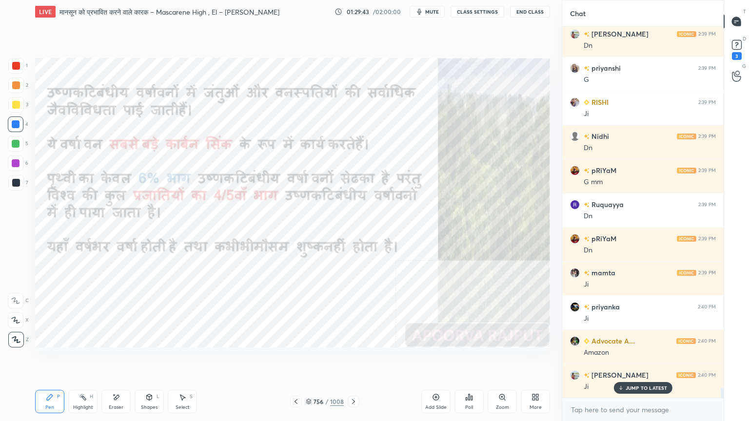
scroll to position [13300, 0]
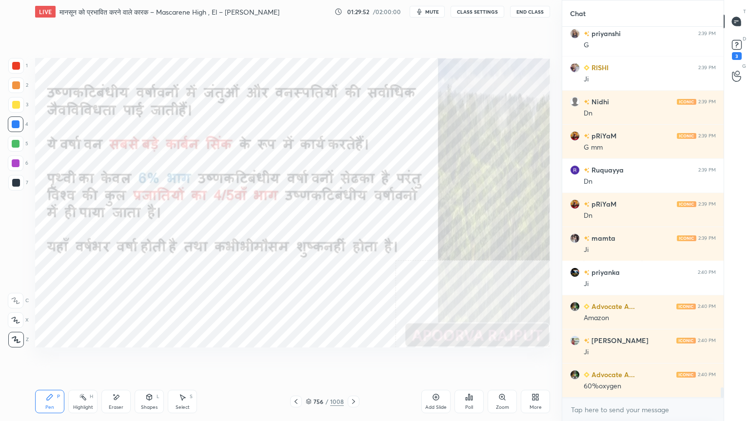
click at [123, 359] on div "Eraser" at bounding box center [115, 401] width 29 height 23
drag, startPoint x: 17, startPoint y: 339, endPoint x: 32, endPoint y: 323, distance: 22.4
click at [17, 338] on span "Erase all" at bounding box center [15, 339] width 15 height 7
click at [356, 359] on icon at bounding box center [353, 402] width 8 height 8
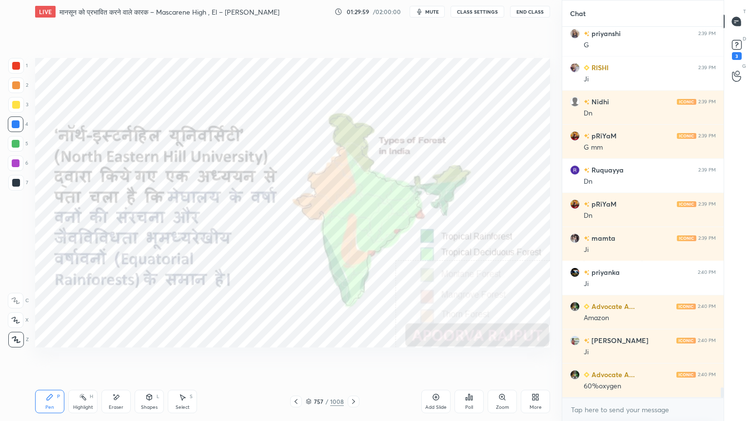
click at [351, 359] on icon at bounding box center [353, 402] width 8 height 8
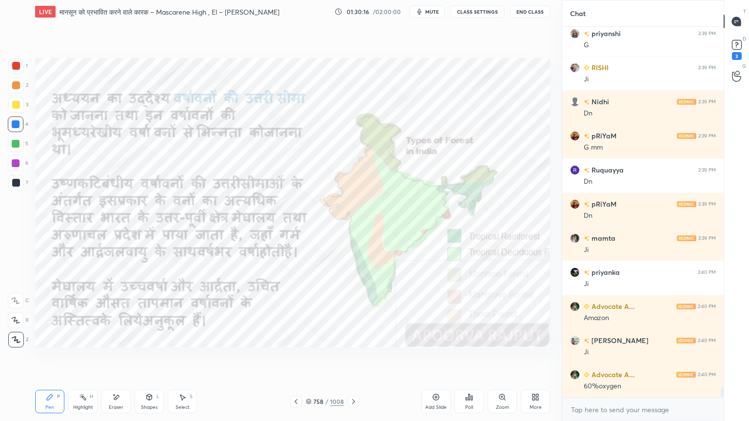
click at [552, 193] on div "Setting up your live class Poll for secs No correct answer Start poll" at bounding box center [292, 202] width 522 height 359
drag, startPoint x: 113, startPoint y: 407, endPoint x: 72, endPoint y: 360, distance: 62.5
click at [113, 359] on div "Eraser" at bounding box center [116, 407] width 15 height 5
click at [3, 333] on div "1 2 3 4 5 6 7 C X Z E E Erase all H H" at bounding box center [15, 203] width 31 height 290
click at [24, 338] on div "E E Erase all" at bounding box center [20, 318] width 24 height 58
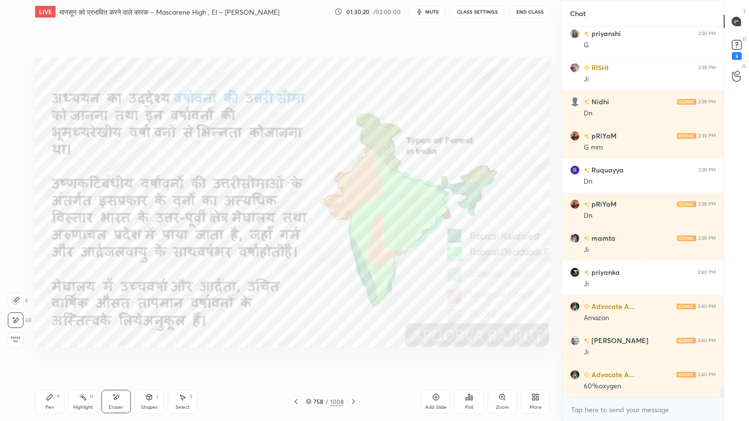
click at [50, 359] on icon at bounding box center [50, 397] width 8 height 8
click at [114, 359] on div "Eraser" at bounding box center [115, 401] width 29 height 23
click at [17, 340] on span "Erase all" at bounding box center [15, 339] width 15 height 7
click at [49, 359] on div "Pen" at bounding box center [49, 407] width 9 height 5
click at [124, 359] on div "Eraser" at bounding box center [115, 401] width 29 height 23
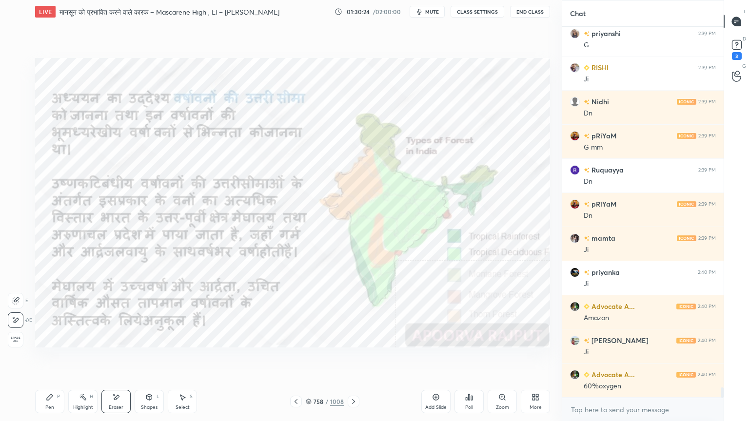
drag, startPoint x: 21, startPoint y: 341, endPoint x: 30, endPoint y: 331, distance: 13.1
click at [21, 341] on span "Erase all" at bounding box center [15, 339] width 15 height 7
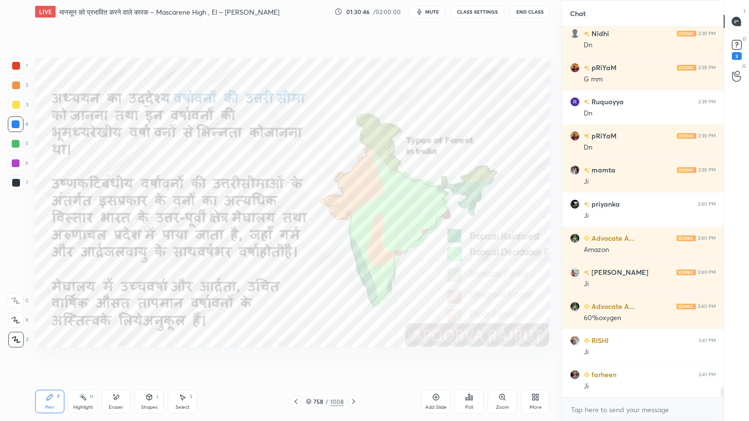
scroll to position [13401, 0]
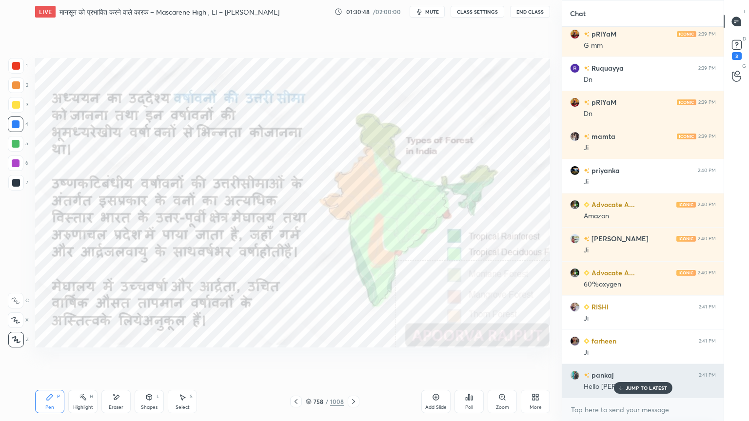
drag, startPoint x: 640, startPoint y: 385, endPoint x: 649, endPoint y: 384, distance: 8.9
click at [641, 359] on p "JUMP TO LATEST" at bounding box center [646, 388] width 42 height 6
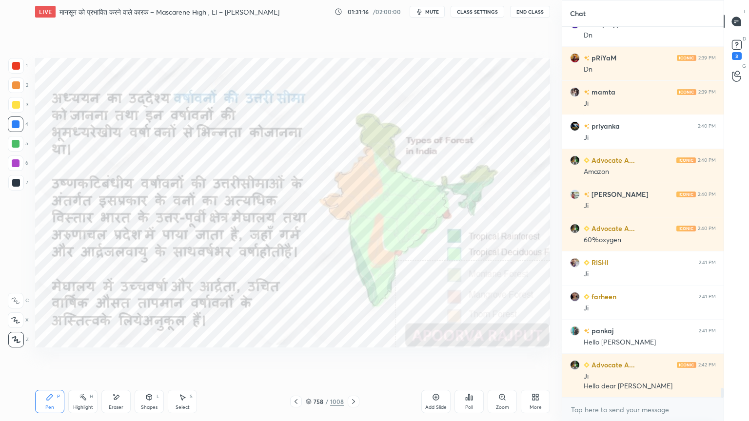
scroll to position [13479, 0]
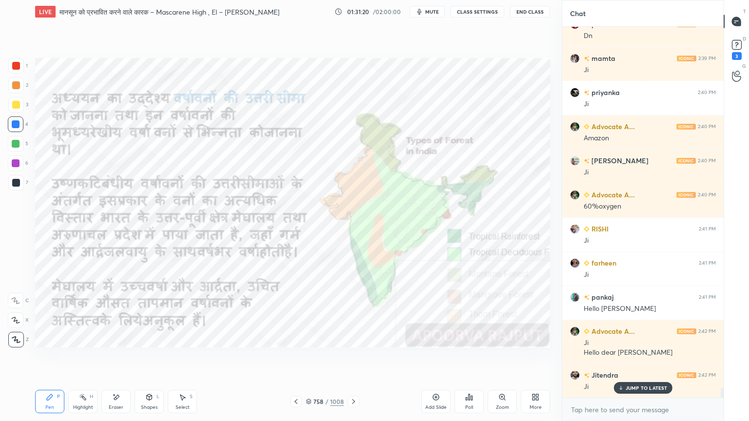
click at [117, 359] on div "Eraser" at bounding box center [115, 401] width 29 height 23
drag, startPoint x: 19, startPoint y: 334, endPoint x: 29, endPoint y: 328, distance: 11.4
click at [21, 329] on div "Erase all" at bounding box center [17, 337] width 18 height 19
click at [349, 359] on icon at bounding box center [353, 402] width 8 height 8
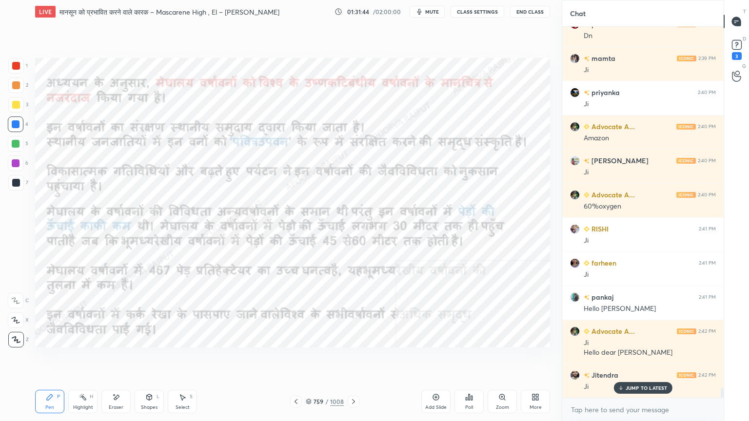
drag, startPoint x: 309, startPoint y: 401, endPoint x: 318, endPoint y: 399, distance: 8.4
click at [310, 359] on icon at bounding box center [309, 402] width 6 height 6
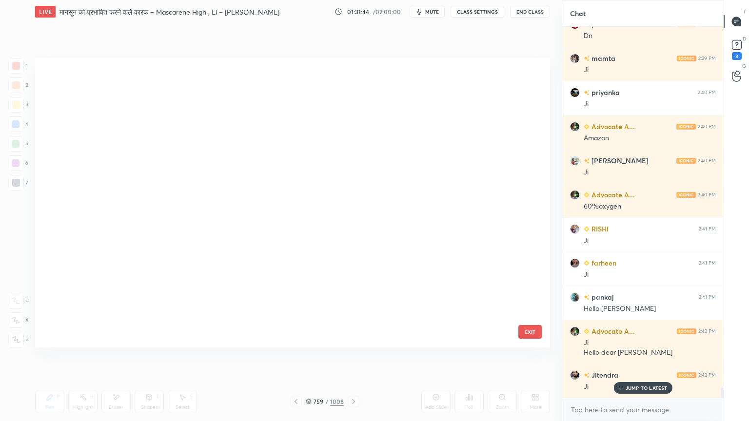
scroll to position [287, 510]
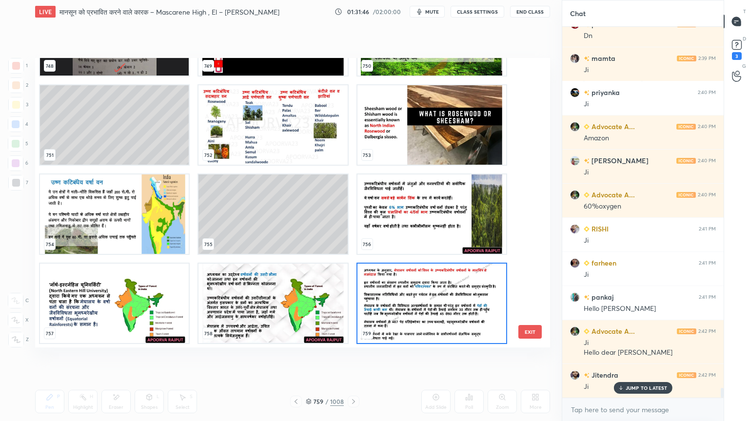
click at [430, 301] on img "grid" at bounding box center [431, 303] width 149 height 79
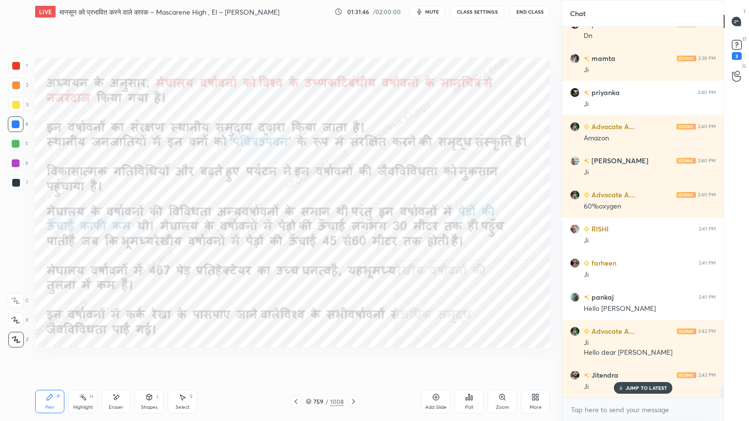
click at [431, 301] on img "grid" at bounding box center [431, 303] width 149 height 79
click at [352, 359] on icon at bounding box center [353, 402] width 8 height 8
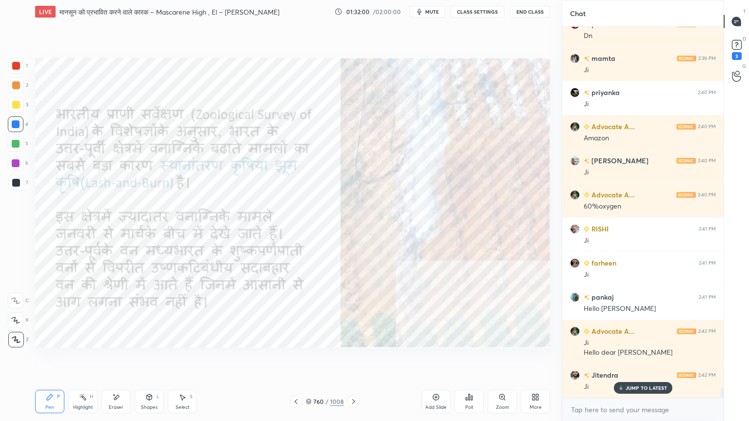
drag, startPoint x: 294, startPoint y: 399, endPoint x: 303, endPoint y: 400, distance: 8.8
click at [293, 359] on icon at bounding box center [296, 402] width 8 height 8
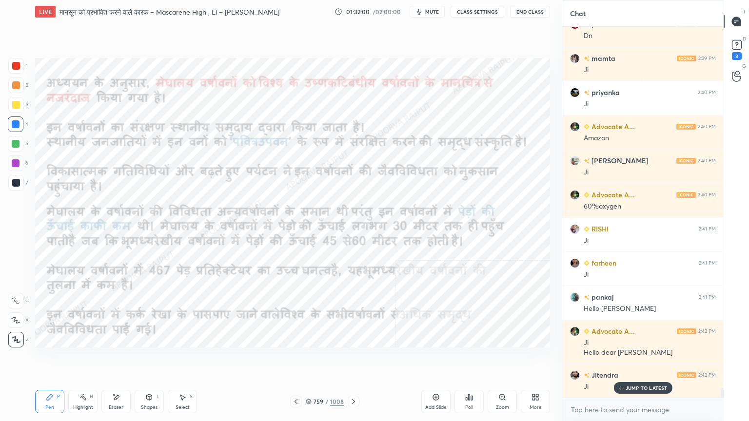
drag, startPoint x: 310, startPoint y: 401, endPoint x: 328, endPoint y: 398, distance: 17.9
click at [310, 359] on icon at bounding box center [309, 402] width 6 height 6
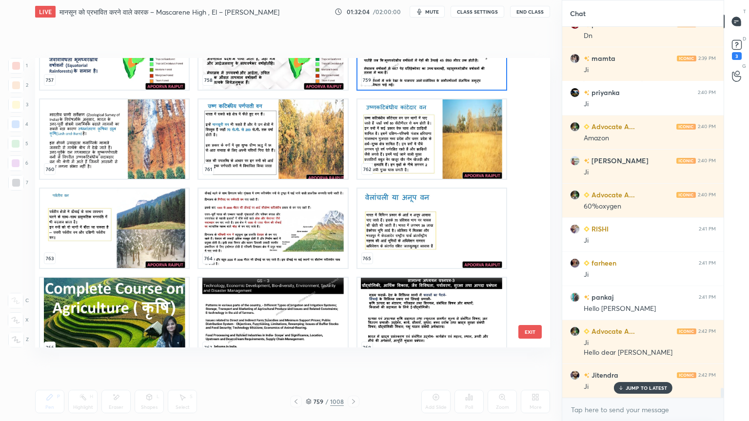
scroll to position [22309, 0]
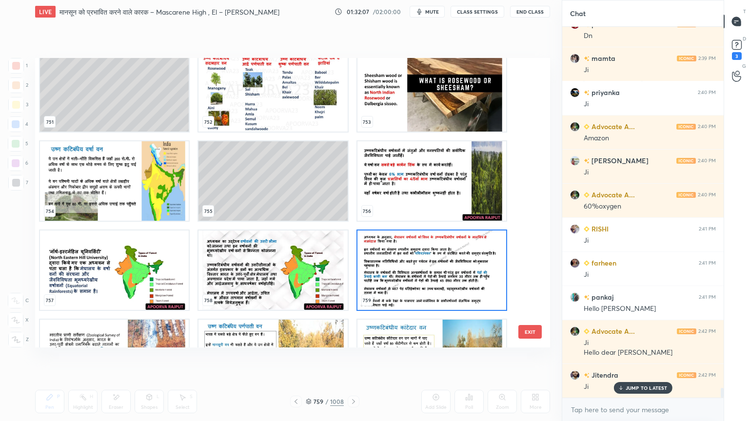
click at [281, 260] on img "grid" at bounding box center [272, 270] width 149 height 79
click at [280, 260] on img "grid" at bounding box center [272, 270] width 149 height 79
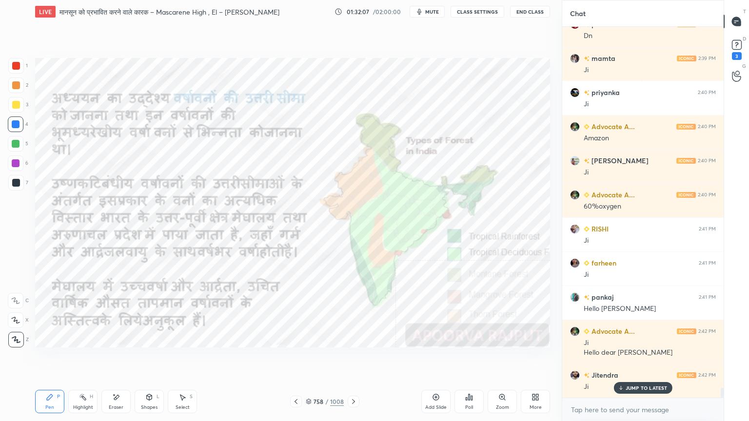
click at [280, 260] on img "grid" at bounding box center [272, 270] width 149 height 79
click at [295, 359] on icon at bounding box center [296, 402] width 8 height 8
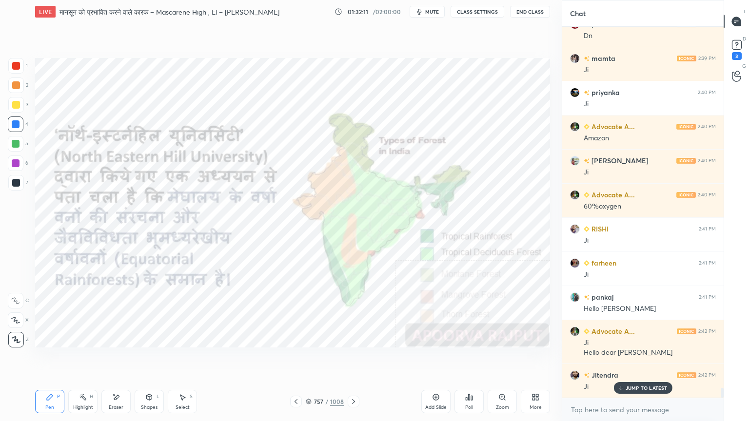
click at [299, 359] on div at bounding box center [296, 402] width 12 height 12
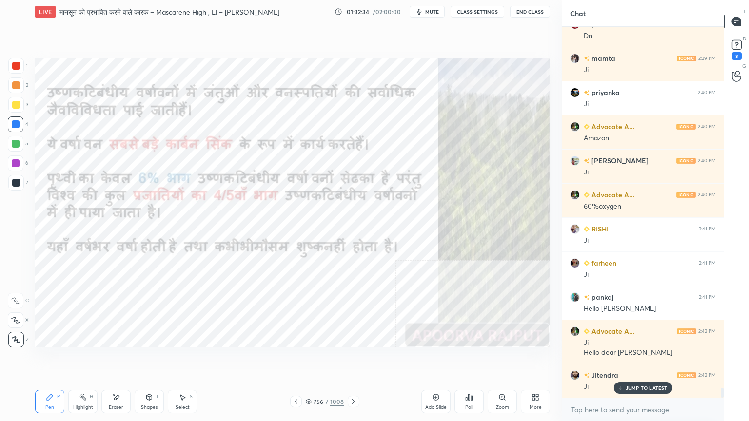
click at [296, 359] on icon at bounding box center [295, 401] width 3 height 5
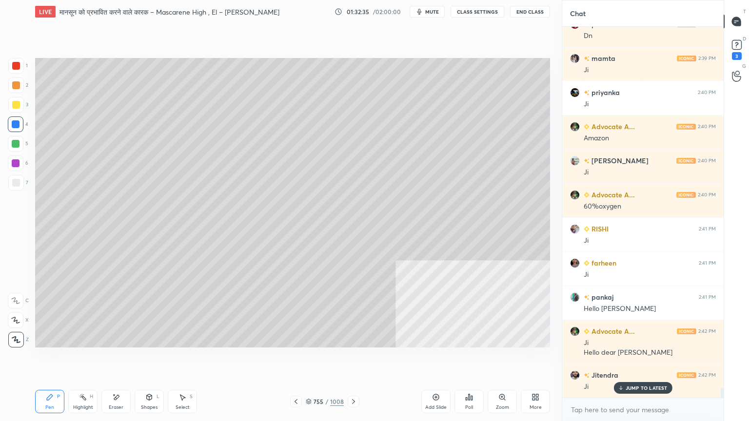
scroll to position [13514, 0]
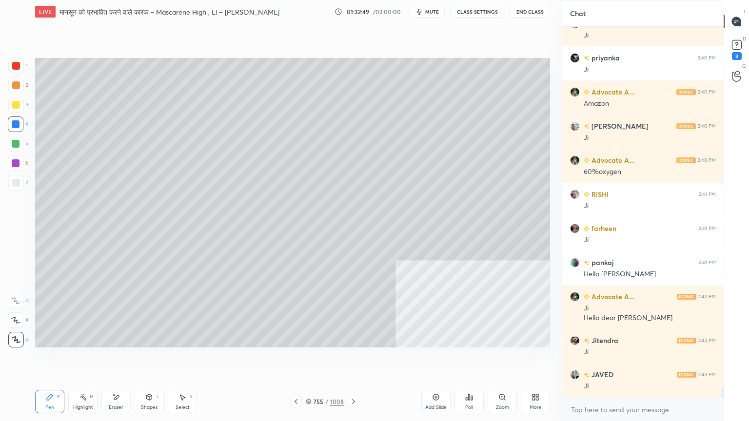
click at [19, 126] on div at bounding box center [16, 124] width 8 height 8
click at [20, 122] on div at bounding box center [16, 124] width 16 height 16
click at [19, 122] on div at bounding box center [16, 124] width 8 height 8
drag, startPoint x: 17, startPoint y: 124, endPoint x: 32, endPoint y: 118, distance: 16.2
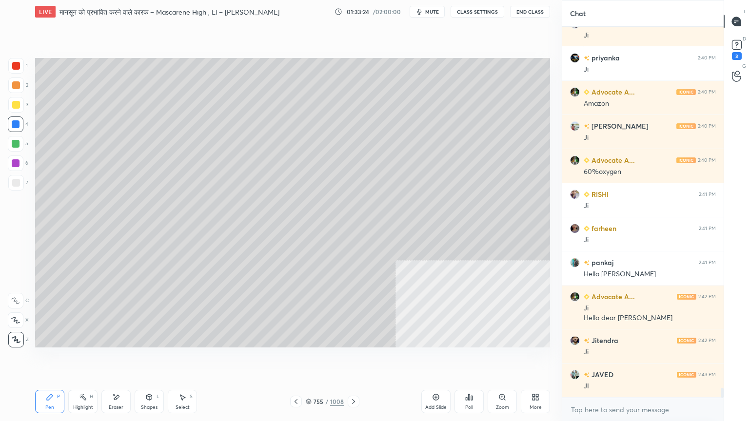
click at [23, 119] on div "4" at bounding box center [18, 124] width 20 height 16
click at [15, 122] on div at bounding box center [16, 124] width 8 height 8
click at [14, 123] on div at bounding box center [16, 124] width 8 height 8
click at [14, 124] on div at bounding box center [16, 124] width 8 height 8
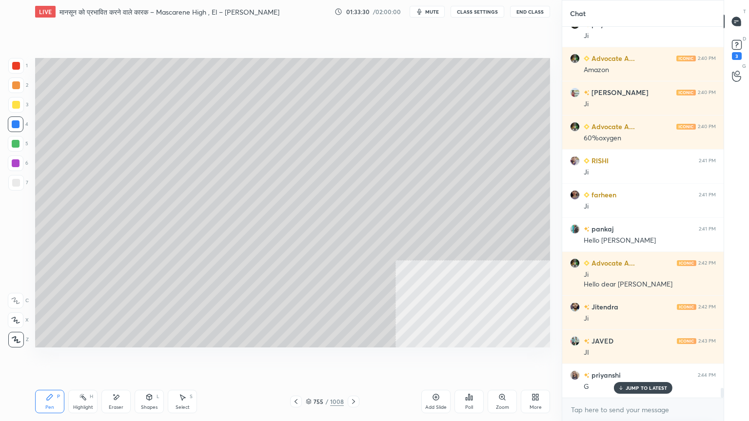
click at [14, 122] on div at bounding box center [16, 124] width 8 height 8
click at [14, 123] on div at bounding box center [16, 124] width 8 height 8
click at [634, 359] on p "JUMP TO LATEST" at bounding box center [646, 388] width 42 height 6
click at [21, 182] on div at bounding box center [16, 183] width 16 height 16
drag, startPoint x: 21, startPoint y: 183, endPoint x: 27, endPoint y: 179, distance: 6.6
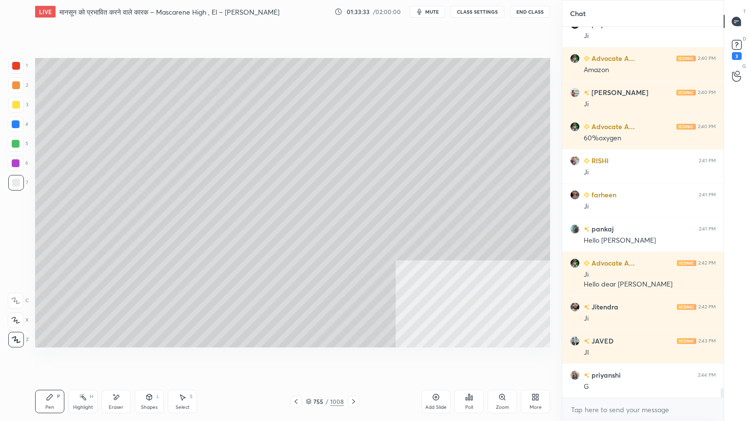
click at [26, 179] on div "7" at bounding box center [18, 183] width 20 height 16
click at [312, 359] on div "755 / 1008" at bounding box center [325, 401] width 38 height 9
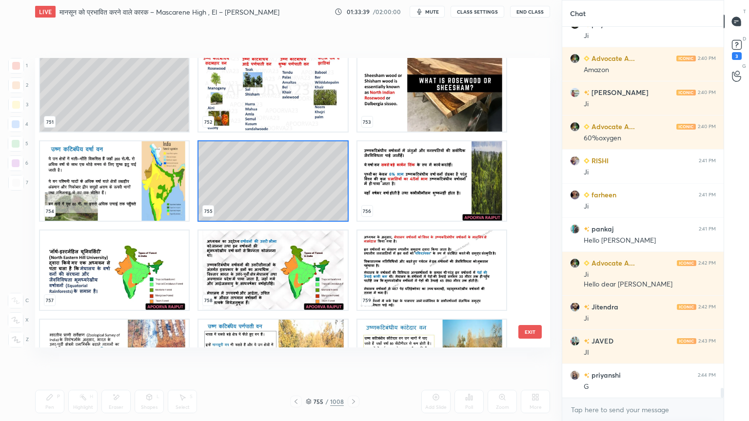
scroll to position [22259, 0]
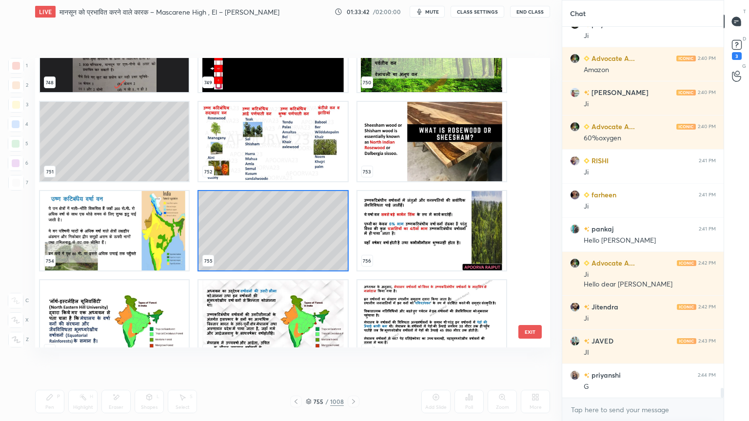
click at [283, 159] on img "grid" at bounding box center [272, 141] width 149 height 79
click at [283, 158] on img "grid" at bounding box center [272, 141] width 149 height 79
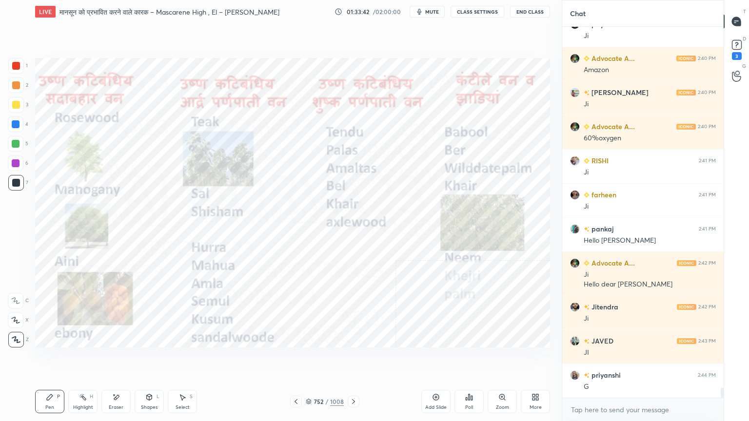
click at [284, 158] on img "grid" at bounding box center [272, 141] width 149 height 79
click at [0, 119] on div "1 2 3 4 5 6 7 C X Z E E Erase all H H" at bounding box center [15, 203] width 31 height 290
click at [7, 122] on div "1 2 3 4 5 6 7 C X Z E E Erase all H H" at bounding box center [15, 203] width 31 height 290
click at [14, 123] on div at bounding box center [16, 124] width 8 height 8
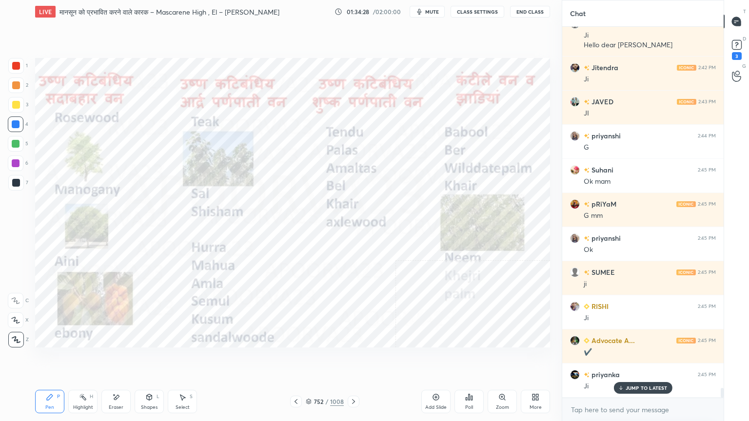
scroll to position [13821, 0]
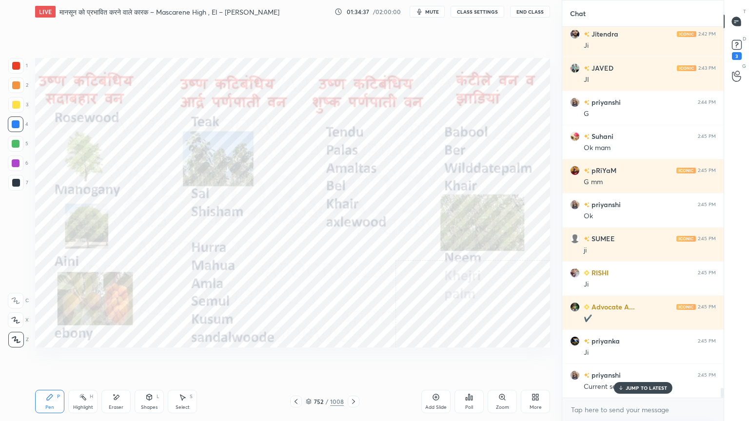
click at [15, 128] on div at bounding box center [16, 124] width 8 height 8
click at [14, 128] on div at bounding box center [16, 124] width 8 height 8
click at [626, 359] on p "JUMP TO LATEST" at bounding box center [646, 388] width 42 height 6
click at [620, 359] on textarea at bounding box center [643, 410] width 146 height 16
click at [120, 359] on div "Eraser" at bounding box center [116, 407] width 15 height 5
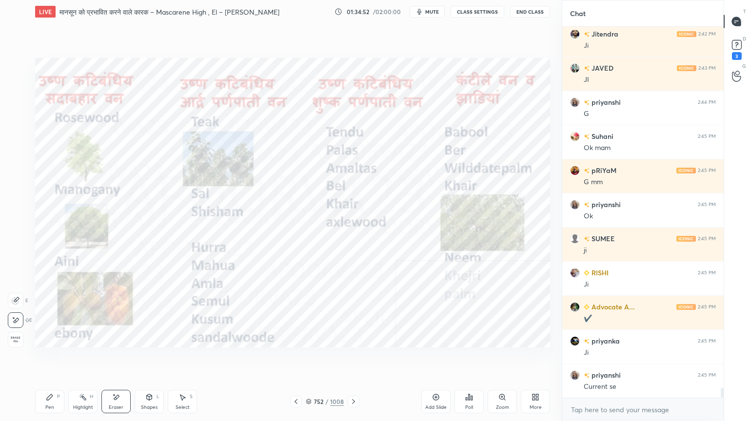
click at [121, 359] on div "Eraser" at bounding box center [116, 407] width 15 height 5
click at [14, 335] on div "Erase all" at bounding box center [16, 340] width 16 height 16
click at [12, 335] on div "1 2 3 4 5 6 7 C X Z E E Erase all H H" at bounding box center [15, 203] width 31 height 290
click at [13, 333] on div at bounding box center [16, 340] width 16 height 16
click at [18, 122] on div at bounding box center [16, 124] width 8 height 8
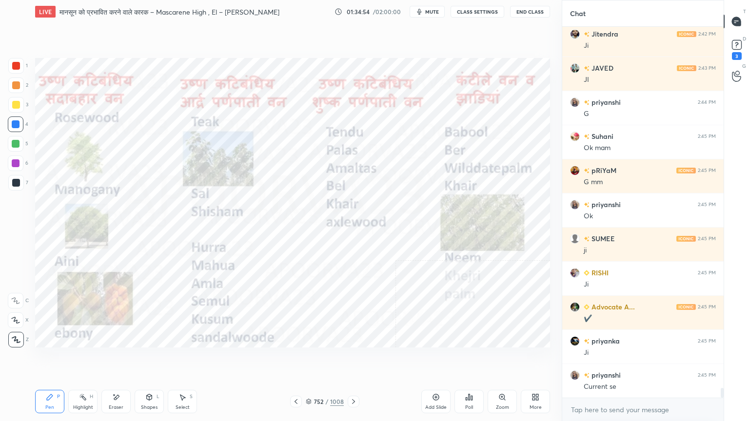
click at [16, 122] on div at bounding box center [16, 124] width 8 height 8
click at [17, 119] on div at bounding box center [16, 124] width 16 height 16
click at [353, 359] on div at bounding box center [354, 402] width 12 height 12
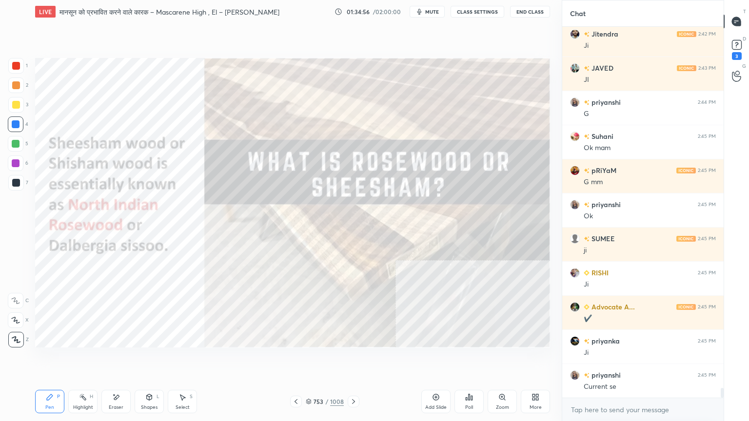
drag, startPoint x: 351, startPoint y: 401, endPoint x: 307, endPoint y: 400, distance: 44.4
click at [327, 359] on div "Pen P Highlight H Eraser Shapes L Select S 753 / 1008 Add Slide Poll Zoom More" at bounding box center [292, 401] width 515 height 39
click at [295, 359] on icon at bounding box center [296, 402] width 8 height 8
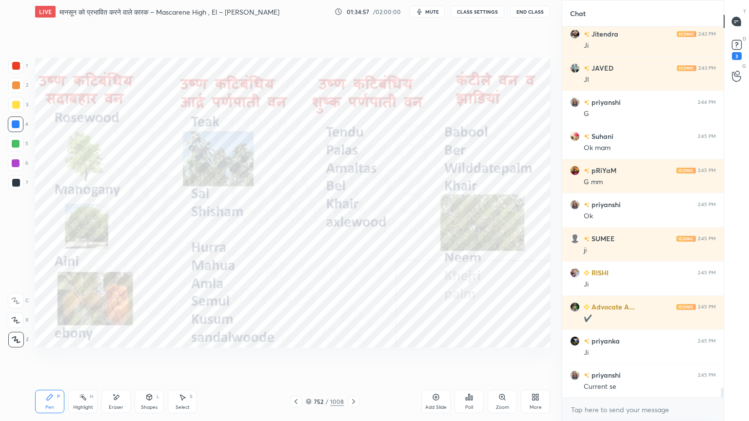
scroll to position [13855, 0]
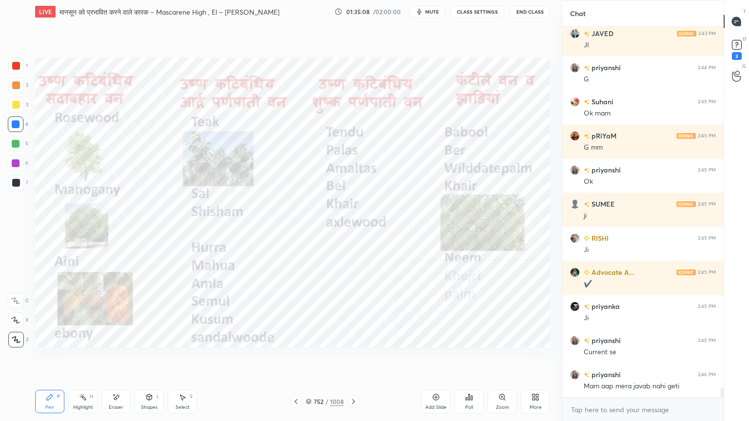
click at [121, 359] on div "Eraser" at bounding box center [116, 407] width 15 height 5
click at [14, 338] on span "Erase all" at bounding box center [15, 339] width 15 height 7
click at [14, 337] on div "1 2 3 4 5 6 7 C X Z E E Erase all H H" at bounding box center [15, 203] width 31 height 290
click at [350, 359] on icon at bounding box center [353, 402] width 8 height 8
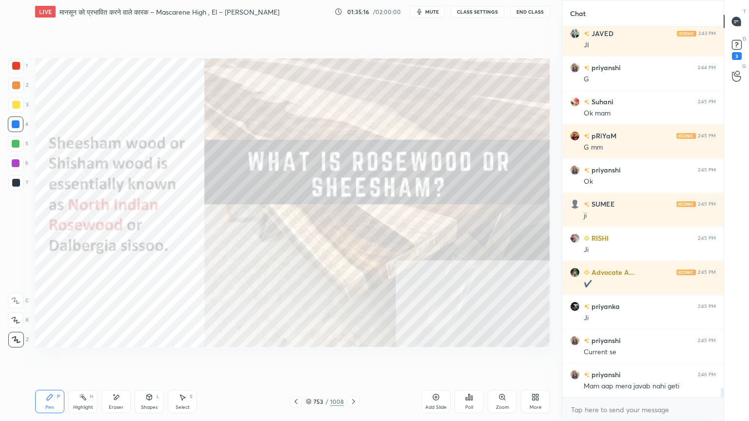
drag, startPoint x: 295, startPoint y: 379, endPoint x: 313, endPoint y: 380, distance: 18.1
click at [313, 359] on div "Setting up your live class Poll for secs No correct answer Start poll" at bounding box center [292, 202] width 522 height 359
click at [296, 359] on icon at bounding box center [296, 402] width 8 height 8
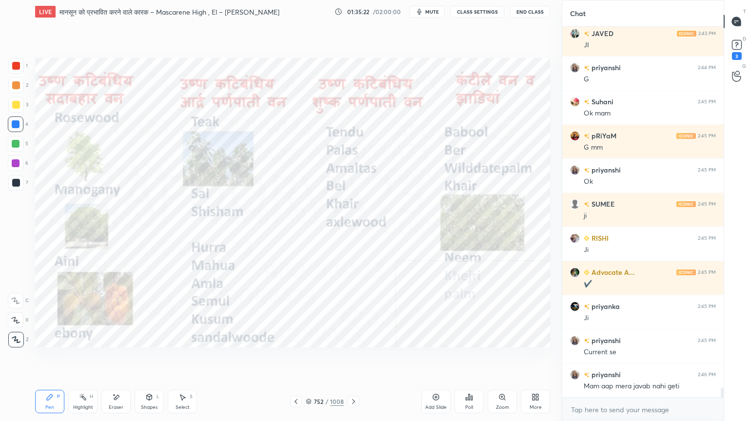
click at [350, 359] on icon at bounding box center [353, 402] width 8 height 8
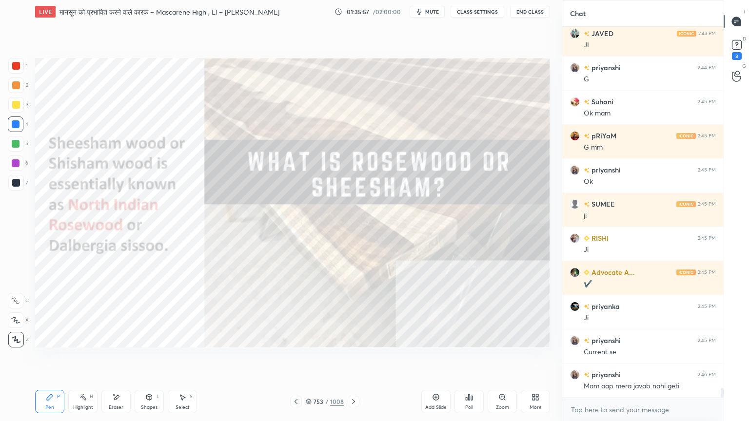
click at [125, 359] on div "Eraser" at bounding box center [115, 401] width 29 height 23
click at [21, 340] on span "Erase all" at bounding box center [15, 339] width 15 height 7
click at [23, 337] on div "1 2 3 4 5 6 7 C X Z E E Erase all H H" at bounding box center [15, 203] width 31 height 290
click at [297, 359] on icon at bounding box center [296, 402] width 8 height 8
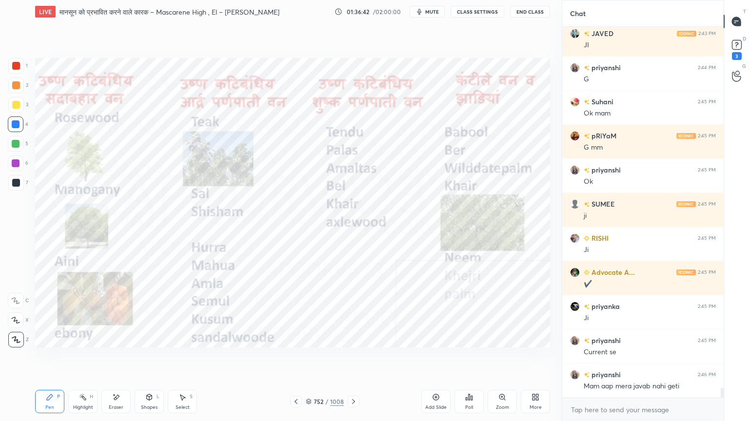
scroll to position [13889, 0]
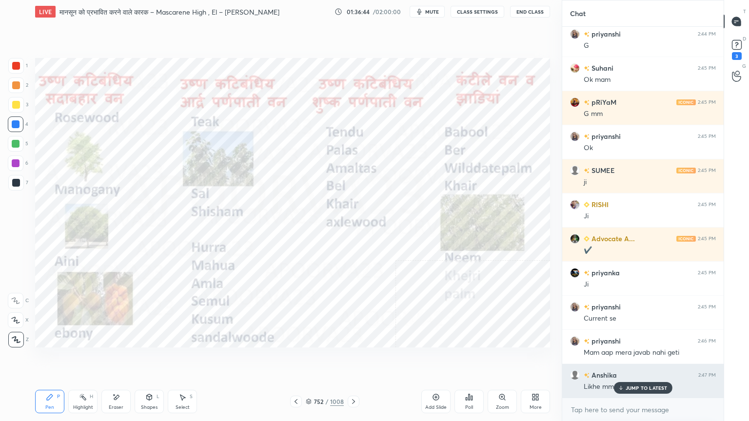
click at [647, 359] on p "JUMP TO LATEST" at bounding box center [646, 388] width 42 height 6
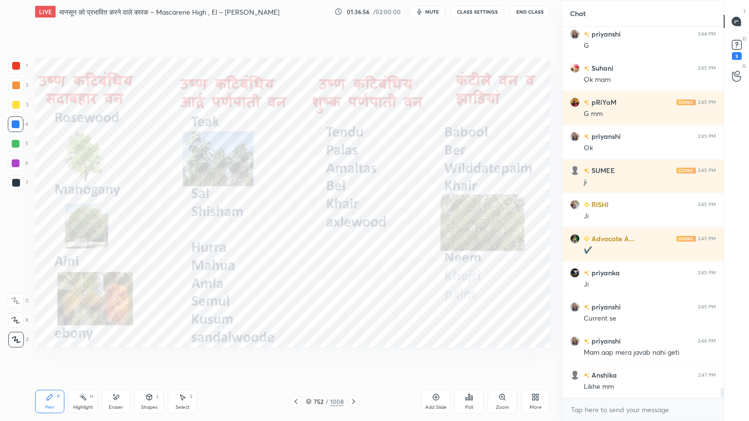
click at [117, 359] on div "Pen P Highlight H Eraser Shapes L Select S 752 / 1008 Add Slide Poll Zoom More" at bounding box center [292, 401] width 515 height 39
click at [122, 359] on div "Eraser" at bounding box center [115, 401] width 29 height 23
click at [16, 339] on span "Erase all" at bounding box center [15, 339] width 15 height 7
click at [15, 337] on div "1 2 3 4 5 6 7 C X Z E E Erase all H H" at bounding box center [15, 203] width 31 height 290
click at [18, 124] on div at bounding box center [16, 124] width 8 height 8
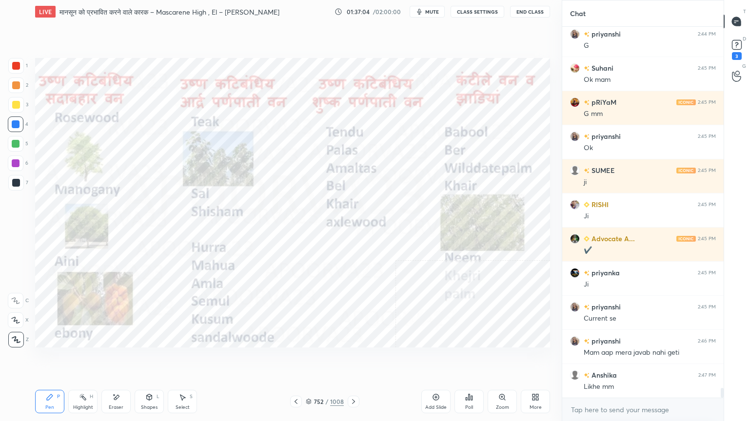
click at [18, 121] on div at bounding box center [16, 124] width 8 height 8
click at [17, 120] on div at bounding box center [16, 124] width 8 height 8
click at [353, 359] on icon at bounding box center [353, 401] width 3 height 5
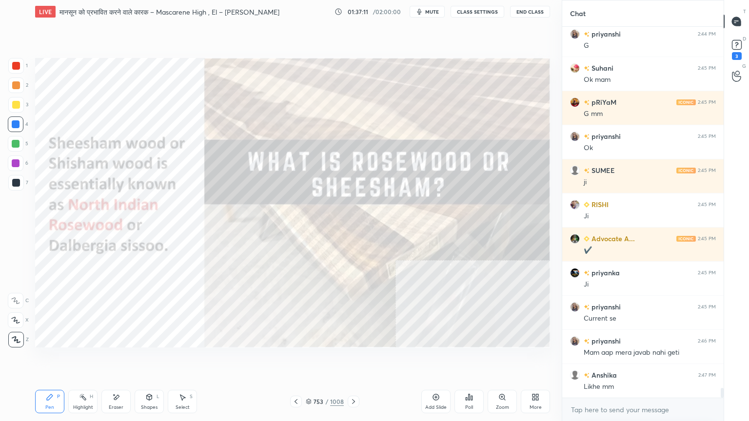
click at [354, 359] on icon at bounding box center [353, 402] width 8 height 8
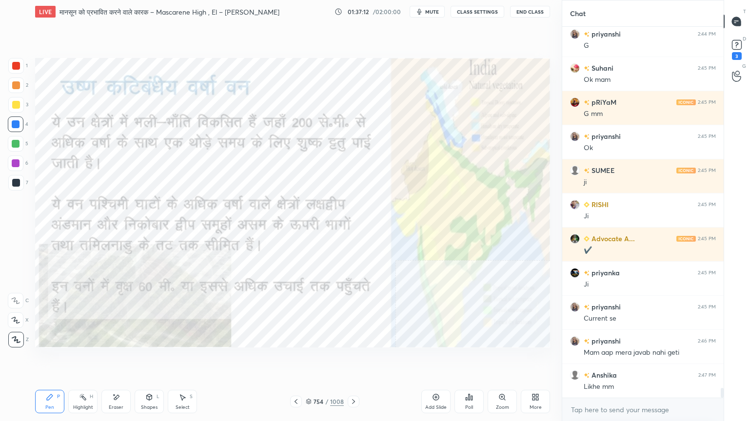
click at [353, 359] on icon at bounding box center [353, 402] width 8 height 8
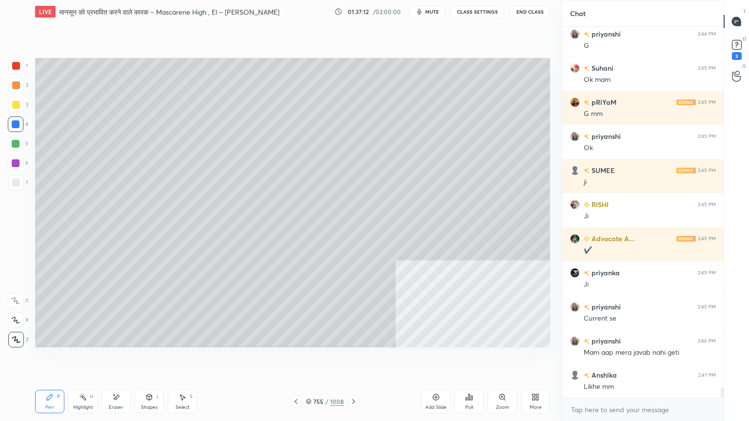
click at [352, 359] on icon at bounding box center [353, 402] width 8 height 8
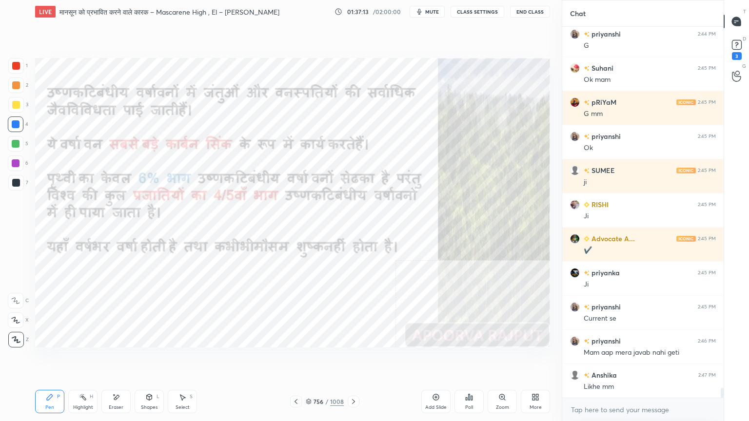
click at [351, 359] on icon at bounding box center [353, 402] width 8 height 8
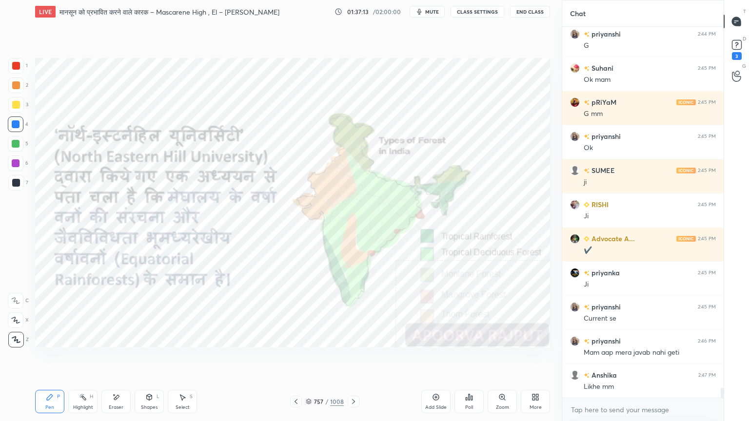
click at [351, 359] on icon at bounding box center [353, 402] width 8 height 8
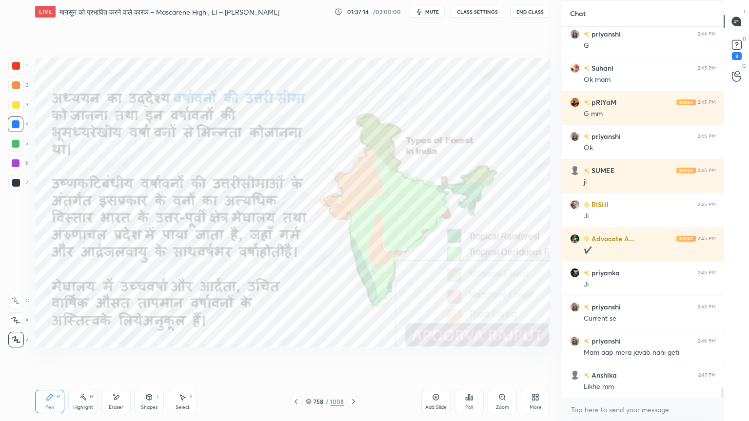
click at [349, 359] on icon at bounding box center [353, 402] width 8 height 8
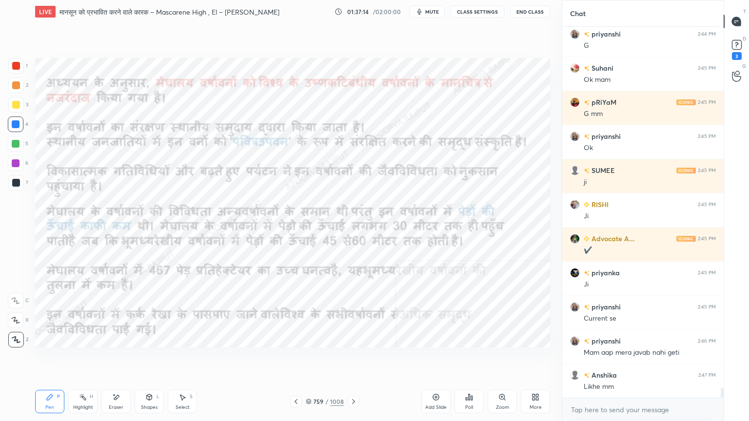
click at [350, 359] on icon at bounding box center [353, 402] width 8 height 8
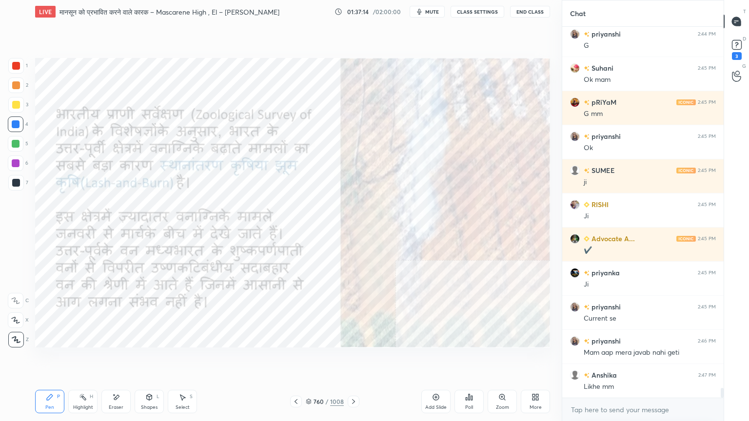
click at [353, 359] on icon at bounding box center [353, 402] width 8 height 8
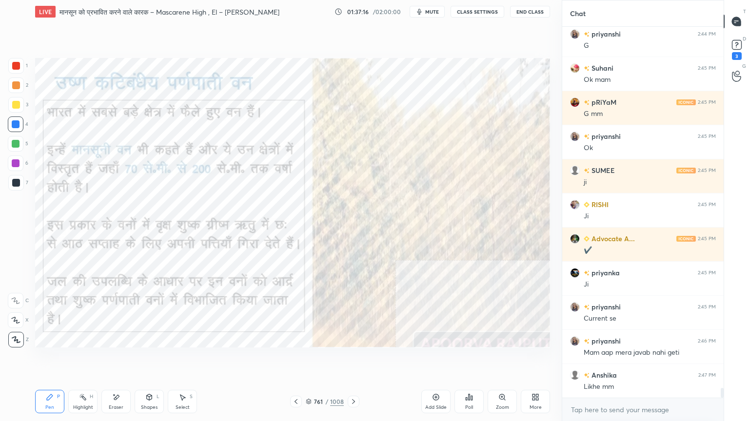
click at [317, 359] on div "761" at bounding box center [318, 402] width 10 height 6
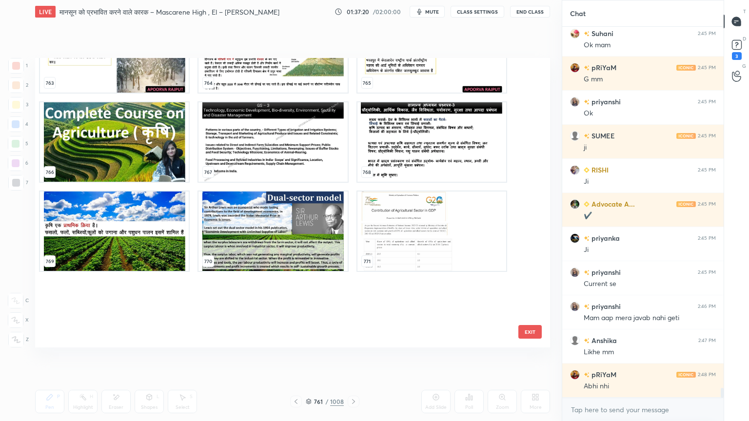
scroll to position [22506, 0]
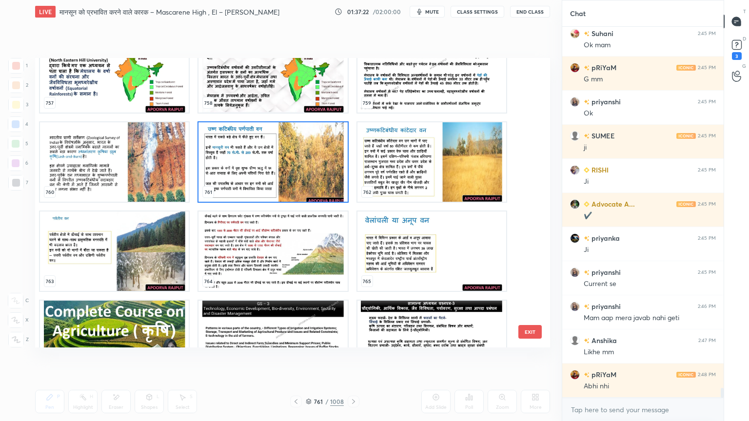
click at [293, 177] on img "grid" at bounding box center [272, 161] width 149 height 79
click at [293, 178] on img "grid" at bounding box center [272, 161] width 149 height 79
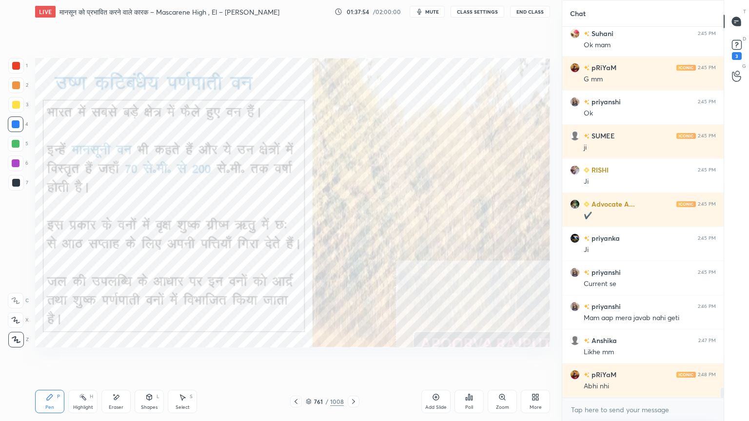
click at [12, 127] on div at bounding box center [16, 124] width 16 height 16
click at [14, 127] on div at bounding box center [16, 124] width 16 height 16
click at [15, 125] on div at bounding box center [16, 124] width 8 height 8
click at [16, 125] on div at bounding box center [16, 124] width 8 height 8
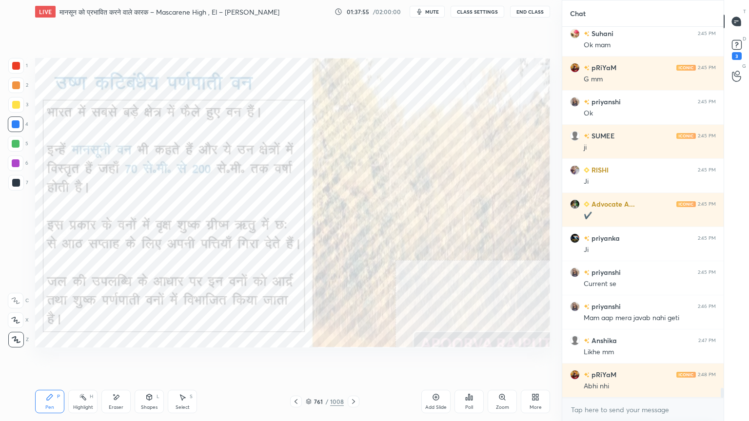
click at [16, 125] on div at bounding box center [16, 124] width 8 height 8
click at [428, 359] on div "Add Slide" at bounding box center [435, 401] width 29 height 23
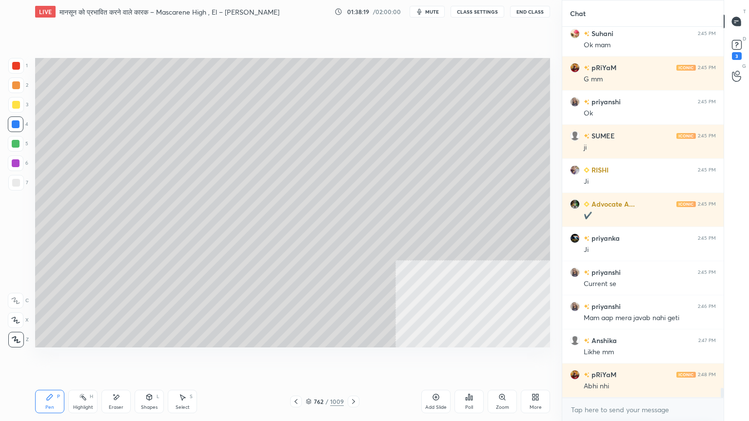
click at [21, 180] on div at bounding box center [16, 183] width 16 height 16
click at [295, 359] on icon at bounding box center [296, 402] width 8 height 8
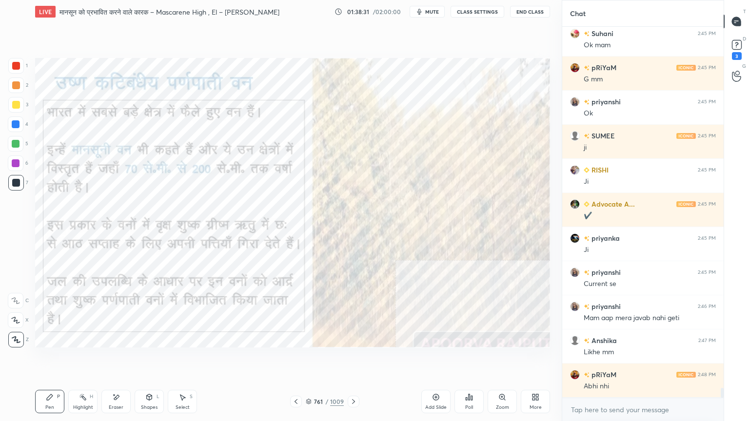
click at [18, 122] on div at bounding box center [16, 124] width 8 height 8
click at [17, 121] on div at bounding box center [16, 124] width 8 height 8
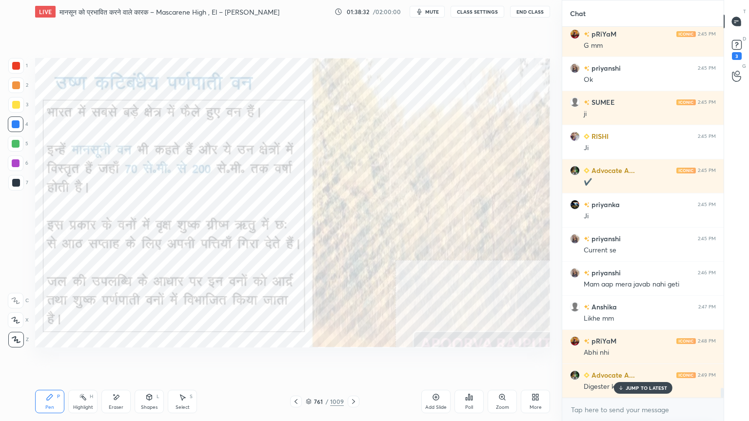
click at [19, 102] on div at bounding box center [16, 105] width 8 height 8
click at [14, 101] on div at bounding box center [16, 105] width 8 height 8
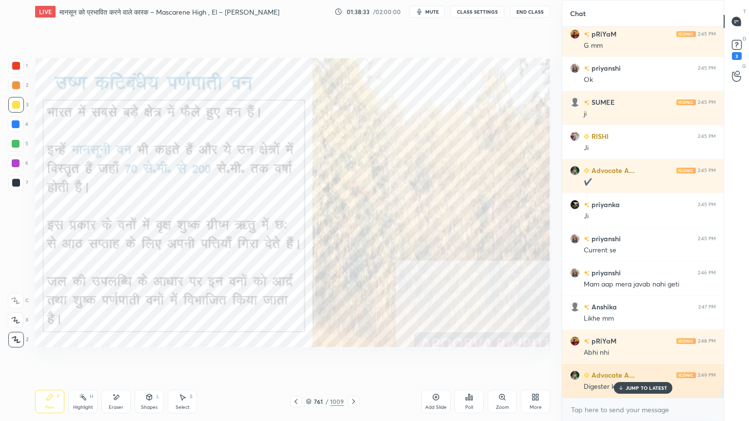
click at [642, 359] on p "JUMP TO LATEST" at bounding box center [646, 388] width 42 height 6
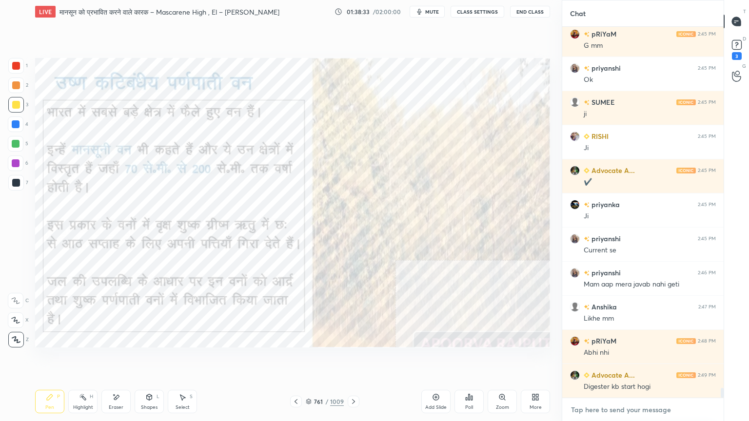
click at [637, 359] on textarea at bounding box center [643, 410] width 146 height 16
drag, startPoint x: 623, startPoint y: 420, endPoint x: 626, endPoint y: 415, distance: 5.3
click at [623, 359] on div "x" at bounding box center [642, 409] width 161 height 23
click at [354, 359] on icon at bounding box center [353, 401] width 3 height 5
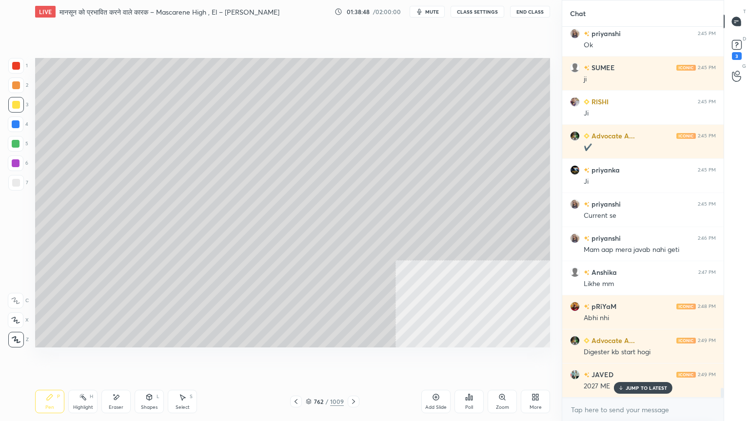
scroll to position [14025, 0]
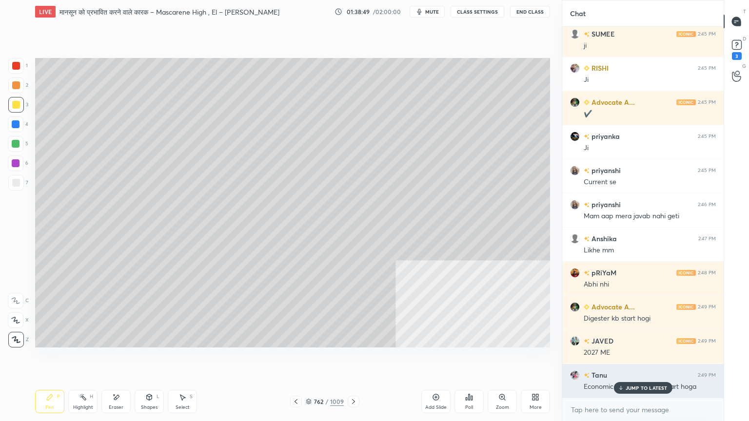
click at [651, 359] on p "JUMP TO LATEST" at bounding box center [646, 388] width 42 height 6
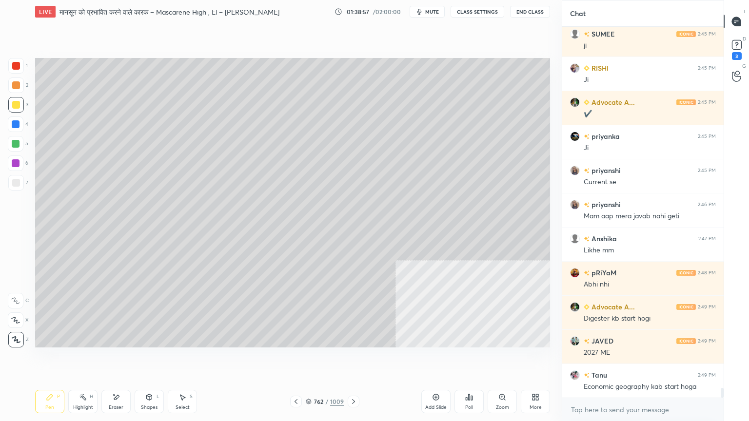
click at [20, 125] on div at bounding box center [16, 124] width 16 height 16
click at [18, 125] on div at bounding box center [16, 124] width 8 height 8
click at [14, 123] on div at bounding box center [16, 124] width 8 height 8
click at [16, 68] on div at bounding box center [16, 66] width 16 height 16
click at [15, 65] on div at bounding box center [16, 66] width 8 height 8
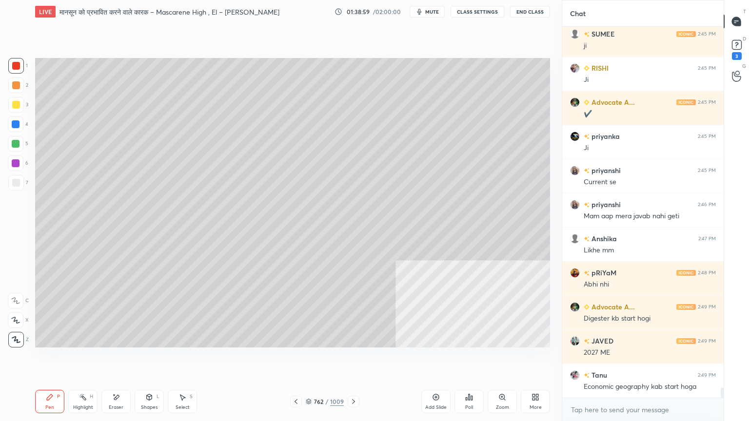
drag, startPoint x: 14, startPoint y: 65, endPoint x: 29, endPoint y: 64, distance: 15.6
click at [14, 65] on div at bounding box center [16, 66] width 8 height 8
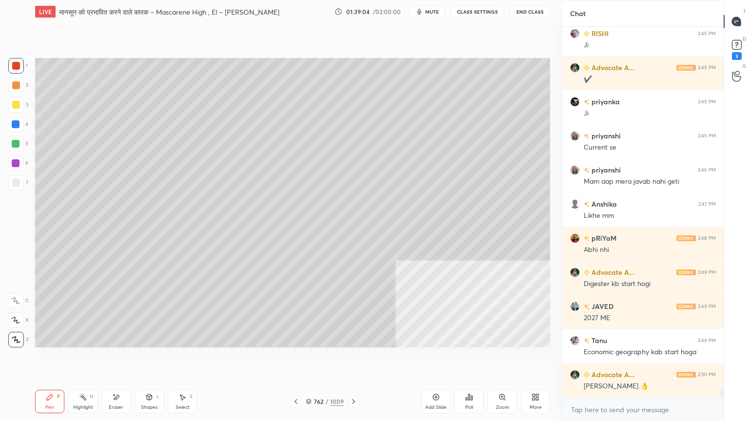
click at [13, 181] on div at bounding box center [16, 183] width 8 height 8
click at [13, 183] on div at bounding box center [16, 183] width 8 height 8
click at [296, 359] on icon at bounding box center [296, 402] width 8 height 8
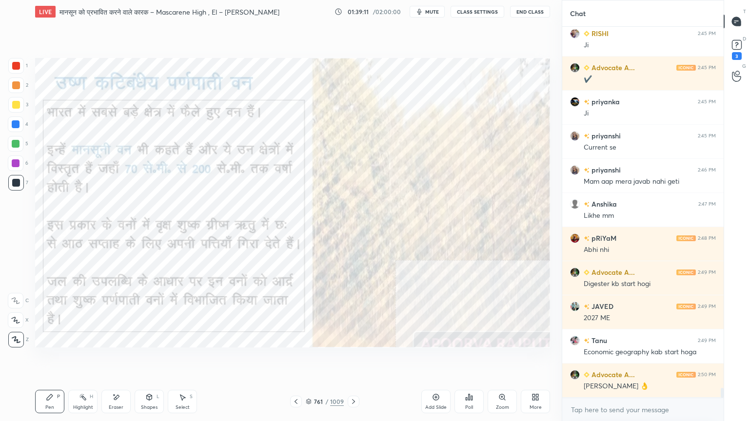
click at [353, 359] on icon at bounding box center [353, 401] width 3 height 5
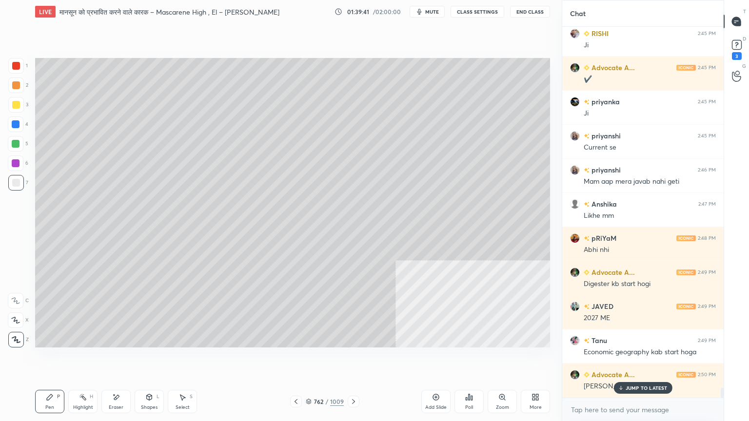
scroll to position [14093, 0]
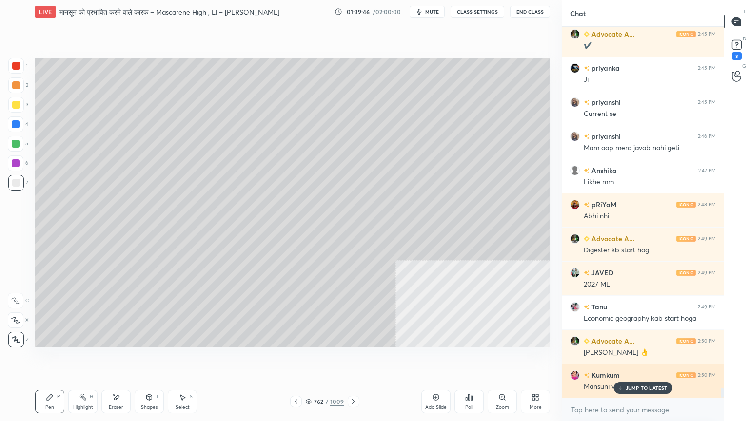
click at [632, 359] on p "JUMP TO LATEST" at bounding box center [646, 388] width 42 height 6
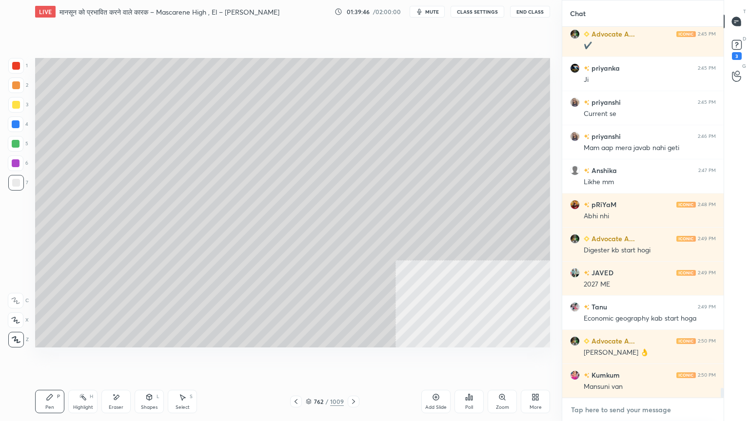
click at [629, 359] on textarea at bounding box center [643, 410] width 146 height 16
click at [16, 183] on div at bounding box center [16, 183] width 8 height 8
drag, startPoint x: 15, startPoint y: 181, endPoint x: 25, endPoint y: 136, distance: 46.0
click at [15, 181] on div at bounding box center [16, 183] width 8 height 8
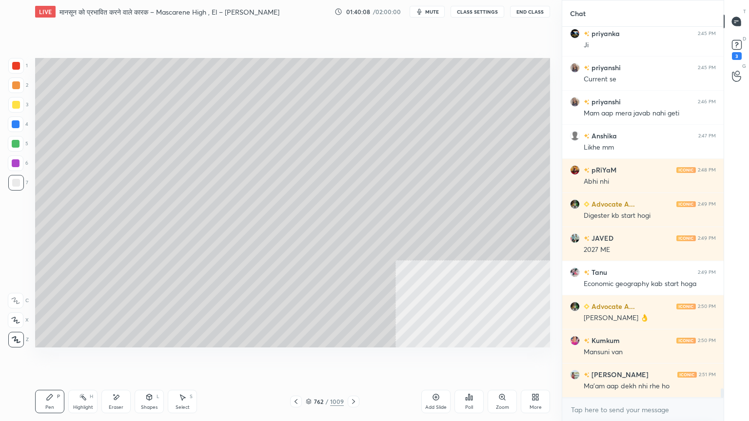
scroll to position [14162, 0]
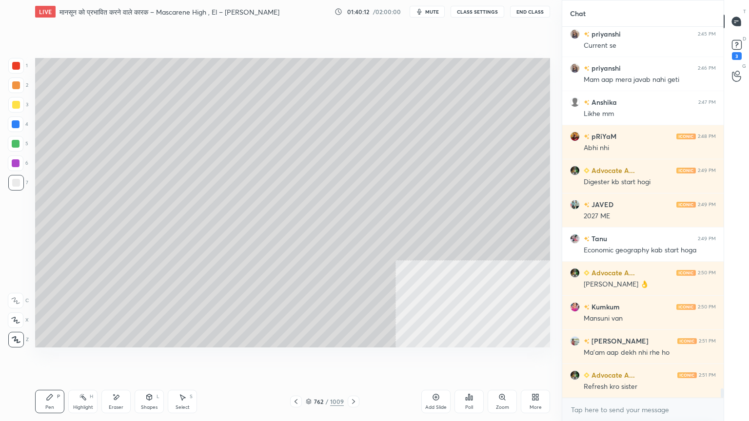
click at [18, 176] on div at bounding box center [16, 183] width 16 height 16
drag, startPoint x: 314, startPoint y: 378, endPoint x: 322, endPoint y: 380, distance: 7.9
click at [312, 359] on div "Setting up your live class Poll for secs No correct answer Start poll" at bounding box center [292, 202] width 522 height 359
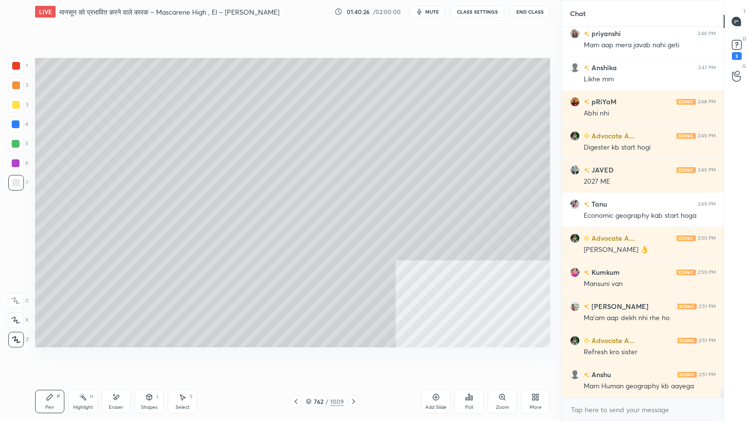
click at [301, 359] on div at bounding box center [296, 402] width 12 height 12
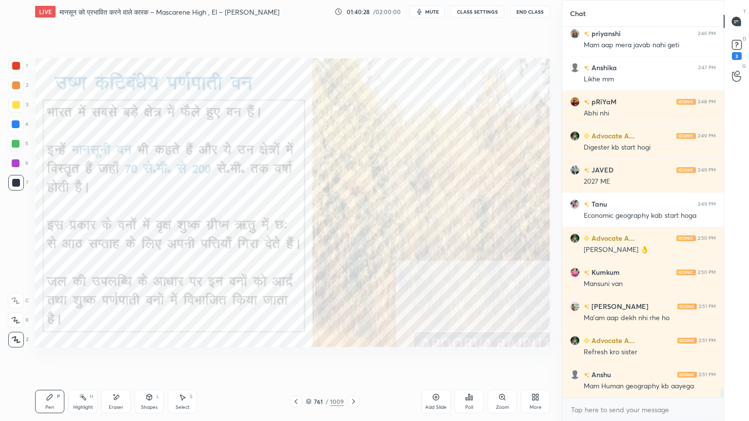
click at [17, 127] on div at bounding box center [16, 124] width 8 height 8
drag, startPoint x: 16, startPoint y: 125, endPoint x: 27, endPoint y: 129, distance: 11.7
click at [17, 125] on div at bounding box center [16, 124] width 8 height 8
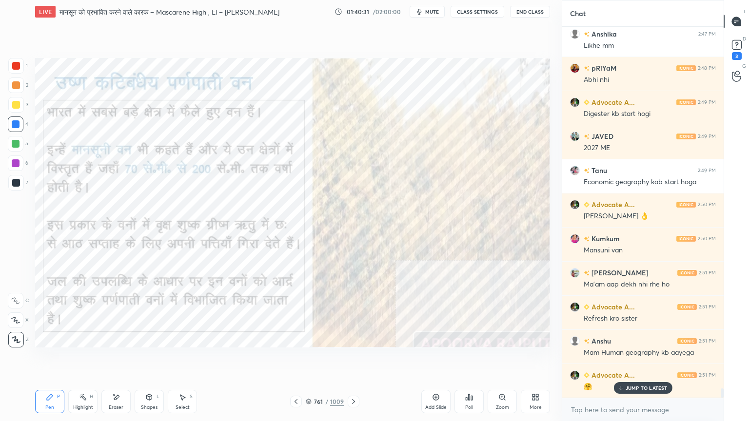
click at [352, 359] on icon at bounding box center [353, 402] width 8 height 8
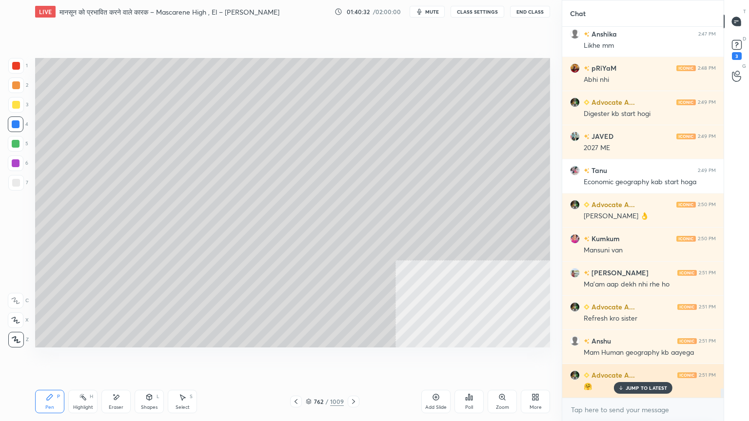
click at [638, 359] on p "JUMP TO LATEST" at bounding box center [646, 388] width 42 height 6
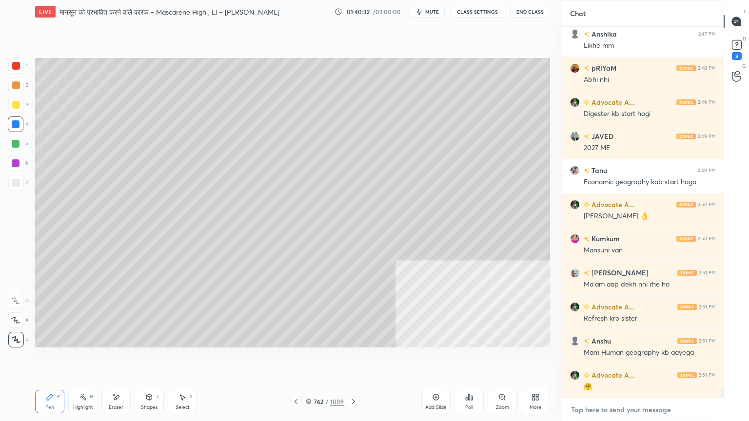
click at [658, 359] on textarea at bounding box center [643, 410] width 146 height 16
click at [308, 359] on icon at bounding box center [309, 402] width 6 height 6
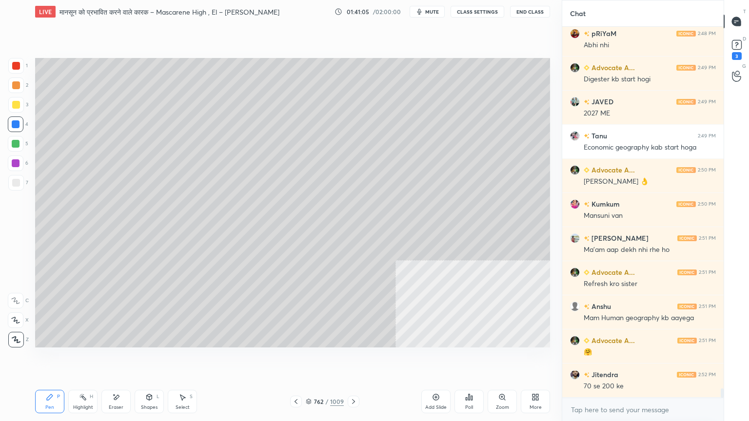
click at [14, 185] on div at bounding box center [16, 183] width 8 height 8
click at [14, 186] on div at bounding box center [16, 183] width 8 height 8
click at [181, 359] on div "Select" at bounding box center [182, 407] width 14 height 5
drag, startPoint x: 53, startPoint y: 401, endPoint x: 91, endPoint y: 402, distance: 38.0
click at [53, 359] on div "Pen P" at bounding box center [49, 401] width 29 height 23
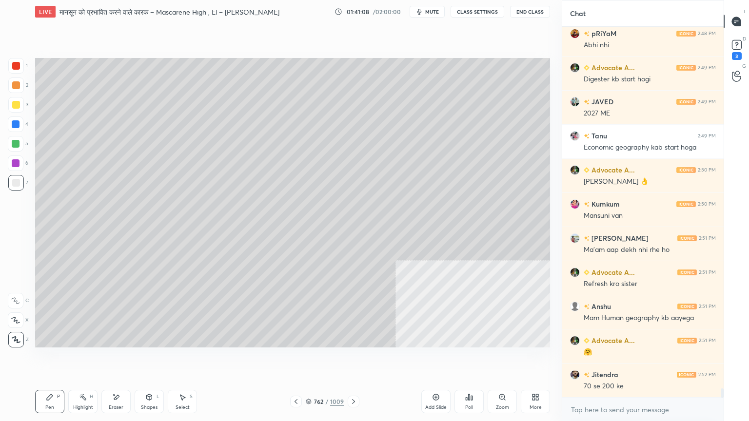
click at [181, 359] on icon at bounding box center [182, 397] width 8 height 8
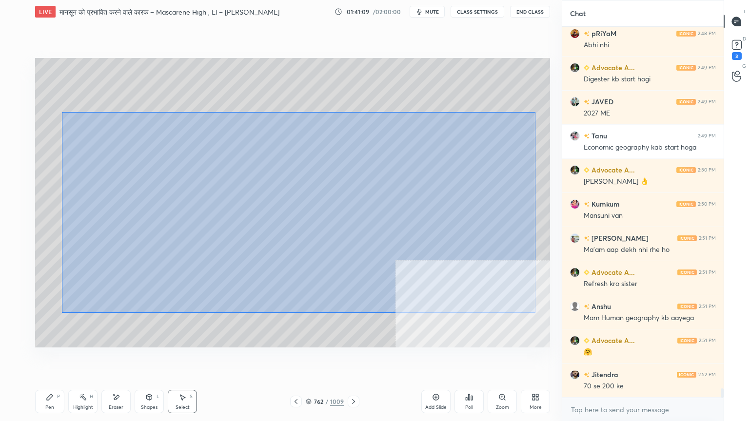
drag, startPoint x: 78, startPoint y: 120, endPoint x: 426, endPoint y: 252, distance: 372.1
click at [528, 308] on div "0 ° Undo Copy Duplicate Duplicate to new slide Delete" at bounding box center [292, 203] width 515 height 290
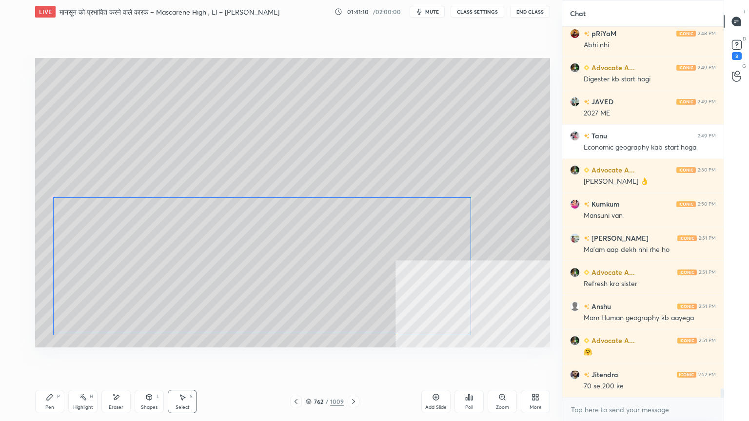
drag, startPoint x: 355, startPoint y: 258, endPoint x: 245, endPoint y: 317, distance: 125.2
click at [349, 282] on div "0 ° Undo Copy Duplicate Duplicate to new slide Delete" at bounding box center [292, 203] width 515 height 290
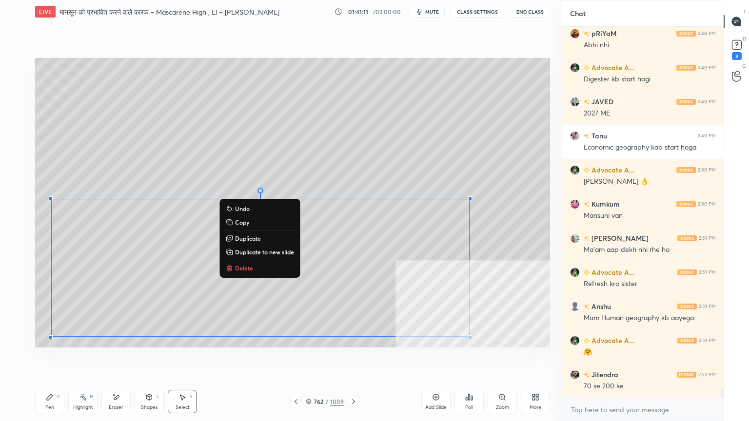
click at [50, 359] on div "Pen" at bounding box center [49, 407] width 9 height 5
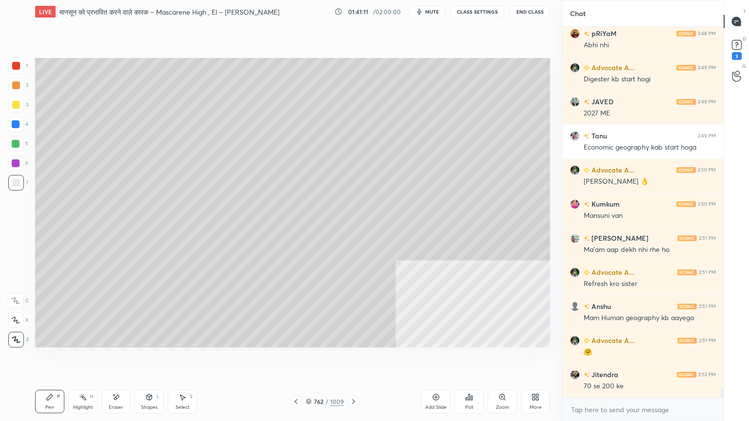
click at [49, 359] on div "Pen P" at bounding box center [49, 401] width 29 height 23
click at [11, 121] on div at bounding box center [16, 124] width 16 height 16
drag, startPoint x: 14, startPoint y: 122, endPoint x: 31, endPoint y: 139, distance: 24.1
click at [14, 123] on div at bounding box center [16, 124] width 16 height 16
click at [183, 359] on div "Select" at bounding box center [182, 407] width 14 height 5
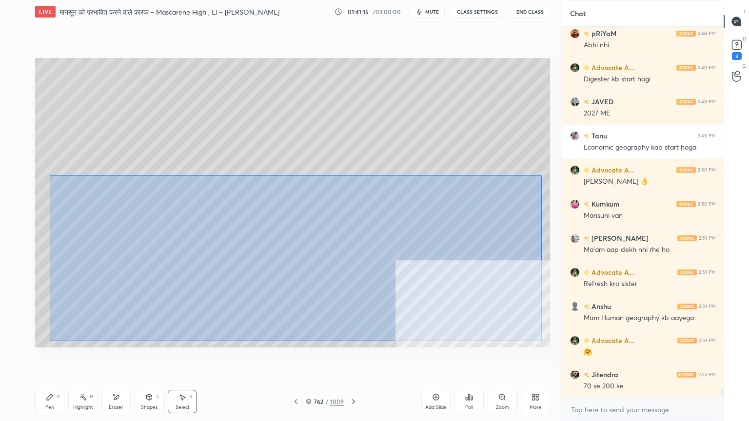
drag, startPoint x: 50, startPoint y: 175, endPoint x: 539, endPoint y: 338, distance: 514.8
click at [542, 342] on div "0 ° Undo Copy Duplicate Duplicate to new slide Delete" at bounding box center [292, 203] width 515 height 290
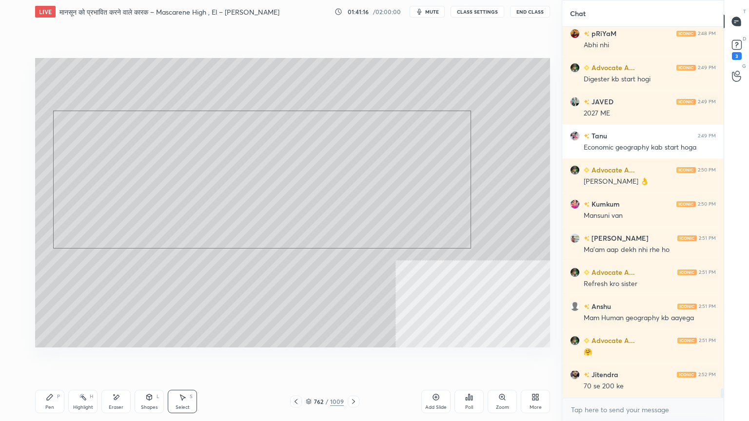
drag, startPoint x: 416, startPoint y: 244, endPoint x: 408, endPoint y: 197, distance: 47.5
click at [417, 193] on div "0 ° Undo Copy Duplicate Duplicate to new slide Delete" at bounding box center [292, 203] width 515 height 290
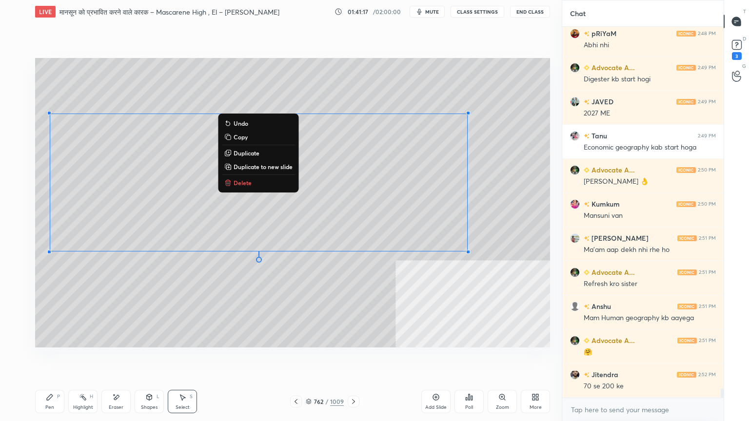
drag, startPoint x: 51, startPoint y: 401, endPoint x: 152, endPoint y: 390, distance: 101.5
click at [53, 359] on icon at bounding box center [50, 397] width 8 height 8
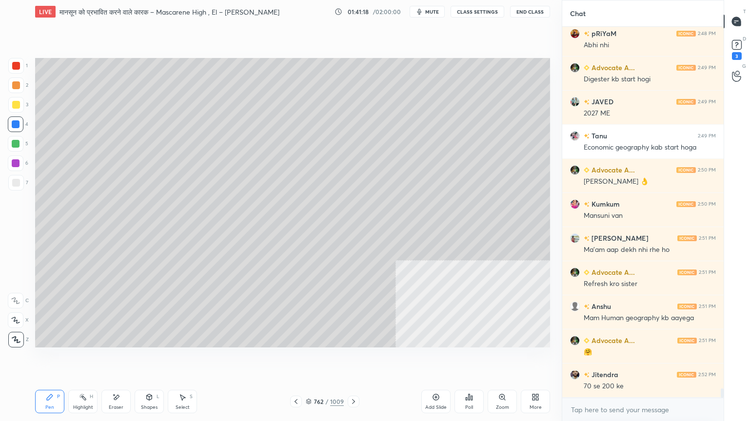
click at [19, 182] on div at bounding box center [16, 183] width 8 height 8
click at [20, 125] on div at bounding box center [16, 124] width 16 height 16
click at [16, 125] on div at bounding box center [16, 124] width 8 height 8
click at [309, 359] on icon at bounding box center [309, 402] width 6 height 6
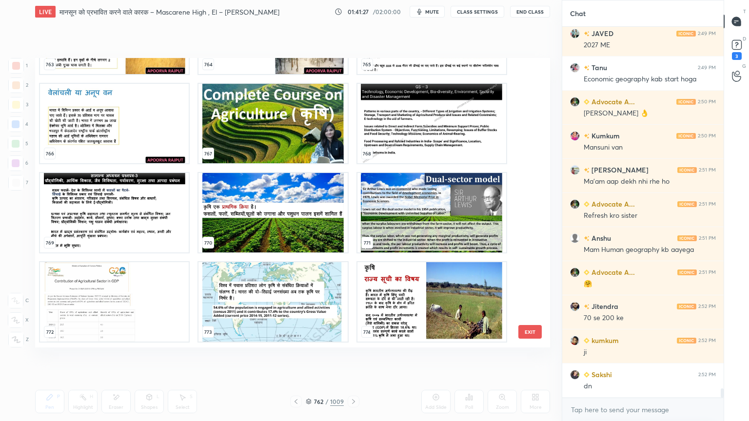
scroll to position [14435, 0]
click at [532, 328] on button "EXIT" at bounding box center [529, 332] width 23 height 14
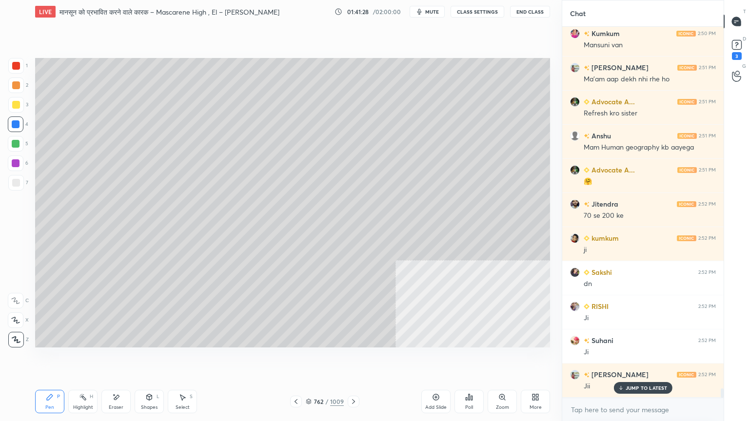
click at [440, 359] on div "Add Slide" at bounding box center [435, 401] width 29 height 23
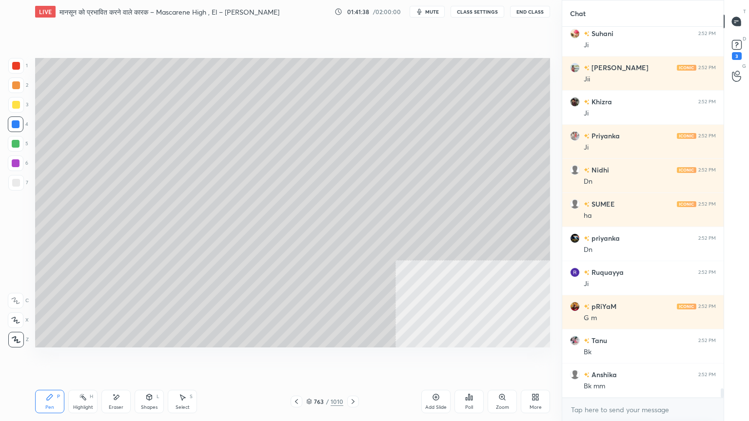
scroll to position [14776, 0]
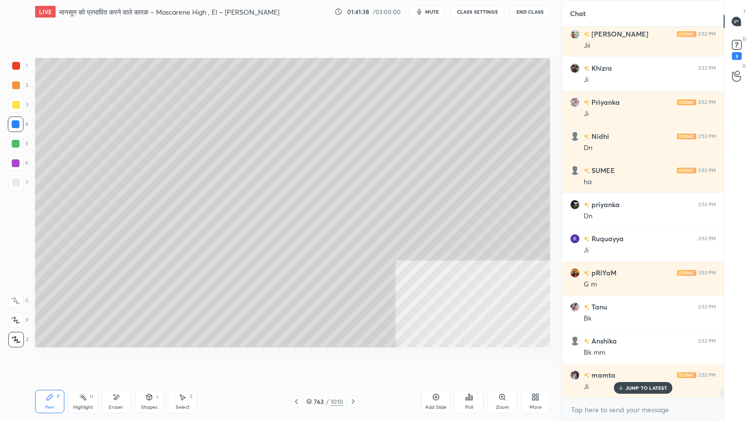
click at [15, 187] on div at bounding box center [16, 183] width 16 height 16
drag, startPoint x: 18, startPoint y: 184, endPoint x: 32, endPoint y: 171, distance: 19.0
click at [19, 182] on div at bounding box center [16, 183] width 8 height 8
click at [7, 130] on div "1 2 3 4 5 6 7 C X Z E E Erase all H H" at bounding box center [15, 203] width 31 height 290
click at [13, 128] on div at bounding box center [16, 124] width 8 height 8
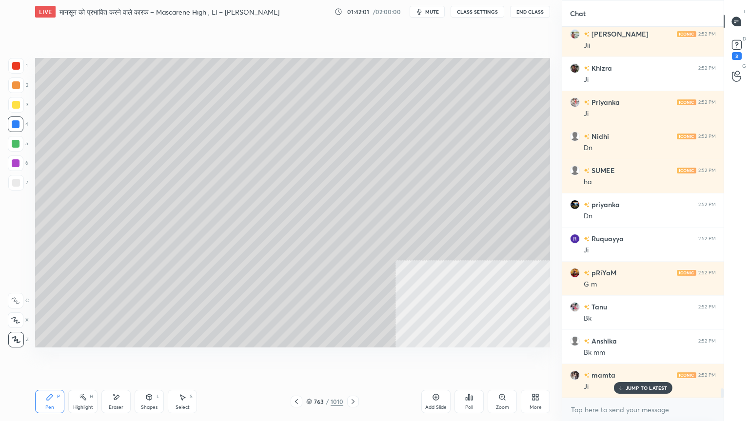
drag, startPoint x: 189, startPoint y: 402, endPoint x: 183, endPoint y: 395, distance: 8.7
click at [183, 359] on div "Select S" at bounding box center [182, 401] width 29 height 23
click at [184, 359] on div "Select S" at bounding box center [182, 401] width 29 height 23
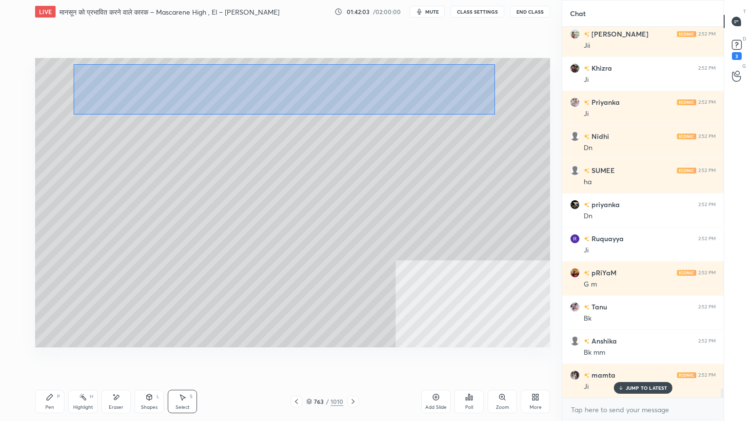
drag, startPoint x: 73, startPoint y: 62, endPoint x: 495, endPoint y: 111, distance: 424.4
click at [499, 112] on div "0 ° Undo Copy Duplicate Duplicate to new slide Delete" at bounding box center [292, 203] width 515 height 290
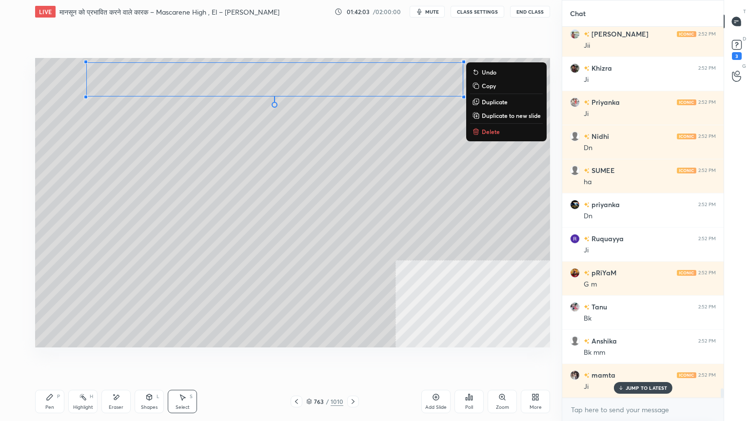
click at [492, 103] on p "Duplicate" at bounding box center [495, 102] width 26 height 8
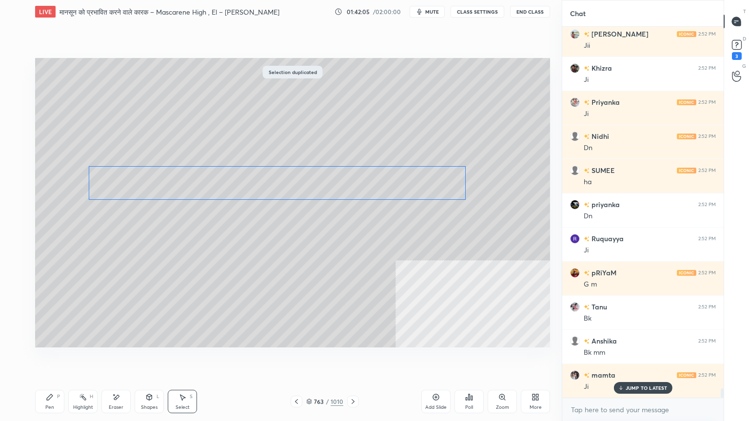
drag, startPoint x: 375, startPoint y: 128, endPoint x: 349, endPoint y: 197, distance: 73.9
click at [368, 186] on div "0 ° Undo Copy Duplicate Duplicate to new slide Delete" at bounding box center [292, 203] width 515 height 290
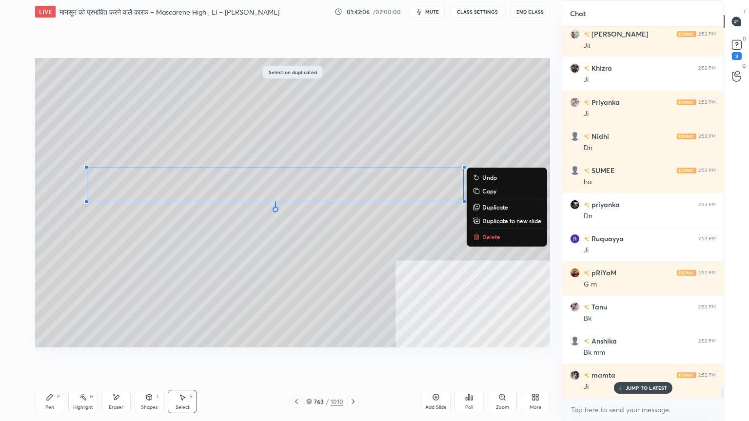
click at [117, 359] on icon at bounding box center [116, 397] width 8 height 8
click at [119, 359] on icon at bounding box center [116, 397] width 8 height 8
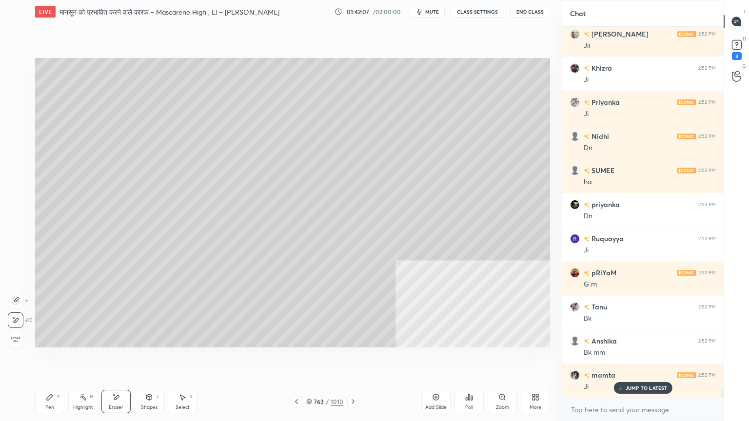
click at [43, 359] on div "Pen P" at bounding box center [49, 401] width 29 height 23
click at [50, 359] on div "Pen P" at bounding box center [49, 401] width 29 height 23
click at [14, 174] on div "6" at bounding box center [18, 164] width 20 height 19
click at [15, 180] on div at bounding box center [16, 183] width 8 height 8
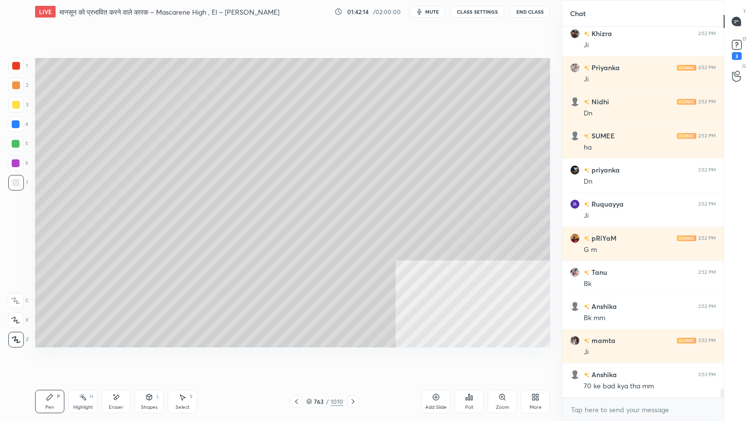
click at [15, 121] on div at bounding box center [16, 124] width 8 height 8
drag, startPoint x: 15, startPoint y: 123, endPoint x: 28, endPoint y: 124, distance: 13.7
click at [14, 121] on div at bounding box center [16, 124] width 8 height 8
click at [626, 359] on div "x" at bounding box center [642, 409] width 161 height 23
click at [292, 359] on icon at bounding box center [296, 402] width 8 height 8
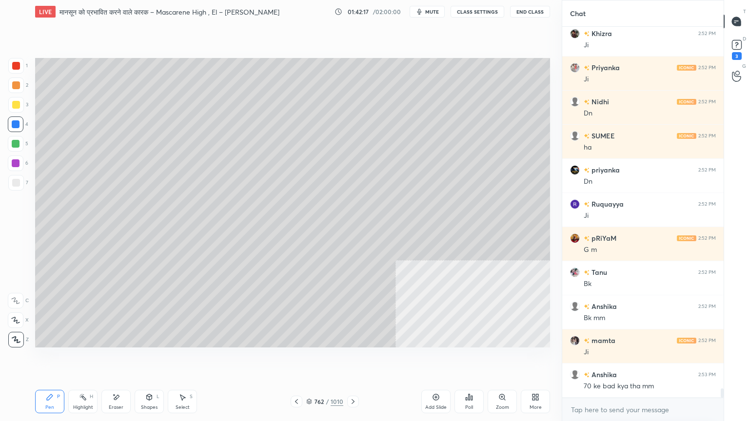
click at [13, 123] on div at bounding box center [16, 124] width 8 height 8
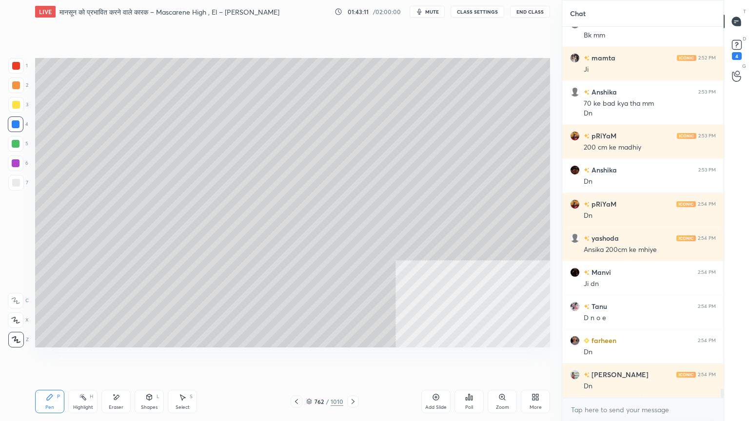
scroll to position [15127, 0]
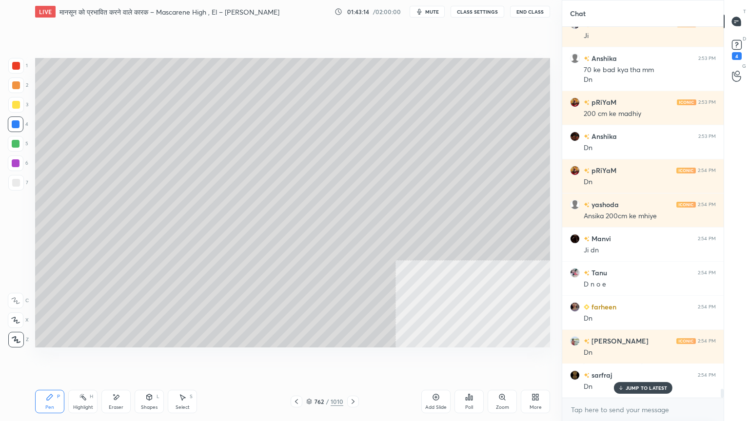
click at [353, 359] on icon at bounding box center [353, 402] width 8 height 8
click at [16, 179] on div at bounding box center [16, 183] width 8 height 8
click at [16, 182] on div at bounding box center [16, 183] width 8 height 8
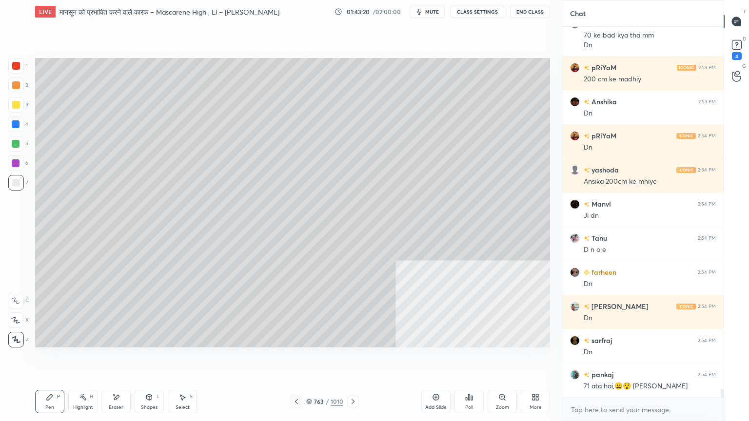
click at [310, 359] on icon at bounding box center [309, 402] width 6 height 6
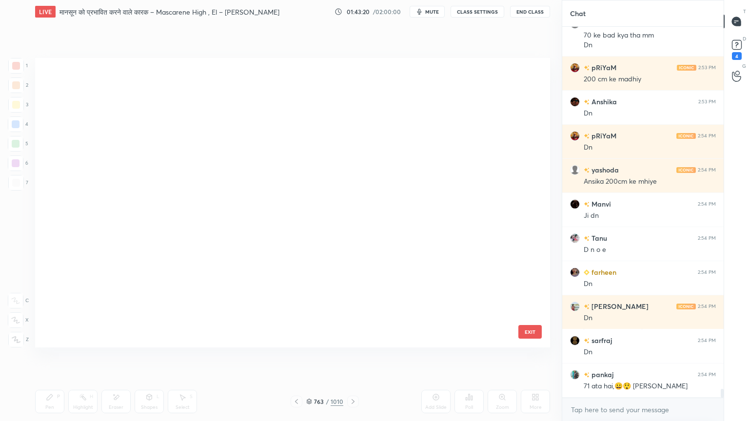
scroll to position [287, 510]
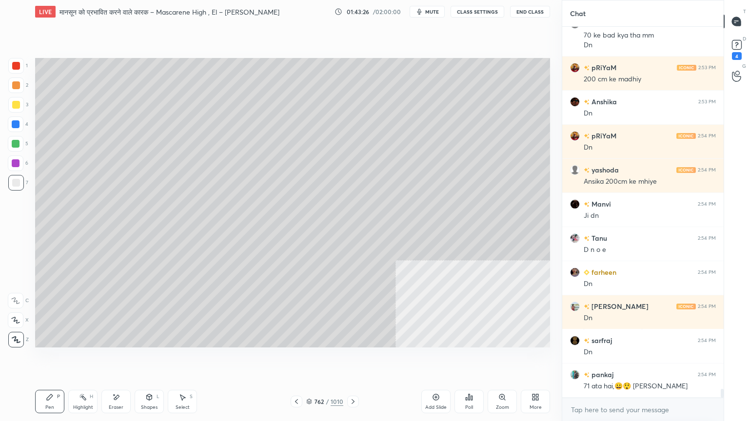
click at [351, 359] on icon at bounding box center [353, 402] width 8 height 8
click at [186, 359] on div "Select S" at bounding box center [182, 401] width 29 height 23
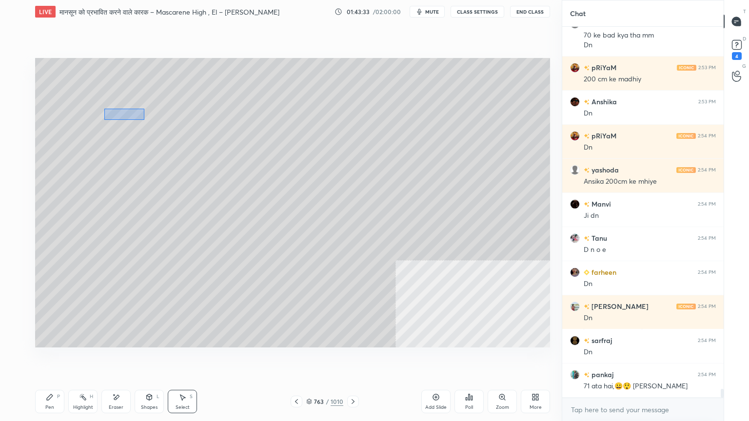
drag, startPoint x: 138, startPoint y: 118, endPoint x: 308, endPoint y: 136, distance: 170.5
click at [308, 136] on div "0 ° Undo Copy Duplicate Duplicate to new slide Delete" at bounding box center [292, 203] width 515 height 290
drag, startPoint x: 257, startPoint y: 154, endPoint x: 242, endPoint y: 238, distance: 85.3
click at [243, 234] on div "0 ° Undo Copy Duplicate Duplicate to new slide Delete" at bounding box center [292, 203] width 515 height 290
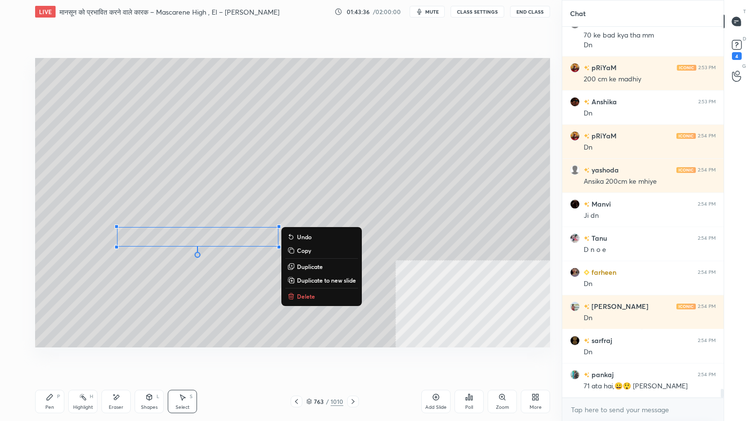
click at [52, 359] on div "Pen" at bounding box center [49, 407] width 9 height 5
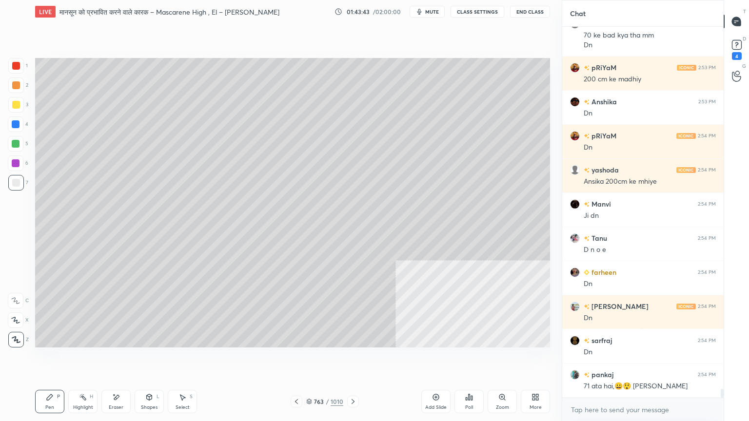
click at [18, 128] on div at bounding box center [16, 124] width 16 height 16
click at [13, 129] on div at bounding box center [16, 124] width 16 height 16
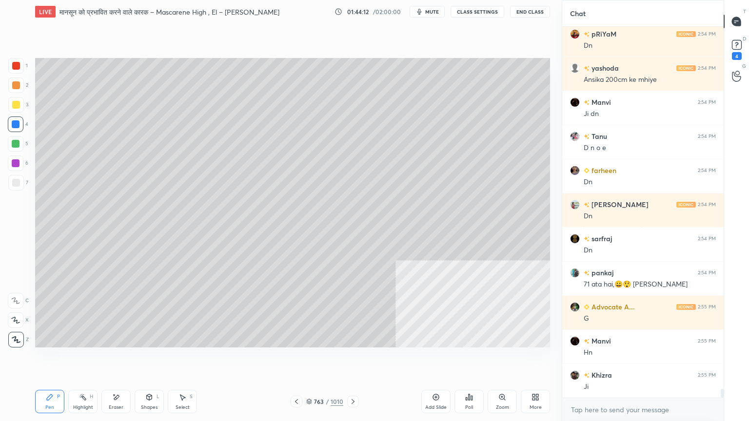
scroll to position [15298, 0]
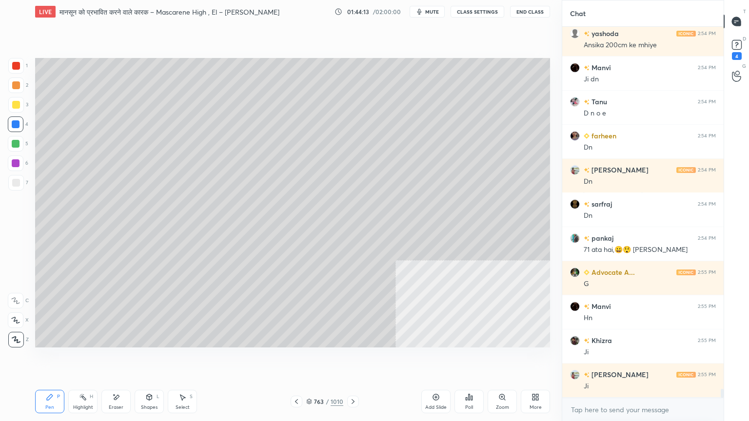
click at [315, 359] on div "Setting up your live class Poll for secs No correct answer Start poll" at bounding box center [292, 202] width 522 height 359
click at [316, 359] on div "Setting up your live class Poll for secs No correct answer Start poll" at bounding box center [292, 202] width 522 height 359
click at [309, 359] on icon at bounding box center [309, 402] width 6 height 6
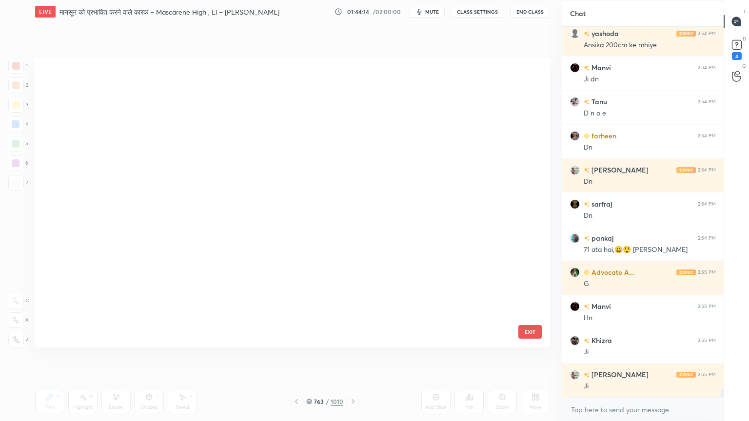
scroll to position [287, 510]
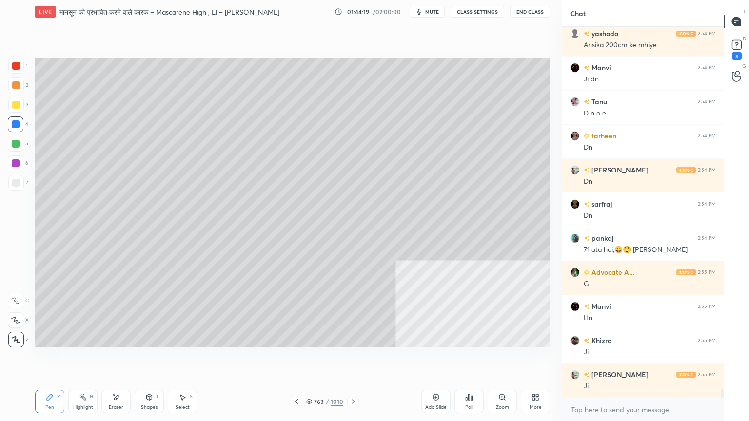
click at [23, 122] on div at bounding box center [16, 124] width 16 height 16
click at [19, 124] on div at bounding box center [16, 124] width 8 height 8
click at [18, 122] on div at bounding box center [16, 124] width 8 height 8
click at [298, 359] on div "Pen P Highlight H Eraser Shapes L Select S 763 / 1010 Add Slide Poll Zoom More" at bounding box center [292, 401] width 515 height 39
click at [311, 359] on icon at bounding box center [309, 402] width 6 height 6
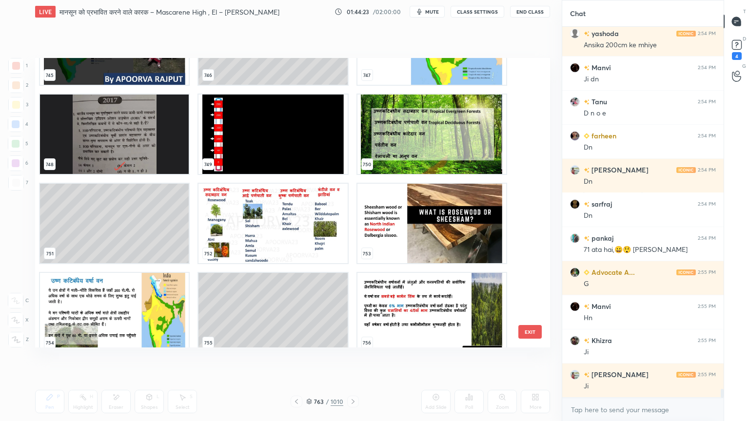
scroll to position [22128, 0]
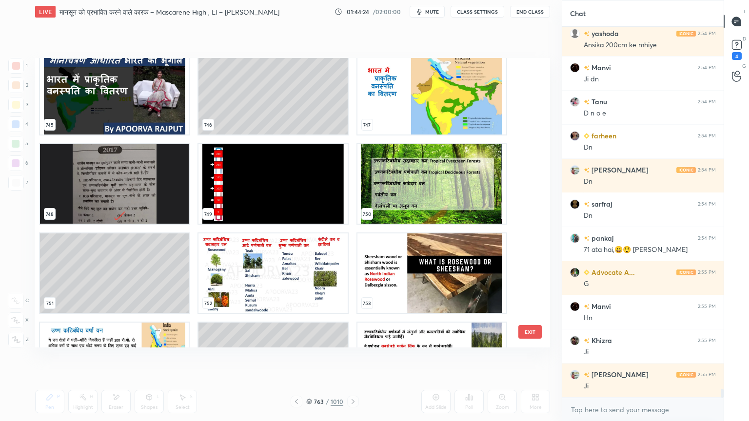
click at [256, 259] on img "grid" at bounding box center [272, 272] width 149 height 79
click at [254, 259] on img "grid" at bounding box center [272, 272] width 149 height 79
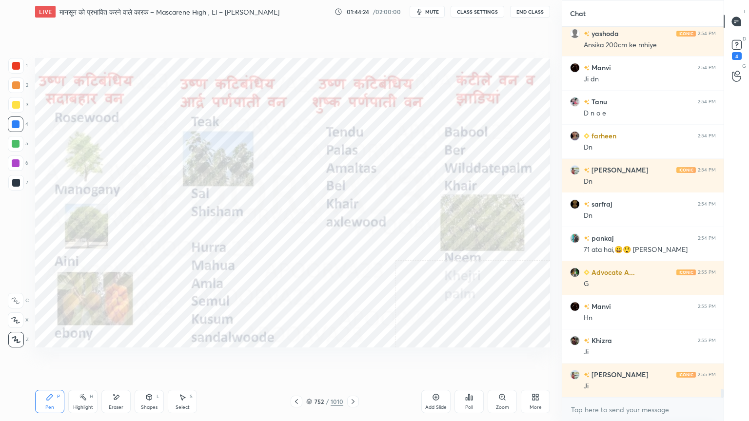
click at [255, 259] on img "grid" at bounding box center [272, 272] width 149 height 79
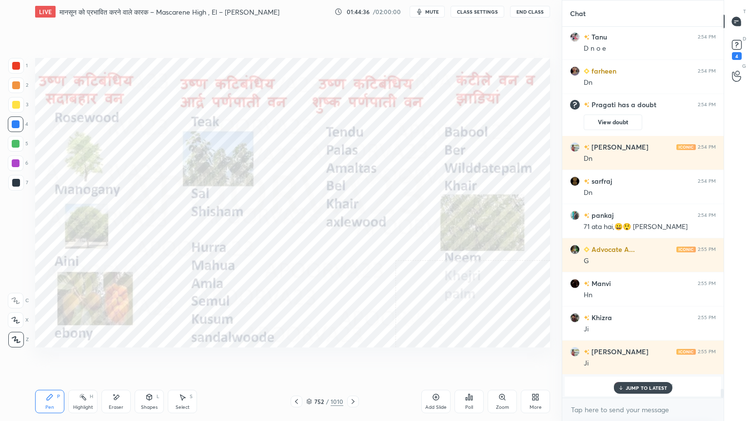
click at [108, 359] on div "Eraser" at bounding box center [115, 401] width 29 height 23
drag, startPoint x: 115, startPoint y: 402, endPoint x: 64, endPoint y: 367, distance: 61.7
click at [113, 359] on div "Eraser" at bounding box center [115, 401] width 29 height 23
drag, startPoint x: 10, startPoint y: 332, endPoint x: 15, endPoint y: 334, distance: 5.4
click at [11, 334] on div "Erase all" at bounding box center [16, 340] width 16 height 16
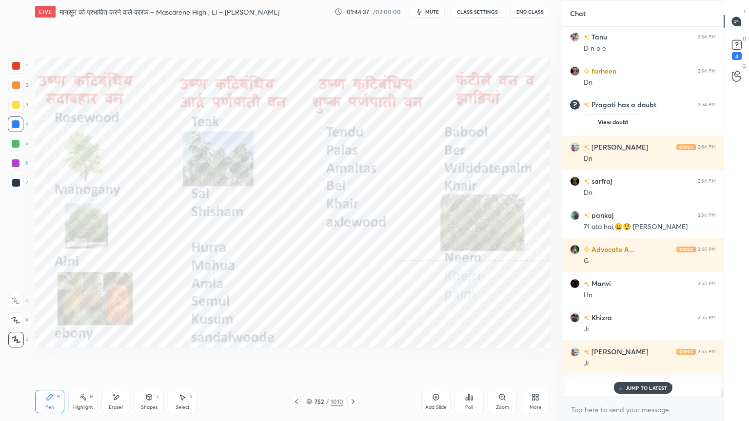
click at [13, 335] on div "1 2 3 4 5 6 7 C X Z E E Erase all H H" at bounding box center [15, 203] width 31 height 290
click at [652, 359] on div "JUMP TO LATEST" at bounding box center [642, 388] width 58 height 12
click at [120, 359] on div "Eraser" at bounding box center [115, 401] width 29 height 23
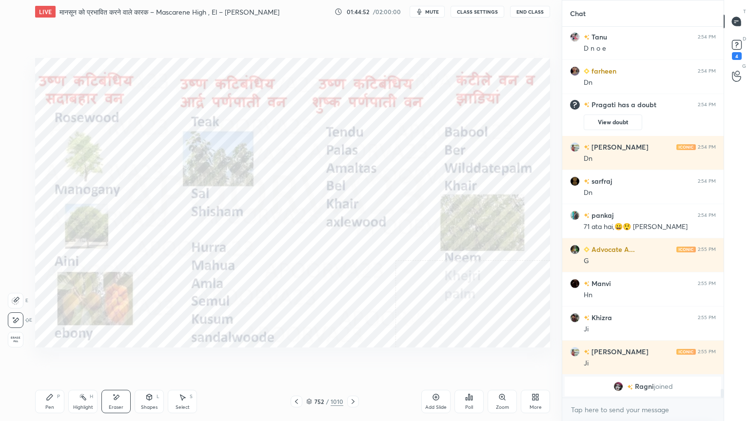
click at [118, 359] on div "Eraser" at bounding box center [115, 401] width 29 height 23
click at [19, 336] on span "Erase all" at bounding box center [15, 339] width 15 height 7
click at [20, 336] on div "1 2 3 4 5 6 7 C X Z E E Erase all H H" at bounding box center [15, 203] width 31 height 290
click at [113, 359] on div "Eraser" at bounding box center [116, 407] width 15 height 5
click at [11, 337] on span "Erase all" at bounding box center [15, 339] width 15 height 7
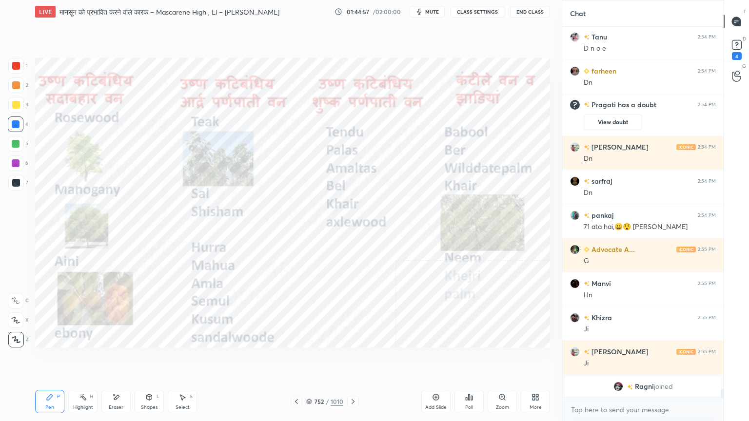
click at [354, 359] on icon at bounding box center [353, 402] width 8 height 8
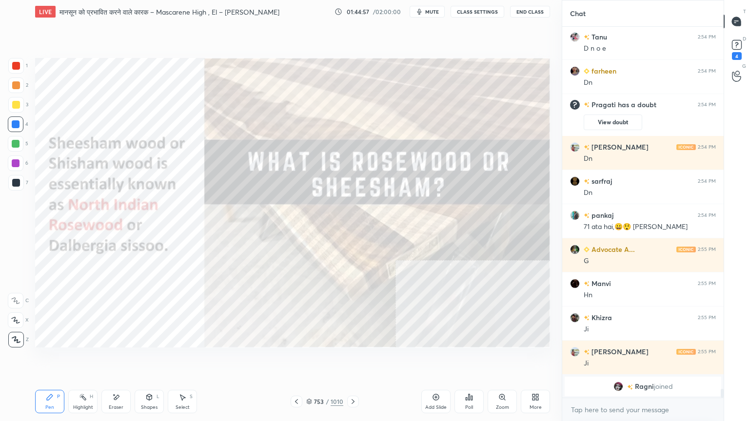
click at [353, 359] on icon at bounding box center [353, 402] width 8 height 8
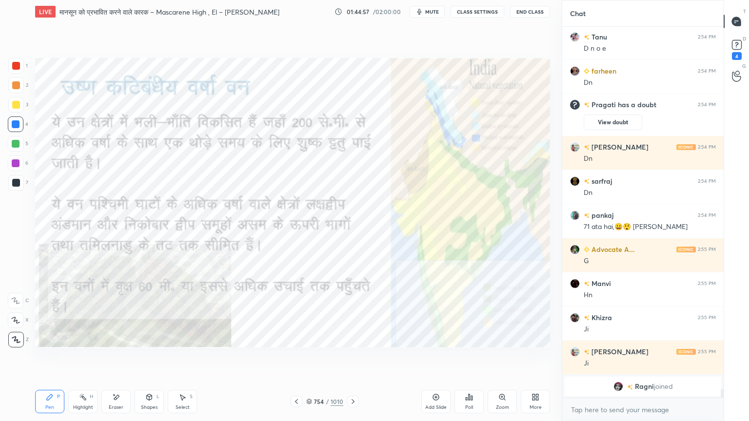
click at [352, 359] on icon at bounding box center [353, 402] width 8 height 8
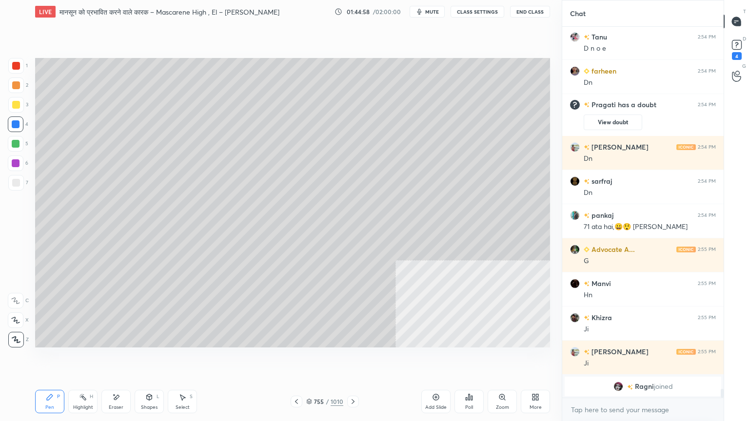
click at [353, 359] on icon at bounding box center [352, 401] width 3 height 5
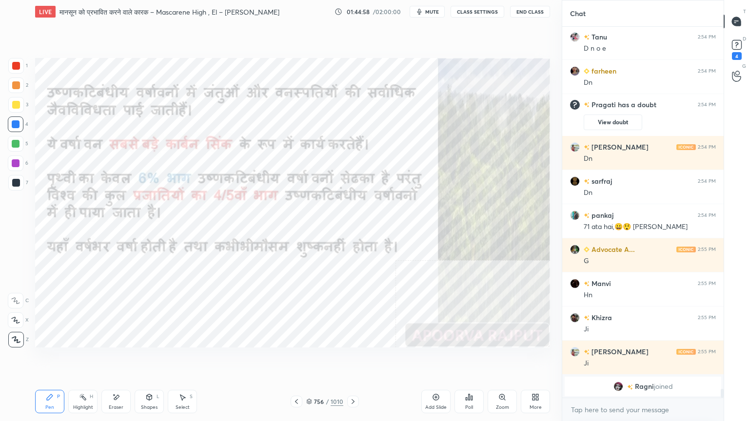
click at [353, 359] on icon at bounding box center [353, 402] width 8 height 8
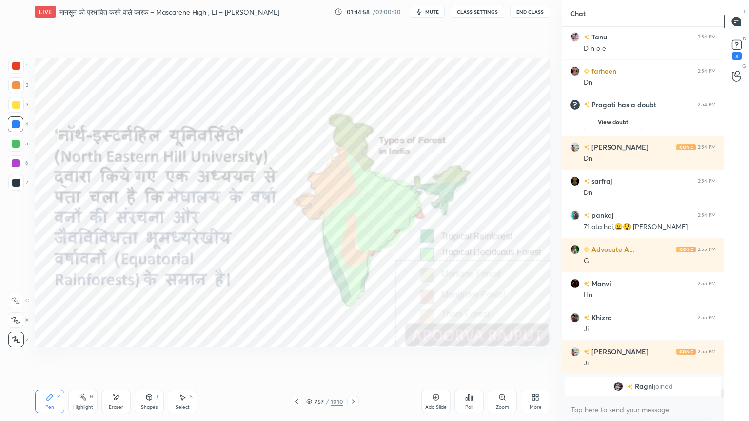
click at [352, 359] on icon at bounding box center [353, 402] width 8 height 8
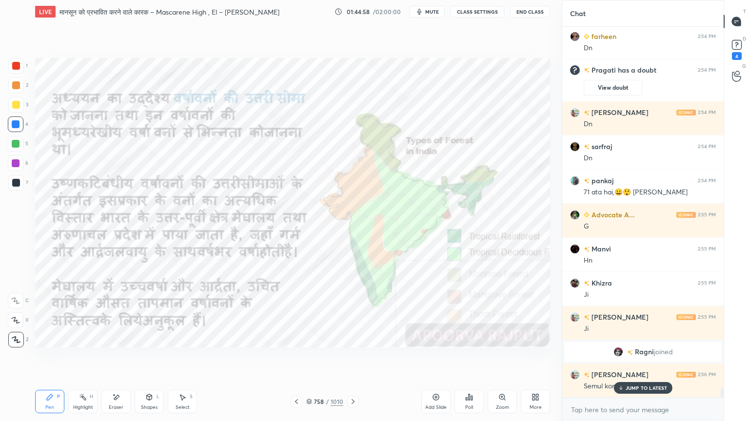
scroll to position [14667, 0]
click at [353, 359] on icon at bounding box center [353, 402] width 8 height 8
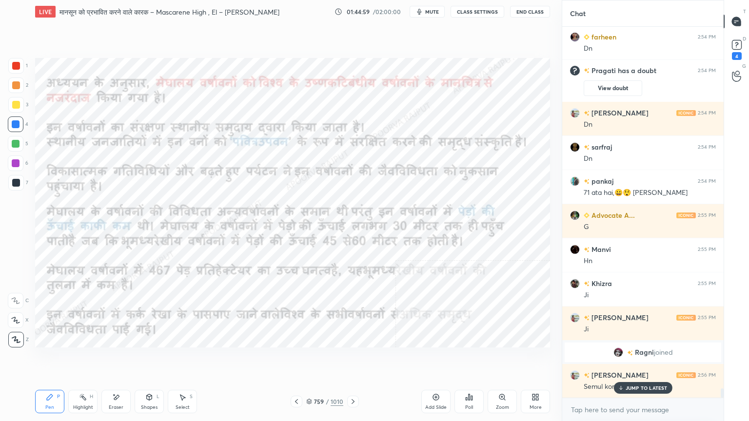
click at [353, 359] on icon at bounding box center [353, 402] width 8 height 8
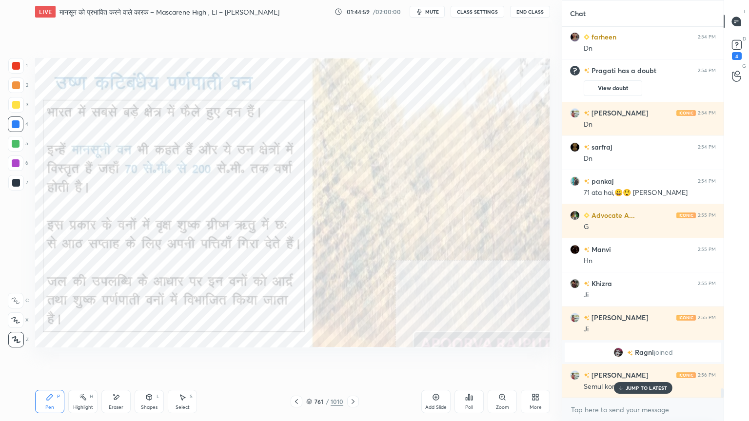
click at [352, 359] on icon at bounding box center [353, 402] width 8 height 8
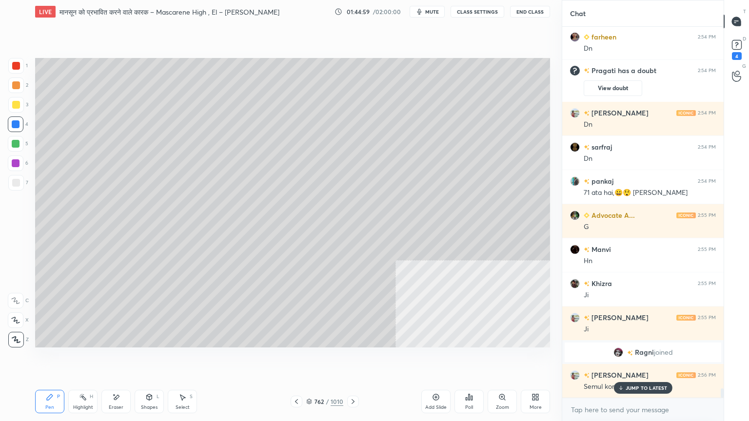
scroll to position [14690, 0]
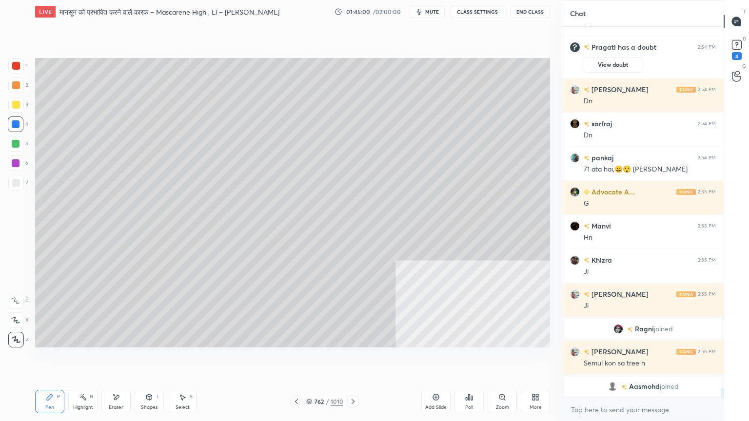
click at [353, 359] on icon at bounding box center [353, 402] width 8 height 8
click at [352, 359] on icon at bounding box center [352, 401] width 3 height 5
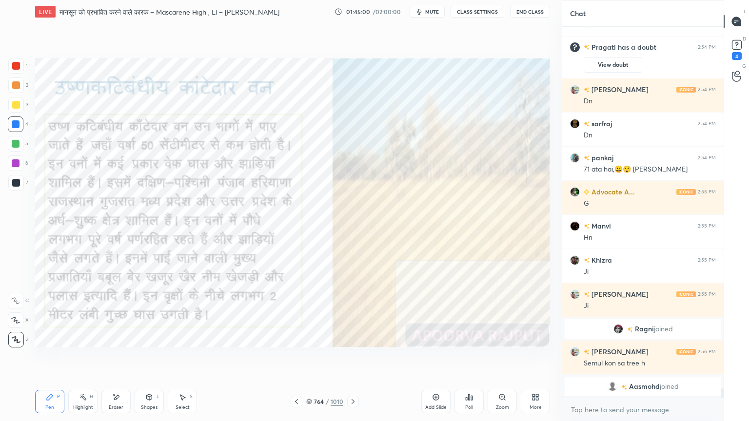
click at [353, 359] on icon at bounding box center [353, 402] width 8 height 8
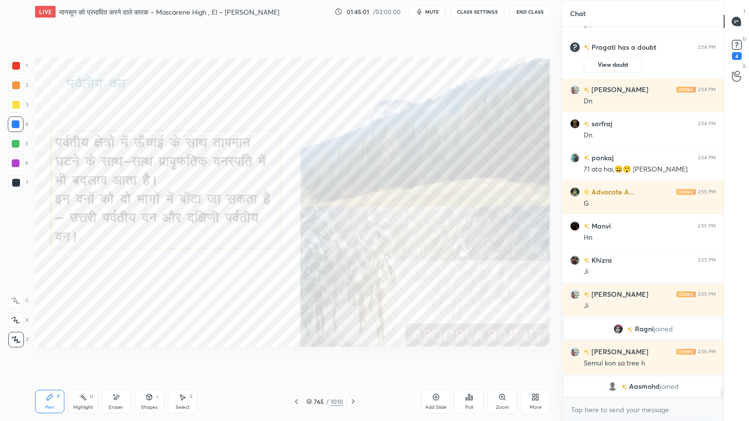
click at [353, 359] on icon at bounding box center [352, 401] width 3 height 5
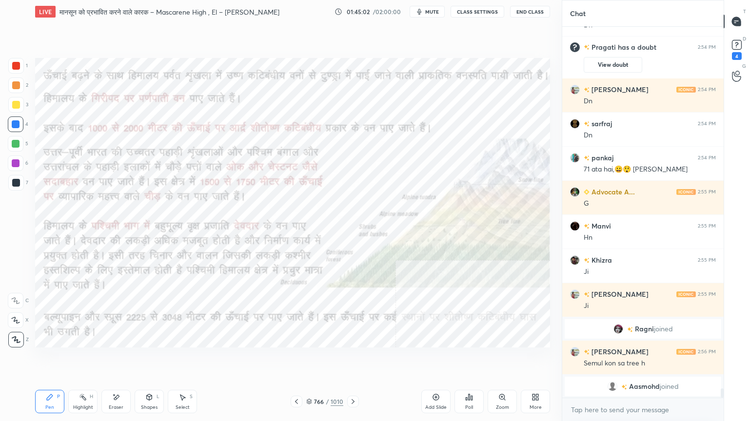
click at [296, 359] on icon at bounding box center [296, 402] width 8 height 8
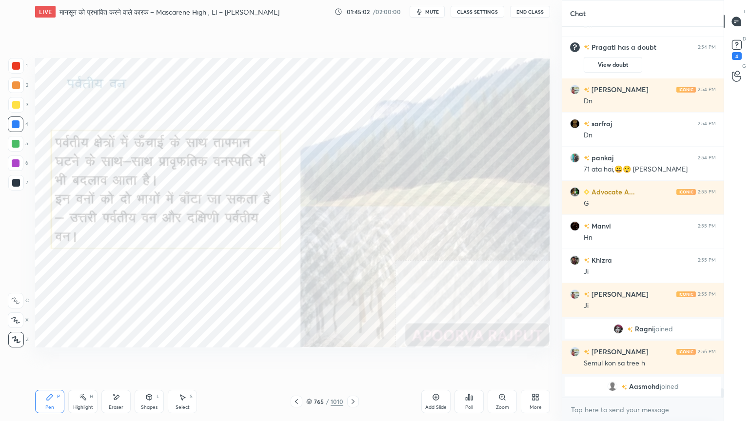
click at [296, 359] on icon at bounding box center [296, 402] width 8 height 8
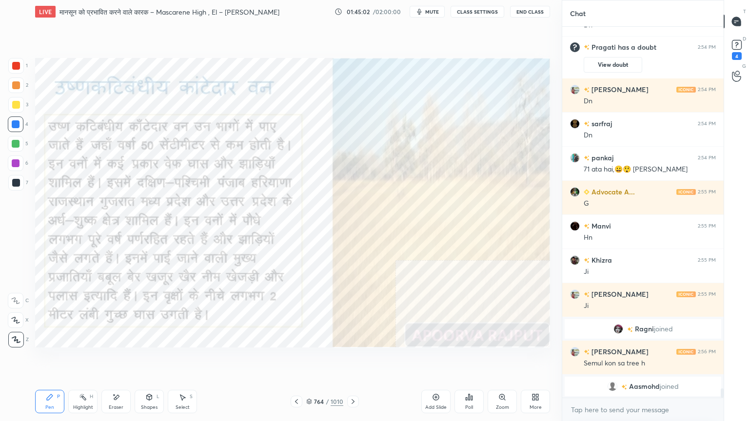
click at [296, 359] on icon at bounding box center [296, 402] width 8 height 8
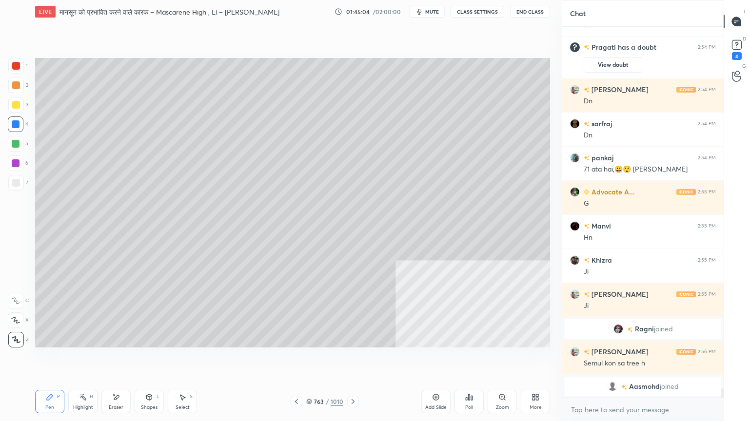
click at [351, 359] on icon at bounding box center [353, 402] width 8 height 8
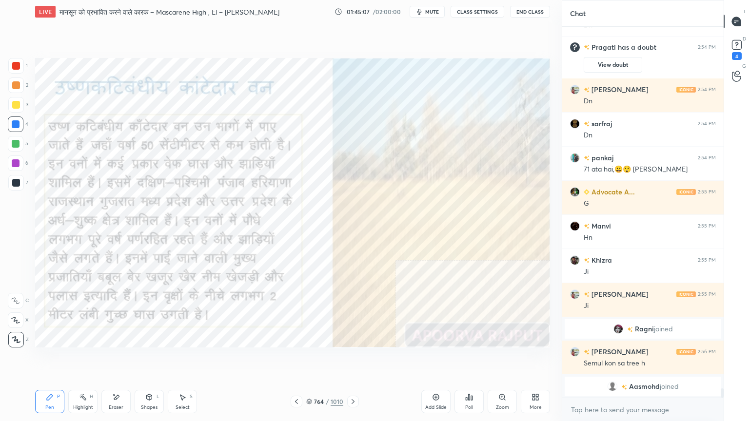
click at [15, 123] on div at bounding box center [16, 124] width 8 height 8
drag, startPoint x: 112, startPoint y: 409, endPoint x: 112, endPoint y: 400, distance: 8.8
click at [113, 359] on div "Eraser" at bounding box center [115, 401] width 29 height 23
click at [17, 338] on span "Erase all" at bounding box center [15, 339] width 15 height 7
drag, startPoint x: 18, startPoint y: 335, endPoint x: 21, endPoint y: 329, distance: 7.0
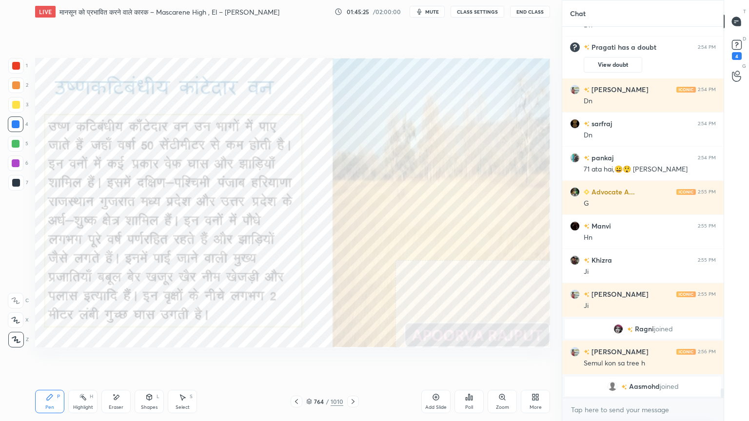
click at [19, 334] on div "1 2 3 4 5 6 7 C X Z E E Erase all H H" at bounding box center [15, 203] width 31 height 290
drag, startPoint x: 314, startPoint y: 402, endPoint x: 322, endPoint y: 398, distance: 8.5
click at [314, 359] on div "764" at bounding box center [319, 402] width 10 height 6
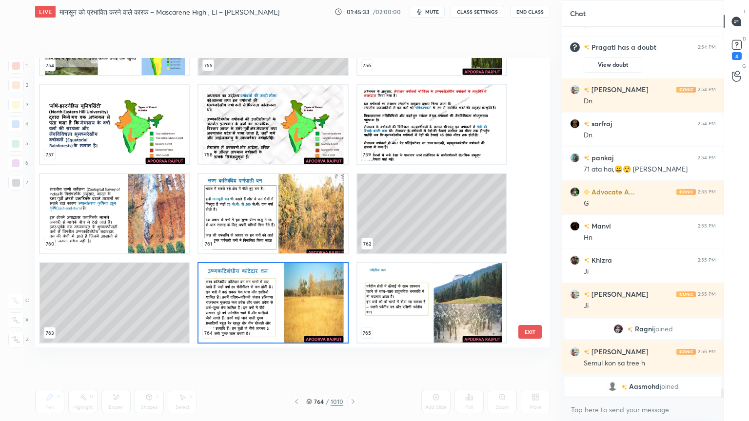
scroll to position [22624, 0]
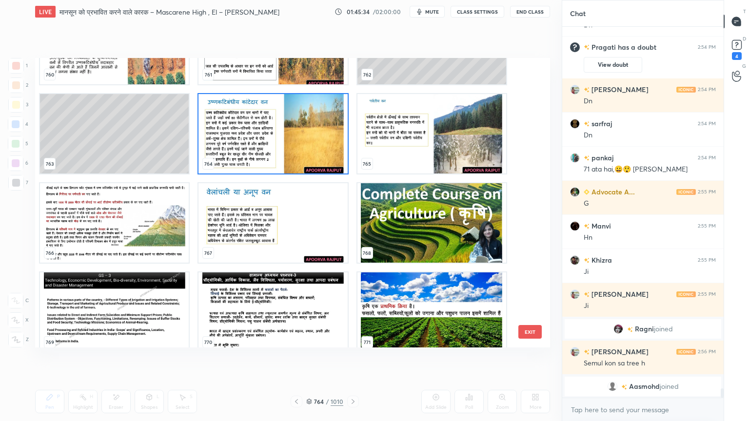
click at [528, 334] on button "EXIT" at bounding box center [529, 332] width 23 height 14
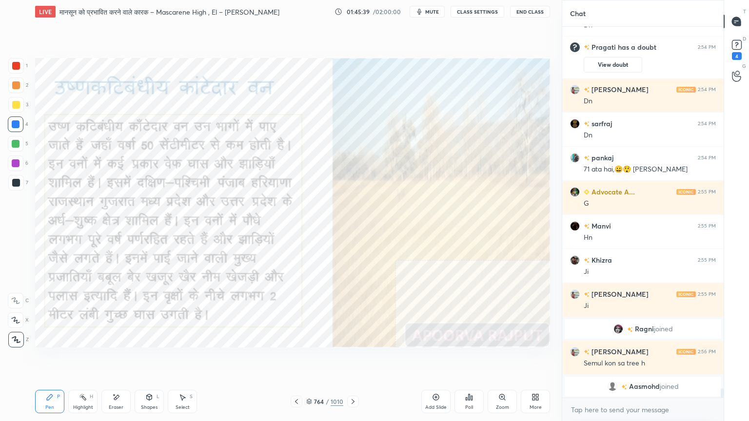
click at [331, 359] on div "Setting up your live class Poll for secs No correct answer Start poll" at bounding box center [292, 202] width 522 height 359
click at [340, 359] on div "Setting up your live class Poll for secs No correct answer Start poll" at bounding box center [292, 202] width 522 height 359
click at [362, 359] on div "Setting up your live class Poll for secs No correct answer Start poll" at bounding box center [292, 202] width 522 height 359
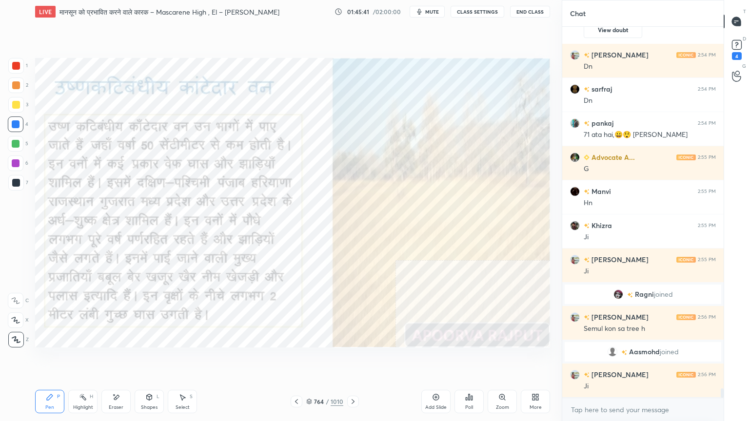
drag, startPoint x: 356, startPoint y: 380, endPoint x: 354, endPoint y: 389, distance: 9.6
click at [360, 359] on div "Setting up your live class Poll for secs No correct answer Start poll" at bounding box center [292, 202] width 522 height 359
click at [313, 359] on div "764 / 1010" at bounding box center [324, 401] width 37 height 9
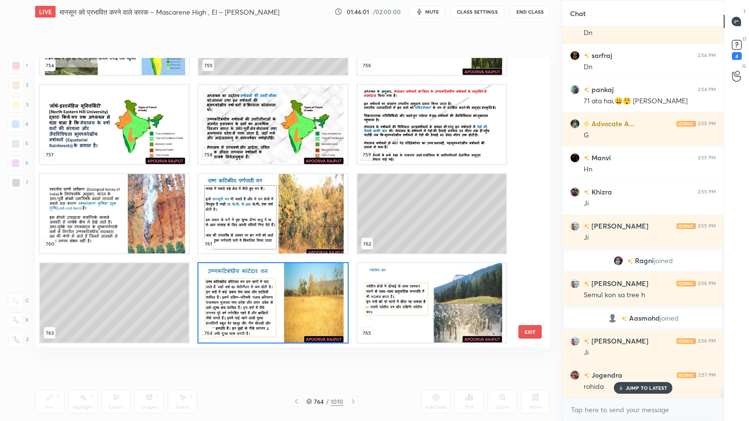
scroll to position [14793, 0]
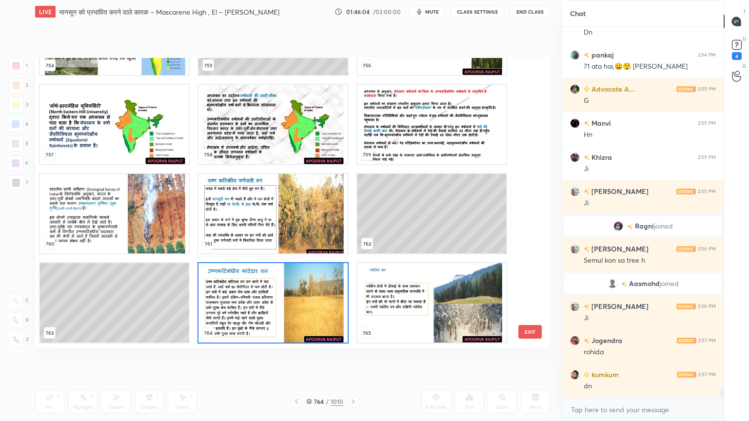
click at [423, 270] on img "grid" at bounding box center [431, 302] width 149 height 79
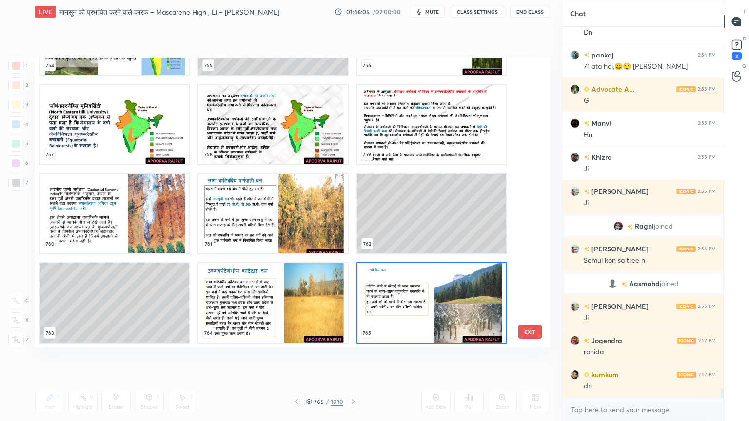
click at [420, 271] on img "grid" at bounding box center [431, 302] width 149 height 79
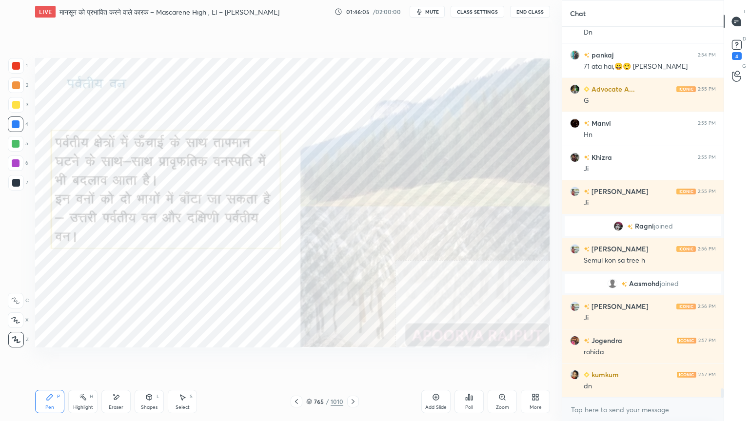
click at [421, 271] on img "grid" at bounding box center [431, 302] width 149 height 79
click at [421, 270] on img "grid" at bounding box center [431, 302] width 149 height 79
click at [294, 359] on icon at bounding box center [296, 402] width 8 height 8
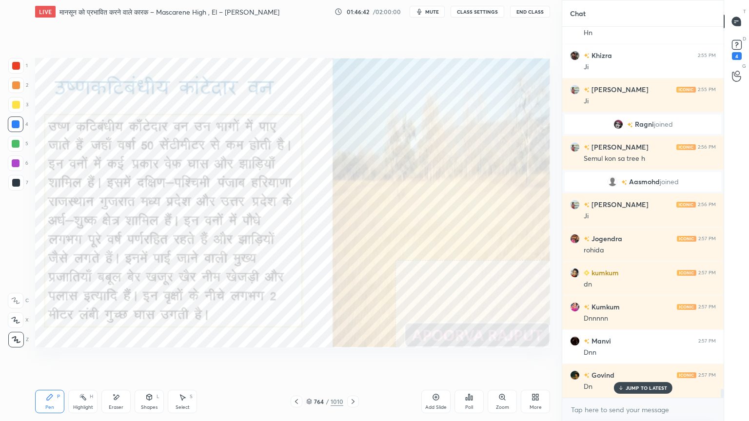
scroll to position [14929, 0]
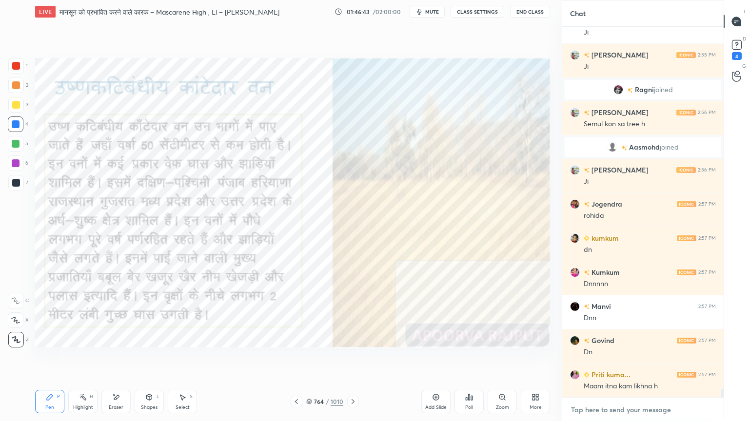
click at [616, 359] on textarea at bounding box center [643, 410] width 146 height 16
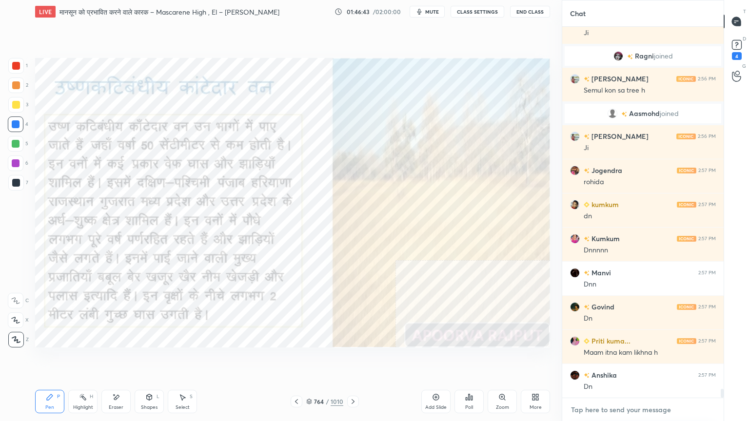
click at [620, 359] on div "x" at bounding box center [642, 409] width 161 height 23
click at [624, 359] on div "x" at bounding box center [642, 409] width 161 height 23
click at [622, 359] on div "x" at bounding box center [642, 409] width 161 height 23
click at [625, 359] on div "x" at bounding box center [642, 409] width 161 height 23
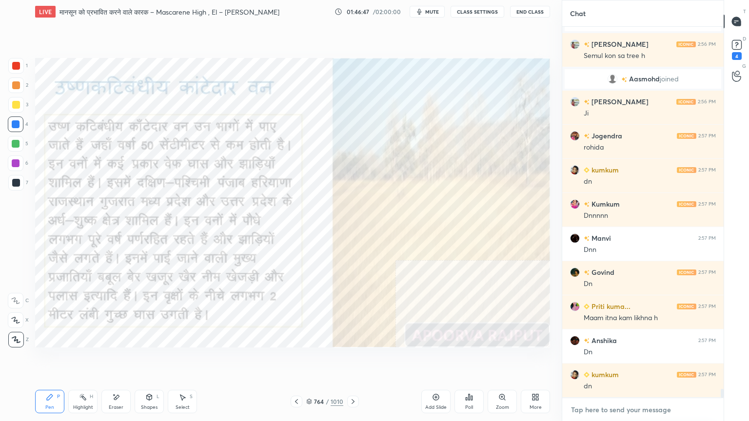
click at [633, 359] on textarea at bounding box center [643, 410] width 146 height 16
drag, startPoint x: 633, startPoint y: 404, endPoint x: 640, endPoint y: 401, distance: 8.3
click at [640, 359] on div "x" at bounding box center [642, 409] width 161 height 23
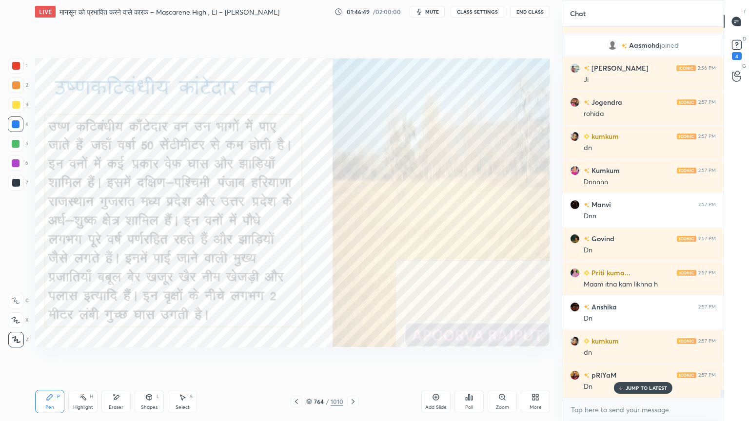
click at [628, 359] on p "JUMP TO LATEST" at bounding box center [646, 388] width 42 height 6
click at [632, 359] on textarea at bounding box center [643, 410] width 146 height 16
click at [17, 125] on div at bounding box center [16, 124] width 8 height 8
click at [14, 125] on div at bounding box center [16, 124] width 8 height 8
drag, startPoint x: 14, startPoint y: 123, endPoint x: 32, endPoint y: 124, distance: 18.1
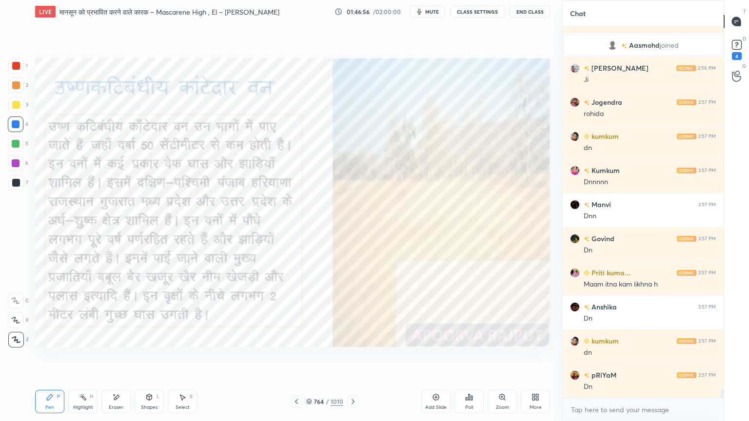
click at [13, 125] on div at bounding box center [16, 124] width 8 height 8
click at [365, 359] on div "Setting up your live class Poll for secs No correct answer Start poll" at bounding box center [292, 202] width 522 height 359
click at [367, 359] on div "Setting up your live class Poll for secs No correct answer Start poll" at bounding box center [292, 202] width 522 height 359
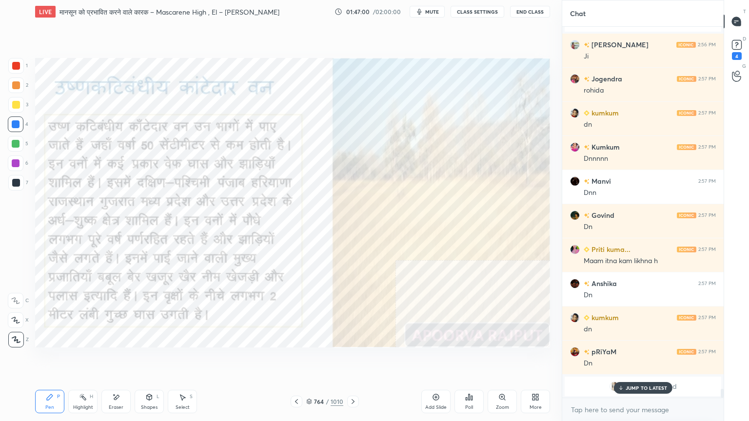
click at [353, 359] on icon at bounding box center [352, 401] width 3 height 5
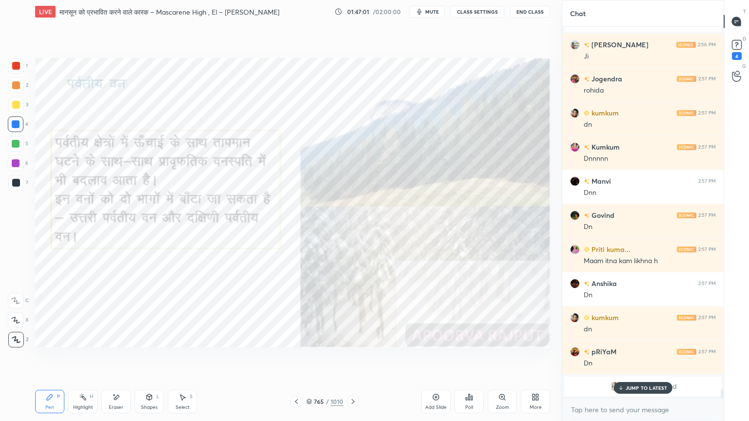
scroll to position [14963, 0]
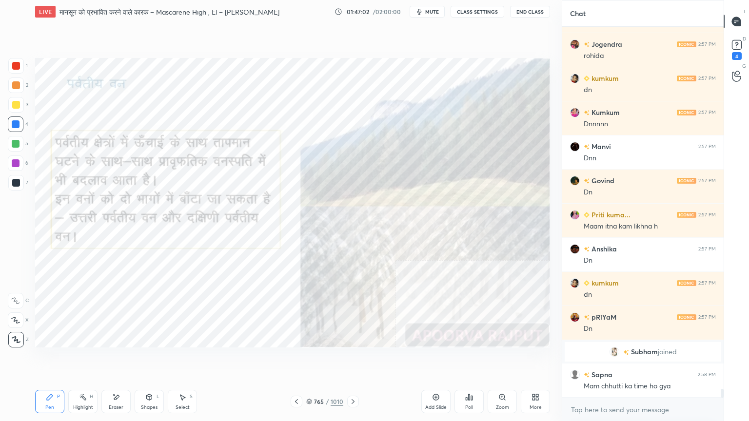
click at [624, 359] on div "x" at bounding box center [642, 409] width 161 height 23
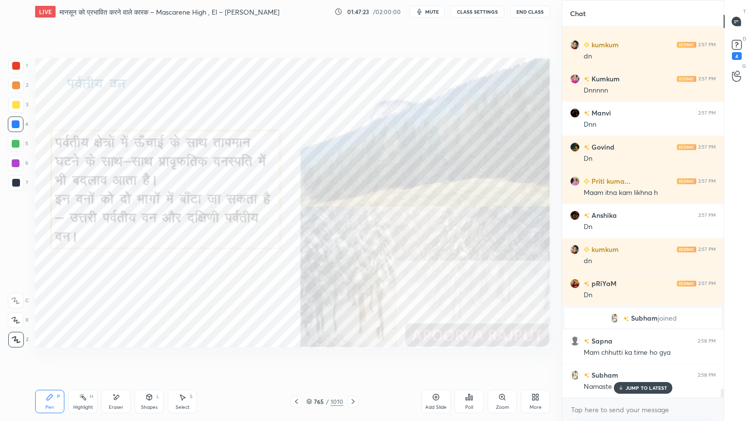
click at [620, 359] on icon at bounding box center [620, 388] width 6 height 6
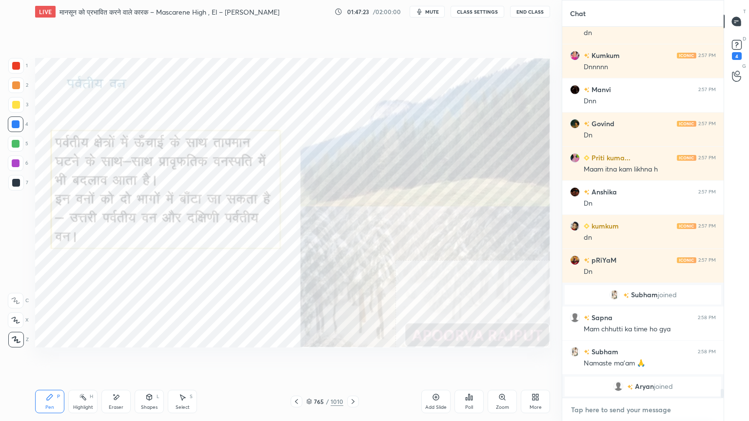
click at [619, 359] on textarea at bounding box center [643, 410] width 146 height 16
click at [353, 359] on icon at bounding box center [353, 402] width 8 height 8
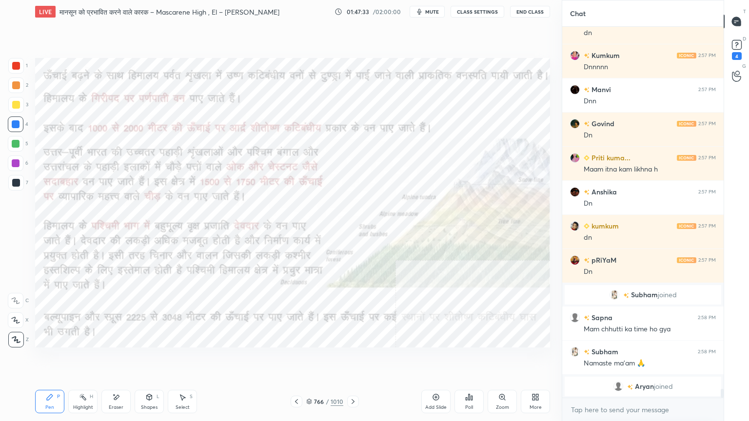
click at [116, 359] on icon at bounding box center [116, 397] width 8 height 8
click at [16, 333] on div "Erase all" at bounding box center [16, 340] width 16 height 16
click at [294, 359] on icon at bounding box center [296, 402] width 8 height 8
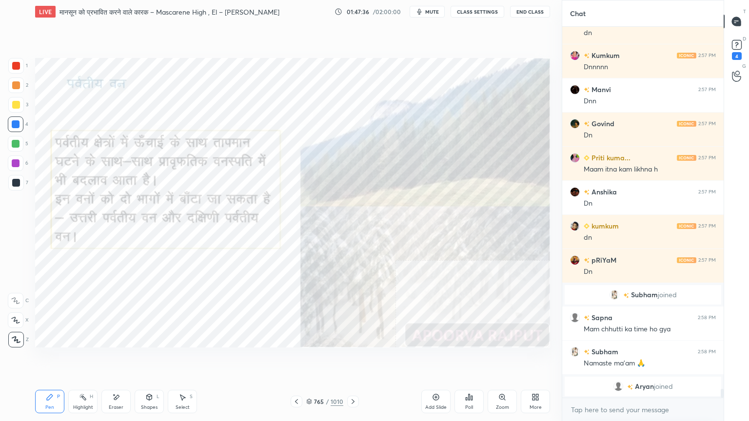
click at [353, 359] on icon at bounding box center [352, 401] width 3 height 5
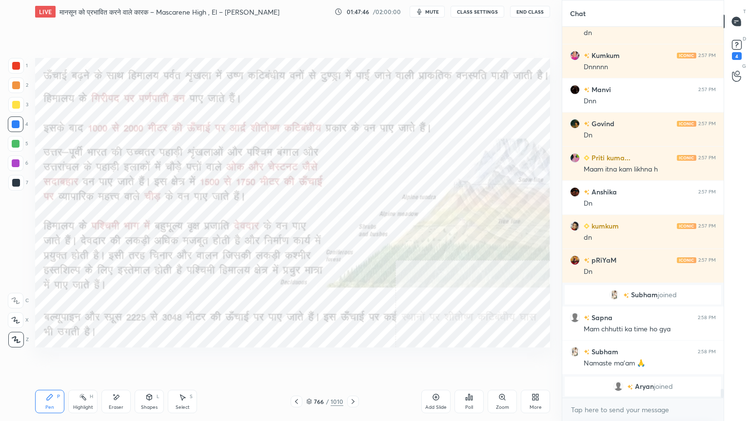
scroll to position [15054, 0]
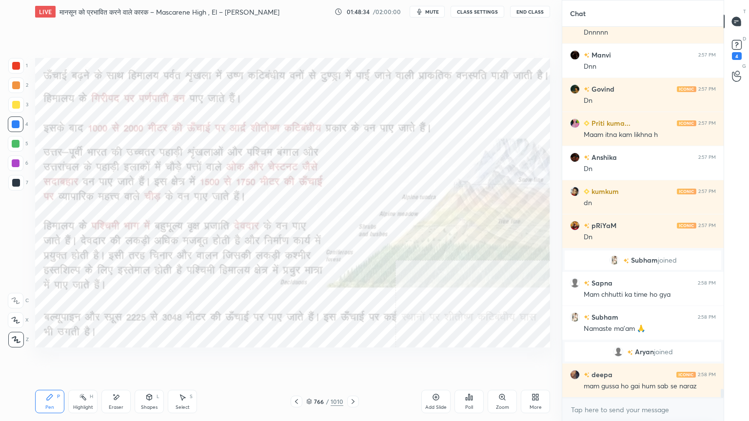
drag, startPoint x: 115, startPoint y: 406, endPoint x: 105, endPoint y: 406, distance: 9.8
click at [114, 359] on div "Eraser" at bounding box center [116, 407] width 15 height 5
click at [20, 338] on span "Erase all" at bounding box center [15, 339] width 15 height 7
click at [15, 335] on div "1 2 3 4 5 6 7 C X Z E E Erase all H H" at bounding box center [15, 203] width 31 height 290
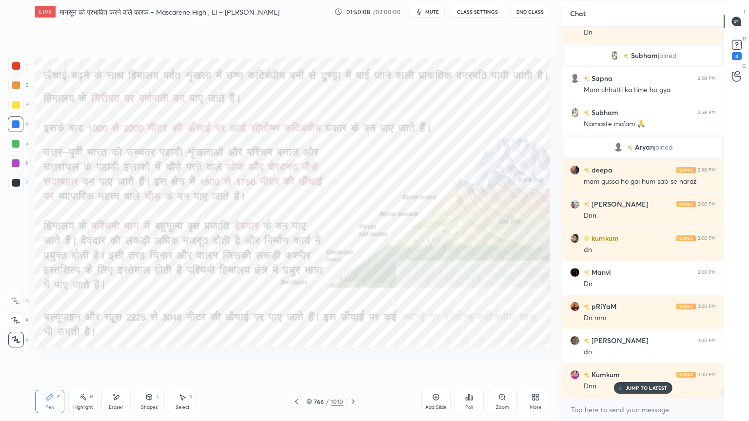
scroll to position [15292, 0]
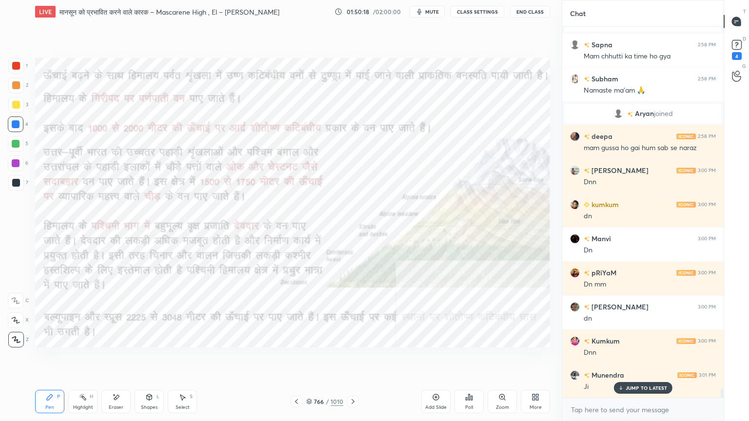
click at [115, 359] on icon at bounding box center [116, 397] width 5 height 5
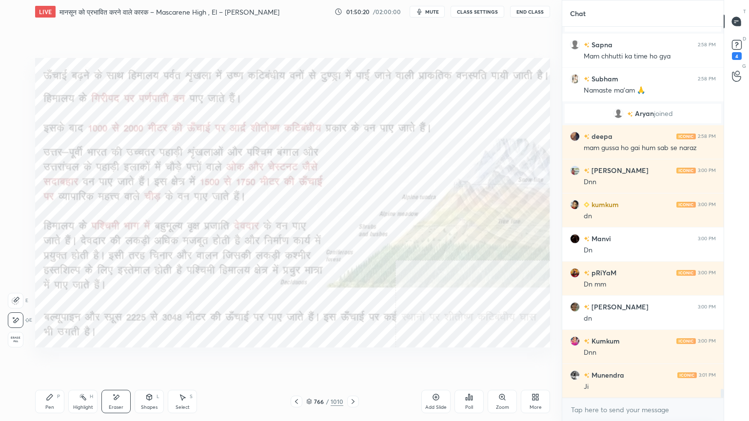
scroll to position [15327, 0]
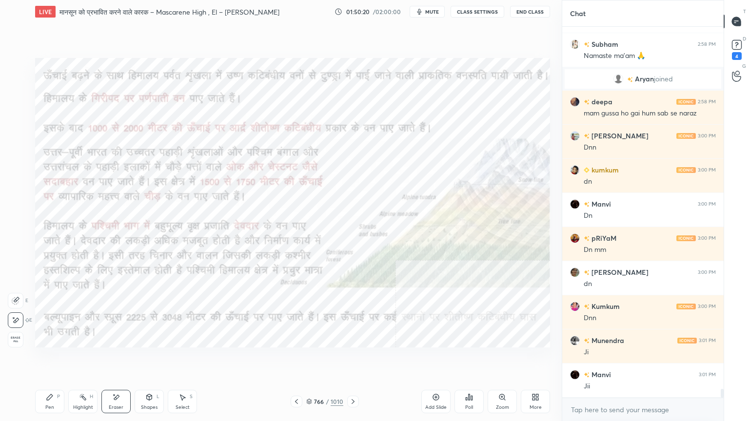
click at [18, 336] on span "Erase all" at bounding box center [15, 339] width 15 height 7
drag, startPoint x: 54, startPoint y: 400, endPoint x: 51, endPoint y: 383, distance: 17.3
click at [53, 359] on div "Pen P" at bounding box center [49, 401] width 29 height 23
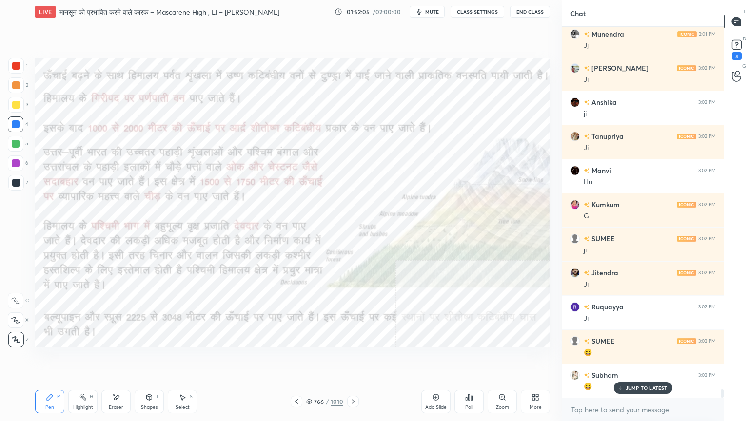
scroll to position [15822, 0]
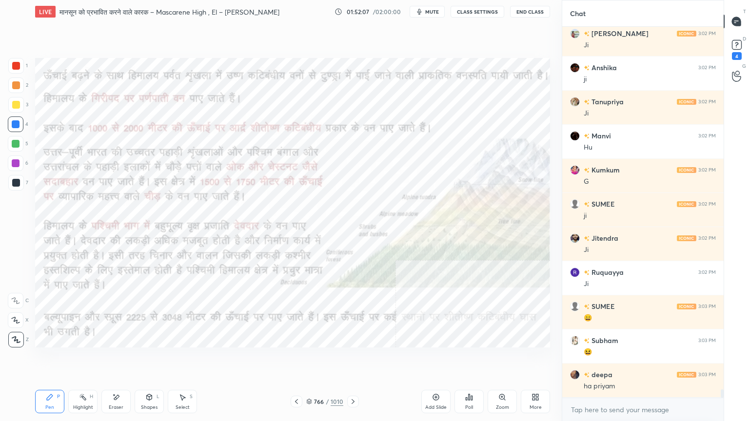
click at [113, 359] on div "Eraser" at bounding box center [116, 407] width 15 height 5
click at [14, 339] on span "Erase all" at bounding box center [15, 339] width 15 height 7
click at [14, 339] on div "1 2 3 4 5 6 7 C X Z E E Erase all H H" at bounding box center [15, 203] width 31 height 290
click at [357, 359] on div at bounding box center [353, 402] width 12 height 12
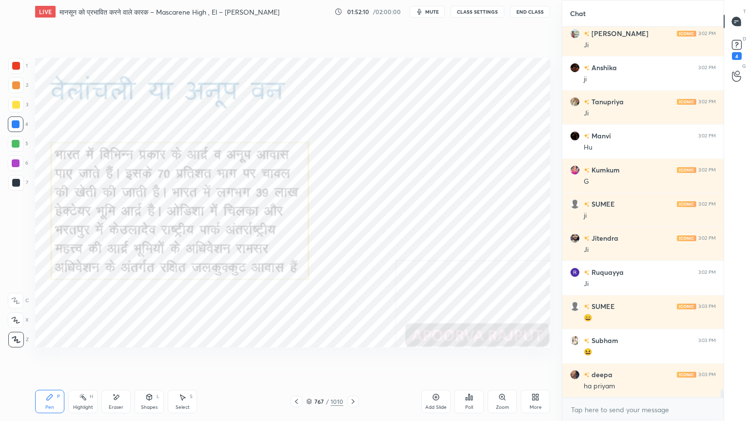
click at [296, 359] on icon at bounding box center [296, 401] width 3 height 5
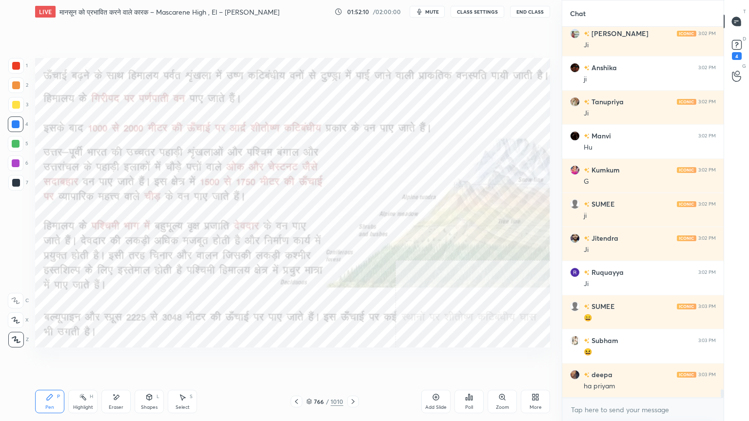
click at [439, 359] on div "Add Slide" at bounding box center [435, 401] width 29 height 23
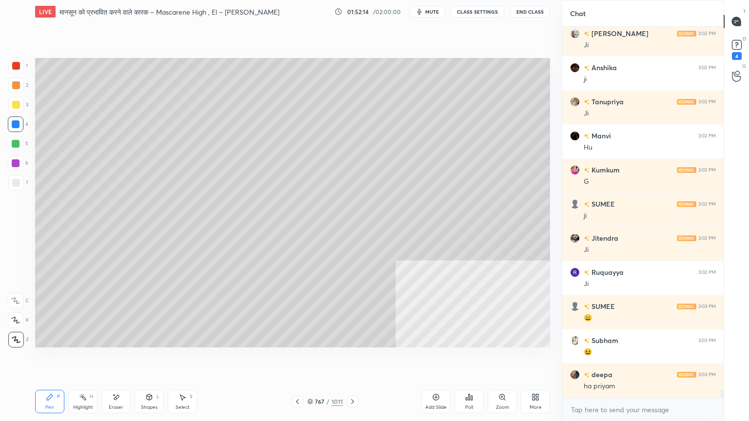
drag, startPoint x: 19, startPoint y: 181, endPoint x: 31, endPoint y: 188, distance: 14.4
click at [16, 182] on div at bounding box center [16, 183] width 8 height 8
click at [18, 125] on div at bounding box center [16, 124] width 8 height 8
click at [16, 125] on div at bounding box center [16, 124] width 8 height 8
drag, startPoint x: 18, startPoint y: 124, endPoint x: 31, endPoint y: 127, distance: 13.0
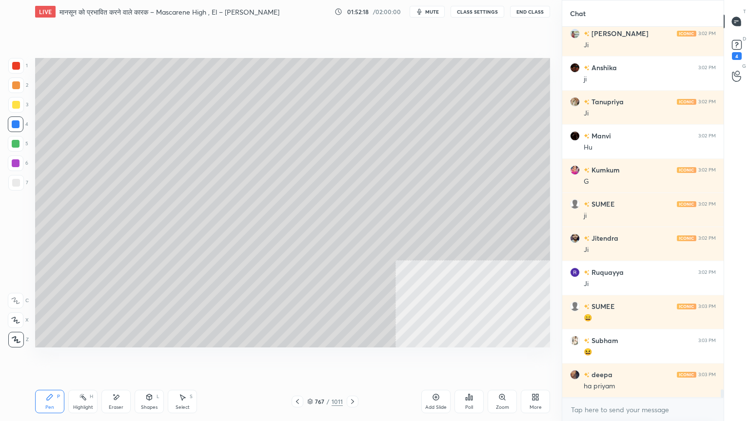
click at [18, 125] on div at bounding box center [16, 124] width 8 height 8
drag, startPoint x: 135, startPoint y: 378, endPoint x: 148, endPoint y: 369, distance: 16.0
click at [147, 359] on div "Setting up your live class Poll for secs No correct answer Start poll" at bounding box center [292, 202] width 522 height 359
click at [137, 359] on div "Setting up your live class Poll for secs No correct answer Start poll" at bounding box center [292, 202] width 522 height 359
click at [135, 359] on div "Setting up your live class Poll for secs No correct answer Start poll" at bounding box center [292, 202] width 522 height 359
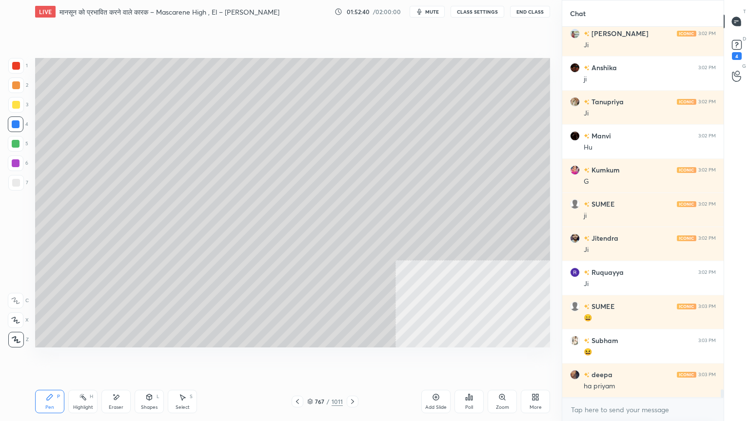
click at [117, 359] on div "Eraser" at bounding box center [115, 401] width 29 height 23
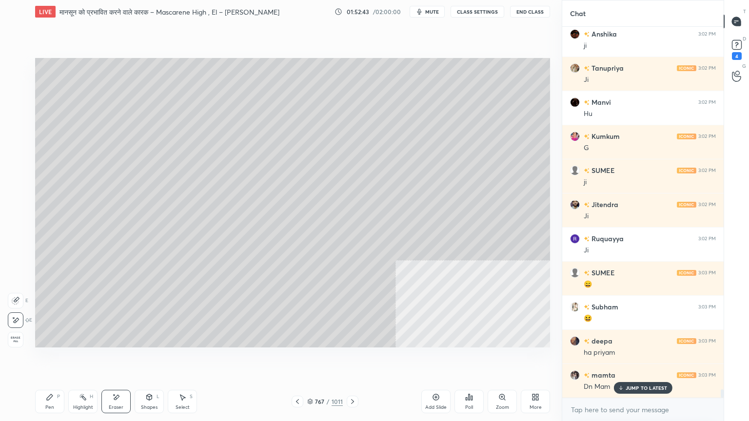
click at [633, 359] on div "JUMP TO LATEST" at bounding box center [642, 388] width 58 height 12
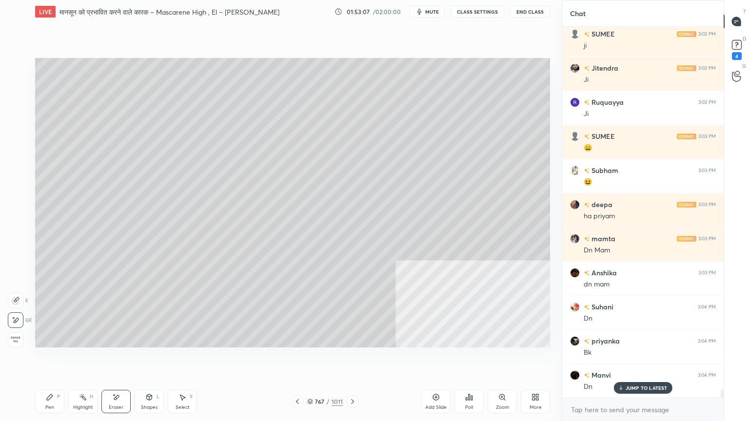
scroll to position [16027, 0]
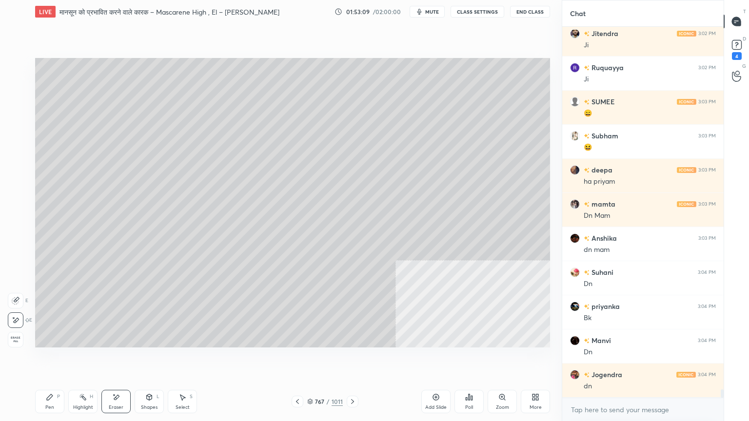
click at [54, 359] on div "Pen" at bounding box center [49, 407] width 9 height 5
click at [19, 124] on div at bounding box center [16, 124] width 8 height 8
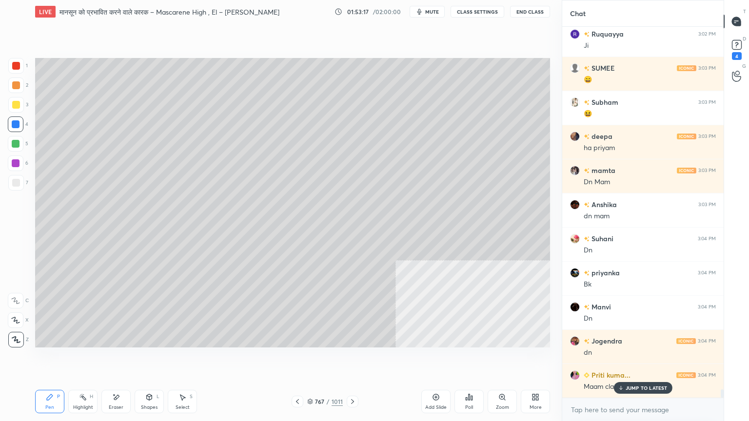
click at [437, 14] on span "mute" at bounding box center [432, 11] width 14 height 7
click at [651, 359] on p "JUMP TO LATEST" at bounding box center [646, 388] width 42 height 6
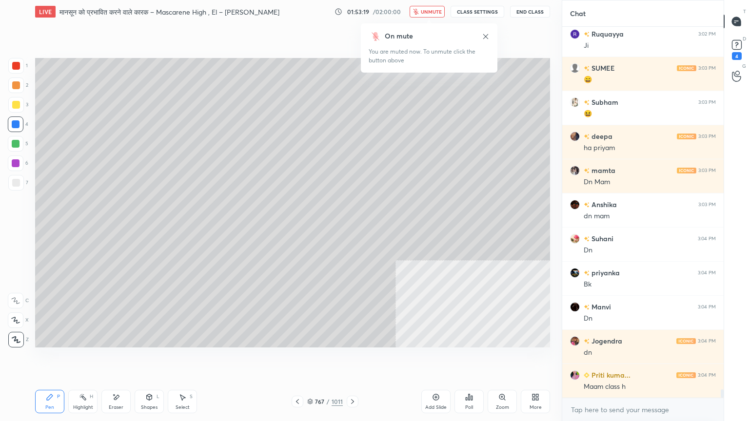
click at [641, 359] on div "x" at bounding box center [642, 409] width 161 height 23
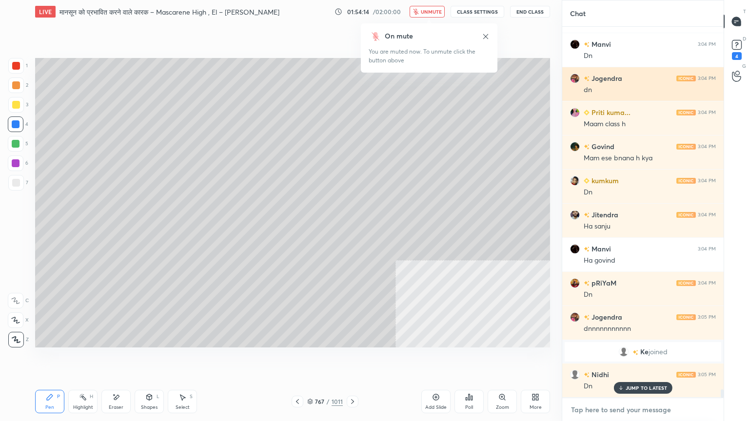
scroll to position [16357, 0]
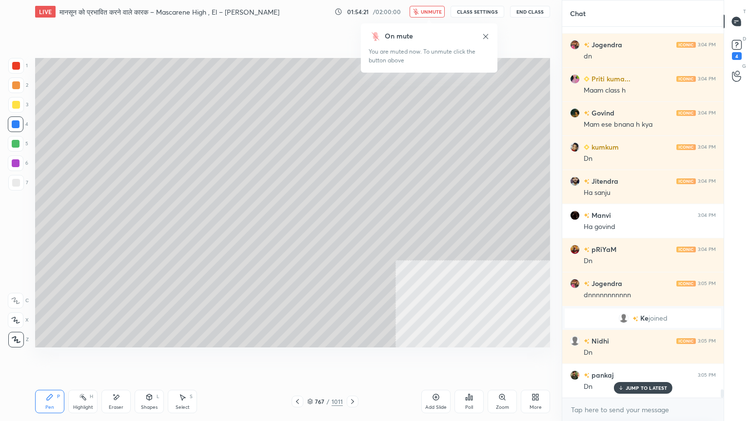
click at [431, 9] on span "unmute" at bounding box center [431, 11] width 21 height 7
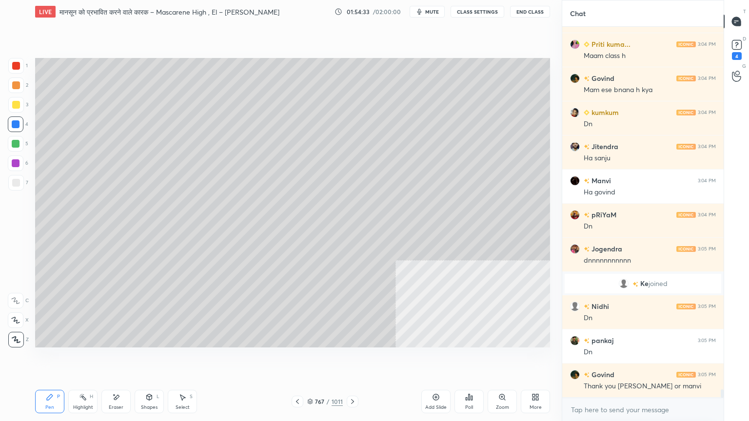
click at [116, 359] on div "Eraser" at bounding box center [115, 401] width 29 height 23
click at [17, 337] on span "Erase all" at bounding box center [15, 339] width 15 height 7
click at [117, 359] on div "Eraser" at bounding box center [115, 401] width 29 height 23
click at [21, 339] on span "Erase all" at bounding box center [15, 339] width 15 height 7
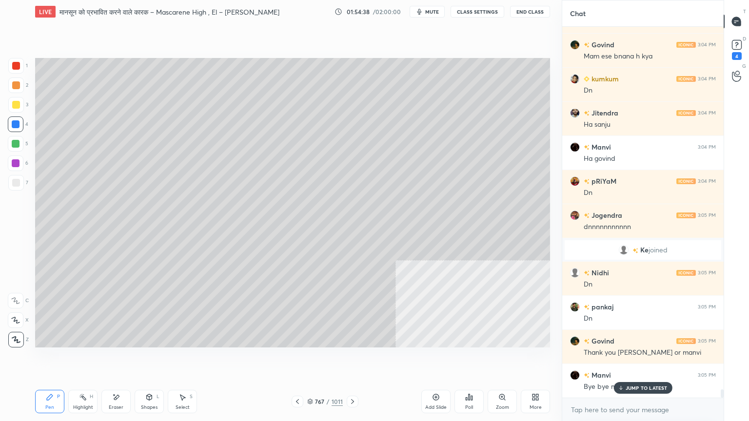
click at [296, 359] on icon at bounding box center [297, 402] width 8 height 8
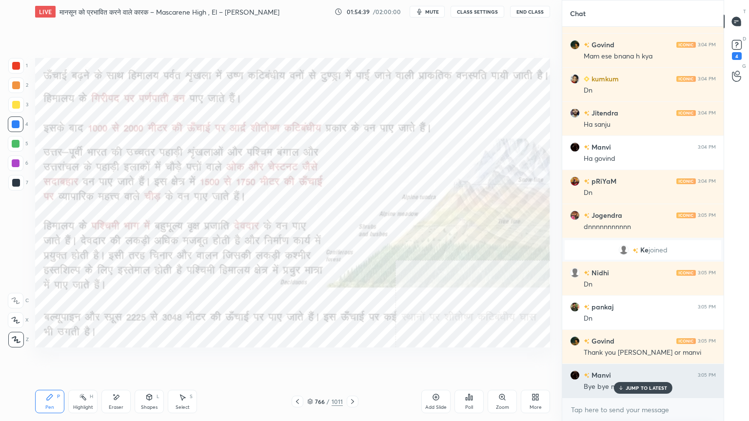
click at [650, 359] on p "JUMP TO LATEST" at bounding box center [646, 388] width 42 height 6
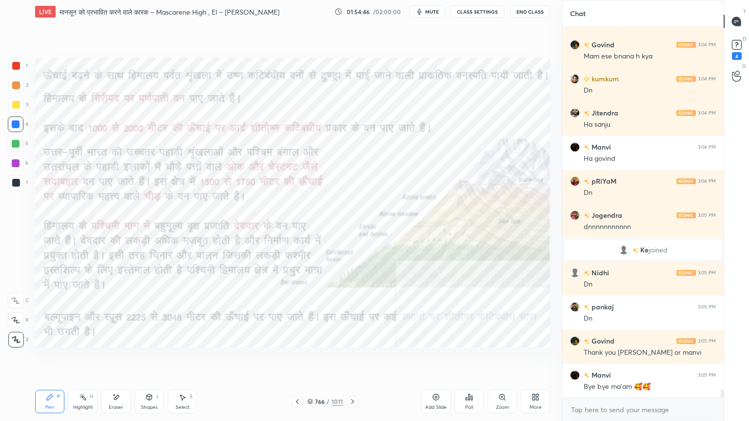
click at [113, 359] on div "Eraser" at bounding box center [115, 401] width 29 height 23
click at [12, 337] on span "Erase all" at bounding box center [15, 339] width 15 height 7
drag, startPoint x: 20, startPoint y: 338, endPoint x: 31, endPoint y: 324, distance: 18.1
click at [20, 337] on div "1 2 3 4 5 6 7 C X Z E E Erase all H H" at bounding box center [15, 203] width 31 height 290
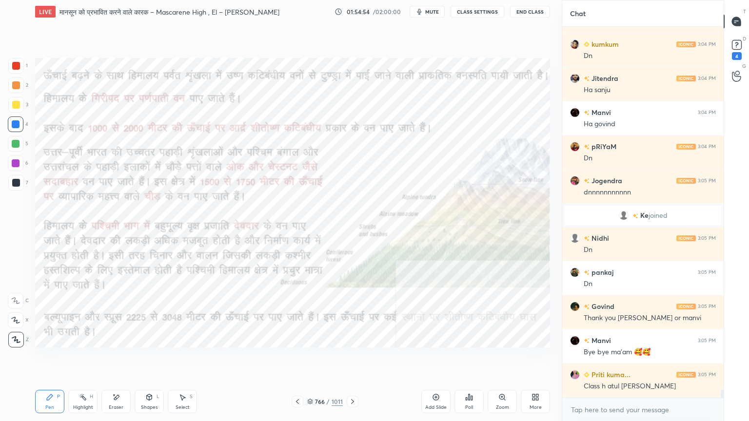
click at [110, 359] on div "Eraser" at bounding box center [115, 401] width 29 height 23
click at [13, 336] on span "Erase all" at bounding box center [15, 339] width 15 height 7
click at [13, 335] on div "1 2 3 4 5 6 7 C X Z E E Erase all H H" at bounding box center [15, 203] width 31 height 290
click at [353, 359] on icon at bounding box center [352, 402] width 8 height 8
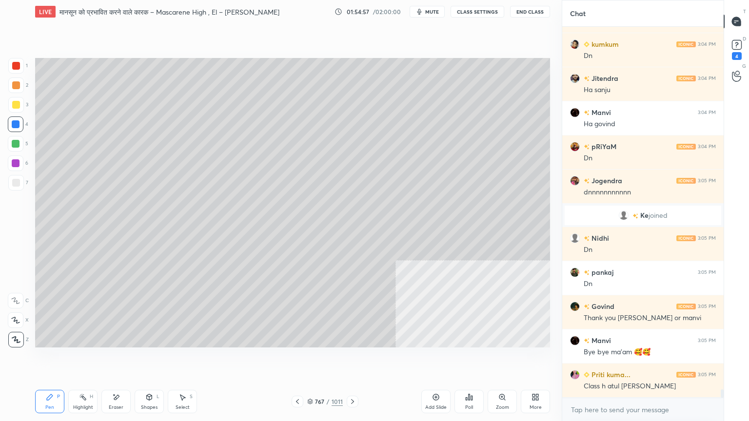
click at [353, 359] on icon at bounding box center [352, 402] width 8 height 8
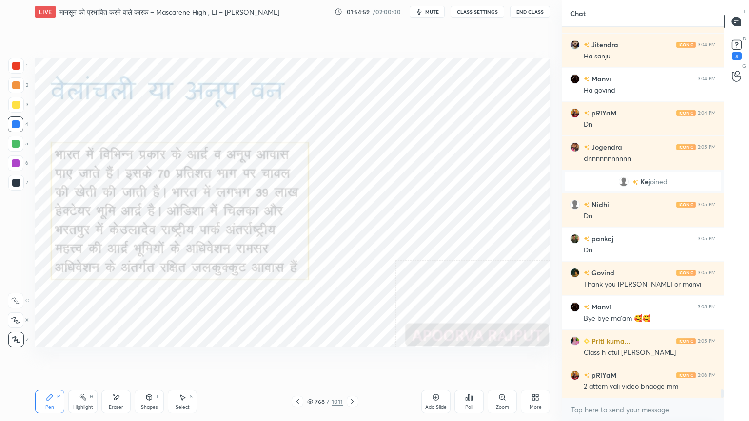
scroll to position [16528, 0]
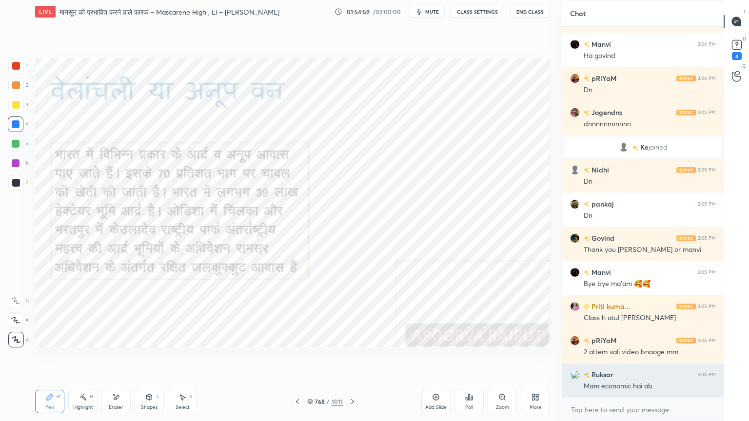
click at [638, 359] on div "kumkum 3:04 PM Dn [PERSON_NAME] 3:04 PM Ha sanju Manvi 3:04 PM Ha govind pRiYaM…" at bounding box center [642, 212] width 161 height 371
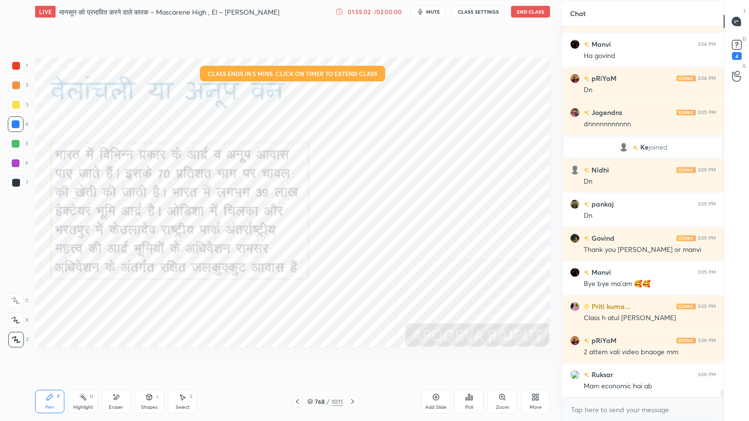
click at [357, 10] on div "01:55:02" at bounding box center [358, 12] width 27 height 6
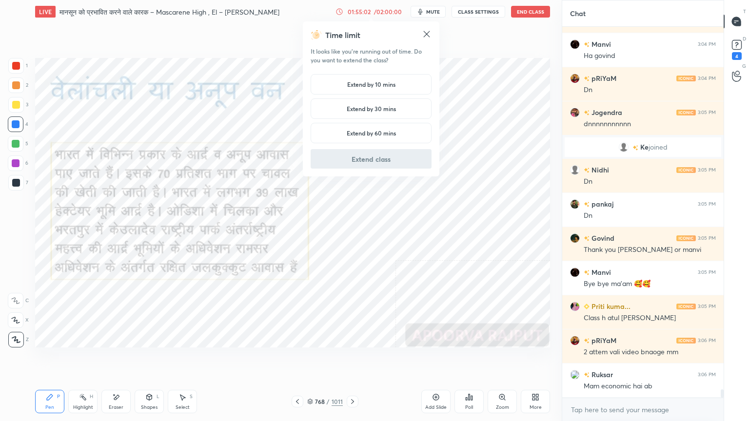
click at [355, 82] on h5 "Extend by 10 mins" at bounding box center [371, 84] width 48 height 9
click at [376, 160] on button "Extend class" at bounding box center [370, 158] width 121 height 19
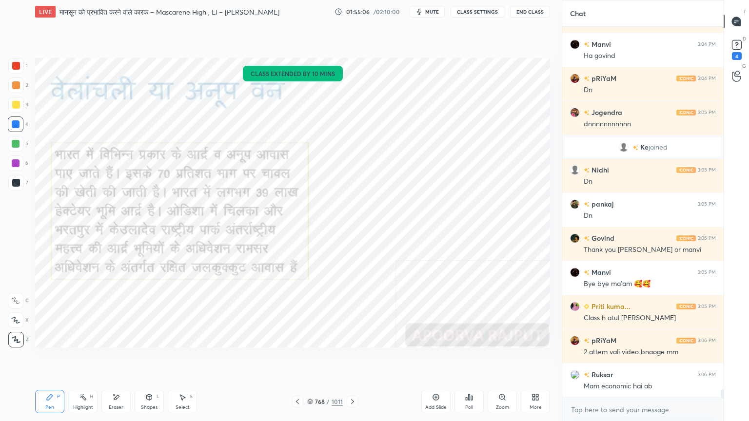
click at [19, 123] on div at bounding box center [16, 124] width 8 height 8
drag, startPoint x: 312, startPoint y: 401, endPoint x: 315, endPoint y: 388, distance: 12.7
click at [312, 359] on icon at bounding box center [310, 402] width 6 height 6
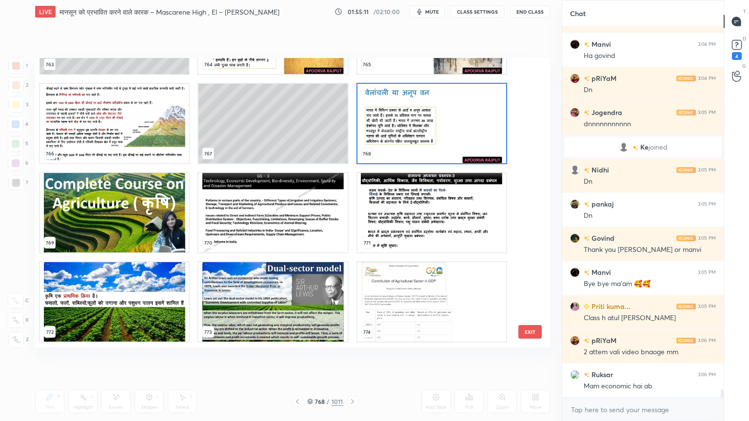
scroll to position [22773, 0]
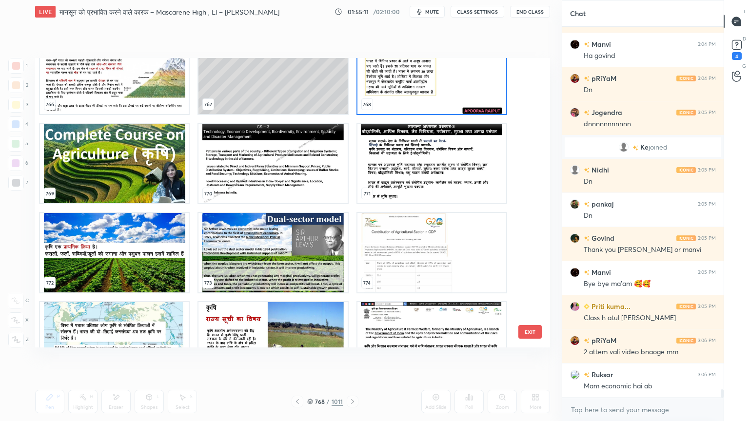
click at [521, 329] on button "EXIT" at bounding box center [529, 332] width 23 height 14
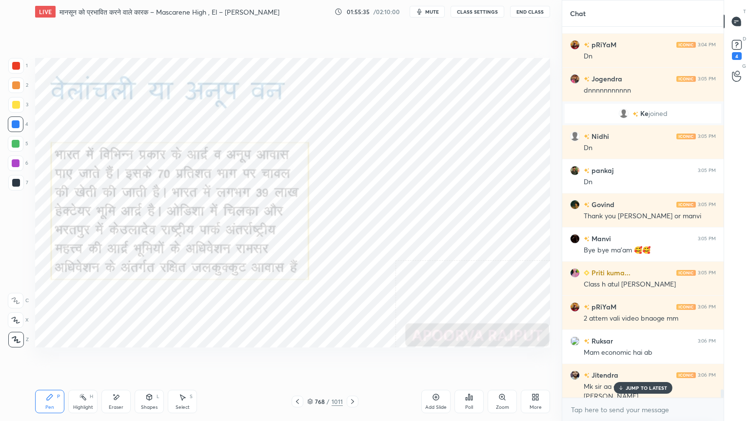
scroll to position [16571, 0]
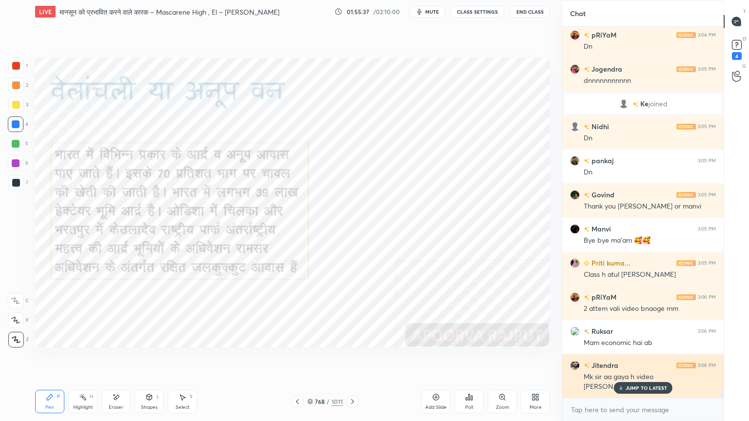
click at [638, 359] on p "JUMP TO LATEST" at bounding box center [646, 388] width 42 height 6
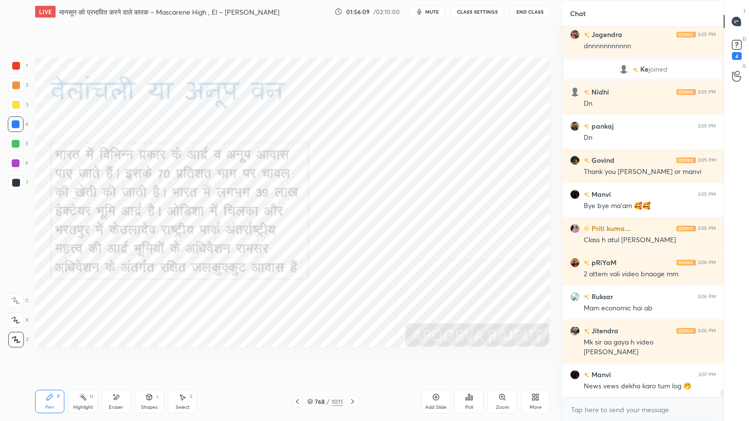
scroll to position [16640, 0]
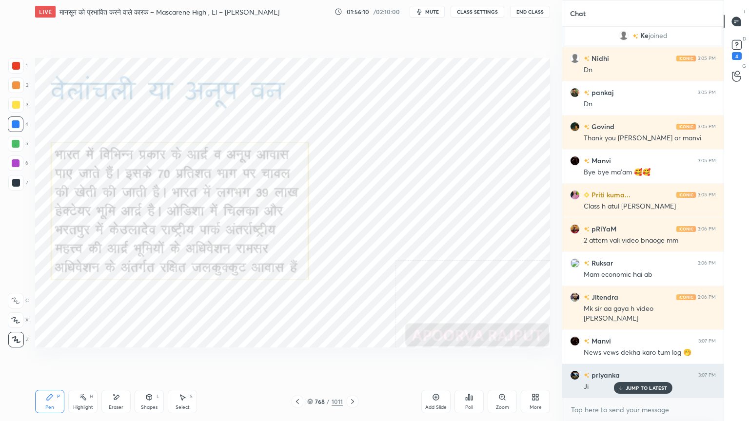
click at [647, 359] on p "JUMP TO LATEST" at bounding box center [646, 388] width 42 height 6
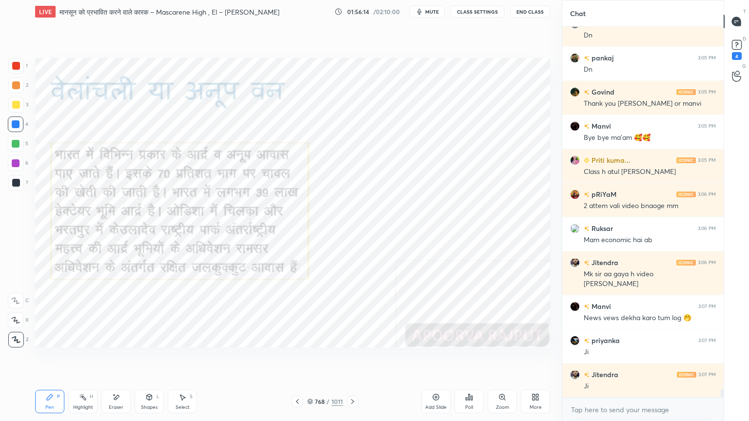
scroll to position [16708, 0]
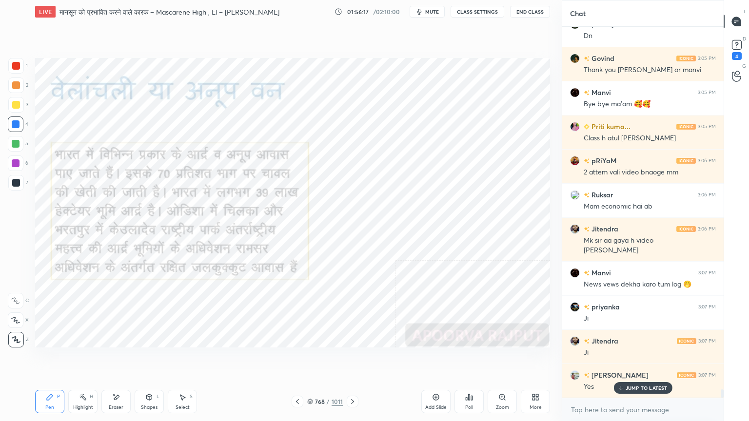
click at [119, 359] on div "Eraser" at bounding box center [115, 401] width 29 height 23
click at [16, 338] on span "Erase all" at bounding box center [15, 339] width 15 height 7
click at [629, 359] on p "JUMP TO LATEST" at bounding box center [646, 388] width 42 height 6
click at [426, 359] on div "Add Slide" at bounding box center [435, 401] width 29 height 23
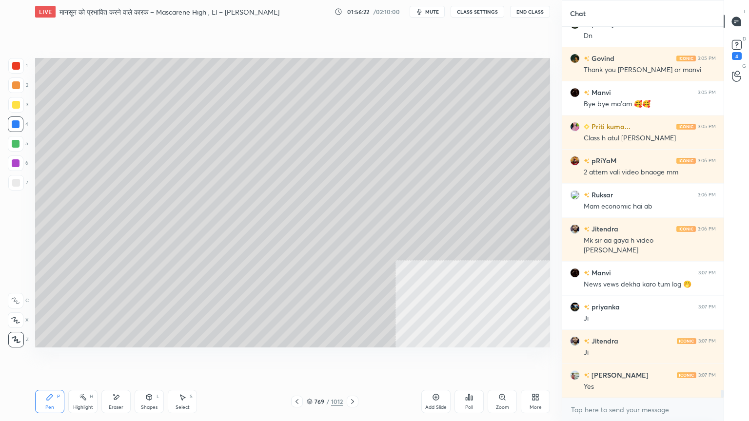
scroll to position [16742, 0]
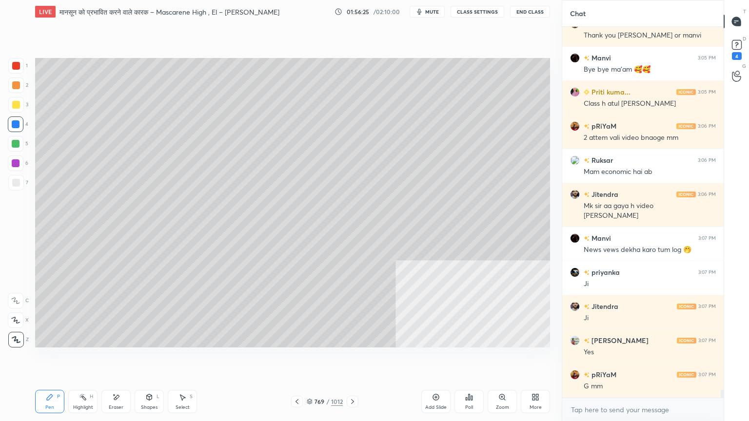
click at [116, 359] on icon at bounding box center [116, 397] width 5 height 5
drag, startPoint x: 19, startPoint y: 338, endPoint x: 32, endPoint y: 327, distance: 17.4
click at [21, 335] on div "Erase all" at bounding box center [16, 340] width 16 height 16
click at [299, 359] on icon at bounding box center [297, 402] width 8 height 8
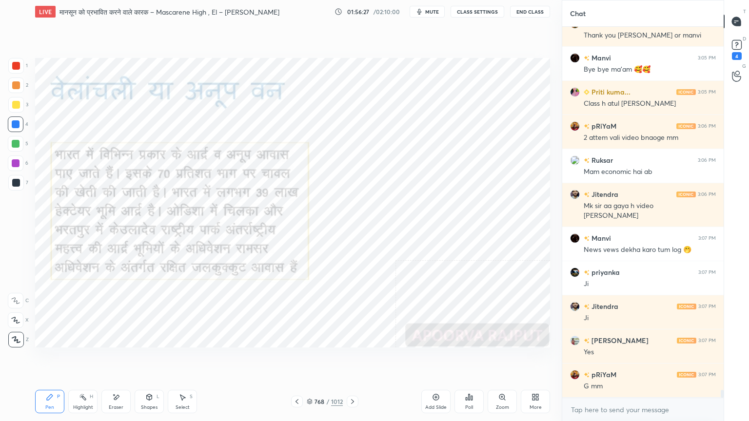
click at [315, 359] on div "768 / 1012" at bounding box center [325, 401] width 36 height 9
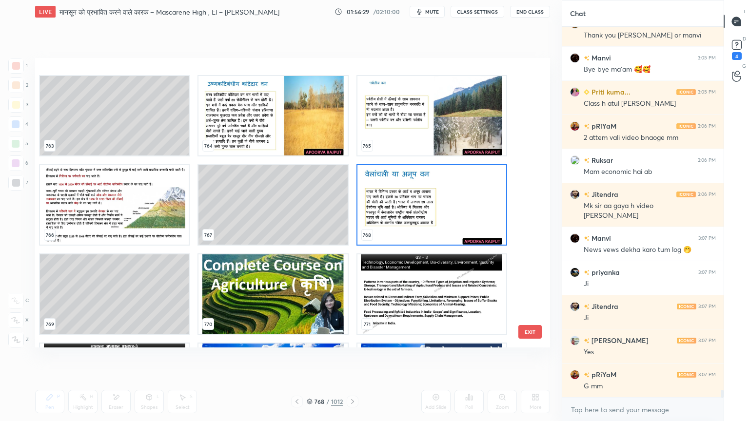
scroll to position [22692, 0]
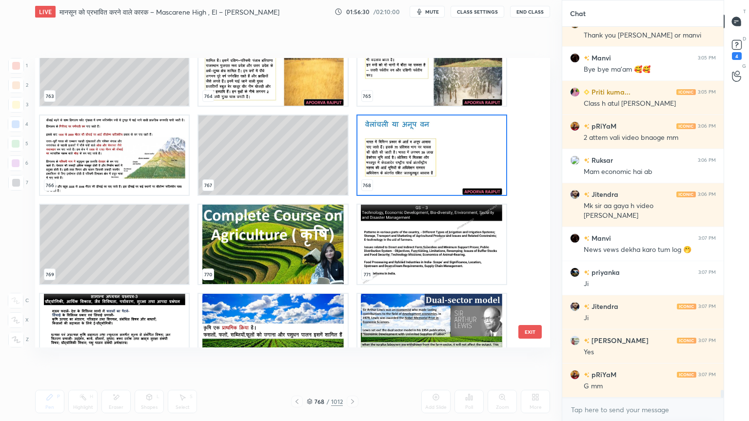
click at [290, 266] on img "grid" at bounding box center [272, 244] width 149 height 79
click at [290, 267] on img "grid" at bounding box center [272, 244] width 149 height 79
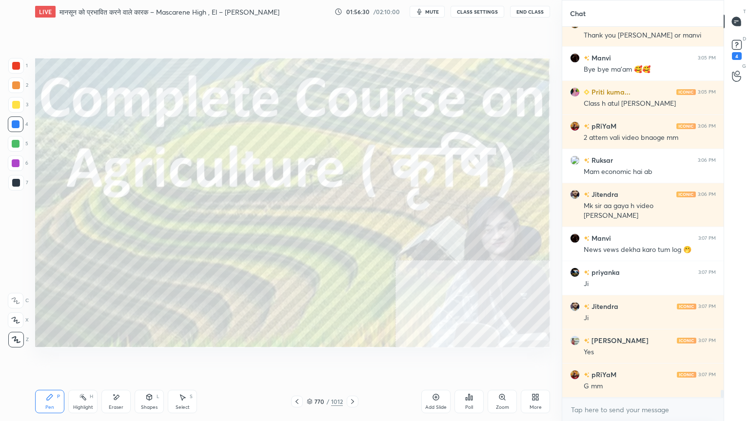
click at [290, 266] on img "grid" at bounding box center [272, 244] width 149 height 79
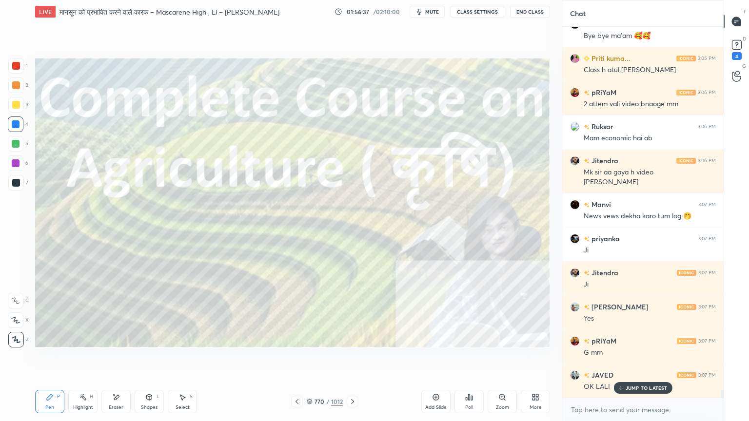
click at [312, 359] on icon at bounding box center [310, 402] width 6 height 6
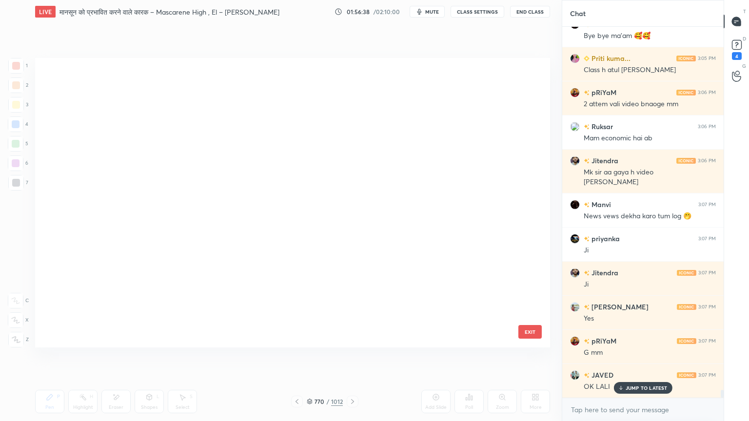
scroll to position [287, 510]
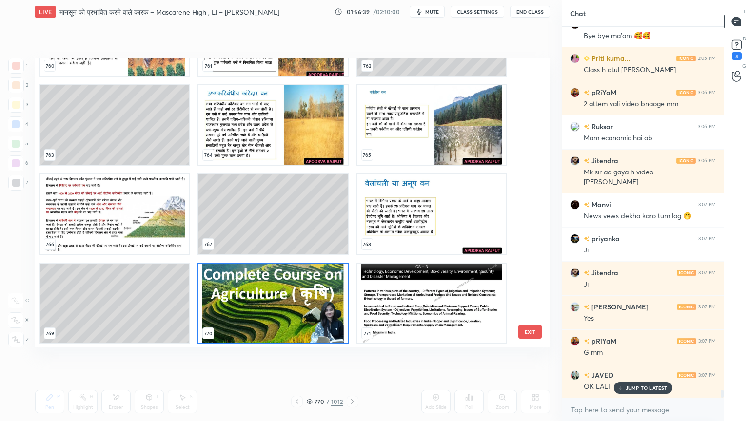
click at [528, 260] on div "757 758 759 760 761 762 763 764 765 766 767 768 769 770 771" at bounding box center [284, 203] width 498 height 290
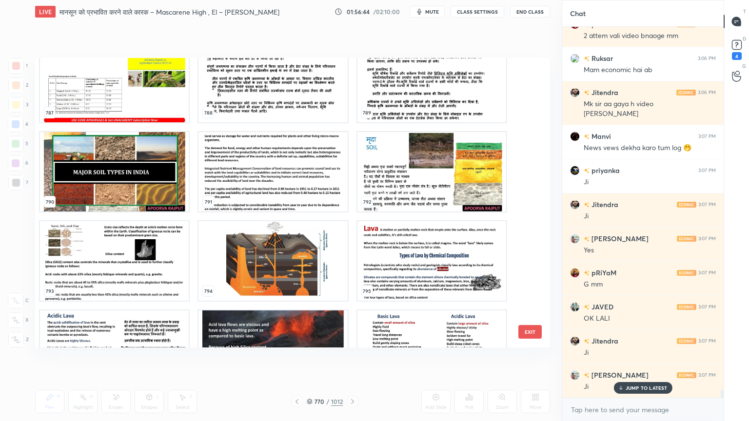
scroll to position [16879, 0]
click at [318, 333] on img "grid" at bounding box center [272, 349] width 149 height 79
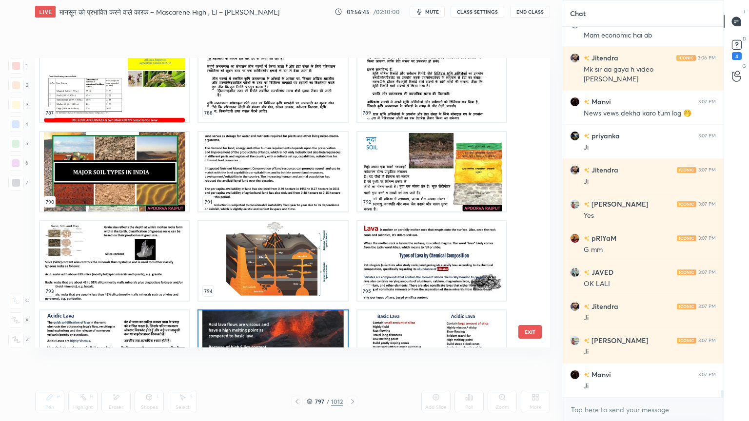
scroll to position [23436, 0]
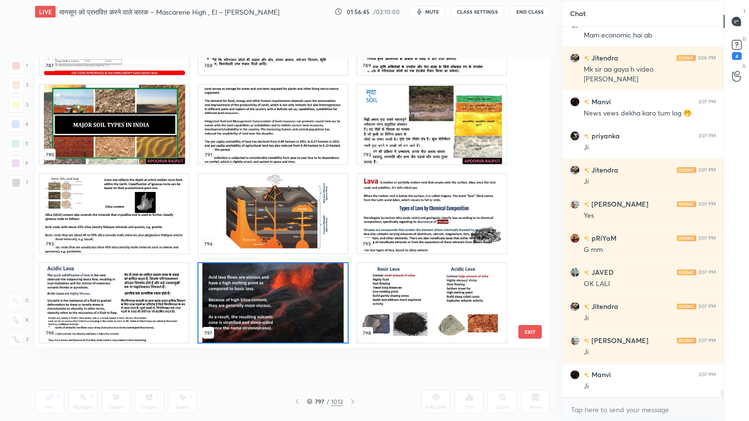
click at [320, 332] on img "grid" at bounding box center [272, 302] width 149 height 79
click at [320, 331] on img "grid" at bounding box center [272, 302] width 149 height 79
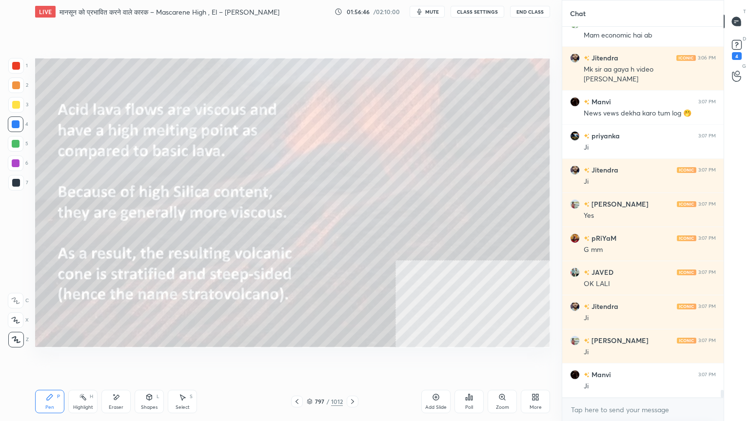
click at [352, 359] on icon at bounding box center [352, 401] width 3 height 5
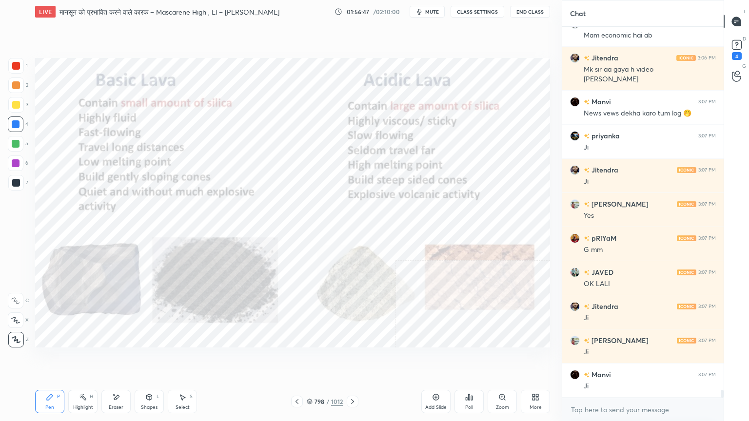
click at [351, 359] on icon at bounding box center [352, 402] width 8 height 8
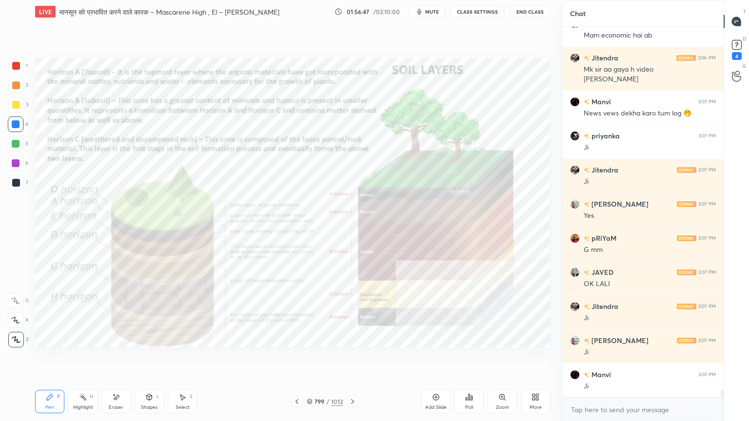
click at [353, 359] on icon at bounding box center [352, 402] width 8 height 8
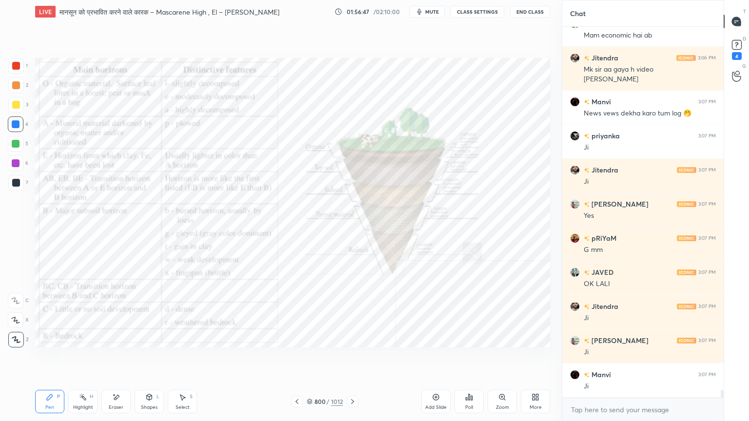
click at [353, 359] on icon at bounding box center [352, 402] width 8 height 8
click at [352, 359] on icon at bounding box center [352, 402] width 8 height 8
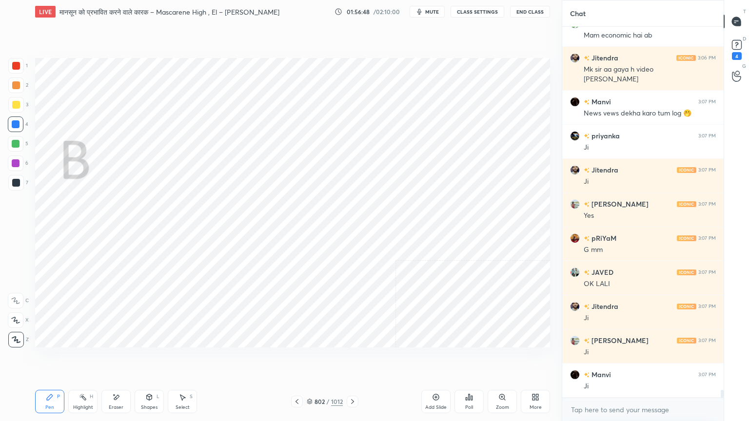
click at [353, 359] on icon at bounding box center [352, 402] width 8 height 8
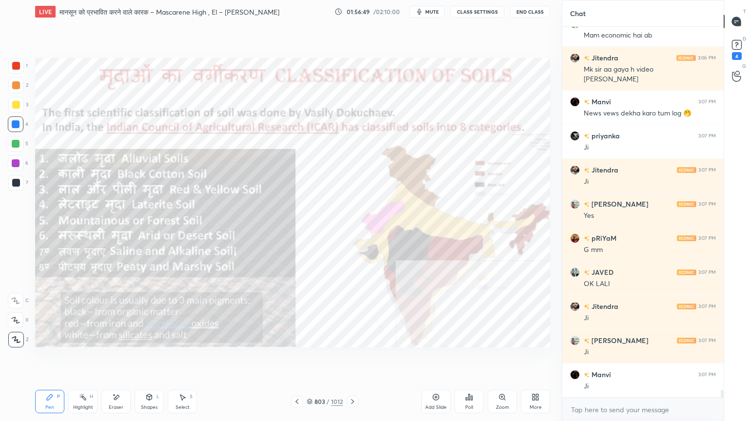
click at [311, 359] on icon at bounding box center [310, 402] width 6 height 6
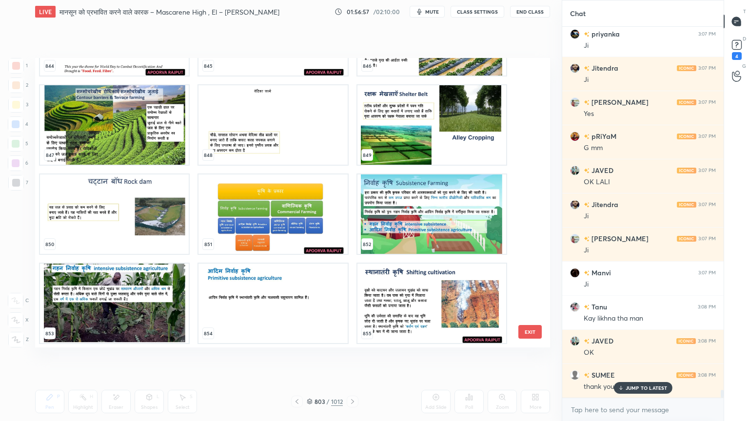
scroll to position [17015, 0]
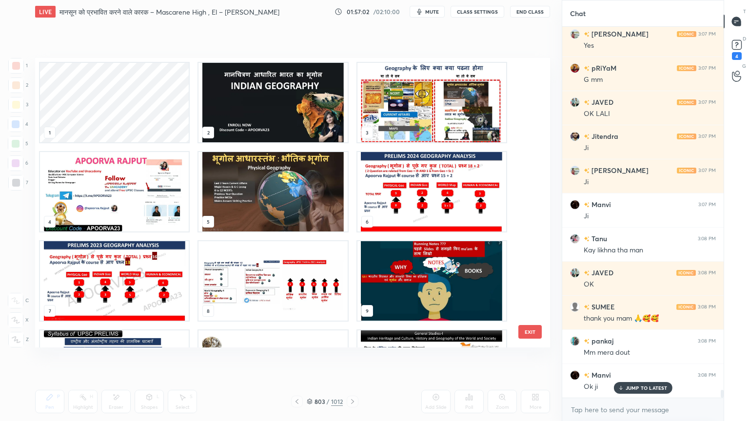
click at [421, 104] on img "grid" at bounding box center [431, 102] width 149 height 79
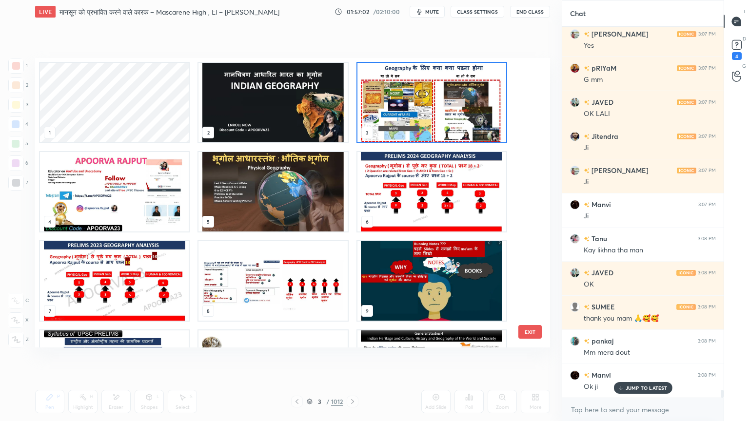
click at [421, 103] on img "grid" at bounding box center [431, 102] width 149 height 79
click at [420, 103] on img "grid" at bounding box center [431, 102] width 149 height 79
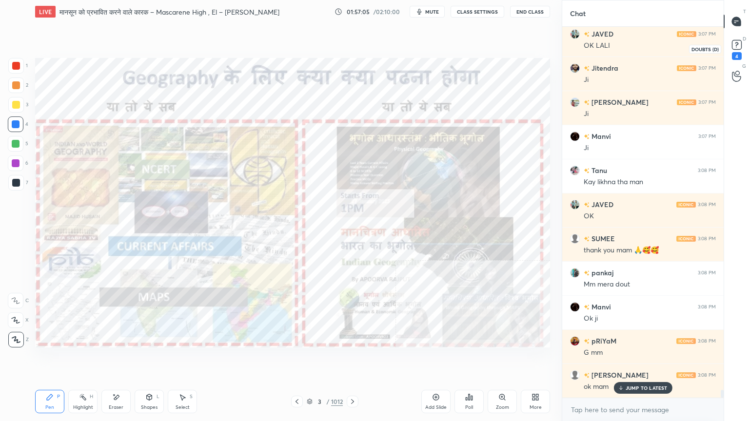
click at [739, 49] on icon at bounding box center [736, 45] width 15 height 15
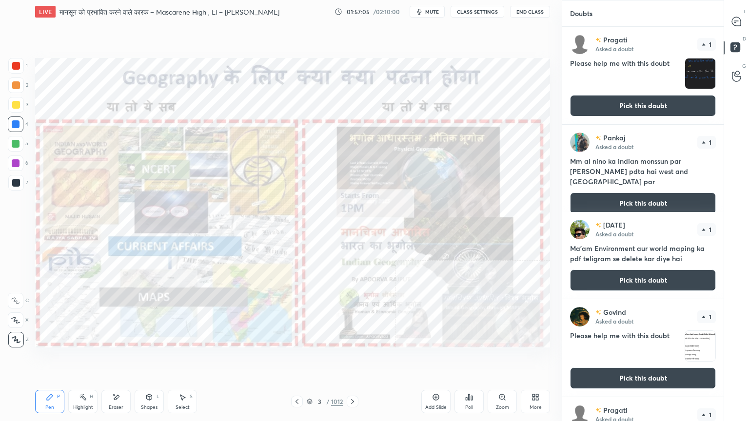
click at [673, 100] on button "Pick this doubt" at bounding box center [643, 105] width 146 height 21
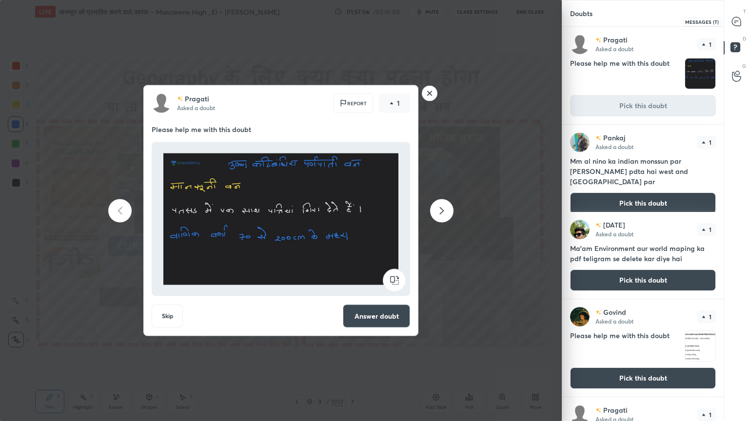
click at [738, 26] on icon at bounding box center [736, 22] width 10 height 10
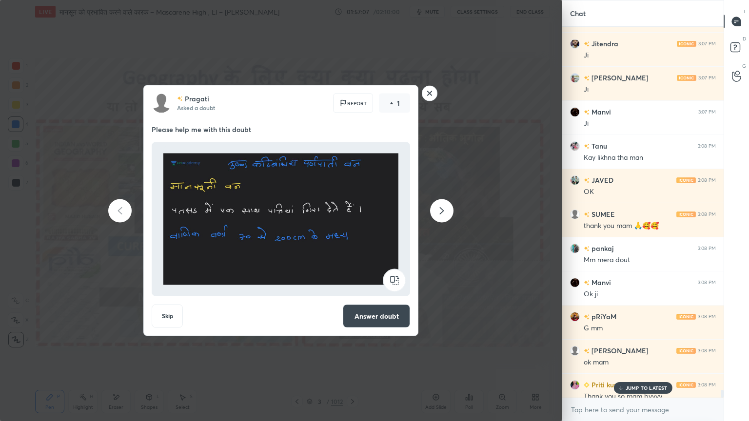
click at [636, 359] on div "JUMP TO LATEST" at bounding box center [642, 388] width 58 height 12
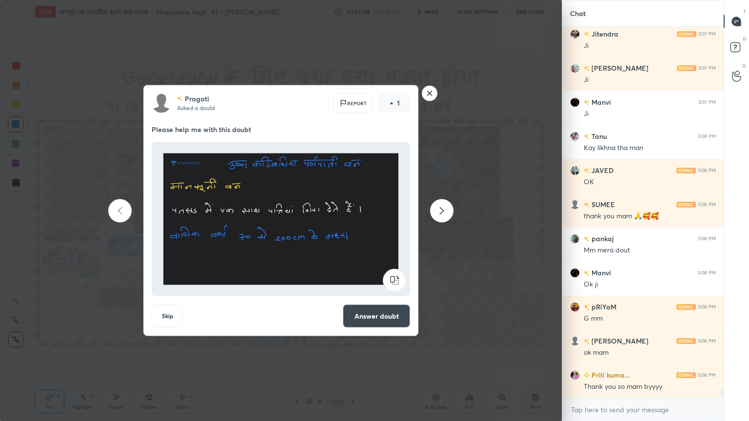
click at [437, 210] on icon at bounding box center [442, 211] width 12 height 12
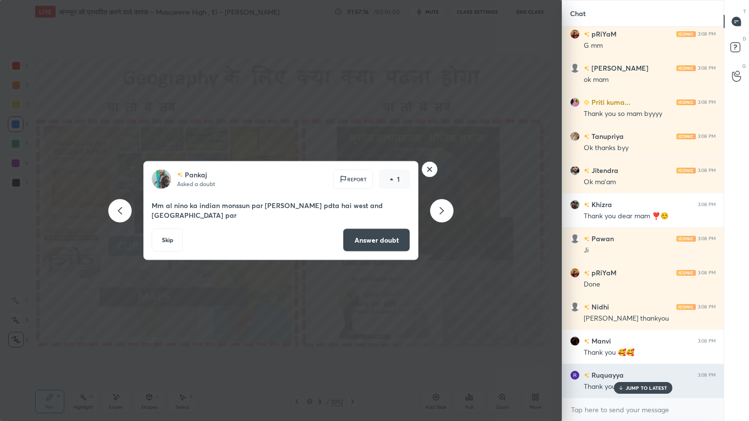
click at [658, 359] on p "JUMP TO LATEST" at bounding box center [646, 388] width 42 height 6
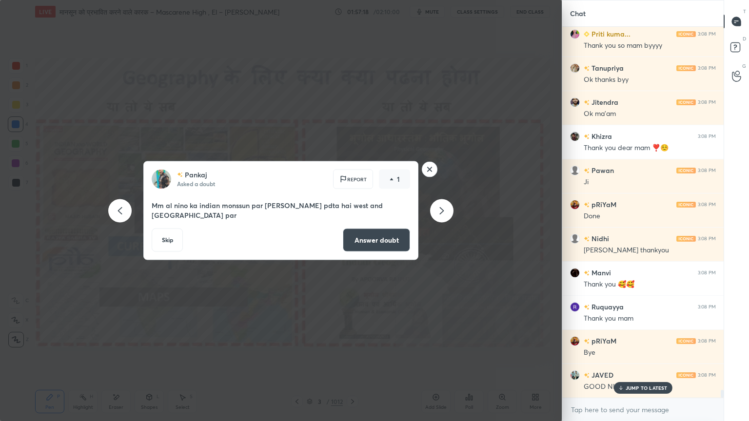
click at [440, 213] on icon at bounding box center [442, 211] width 12 height 12
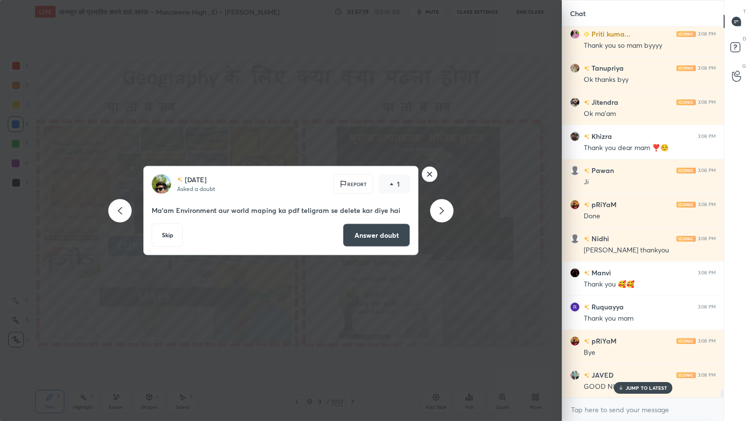
click at [441, 213] on icon at bounding box center [442, 210] width 4 height 7
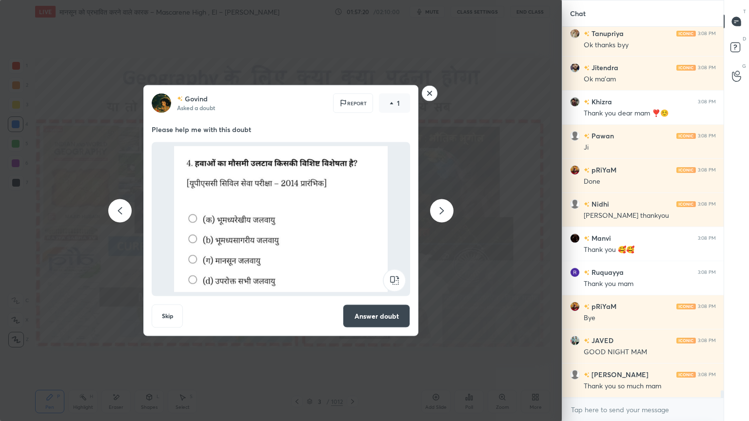
click at [441, 211] on icon at bounding box center [442, 211] width 12 height 12
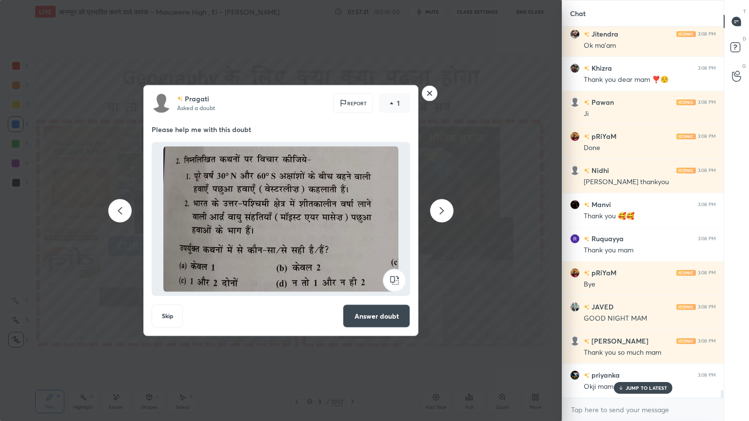
click at [429, 91] on rect at bounding box center [429, 93] width 15 height 15
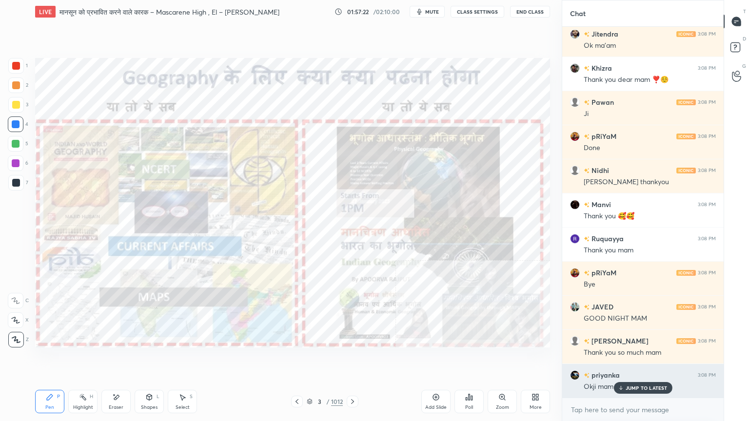
click at [657, 359] on p "JUMP TO LATEST" at bounding box center [646, 388] width 42 height 6
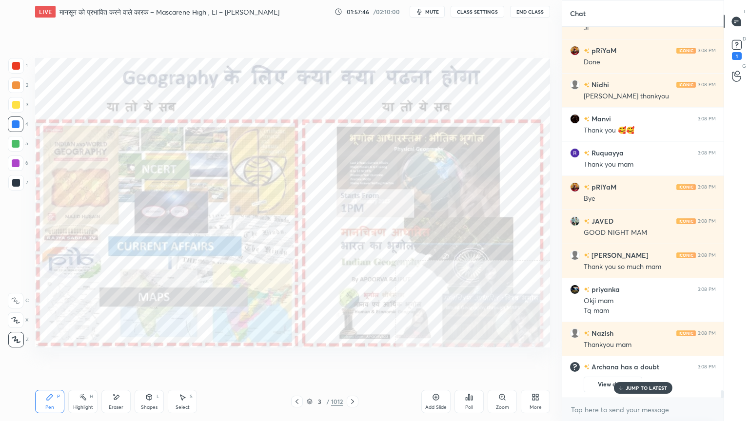
click at [646, 359] on p "JUMP TO LATEST" at bounding box center [646, 388] width 42 height 6
click at [119, 359] on icon at bounding box center [116, 397] width 8 height 8
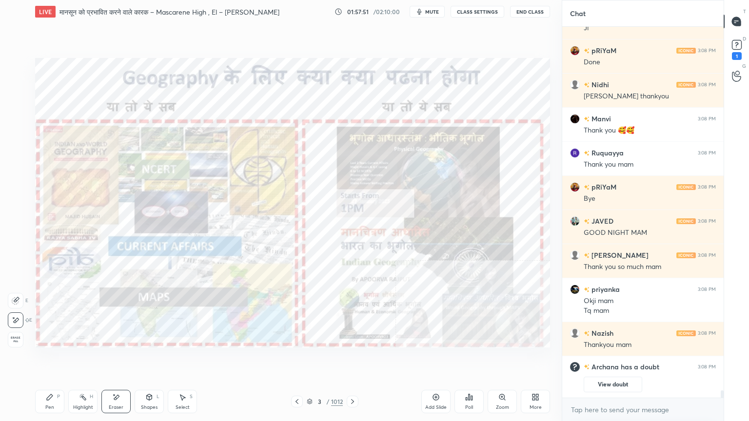
click at [193, 359] on div "Select S" at bounding box center [182, 401] width 29 height 23
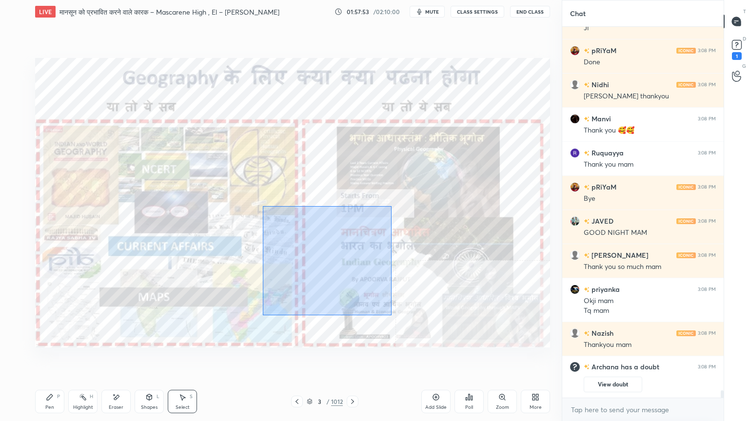
drag, startPoint x: 263, startPoint y: 206, endPoint x: 387, endPoint y: 315, distance: 165.4
click at [392, 318] on div "0 ° Undo Copy Duplicate Duplicate to new slide Delete" at bounding box center [292, 203] width 515 height 290
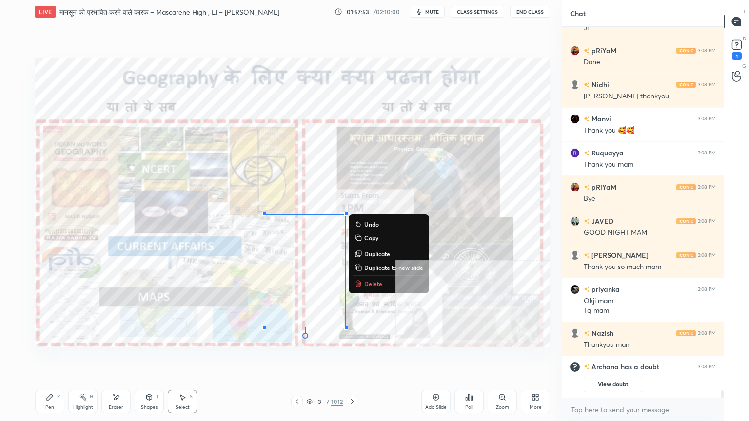
drag, startPoint x: 376, startPoint y: 284, endPoint x: 371, endPoint y: 290, distance: 7.6
click at [378, 280] on p "Delete" at bounding box center [373, 284] width 18 height 8
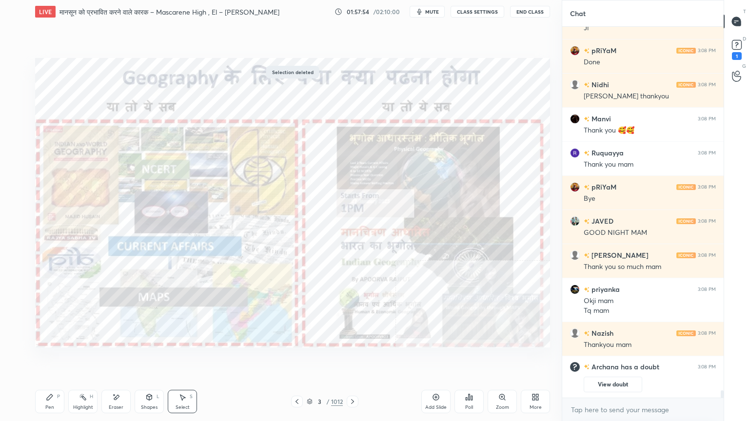
click at [46, 359] on icon at bounding box center [50, 397] width 8 height 8
click at [51, 359] on icon at bounding box center [50, 397] width 8 height 8
click at [330, 359] on div "Selection deleted Setting up your live class Poll for secs No correct answer St…" at bounding box center [292, 202] width 522 height 359
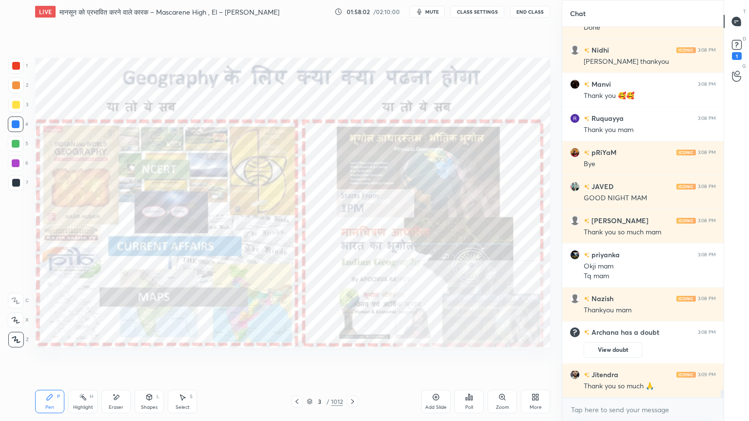
click at [526, 10] on button "End Class" at bounding box center [530, 12] width 40 height 12
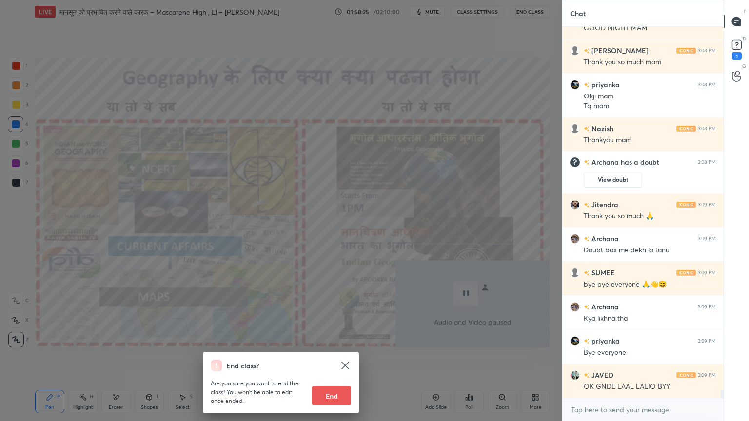
scroll to position [17125, 0]
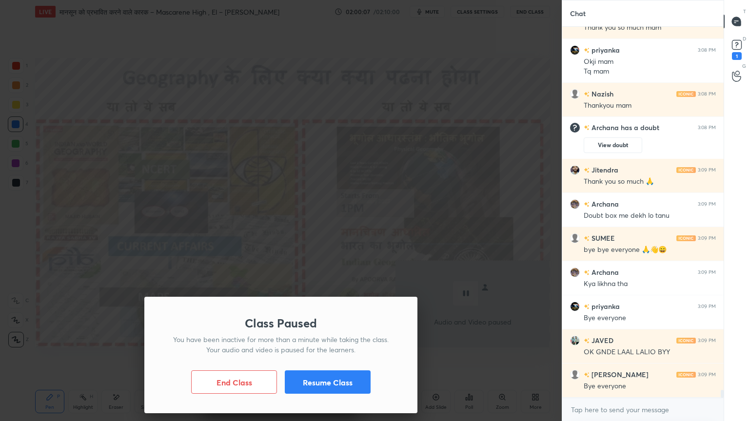
click at [243, 359] on button "End Class" at bounding box center [234, 381] width 86 height 23
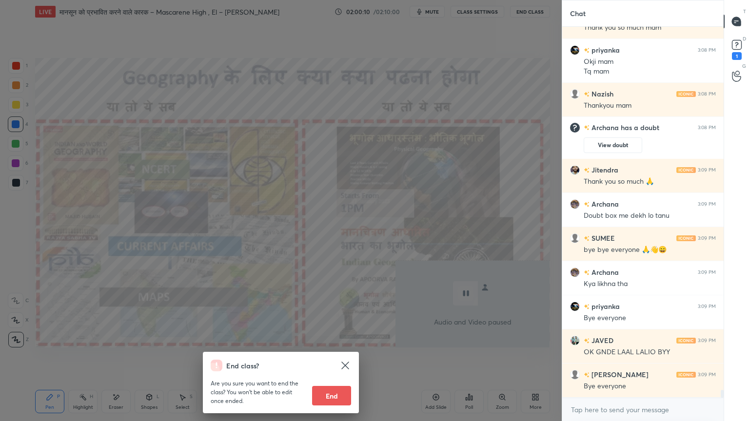
click at [333, 359] on button "End" at bounding box center [331, 395] width 39 height 19
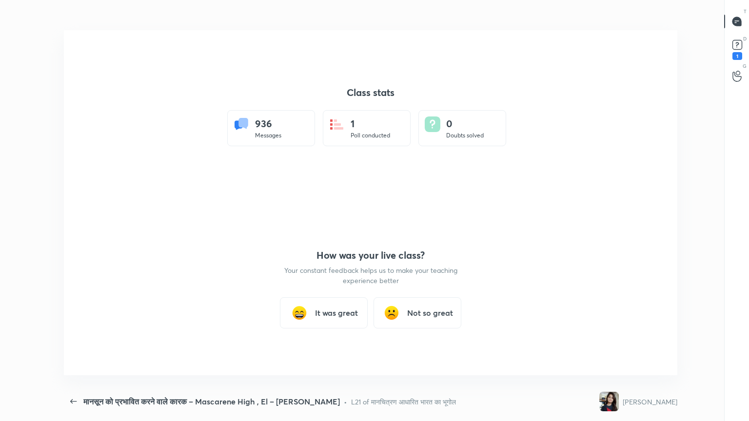
scroll to position [0, 0]
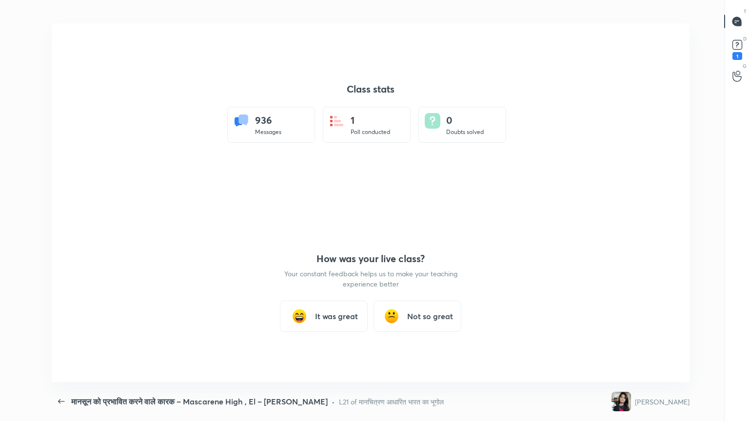
click at [329, 316] on h3 "It was great" at bounding box center [336, 316] width 43 height 12
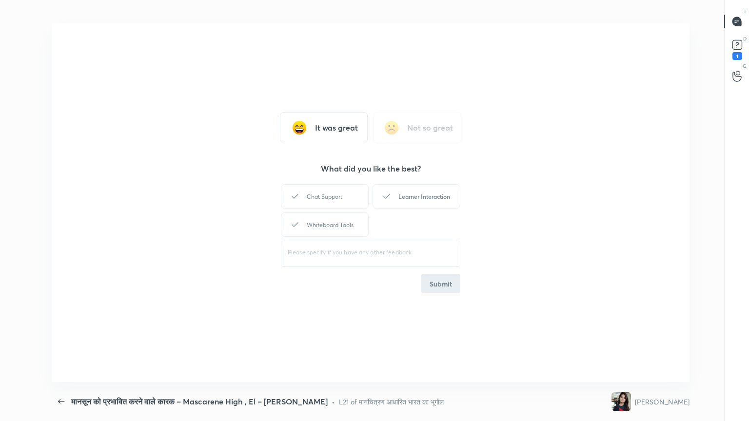
click at [432, 200] on div "Learner Interaction" at bounding box center [416, 196] width 88 height 24
click at [430, 285] on button "Submit" at bounding box center [440, 283] width 39 height 19
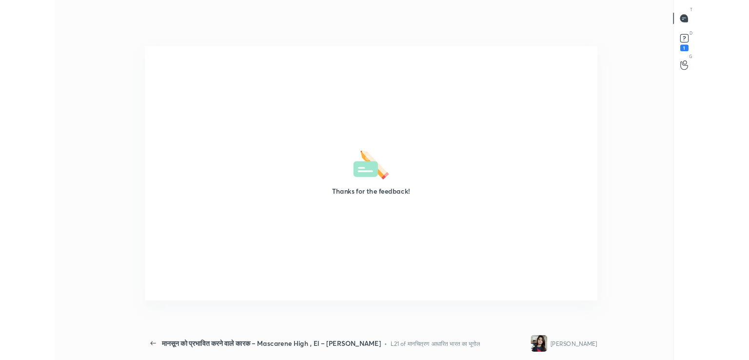
scroll to position [48442, 47999]
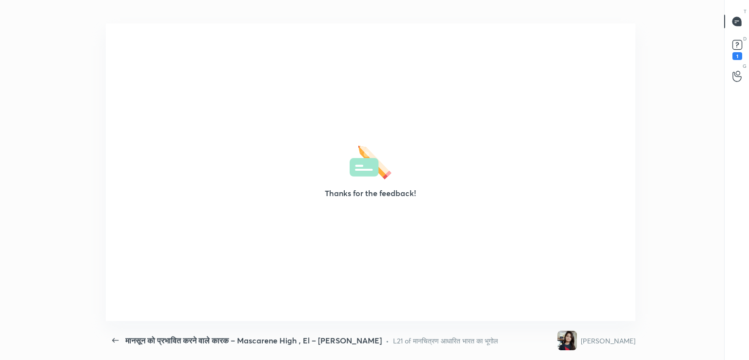
type textarea "x"
drag, startPoint x: 502, startPoint y: 83, endPoint x: 612, endPoint y: 21, distance: 126.4
click at [612, 21] on div "मानसून को प्रभावित करने वाले कारक – Mascarene High , El – [PERSON_NAME] [PERSON…" at bounding box center [370, 11] width 529 height 23
